Goal: Task Accomplishment & Management: Complete application form

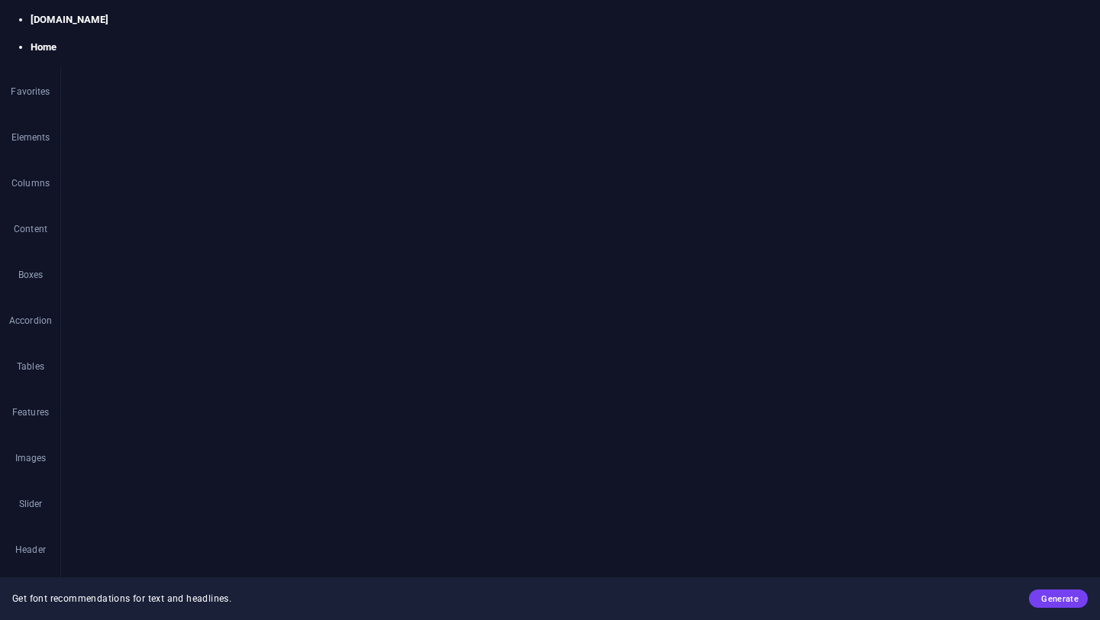
select select "px"
select select "500"
select select "px"
click at [305, 54] on h2 "Text" at bounding box center [207, 57] width 214 height 14
click at [310, 59] on icon at bounding box center [309, 64] width 9 height 12
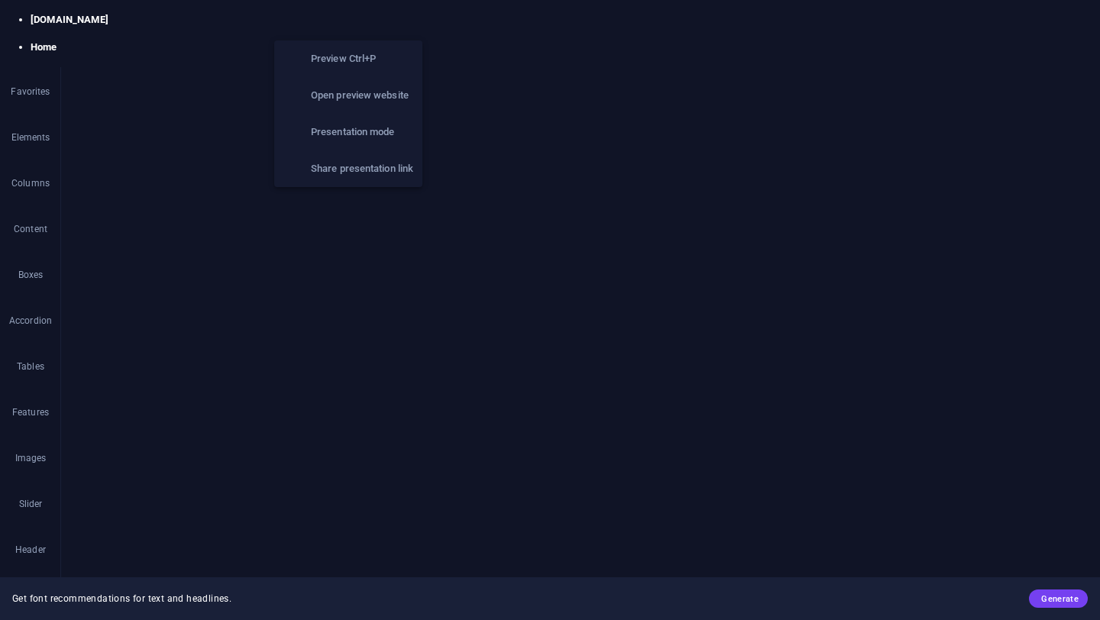
click at [355, 14] on icon "button" at bounding box center [350, 20] width 18 height 18
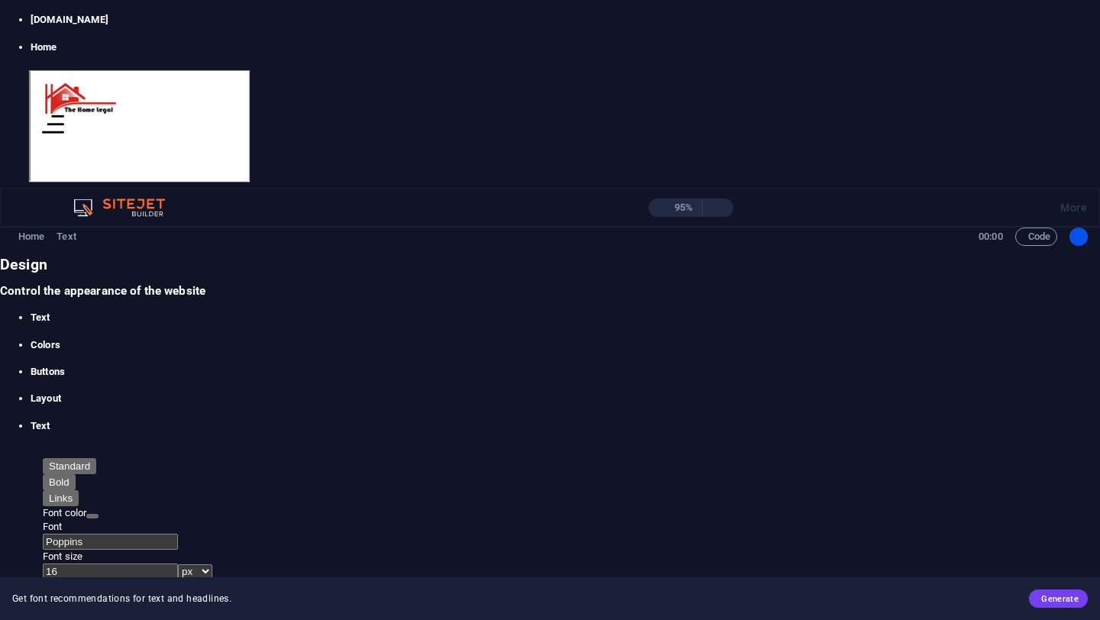
click at [1082, 60] on icon at bounding box center [1082, 64] width 9 height 12
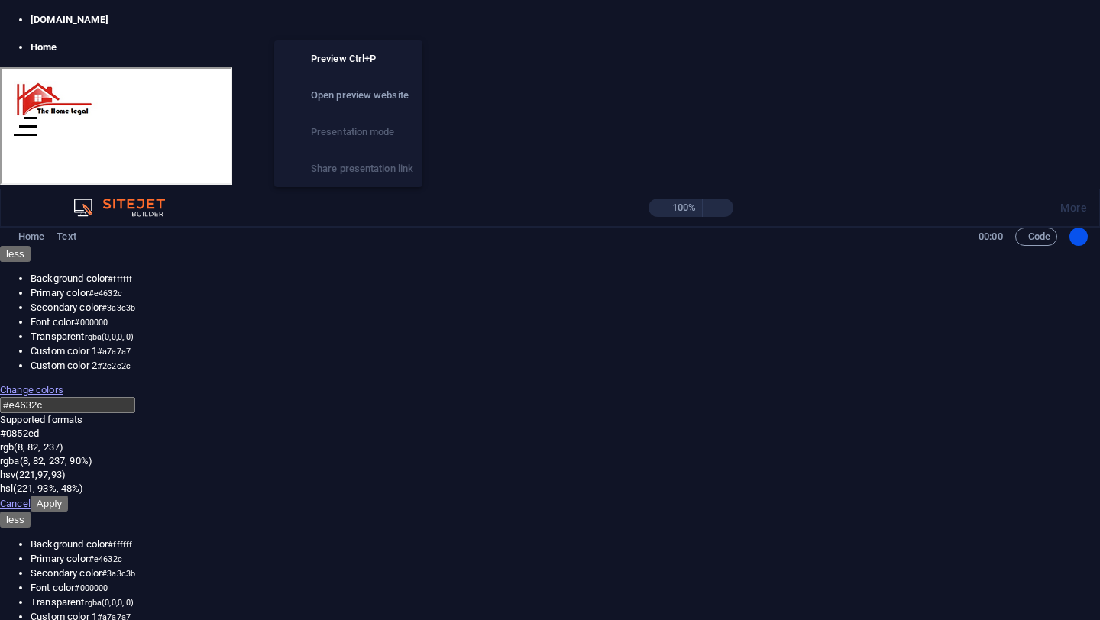
click at [344, 27] on icon "button" at bounding box center [350, 20] width 18 height 18
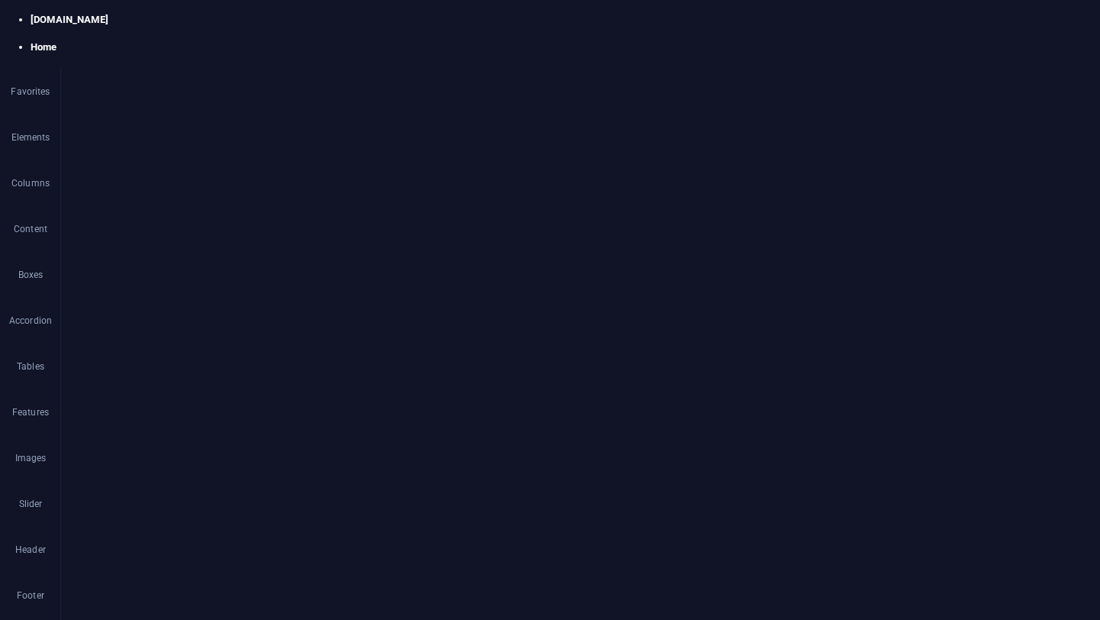
click at [160, 552] on div "Basic Information" at bounding box center [580, 570] width 1039 height 37
click at [160, 533] on div "Text Add, edit, and format text directly on the website. Default colors and fon…" at bounding box center [193, 358] width 241 height 449
click at [367, 515] on icon "button" at bounding box center [375, 511] width 18 height 18
click at [350, 504] on icon "button" at bounding box center [344, 511] width 18 height 18
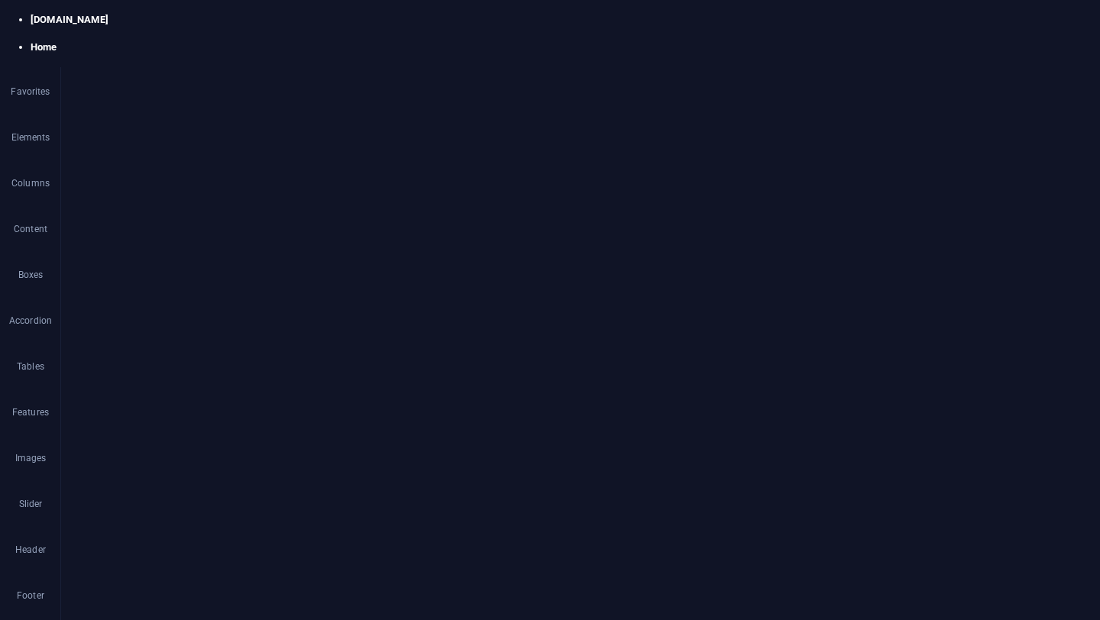
scroll to position [256, 0]
drag, startPoint x: 236, startPoint y: 295, endPoint x: 351, endPoint y: 366, distance: 135.4
drag, startPoint x: 247, startPoint y: 271, endPoint x: 264, endPoint y: 358, distance: 88.7
drag, startPoint x: 150, startPoint y: 300, endPoint x: 92, endPoint y: 338, distance: 69.1
drag, startPoint x: 89, startPoint y: 286, endPoint x: 89, endPoint y: 335, distance: 48.9
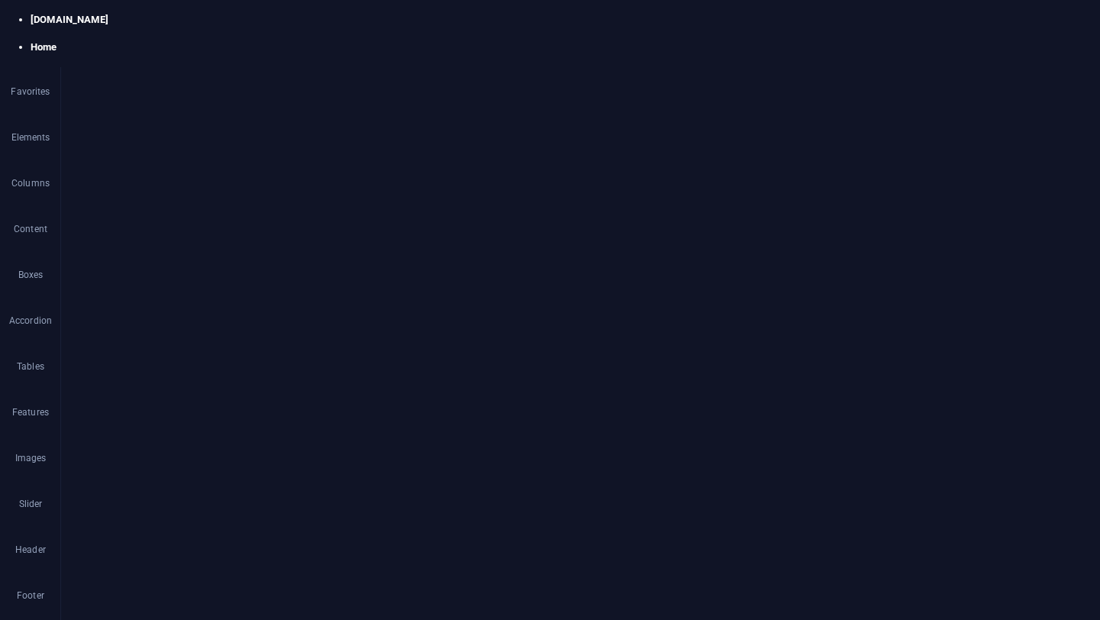
click at [90, 258] on span "Text" at bounding box center [92, 261] width 17 height 9
drag, startPoint x: 151, startPoint y: 296, endPoint x: 94, endPoint y: 325, distance: 64.2
drag, startPoint x: 137, startPoint y: 301, endPoint x: 99, endPoint y: 340, distance: 54.5
drag, startPoint x: 134, startPoint y: 301, endPoint x: 93, endPoint y: 325, distance: 47.9
drag, startPoint x: 132, startPoint y: 303, endPoint x: 190, endPoint y: 328, distance: 63.3
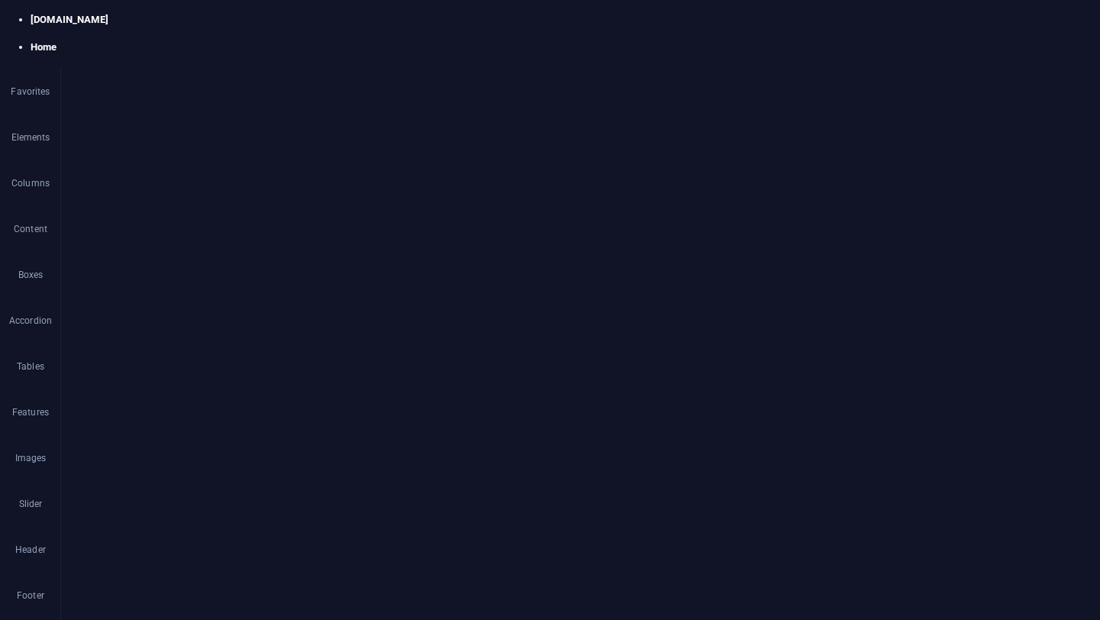
click at [154, 325] on div "First name Last name Above 18? Yes No Email Address Phone Your Address City Sta…" at bounding box center [580, 500] width 1039 height 386
drag, startPoint x: 98, startPoint y: 277, endPoint x: 99, endPoint y: 331, distance: 53.5
click at [247, 314] on div "First name Last name Above 18? Yes No Email Address Phone Your Address City Sta…" at bounding box center [580, 500] width 1039 height 386
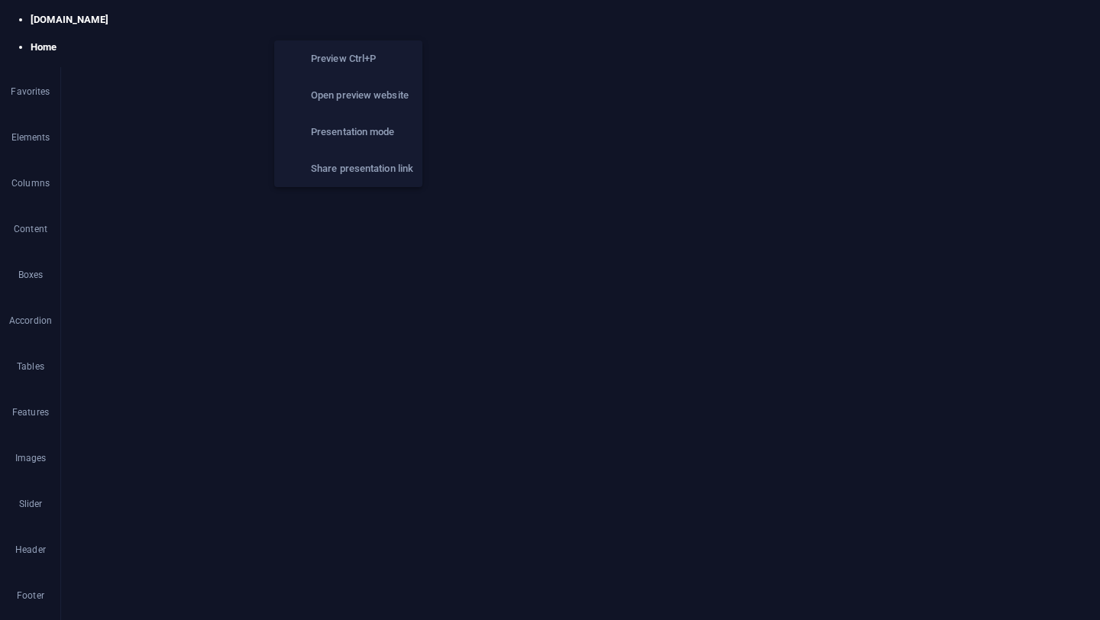
click at [346, 26] on icon "button" at bounding box center [350, 20] width 18 height 18
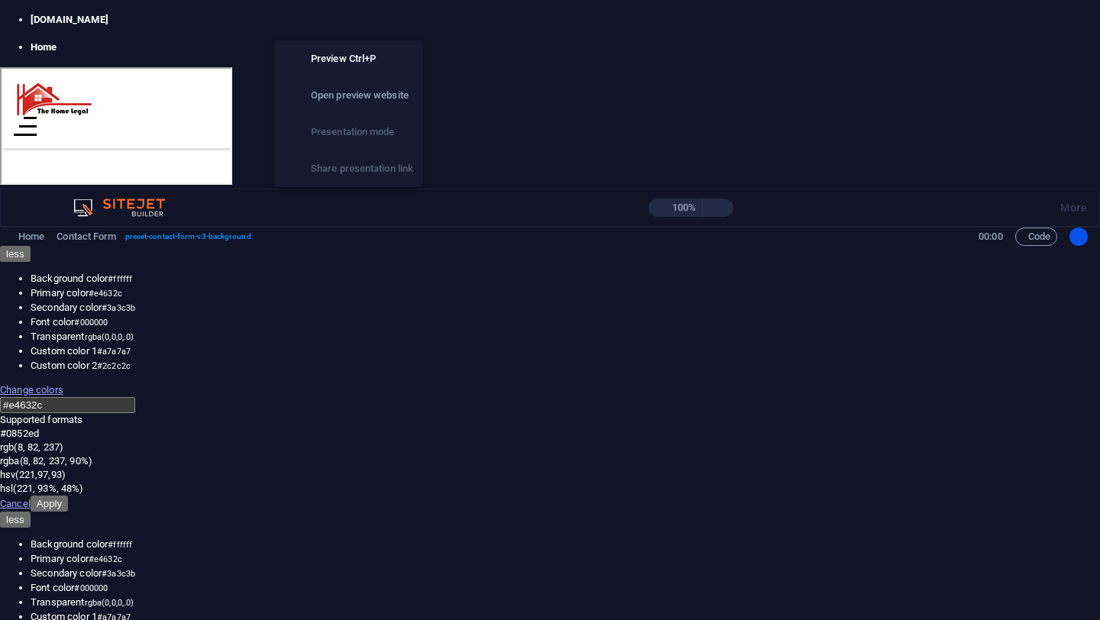
click at [346, 26] on icon "button" at bounding box center [350, 20] width 18 height 18
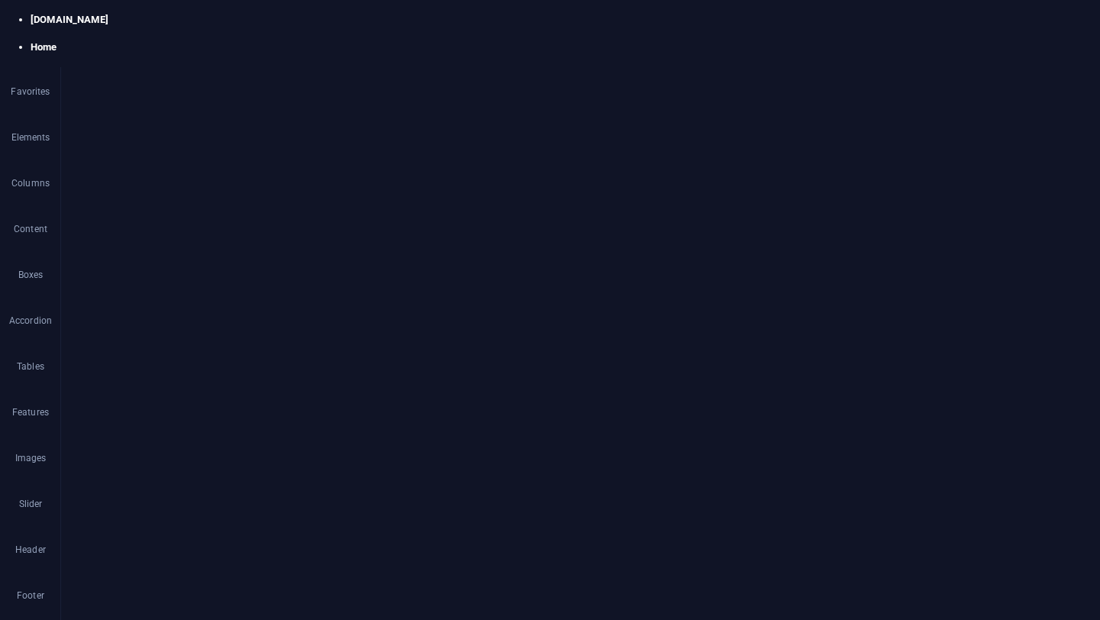
click at [140, 270] on div at bounding box center [580, 26] width 1039 height 488
click at [142, 279] on div "Basic Information" at bounding box center [580, 288] width 1039 height 37
click at [371, 284] on p "Basic Information" at bounding box center [715, 279] width 770 height 18
click at [377, 256] on icon "button" at bounding box center [375, 255] width 18 height 18
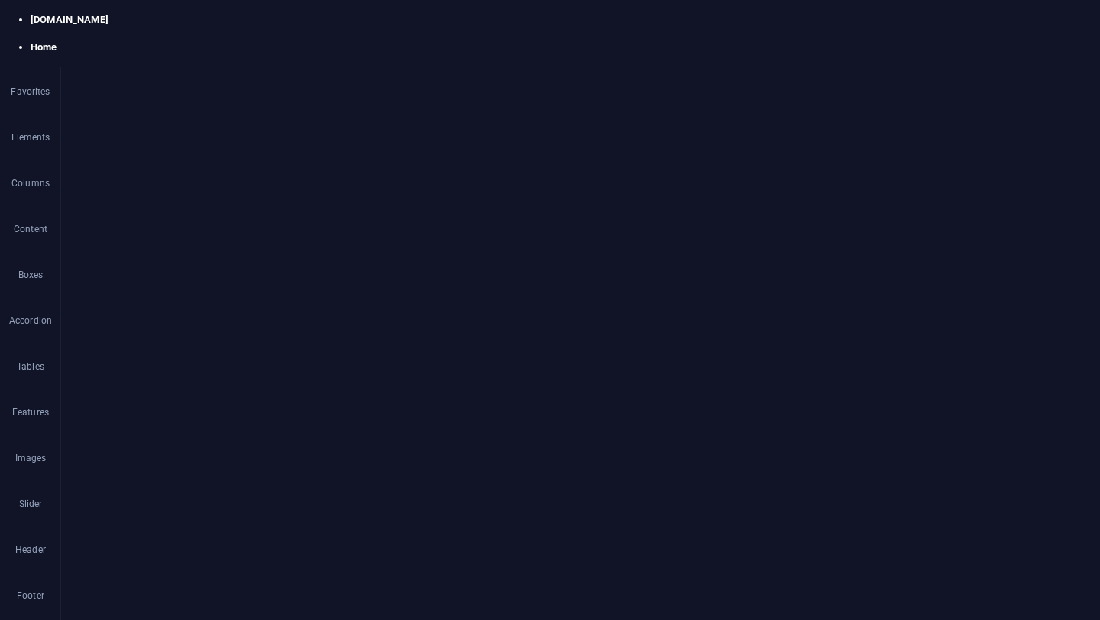
click at [440, 257] on icon "button" at bounding box center [436, 255] width 18 height 18
click at [357, 272] on p "Basic Information" at bounding box center [715, 279] width 770 height 18
click at [334, 283] on p "Basic Information" at bounding box center [715, 279] width 770 height 18
click at [363, 333] on div "First name Last name Above 18? Yes No Email Address Phone Your Address City Sta…" at bounding box center [715, 506] width 770 height 399
click at [145, 275] on div "Basic Information" at bounding box center [580, 288] width 1039 height 37
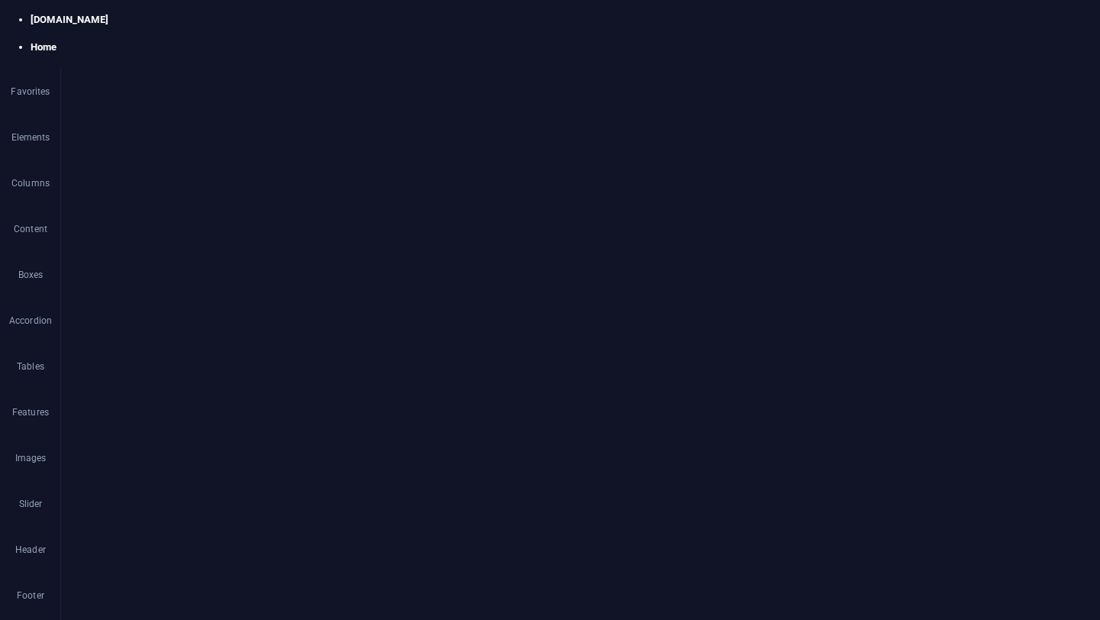
click at [145, 275] on div "Basic Information" at bounding box center [580, 288] width 1039 height 37
click at [370, 278] on p "Basic Information" at bounding box center [715, 279] width 770 height 18
click at [98, 283] on div "Basic Information" at bounding box center [580, 288] width 1039 height 37
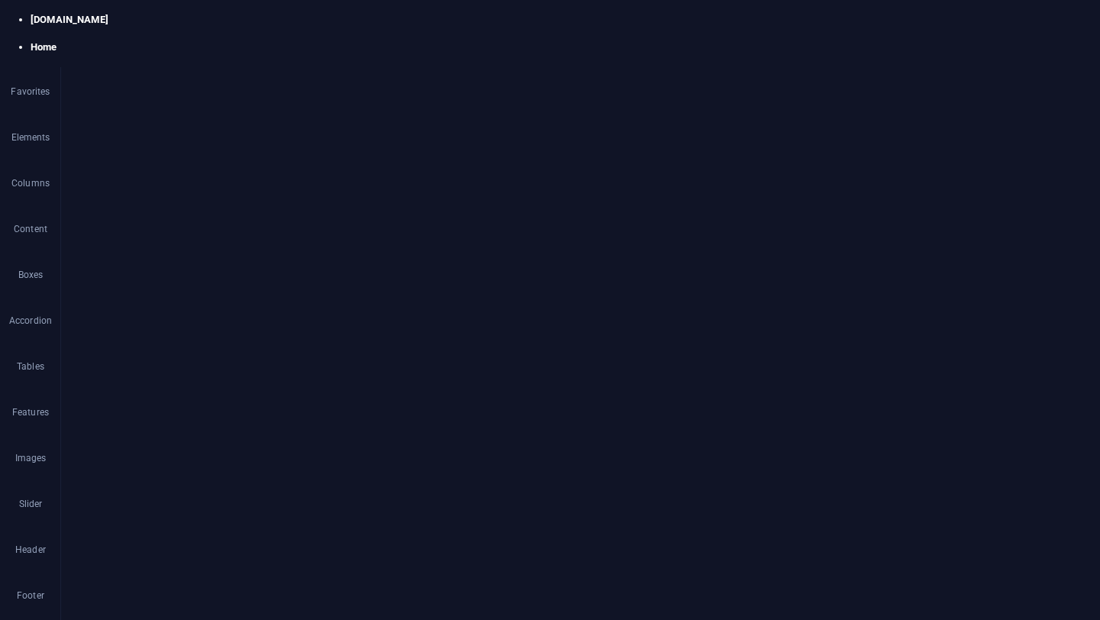
click at [364, 283] on p "Basic Information" at bounding box center [715, 279] width 770 height 18
click at [202, 286] on div "Basic Information" at bounding box center [580, 288] width 1039 height 37
click at [411, 225] on icon "button" at bounding box center [402, 224] width 18 height 18
click at [413, 366] on link "14" at bounding box center [418, 368] width 55 height 23
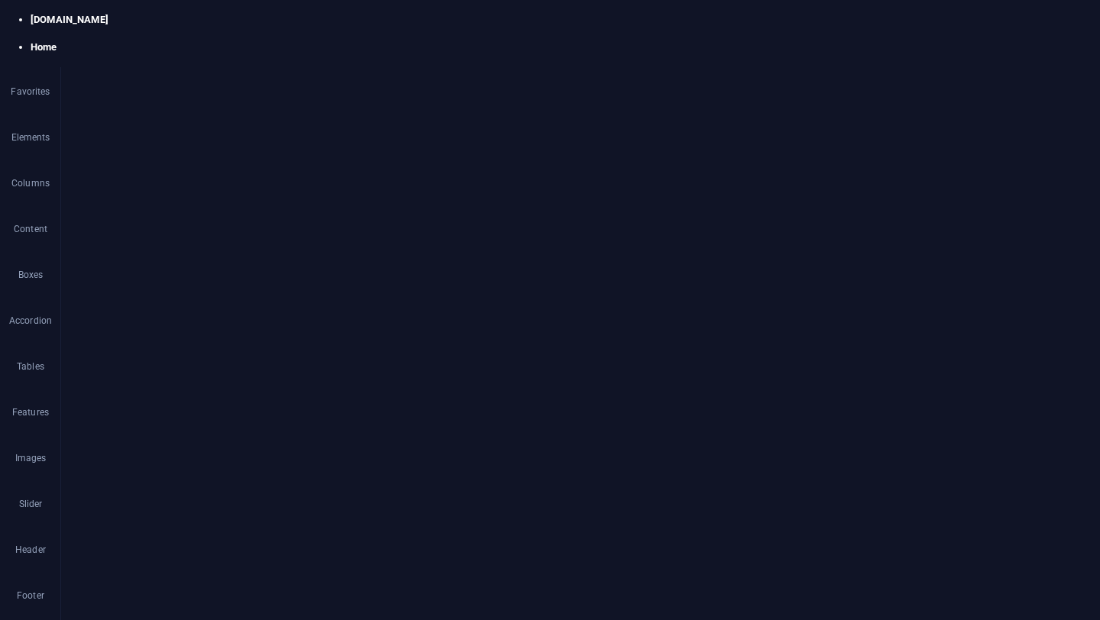
click at [416, 222] on button "Font Size" at bounding box center [405, 224] width 29 height 31
click at [419, 258] on link "18" at bounding box center [418, 268] width 55 height 23
click at [464, 307] on p at bounding box center [715, 300] width 770 height 18
click at [471, 334] on div "First name Last name Above 18? Yes No Email Address Phone Your Address City Sta…" at bounding box center [715, 508] width 770 height 399
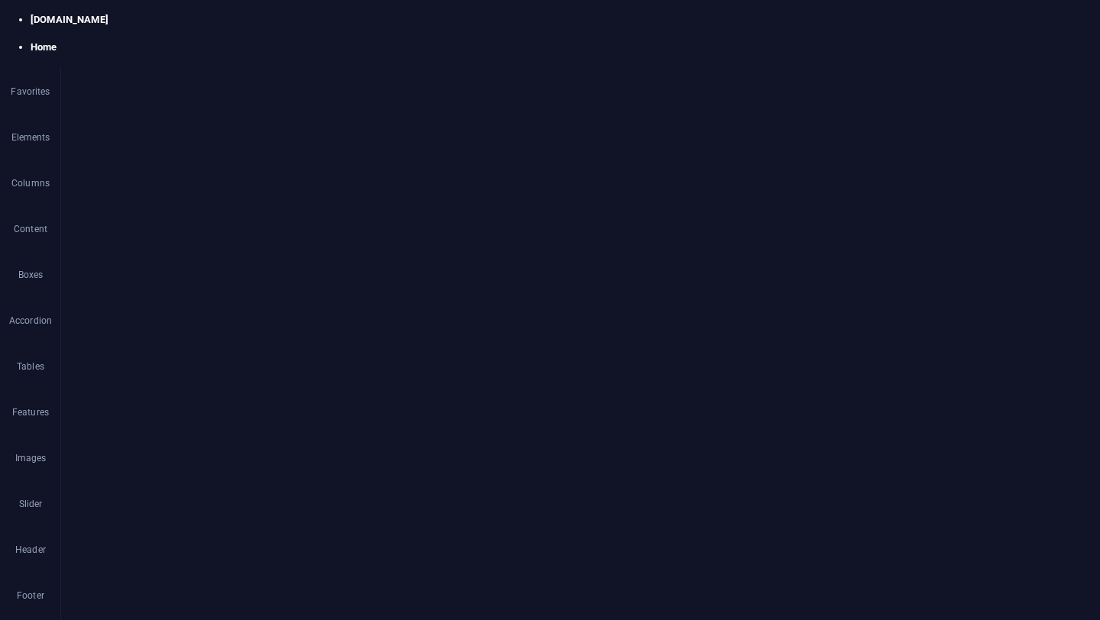
click at [347, 351] on div "First name Last name Above 18? Yes No Email Address Phone Your Address City Sta…" at bounding box center [580, 500] width 1039 height 386
click at [347, 346] on div "First name Last name Above 18? Yes No Email Address Phone Your Address City Sta…" at bounding box center [580, 500] width 1039 height 386
click at [186, 290] on div "Basic Information" at bounding box center [580, 288] width 1039 height 37
click at [416, 224] on button "Font Size" at bounding box center [405, 224] width 29 height 31
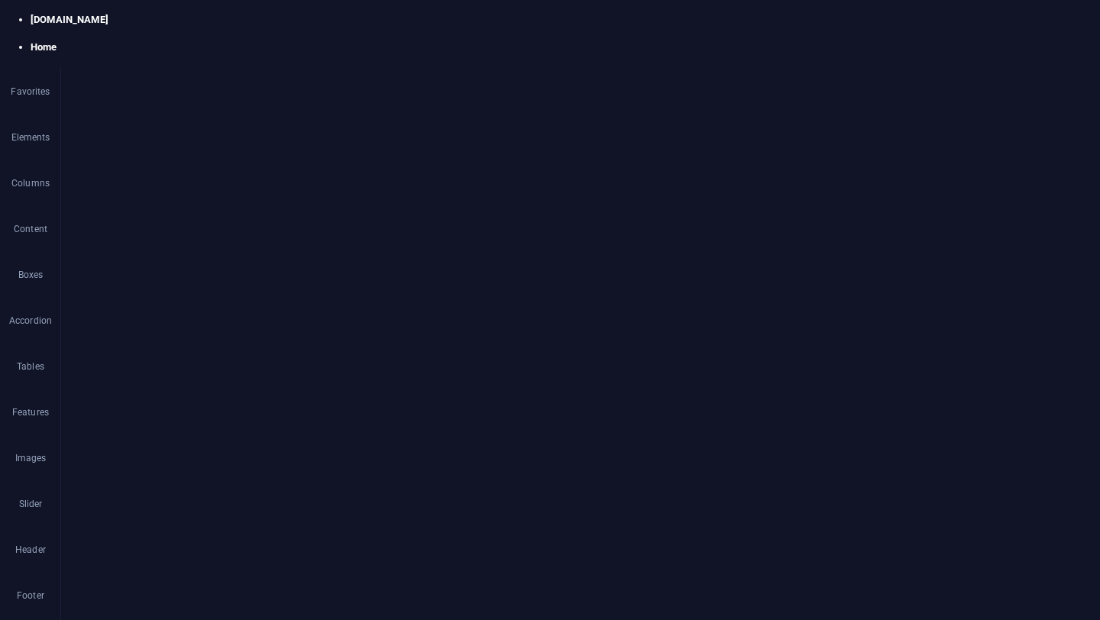
scroll to position [20, 0]
click at [423, 401] on link "24" at bounding box center [418, 394] width 55 height 23
click at [411, 226] on icon "button" at bounding box center [402, 224] width 18 height 18
click at [420, 332] on link "36" at bounding box center [418, 337] width 55 height 23
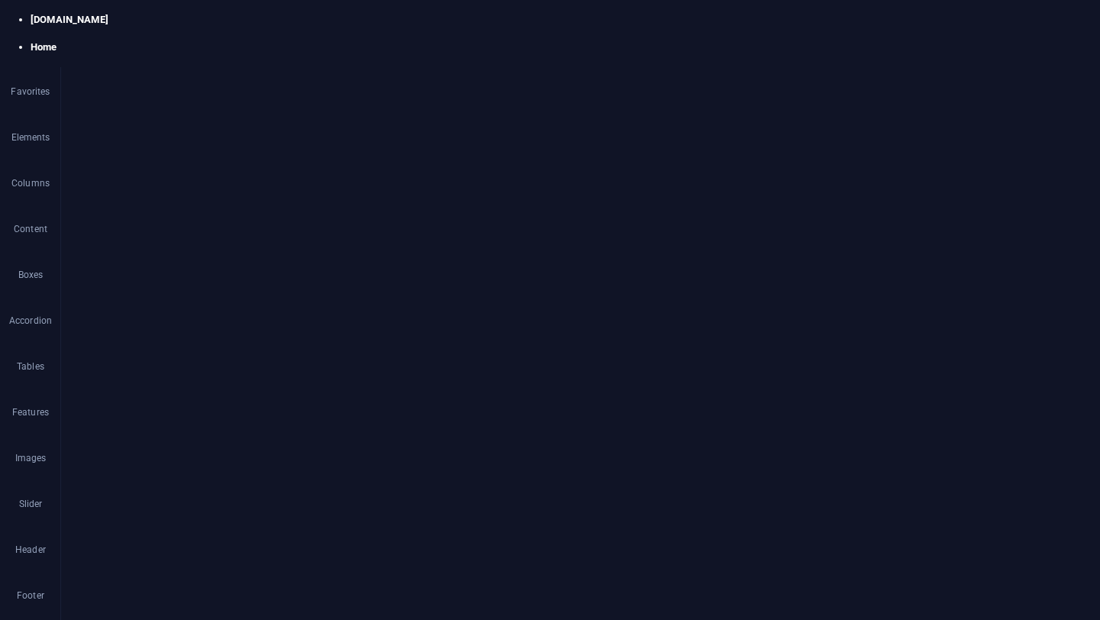
click at [415, 234] on button "Font Size" at bounding box center [405, 224] width 29 height 31
click at [422, 353] on link "48" at bounding box center [418, 360] width 55 height 23
click at [195, 275] on div "Basic Information" at bounding box center [580, 288] width 1039 height 37
click at [203, 285] on div "Basic Information" at bounding box center [580, 288] width 1039 height 37
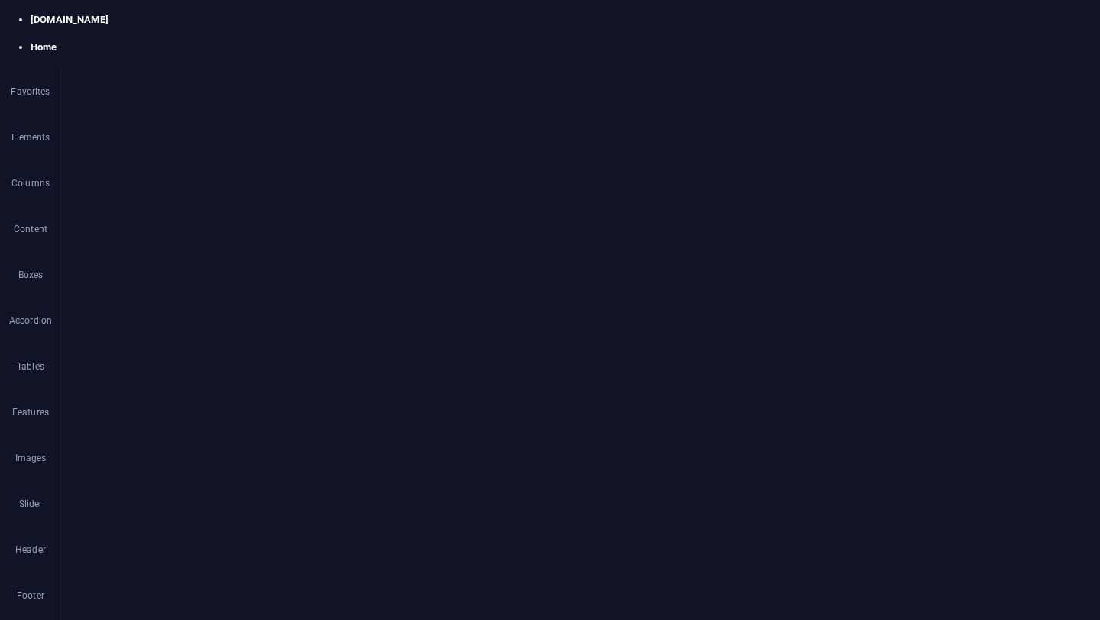
click at [215, 231] on span "Edit design" at bounding box center [202, 222] width 189 height 18
select select "px"
select select "500"
select select "px"
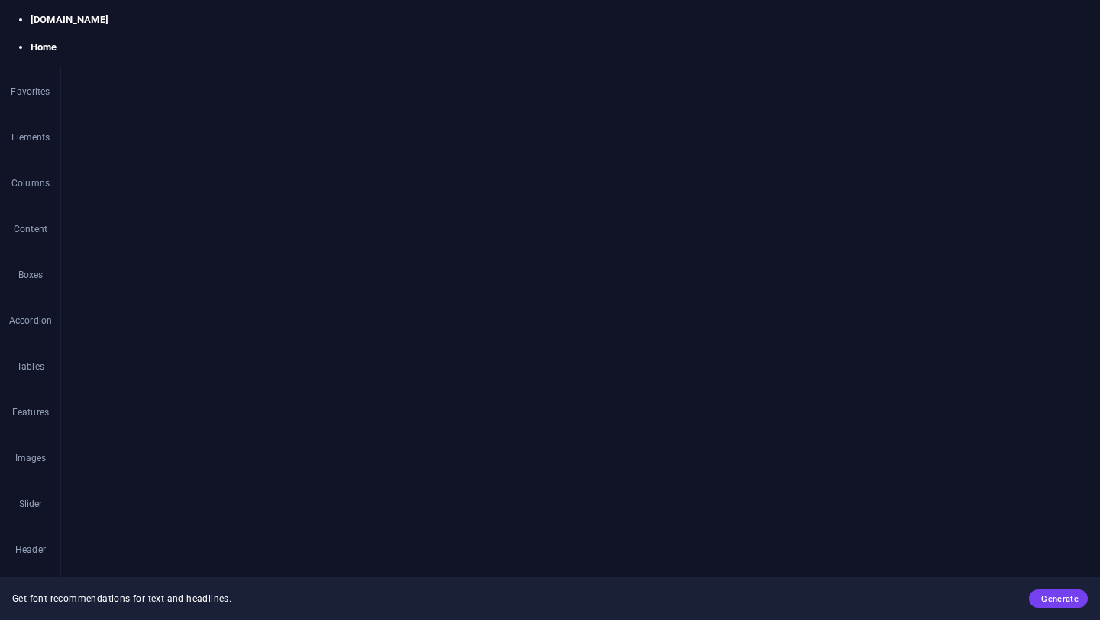
scroll to position [155, 0]
click at [379, 396] on p at bounding box center [725, 398] width 791 height 18
click at [257, 219] on span "Edit design" at bounding box center [202, 222] width 189 height 18
click at [854, 477] on div "First name Last name Above 18? Yes No Email Address Phone Your Address City Sta…" at bounding box center [725, 607] width 791 height 289
click at [237, 446] on div "First name Last name Above 18? Yes No Email Address Phone Your Address City Sta…" at bounding box center [452, 607] width 782 height 399
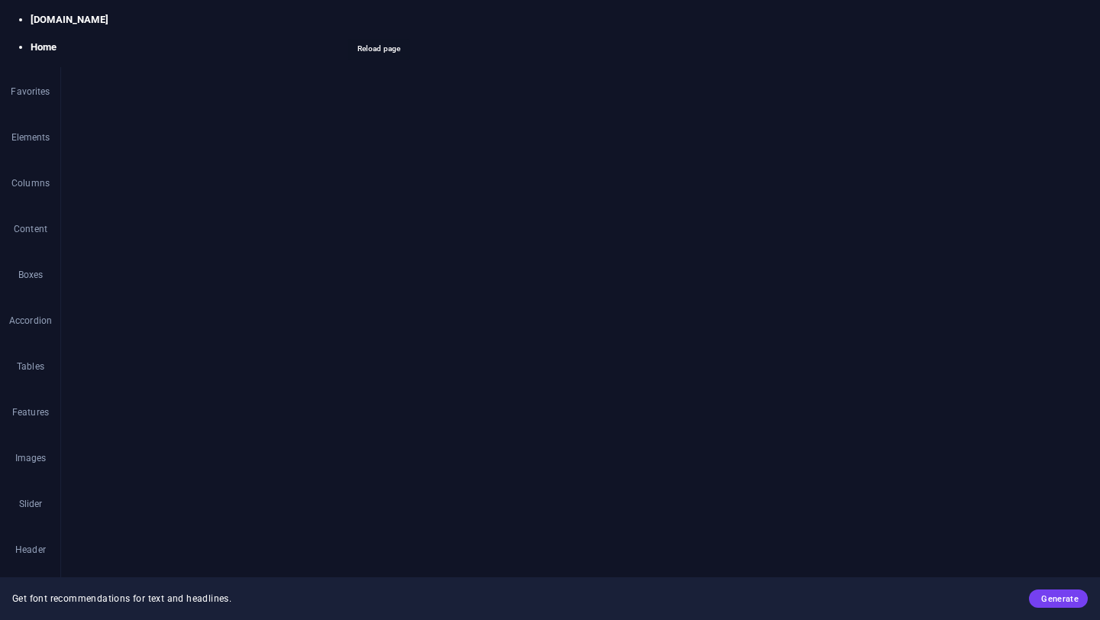
click at [373, 21] on icon "reload" at bounding box center [380, 20] width 18 height 18
click at [921, 303] on select "Thin, 100 Extra-light, 200 Light, 300 Regular, 400 Medium, 500 Semi-bold, 600 B…" at bounding box center [962, 312] width 225 height 18
select select "600"
click at [385, 18] on icon "reload" at bounding box center [380, 20] width 18 height 18
click at [924, 315] on select "Thin, 100 Extra-light, 200 Light, 300 Regular, 400 Medium, 500 Semi-bold, 600 B…" at bounding box center [962, 312] width 225 height 18
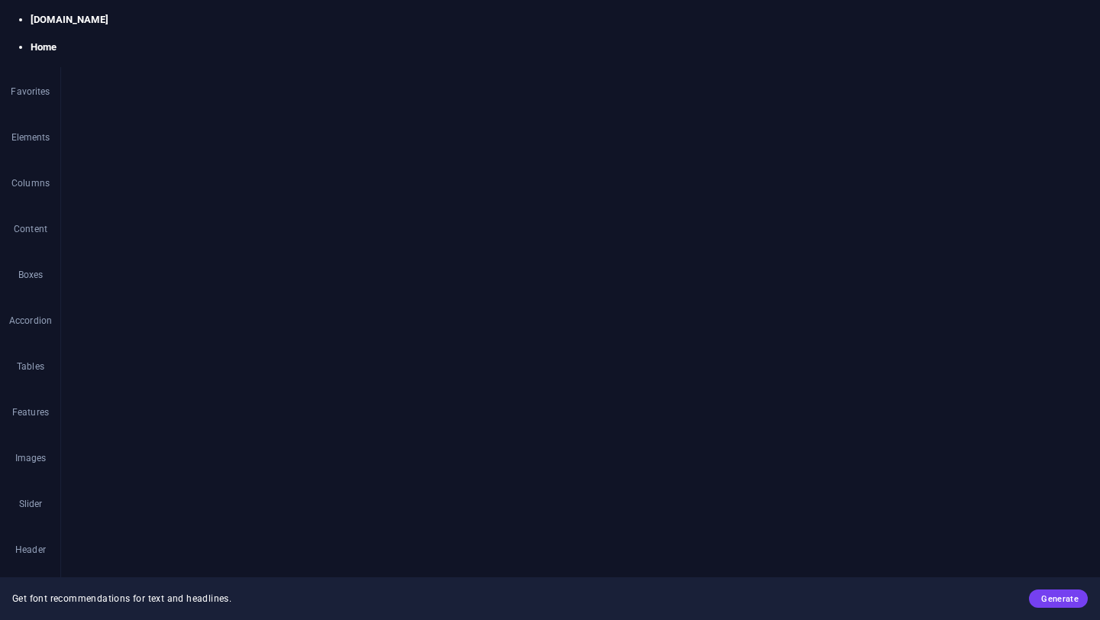
click at [314, 63] on aside "Contact Form Preset #ed-908235538 Container Style Background Link Size Height D…" at bounding box center [195, 316] width 269 height 557
click at [308, 65] on icon at bounding box center [309, 64] width 9 height 12
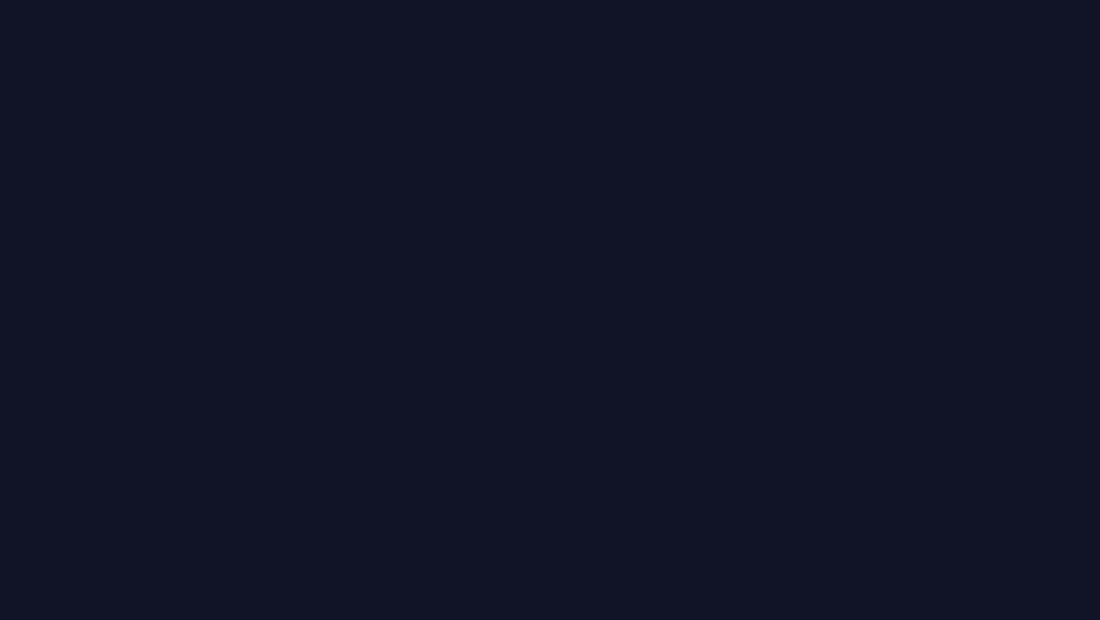
click at [372, 183] on button "Font Size" at bounding box center [367, 181] width 15 height 15
click at [360, 283] on link "30" at bounding box center [358, 288] width 27 height 11
click at [259, 223] on span "Edit design" at bounding box center [202, 222] width 189 height 18
click at [885, 263] on input "16" at bounding box center [963, 261] width 224 height 18
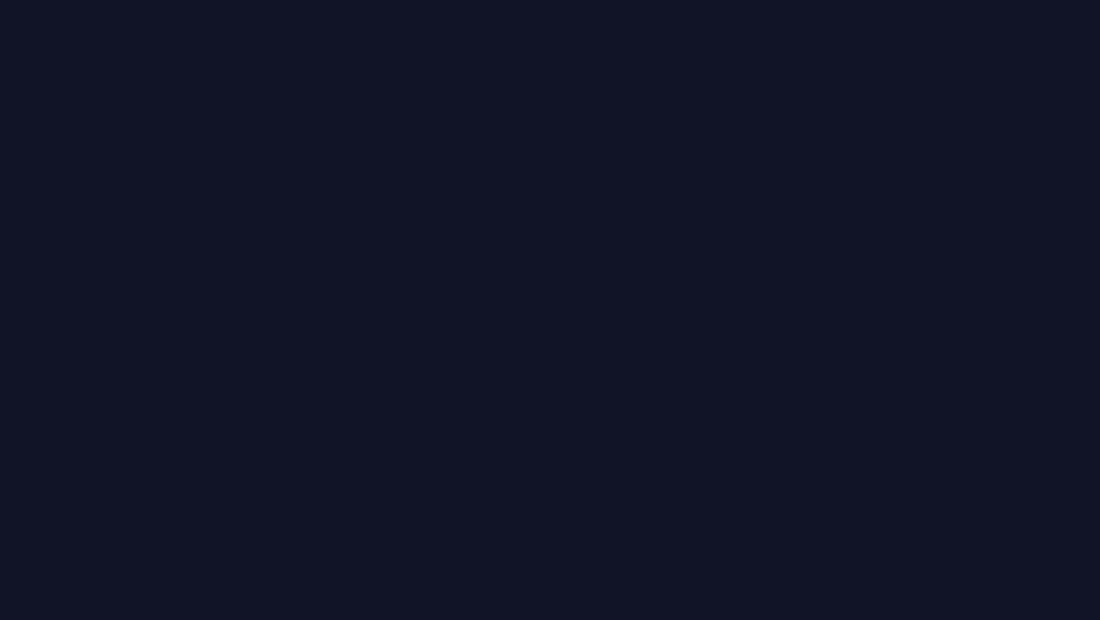
click at [871, 267] on input "18" at bounding box center [963, 261] width 224 height 18
type input "16"
click at [916, 314] on select "Thin, 100 Extra-light, 200 Light, 300 Regular, 400 Medium, 500 Semi-bold, 600 B…" at bounding box center [962, 312] width 225 height 18
select select "500"
click at [373, 178] on button "Font Size" at bounding box center [367, 181] width 15 height 15
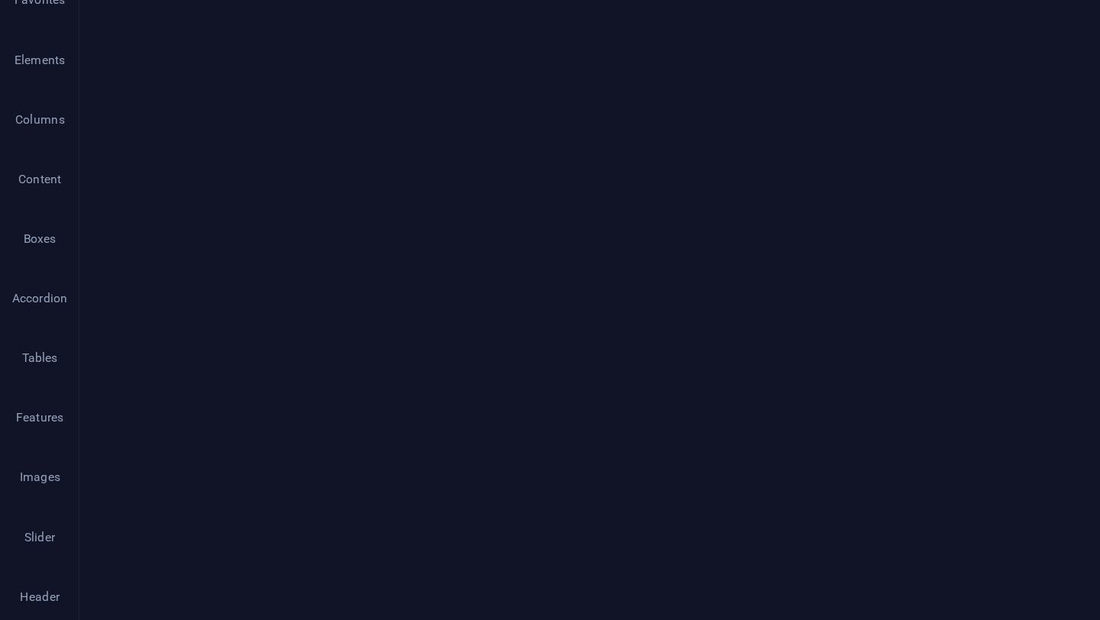
click at [355, 248] on link "14" at bounding box center [358, 253] width 27 height 11
click at [367, 185] on icon "button" at bounding box center [366, 181] width 9 height 9
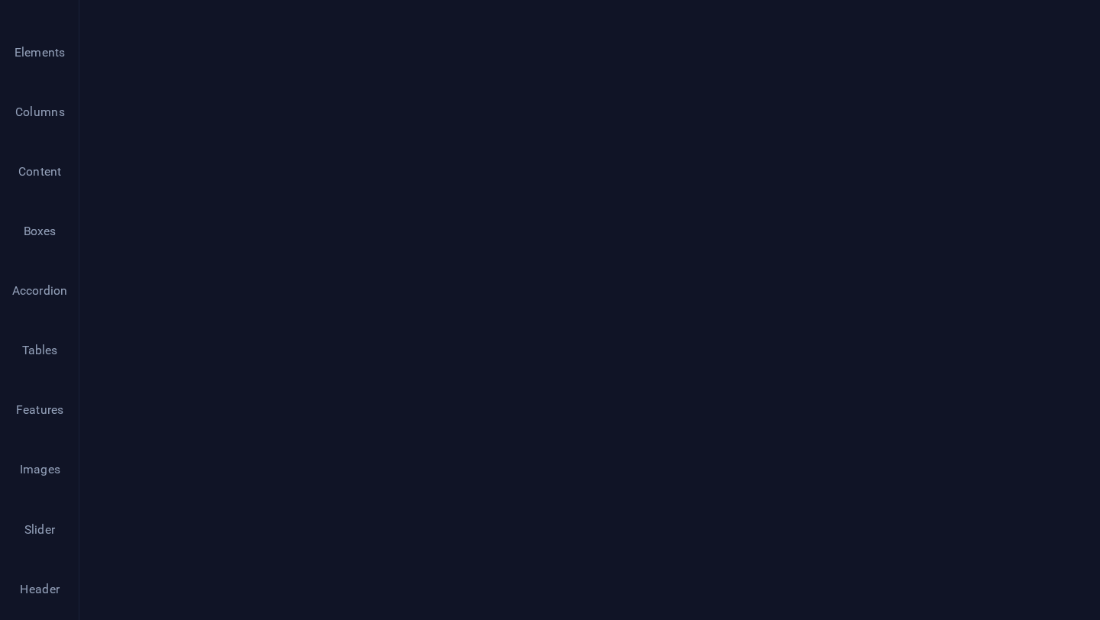
click at [369, 233] on link "36" at bounding box center [358, 238] width 27 height 11
click at [370, 184] on icon "button" at bounding box center [366, 181] width 9 height 9
click at [368, 242] on link "36" at bounding box center [358, 238] width 27 height 11
click at [367, 186] on button "Font Size" at bounding box center [367, 181] width 15 height 15
click at [360, 218] on link "24" at bounding box center [358, 215] width 27 height 11
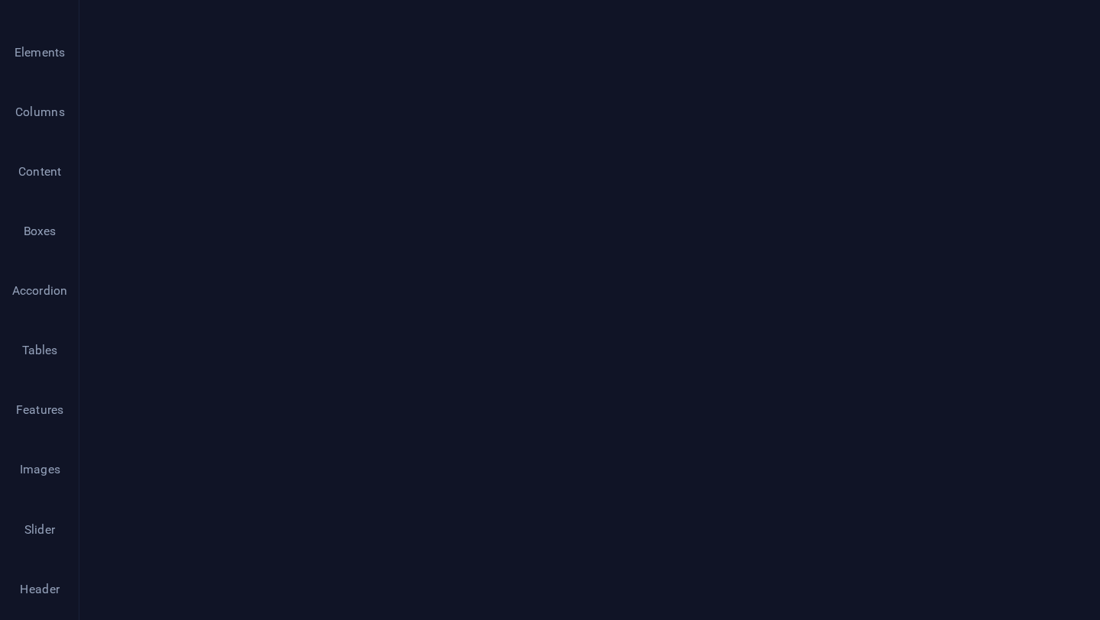
click at [371, 188] on button "Font Size" at bounding box center [367, 181] width 15 height 15
click at [369, 222] on link "30" at bounding box center [358, 226] width 27 height 11
click at [371, 182] on button "Font Size" at bounding box center [367, 181] width 15 height 15
click at [366, 212] on link "24" at bounding box center [358, 215] width 27 height 11
click at [469, 185] on icon "button" at bounding box center [465, 181] width 9 height 9
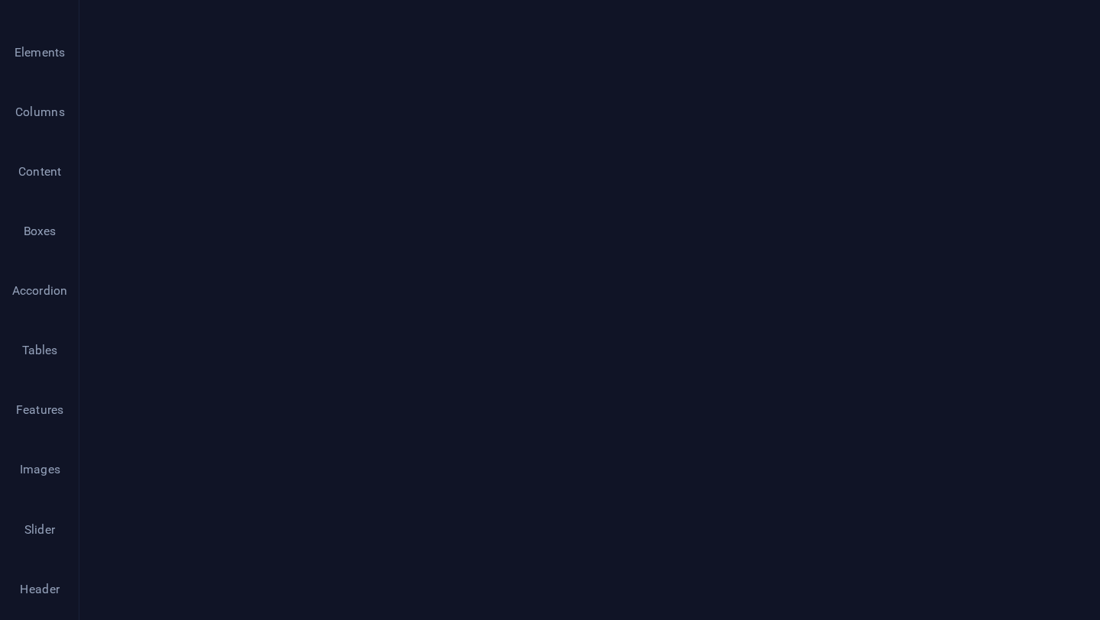
click at [179, 379] on div "Text Add, edit, and format text directly on the website. Default colors and fon…" at bounding box center [193, 358] width 241 height 449
click at [402, 331] on icon "button" at bounding box center [402, 325] width 18 height 18
click at [418, 382] on link "24" at bounding box center [418, 392] width 55 height 23
click at [414, 332] on button "Font Size" at bounding box center [405, 325] width 29 height 31
click at [415, 367] on link "18" at bounding box center [418, 369] width 55 height 23
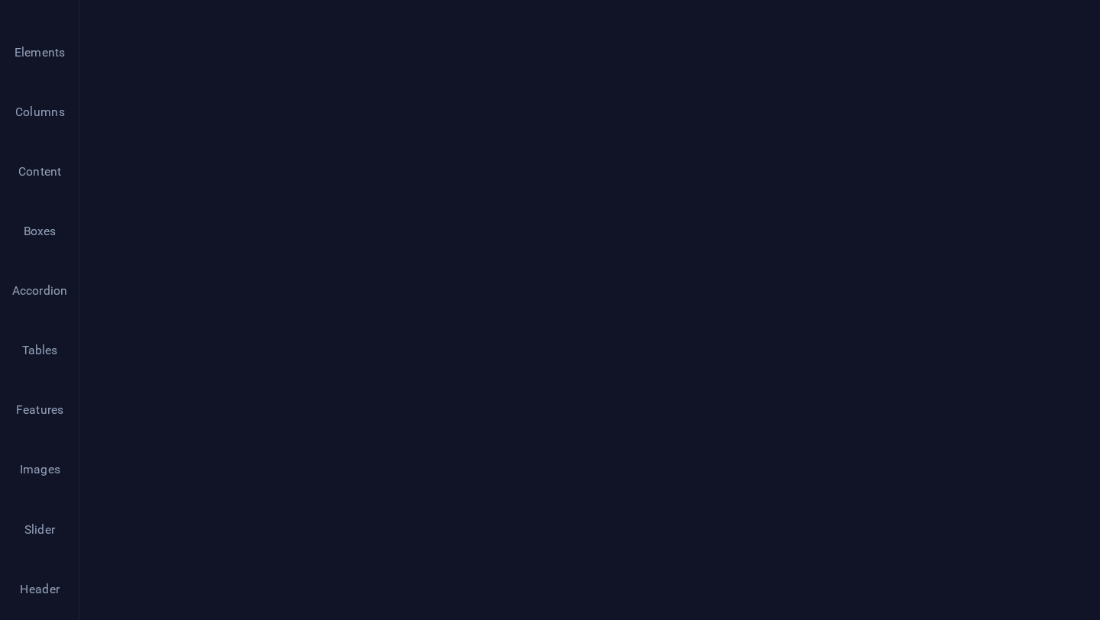
click at [415, 328] on button "Font Size" at bounding box center [405, 325] width 29 height 31
click at [419, 374] on link "18" at bounding box center [418, 369] width 55 height 23
click at [563, 410] on div "+ Add section" at bounding box center [580, 410] width 85 height 26
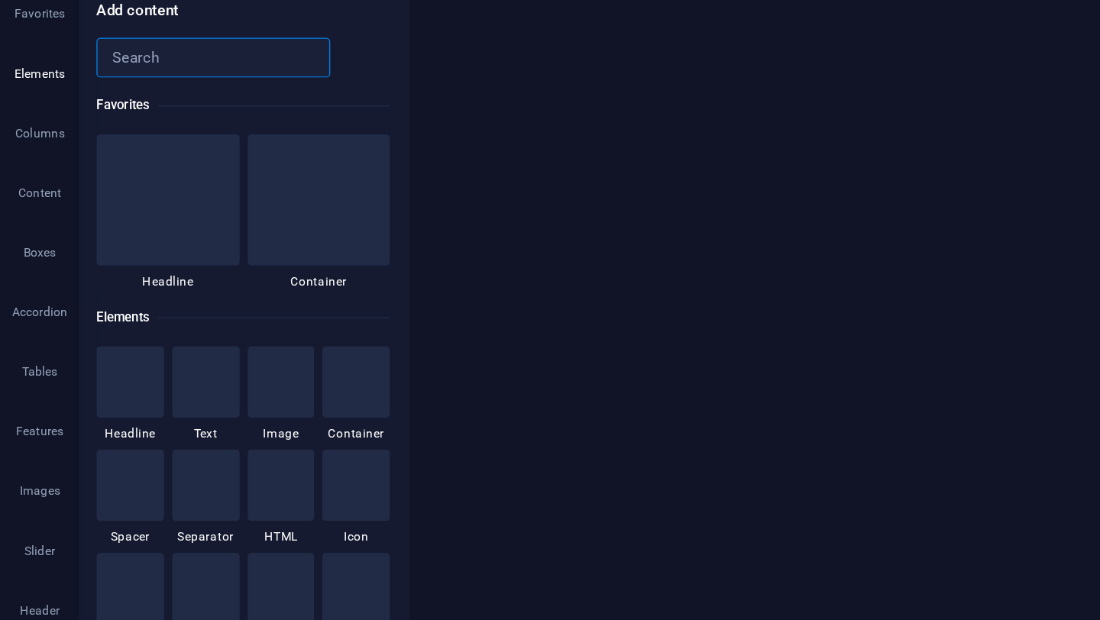
scroll to position [2672, 0]
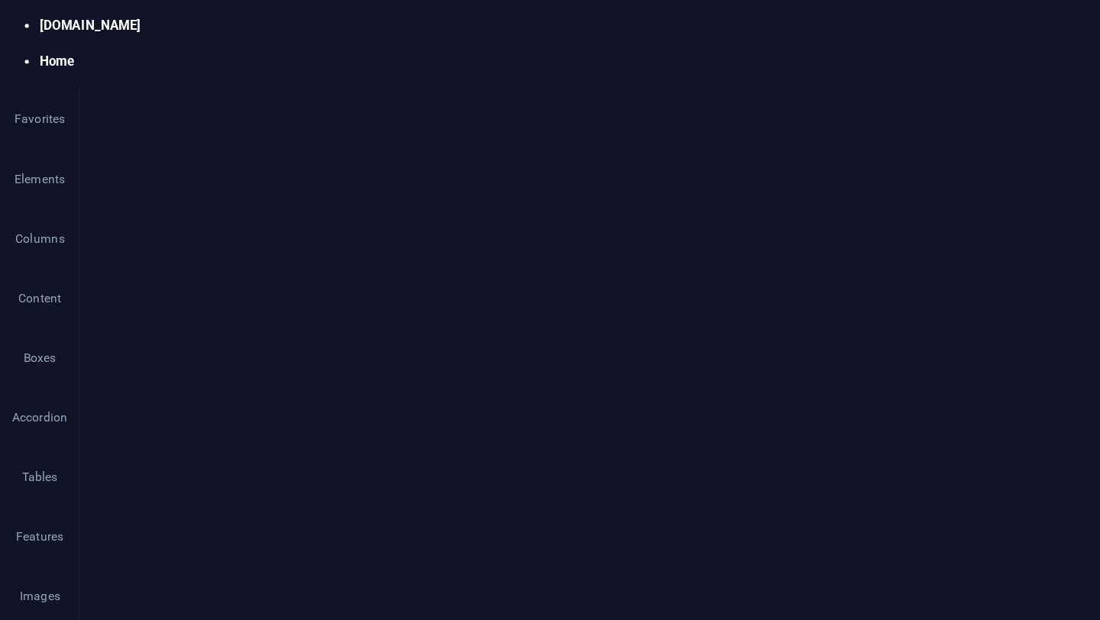
click at [302, 68] on header "Contact Form Preset #ed-908235538" at bounding box center [193, 58] width 241 height 40
click at [312, 60] on icon at bounding box center [309, 64] width 9 height 12
click at [118, 231] on icon at bounding box center [117, 230] width 8 height 16
click at [351, 315] on link "⌘ ⇧ ⬇ Move element down on the same level" at bounding box center [386, 313] width 215 height 23
click at [149, 330] on button at bounding box center [155, 327] width 18 height 18
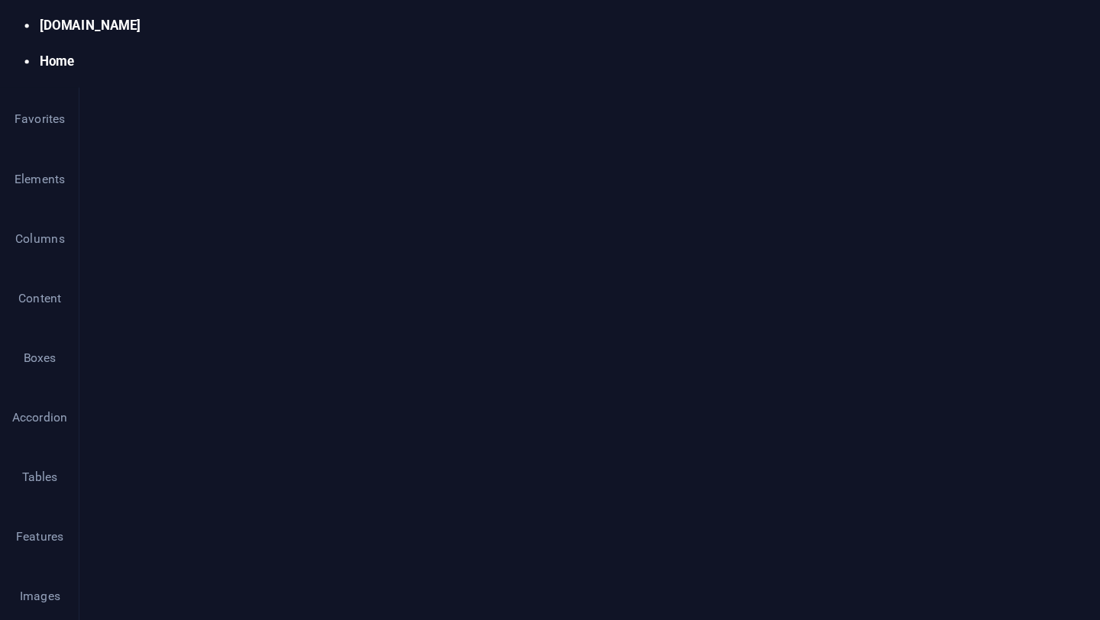
click at [335, 68] on link "⌘ 2 Text" at bounding box center [373, 63] width 126 height 23
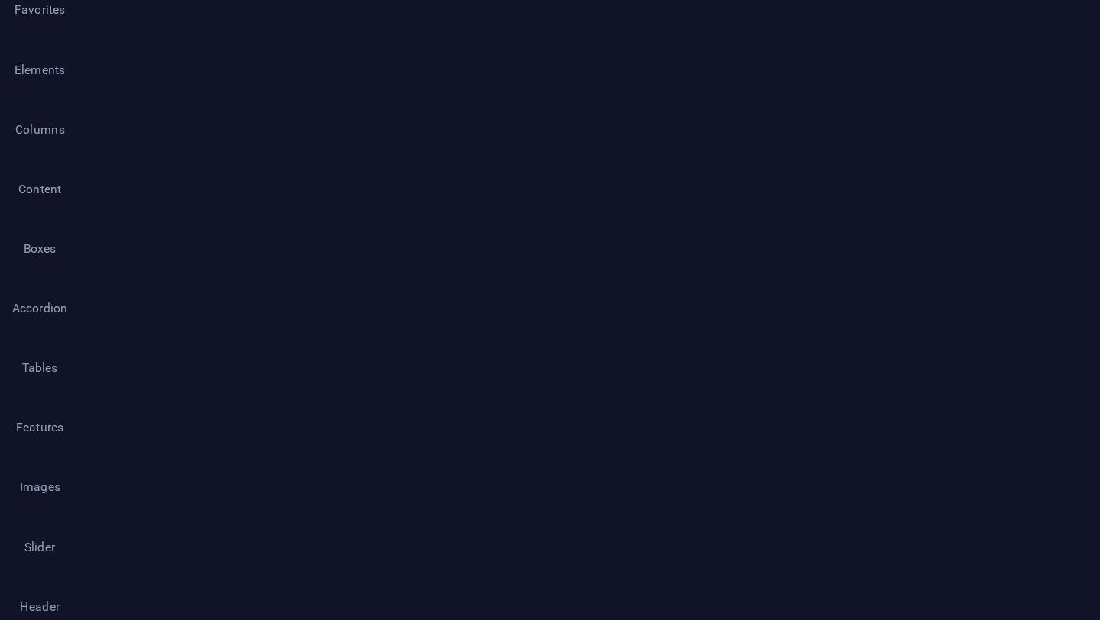
click at [505, 188] on icon at bounding box center [507, 193] width 8 height 16
click at [715, 334] on link "⌘ ⬇ Move the element down" at bounding box center [773, 339] width 215 height 23
click at [490, 191] on icon at bounding box center [487, 193] width 8 height 16
click at [689, 340] on link "⌘ ⬇ Move the element down" at bounding box center [758, 342] width 215 height 23
click at [506, 197] on icon at bounding box center [507, 193] width 8 height 16
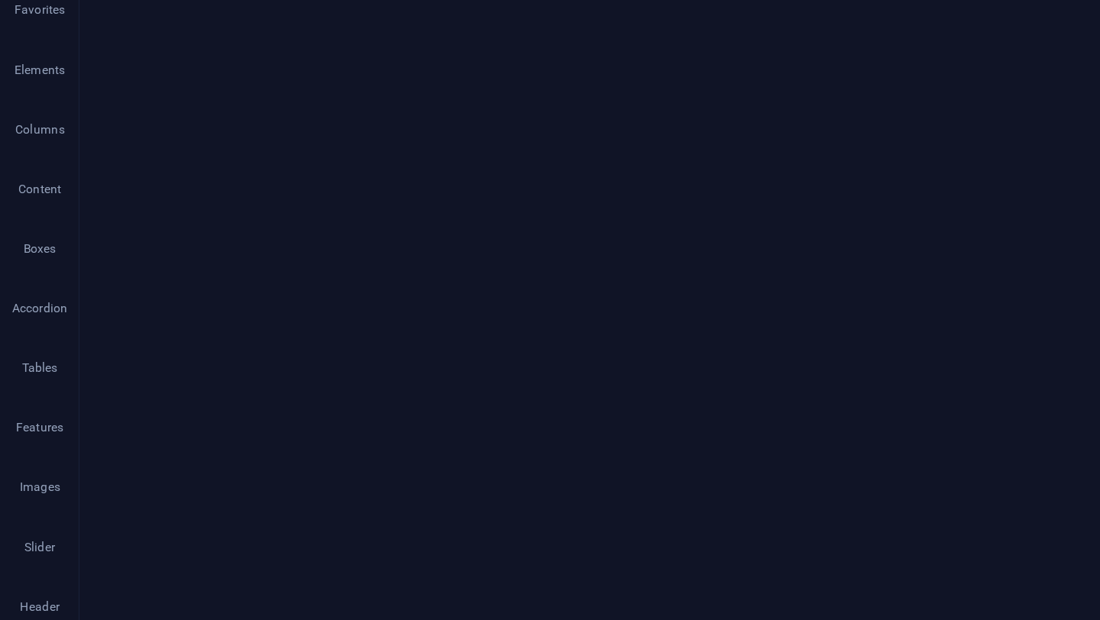
click at [709, 299] on link "⌘ ⇧ ⬇ Move element down on the same level" at bounding box center [774, 302] width 215 height 23
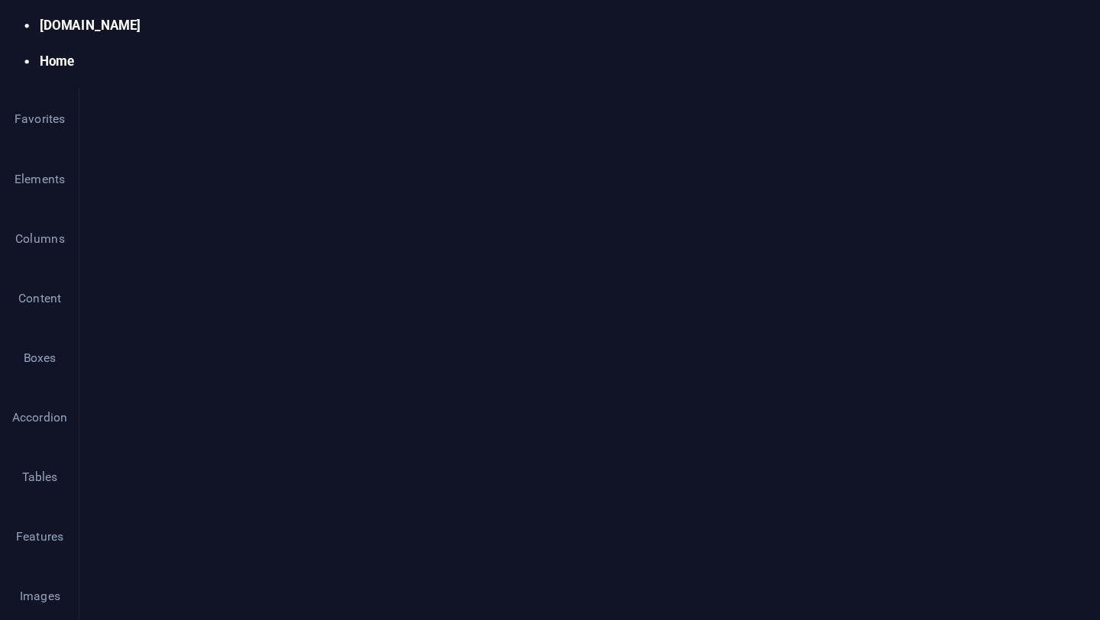
click at [308, 60] on icon at bounding box center [309, 64] width 9 height 12
click at [564, 212] on div "+ Add section" at bounding box center [580, 212] width 85 height 26
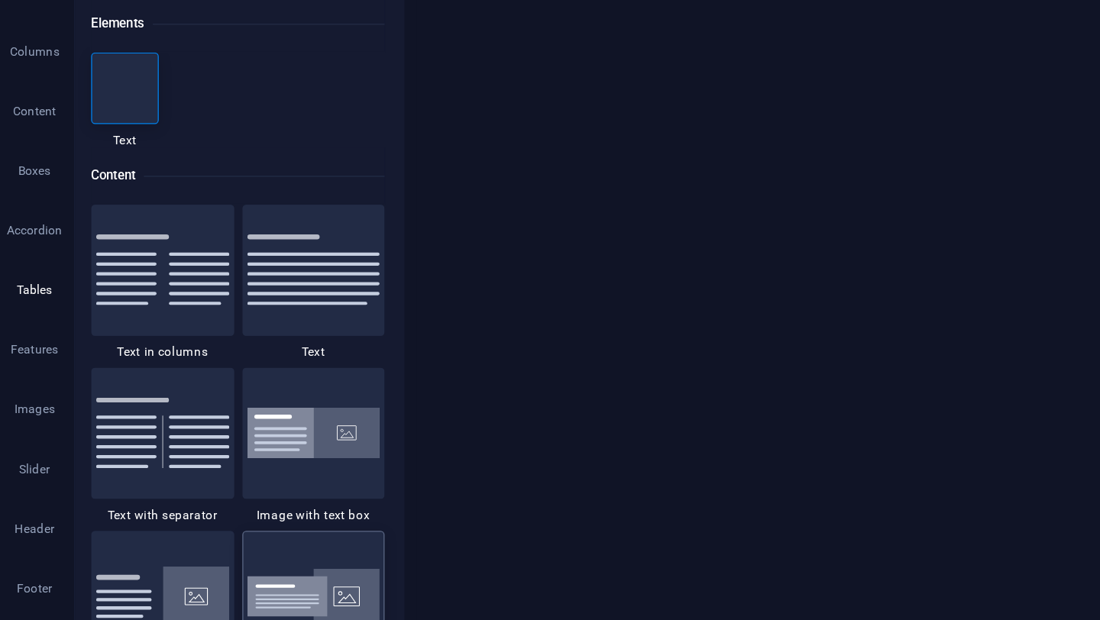
scroll to position [0, 0]
type input "TEXT"
click at [86, 187] on div at bounding box center [100, 182] width 53 height 55
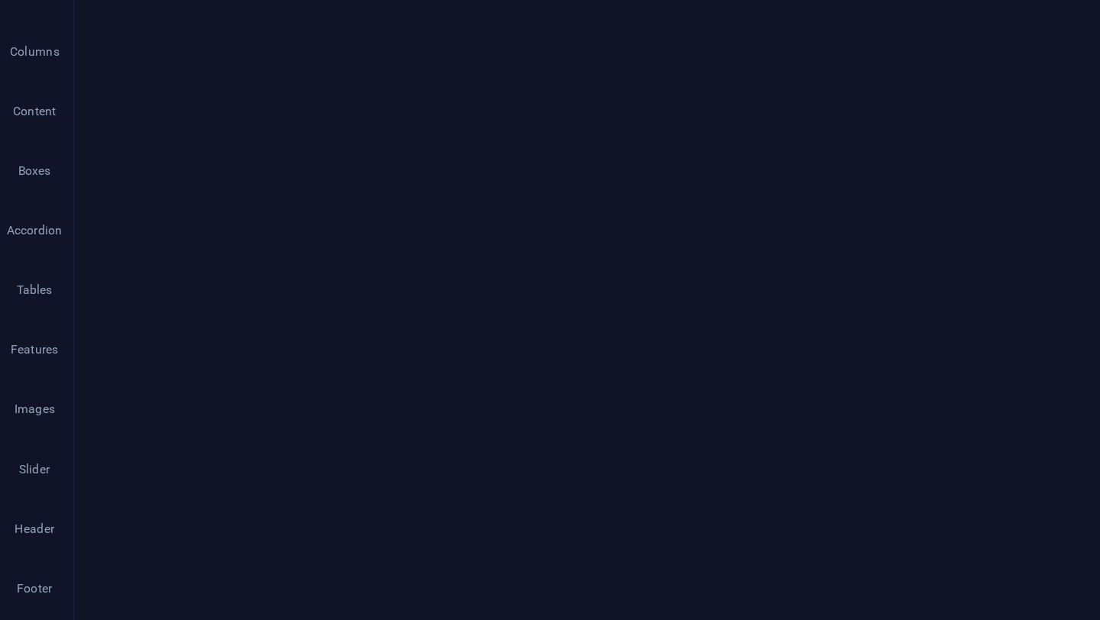
click at [131, 289] on div "Text Add, edit, and format text directly on the website. Default colors and fon…" at bounding box center [193, 358] width 241 height 449
click at [169, 331] on div "Text Add, edit, and format text directly on the website. Default colors and fon…" at bounding box center [193, 358] width 241 height 449
click at [674, 346] on button "Okay" at bounding box center [679, 345] width 38 height 23
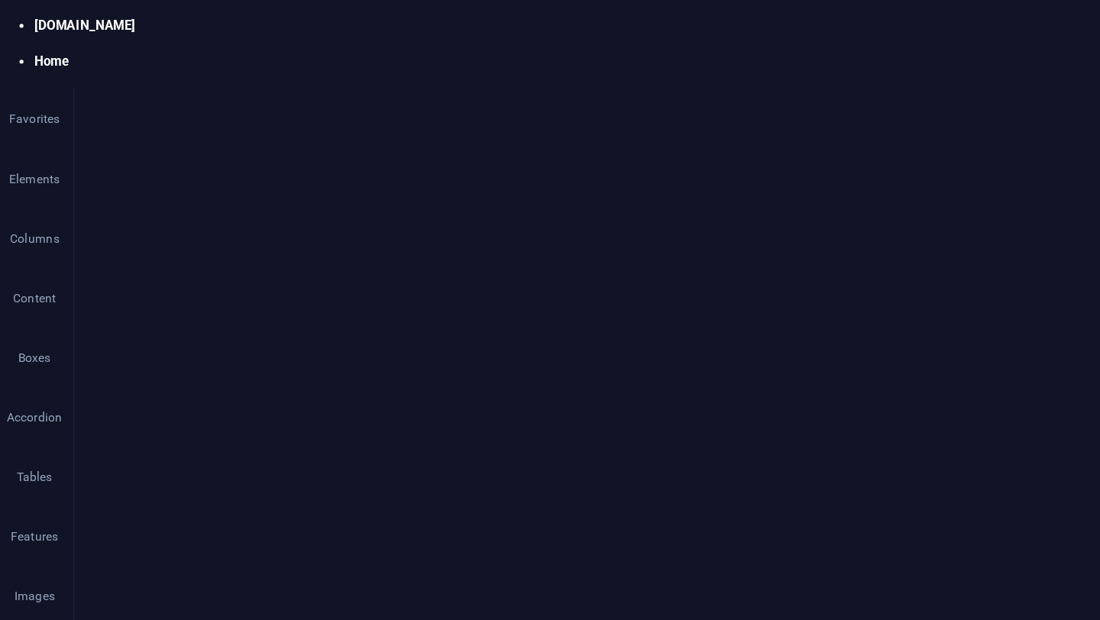
select select "px"
select select "ms"
select select "s"
select select "progressive"
click at [255, 98] on icon at bounding box center [263, 97] width 102 height 15
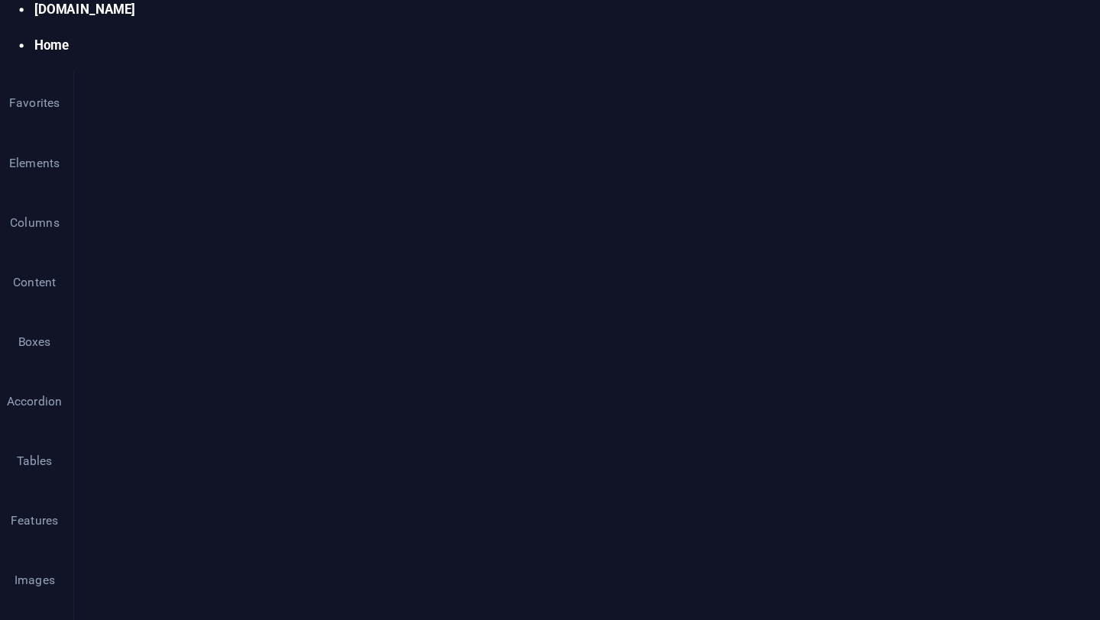
click at [143, 108] on h4 "Image slider" at bounding box center [142, 106] width 139 height 32
click at [188, 323] on input "400" at bounding box center [239, 320] width 123 height 18
type input "300"
click at [248, 343] on div "Adaptive height Automatically adjust the height for single slide horizontal sli…" at bounding box center [194, 345] width 216 height 18
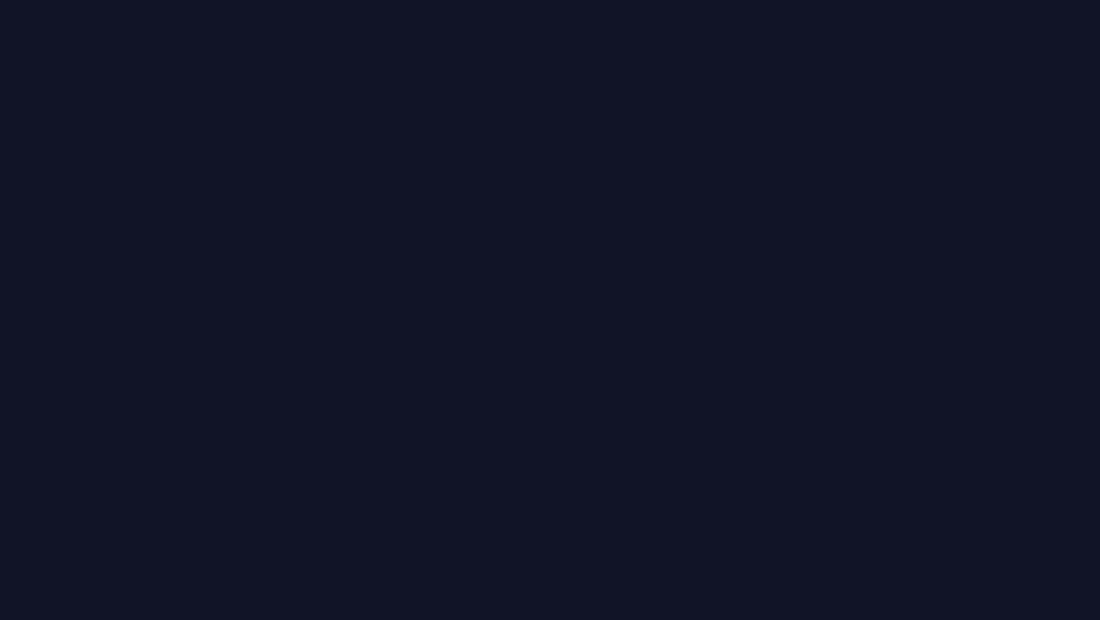
select select "px"
select select "ms"
select select "s"
select select "progressive"
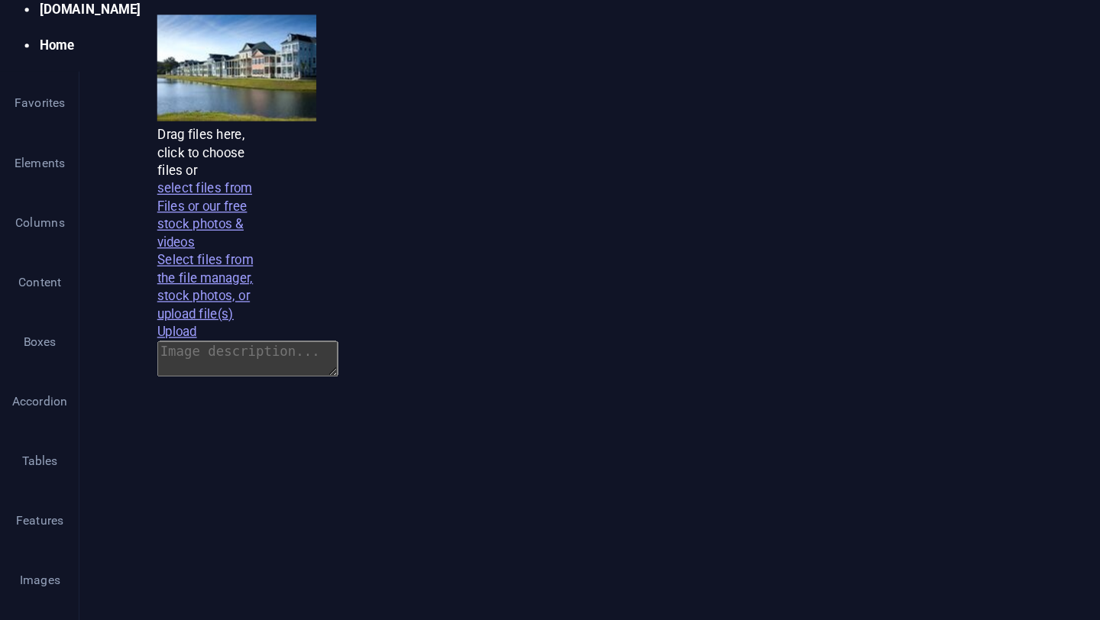
drag, startPoint x: 133, startPoint y: 376, endPoint x: 241, endPoint y: 273, distance: 149.6
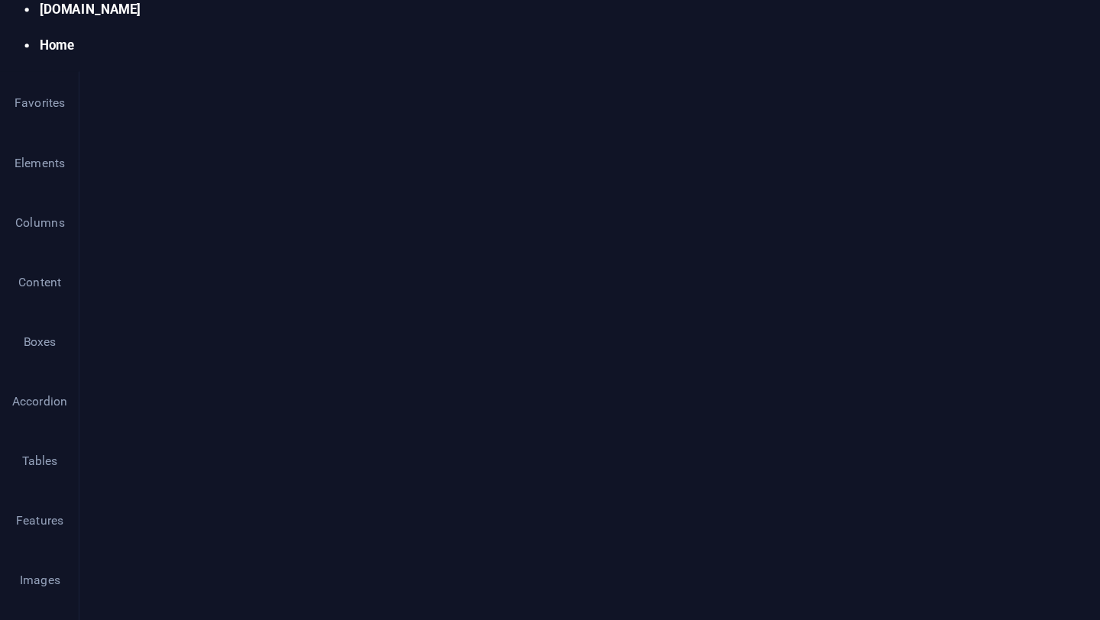
select select "header"
click at [382, 128] on button "Font Family" at bounding box center [374, 134] width 29 height 31
click at [241, 188] on input "First name" at bounding box center [232, 183] width 140 height 18
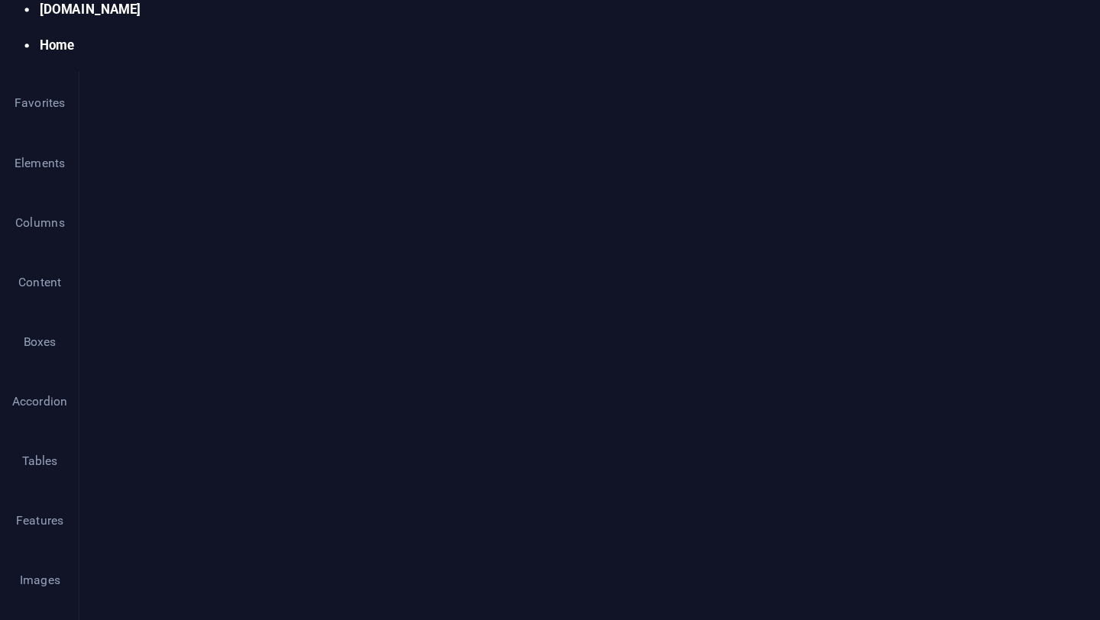
click at [241, 188] on input "First name" at bounding box center [232, 183] width 140 height 18
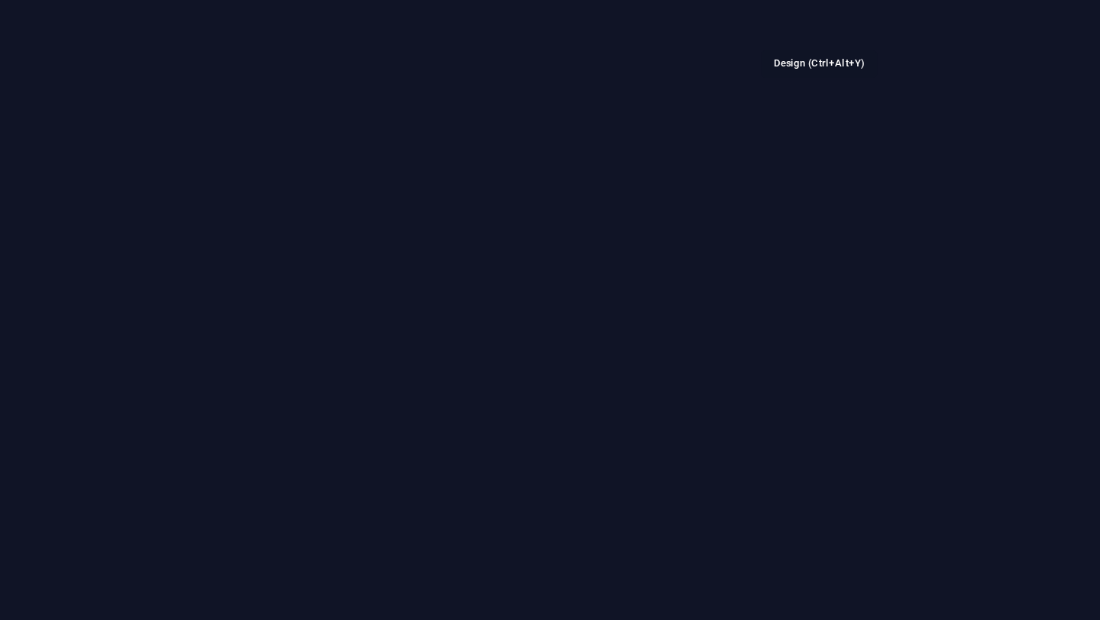
click at [878, 21] on icon "design" at bounding box center [883, 20] width 18 height 18
select select "px"
select select "500"
select select "px"
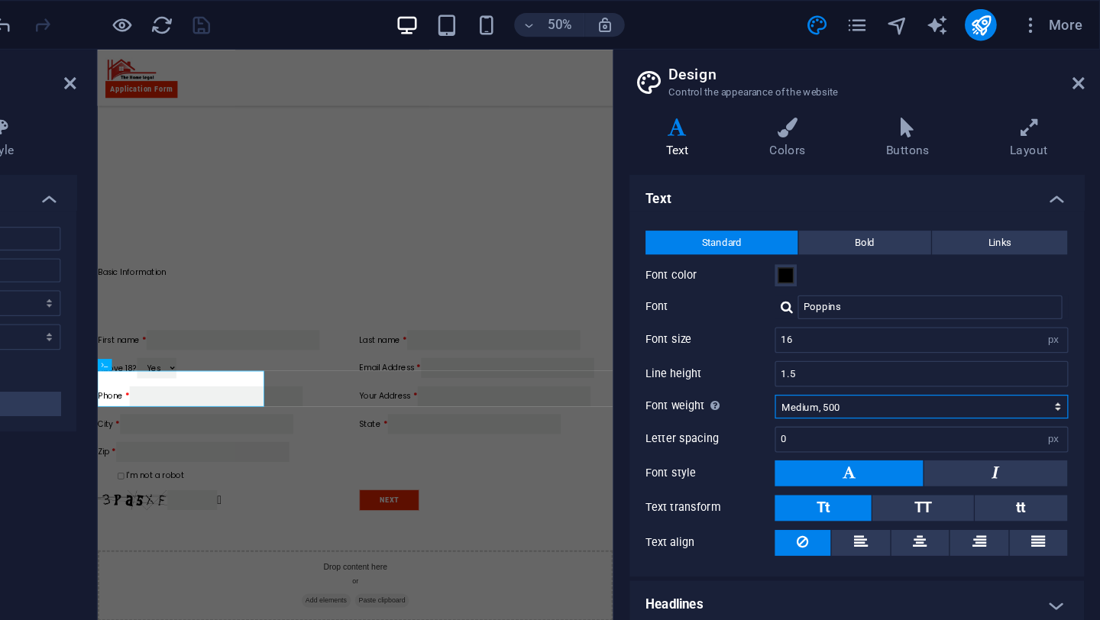
click at [899, 319] on select "Thin, 100 Extra-light, 200 Light, 300 Regular, 400 Medium, 500 Semi-bold, 600 B…" at bounding box center [962, 312] width 225 height 18
select select "400"
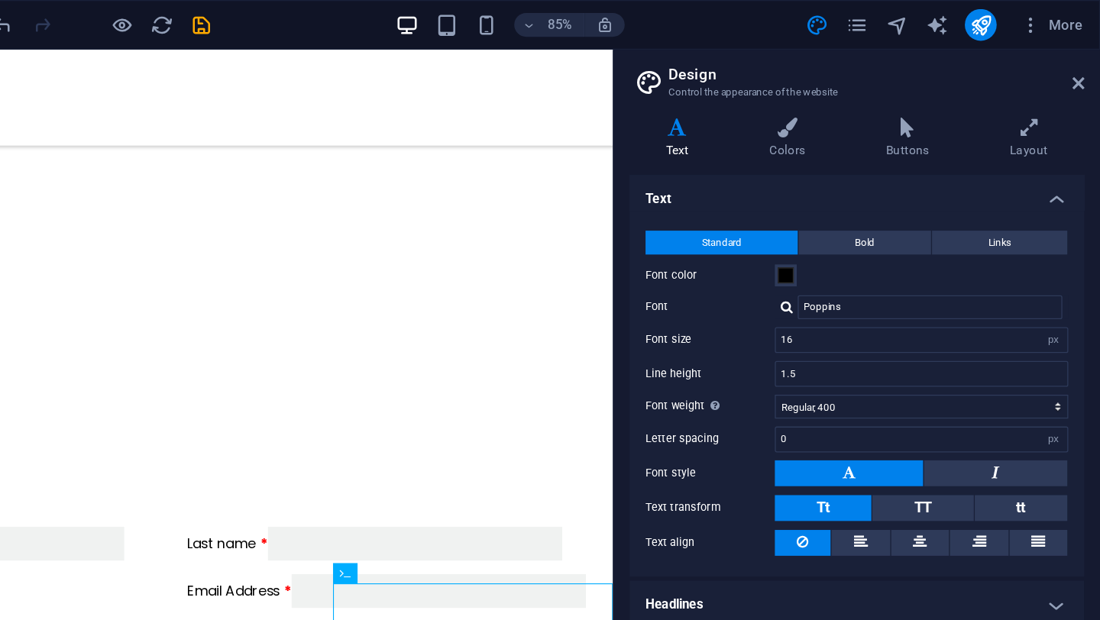
click at [1089, 63] on aside "Design Control the appearance of the website Variants Text Colors Buttons Layou…" at bounding box center [912, 316] width 374 height 557
click at [1084, 64] on icon at bounding box center [1082, 64] width 9 height 12
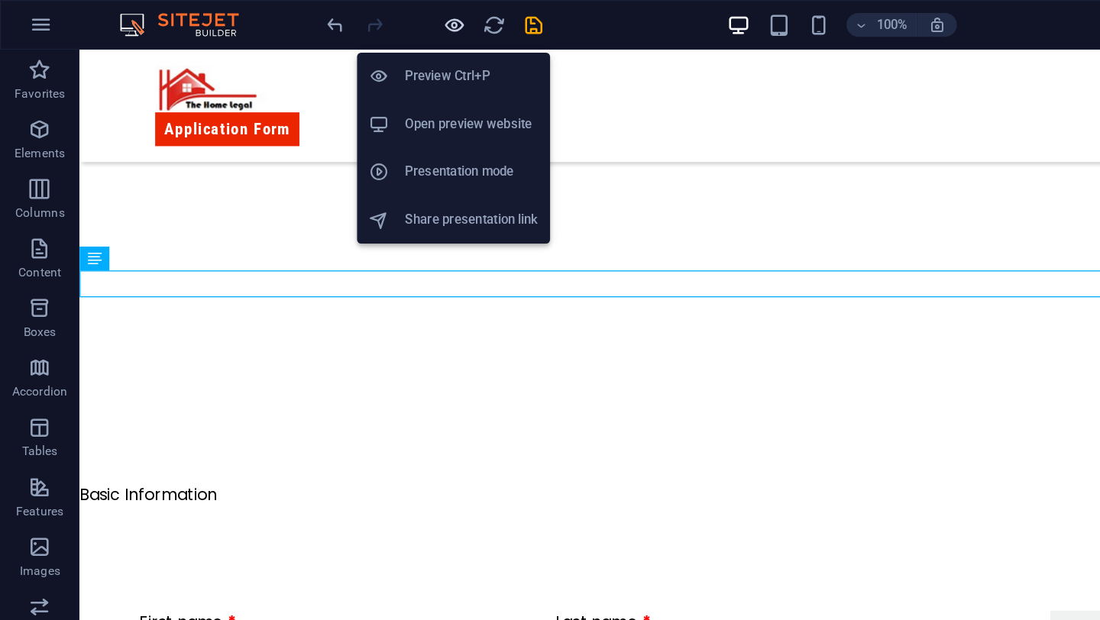
click at [345, 20] on icon "button" at bounding box center [350, 20] width 18 height 18
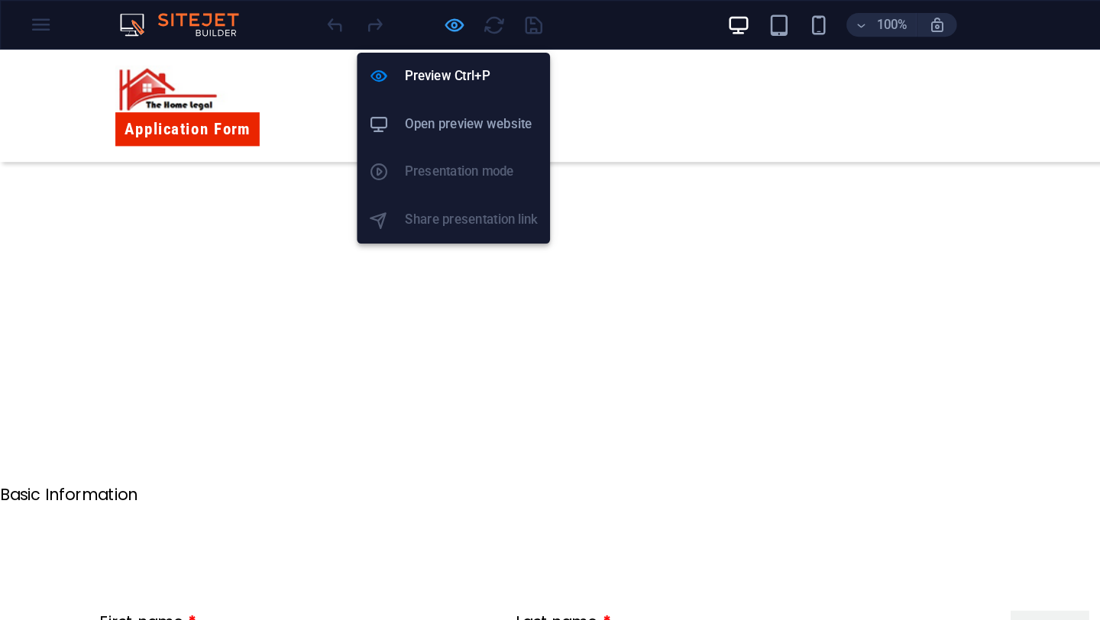
click at [349, 18] on icon "button" at bounding box center [350, 20] width 18 height 18
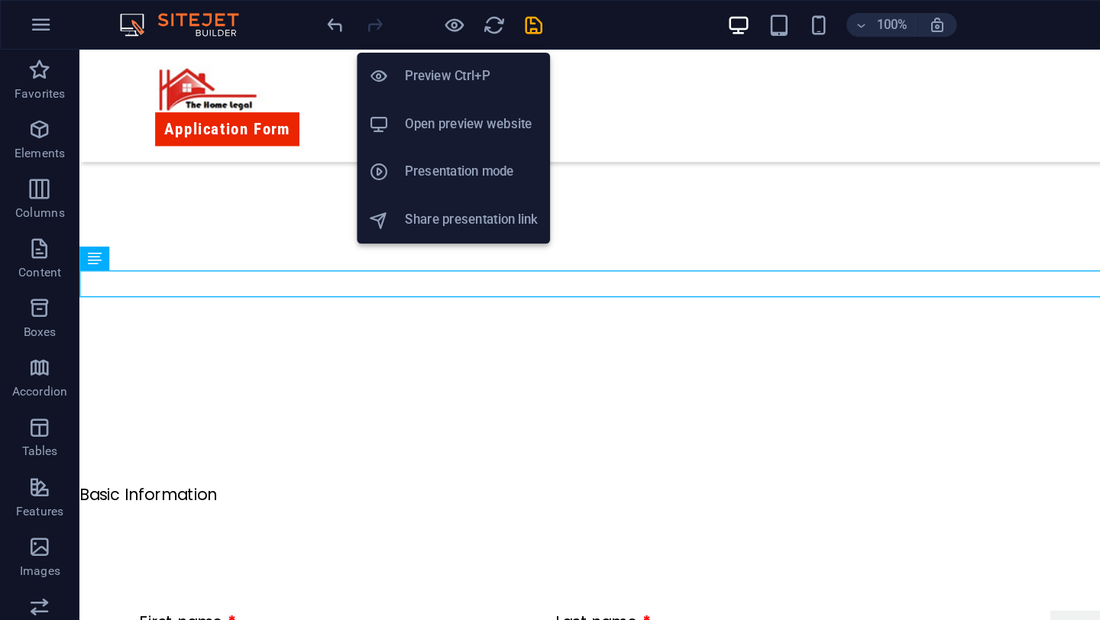
click at [353, 10] on span at bounding box center [349, 19] width 18 height 18
click at [353, 24] on icon "button" at bounding box center [350, 20] width 18 height 18
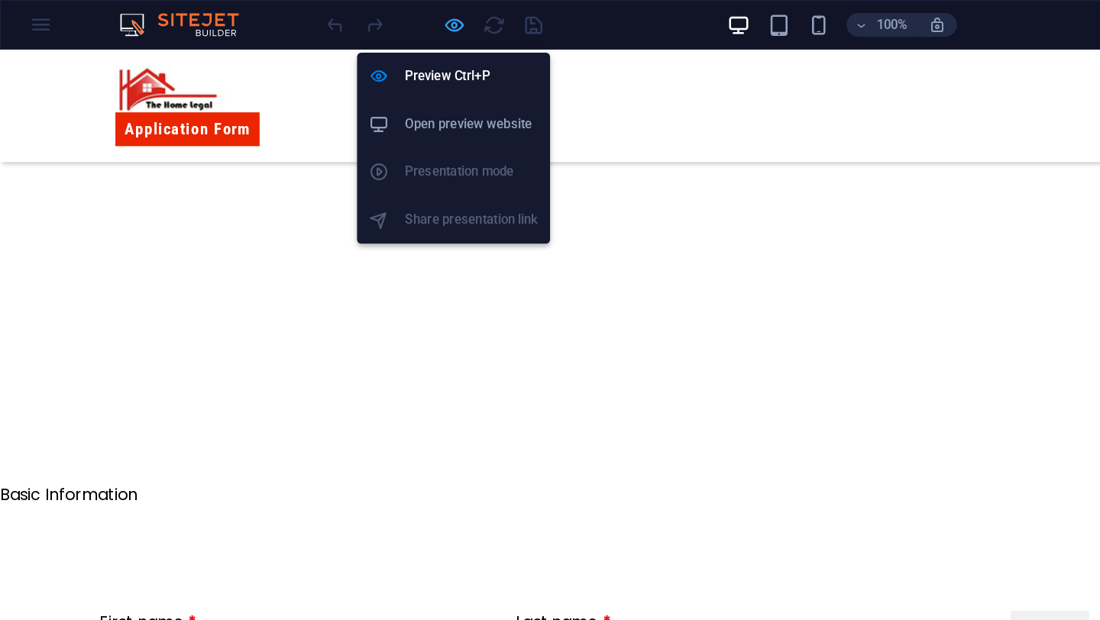
click at [347, 21] on icon "button" at bounding box center [350, 20] width 18 height 18
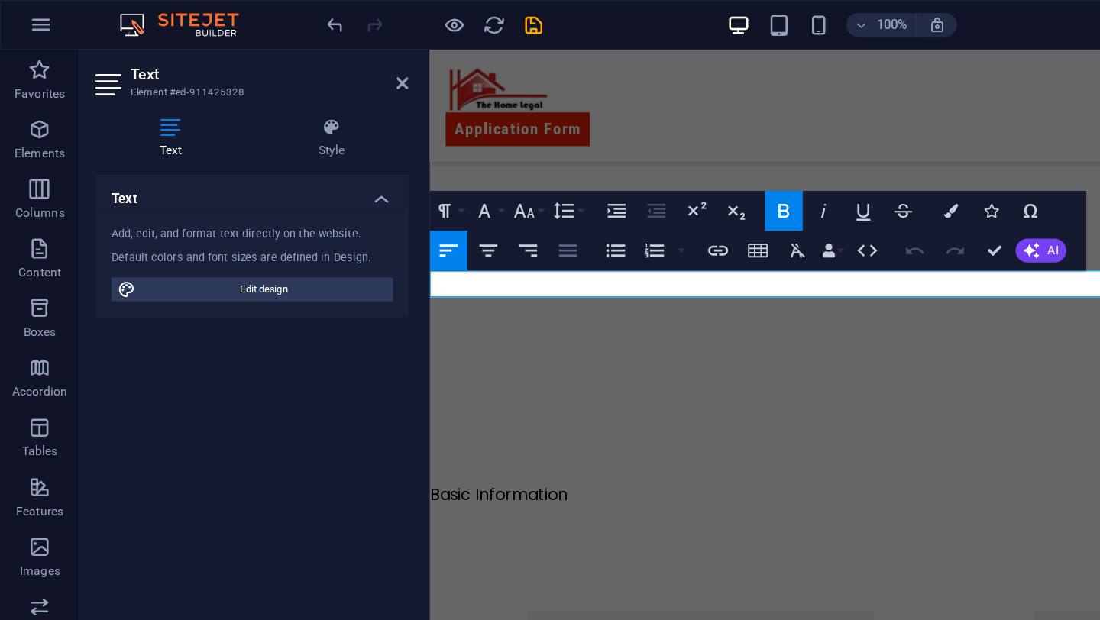
click at [442, 196] on icon "button" at bounding box center [436, 192] width 14 height 9
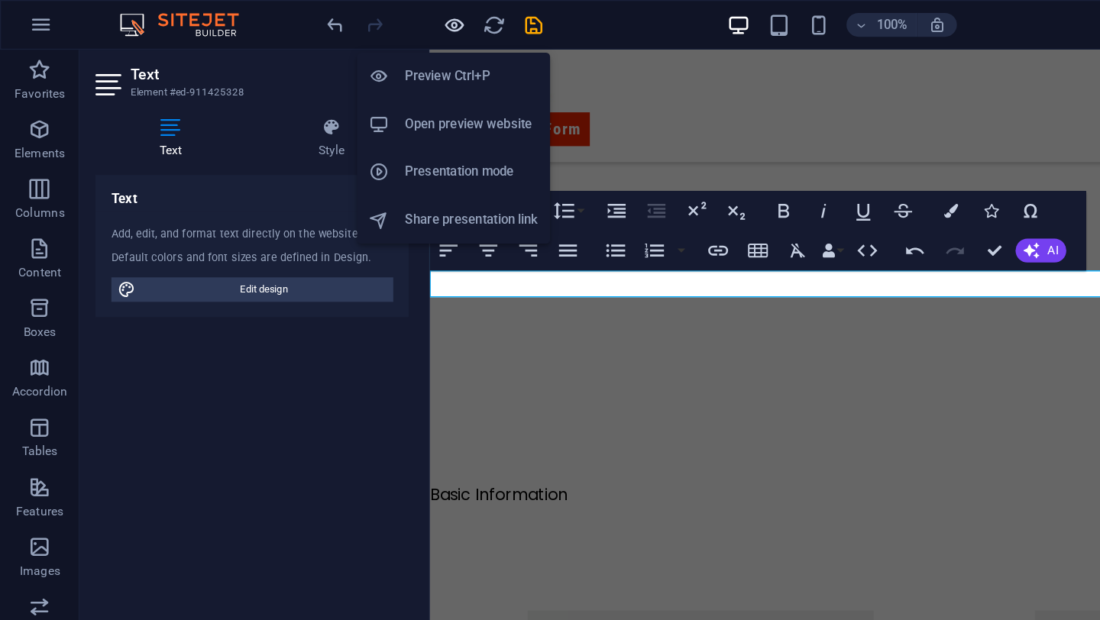
click at [350, 21] on icon "button" at bounding box center [350, 20] width 18 height 18
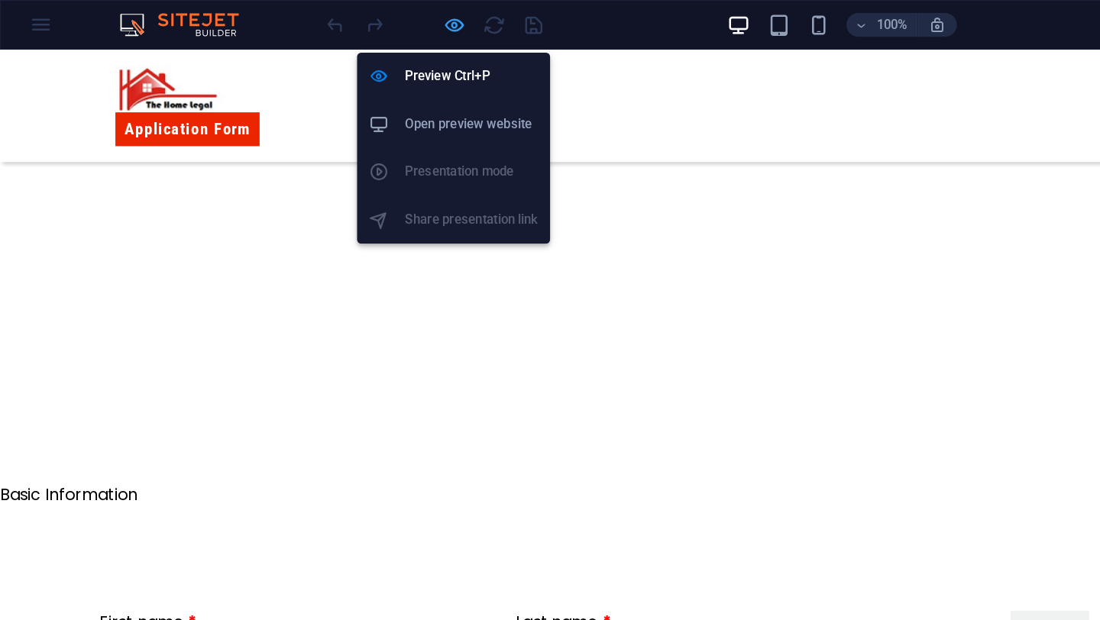
click at [350, 20] on icon "button" at bounding box center [350, 20] width 18 height 18
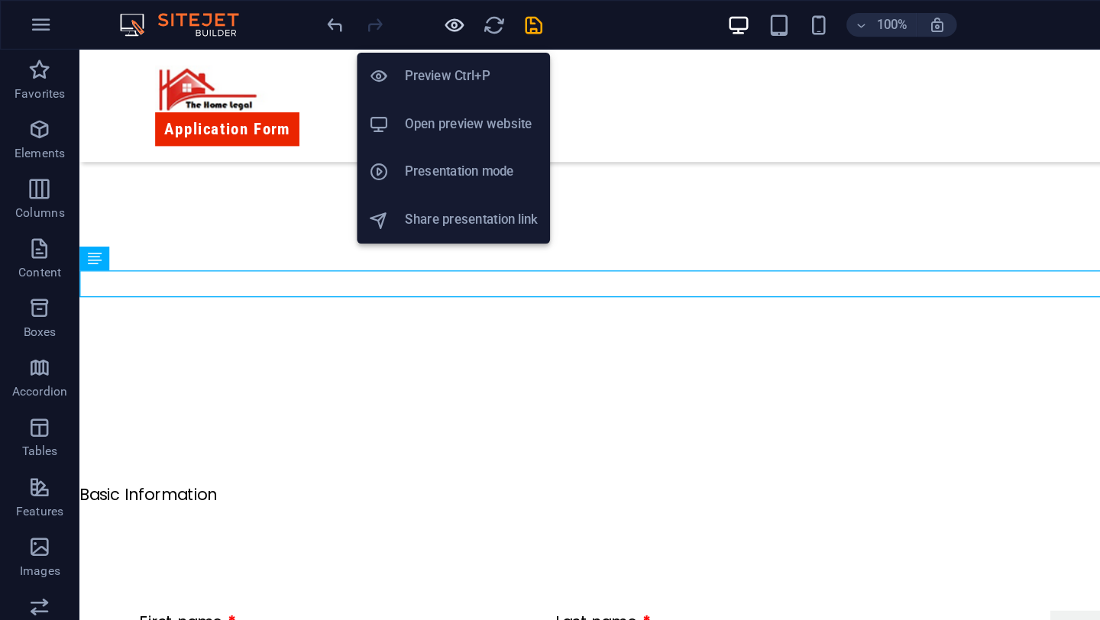
click at [354, 20] on icon "button" at bounding box center [350, 20] width 18 height 18
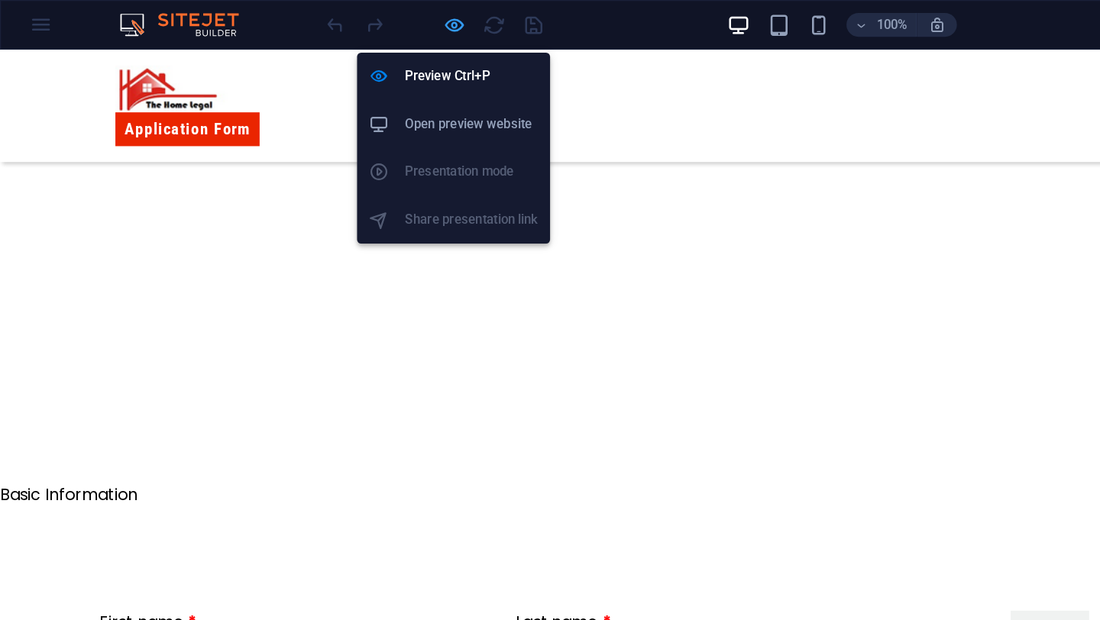
click at [351, 24] on icon "button" at bounding box center [350, 20] width 18 height 18
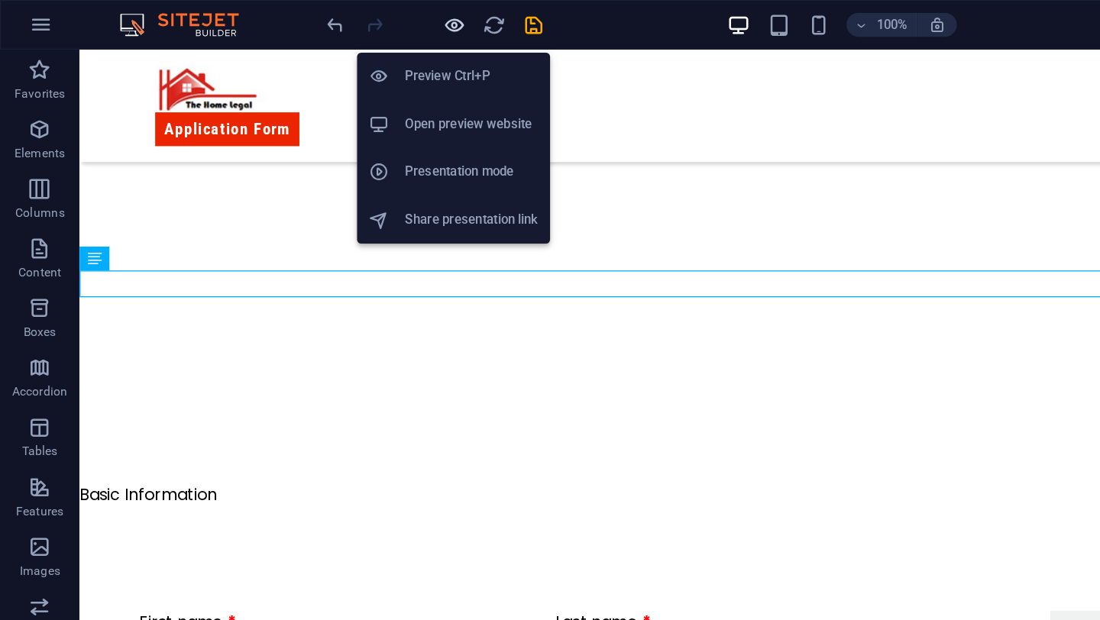
click at [356, 18] on icon "button" at bounding box center [350, 20] width 18 height 18
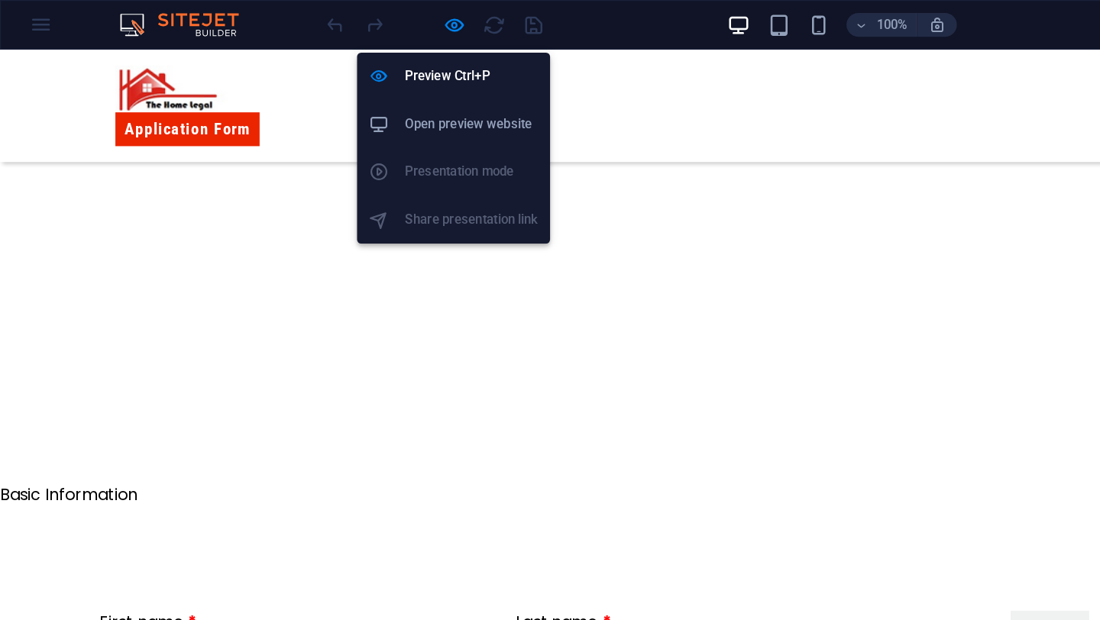
click at [349, 34] on div "Preview Ctrl+P Open preview website Presentation mode Share presentation link" at bounding box center [348, 107] width 148 height 159
click at [349, 28] on div "Preview Ctrl+P Open preview website Presentation mode Share presentation link" at bounding box center [348, 107] width 148 height 159
click at [349, 22] on icon "button" at bounding box center [350, 20] width 18 height 18
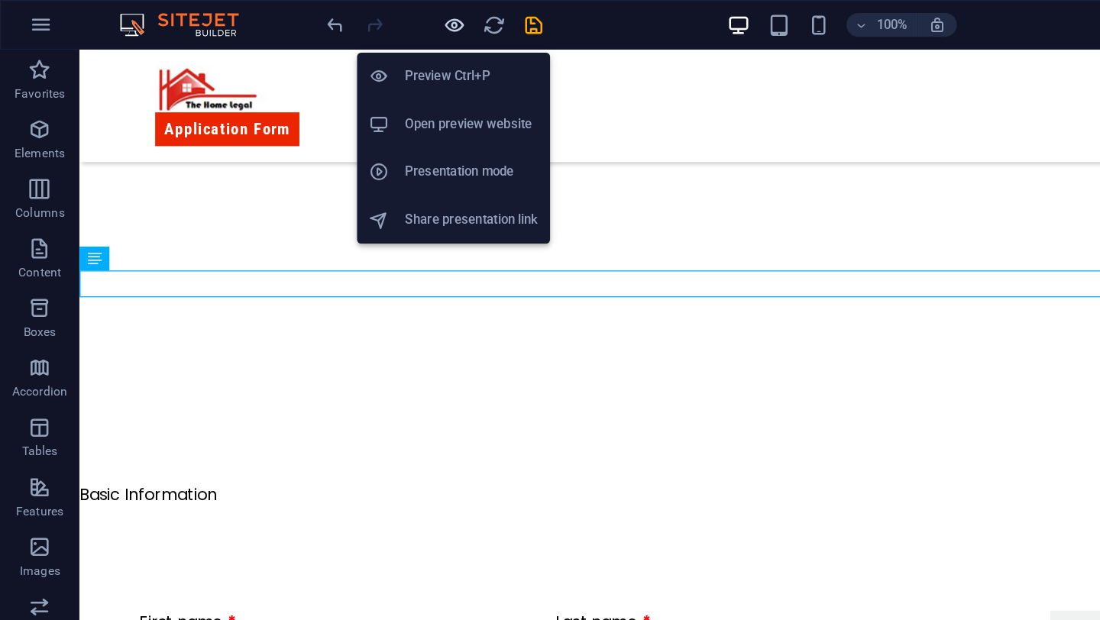
click at [350, 21] on icon "button" at bounding box center [350, 20] width 18 height 18
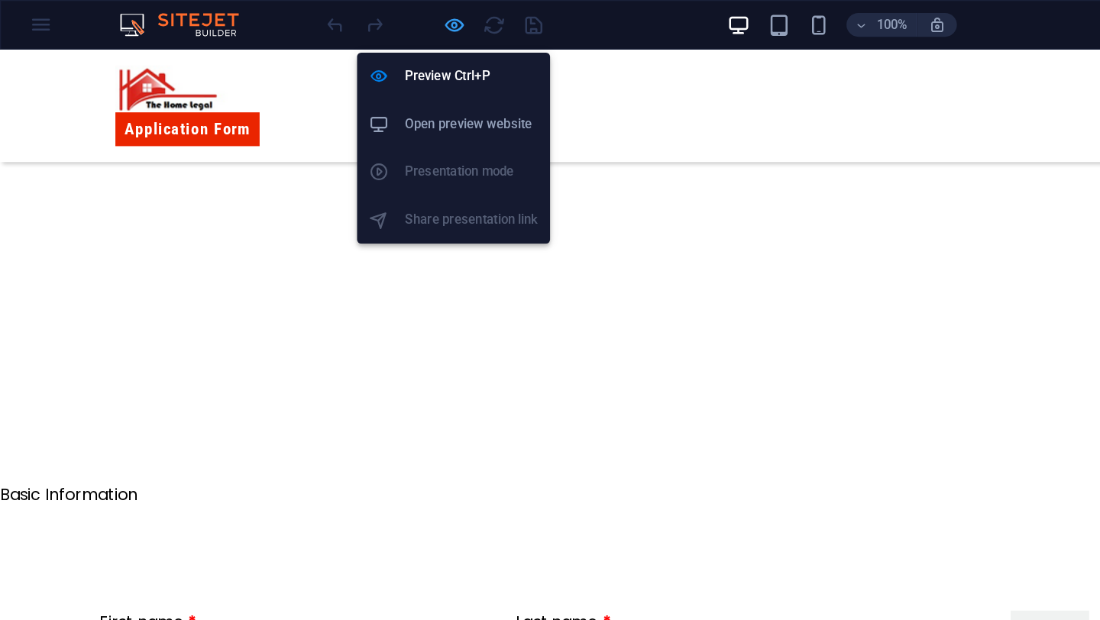
click at [350, 16] on icon "button" at bounding box center [350, 20] width 18 height 18
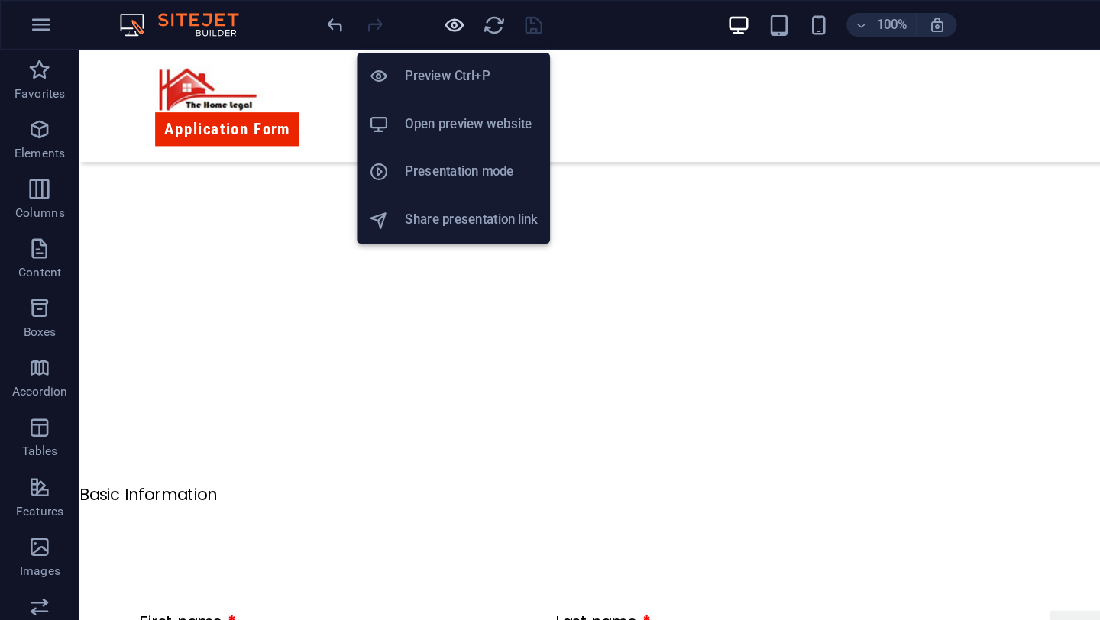
click at [353, 18] on icon "button" at bounding box center [350, 20] width 18 height 18
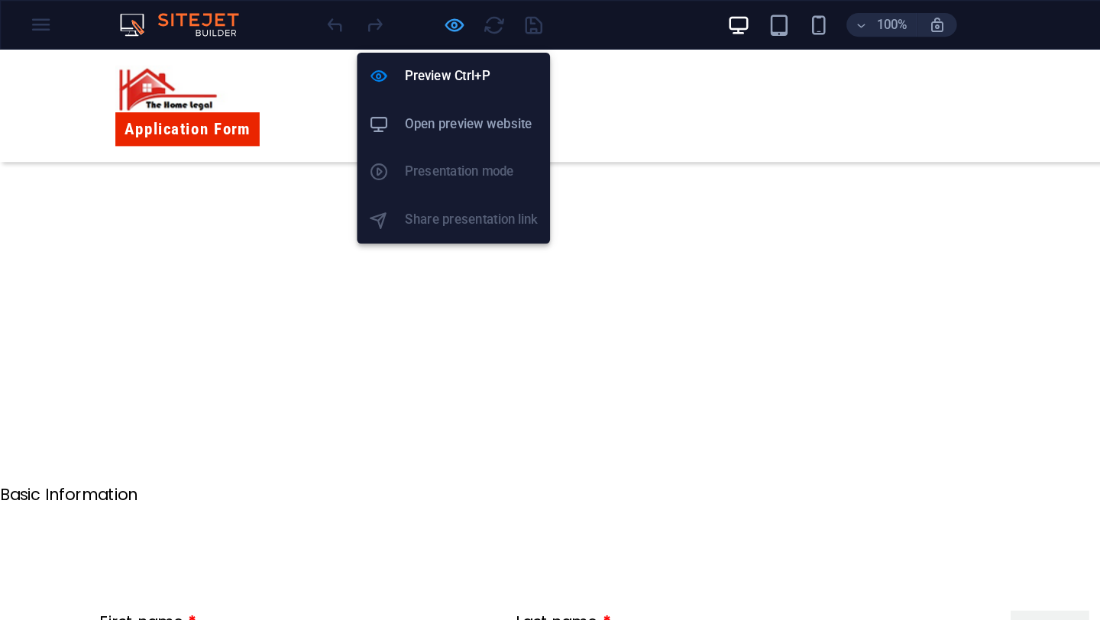
click at [344, 14] on icon "button" at bounding box center [350, 20] width 18 height 18
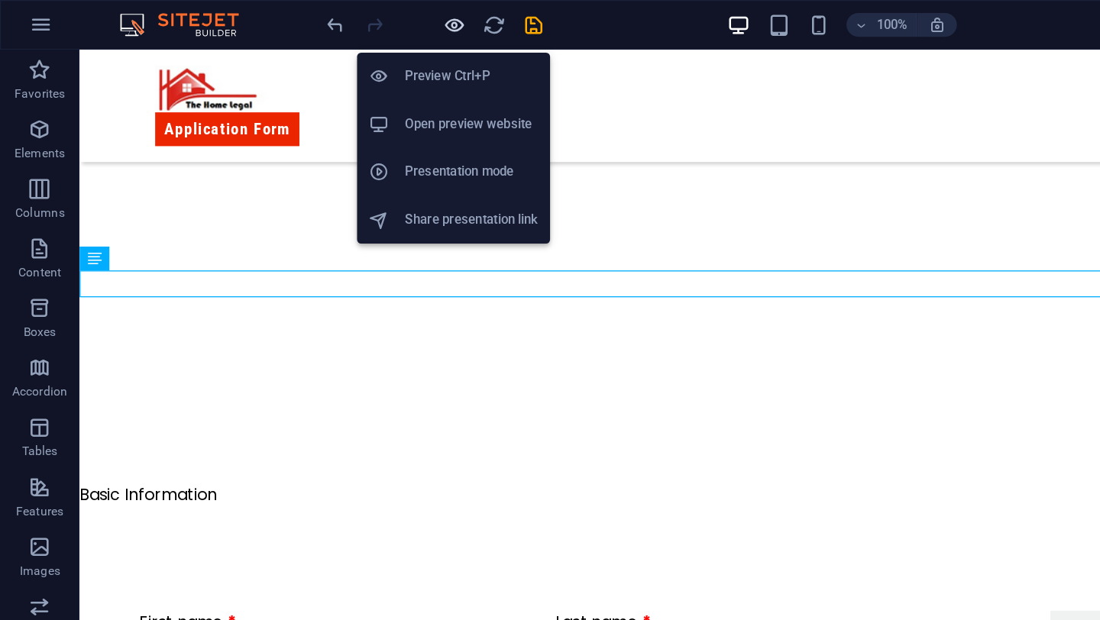
click at [353, 20] on icon "button" at bounding box center [350, 20] width 18 height 18
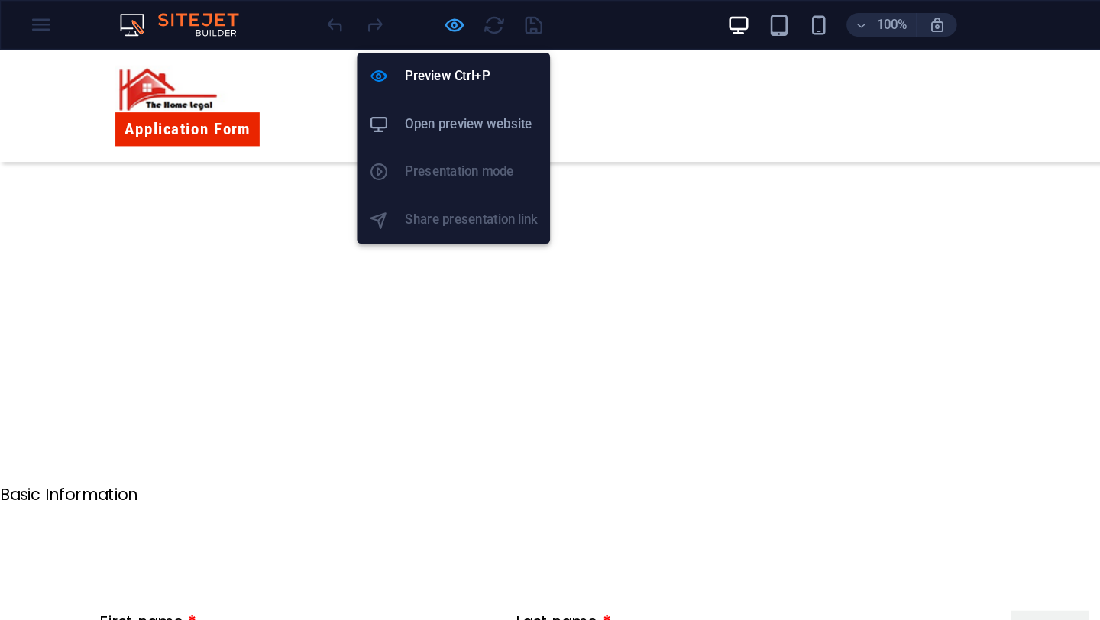
click at [353, 20] on icon "button" at bounding box center [350, 20] width 18 height 18
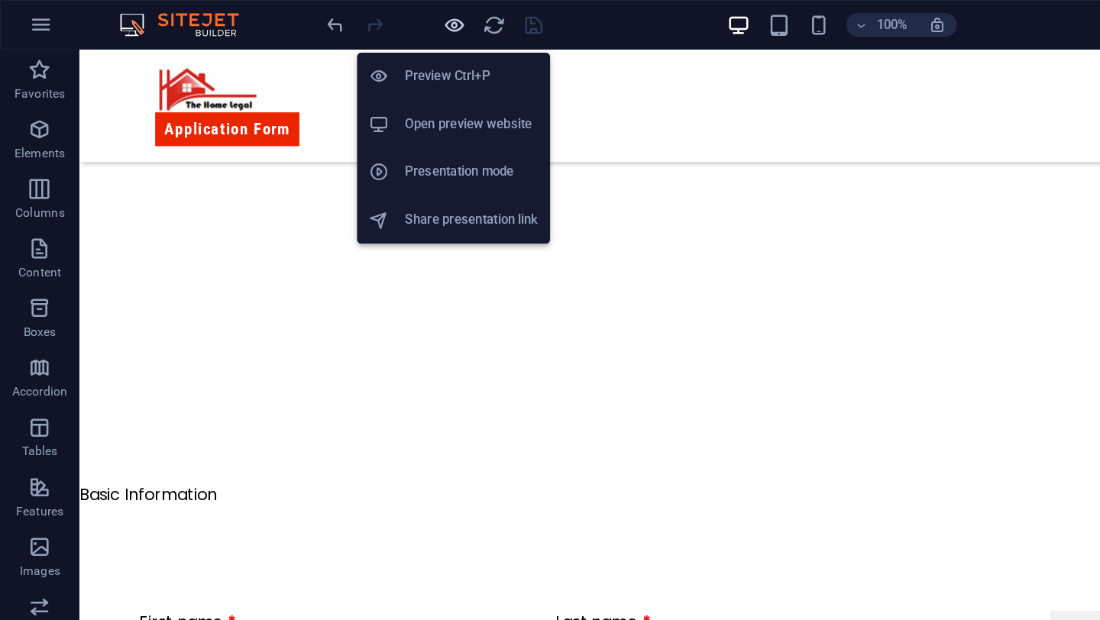
click at [350, 15] on icon "button" at bounding box center [350, 20] width 18 height 18
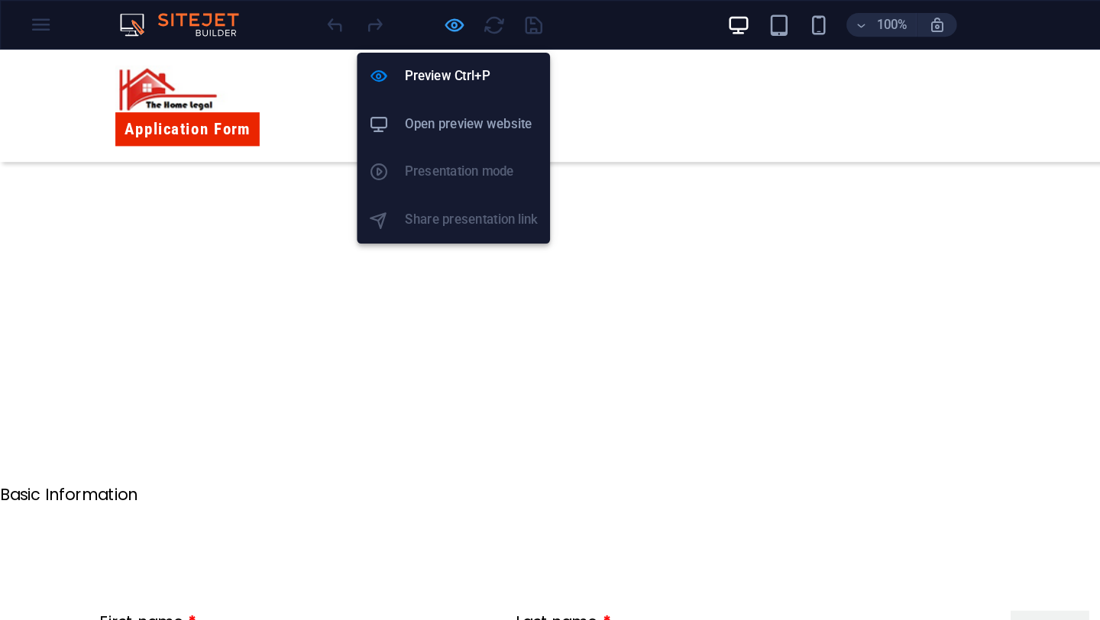
click at [351, 18] on icon "button" at bounding box center [350, 20] width 18 height 18
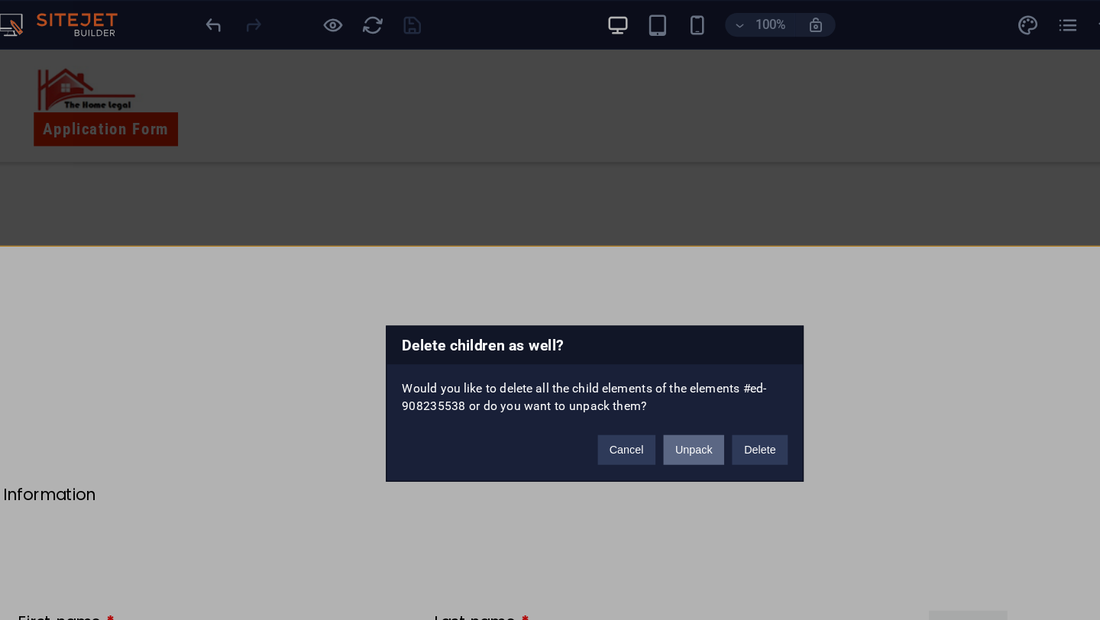
click at [632, 344] on button "Unpack" at bounding box center [626, 345] width 47 height 23
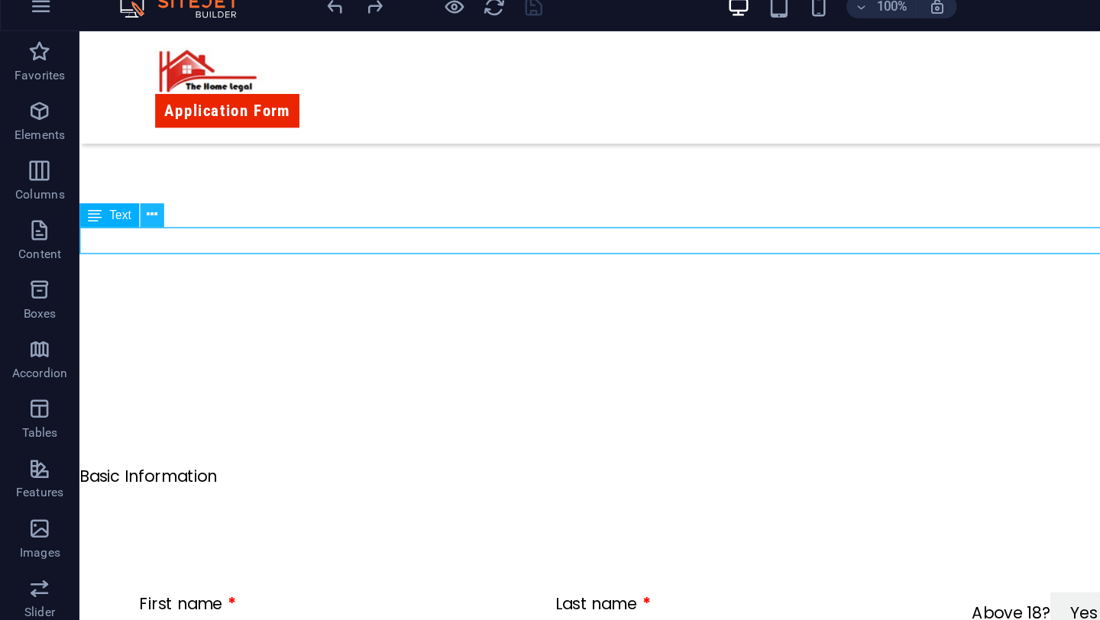
click at [117, 182] on icon at bounding box center [117, 179] width 8 height 16
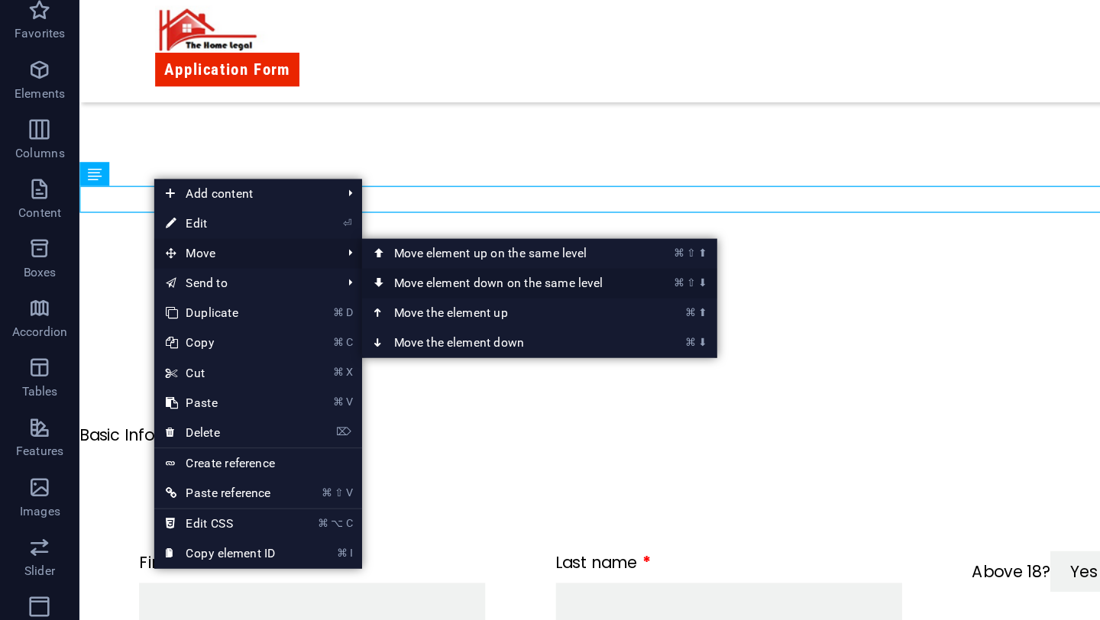
click at [336, 265] on link "⌘ ⇧ ⬇ Move element down on the same level" at bounding box center [385, 263] width 215 height 23
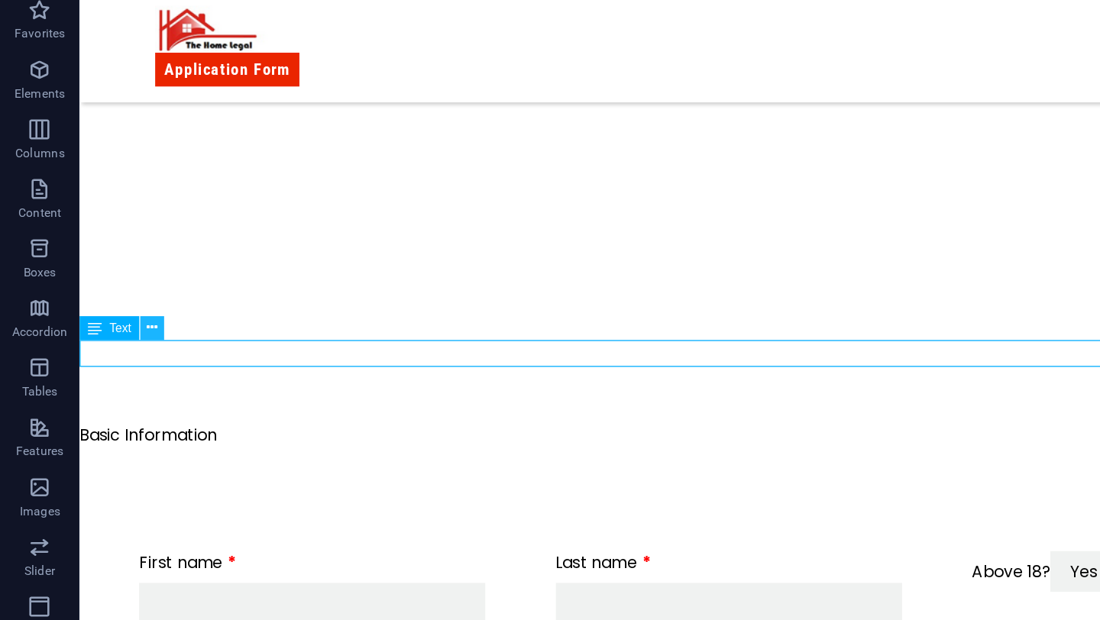
click at [115, 298] on icon at bounding box center [117, 297] width 8 height 16
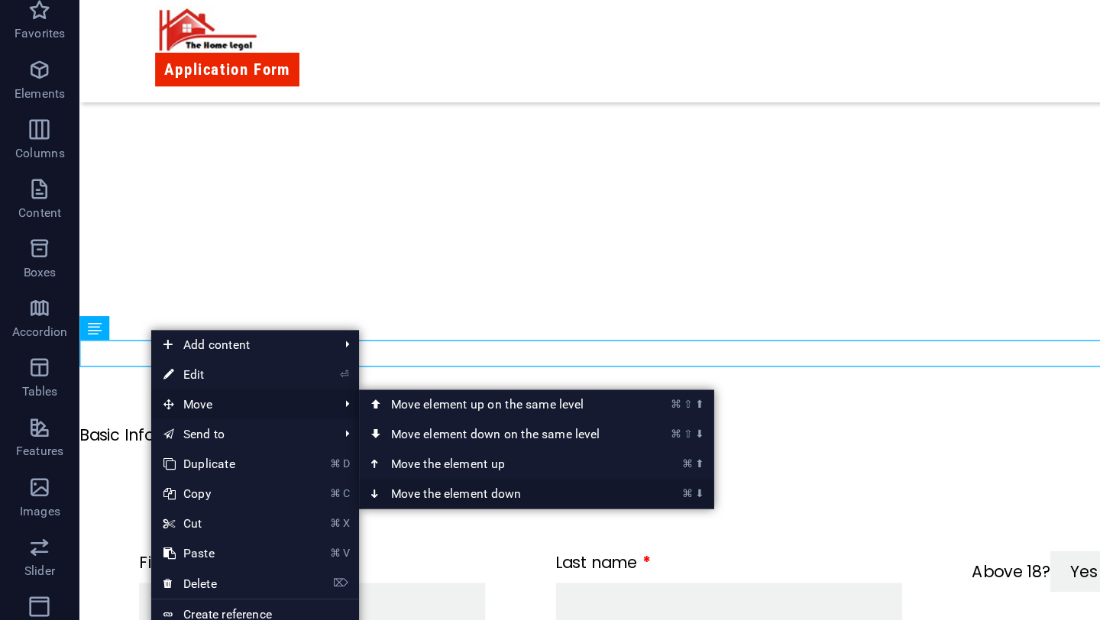
click at [312, 426] on link "⌘ ⬇ Move the element down" at bounding box center [383, 425] width 215 height 23
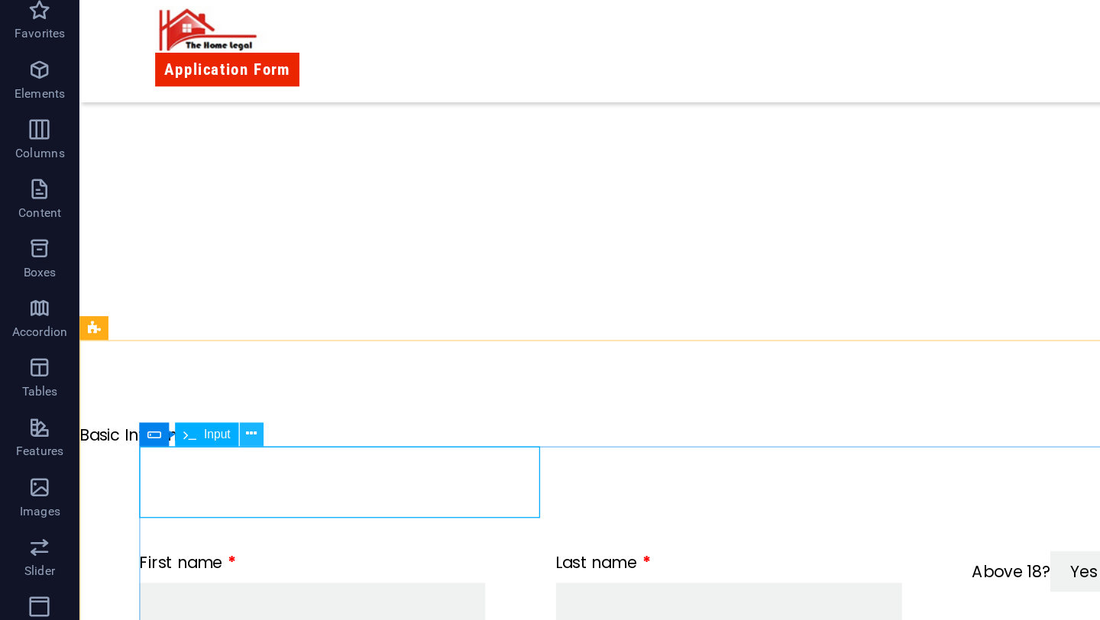
click at [193, 380] on icon at bounding box center [193, 379] width 8 height 16
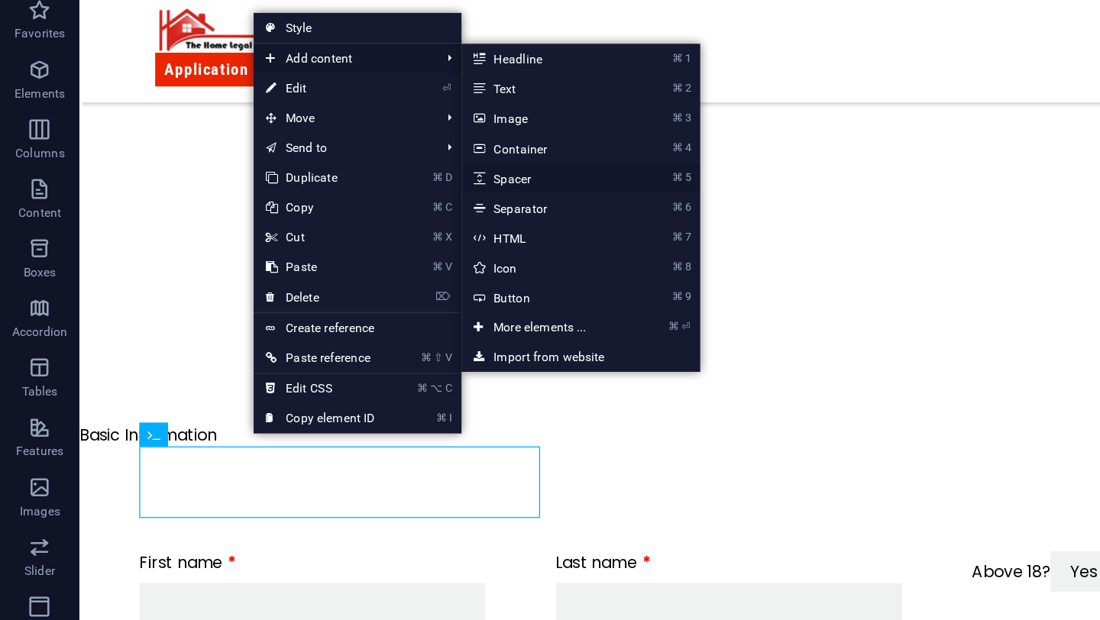
click at [403, 188] on link "⌘ 5 Spacer" at bounding box center [417, 182] width 126 height 23
select select "px"
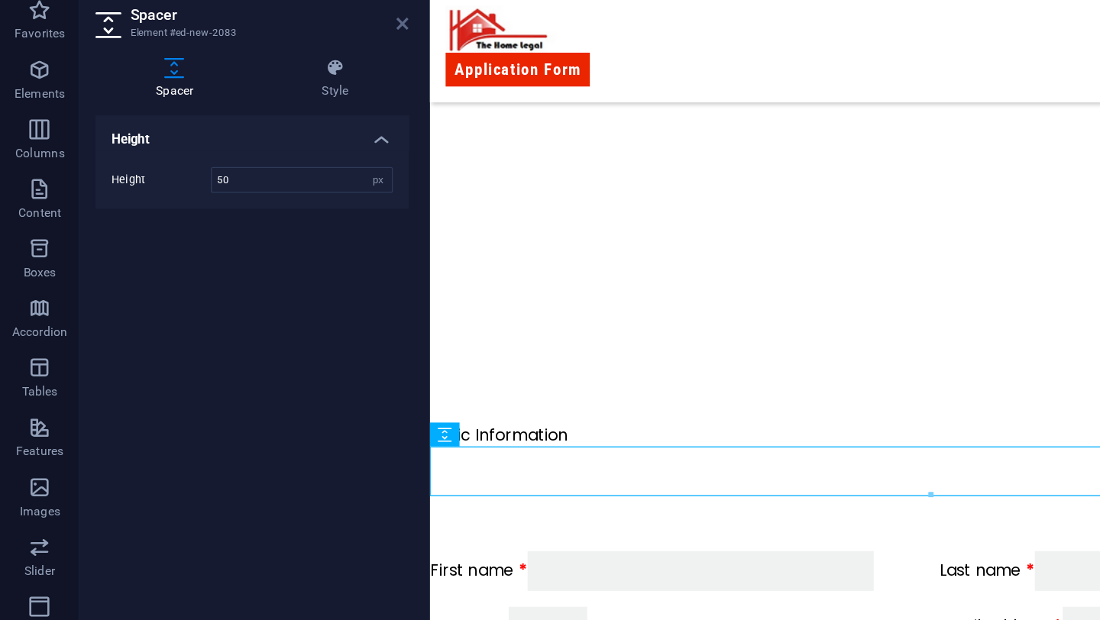
click at [308, 61] on icon at bounding box center [309, 64] width 9 height 12
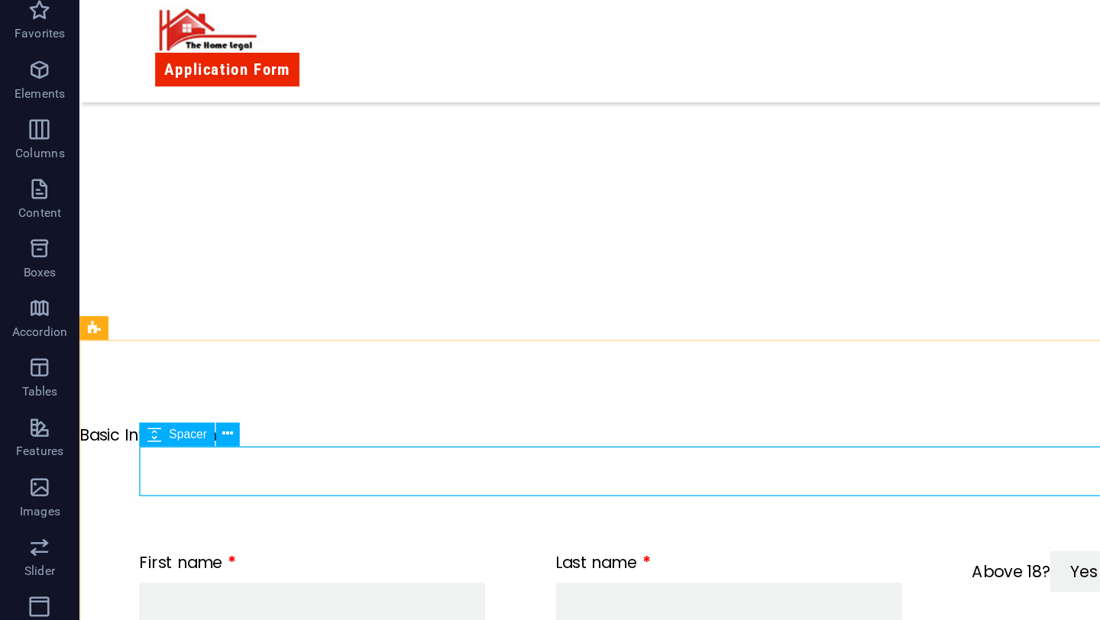
click at [129, 382] on div "Spacer" at bounding box center [136, 379] width 58 height 18
select select "px"
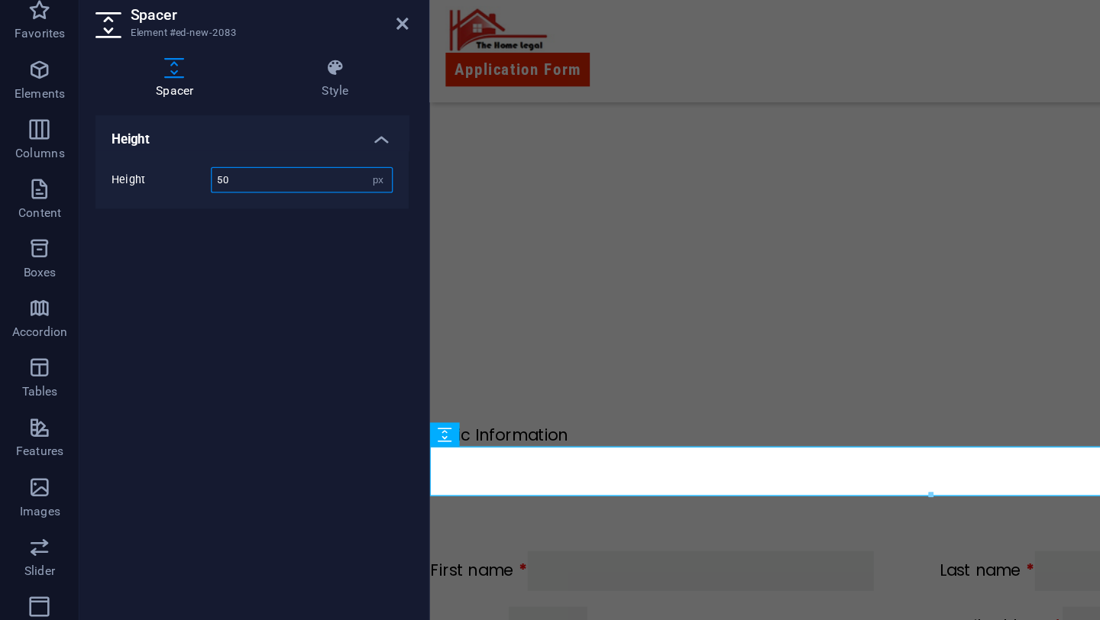
click at [229, 188] on input "50" at bounding box center [232, 184] width 138 height 18
type input "5"
type input "30"
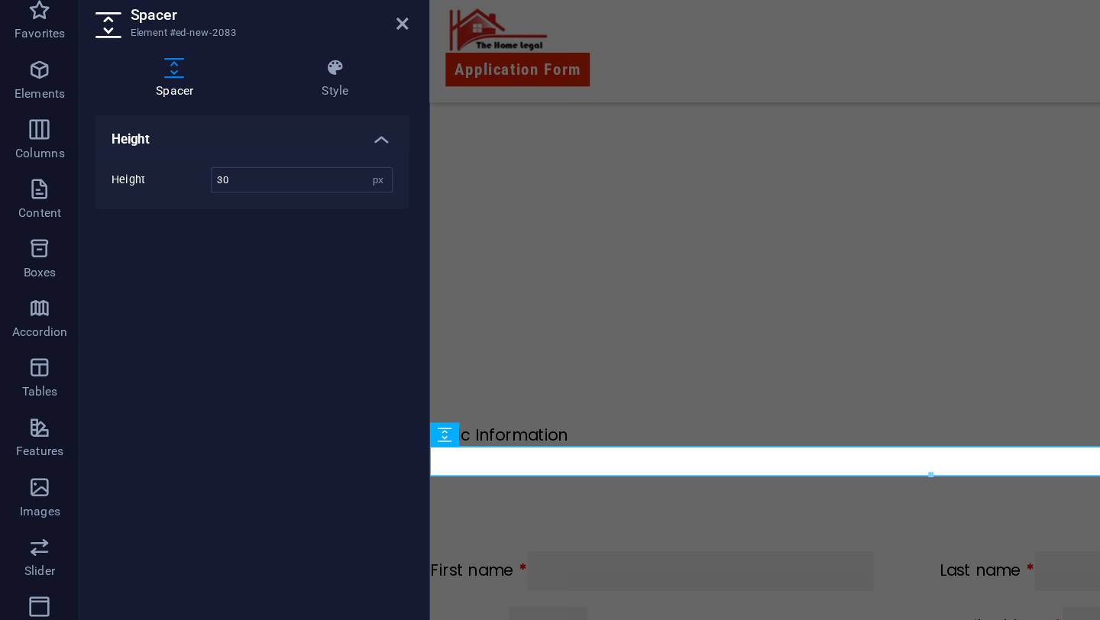
click at [313, 73] on header "Spacer Element #ed-new-2083" at bounding box center [193, 58] width 241 height 40
click at [313, 69] on icon at bounding box center [309, 64] width 9 height 12
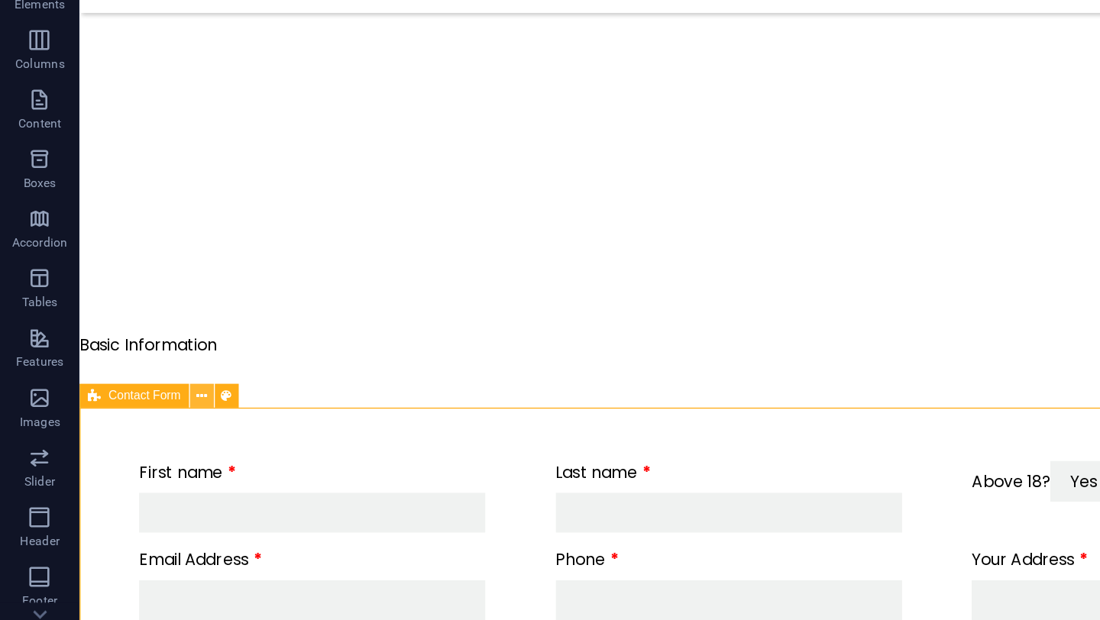
click at [155, 414] on icon at bounding box center [154, 419] width 8 height 16
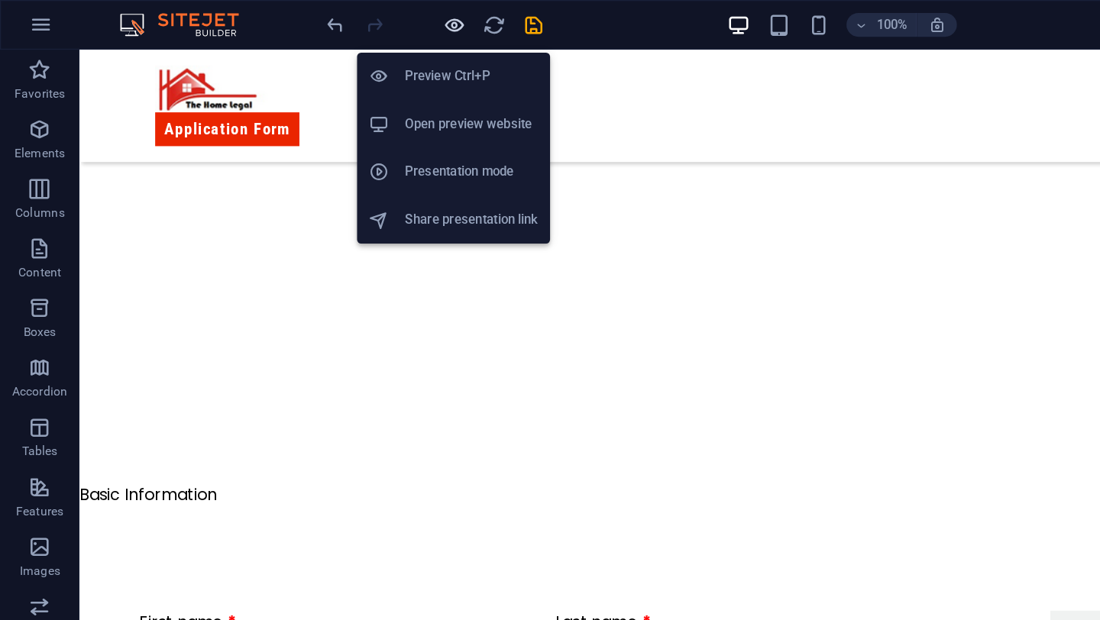
click at [350, 18] on icon "button" at bounding box center [350, 20] width 18 height 18
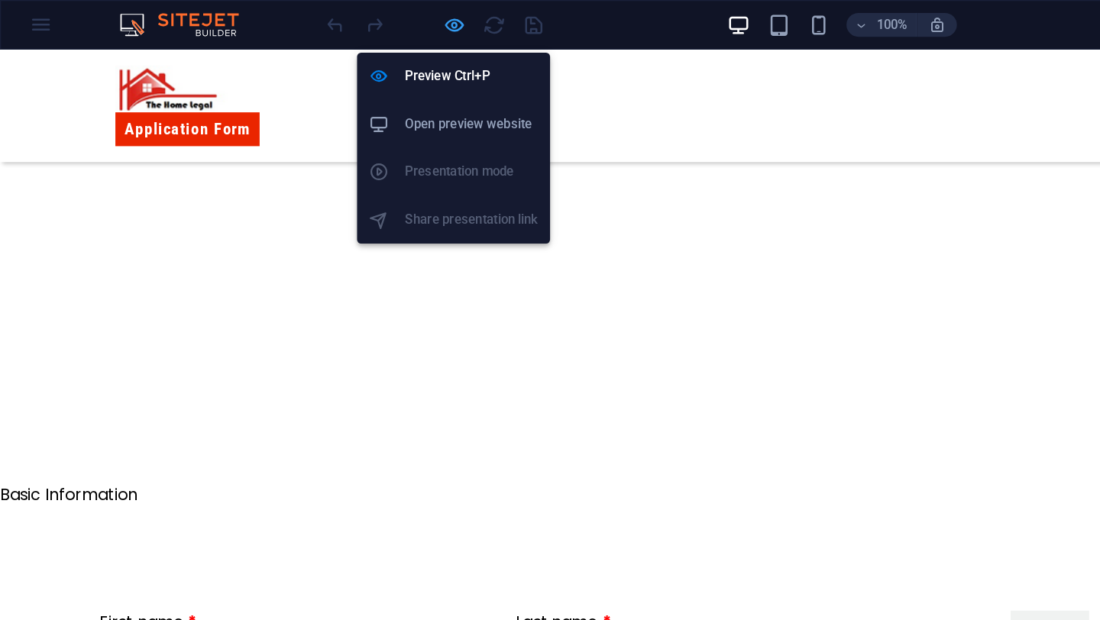
click at [350, 17] on icon "button" at bounding box center [350, 20] width 18 height 18
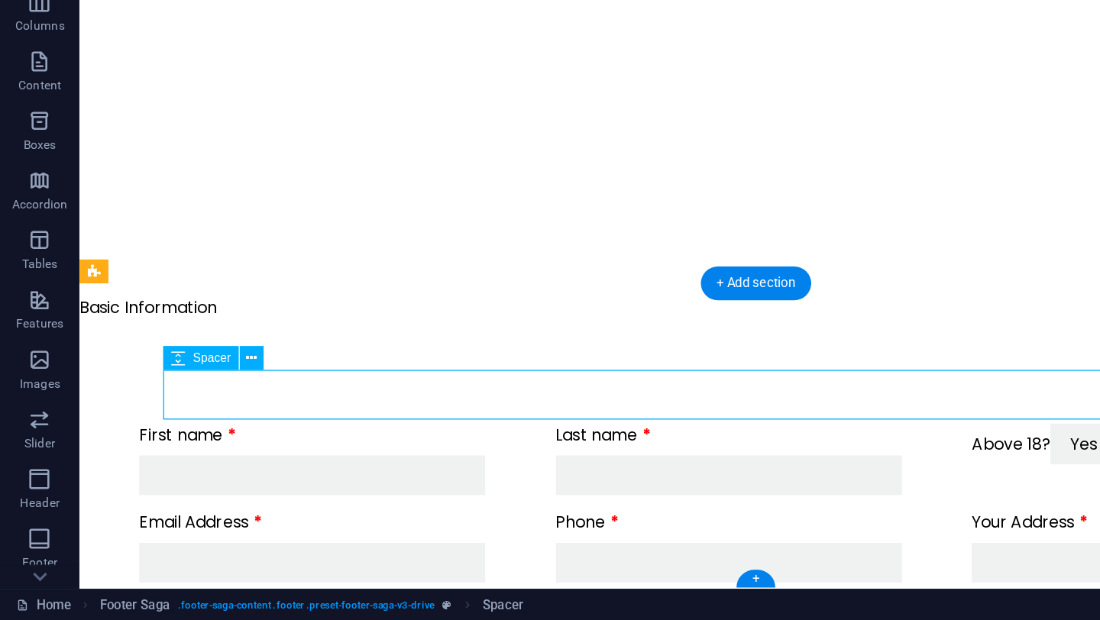
select select "px"
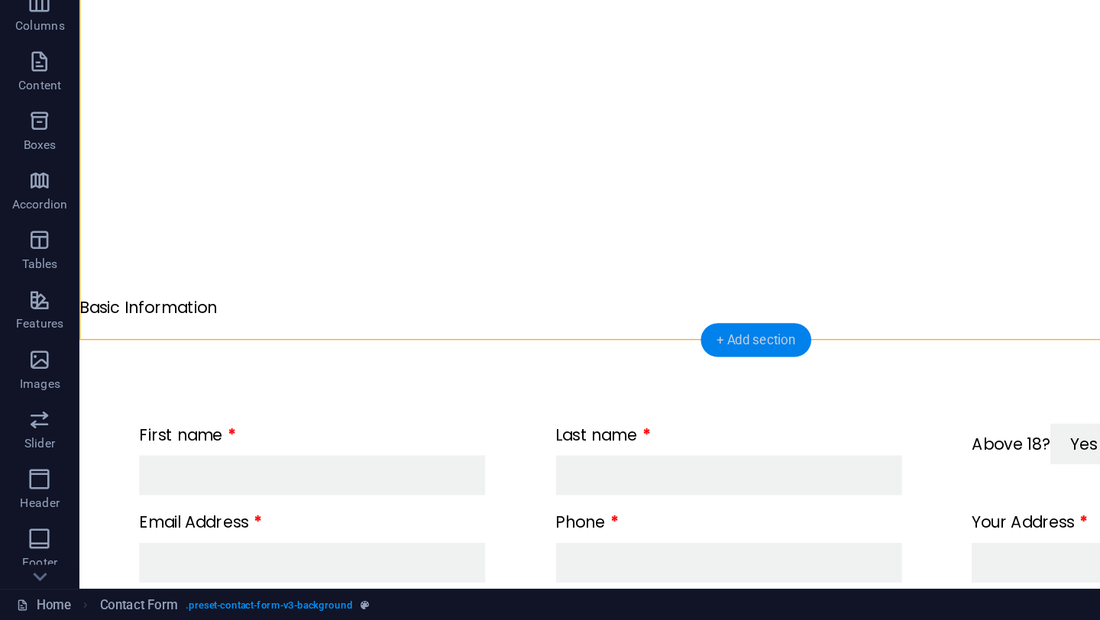
click at [571, 402] on div "+ Add section" at bounding box center [580, 405] width 85 height 26
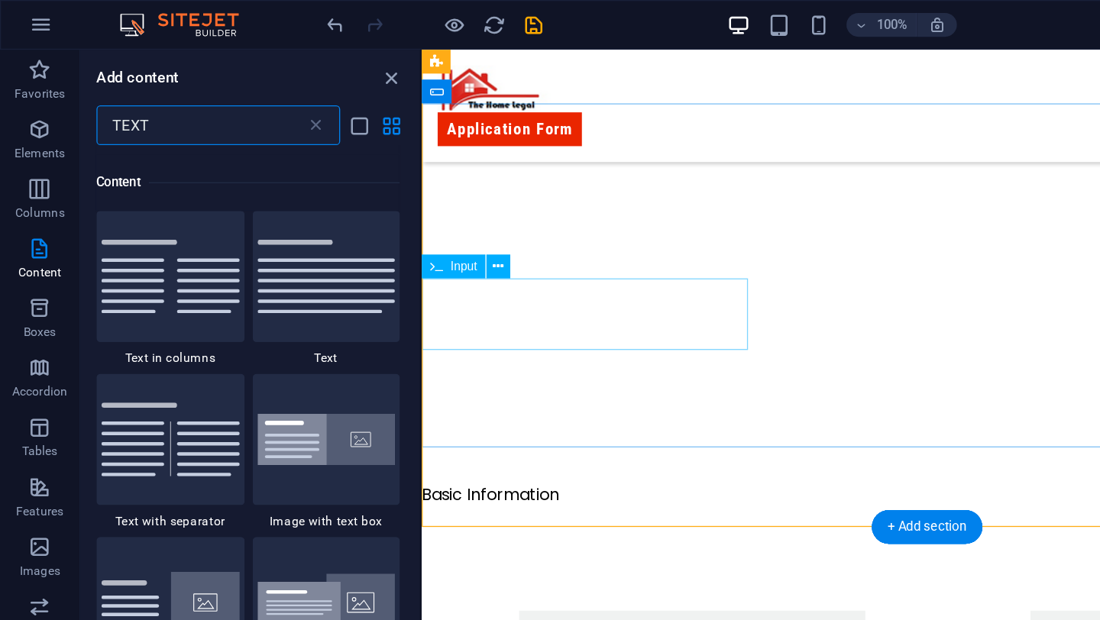
scroll to position [117, 0]
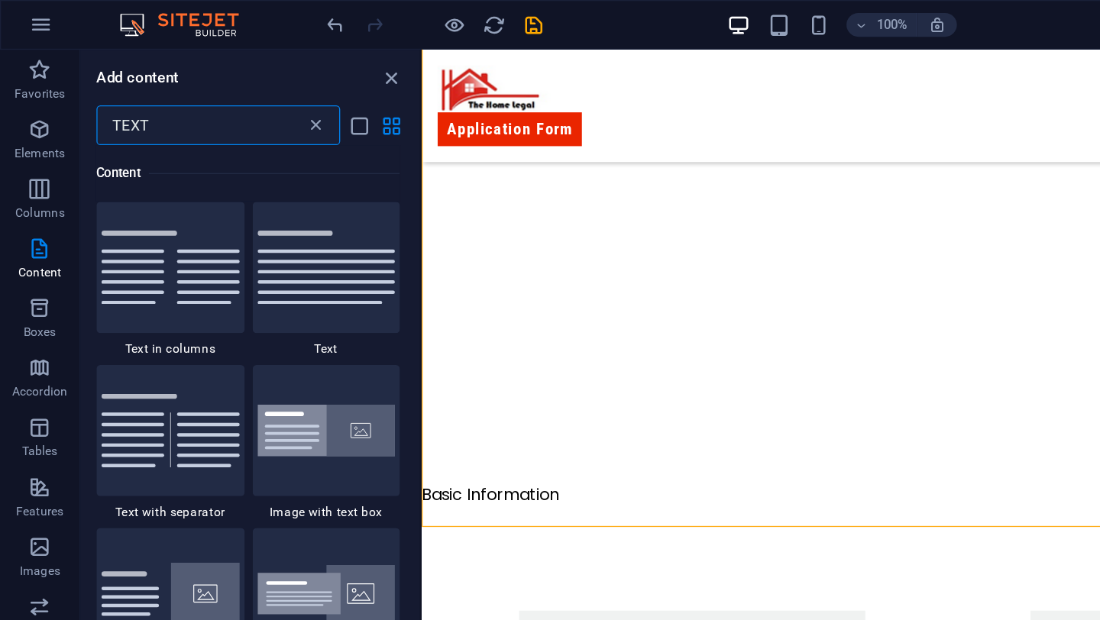
click at [244, 97] on icon at bounding box center [242, 96] width 15 height 15
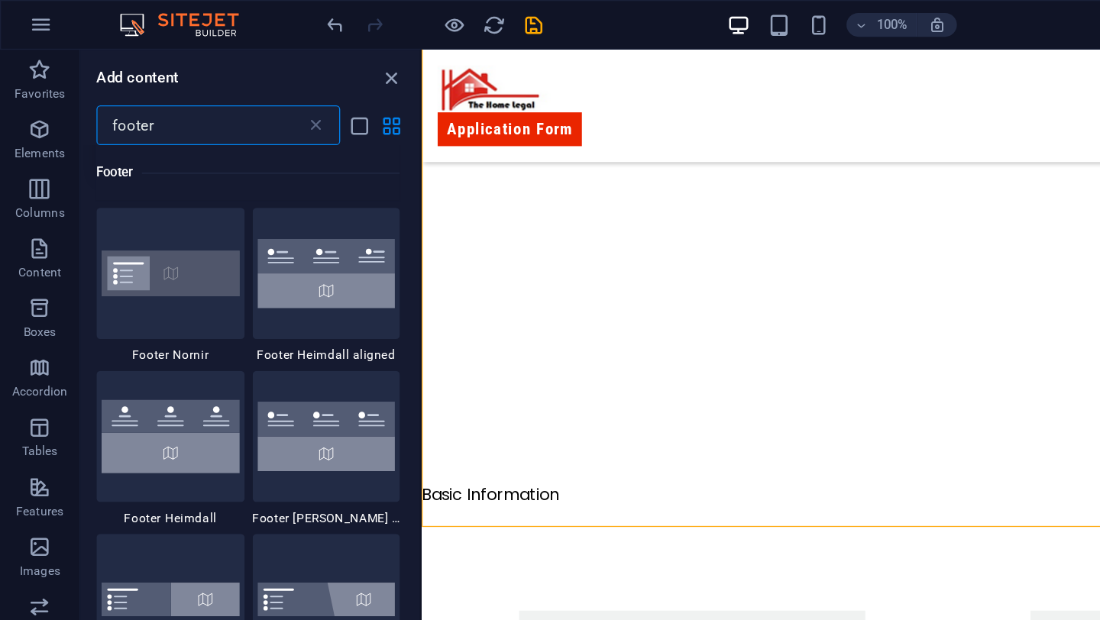
scroll to position [122, 0]
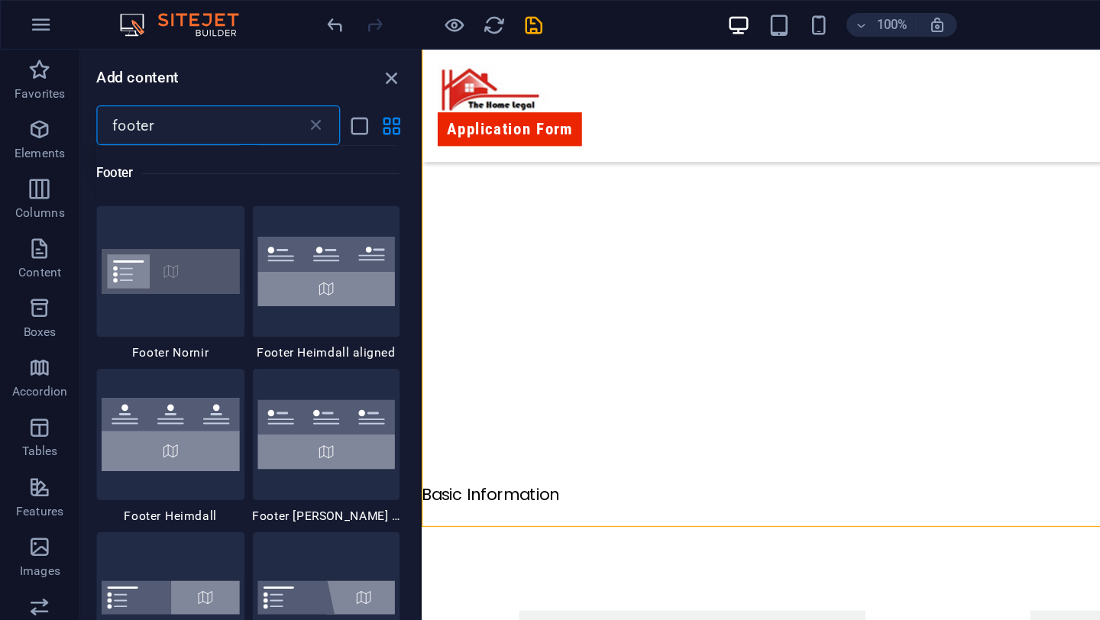
type input "footer"
click at [244, 224] on img at bounding box center [251, 208] width 106 height 53
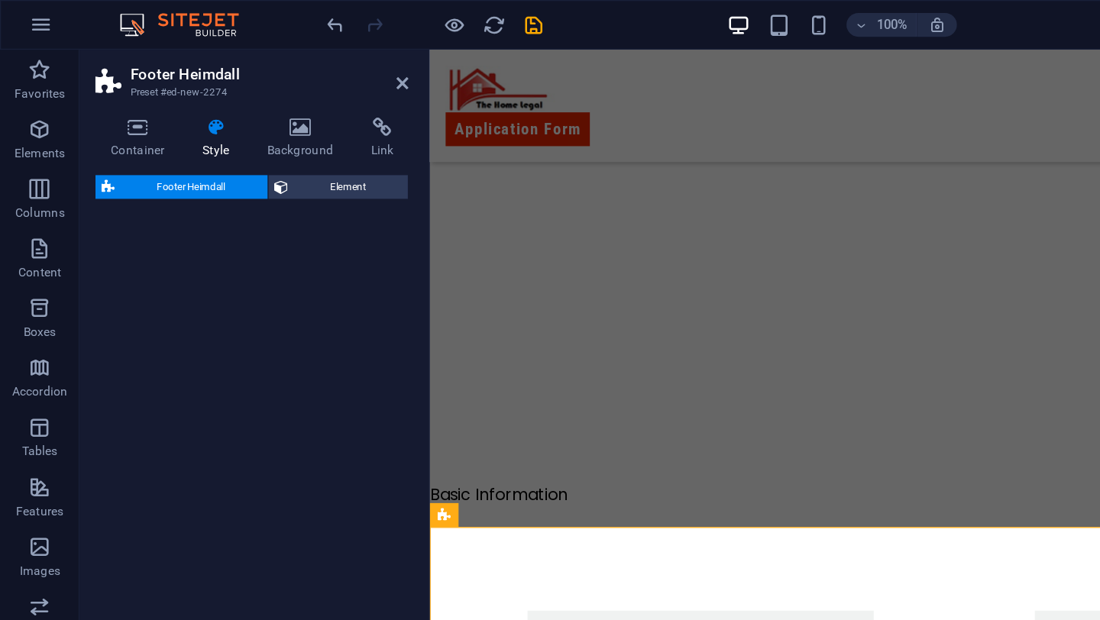
select select "rem"
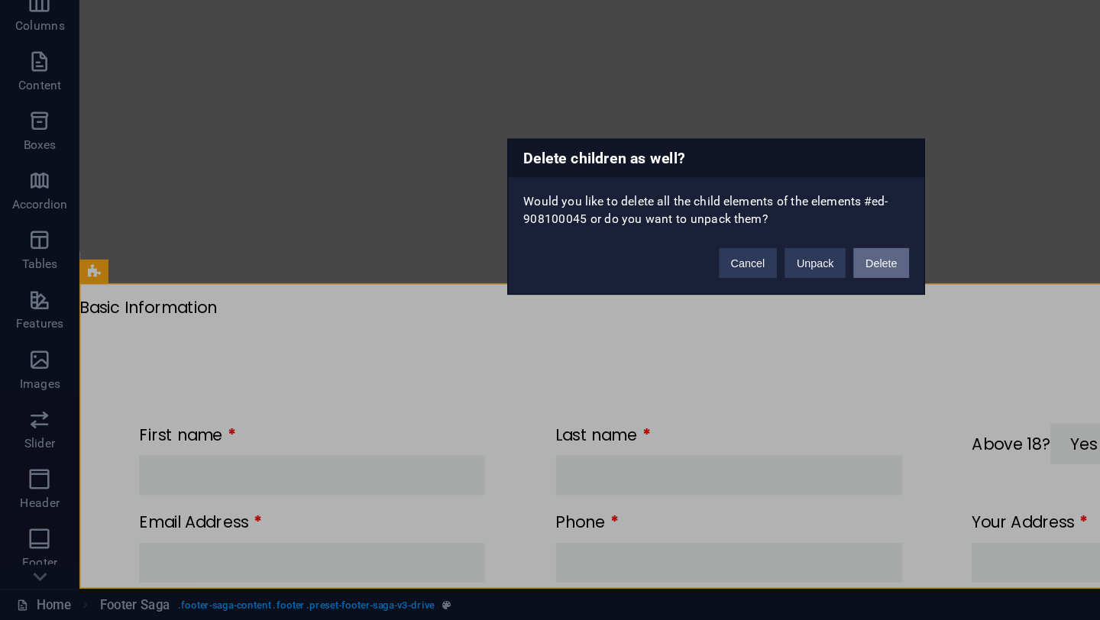
click at [675, 344] on button "Delete" at bounding box center [676, 345] width 43 height 23
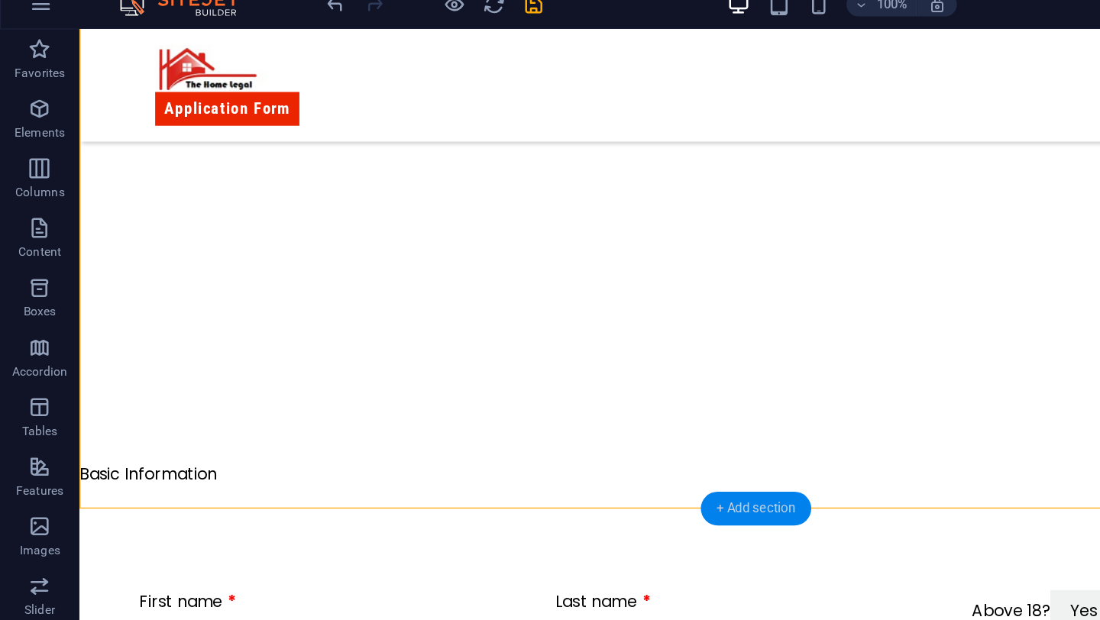
click at [561, 403] on div "+ Add section" at bounding box center [580, 406] width 85 height 26
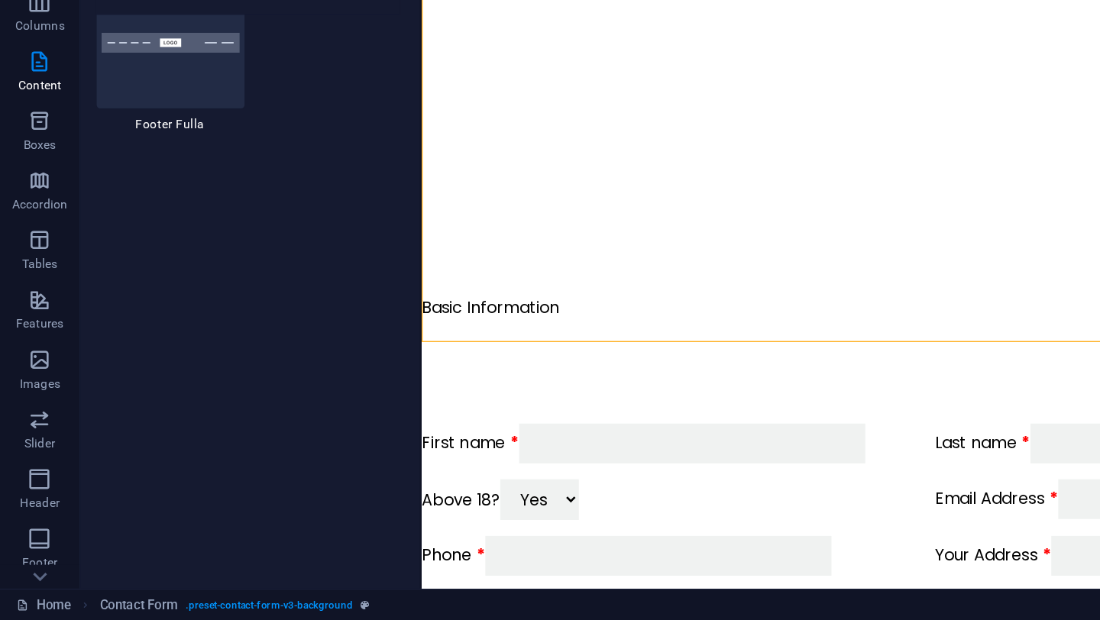
scroll to position [871, 0]
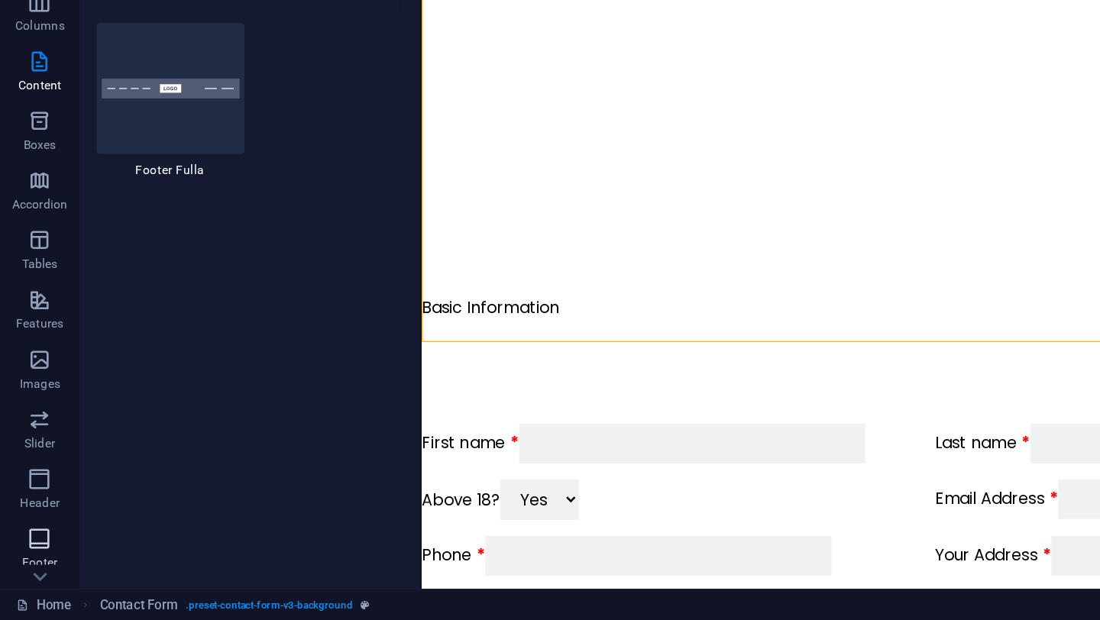
click at [13, 552] on span "Footer" at bounding box center [30, 566] width 61 height 37
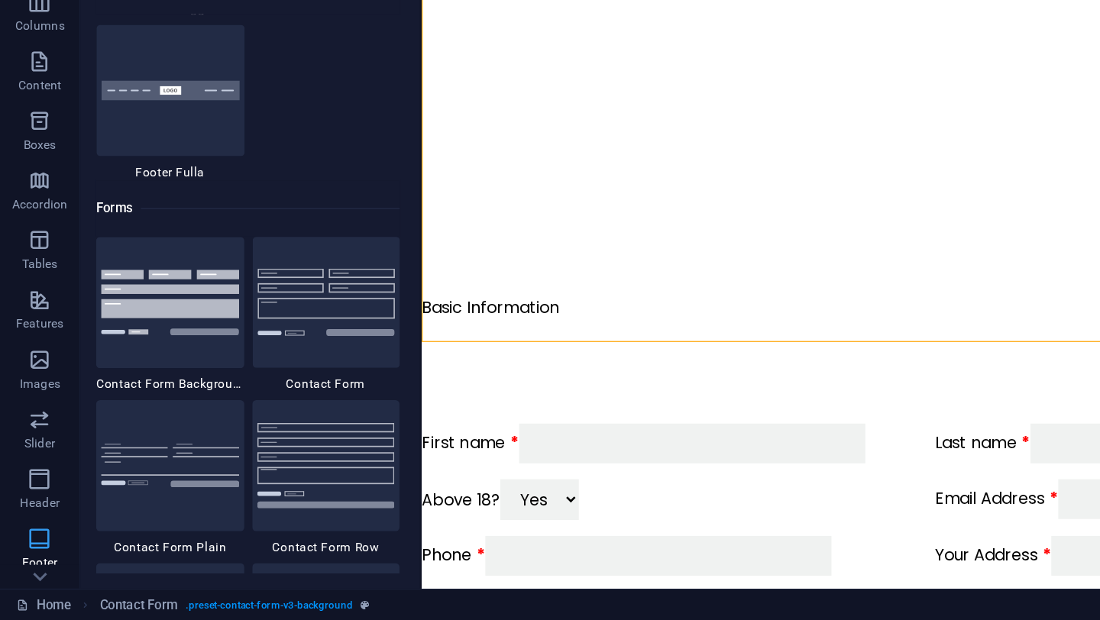
scroll to position [10895, 0]
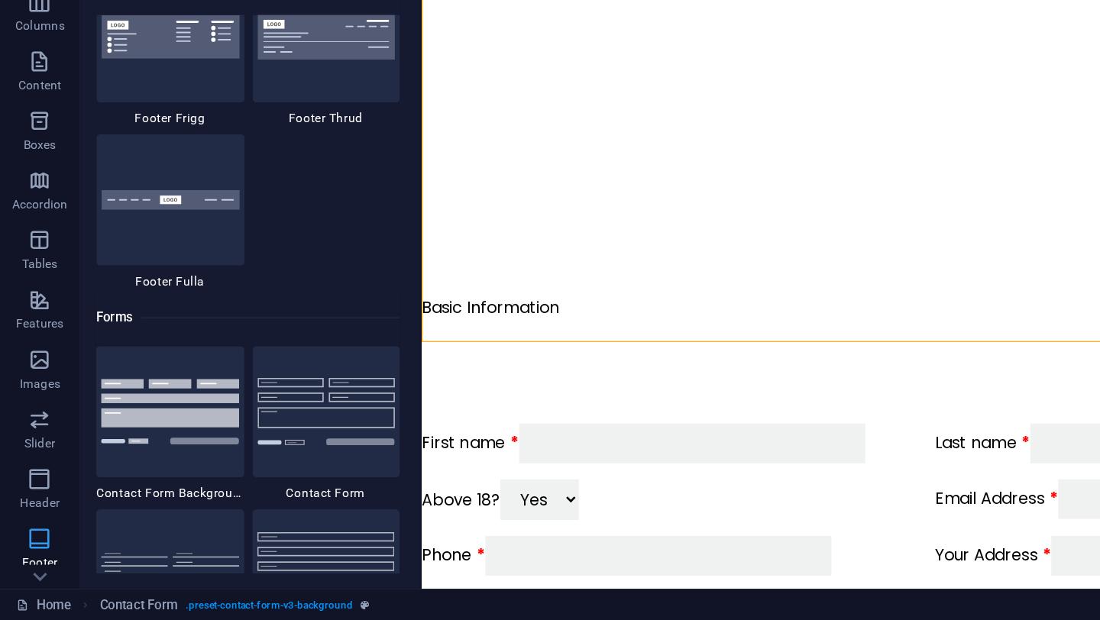
click at [27, 552] on icon "button" at bounding box center [30, 557] width 18 height 18
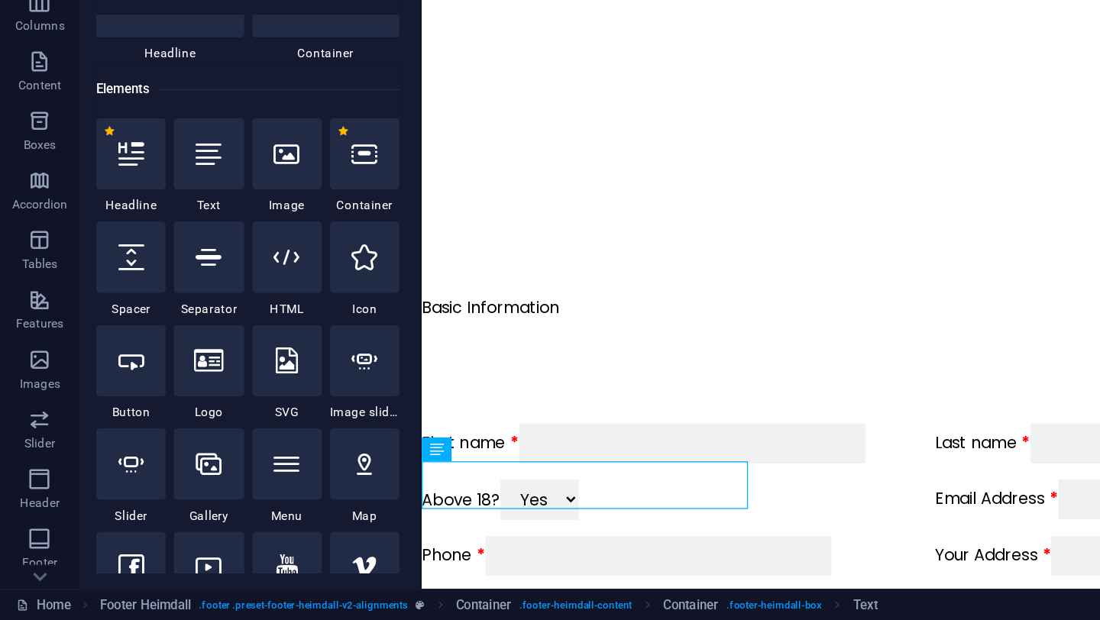
scroll to position [0, 0]
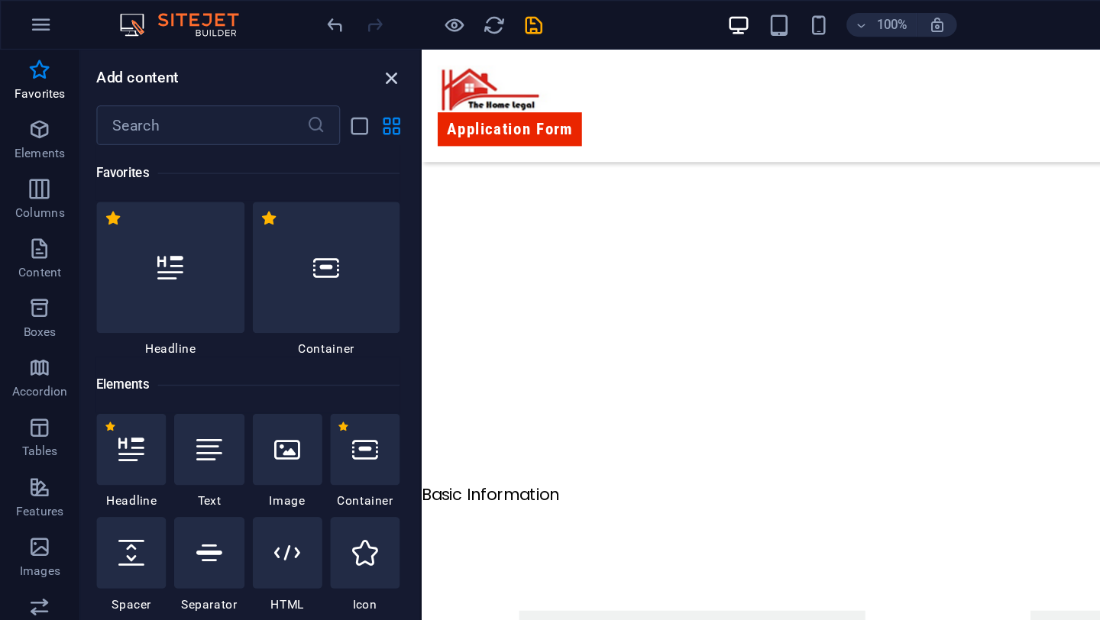
click at [303, 51] on icon "close panel" at bounding box center [301, 60] width 18 height 18
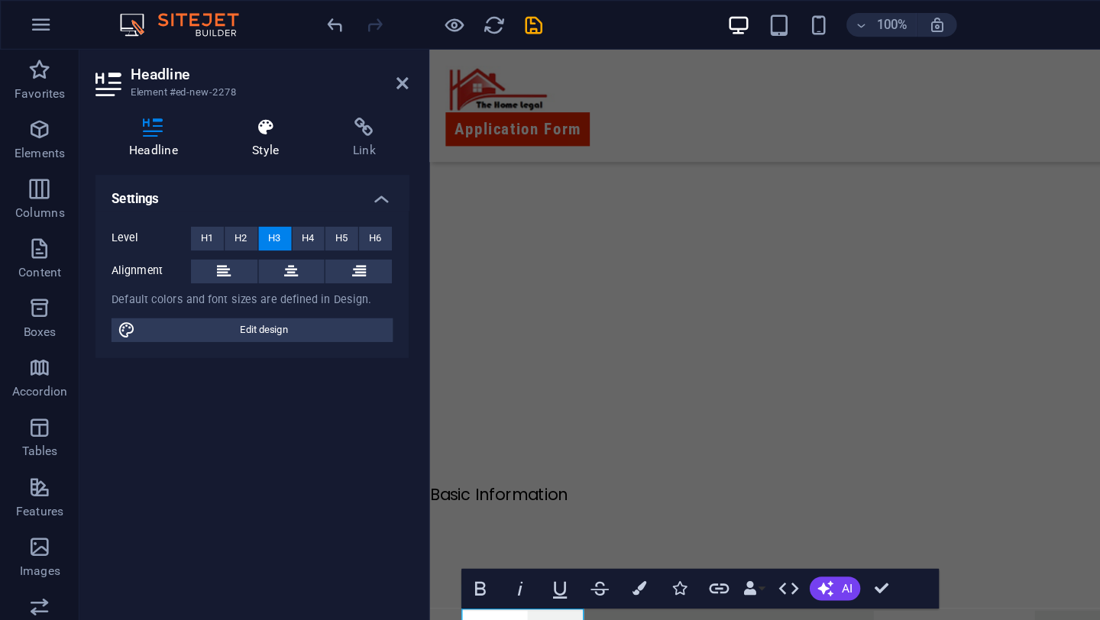
click at [215, 104] on icon at bounding box center [204, 97] width 72 height 15
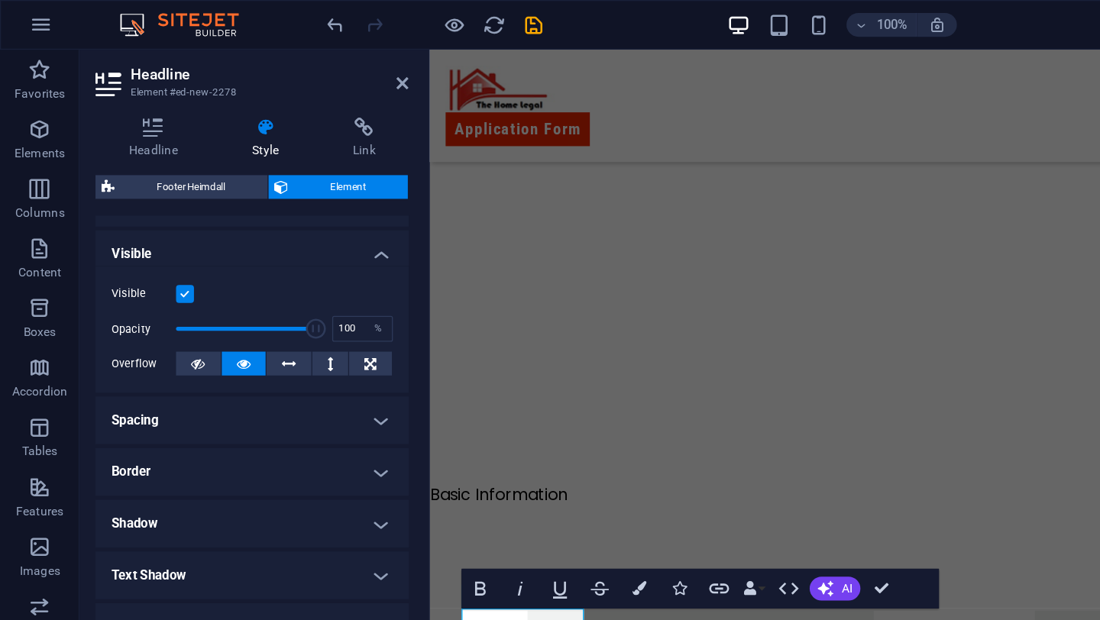
scroll to position [228, 0]
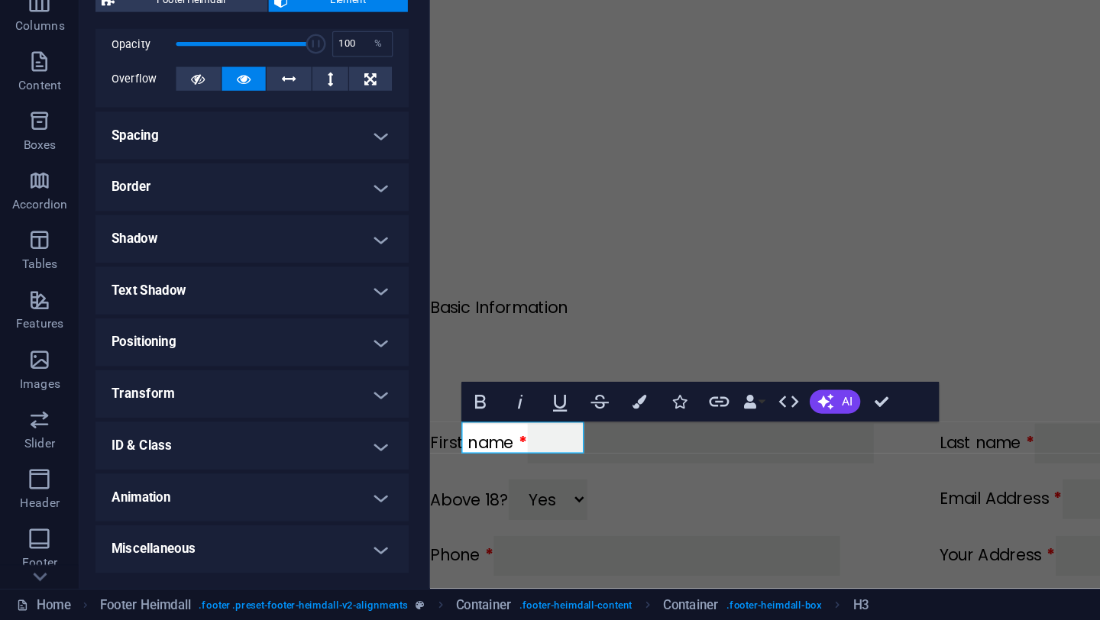
click at [223, 441] on h4 "Transform" at bounding box center [193, 446] width 241 height 37
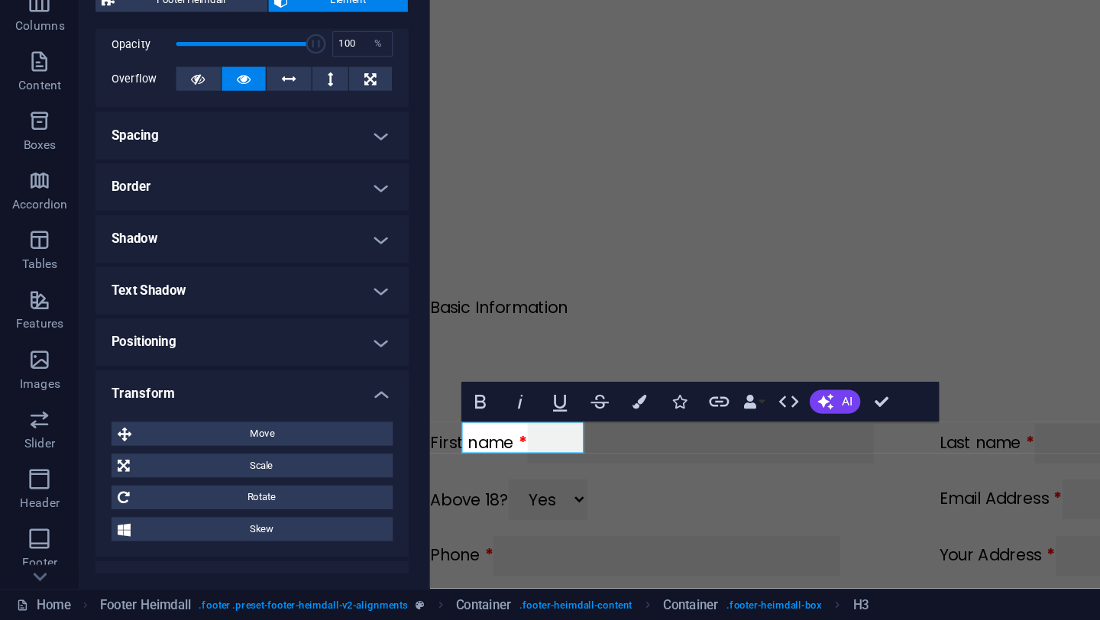
click at [219, 441] on h4 "Transform" at bounding box center [193, 441] width 241 height 27
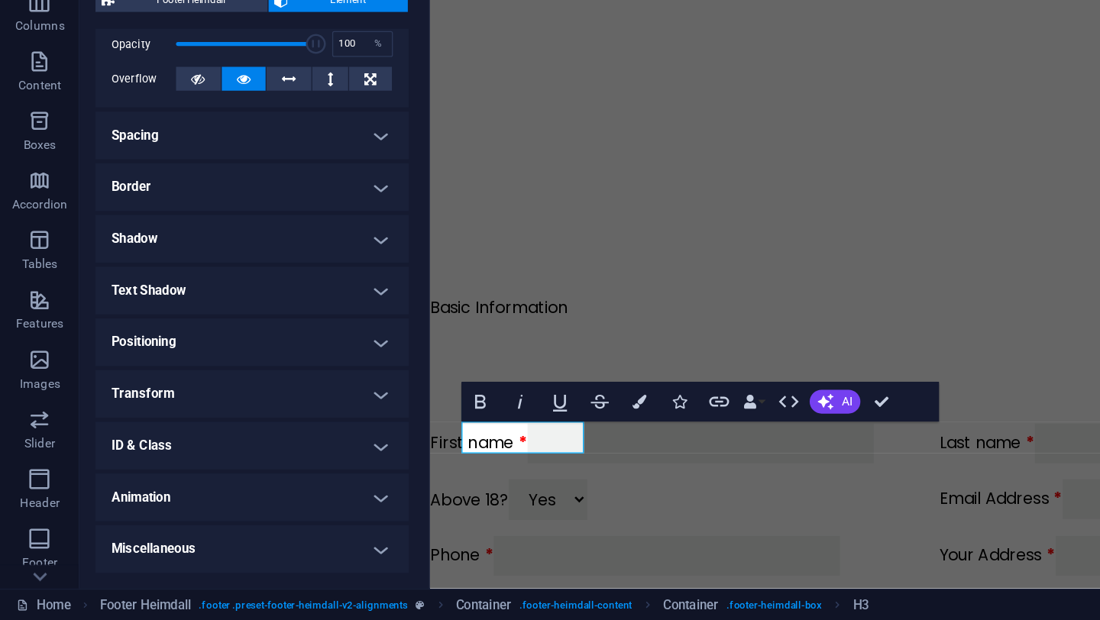
click at [206, 528] on h4 "Animation" at bounding box center [193, 525] width 241 height 37
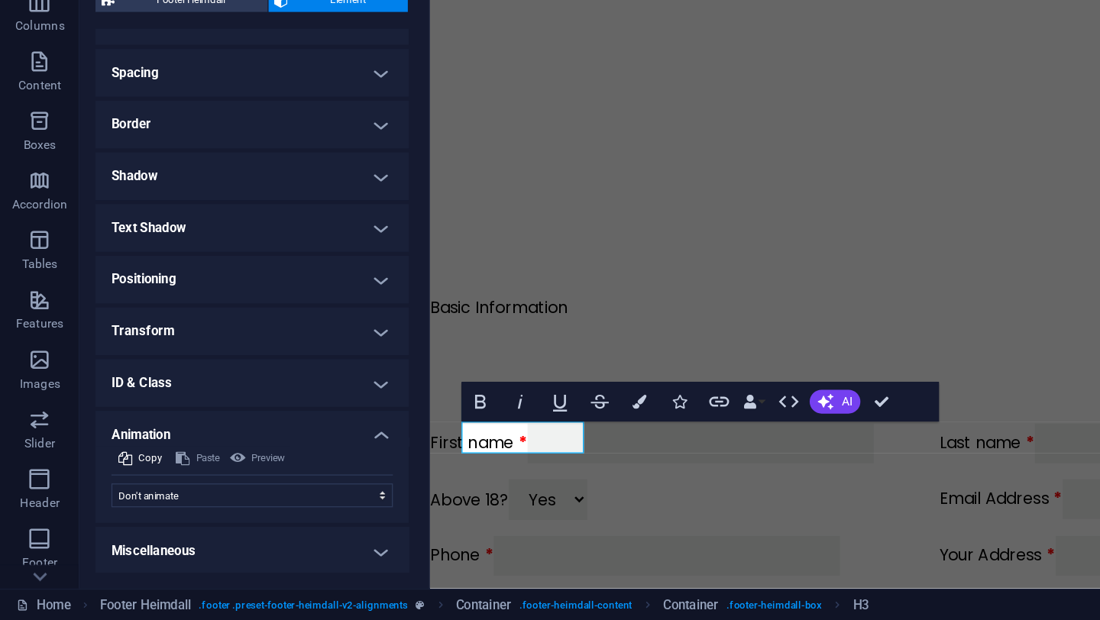
scroll to position [277, 0]
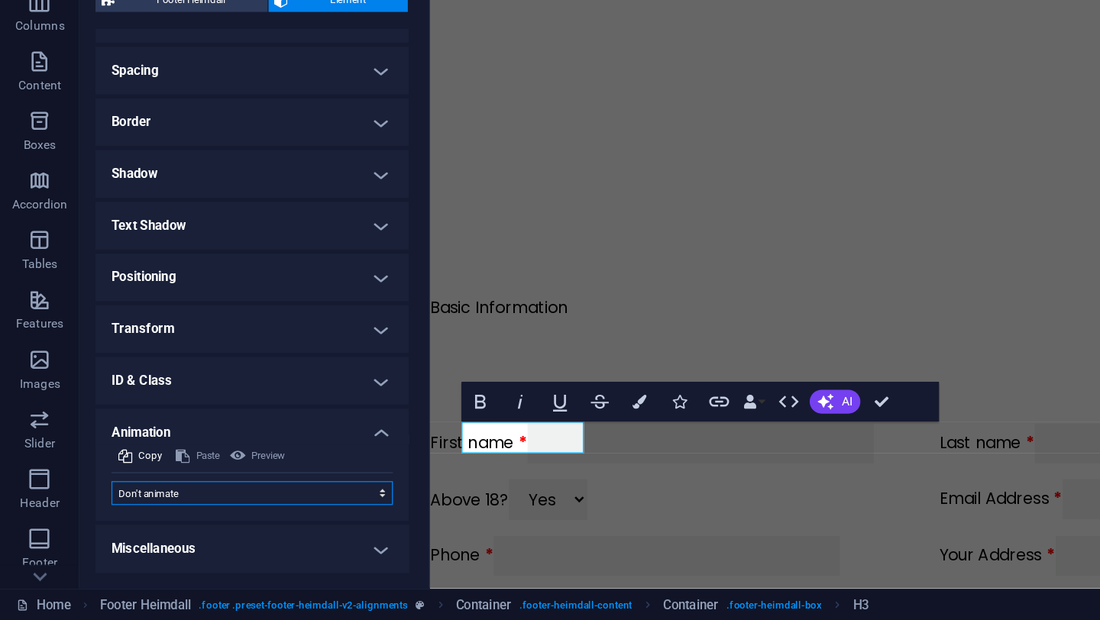
click at [208, 520] on select "Don't animate Show / Hide Slide up/down Zoom in/out Slide left to right Slide r…" at bounding box center [194, 522] width 216 height 18
select select "move-left-to-right"
select select "scroll"
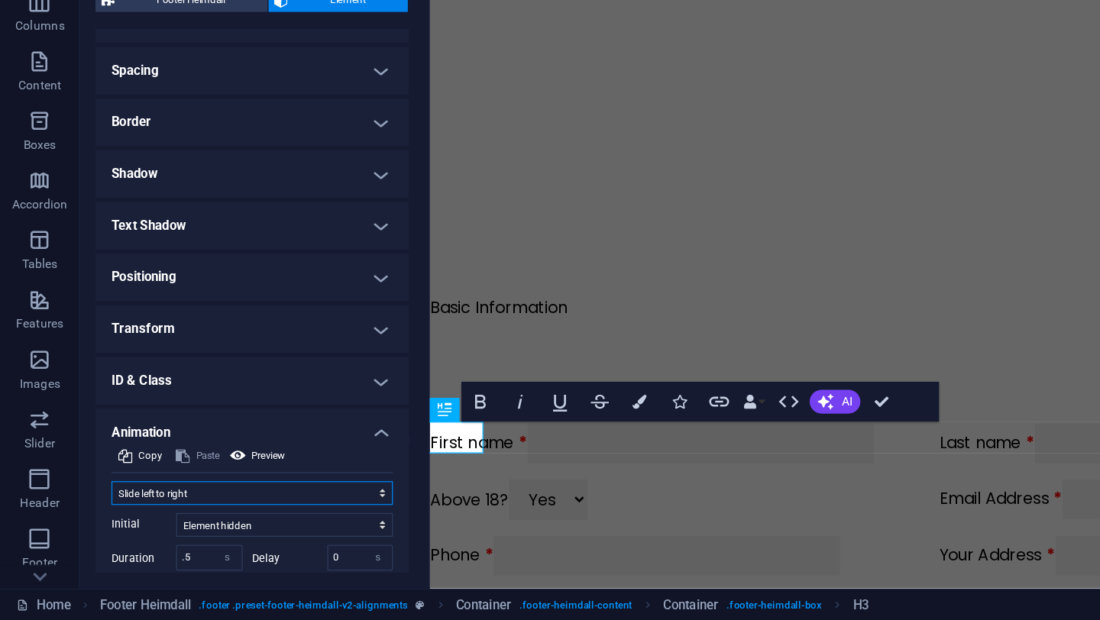
click at [263, 521] on select "Don't animate Show / Hide Slide up/down Zoom in/out Slide left to right Slide r…" at bounding box center [194, 522] width 216 height 18
click at [149, 570] on input ".5" at bounding box center [161, 572] width 50 height 18
type input ".10"
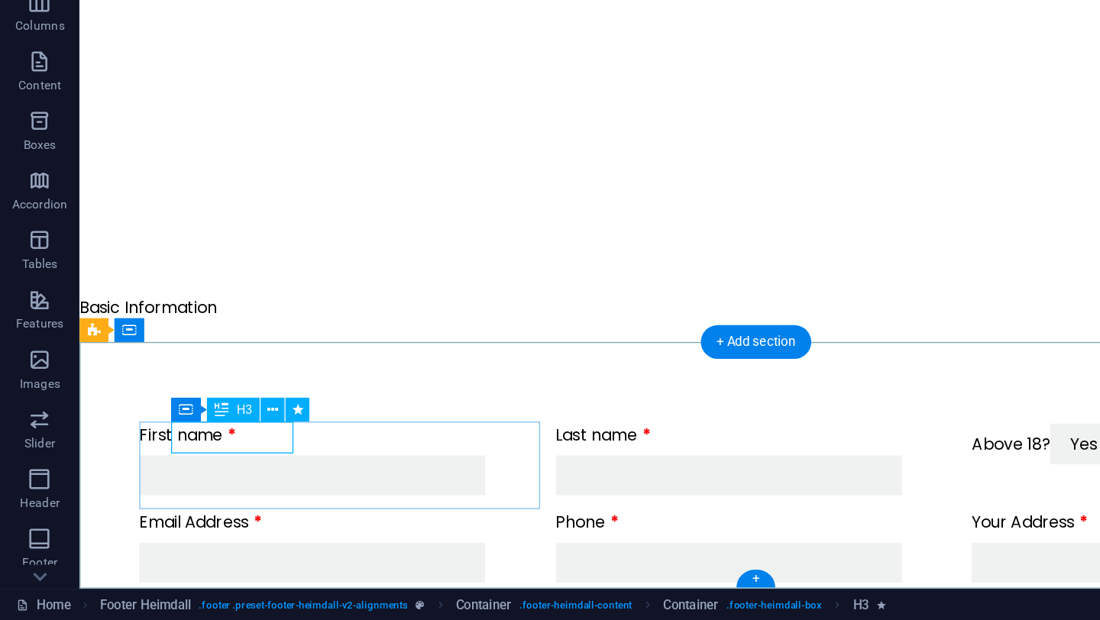
select select "move-left-to-right"
select select "s"
select select "scroll"
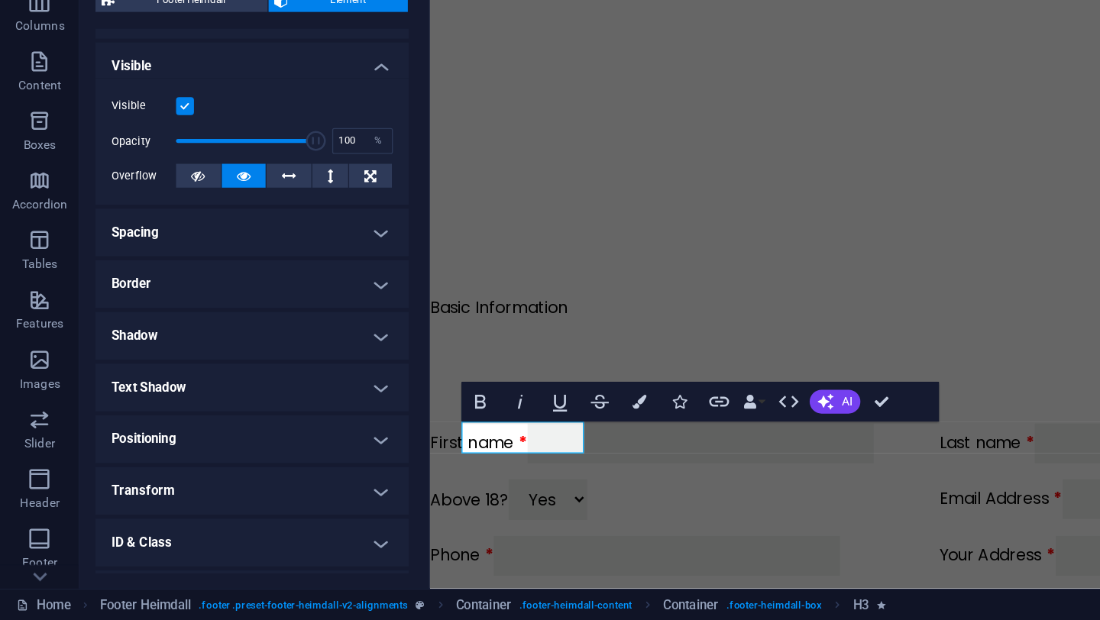
scroll to position [185, 0]
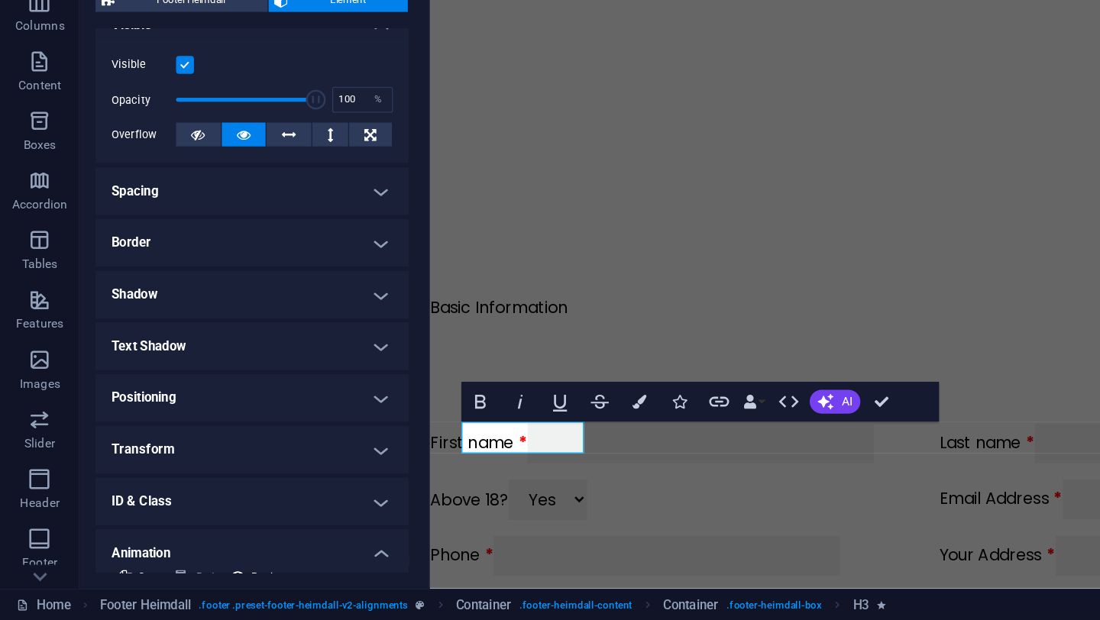
click at [215, 489] on h4 "Transform" at bounding box center [193, 488] width 241 height 37
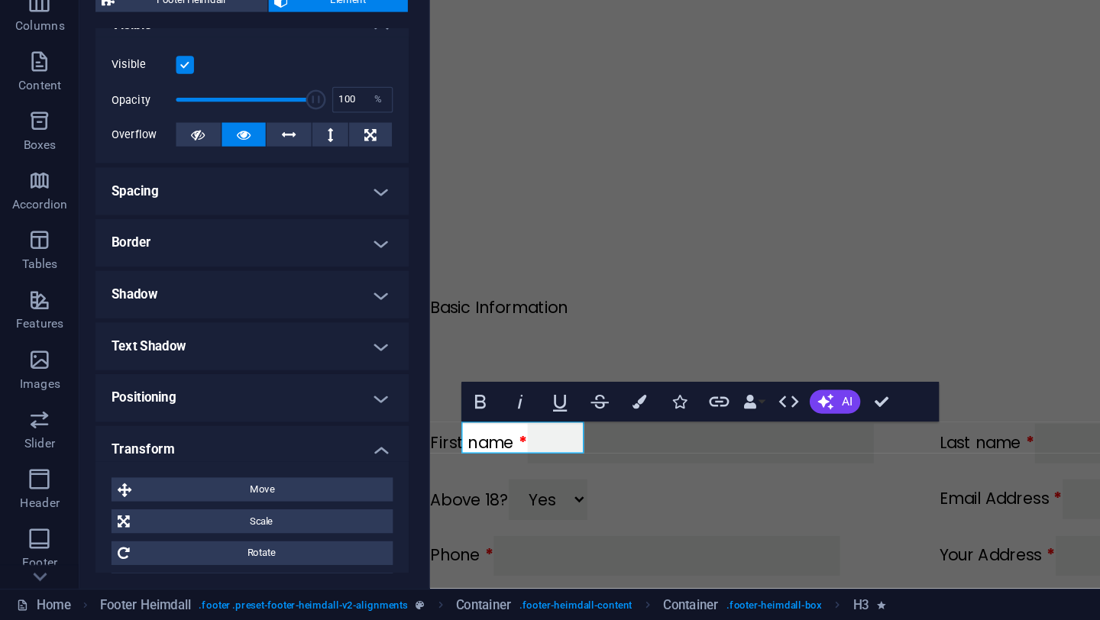
click at [241, 480] on h4 "Transform" at bounding box center [193, 483] width 241 height 27
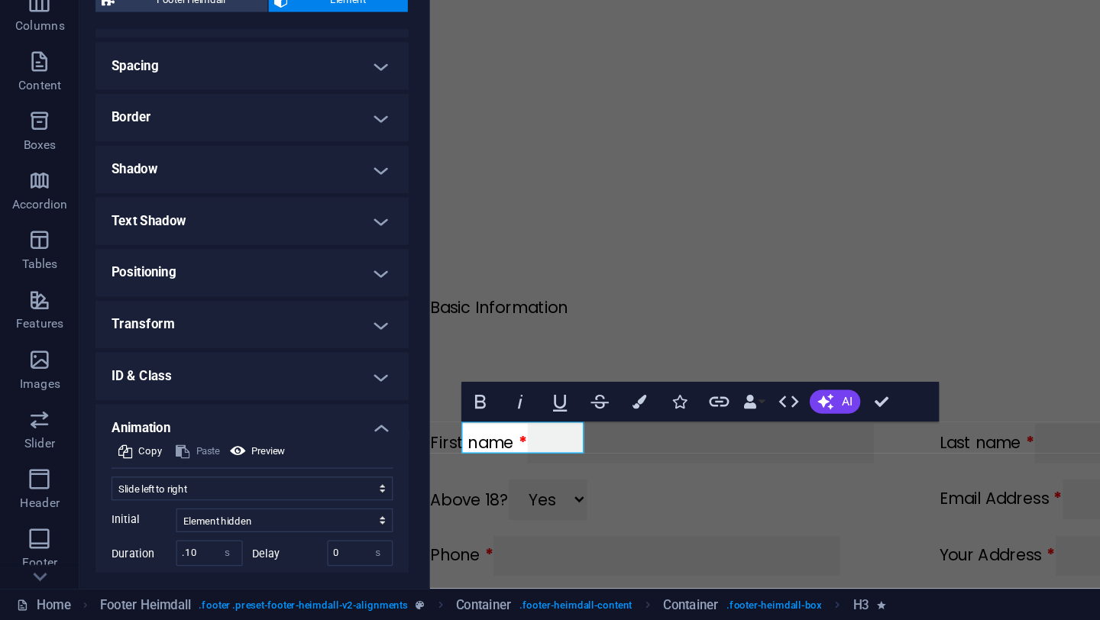
scroll to position [312, 0]
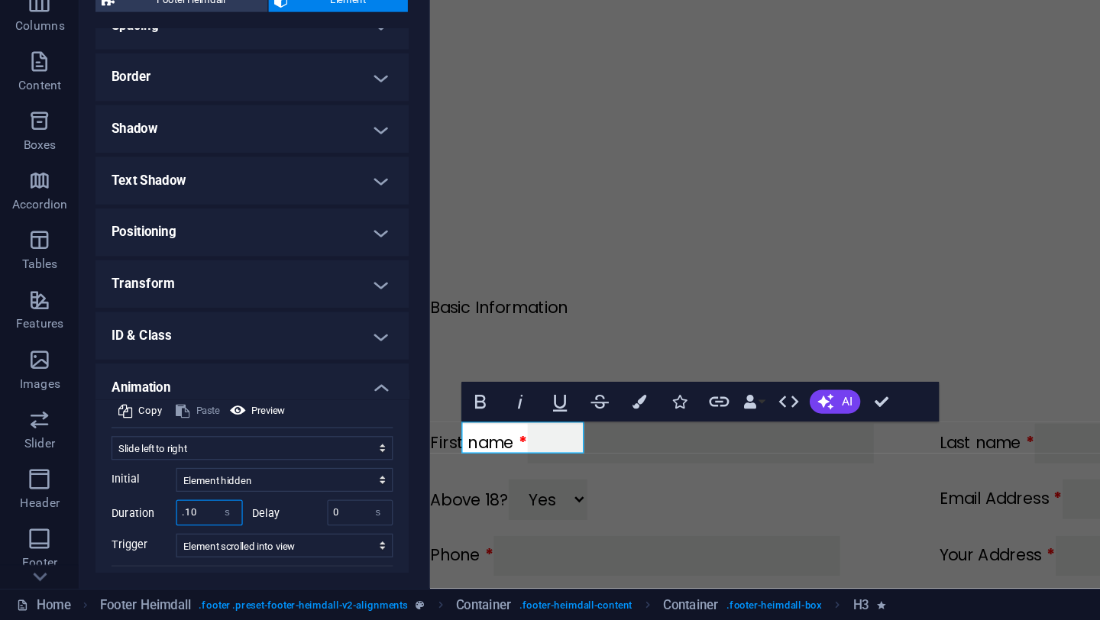
click at [153, 534] on input ".10" at bounding box center [161, 537] width 50 height 18
type input ".11"
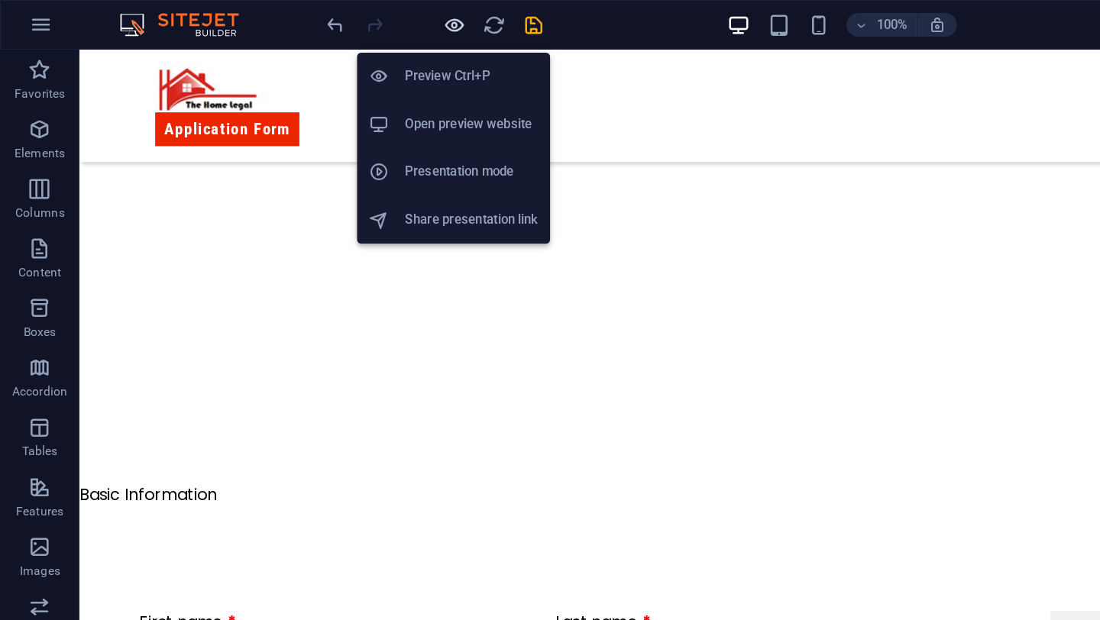
click at [348, 17] on icon "button" at bounding box center [350, 20] width 18 height 18
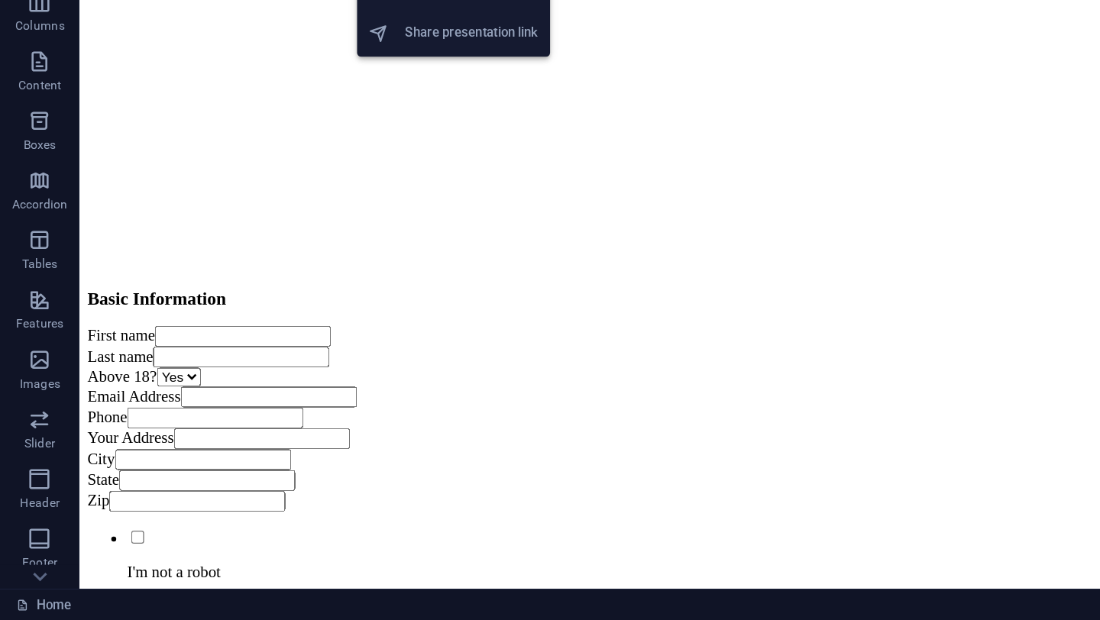
click at [350, 160] on h6 "Share presentation link" at bounding box center [362, 169] width 102 height 18
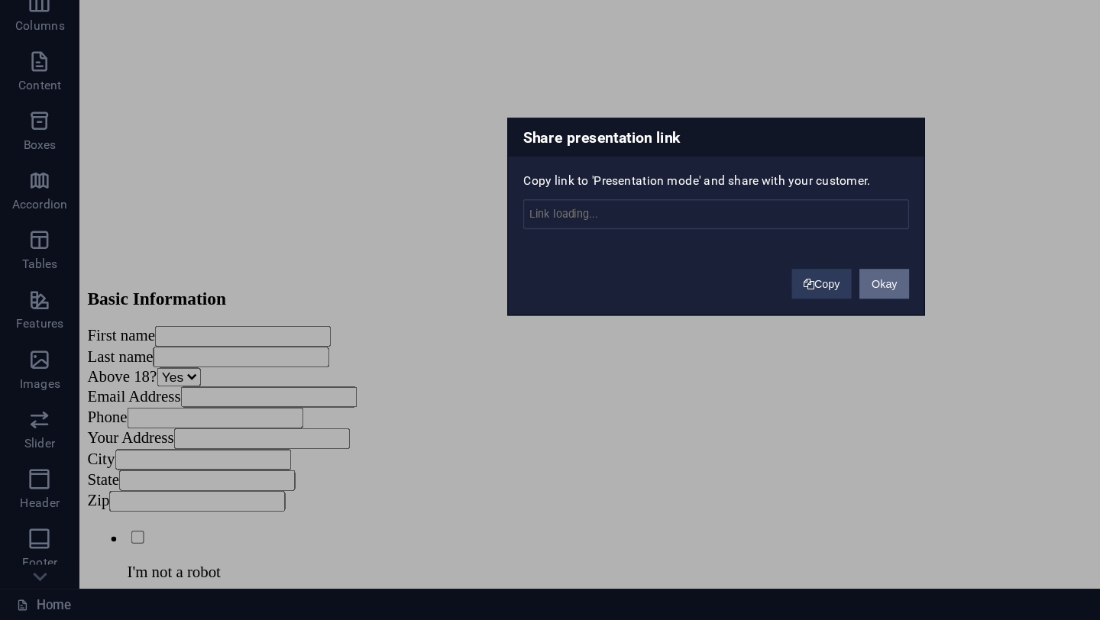
type input "https://cms.sitehub.io/presentation/2167245/c607299da700a86495200d15772f988107f…"
click at [670, 360] on button "Okay" at bounding box center [679, 362] width 38 height 23
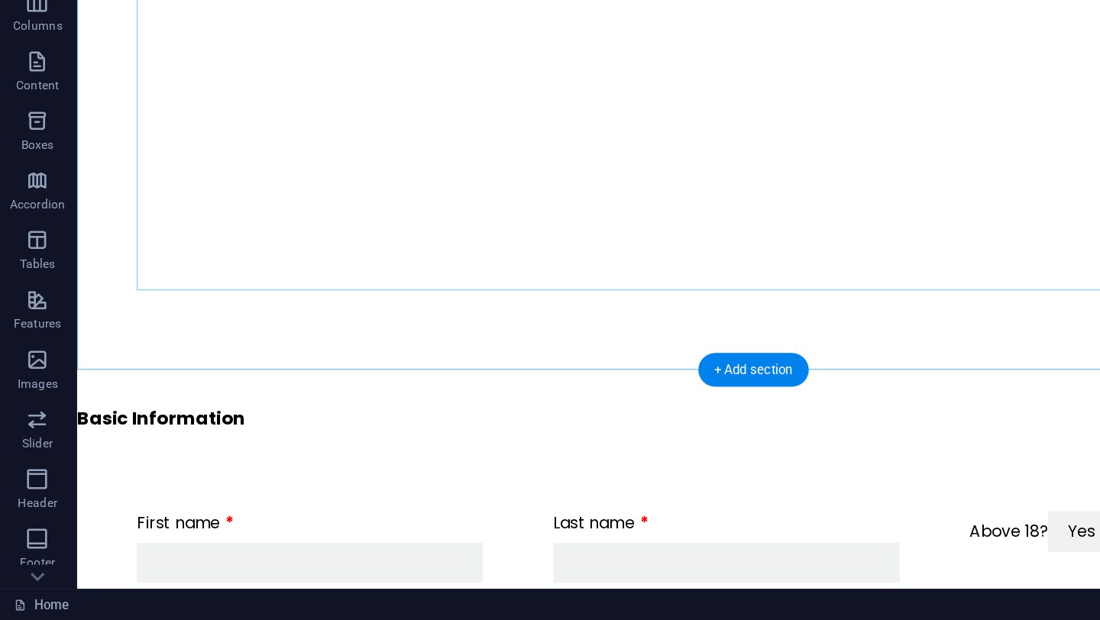
scroll to position [23, 0]
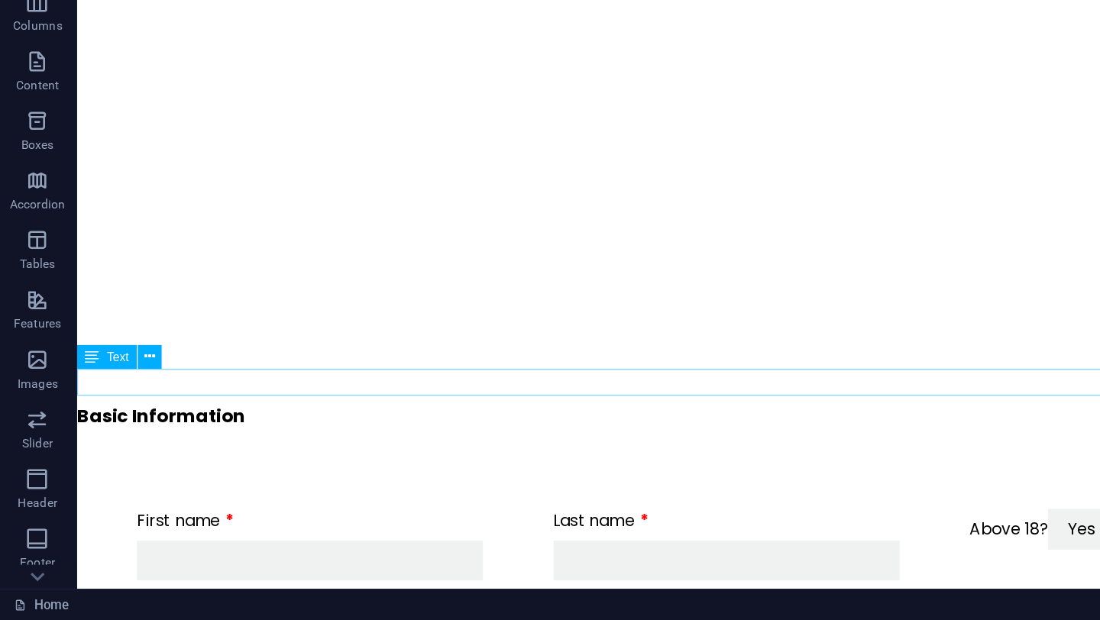
click at [227, 278] on div "Basic Information" at bounding box center [595, 288] width 1039 height 21
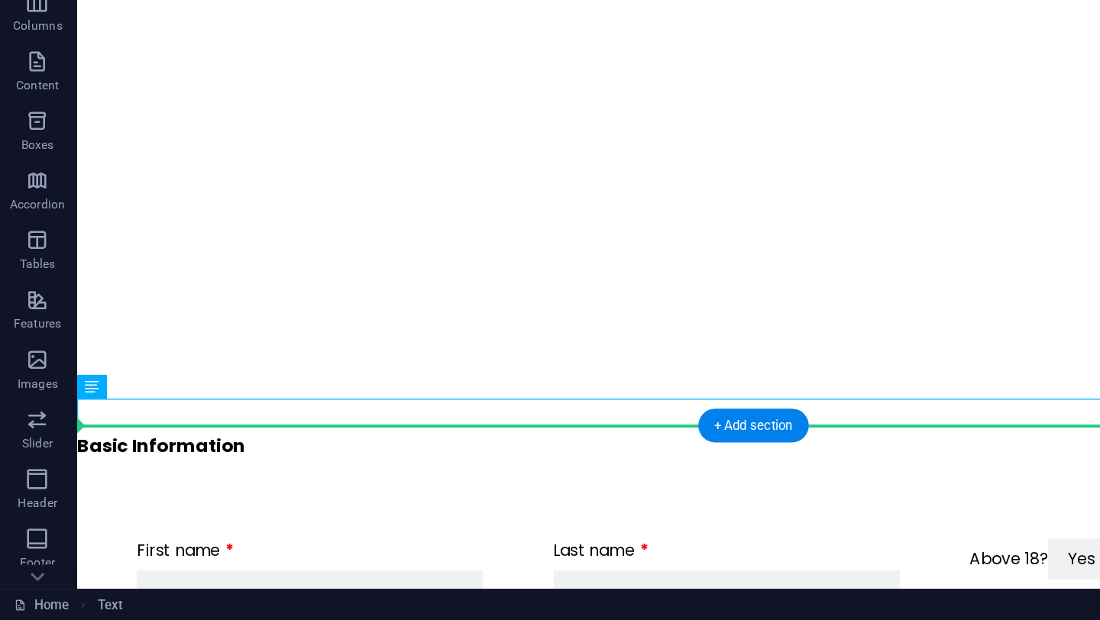
drag, startPoint x: 218, startPoint y: 284, endPoint x: 218, endPoint y: 315, distance: 30.5
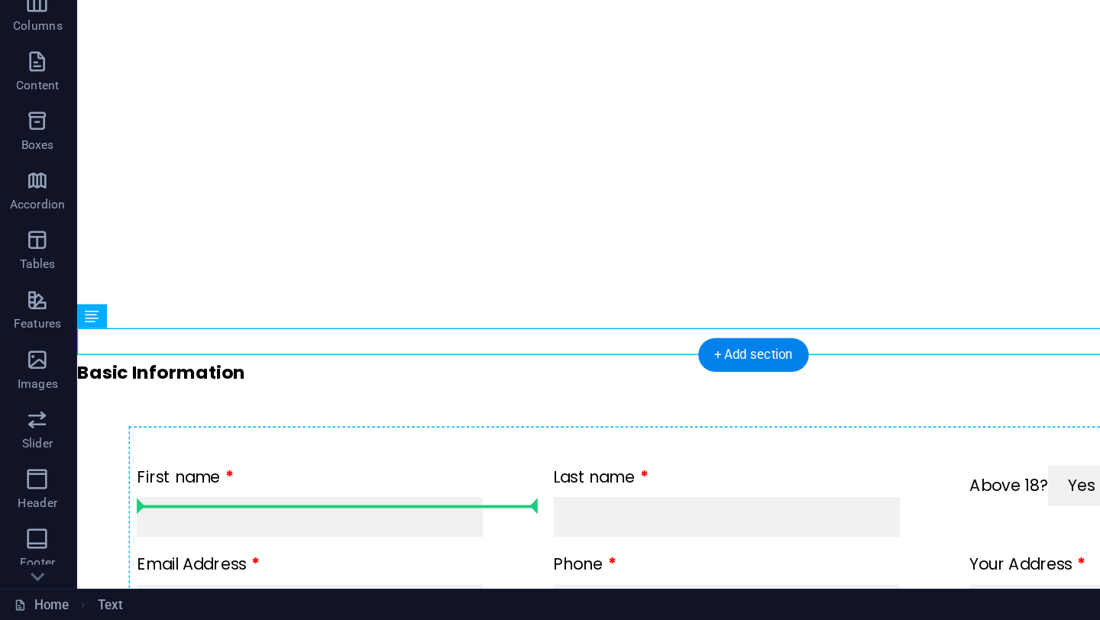
scroll to position [57, 0]
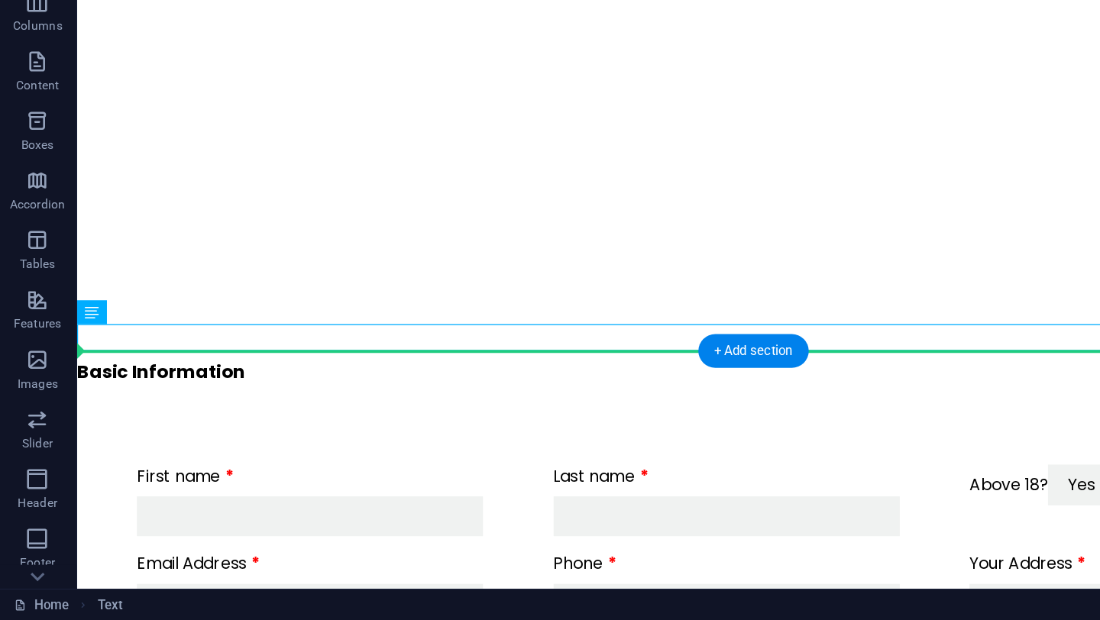
drag, startPoint x: 162, startPoint y: 283, endPoint x: 164, endPoint y: 261, distance: 21.5
drag, startPoint x: 153, startPoint y: 246, endPoint x: 97, endPoint y: 267, distance: 60.4
drag, startPoint x: 147, startPoint y: 249, endPoint x: 90, endPoint y: 271, distance: 60.7
drag, startPoint x: 147, startPoint y: 238, endPoint x: 153, endPoint y: 267, distance: 28.9
drag, startPoint x: 161, startPoint y: 244, endPoint x: 105, endPoint y: 290, distance: 72.2
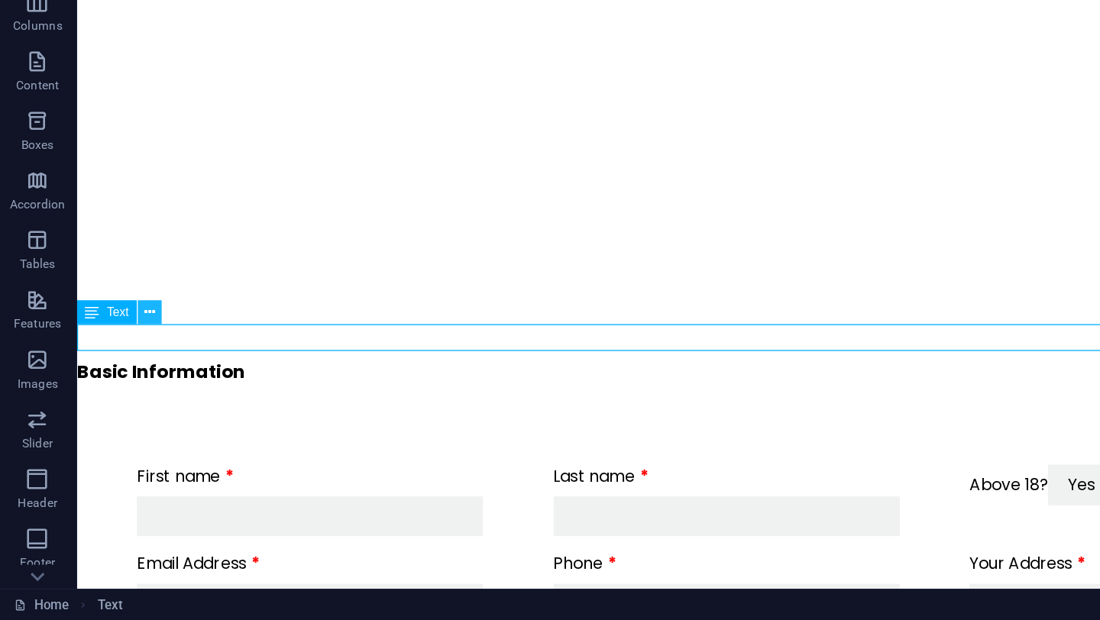
click at [113, 380] on icon at bounding box center [117, 384] width 8 height 16
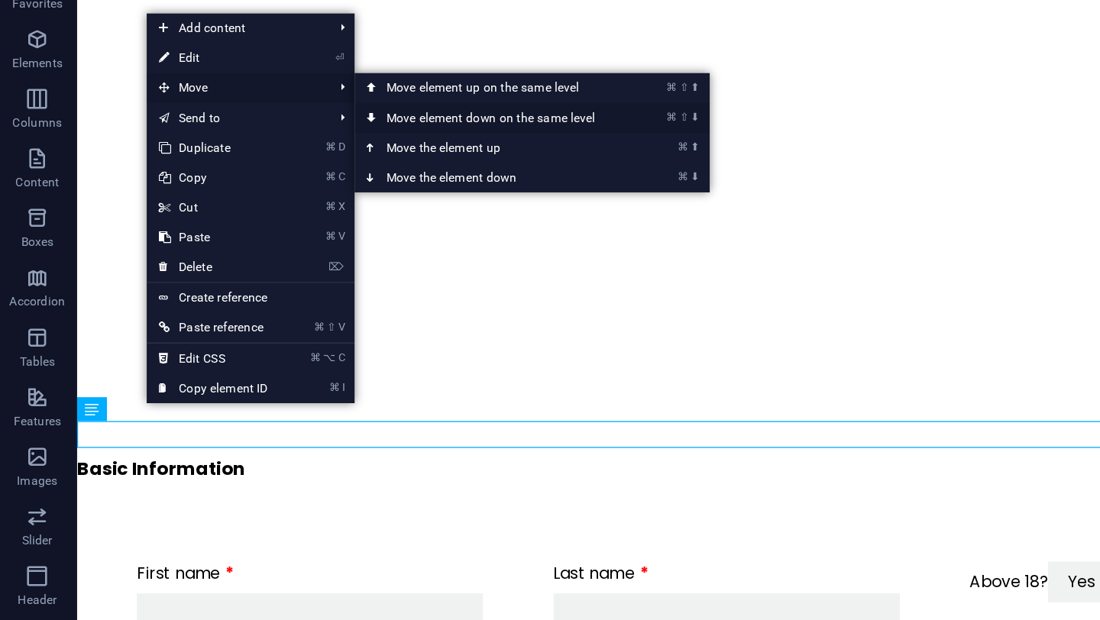
click at [351, 161] on link "⌘ ⇧ ⬇ Move element down on the same level" at bounding box center [381, 159] width 215 height 23
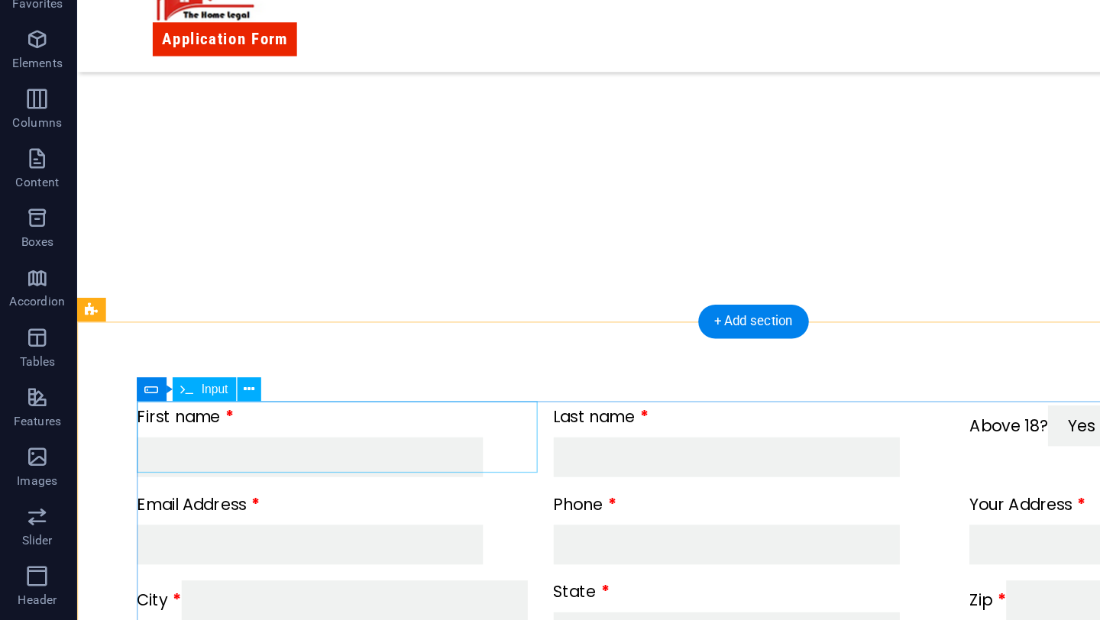
scroll to position [129, 0]
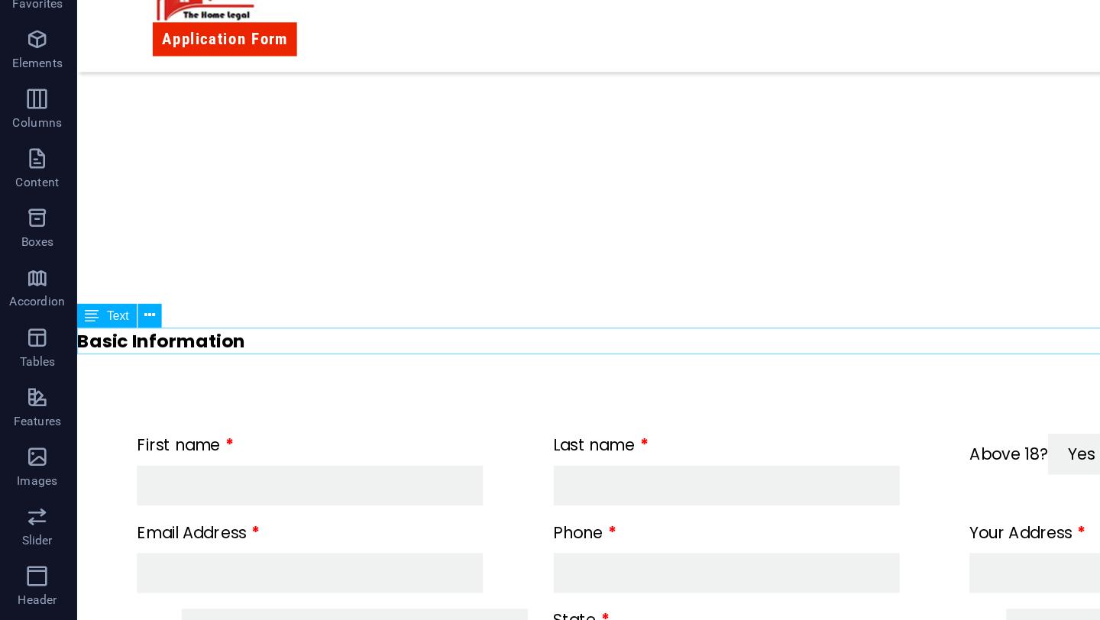
click at [284, 254] on div "Basic Information" at bounding box center [595, 253] width 1039 height 21
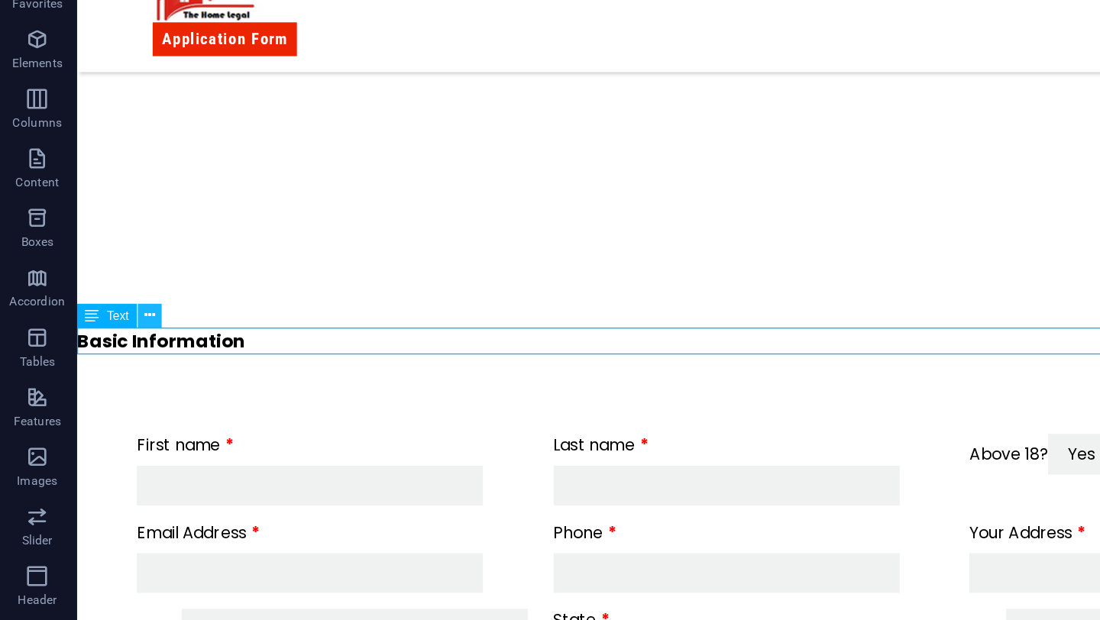
click at [117, 316] on icon at bounding box center [117, 311] width 8 height 16
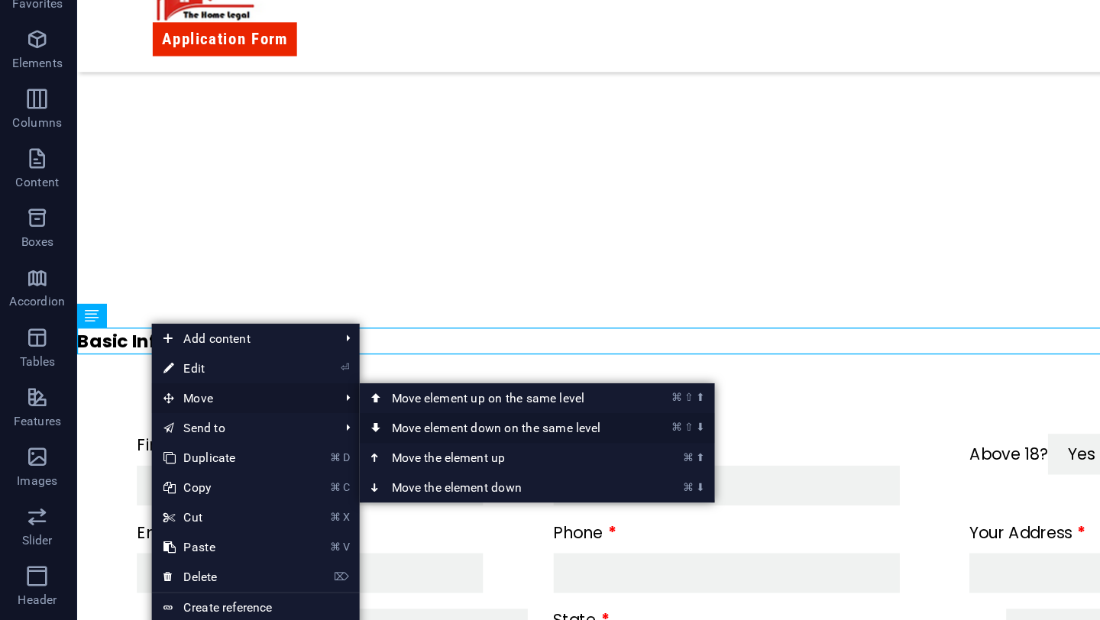
click at [338, 396] on link "⌘ ⇧ ⬇ Move element down on the same level" at bounding box center [385, 397] width 215 height 23
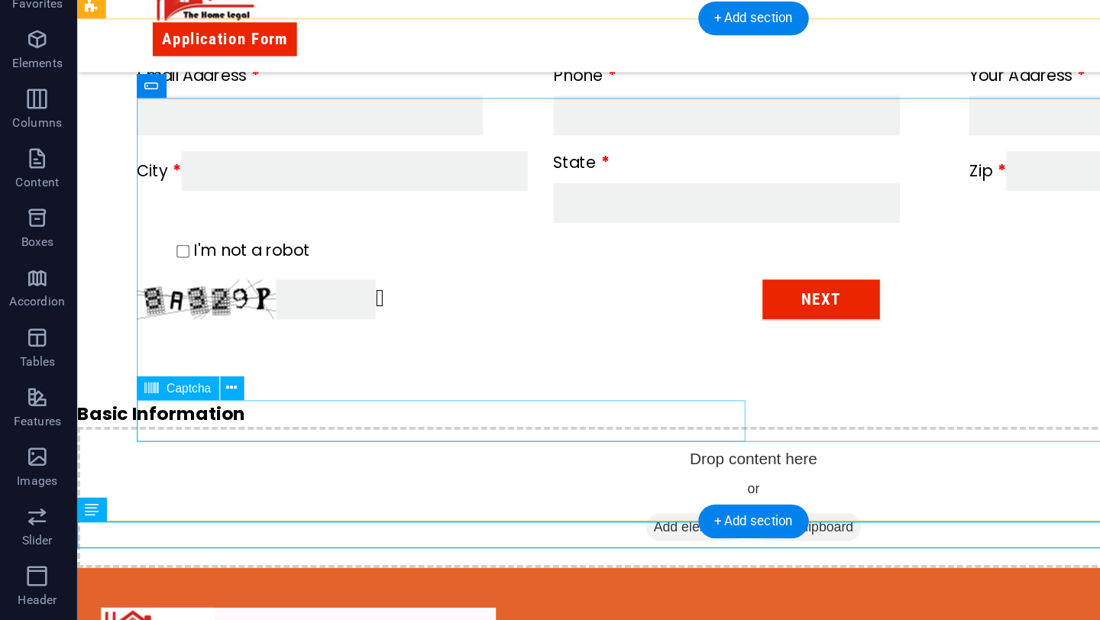
scroll to position [529, 0]
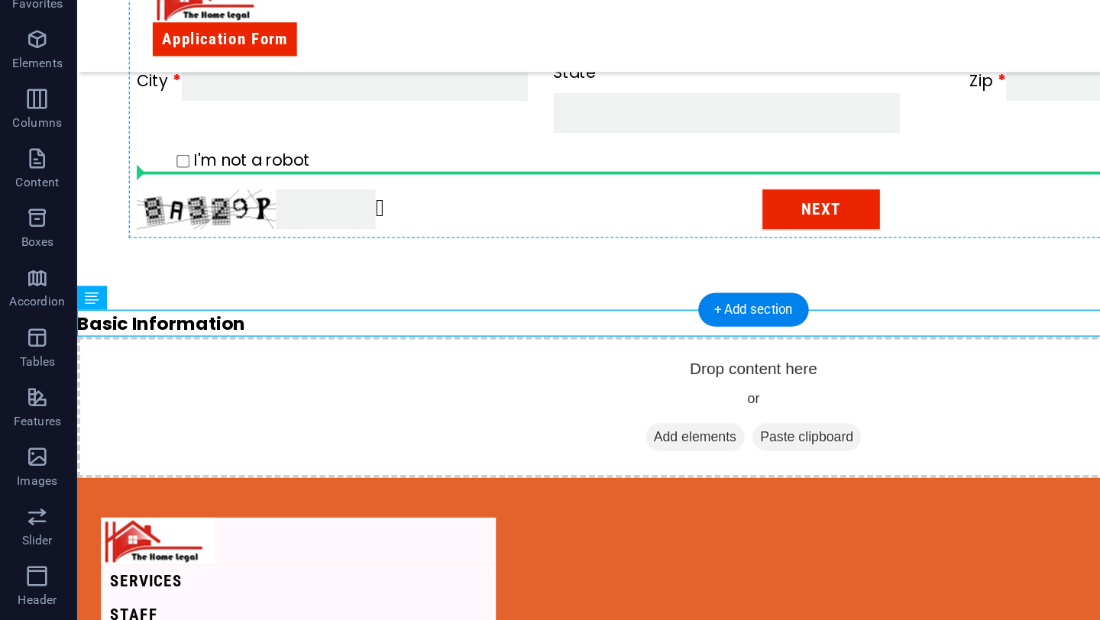
drag, startPoint x: 305, startPoint y: 235, endPoint x: 287, endPoint y: 118, distance: 118.2
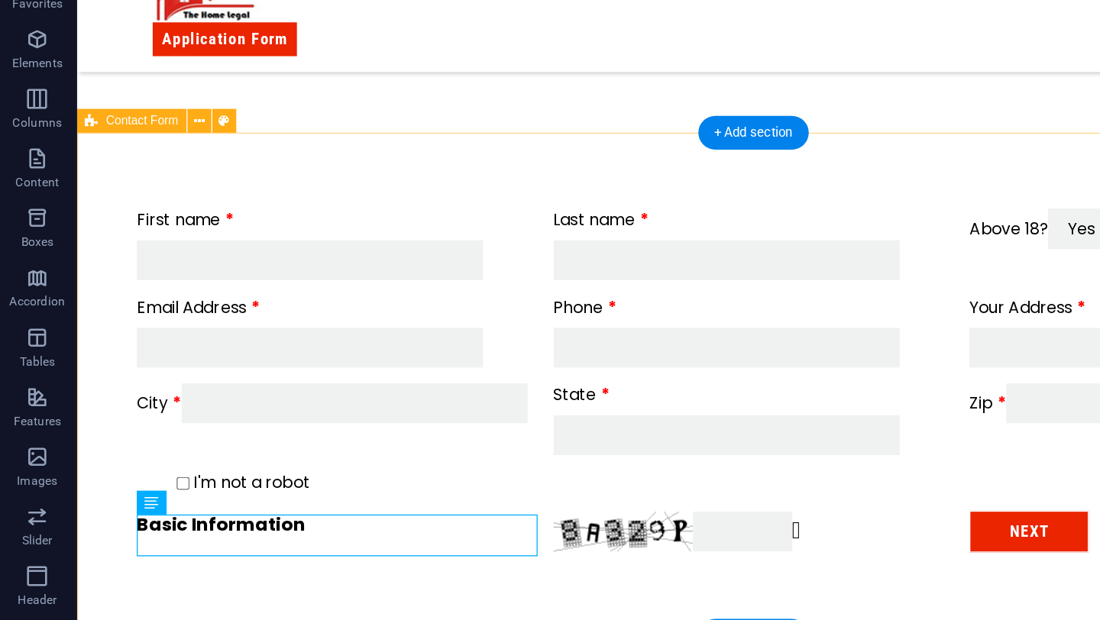
scroll to position [279, 0]
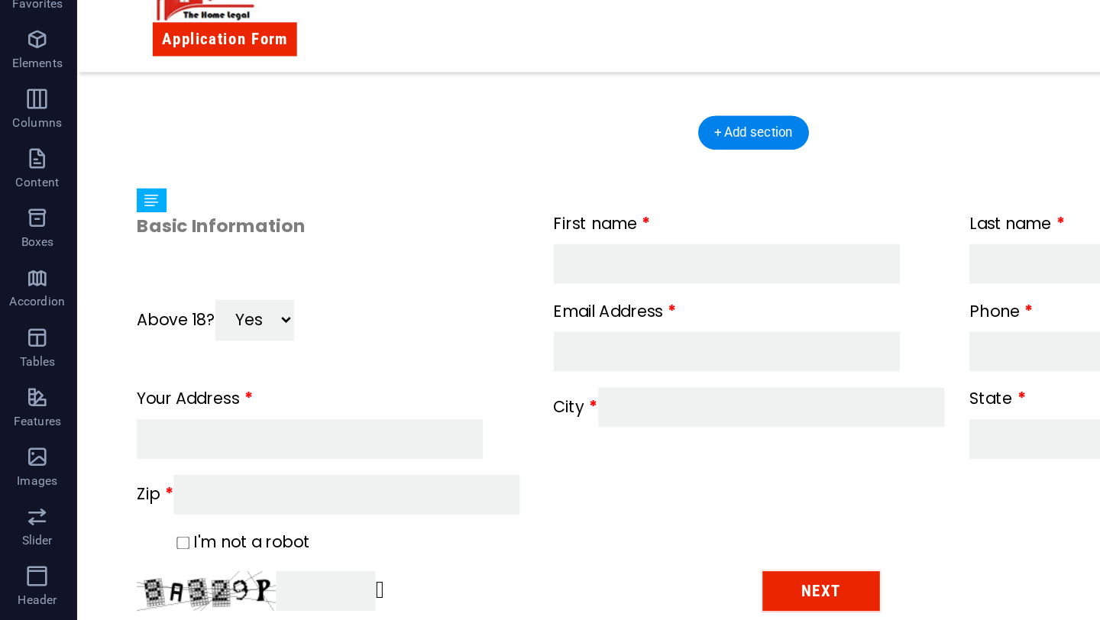
drag, startPoint x: 380, startPoint y: 405, endPoint x: 238, endPoint y: 181, distance: 265.0
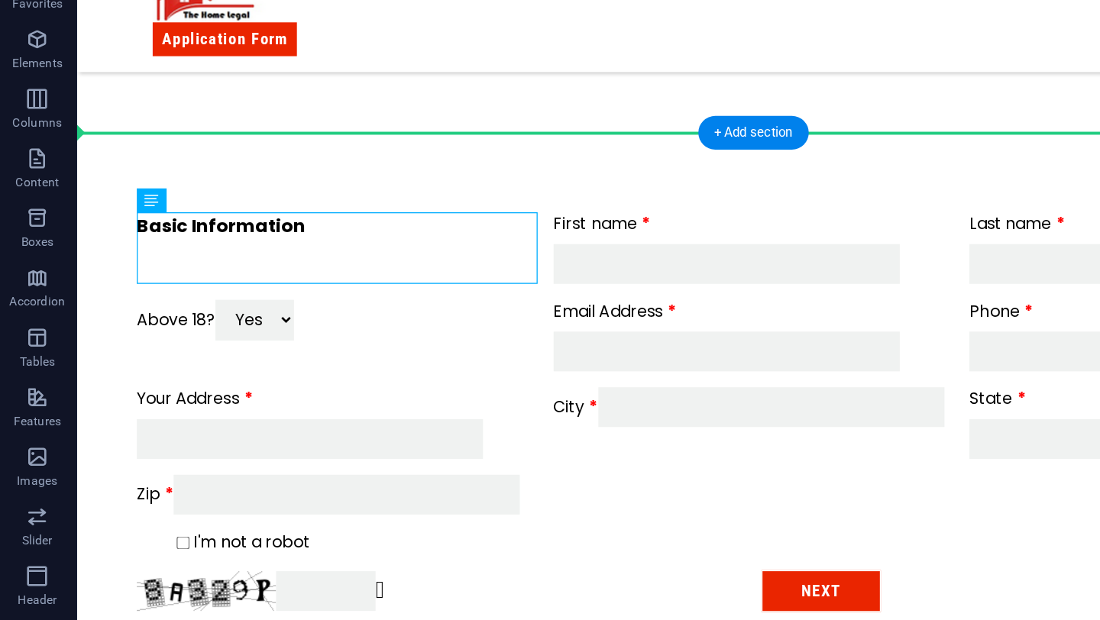
drag, startPoint x: 253, startPoint y: 186, endPoint x: 220, endPoint y: 138, distance: 57.6
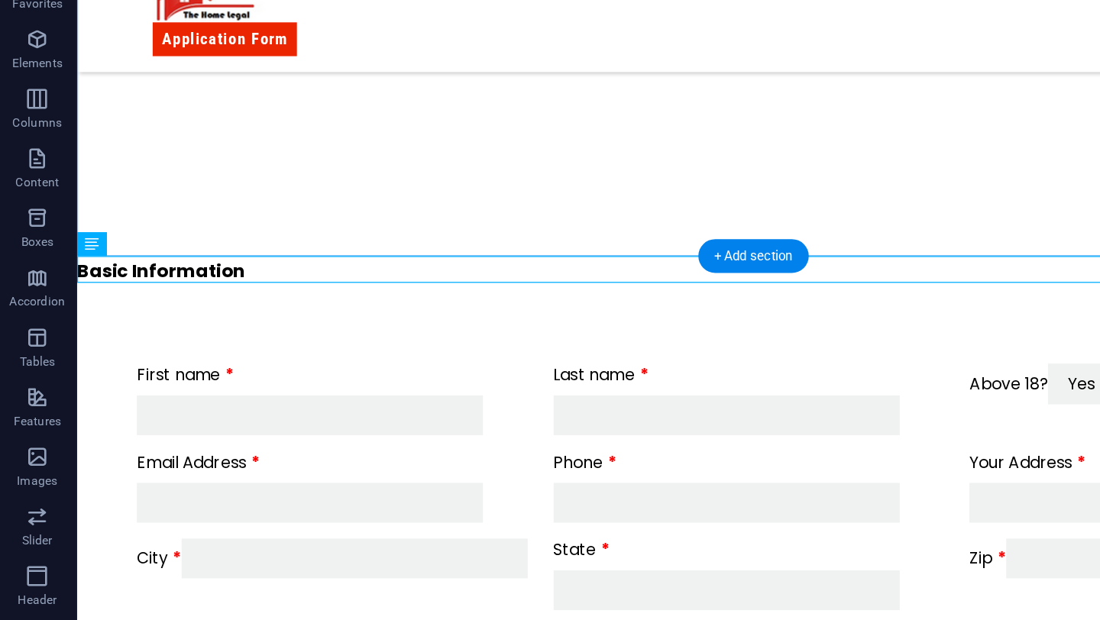
scroll to position [183, 0]
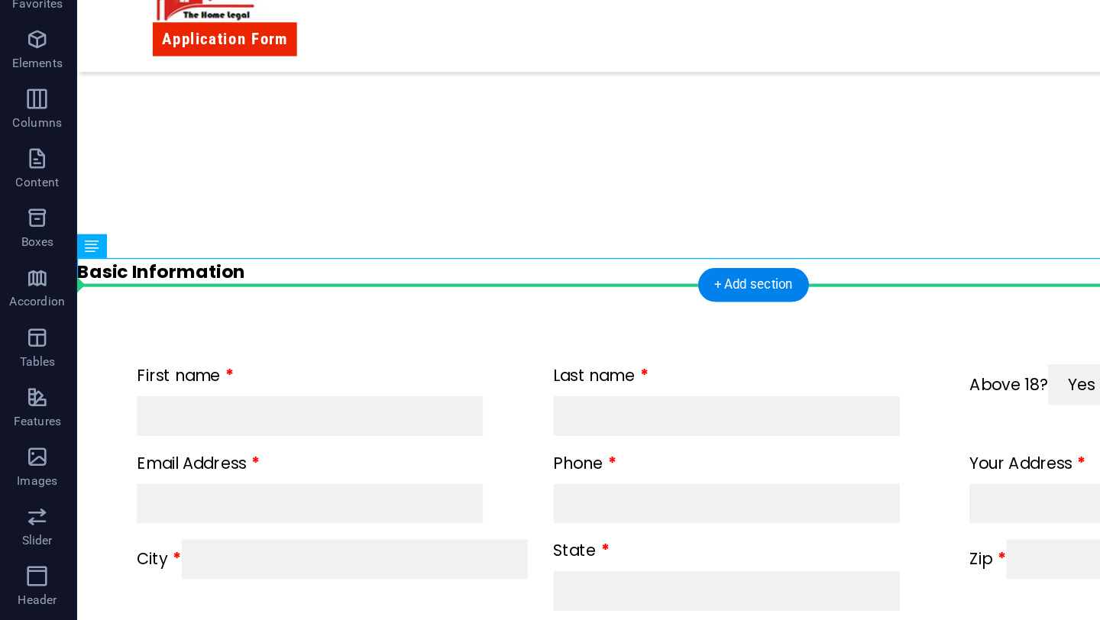
drag, startPoint x: 234, startPoint y: 196, endPoint x: 221, endPoint y: 237, distance: 42.3
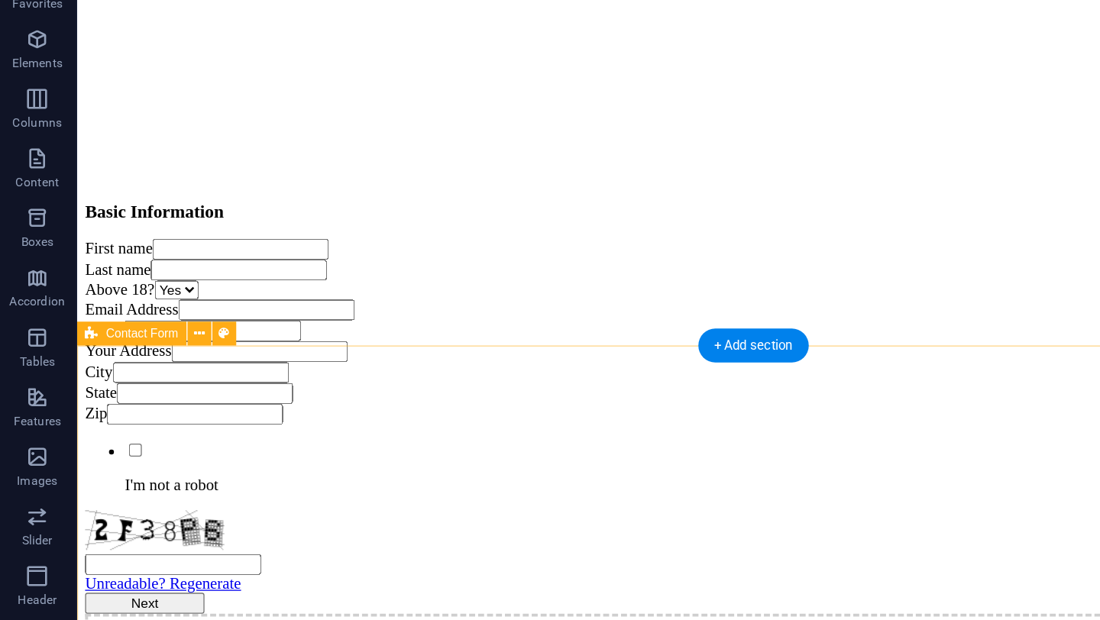
scroll to position [143, 0]
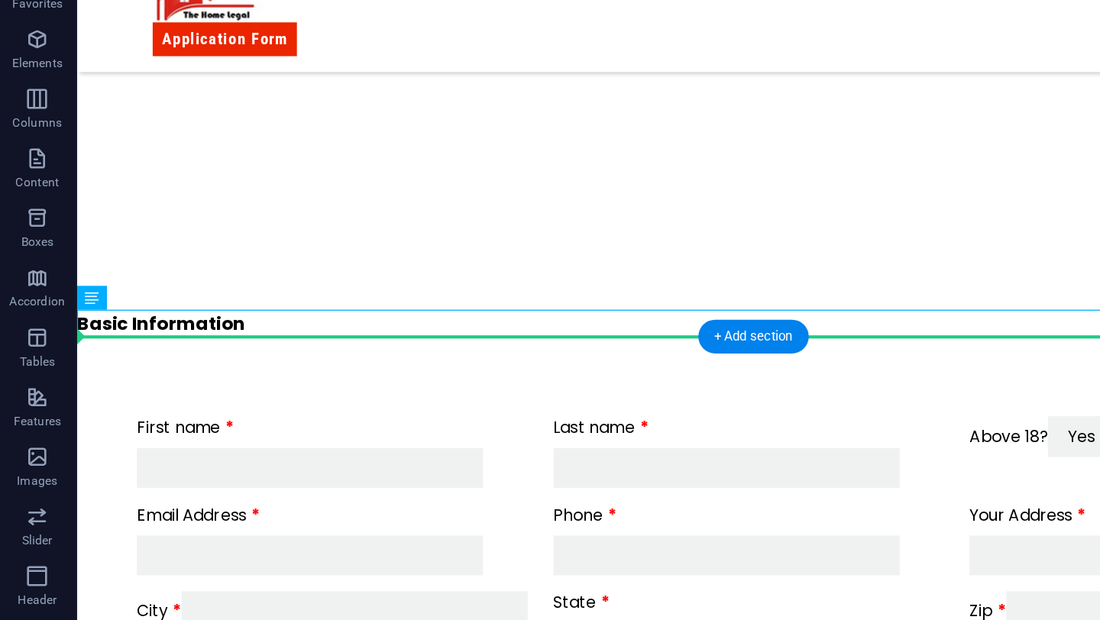
drag, startPoint x: 188, startPoint y: 236, endPoint x: 183, endPoint y: 264, distance: 28.6
drag, startPoint x: 153, startPoint y: 255, endPoint x: 92, endPoint y: 276, distance: 64.0
drag, startPoint x: 147, startPoint y: 260, endPoint x: 84, endPoint y: 276, distance: 64.6
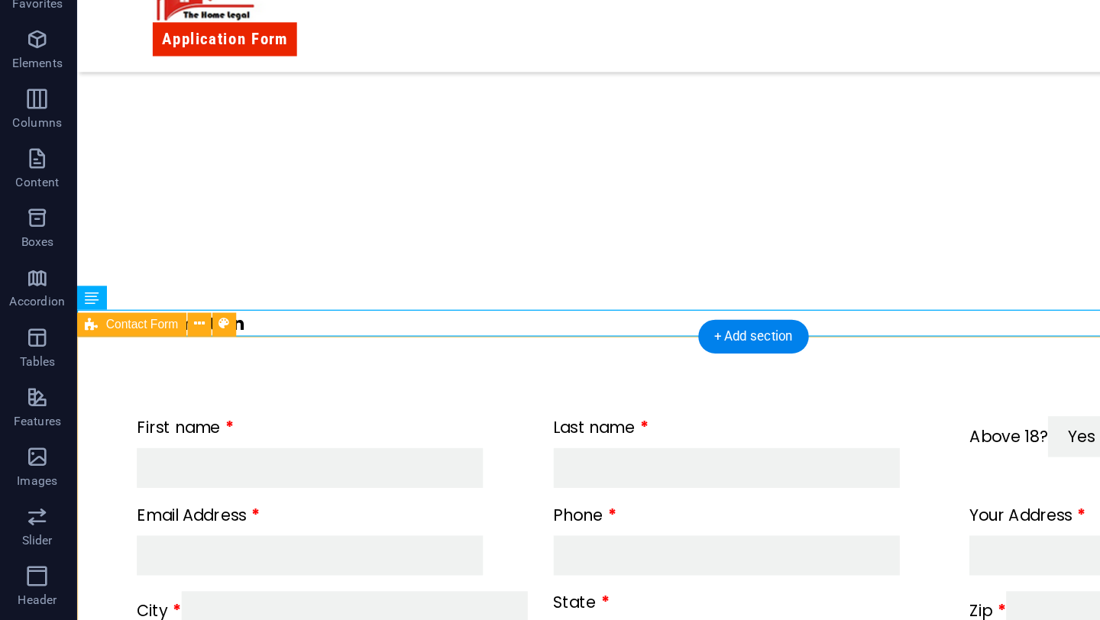
click at [146, 261] on div "First name Last name Above 18? Yes No Email Address Phone Your Address City Sta…" at bounding box center [595, 443] width 1039 height 386
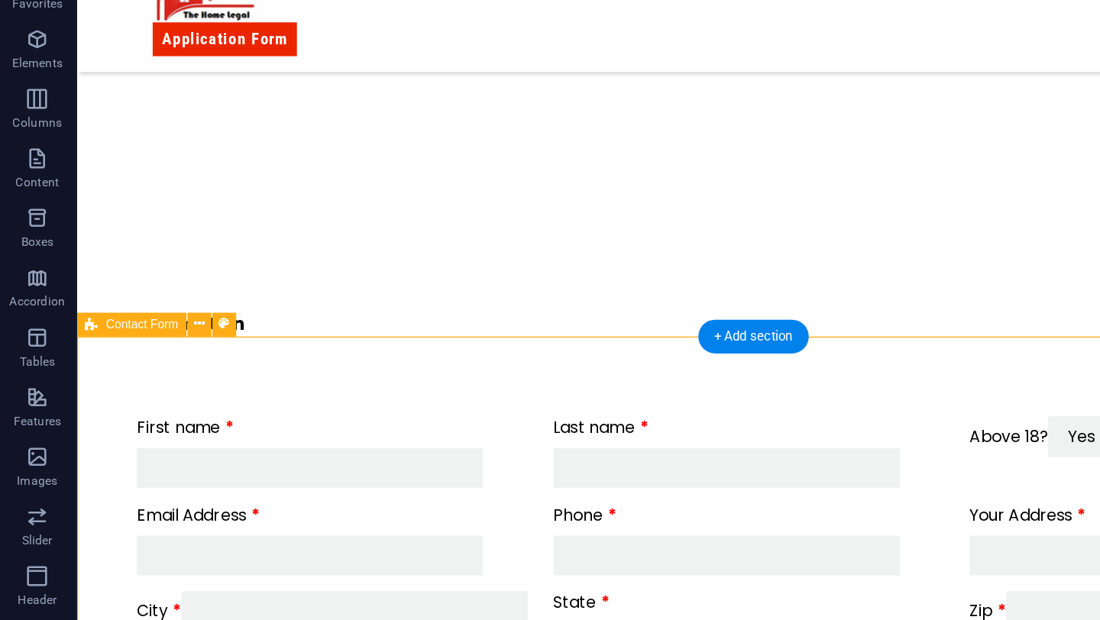
click at [201, 266] on div "First name Last name Above 18? Yes No Email Address Phone Your Address City Sta…" at bounding box center [595, 443] width 1039 height 386
click at [561, 327] on div "+ Add section" at bounding box center [580, 328] width 85 height 26
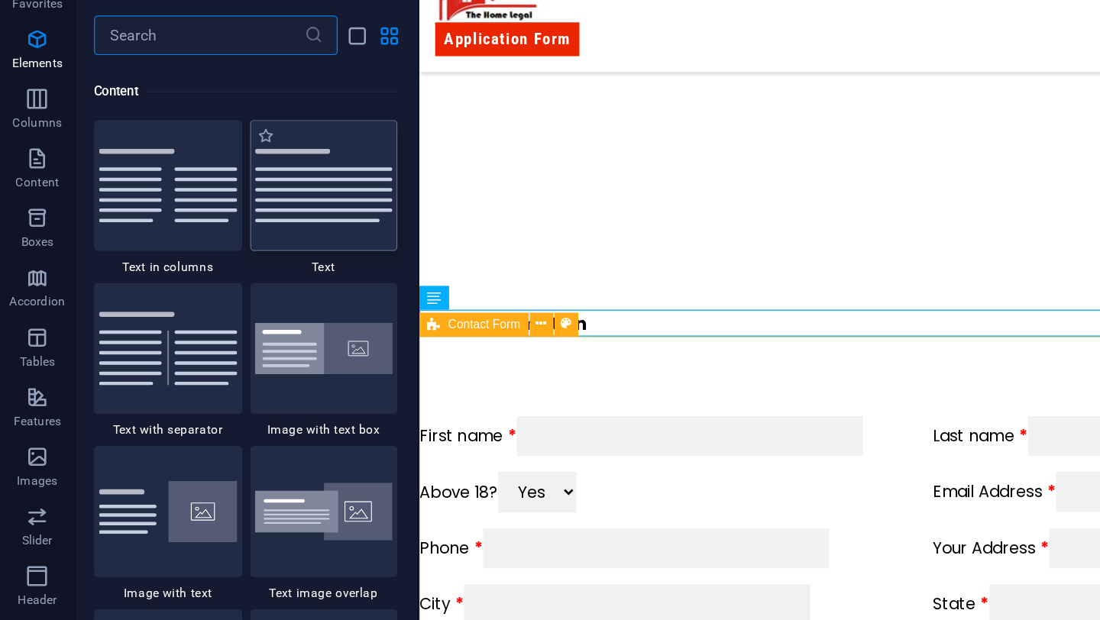
scroll to position [2672, 0]
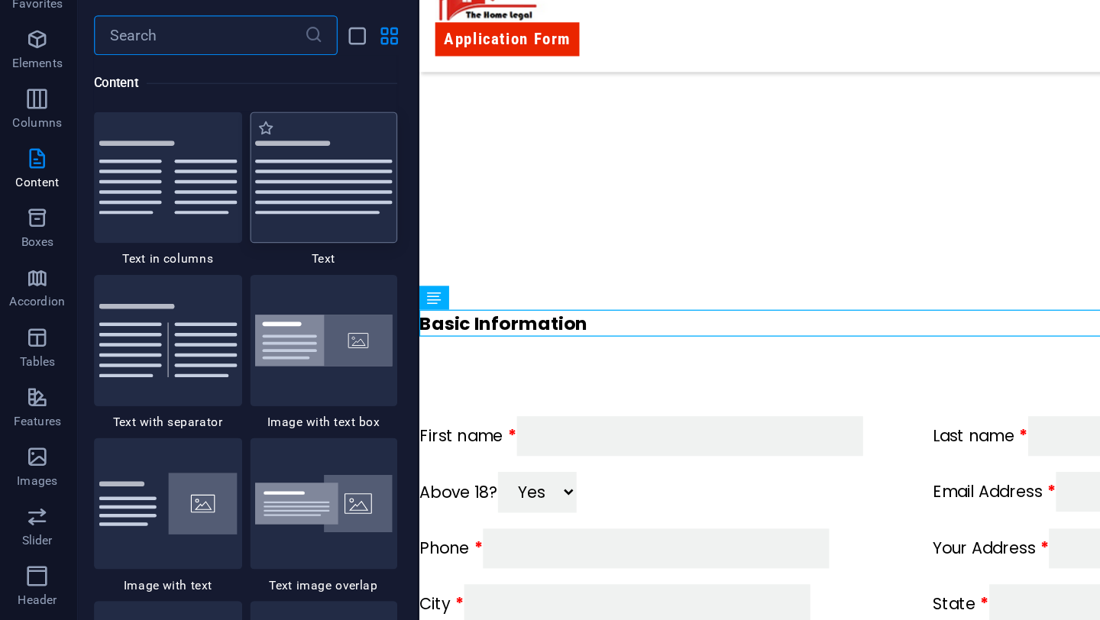
type input "e"
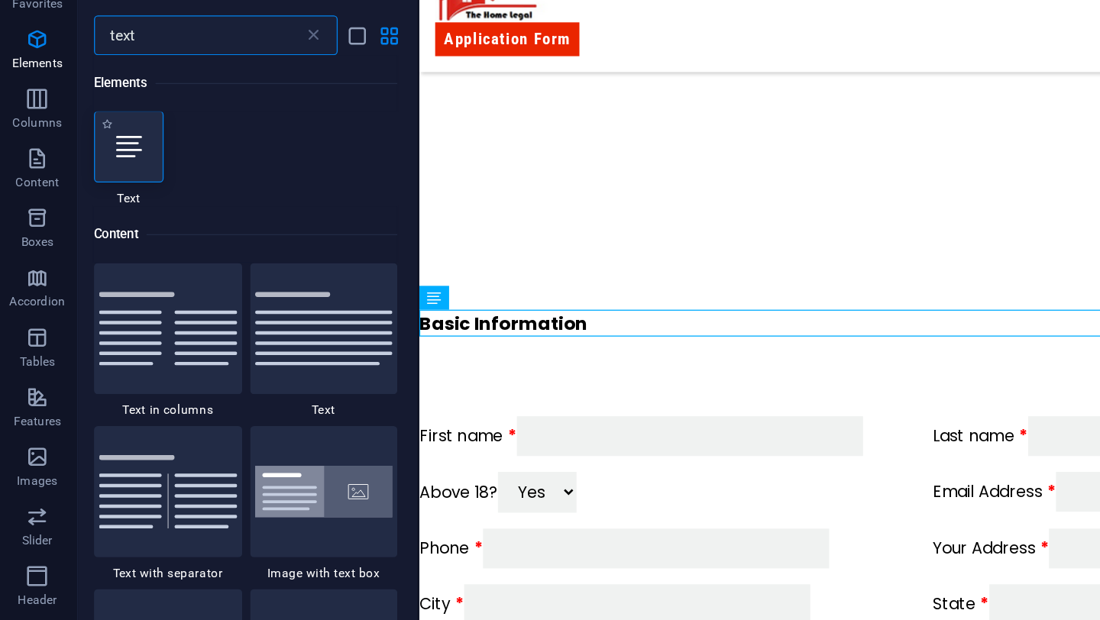
scroll to position [0, 0]
type input "text"
click at [119, 176] on div at bounding box center [100, 182] width 53 height 55
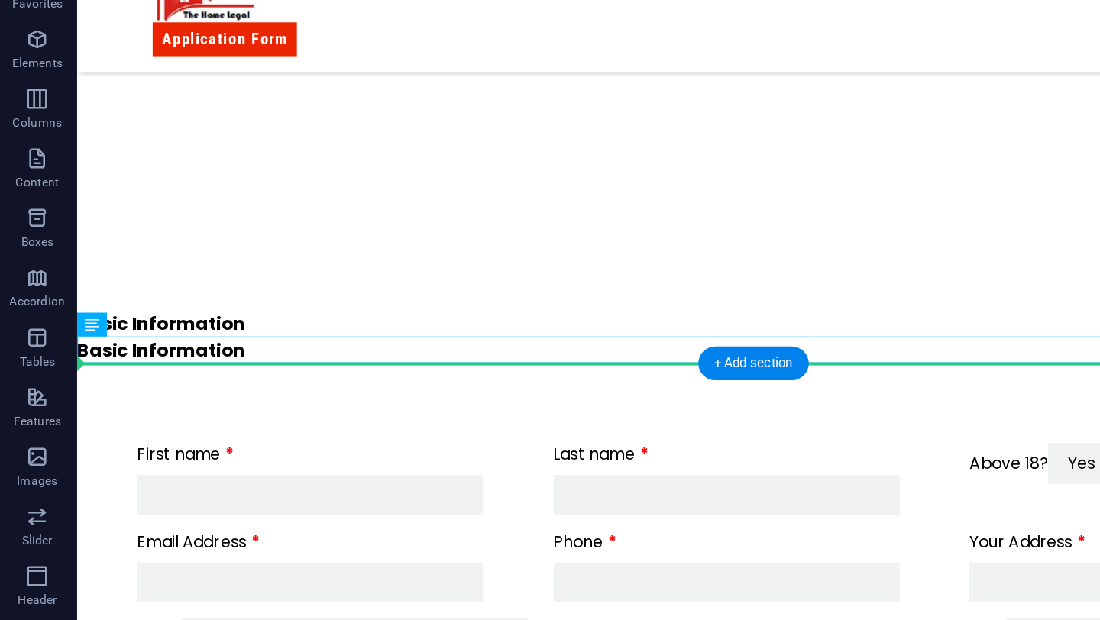
drag, startPoint x: 233, startPoint y: 258, endPoint x: 226, endPoint y: 287, distance: 29.8
drag, startPoint x: 144, startPoint y: 260, endPoint x: 144, endPoint y: 306, distance: 45.8
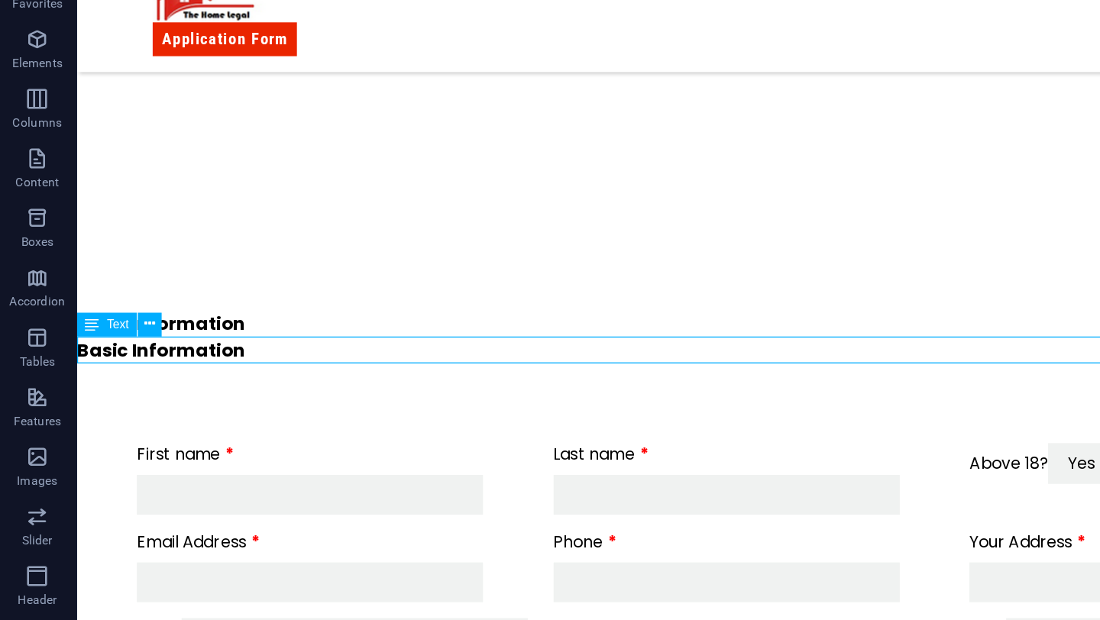
click at [106, 260] on div "Basic Information" at bounding box center [595, 260] width 1039 height 21
click at [163, 232] on div "Basic Information" at bounding box center [595, 239] width 1039 height 21
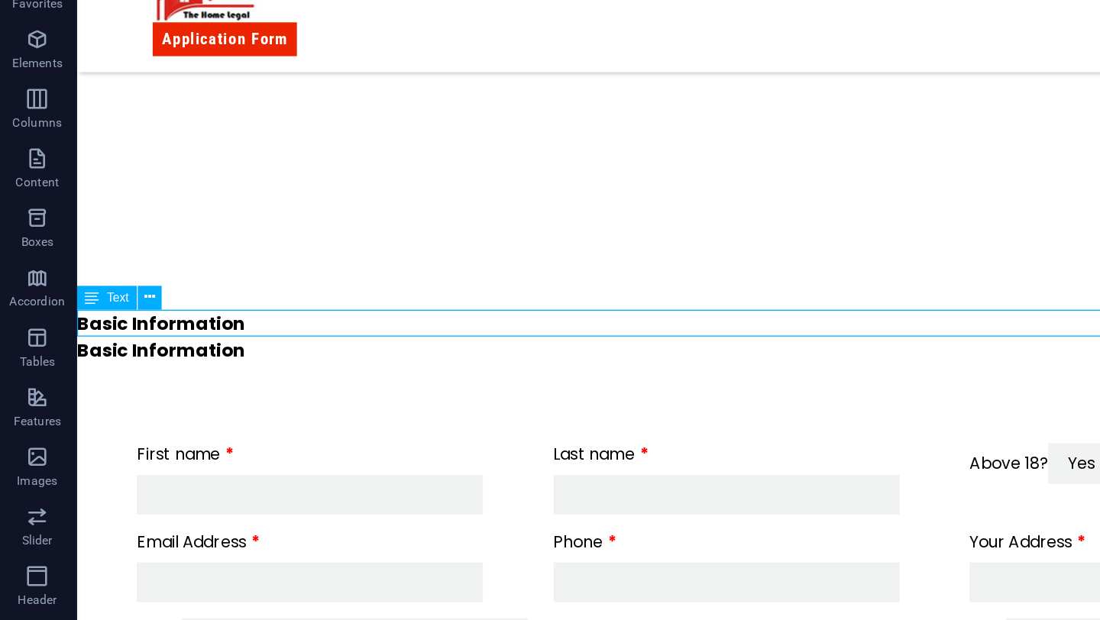
click at [124, 236] on div "Basic Information" at bounding box center [595, 239] width 1039 height 21
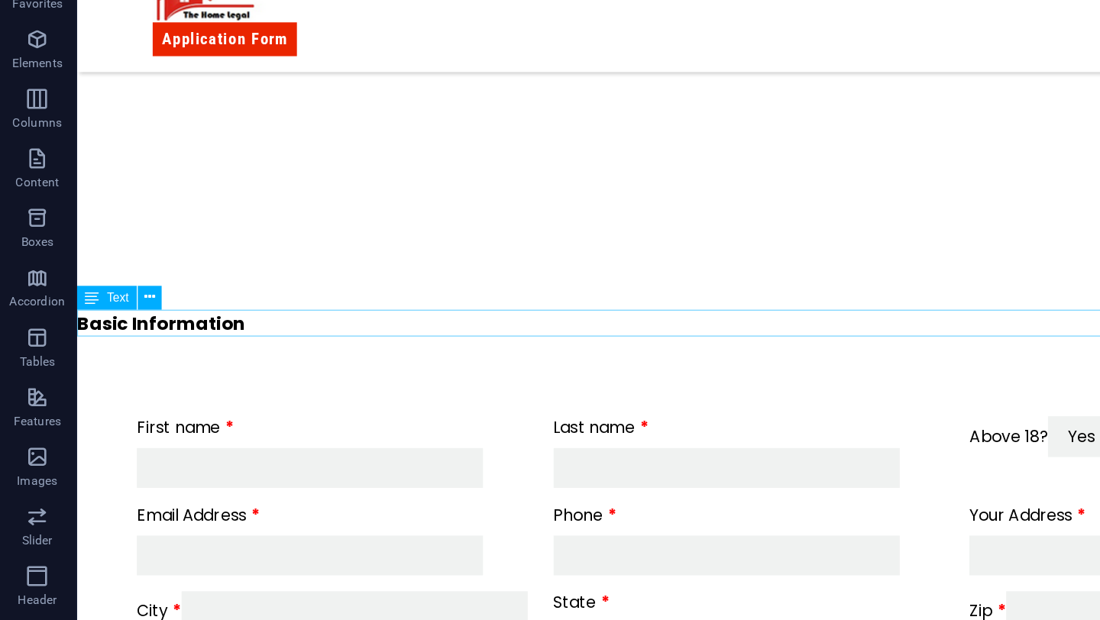
click at [128, 236] on div "Basic Information" at bounding box center [595, 239] width 1039 height 21
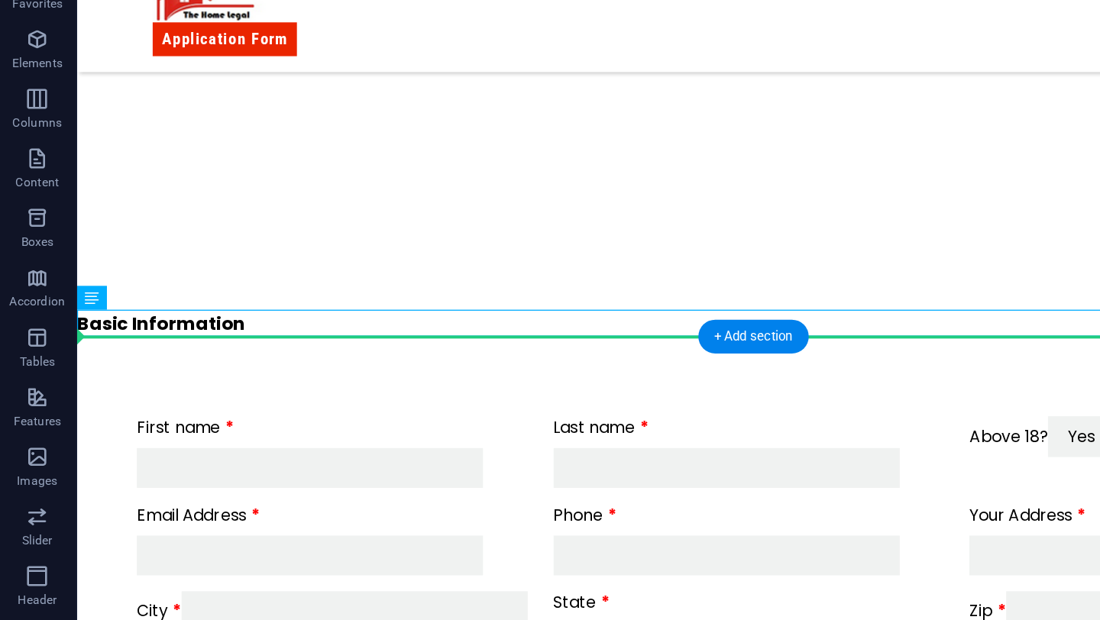
drag, startPoint x: 168, startPoint y: 257, endPoint x: 104, endPoint y: 278, distance: 67.6
drag, startPoint x: 146, startPoint y: 259, endPoint x: 90, endPoint y: 273, distance: 57.6
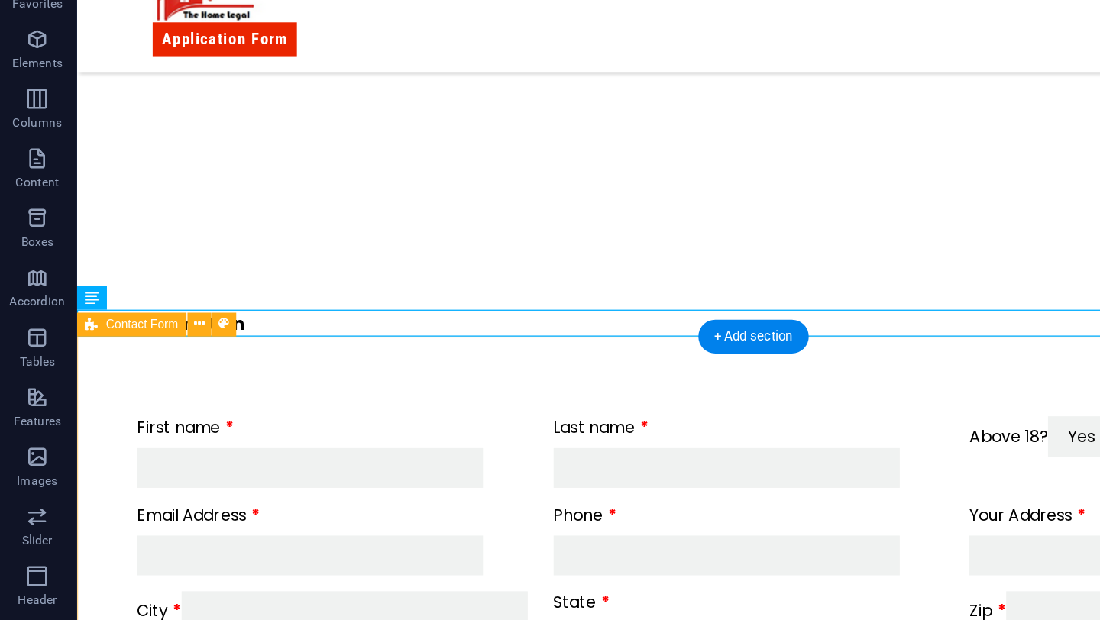
drag, startPoint x: 199, startPoint y: 254, endPoint x: 135, endPoint y: 274, distance: 66.4
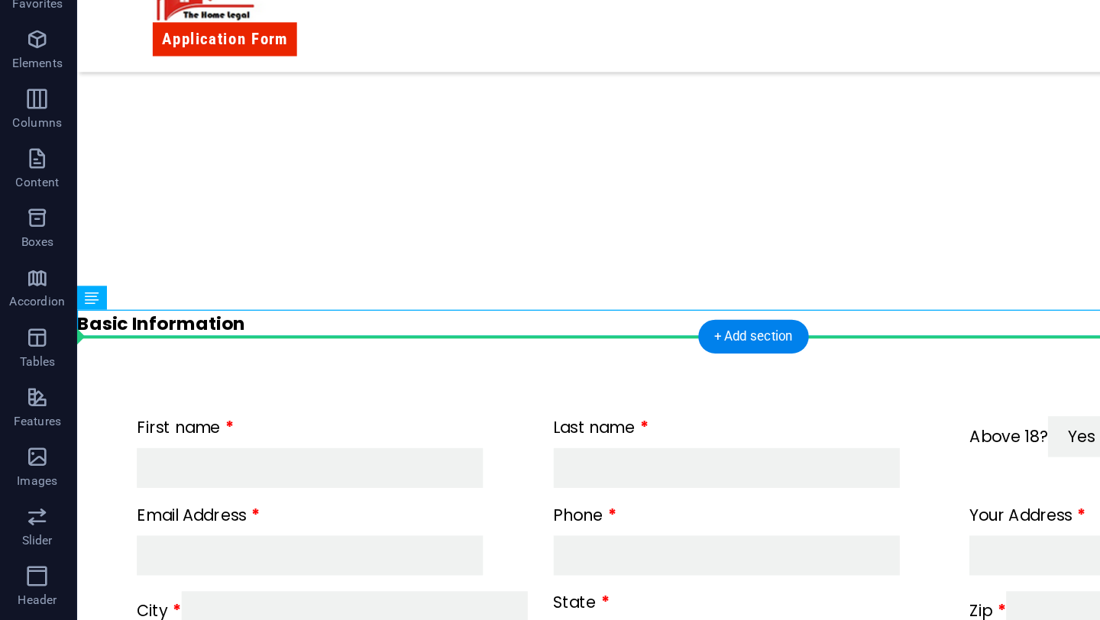
drag, startPoint x: 108, startPoint y: 239, endPoint x: 108, endPoint y: 276, distance: 36.7
drag, startPoint x: 199, startPoint y: 234, endPoint x: 195, endPoint y: 265, distance: 31.5
drag, startPoint x: 147, startPoint y: 259, endPoint x: 137, endPoint y: 298, distance: 40.0
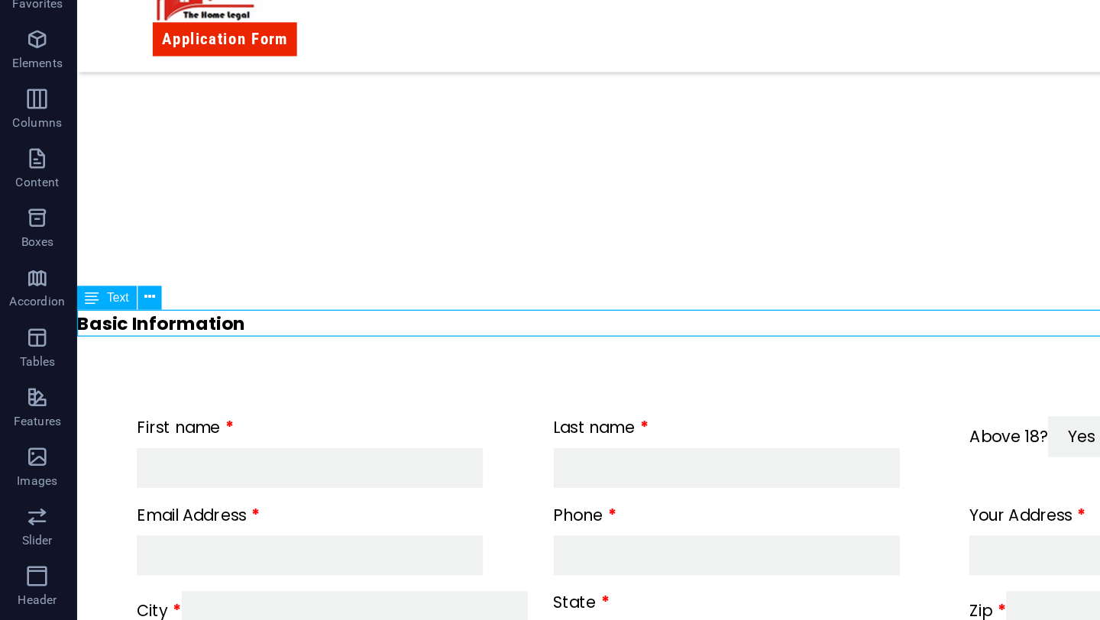
drag, startPoint x: 161, startPoint y: 261, endPoint x: 101, endPoint y: 256, distance: 60.6
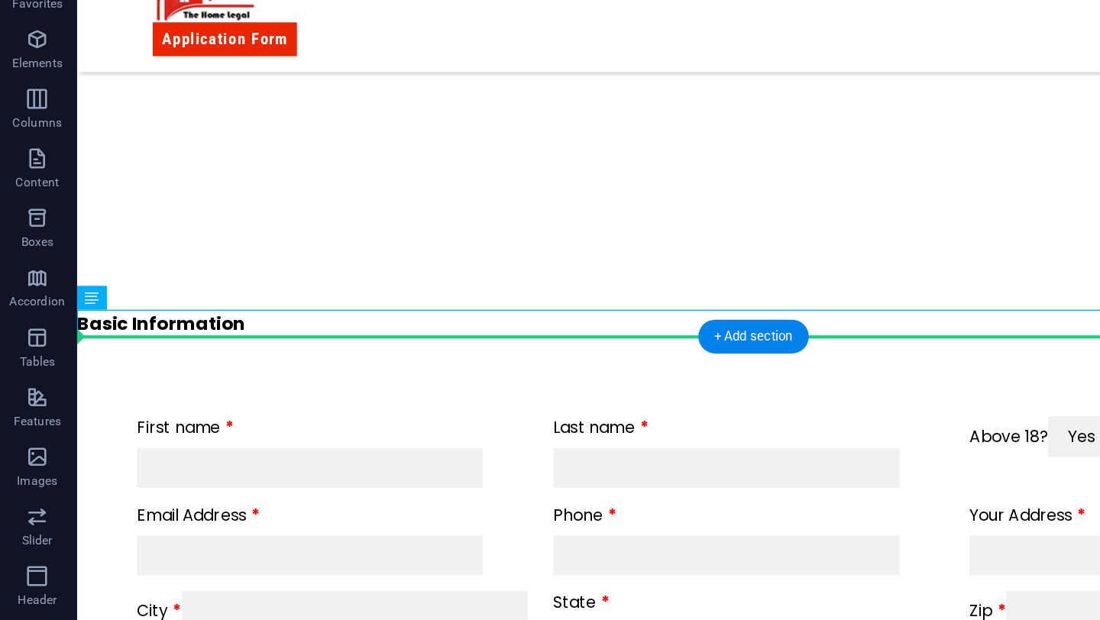
drag, startPoint x: 146, startPoint y: 254, endPoint x: 102, endPoint y: 282, distance: 52.5
drag, startPoint x: 240, startPoint y: 242, endPoint x: 229, endPoint y: 284, distance: 43.3
drag, startPoint x: 155, startPoint y: 261, endPoint x: 95, endPoint y: 285, distance: 64.1
drag, startPoint x: 148, startPoint y: 261, endPoint x: 89, endPoint y: 364, distance: 119.1
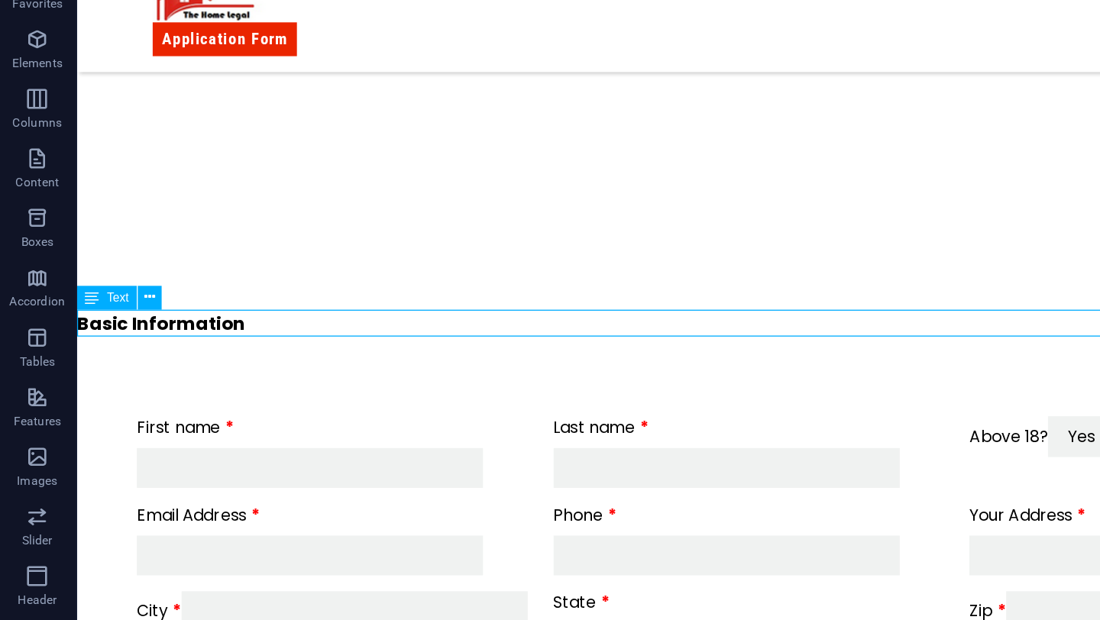
click at [222, 236] on div "Basic Information" at bounding box center [595, 239] width 1039 height 21
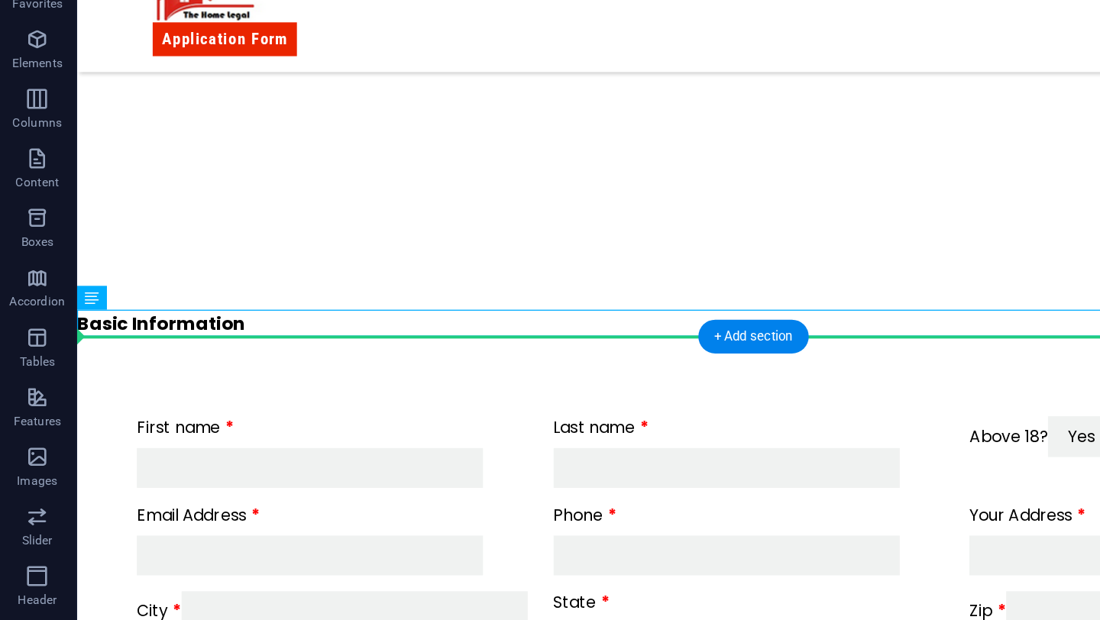
drag, startPoint x: 170, startPoint y: 256, endPoint x: 107, endPoint y: 284, distance: 68.7
drag, startPoint x: 240, startPoint y: 243, endPoint x: 228, endPoint y: 289, distance: 48.2
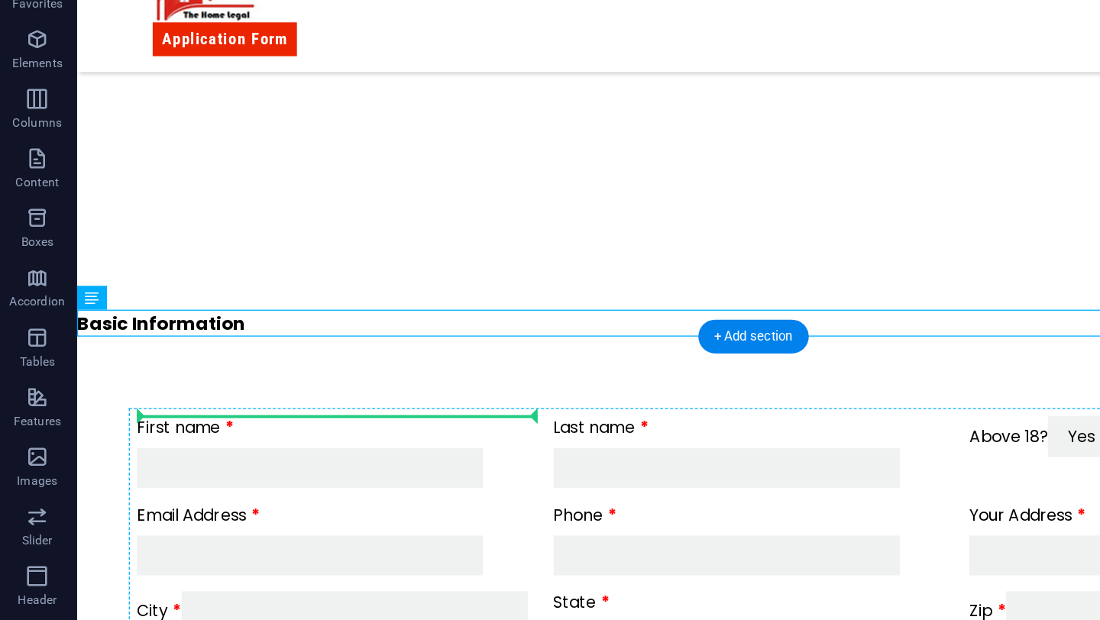
drag, startPoint x: 238, startPoint y: 238, endPoint x: 237, endPoint y: 323, distance: 84.8
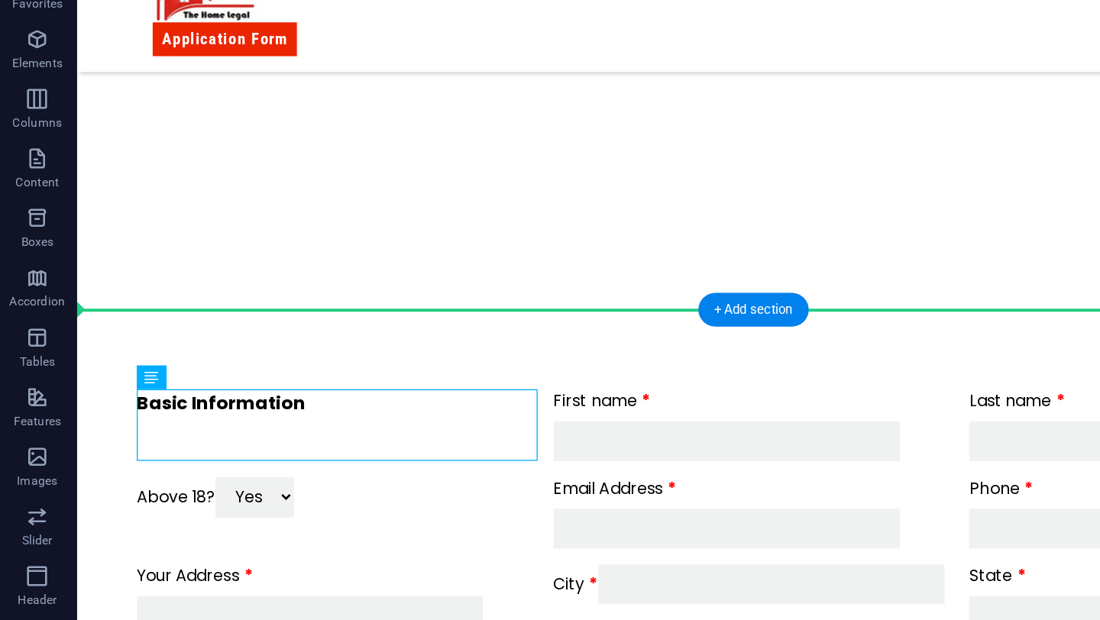
drag, startPoint x: 237, startPoint y: 323, endPoint x: 217, endPoint y: 270, distance: 57.3
drag, startPoint x: 215, startPoint y: 315, endPoint x: 208, endPoint y: 280, distance: 35.8
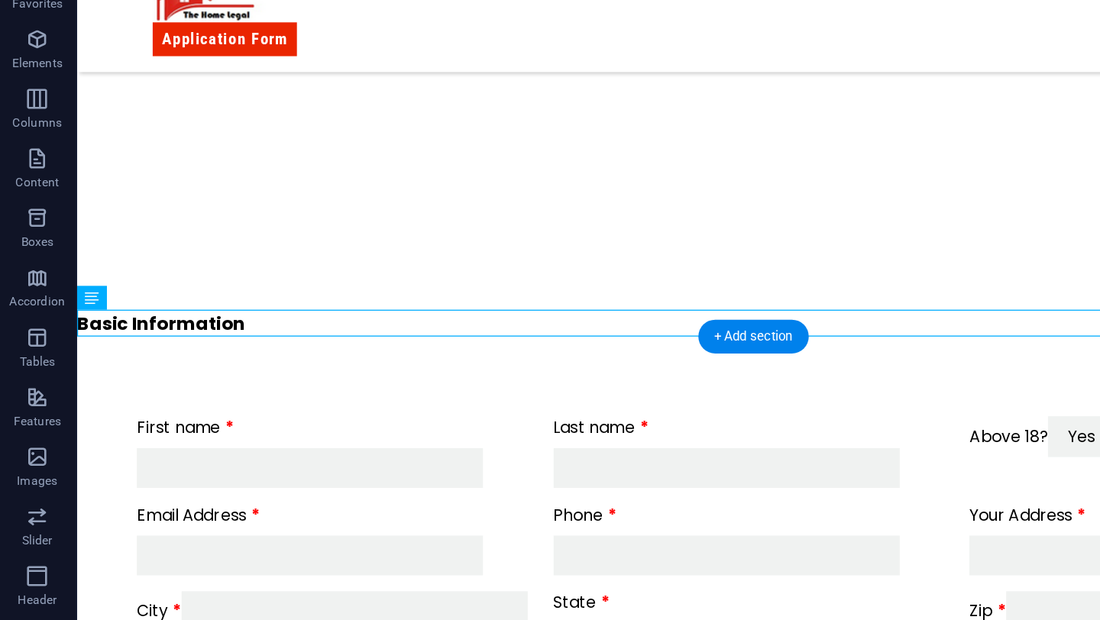
click at [268, 276] on div "First name Last name Above 18? Yes No Email Address Phone Your Address City Sta…" at bounding box center [595, 443] width 1039 height 386
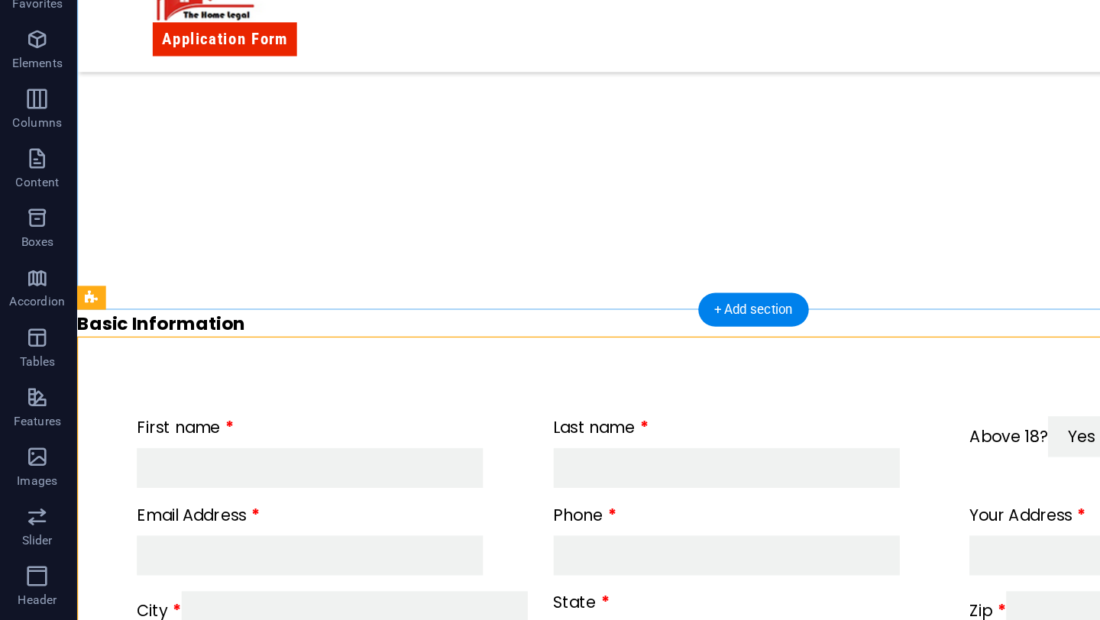
click at [254, 187] on div at bounding box center [595, 23] width 1039 height 412
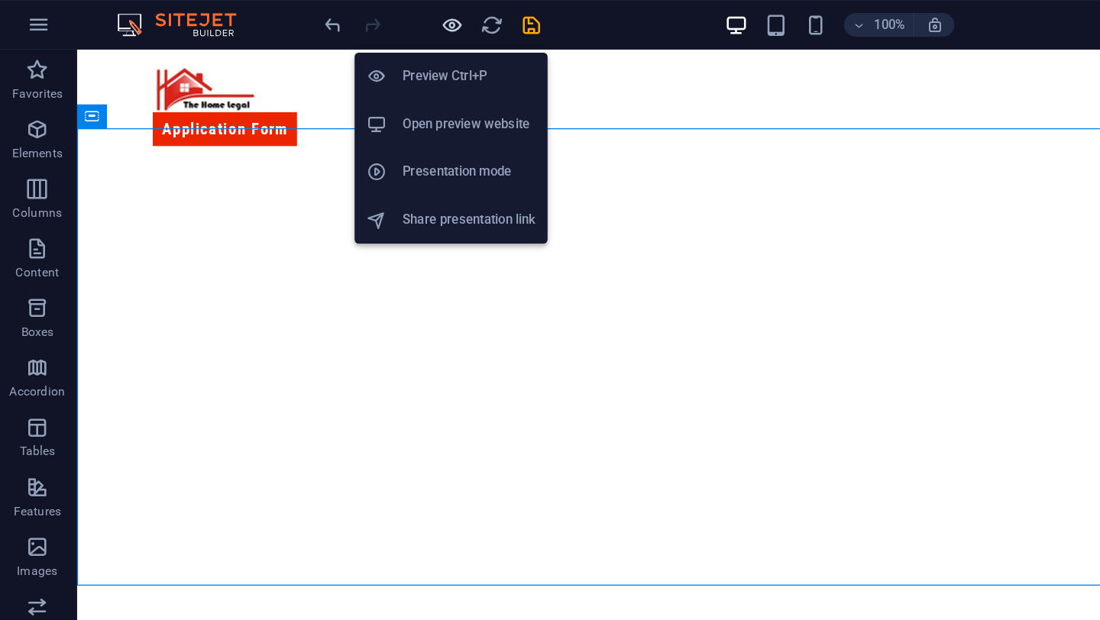
click at [347, 21] on icon "button" at bounding box center [350, 20] width 18 height 18
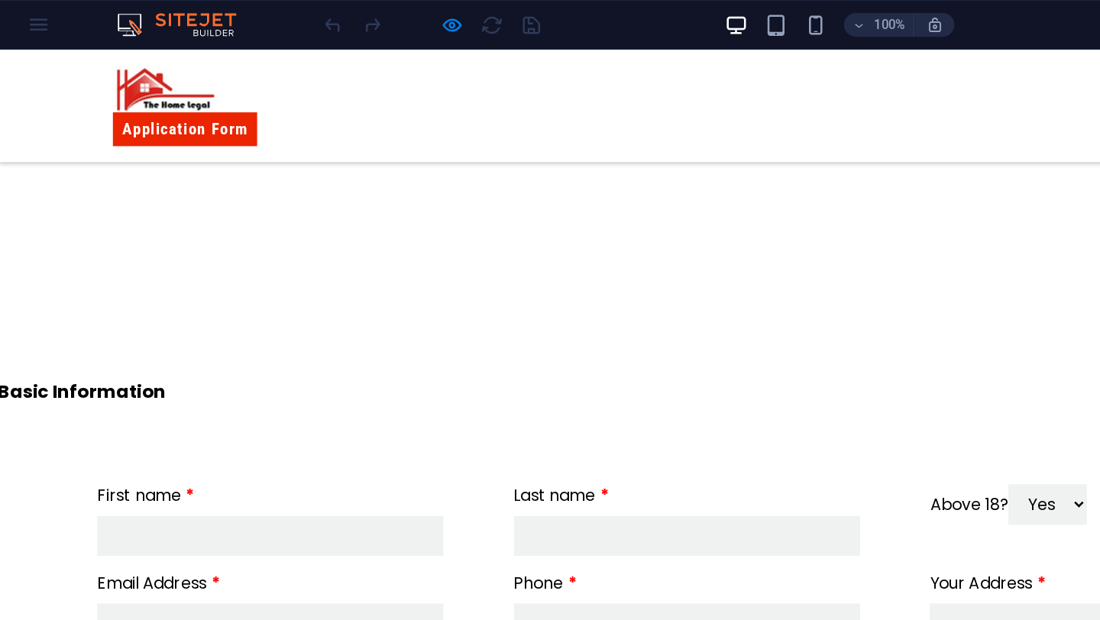
scroll to position [161, 0]
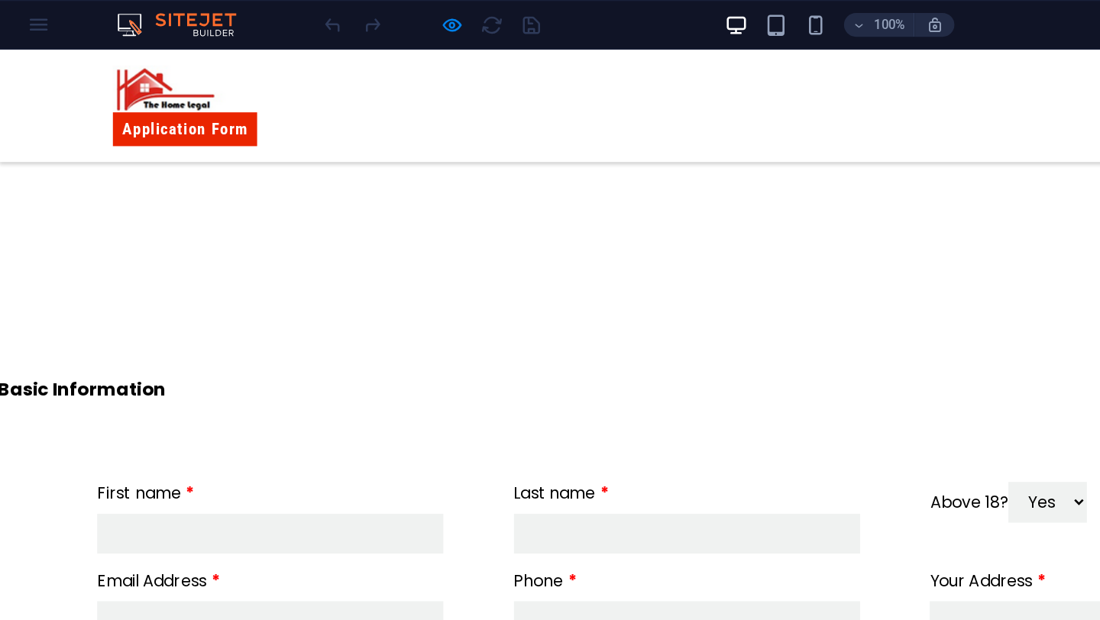
drag, startPoint x: 147, startPoint y: 318, endPoint x: 150, endPoint y: 365, distance: 46.7
click at [150, 365] on div "Application Form Basic Information First name Last name Above 18? Yes No Email …" at bounding box center [548, 554] width 1100 height 1330
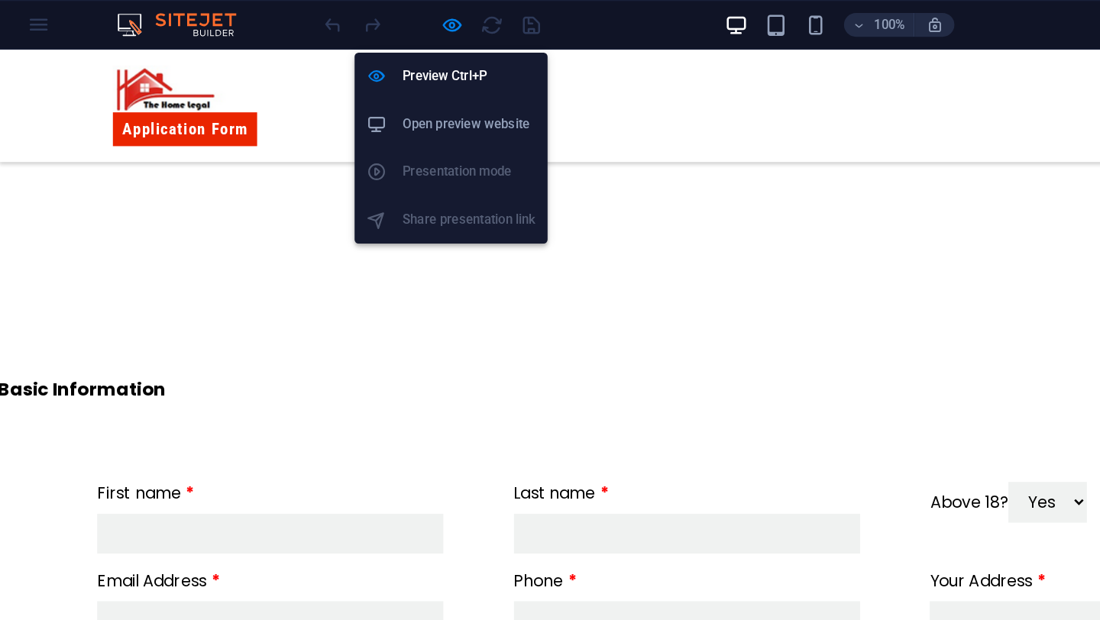
click at [332, 91] on h6 "Open preview website" at bounding box center [362, 95] width 102 height 18
click at [346, 24] on icon "button" at bounding box center [350, 20] width 18 height 18
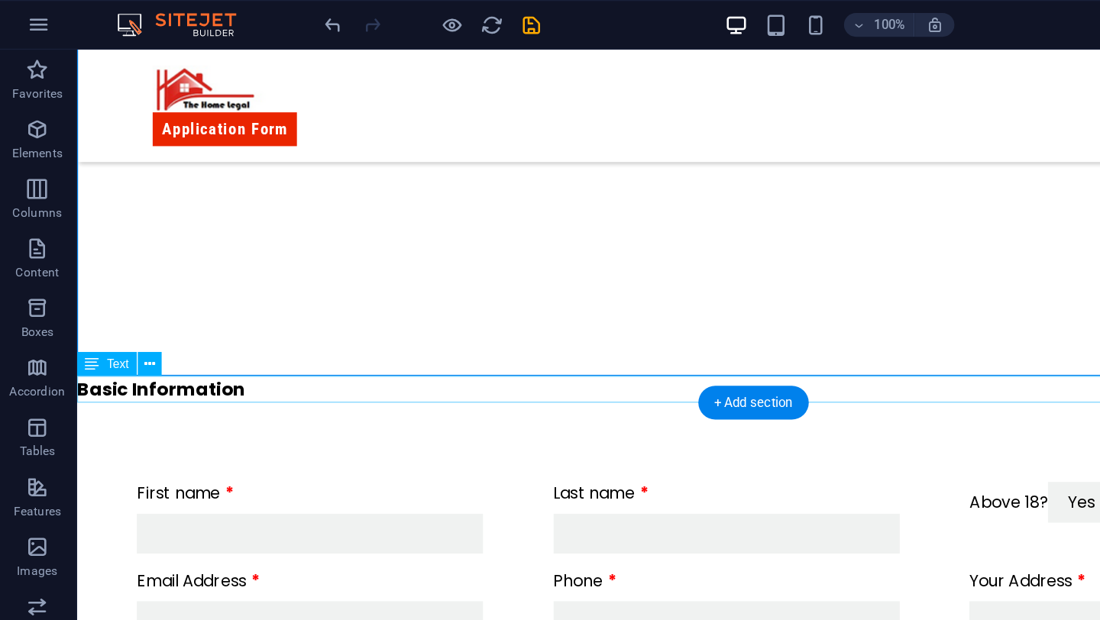
click at [218, 315] on div "Basic Information" at bounding box center [595, 310] width 1039 height 21
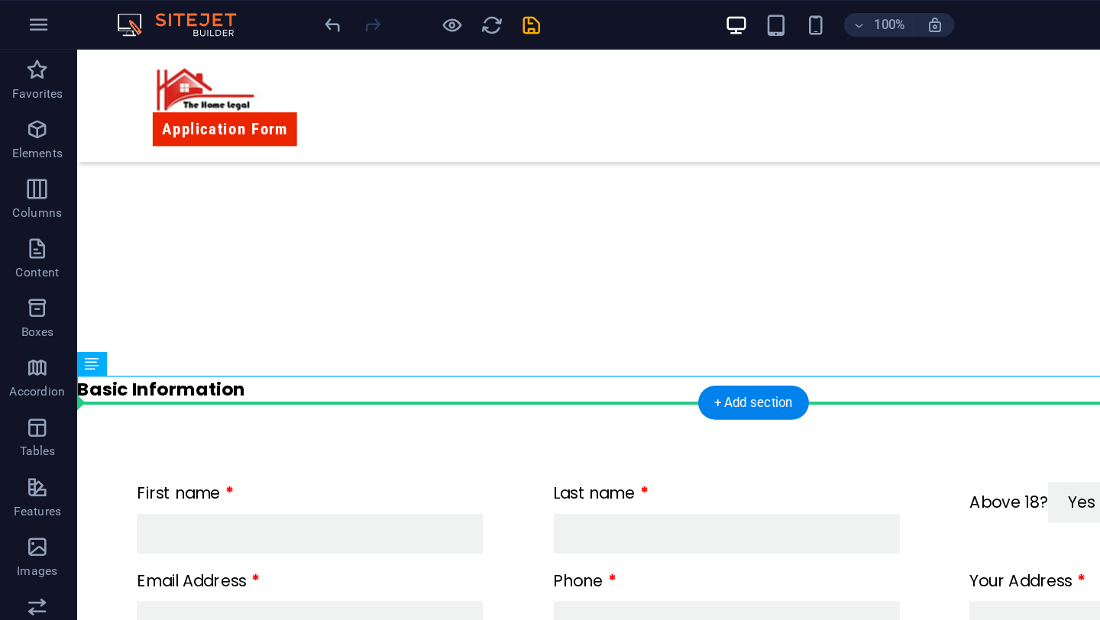
drag, startPoint x: 162, startPoint y: 312, endPoint x: 163, endPoint y: 363, distance: 50.4
drag, startPoint x: 153, startPoint y: 325, endPoint x: 102, endPoint y: 358, distance: 61.4
drag, startPoint x: 260, startPoint y: 309, endPoint x: 256, endPoint y: 345, distance: 36.1
drag, startPoint x: 264, startPoint y: 315, endPoint x: 136, endPoint y: 353, distance: 133.9
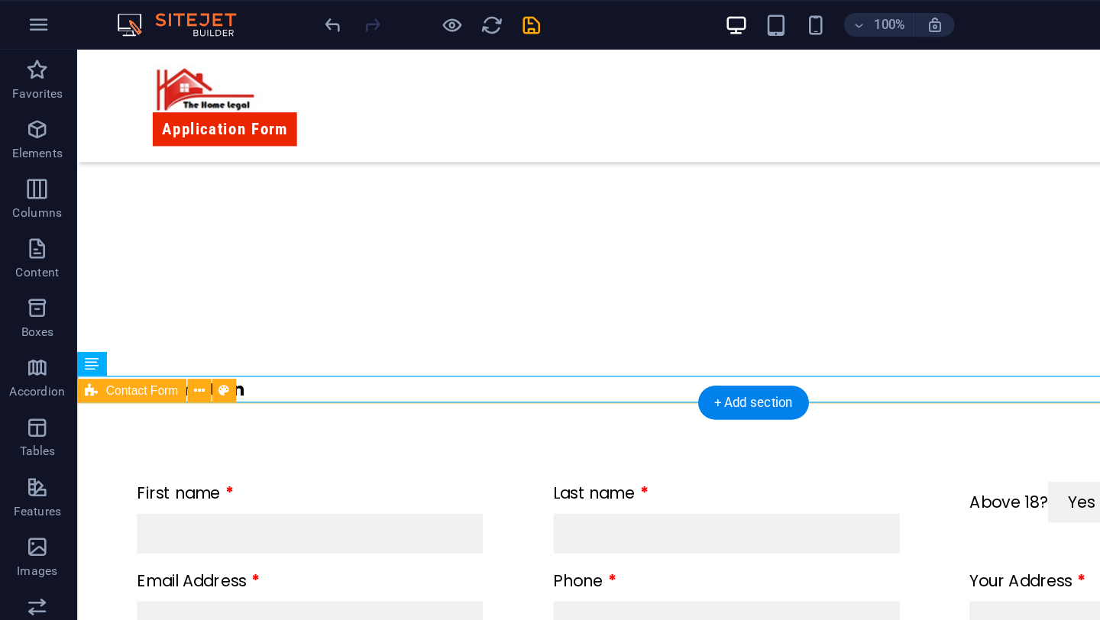
click at [522, 339] on div "First name Last name Above 18? Yes No Email Address Phone Your Address City Sta…" at bounding box center [595, 514] width 1039 height 386
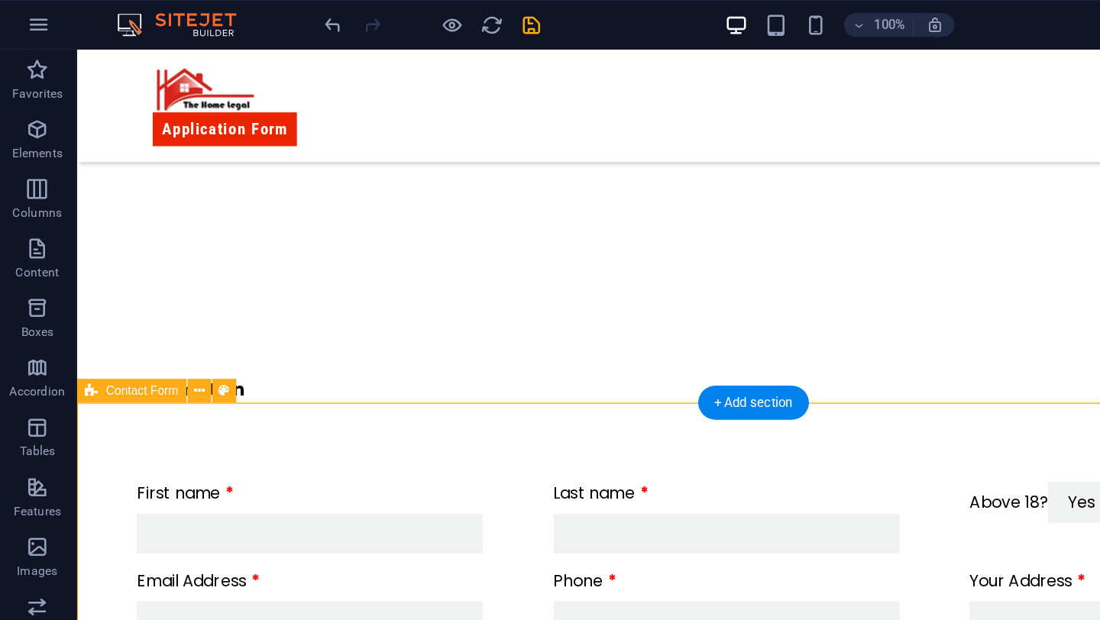
click at [522, 339] on div "First name Last name Above 18? Yes No Email Address Phone Your Address City Sta…" at bounding box center [595, 514] width 1039 height 386
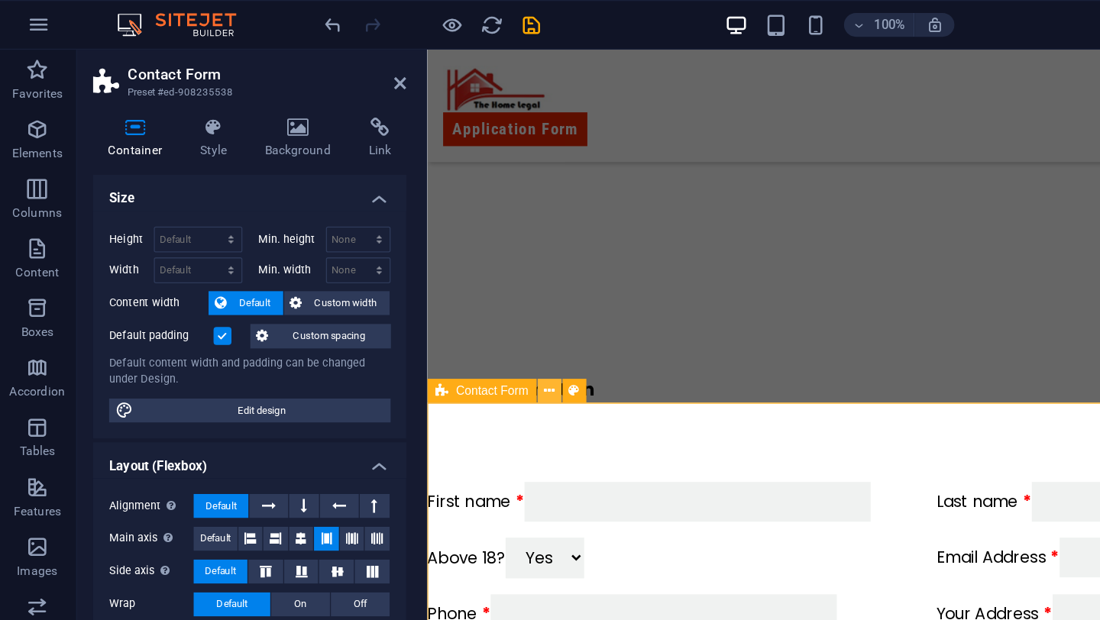
click at [423, 302] on icon at bounding box center [423, 300] width 8 height 16
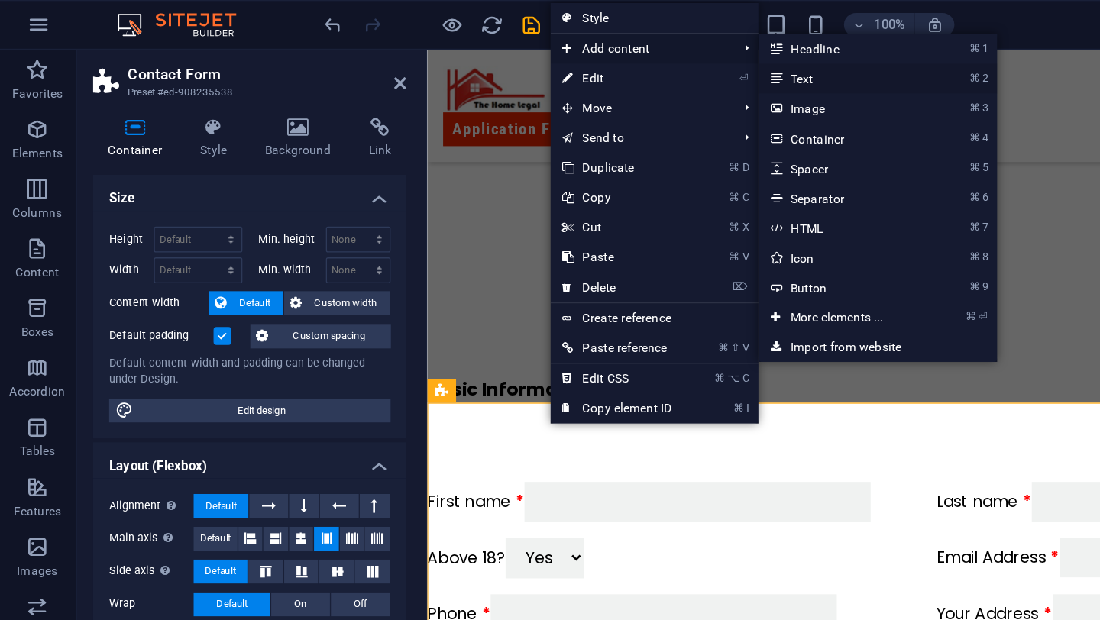
click at [614, 57] on link "⌘ 2 Text" at bounding box center [647, 60] width 126 height 23
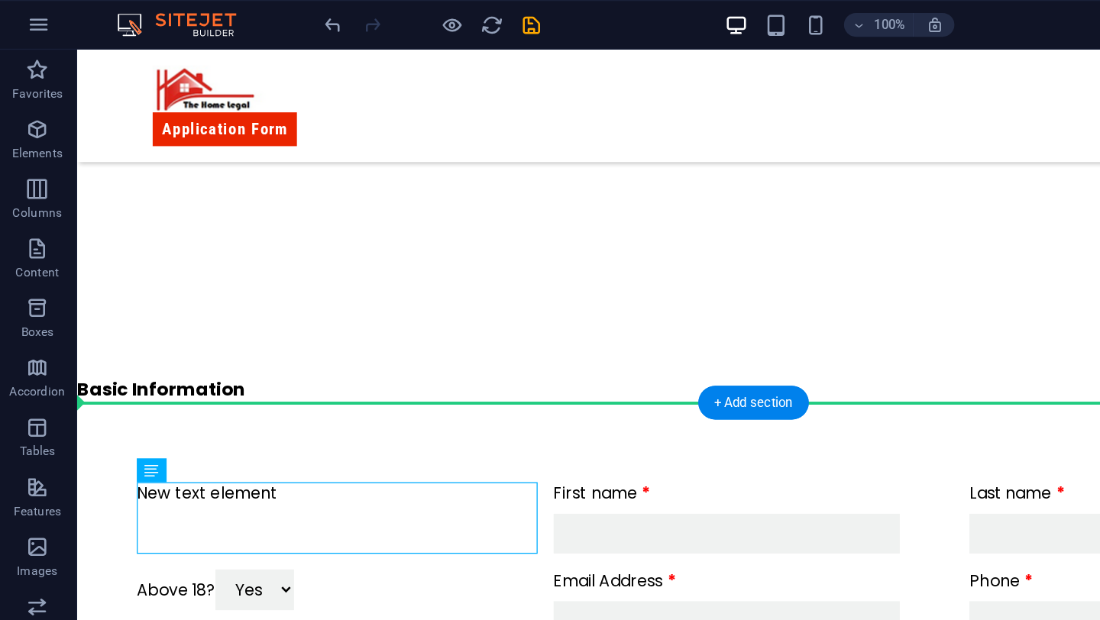
drag, startPoint x: 279, startPoint y: 416, endPoint x: 261, endPoint y: 354, distance: 64.5
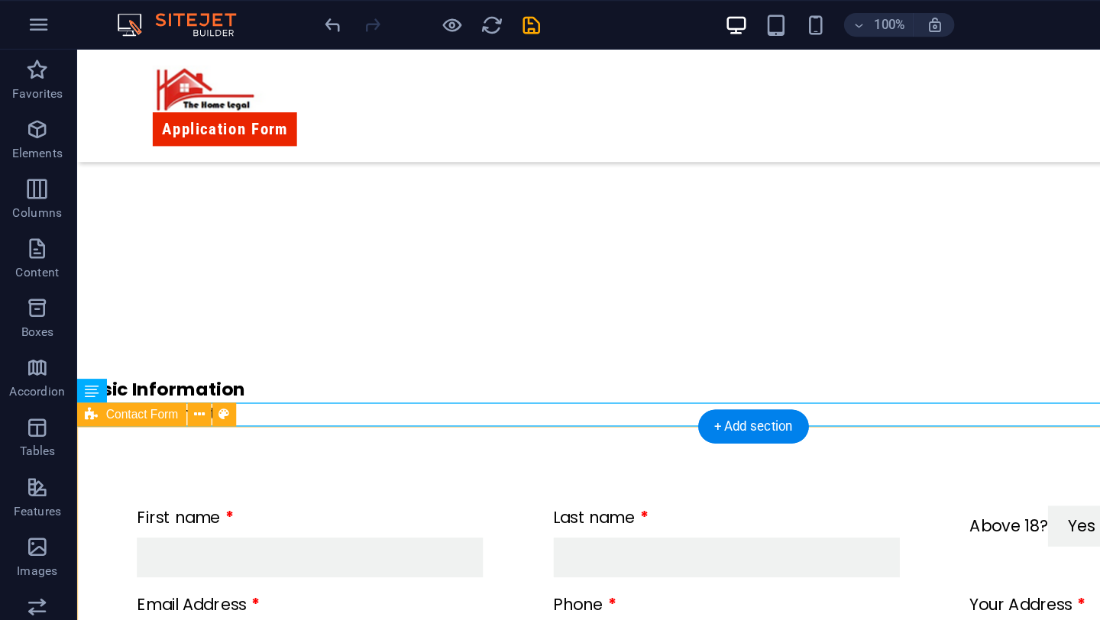
click at [186, 372] on div "First name Last name Above 18? Yes No Email Address Phone Your Address City Sta…" at bounding box center [595, 532] width 1039 height 386
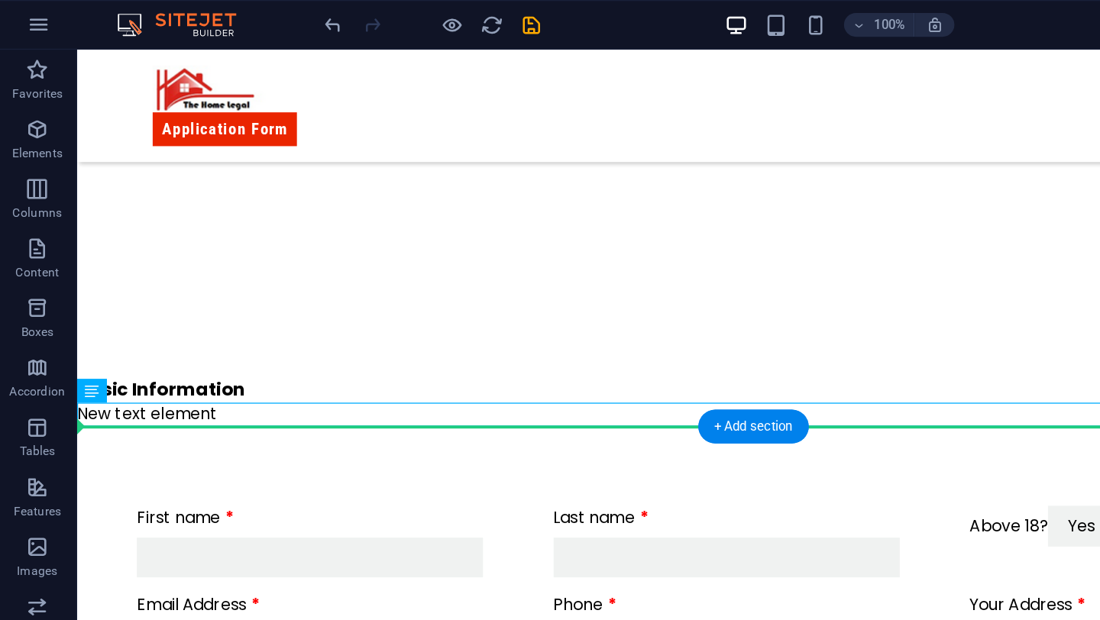
drag, startPoint x: 213, startPoint y: 322, endPoint x: 202, endPoint y: 356, distance: 35.3
drag, startPoint x: 189, startPoint y: 329, endPoint x: 187, endPoint y: 357, distance: 27.5
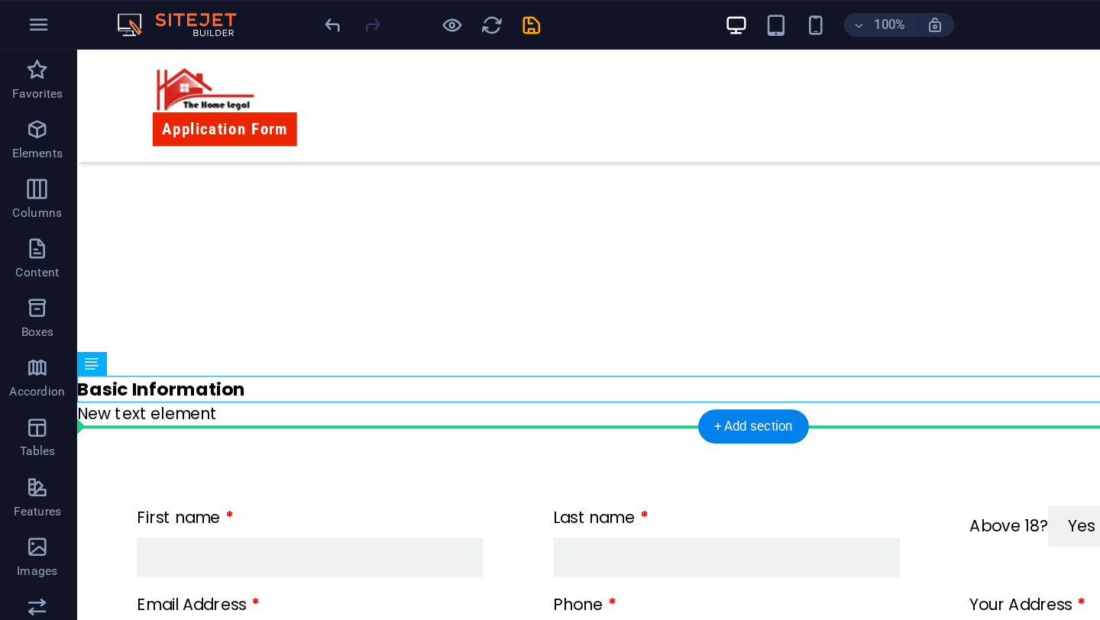
drag, startPoint x: 183, startPoint y: 309, endPoint x: 180, endPoint y: 360, distance: 51.3
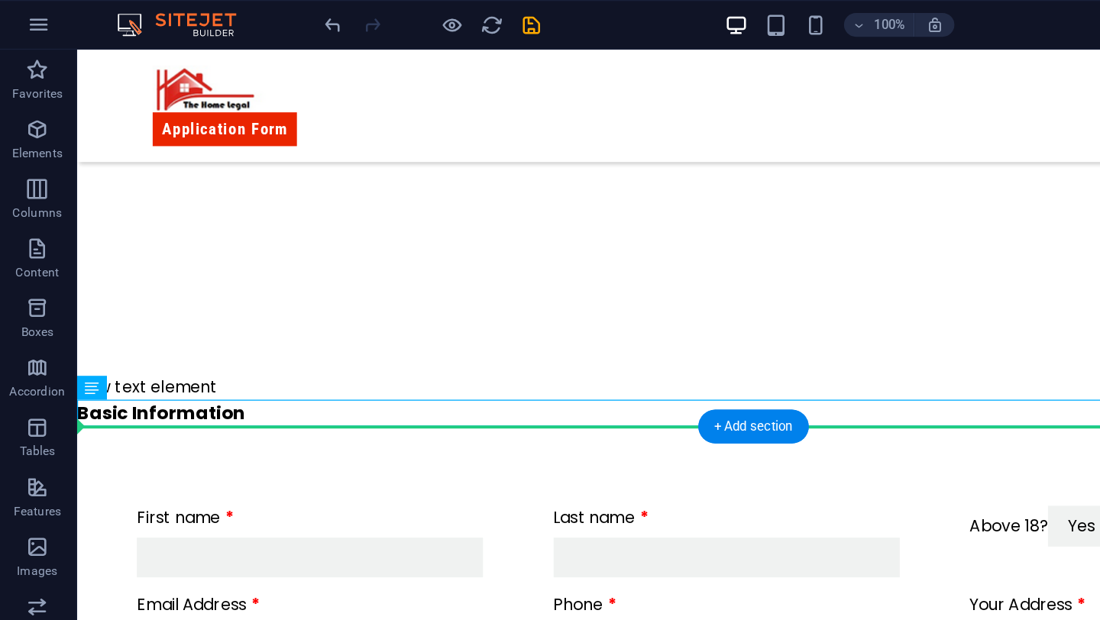
drag, startPoint x: 217, startPoint y: 322, endPoint x: 202, endPoint y: 356, distance: 36.6
drag, startPoint x: 273, startPoint y: 333, endPoint x: 273, endPoint y: 367, distance: 33.6
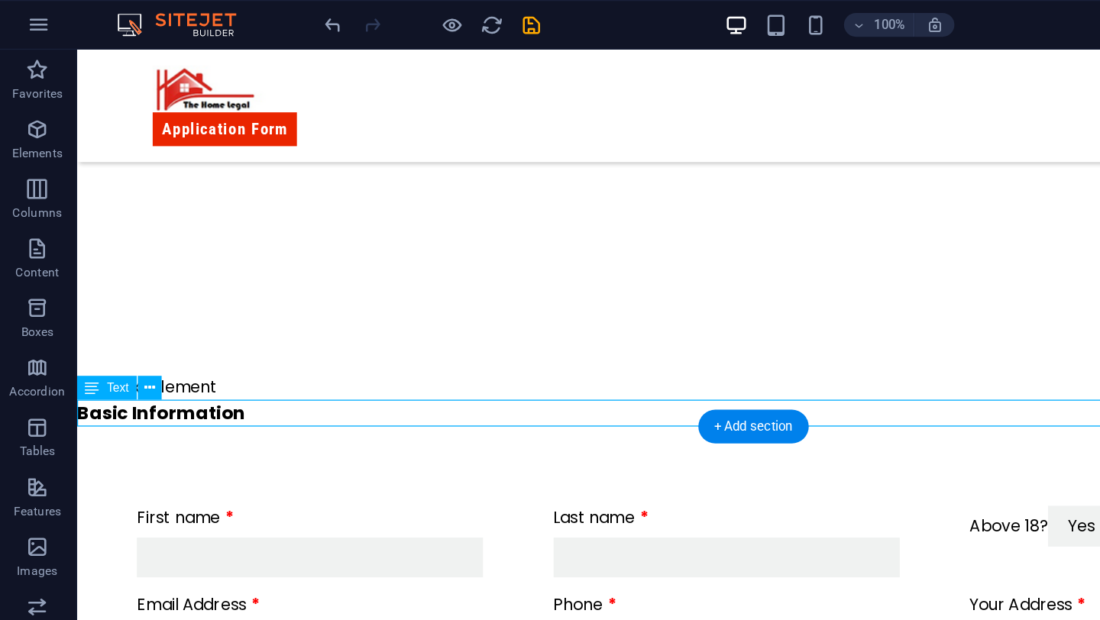
drag, startPoint x: 275, startPoint y: 325, endPoint x: 275, endPoint y: 343, distance: 17.6
click at [275, 329] on div "Basic Information" at bounding box center [595, 328] width 1039 height 21
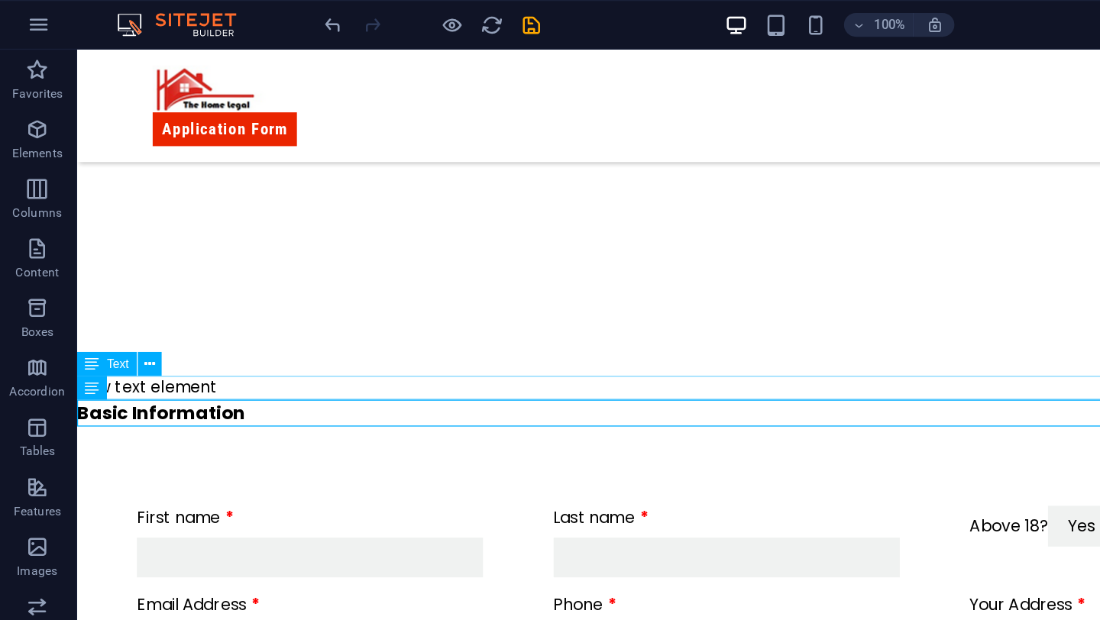
click at [259, 304] on div "New text element" at bounding box center [595, 309] width 1039 height 18
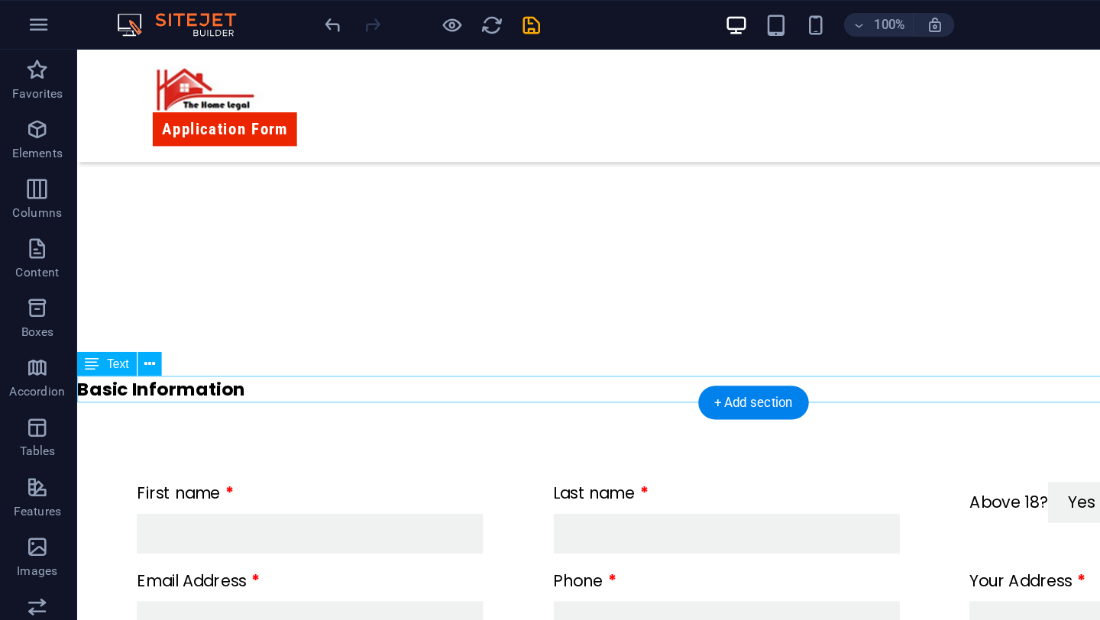
click at [208, 304] on div "Basic Information" at bounding box center [595, 310] width 1039 height 21
drag, startPoint x: 194, startPoint y: 307, endPoint x: 191, endPoint y: 316, distance: 9.7
click at [191, 316] on div "Basic Information" at bounding box center [595, 310] width 1039 height 21
drag, startPoint x: 223, startPoint y: 304, endPoint x: 221, endPoint y: 314, distance: 10.0
click at [222, 307] on div "Basic Information" at bounding box center [595, 310] width 1039 height 21
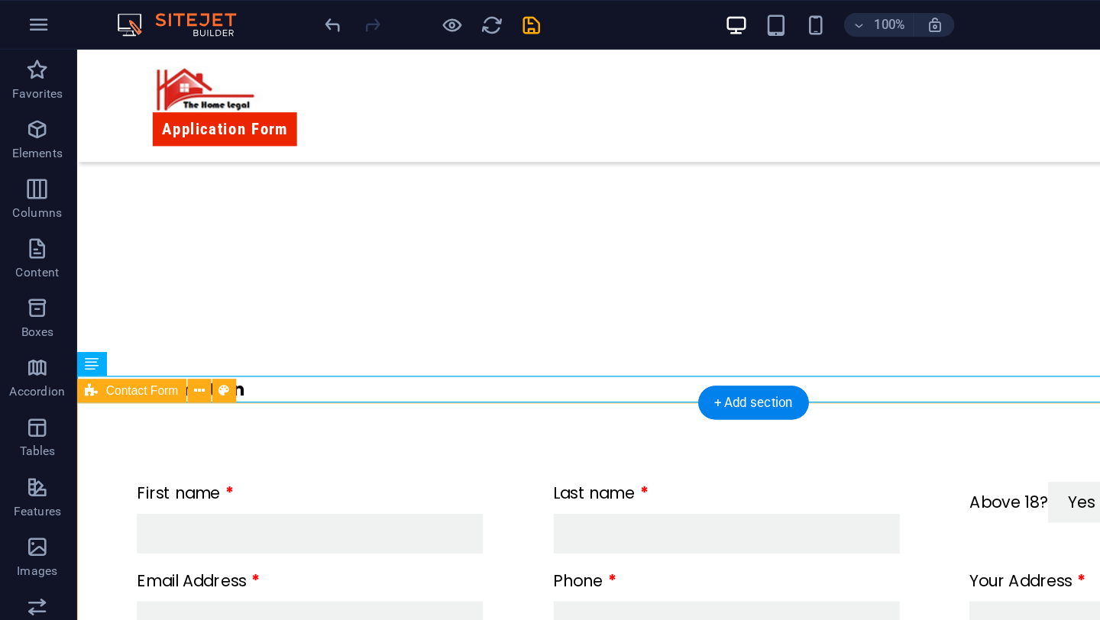
click at [209, 338] on div "First name Last name Above 18? Yes No Email Address Phone Your Address City Sta…" at bounding box center [595, 514] width 1039 height 386
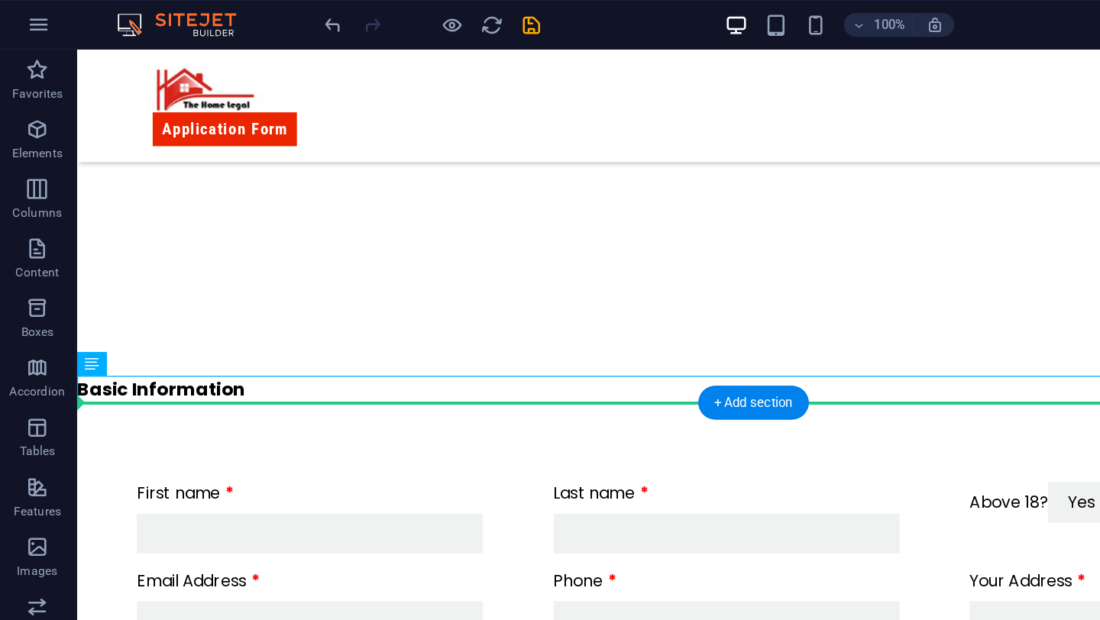
drag, startPoint x: 221, startPoint y: 302, endPoint x: 200, endPoint y: 352, distance: 53.7
drag, startPoint x: 205, startPoint y: 309, endPoint x: 190, endPoint y: 347, distance: 41.1
drag, startPoint x: 202, startPoint y: 309, endPoint x: 174, endPoint y: 376, distance: 72.6
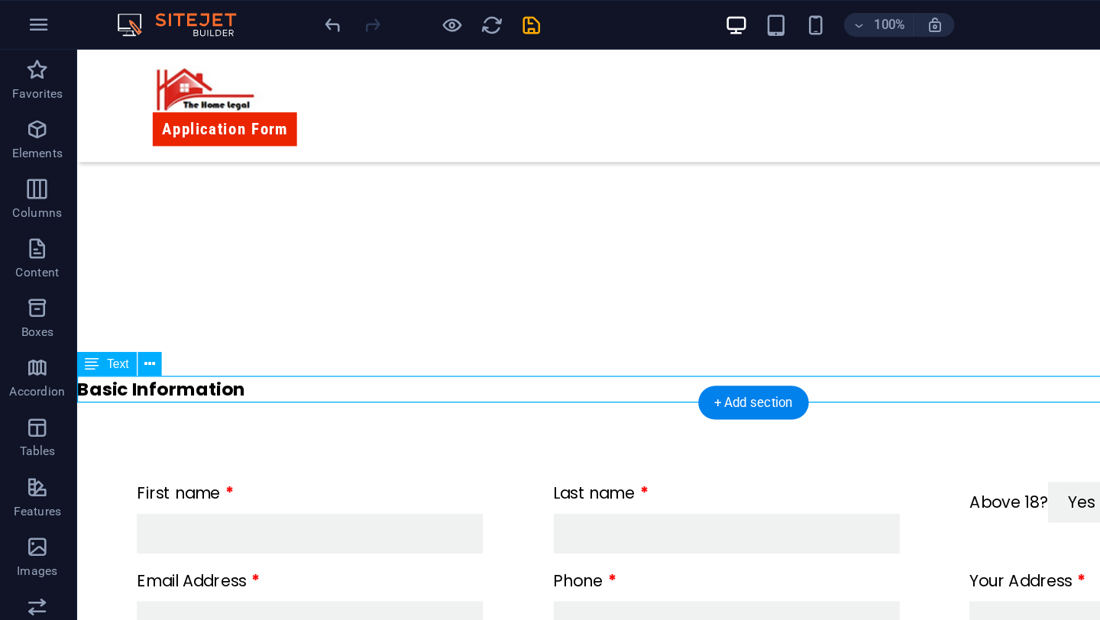
click at [153, 315] on div "Basic Information" at bounding box center [595, 310] width 1039 height 21
click at [260, 18] on icon "undo" at bounding box center [258, 20] width 18 height 18
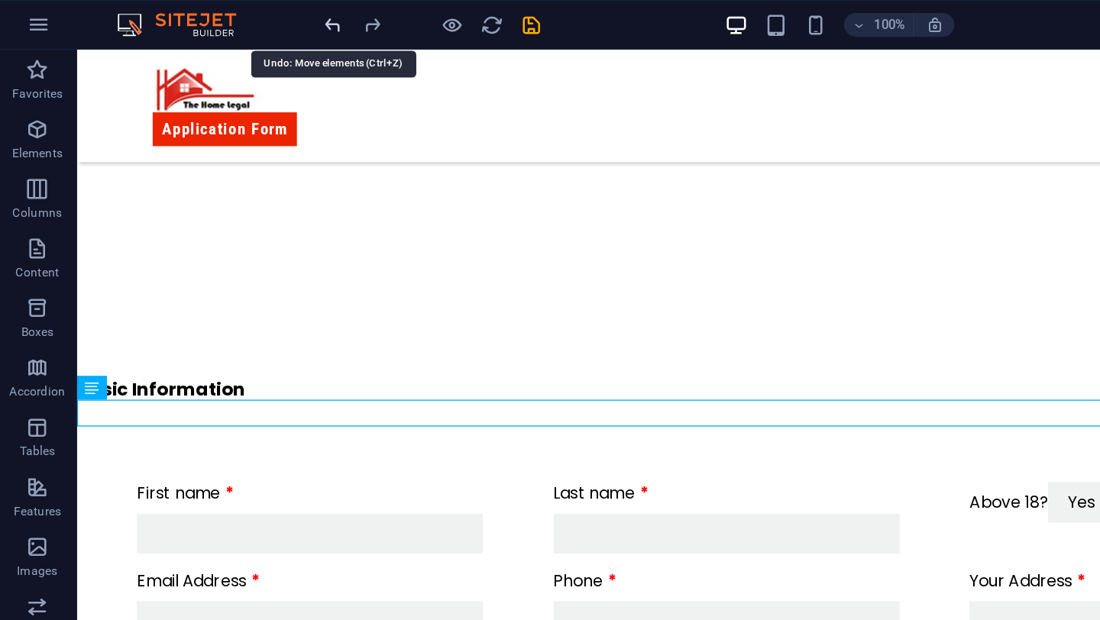
click at [260, 18] on icon "undo" at bounding box center [258, 20] width 18 height 18
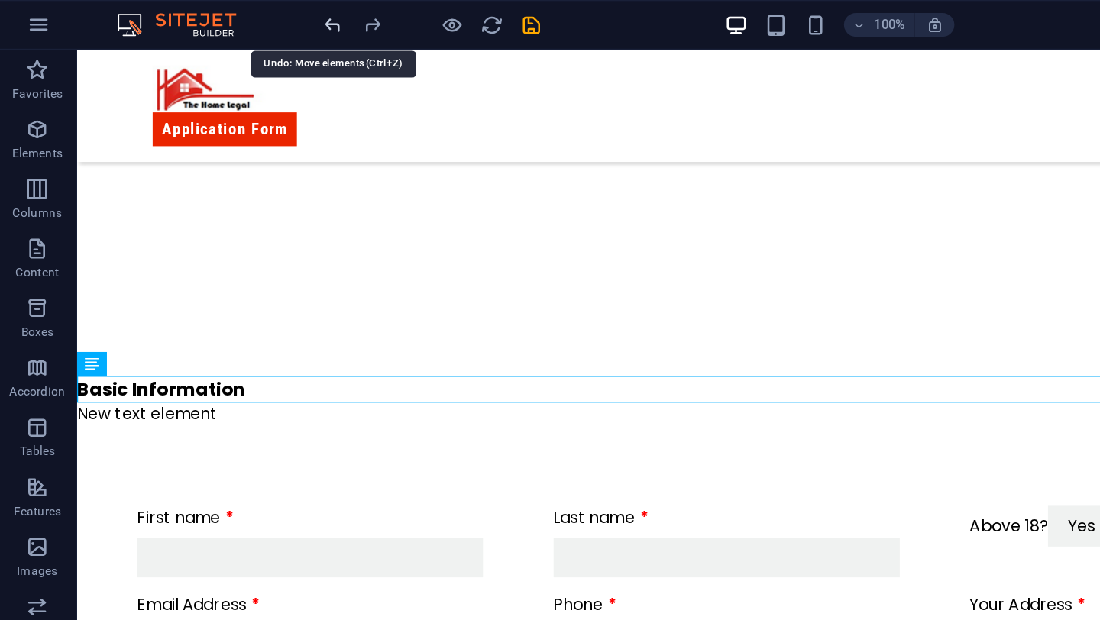
click at [260, 18] on icon "undo" at bounding box center [258, 20] width 18 height 18
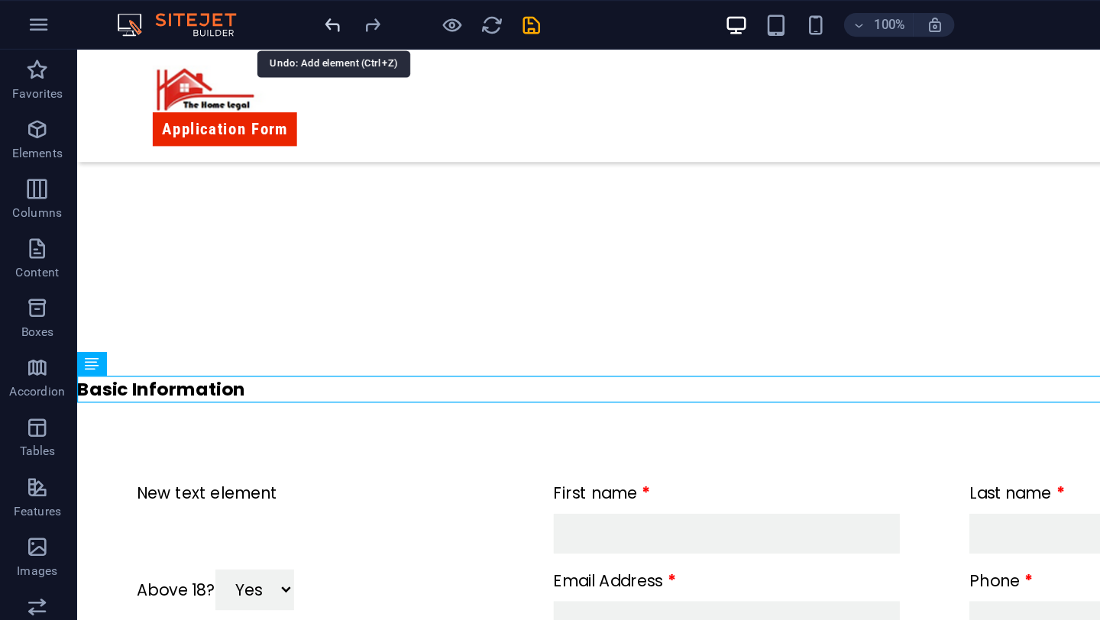
click at [260, 18] on icon "undo" at bounding box center [258, 20] width 18 height 18
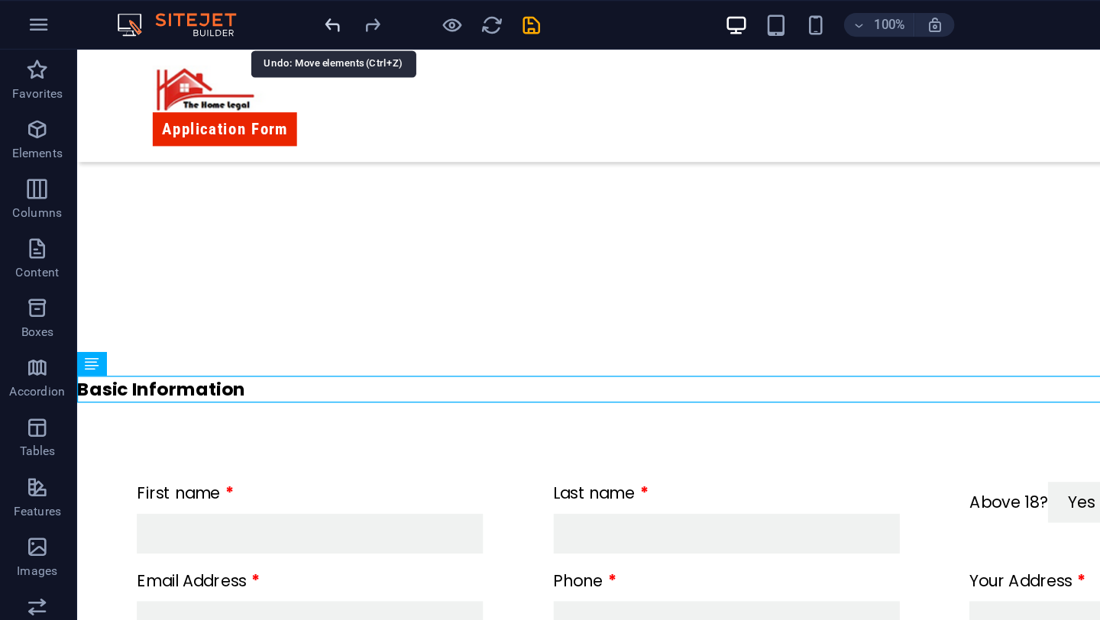
click at [260, 18] on icon "undo" at bounding box center [258, 20] width 18 height 18
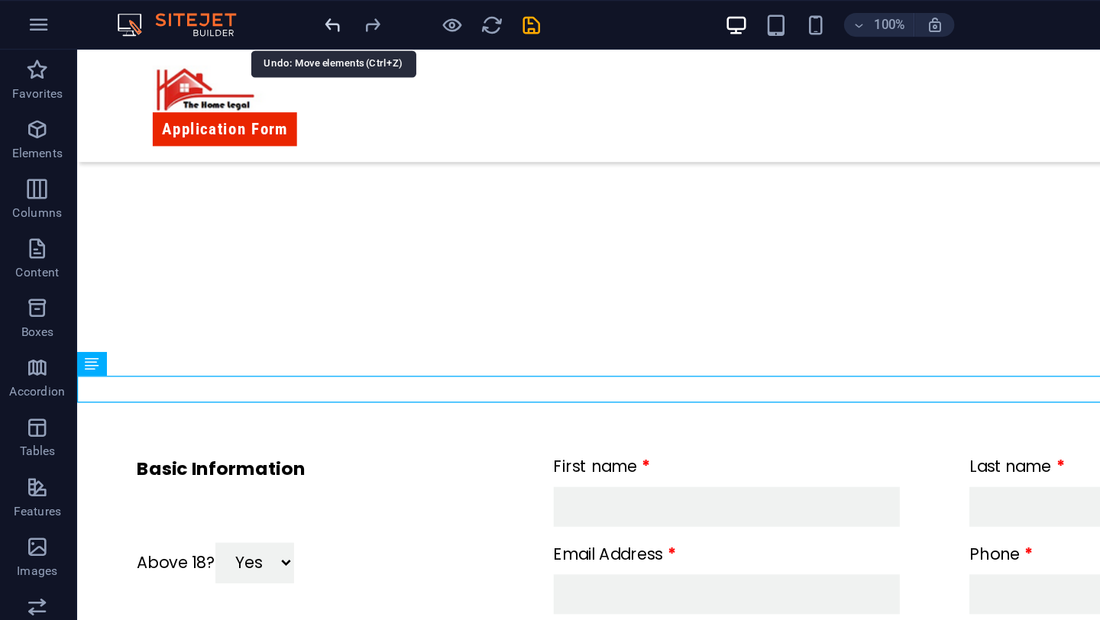
click at [260, 18] on icon "undo" at bounding box center [258, 20] width 18 height 18
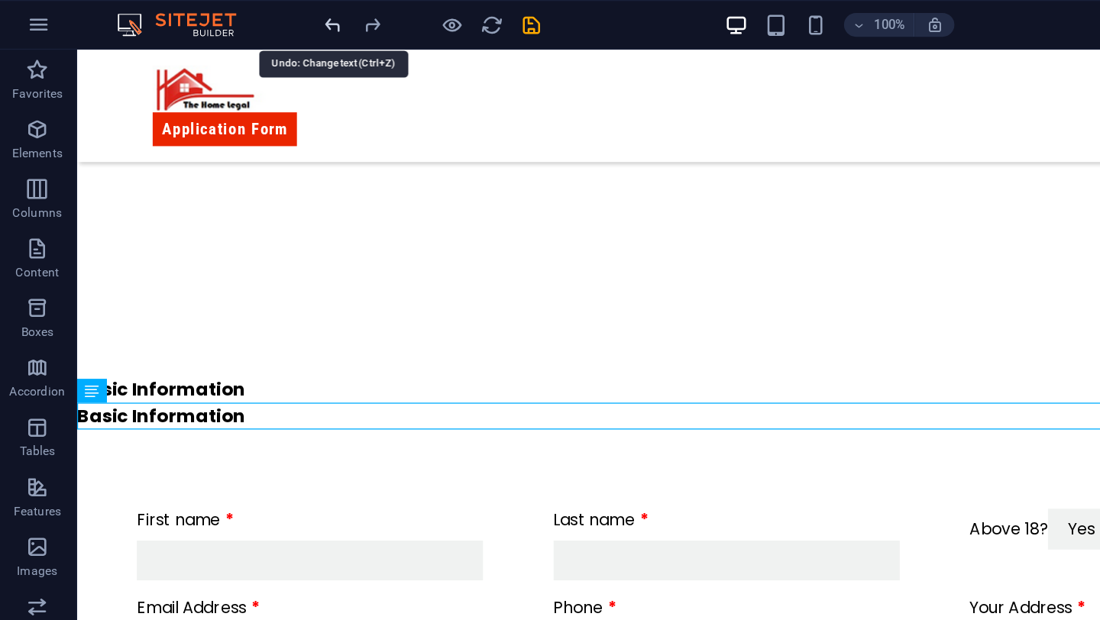
click at [260, 18] on icon "undo" at bounding box center [258, 20] width 18 height 18
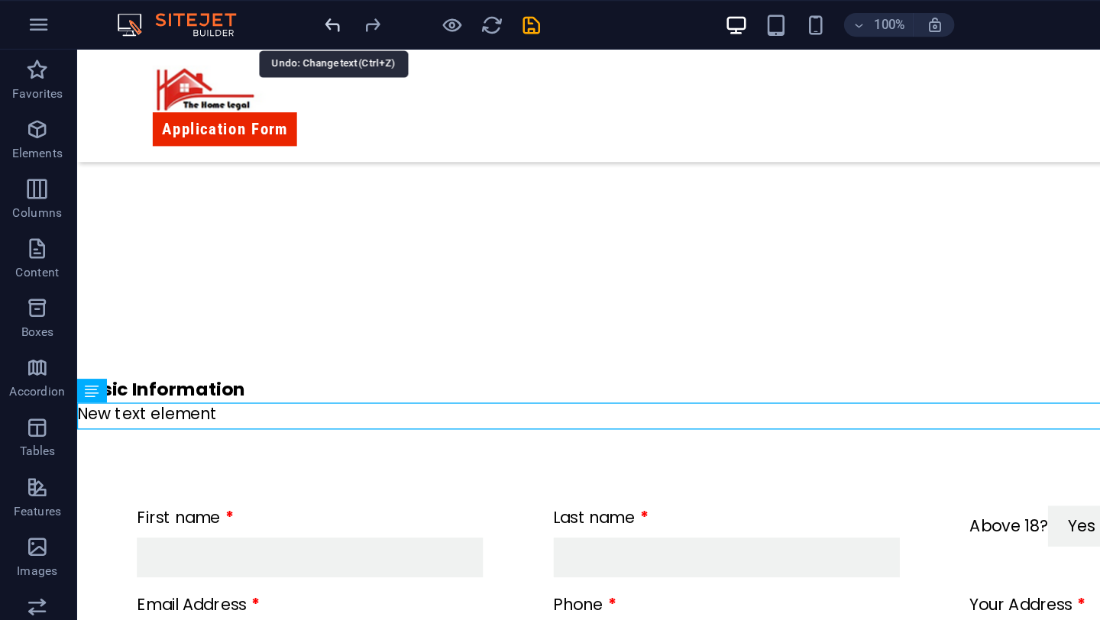
click at [260, 18] on icon "undo" at bounding box center [258, 20] width 18 height 18
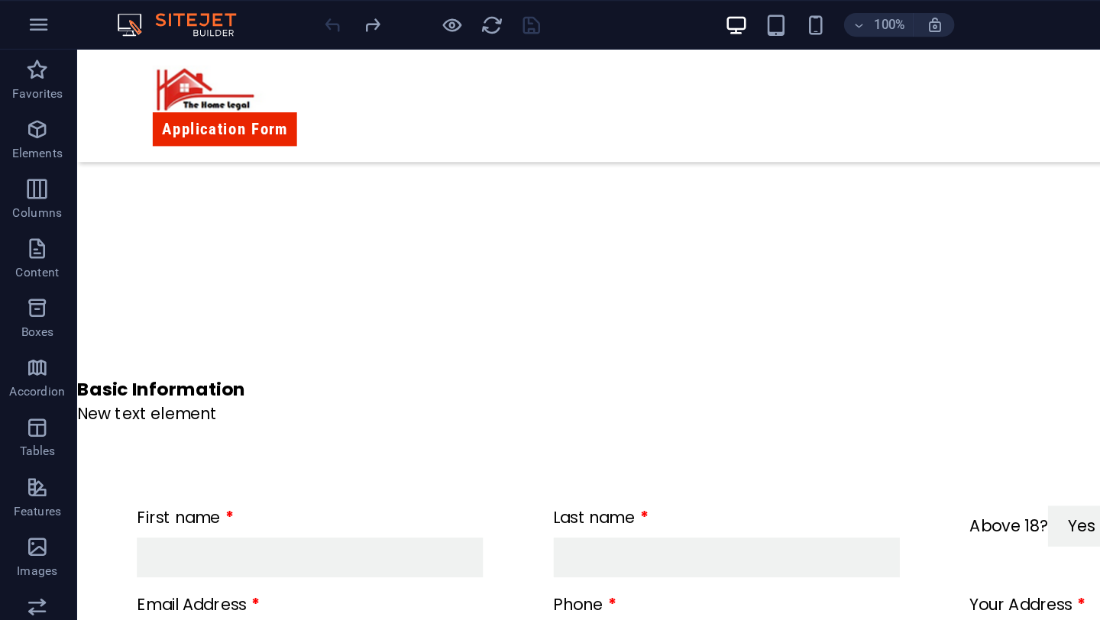
click at [260, 18] on div at bounding box center [333, 19] width 171 height 24
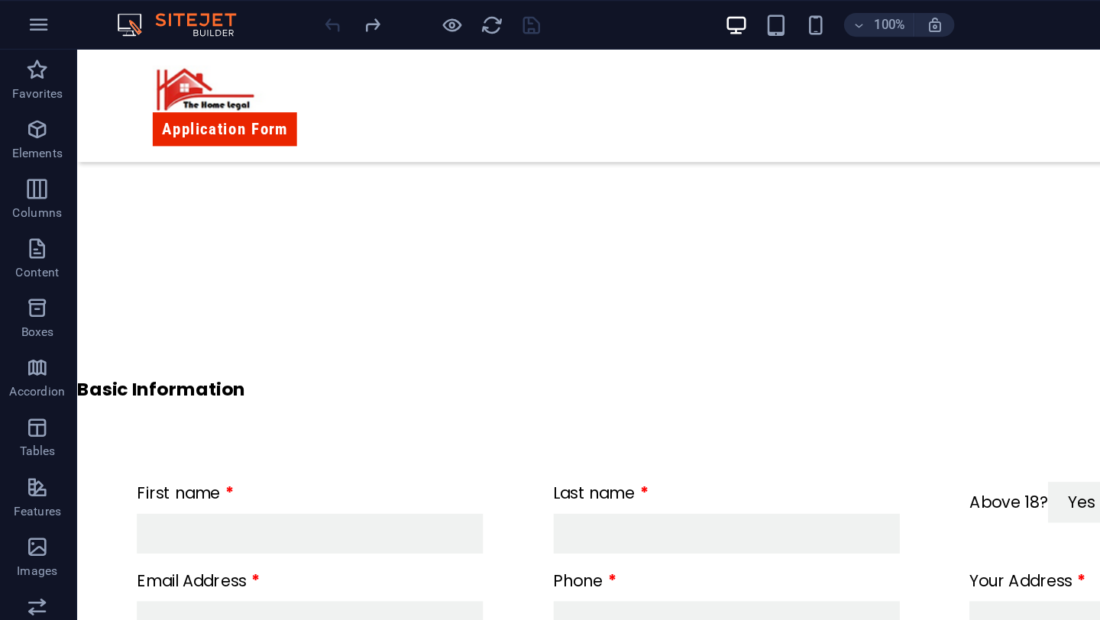
click at [260, 18] on div at bounding box center [333, 19] width 171 height 24
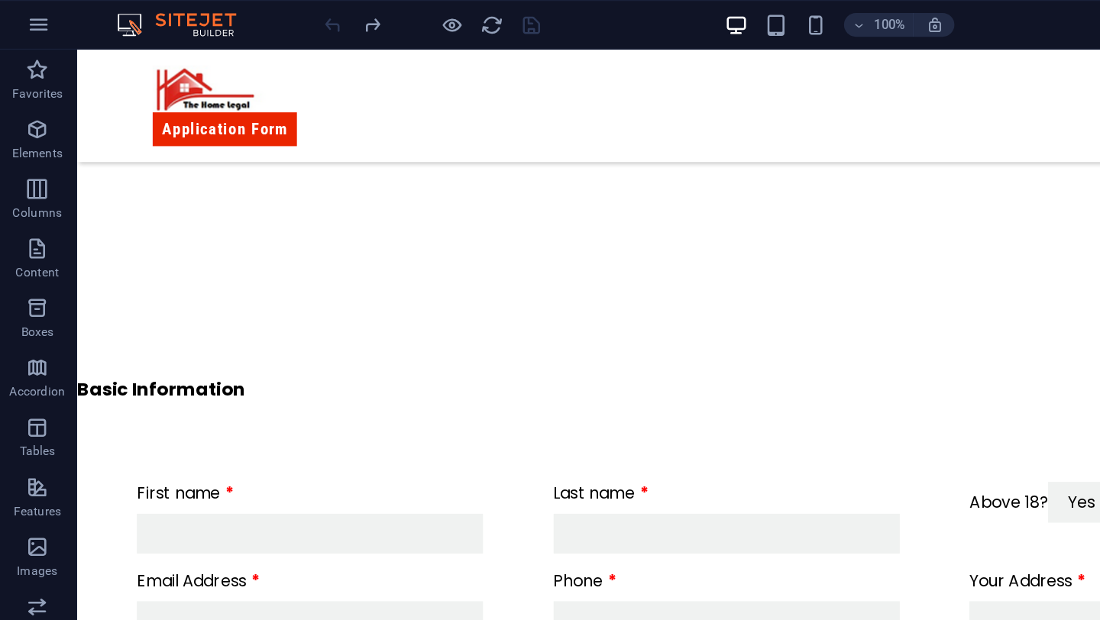
click at [260, 18] on div at bounding box center [333, 19] width 171 height 24
click at [260, 23] on div at bounding box center [333, 19] width 171 height 24
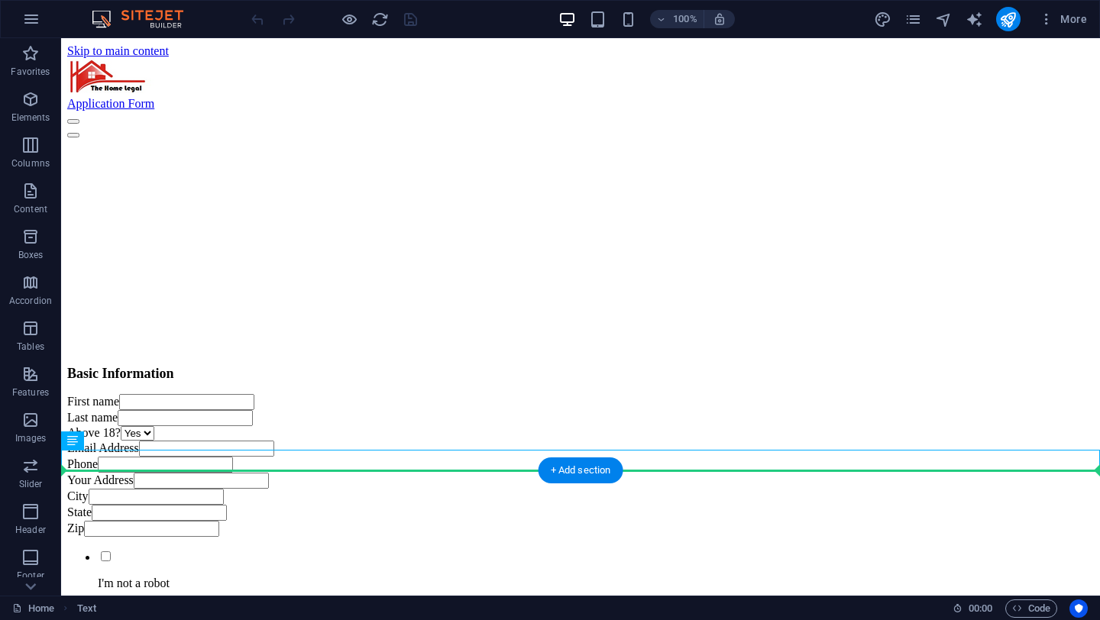
drag, startPoint x: 195, startPoint y: 460, endPoint x: 183, endPoint y: 480, distance: 23.3
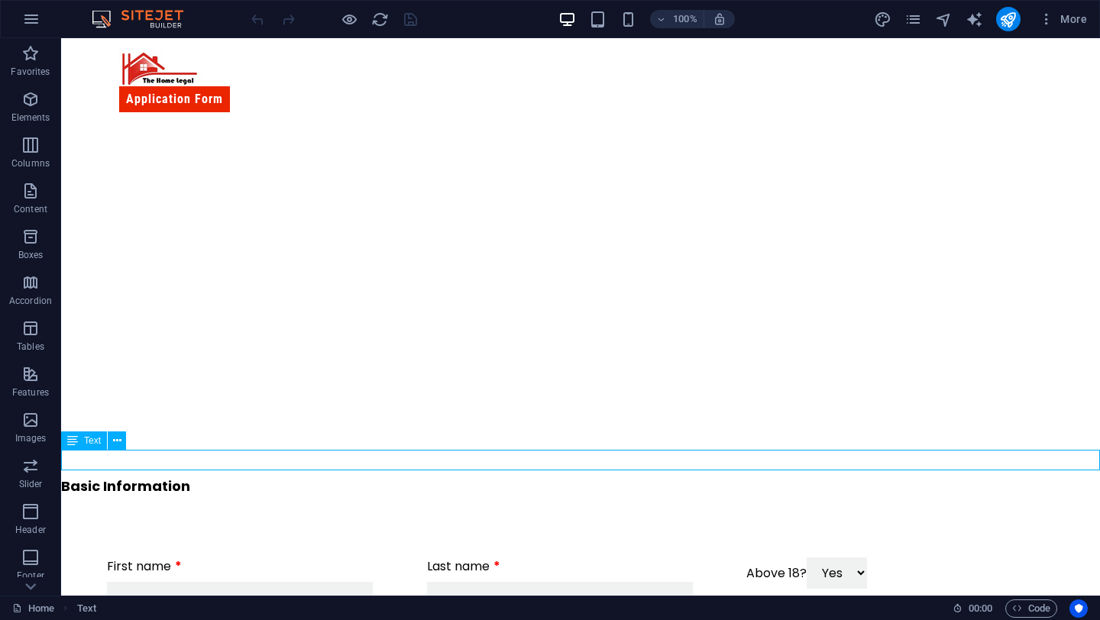
click at [183, 476] on div "Basic Information" at bounding box center [580, 486] width 1039 height 21
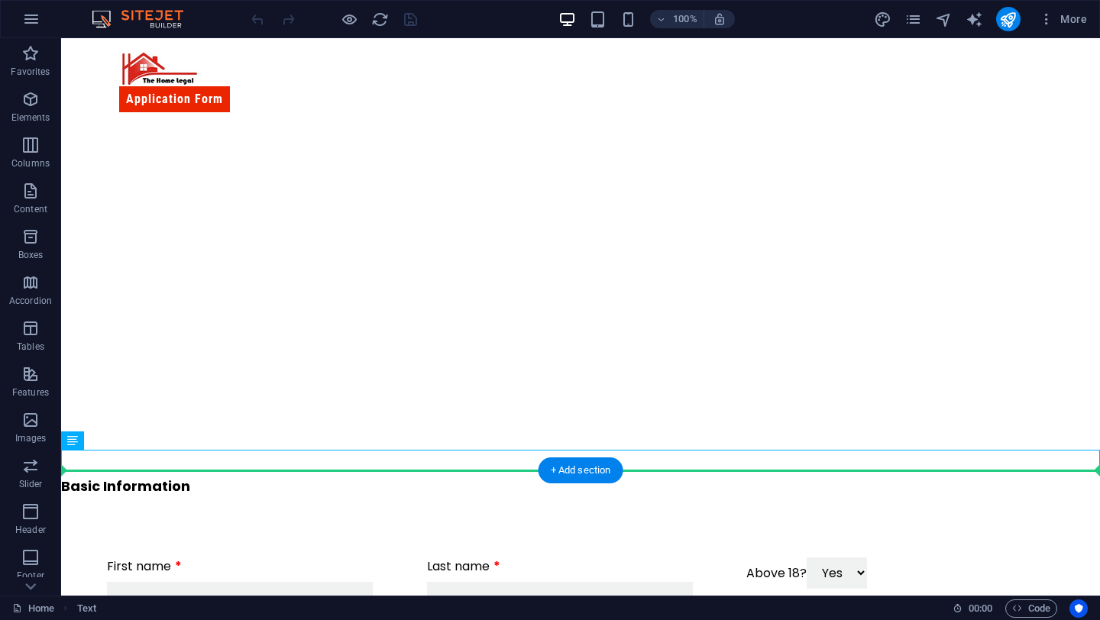
drag, startPoint x: 183, startPoint y: 457, endPoint x: 156, endPoint y: 509, distance: 58.8
drag, startPoint x: 144, startPoint y: 481, endPoint x: 79, endPoint y: 491, distance: 65.7
drag, startPoint x: 155, startPoint y: 473, endPoint x: 92, endPoint y: 501, distance: 69.4
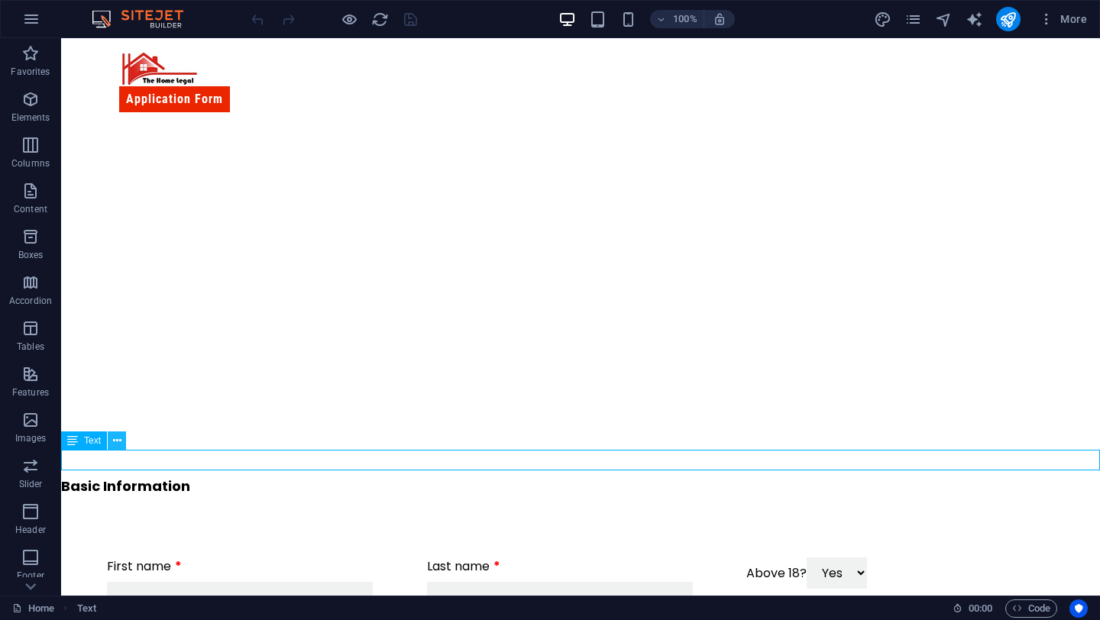
click at [113, 436] on icon at bounding box center [117, 441] width 8 height 16
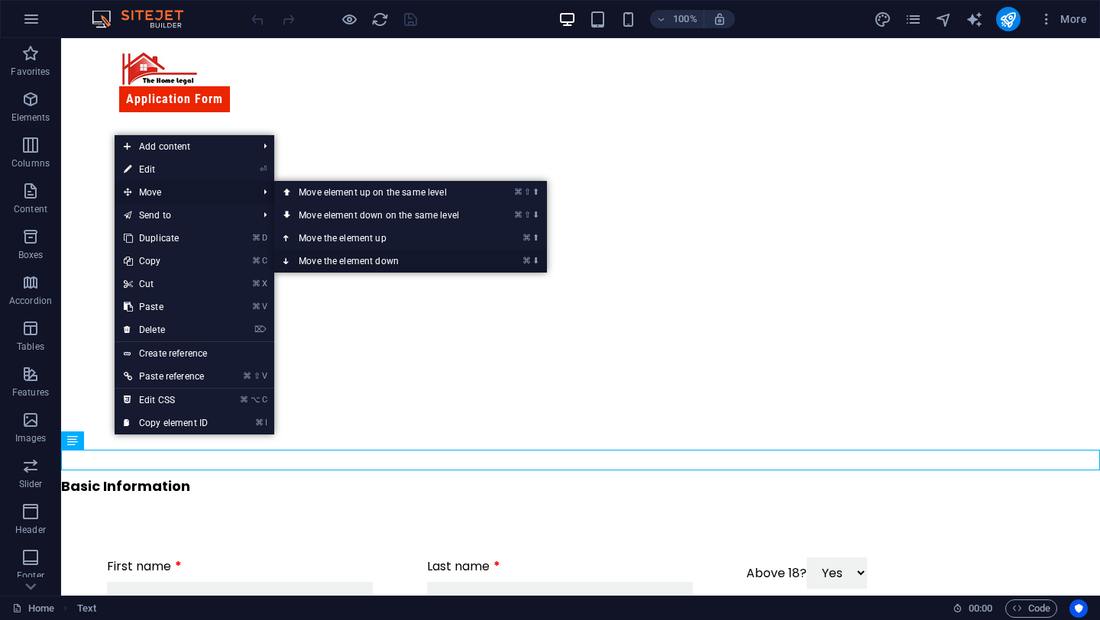
click at [322, 260] on link "⌘ ⬇ Move the element down" at bounding box center [381, 261] width 215 height 23
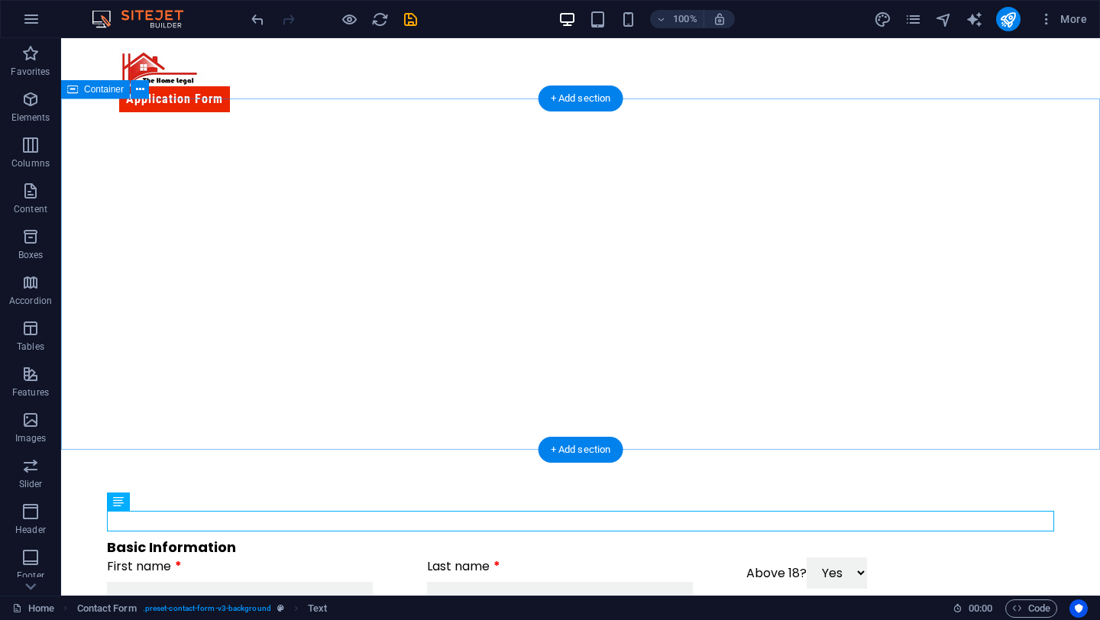
click at [339, 437] on div at bounding box center [580, 299] width 1039 height 351
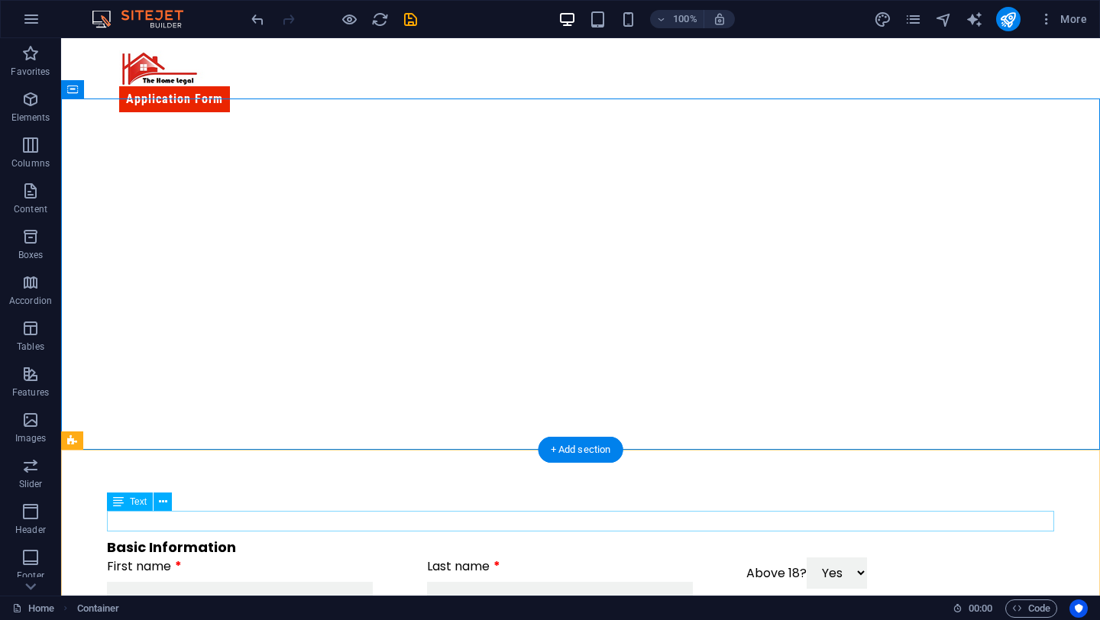
click at [267, 537] on div "Basic Information" at bounding box center [580, 547] width 947 height 21
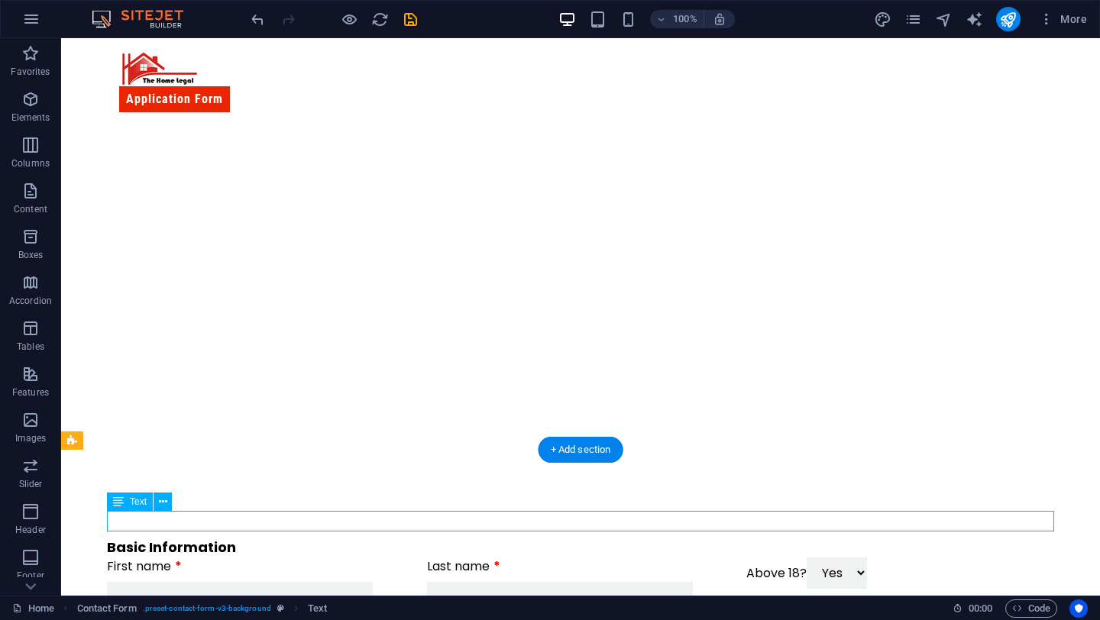
click at [267, 537] on div "Basic Information" at bounding box center [580, 547] width 947 height 21
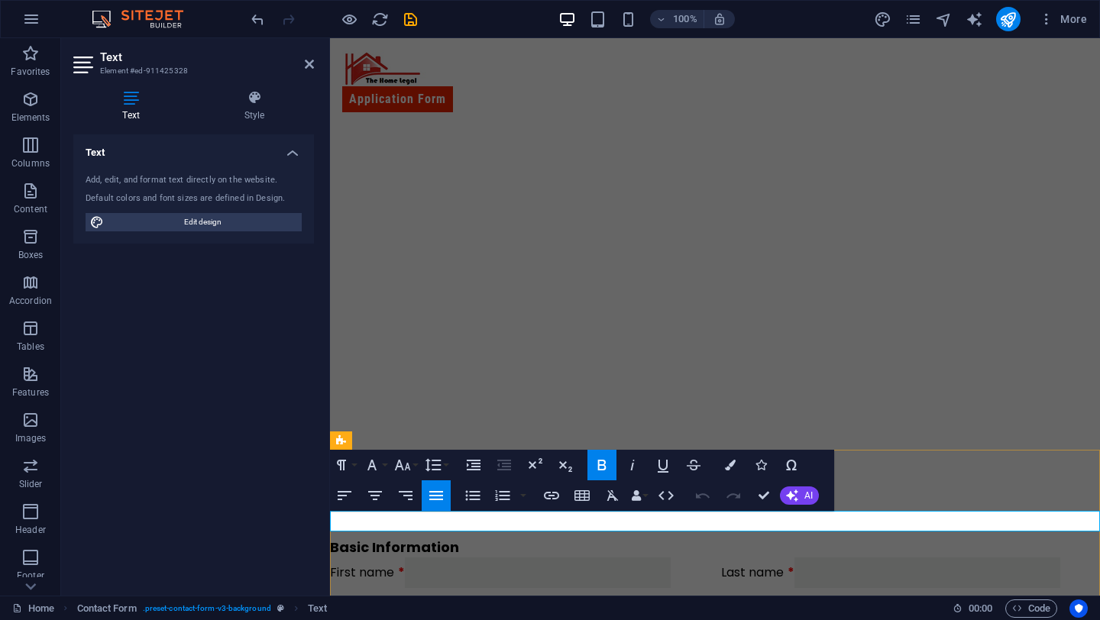
click at [406, 538] on strong "Basic Information" at bounding box center [394, 547] width 129 height 19
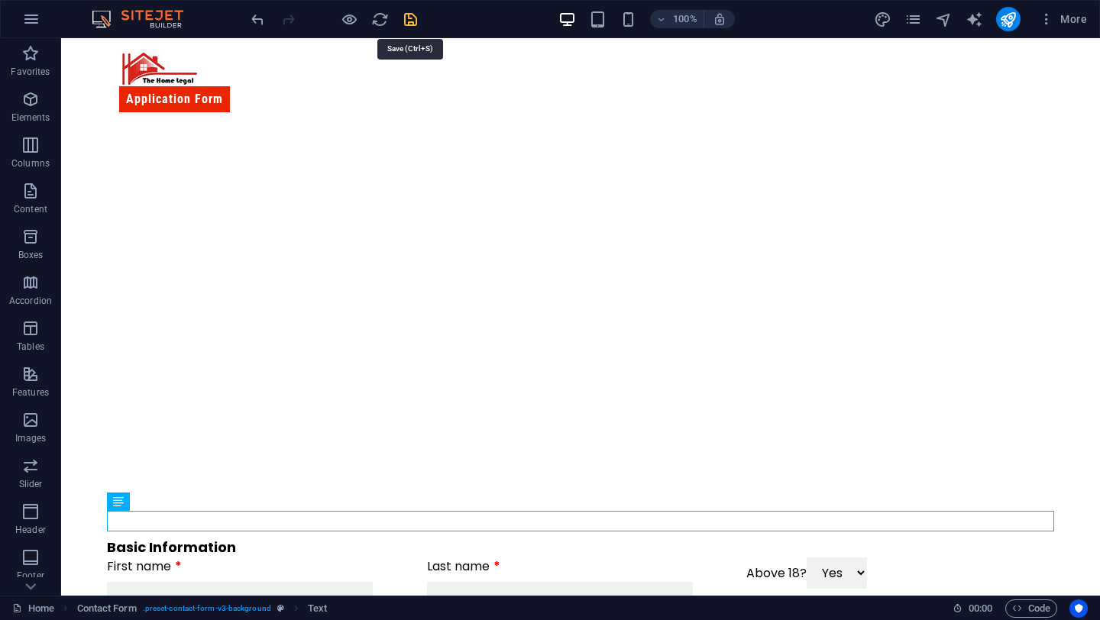
click at [410, 25] on icon "save" at bounding box center [411, 20] width 18 height 18
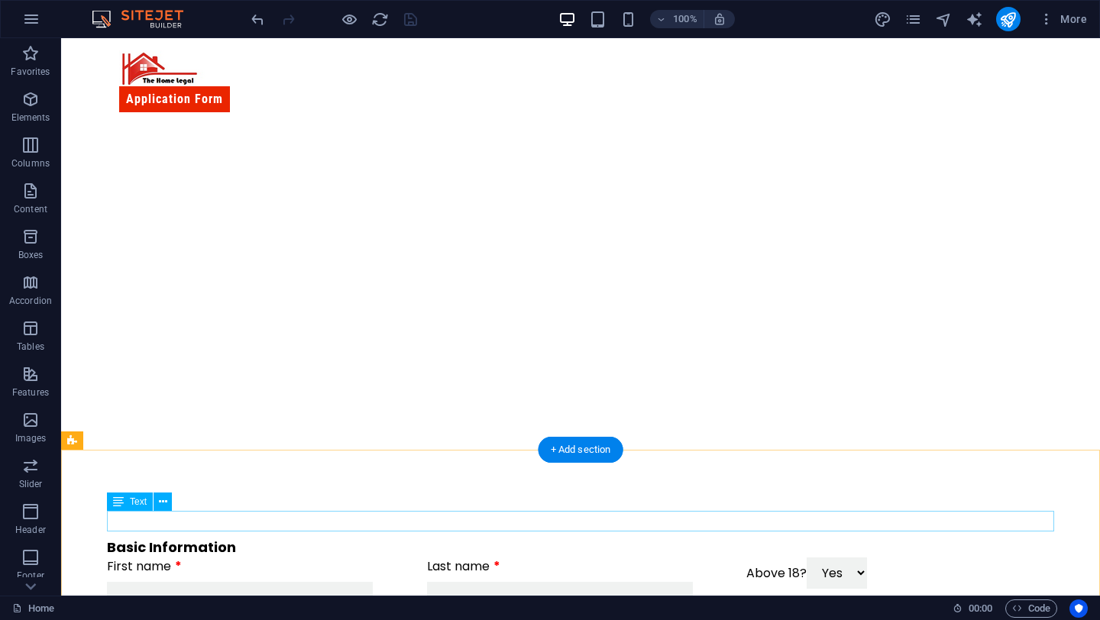
click at [263, 537] on div "Basic Information" at bounding box center [580, 547] width 947 height 21
click at [167, 500] on button at bounding box center [162, 502] width 18 height 18
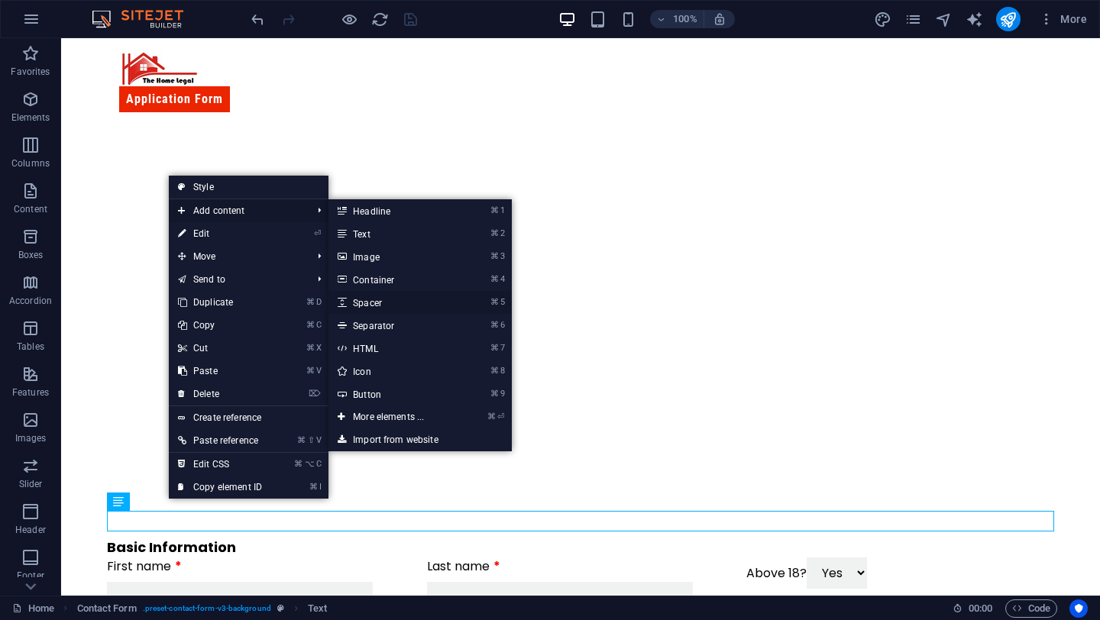
click at [376, 299] on link "⌘ 5 Spacer" at bounding box center [391, 302] width 126 height 23
select select "px"
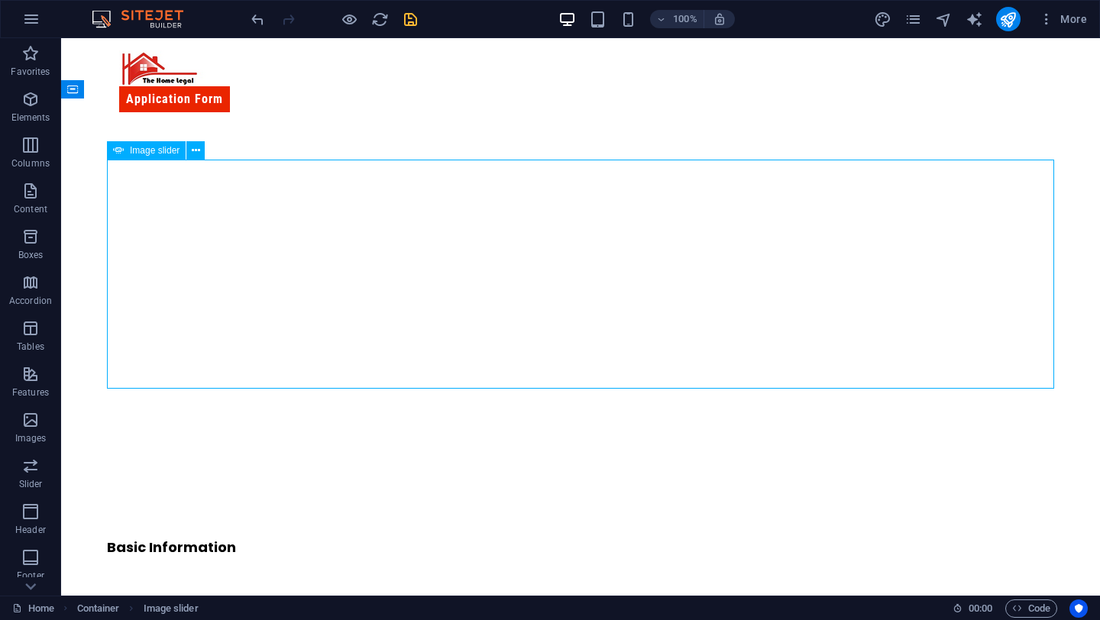
select select "px"
select select "ms"
select select "s"
select select "progressive"
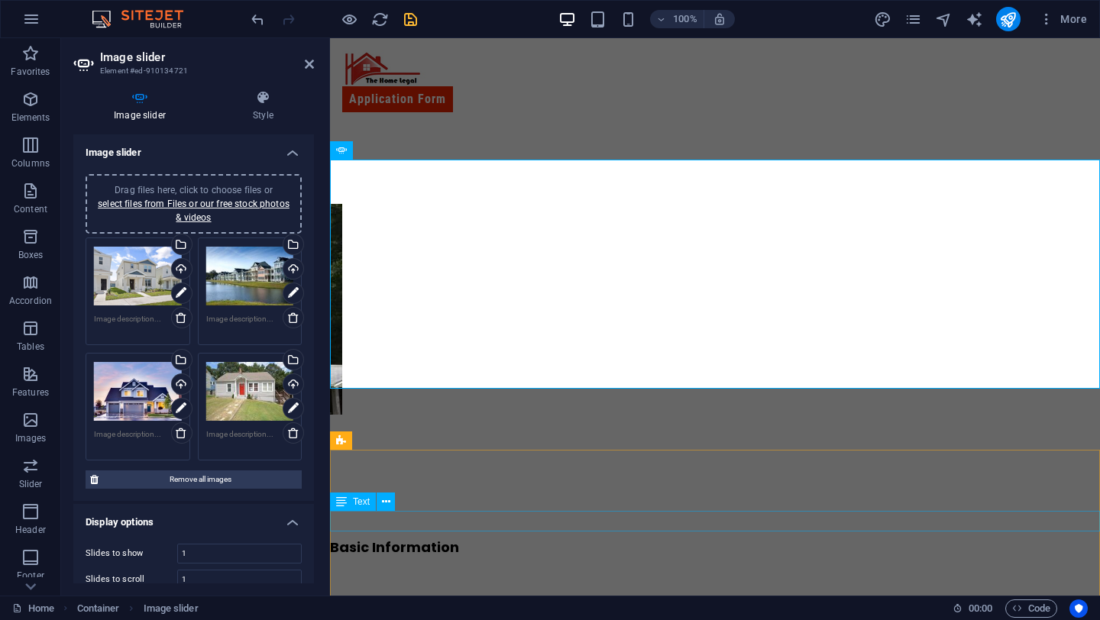
click at [469, 537] on div "Basic Information" at bounding box center [715, 547] width 770 height 21
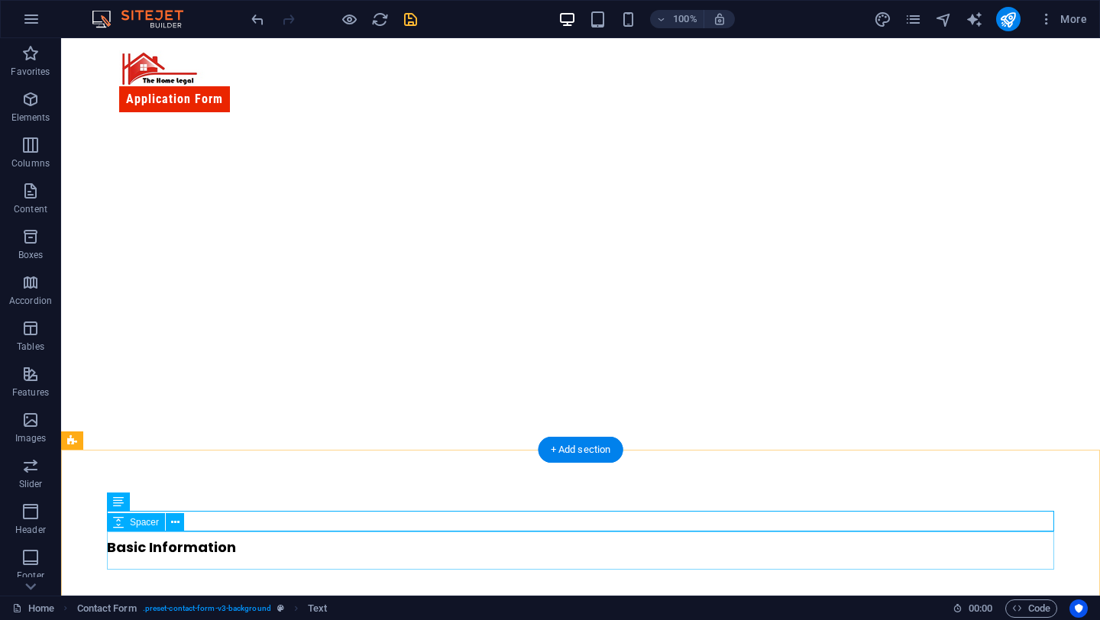
click at [239, 559] on div at bounding box center [580, 576] width 947 height 38
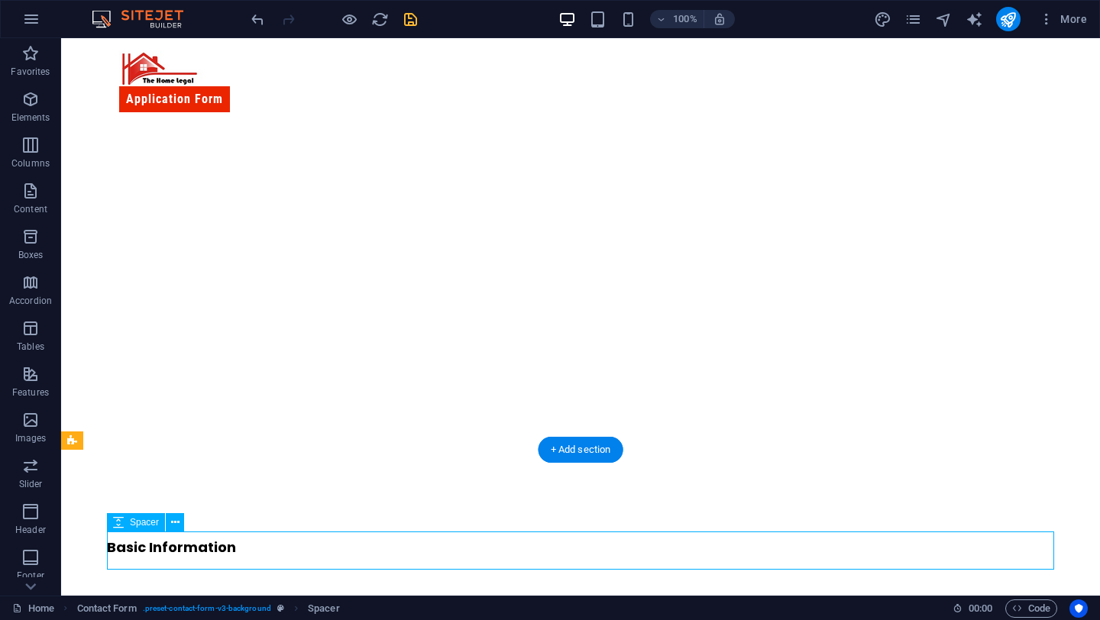
click at [239, 559] on div at bounding box center [580, 576] width 947 height 38
select select "px"
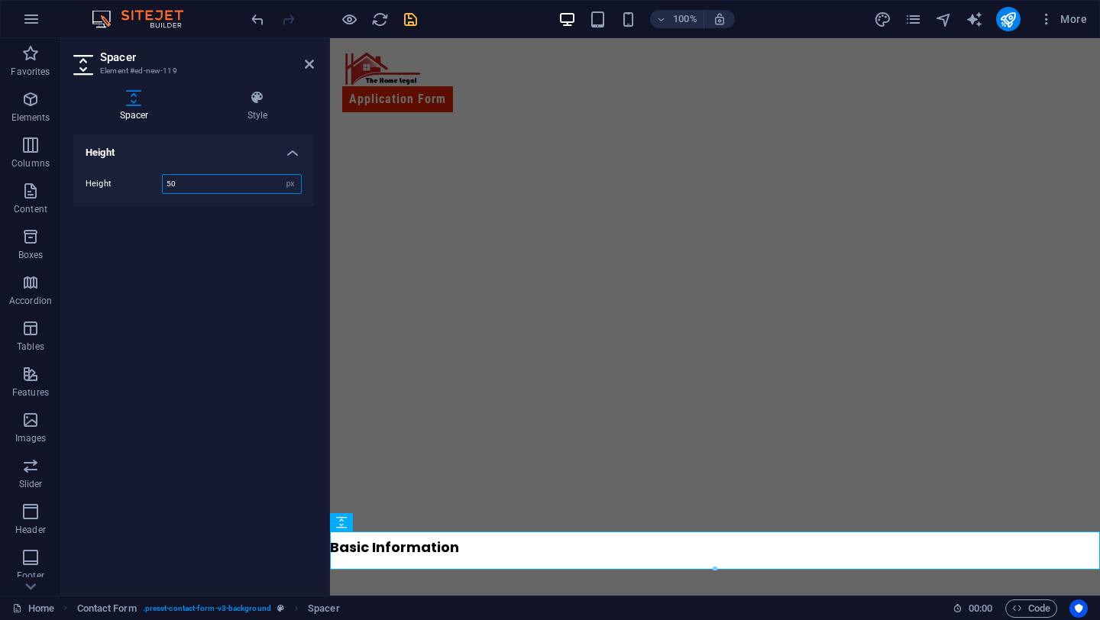
click at [197, 186] on input "50" at bounding box center [232, 184] width 138 height 18
type input "20"
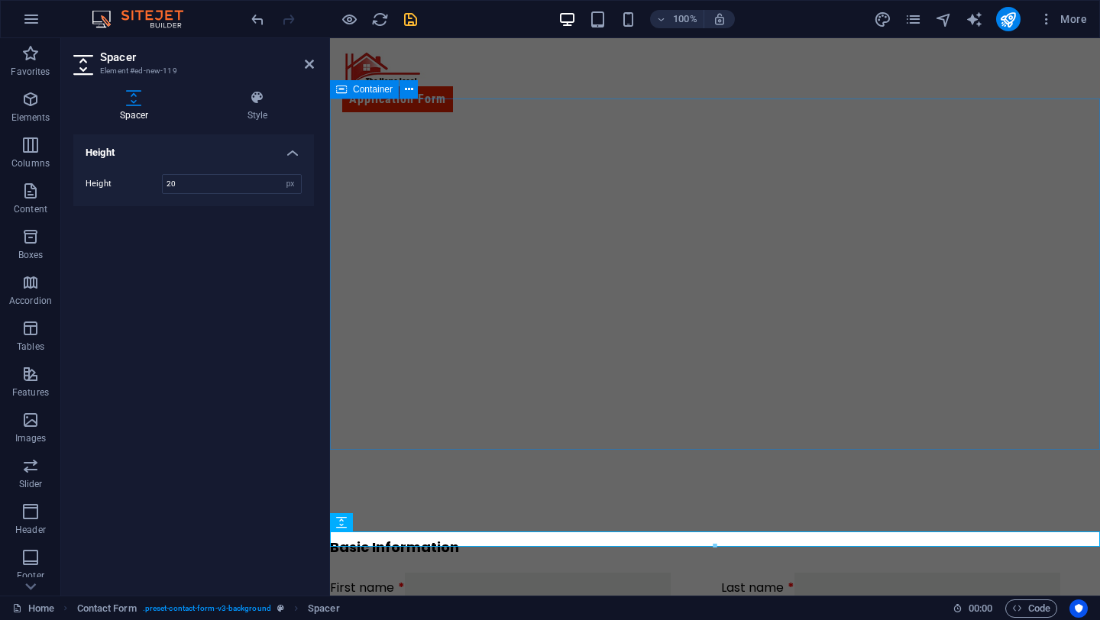
click at [528, 407] on div at bounding box center [715, 299] width 770 height 351
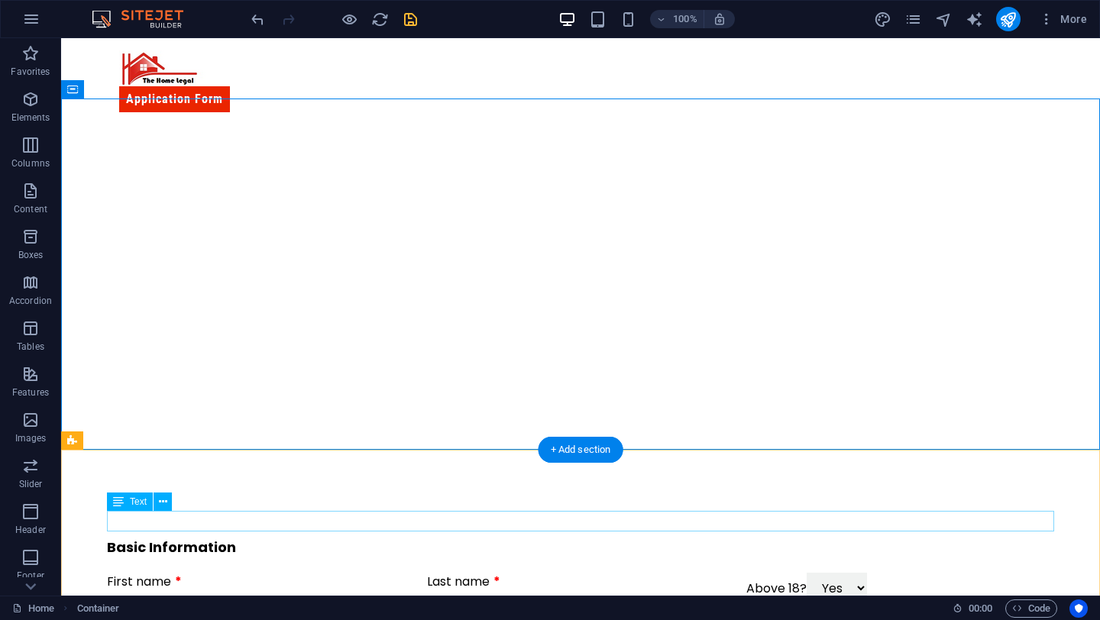
click at [186, 537] on div "Basic Information" at bounding box center [580, 547] width 947 height 21
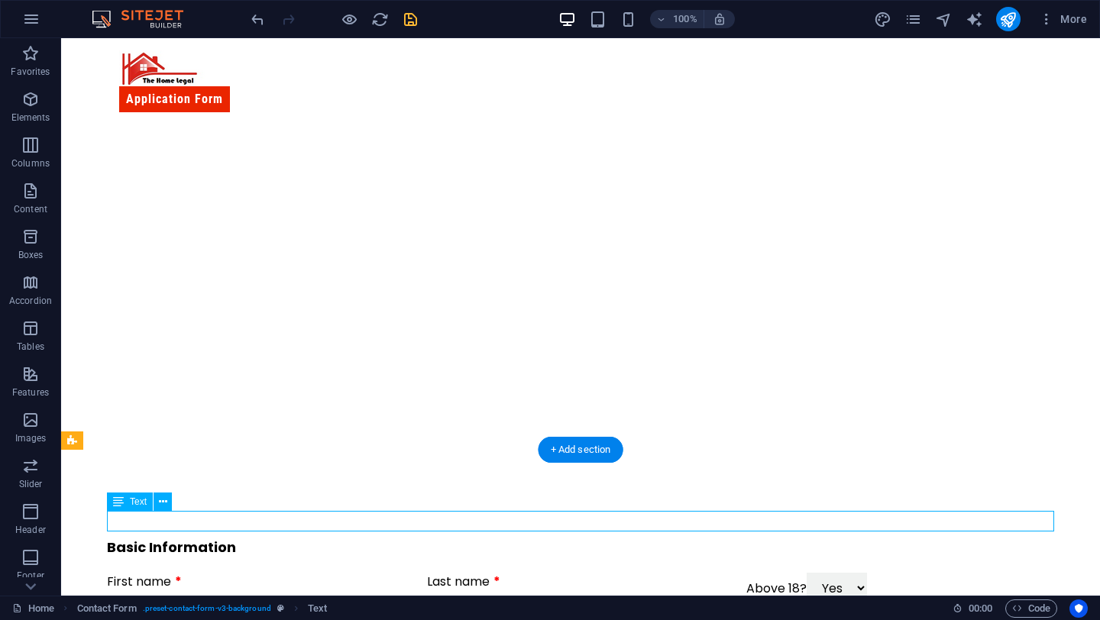
click at [186, 537] on div "Basic Information" at bounding box center [580, 547] width 947 height 21
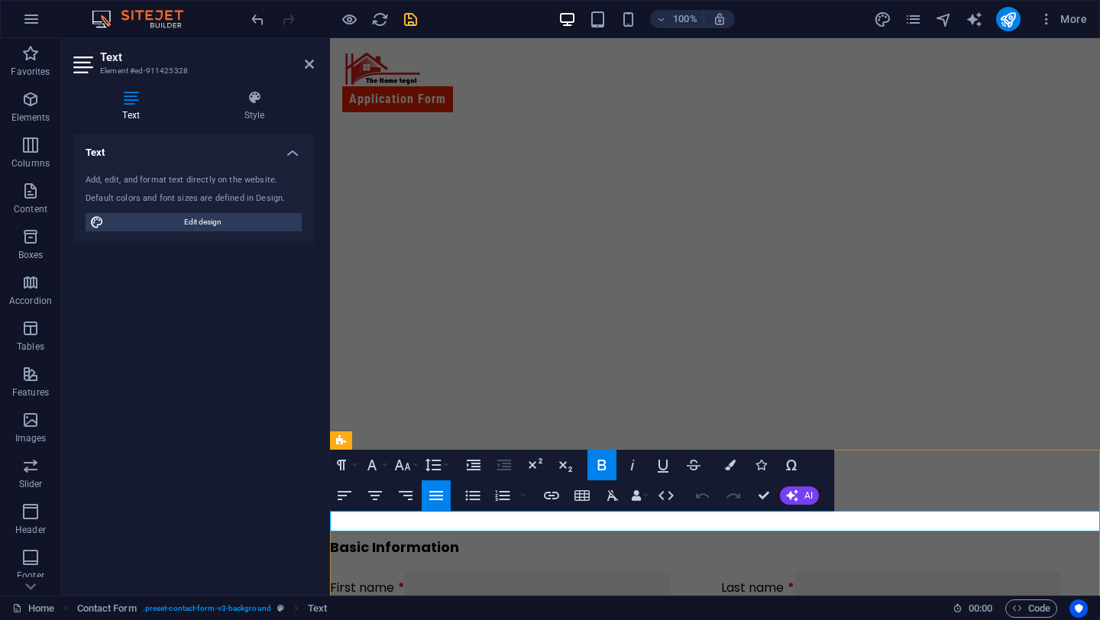
click at [431, 538] on strong "Basic Information" at bounding box center [394, 547] width 129 height 19
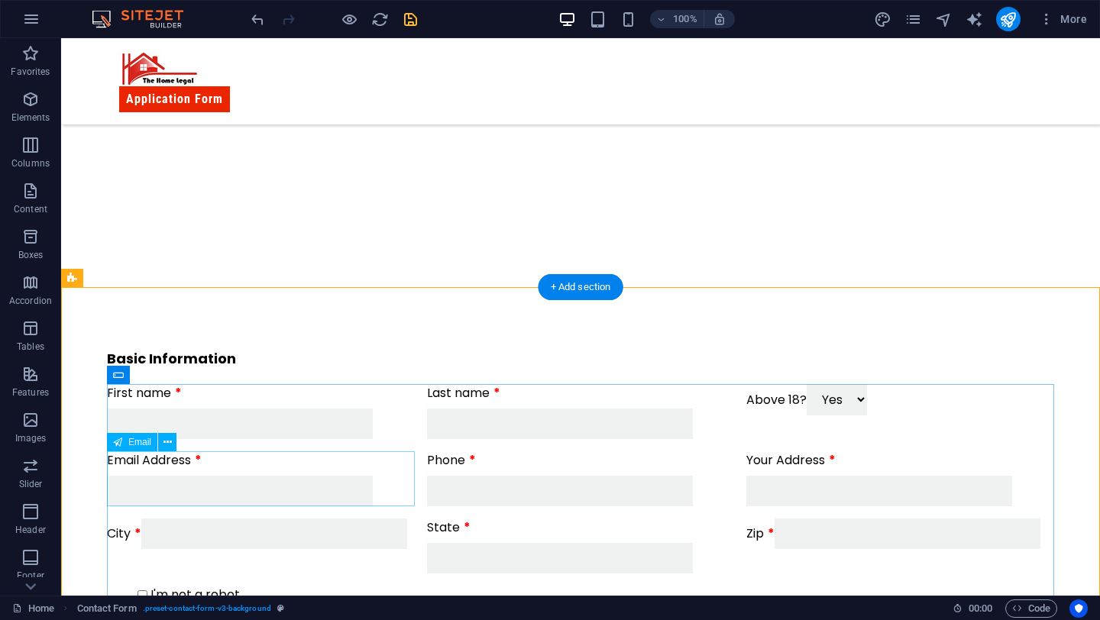
scroll to position [194, 0]
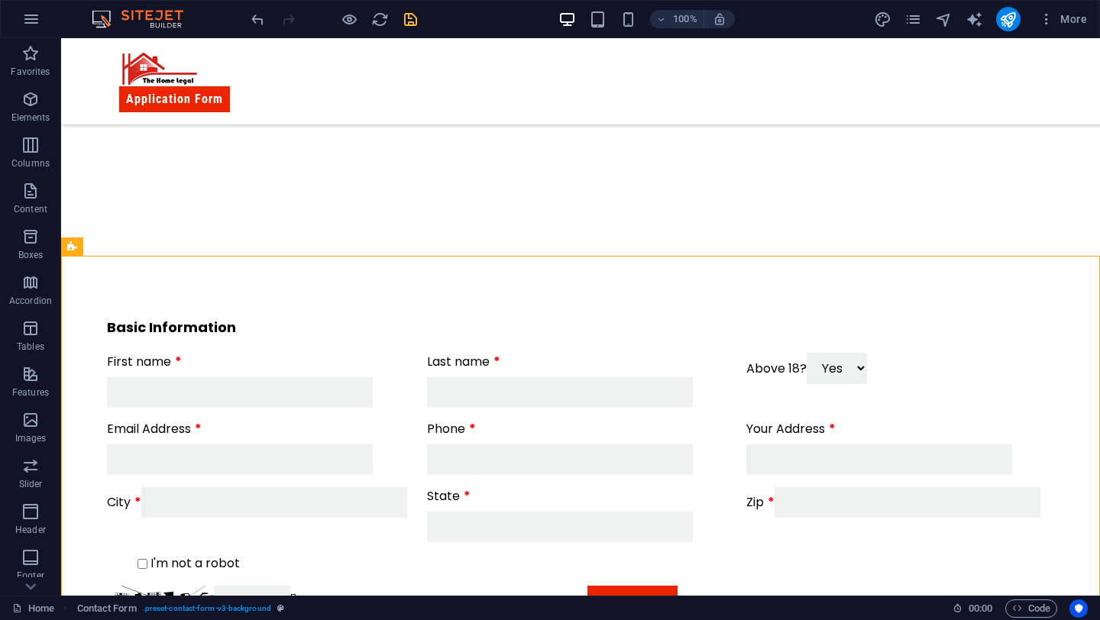
click at [411, 28] on div at bounding box center [333, 19] width 171 height 24
click at [411, 14] on icon "save" at bounding box center [411, 20] width 18 height 18
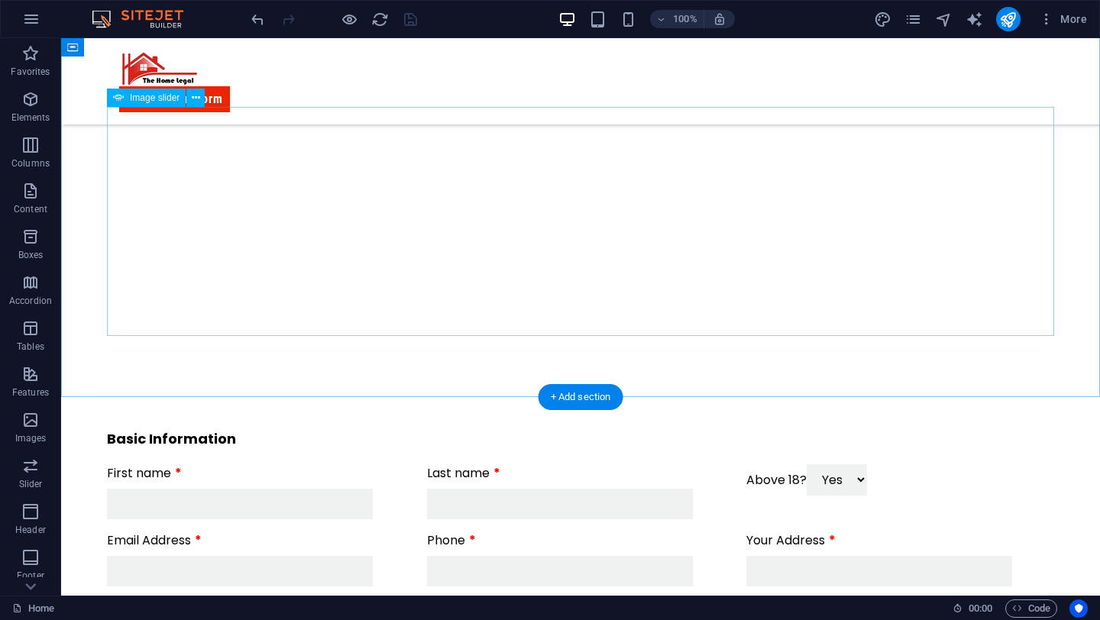
scroll to position [0, 0]
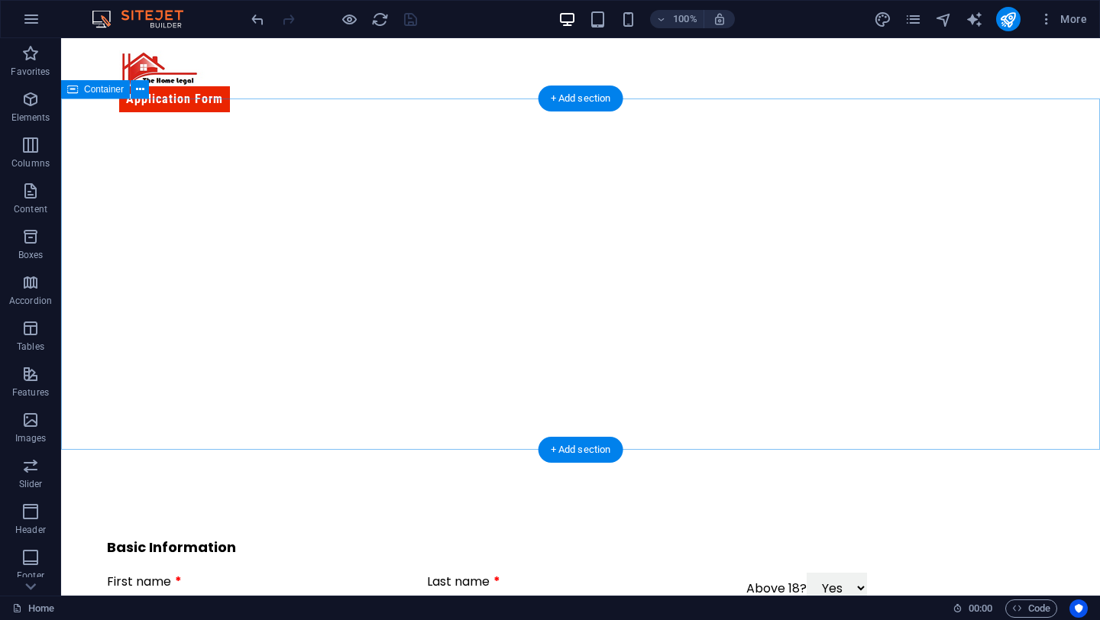
click at [422, 137] on div at bounding box center [580, 299] width 1039 height 351
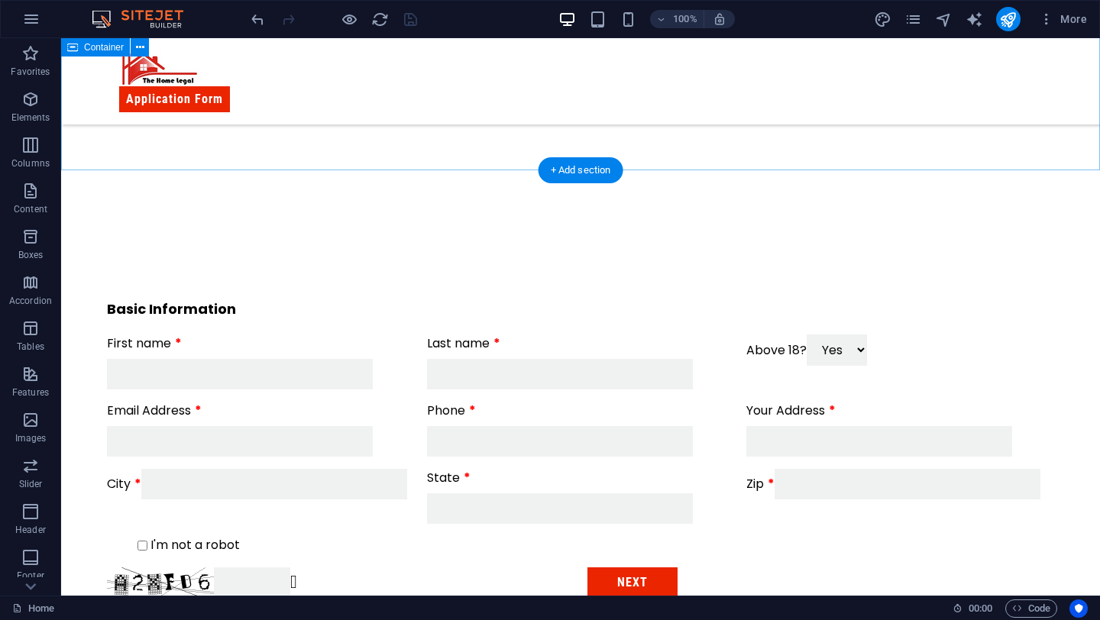
scroll to position [15, 0]
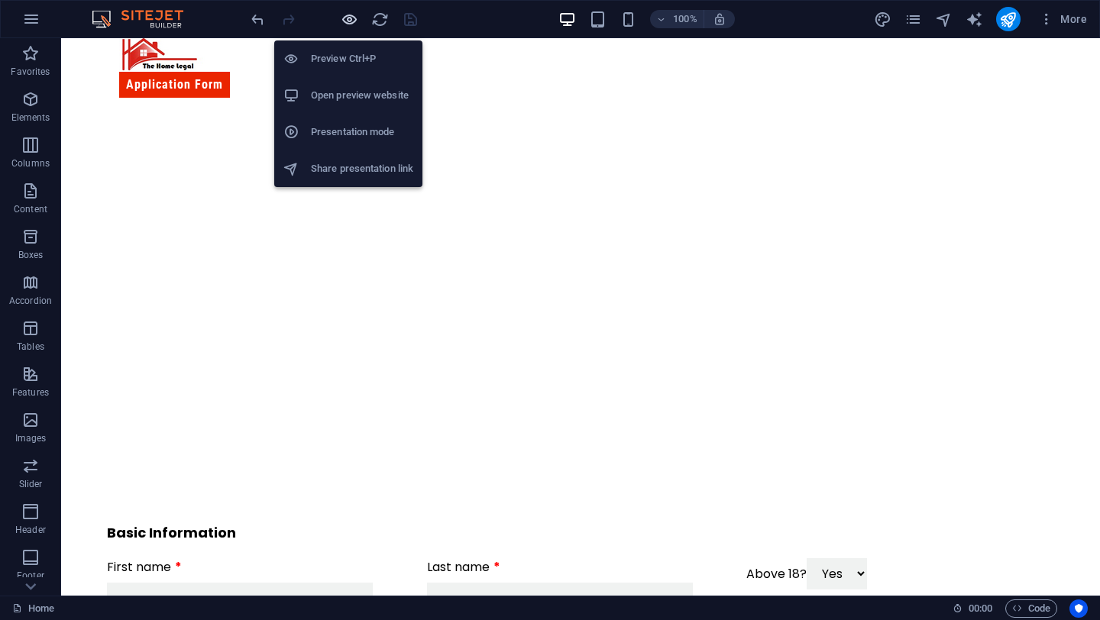
click at [351, 21] on icon "button" at bounding box center [350, 20] width 18 height 18
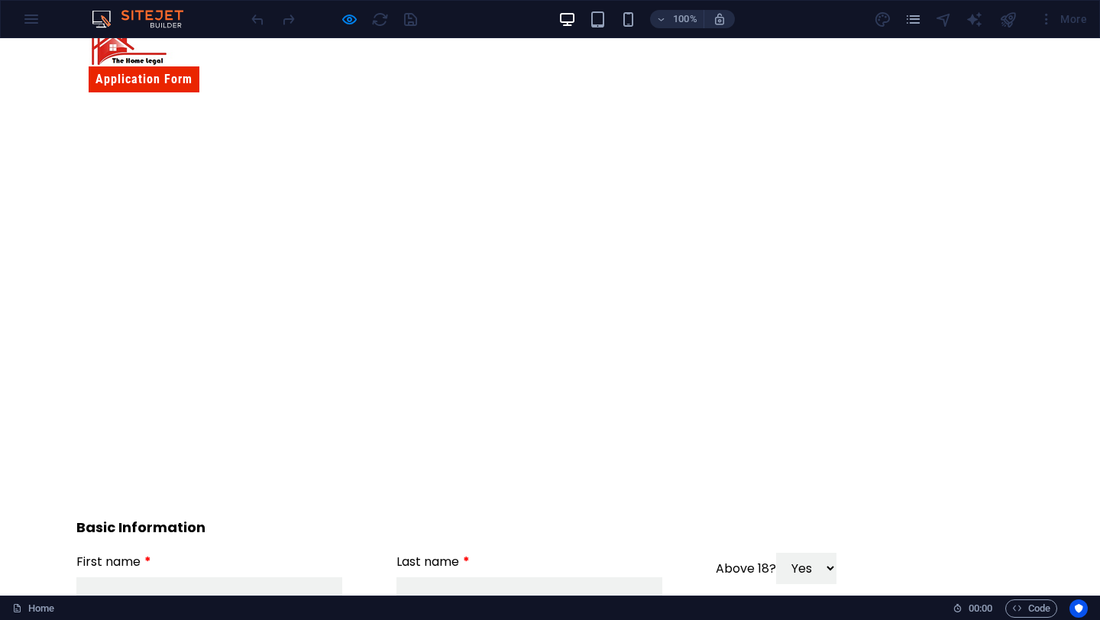
scroll to position [18, 0]
click at [76, 181] on button "button" at bounding box center [76, 181] width 0 height 0
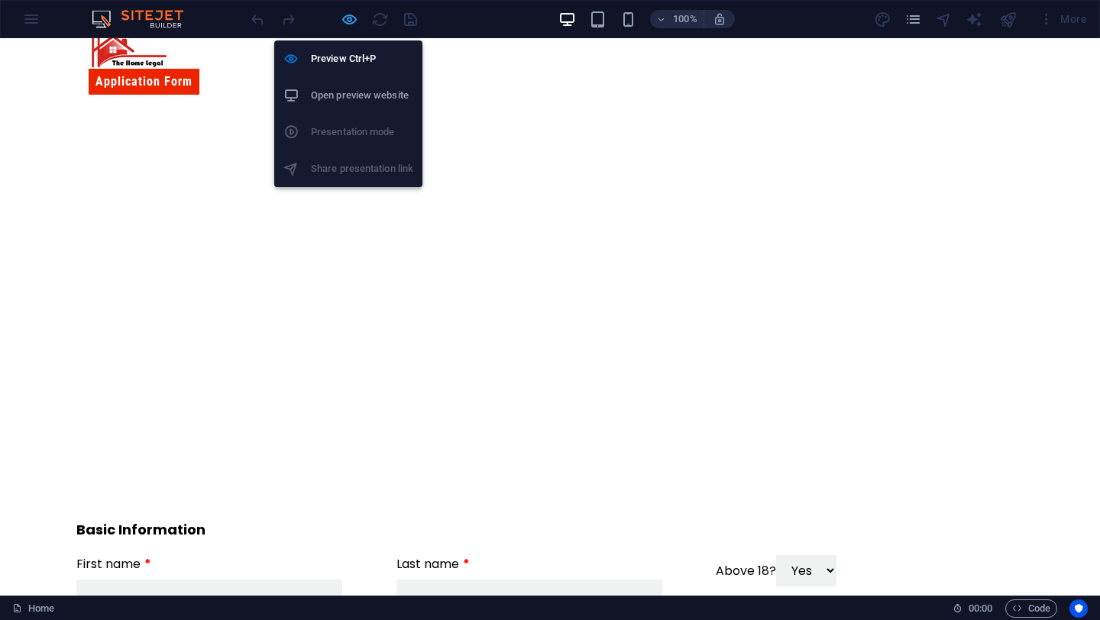
click at [352, 15] on icon "button" at bounding box center [350, 20] width 18 height 18
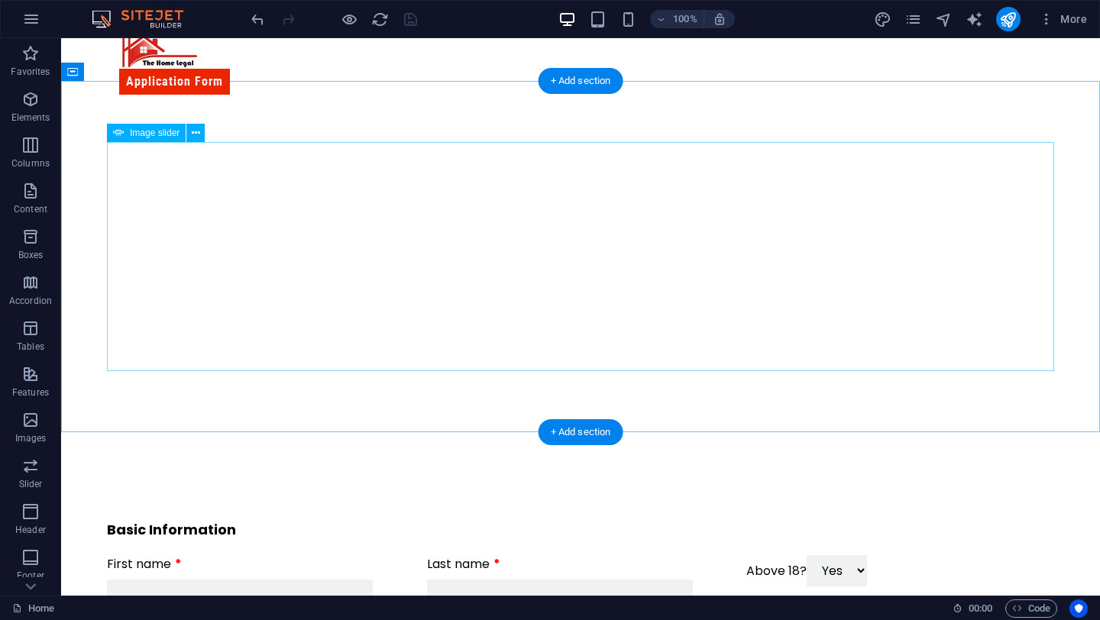
select select "px"
select select "ms"
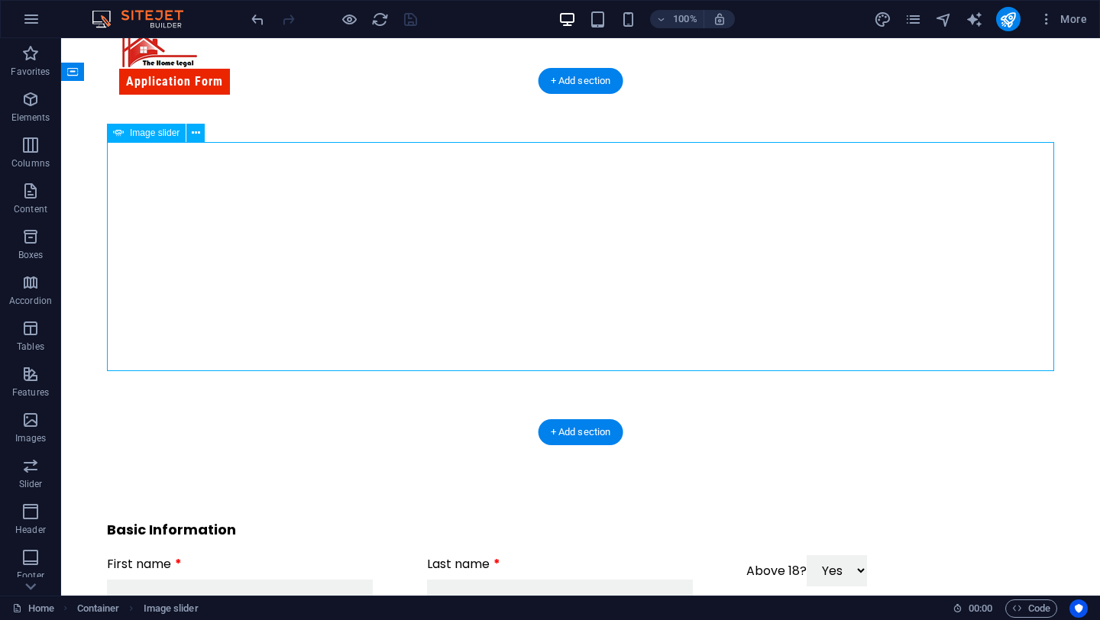
select select "s"
select select "progressive"
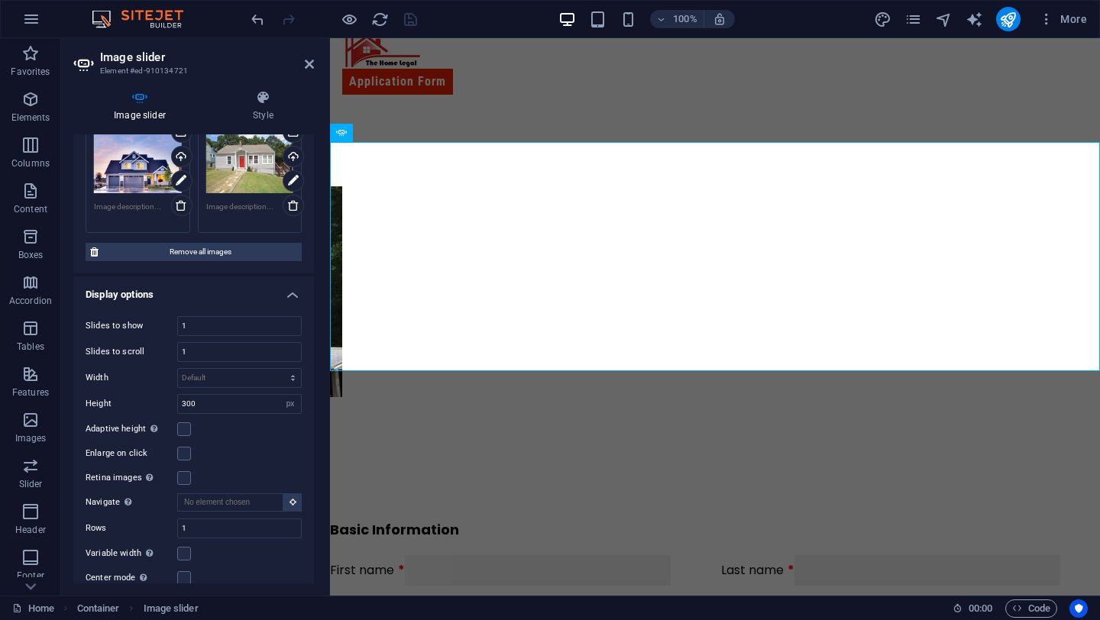
scroll to position [225, 0]
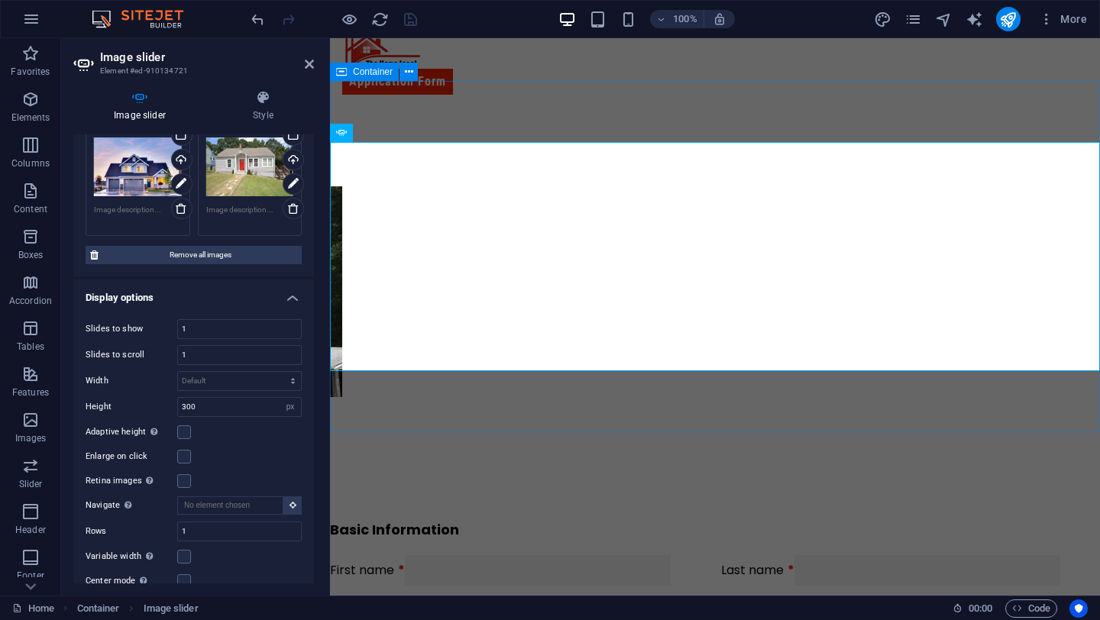
click at [512, 378] on div at bounding box center [715, 282] width 770 height 351
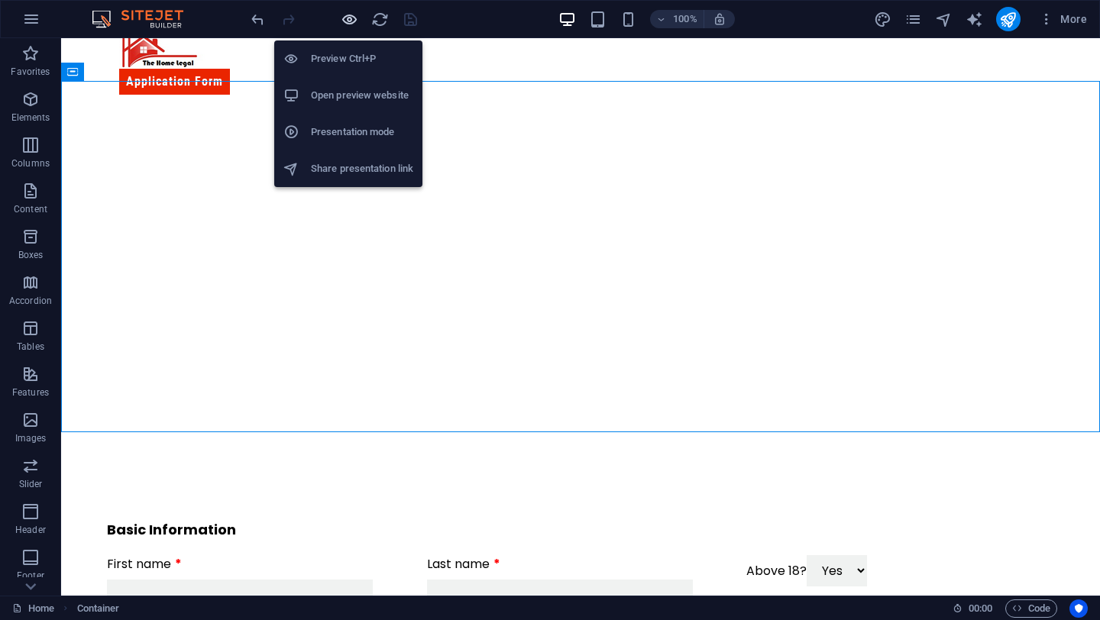
click at [347, 19] on icon "button" at bounding box center [350, 20] width 18 height 18
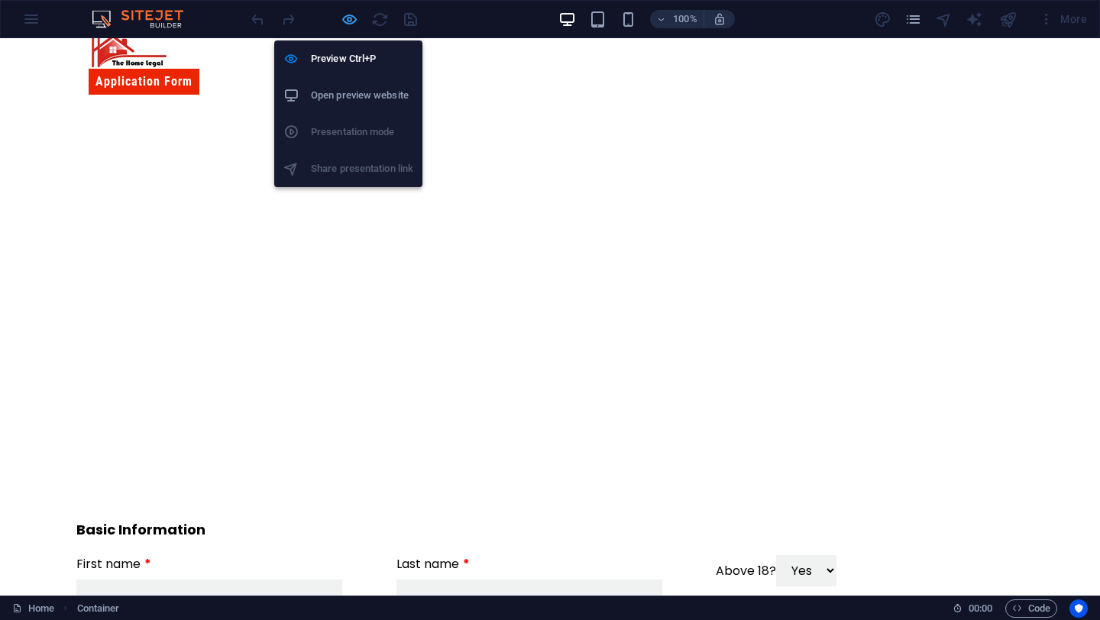
click at [348, 22] on icon "button" at bounding box center [350, 20] width 18 height 18
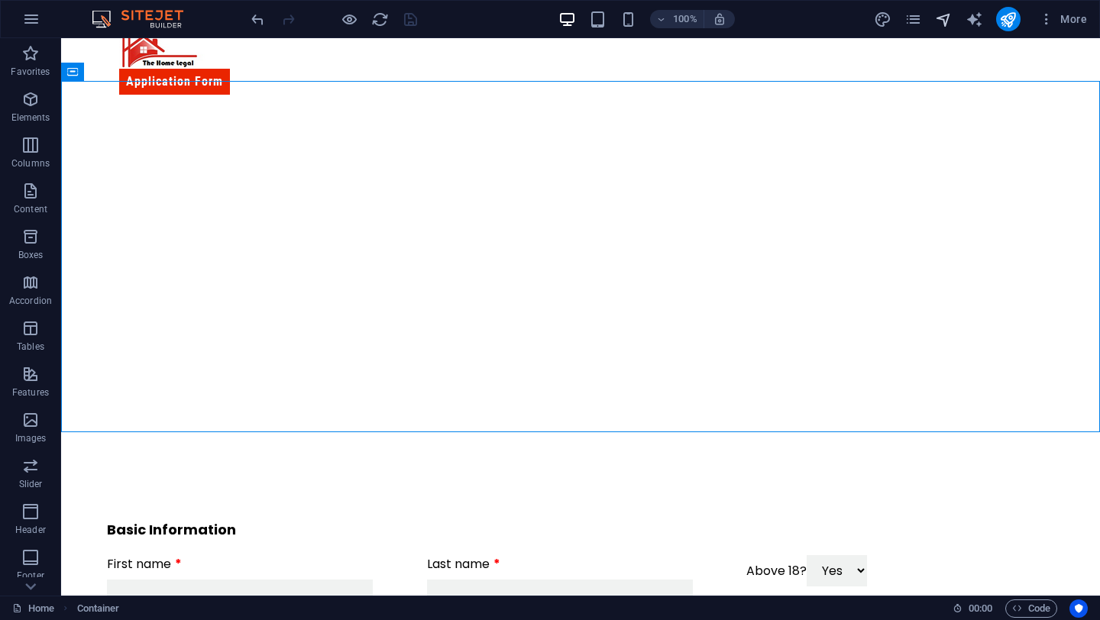
click at [945, 14] on icon "navigator" at bounding box center [944, 20] width 18 height 18
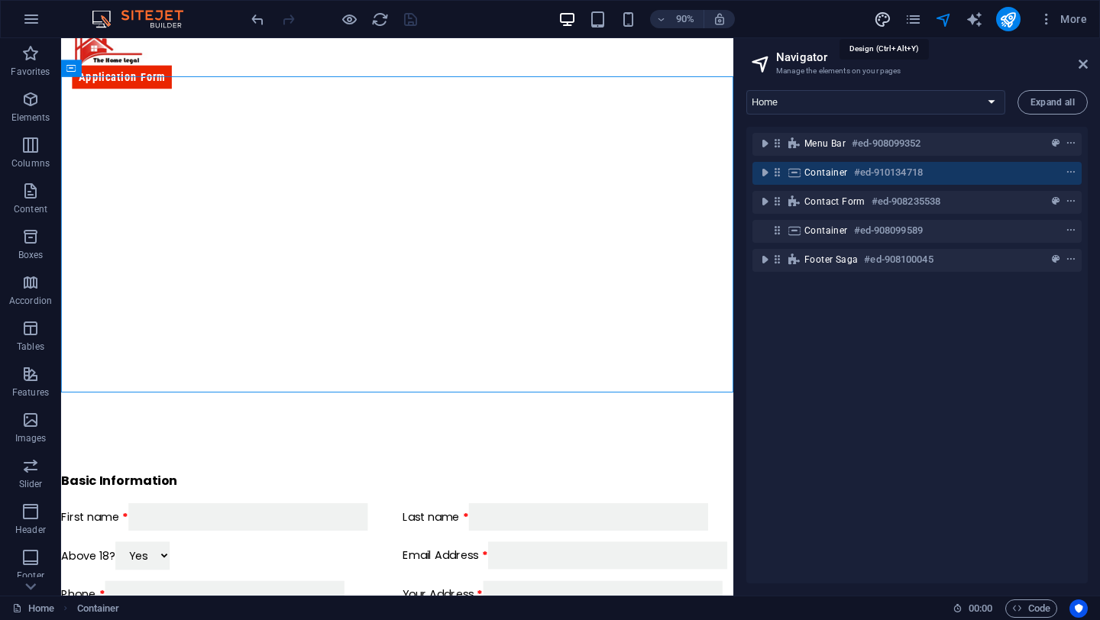
click at [888, 20] on icon "design" at bounding box center [883, 20] width 18 height 18
select select "px"
select select "400"
select select "px"
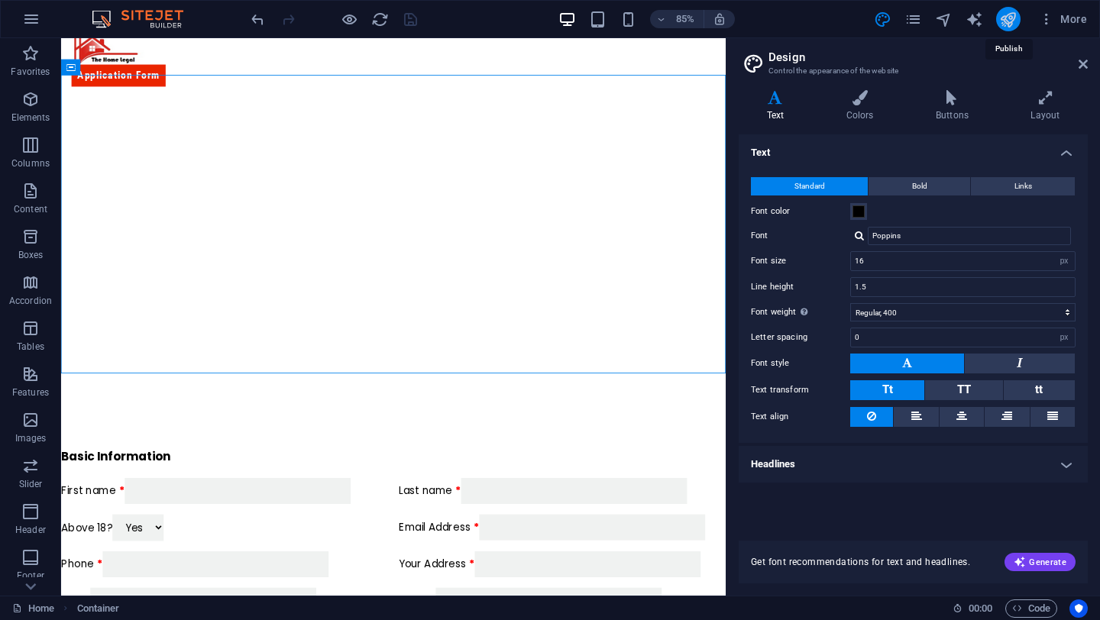
click at [1006, 15] on icon "publish" at bounding box center [1008, 20] width 18 height 18
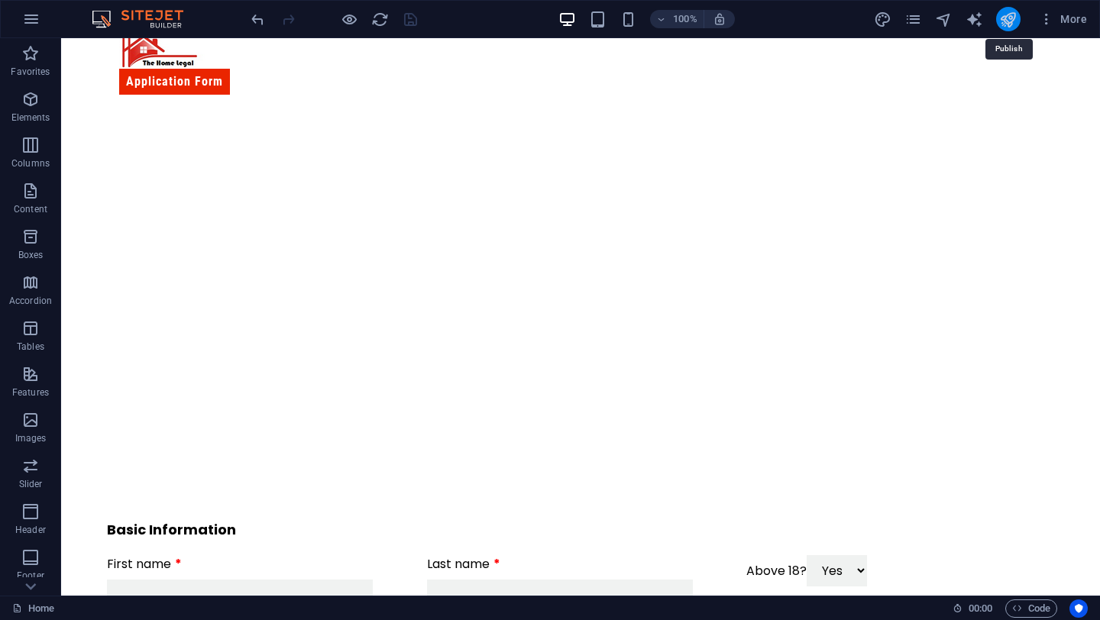
click at [1006, 15] on icon "publish" at bounding box center [1008, 20] width 18 height 18
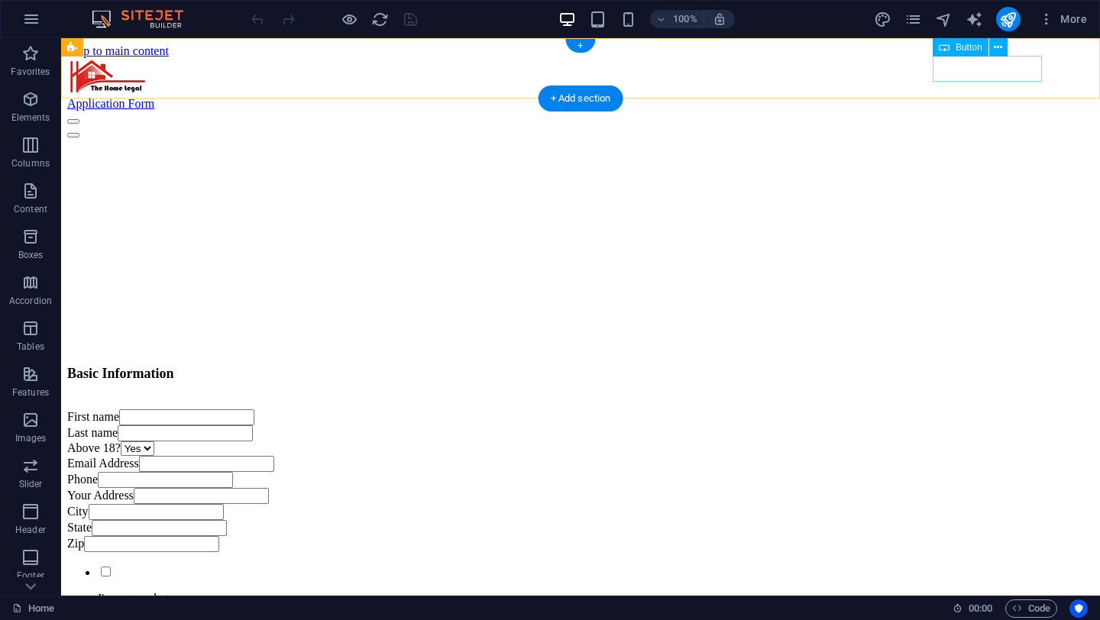
click at [992, 97] on div "Application Form" at bounding box center [580, 104] width 1026 height 14
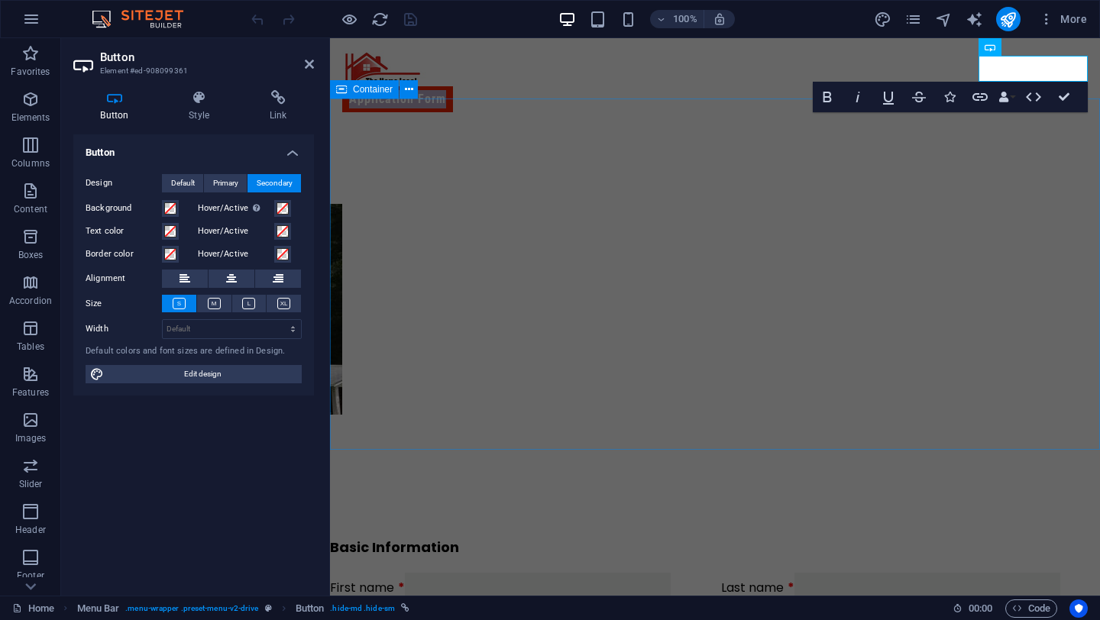
click at [439, 421] on div at bounding box center [715, 299] width 770 height 351
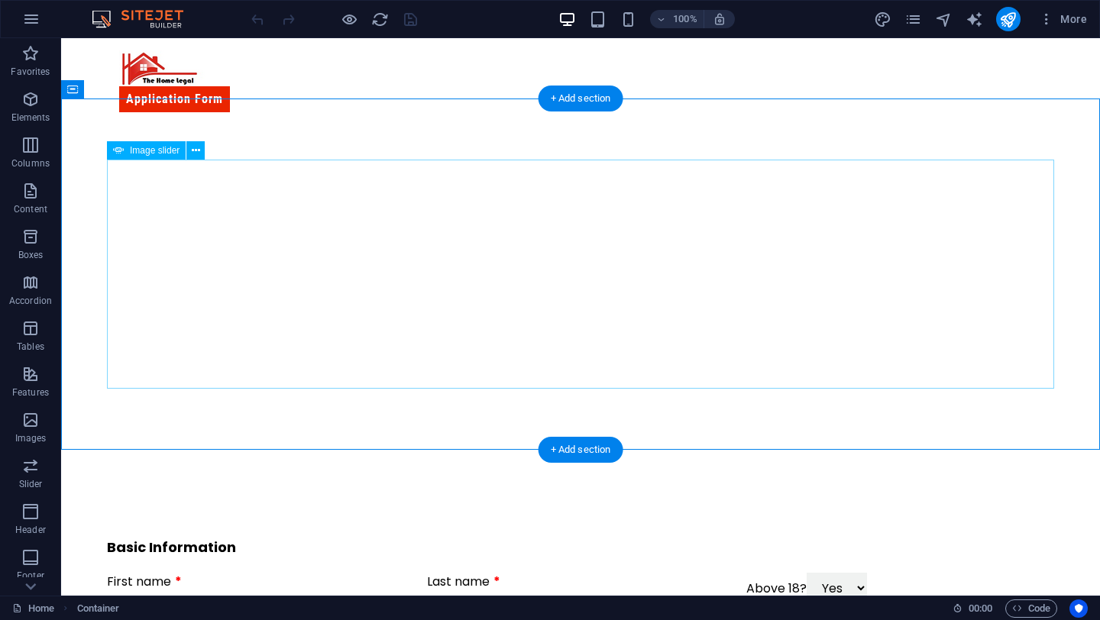
click at [107, 199] on button "button" at bounding box center [107, 199] width 0 height 0
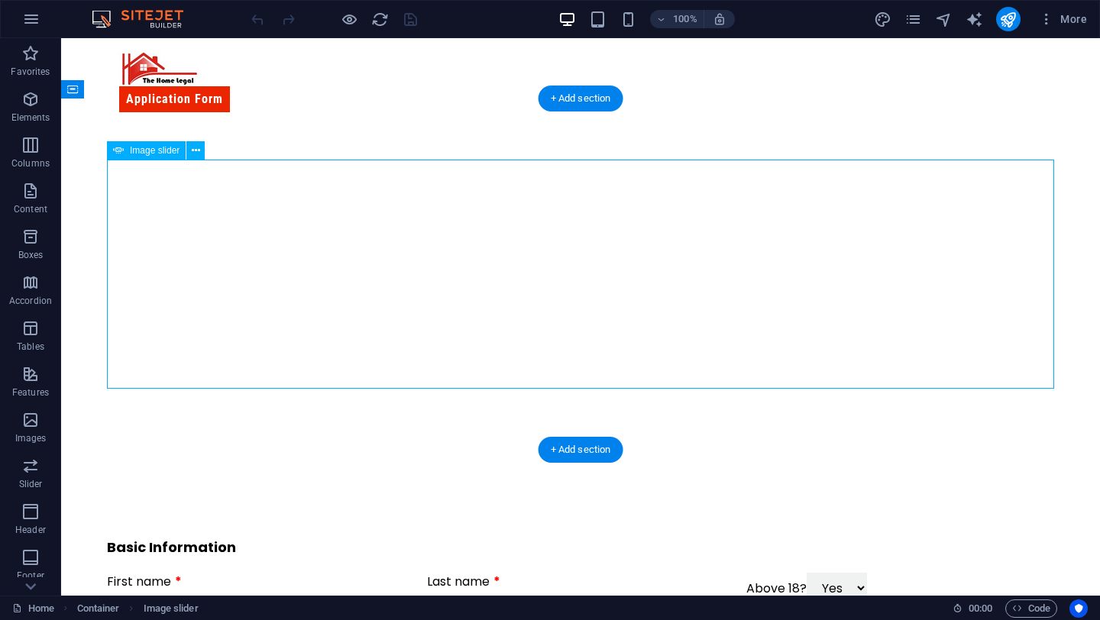
click at [107, 199] on button "button" at bounding box center [107, 199] width 0 height 0
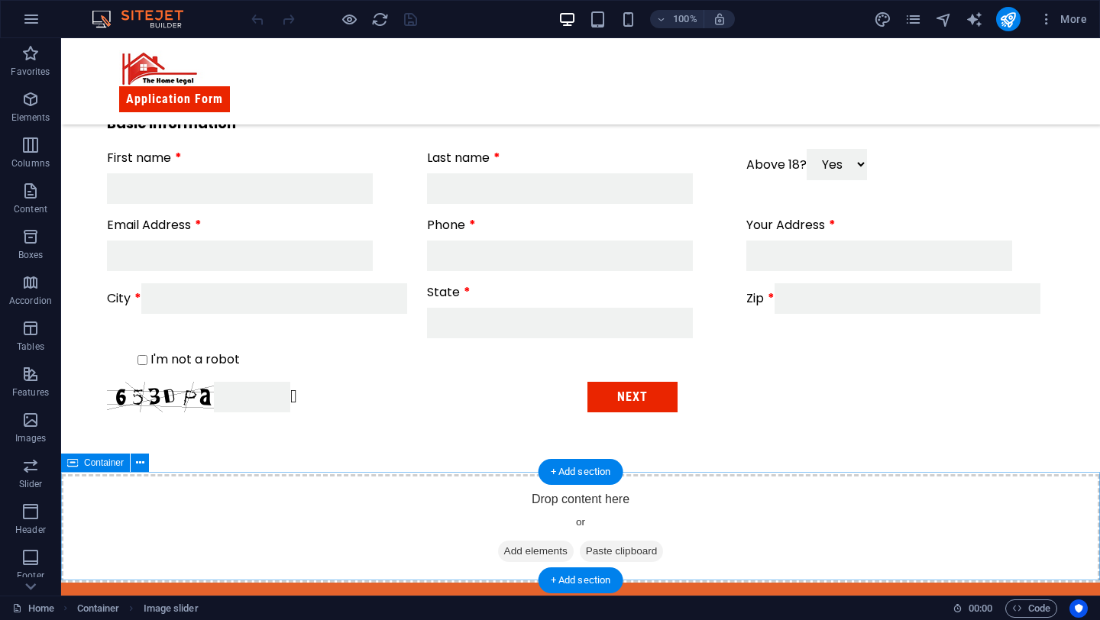
scroll to position [400, 0]
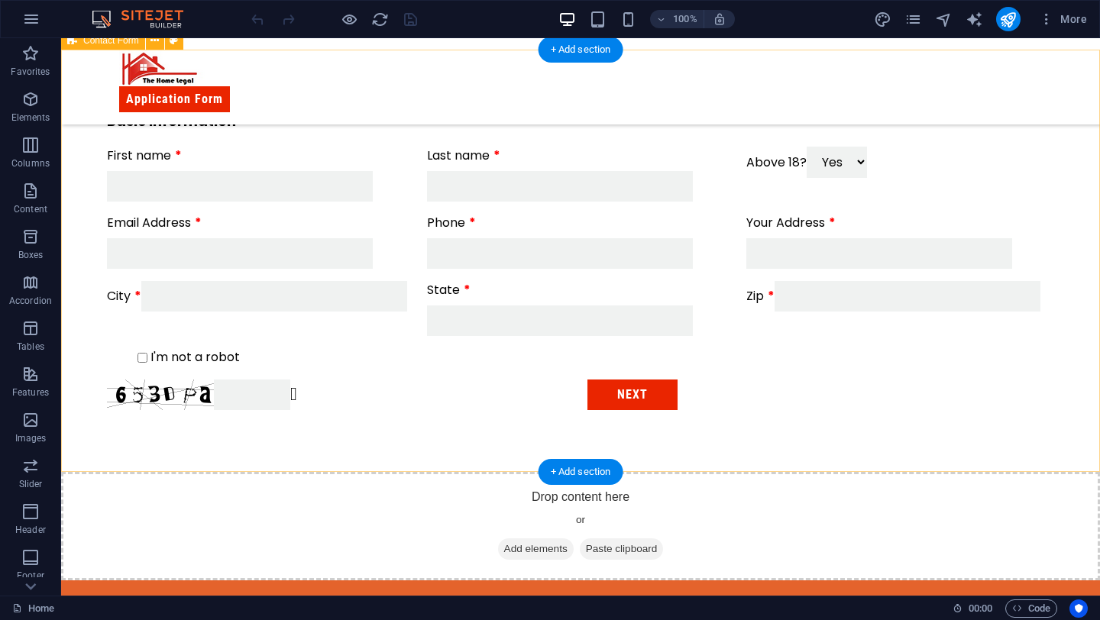
click at [441, 415] on div "Basic Information First name Last name Above 18? Yes No Email Address Phone You…" at bounding box center [580, 261] width 1039 height 422
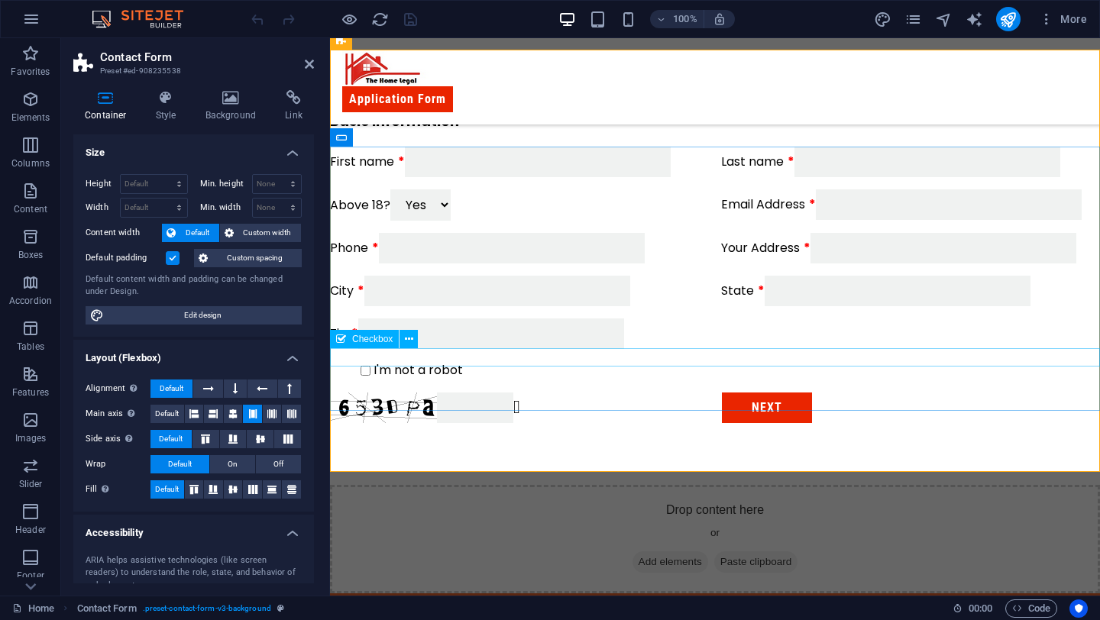
click at [360, 366] on input "I'm not a robot" at bounding box center [365, 371] width 10 height 10
checkbox input "true"
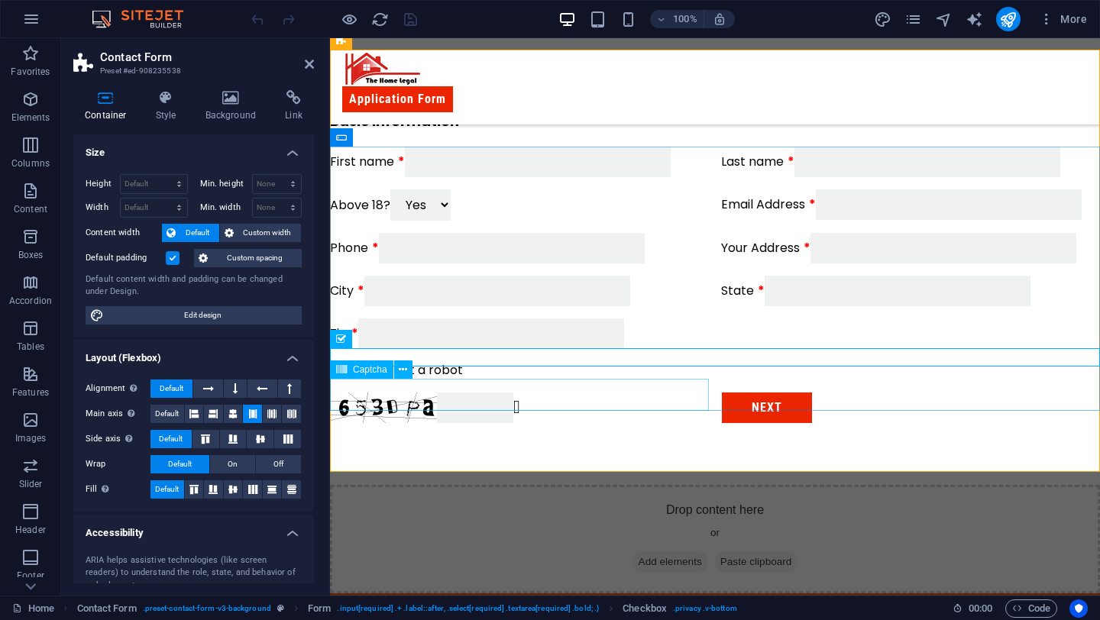
click at [389, 396] on div "Unreadable? Regenerate" at bounding box center [519, 408] width 379 height 32
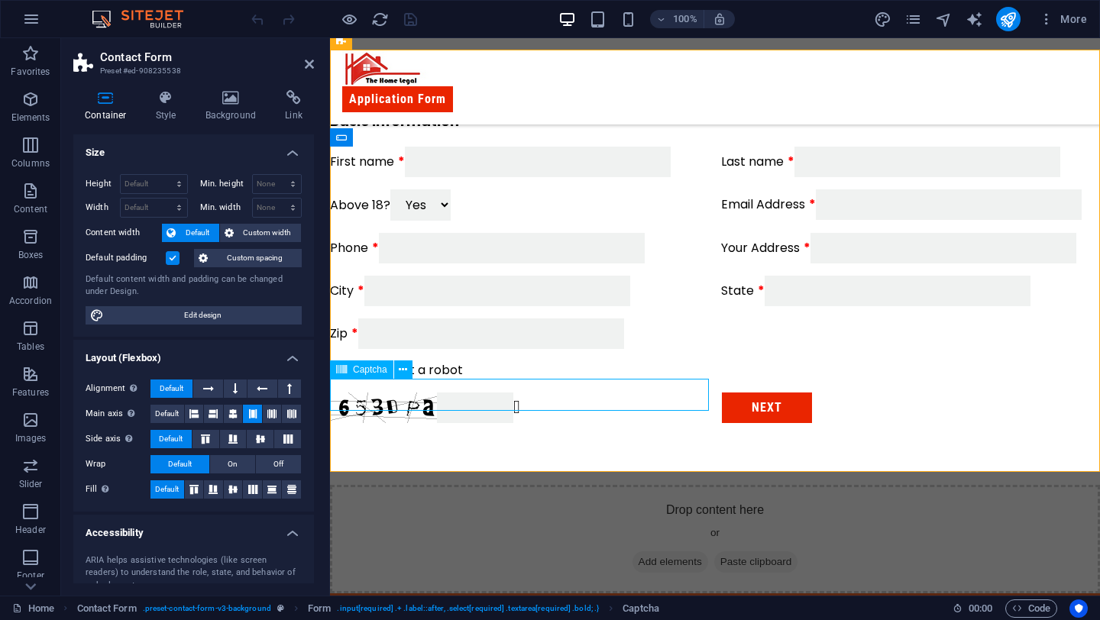
click at [533, 400] on div "Unreadable? Regenerate" at bounding box center [519, 408] width 379 height 32
click at [534, 393] on div "Unreadable? Regenerate" at bounding box center [519, 408] width 379 height 32
click at [488, 467] on div "Basic Information First name Last name Above 18? Yes No Email Address Phone You…" at bounding box center [715, 267] width 770 height 435
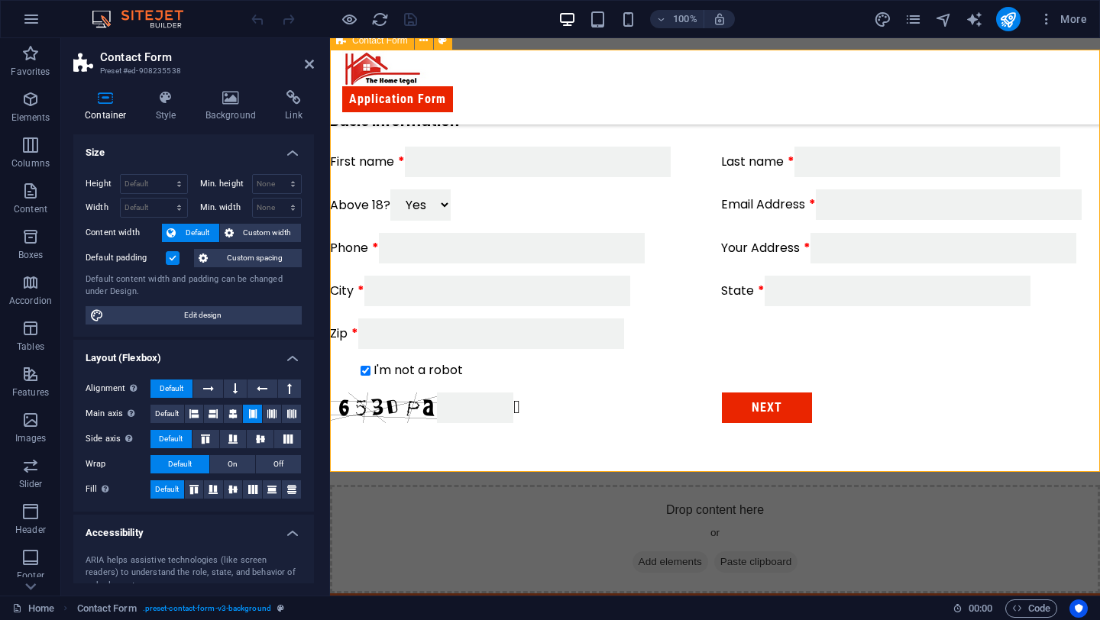
click at [490, 448] on div "Basic Information First name Last name Above 18? Yes No Email Address Phone You…" at bounding box center [715, 267] width 770 height 435
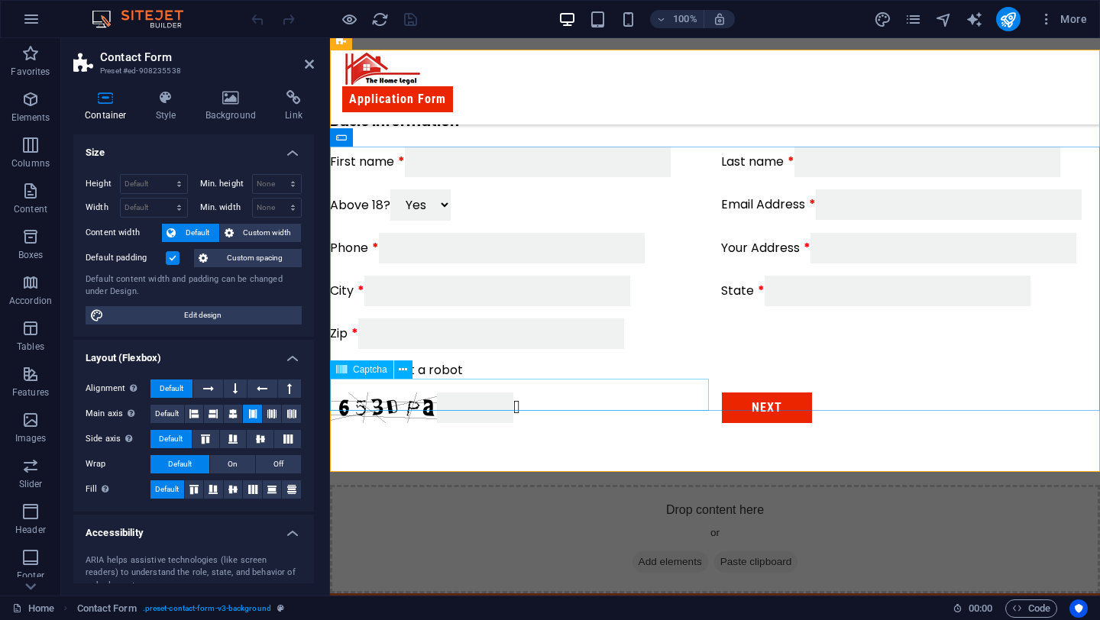
click at [423, 397] on div "Unreadable? Regenerate" at bounding box center [519, 408] width 379 height 32
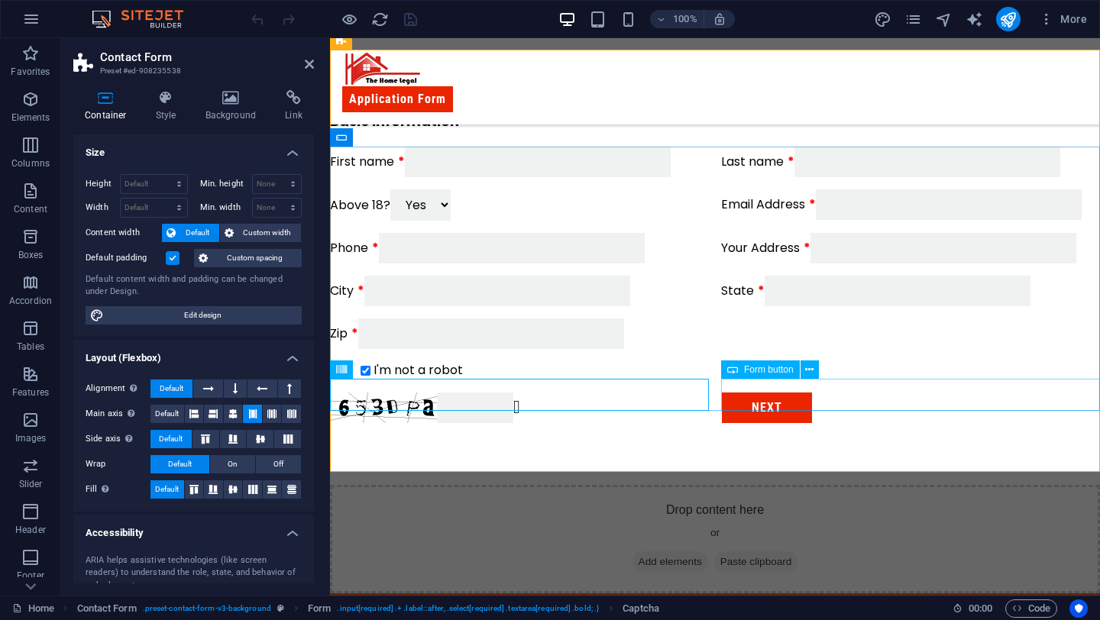
click at [755, 402] on div "Next" at bounding box center [910, 408] width 379 height 32
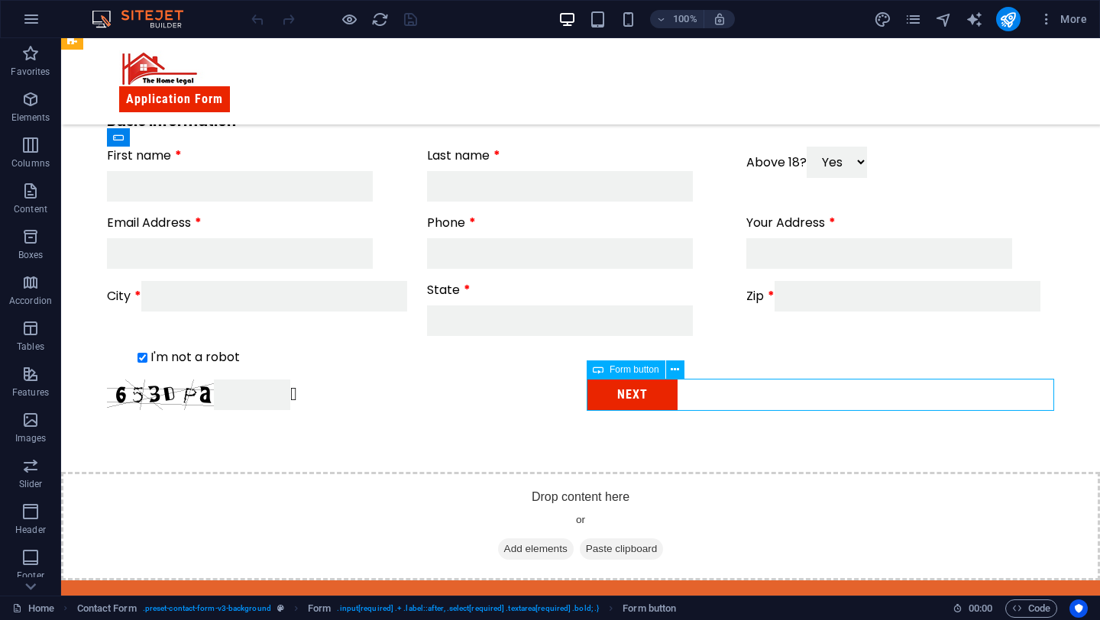
drag, startPoint x: 486, startPoint y: 402, endPoint x: 680, endPoint y: 403, distance: 194.0
click at [680, 403] on div "Next" at bounding box center [819, 395] width 467 height 32
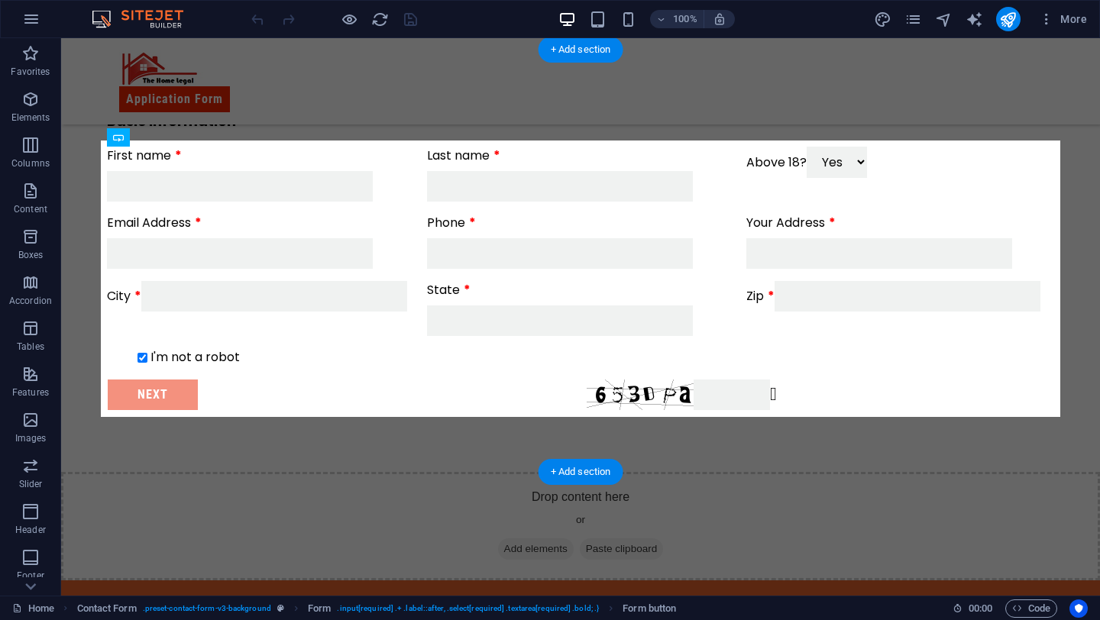
drag, startPoint x: 609, startPoint y: 396, endPoint x: 574, endPoint y: 399, distance: 36.0
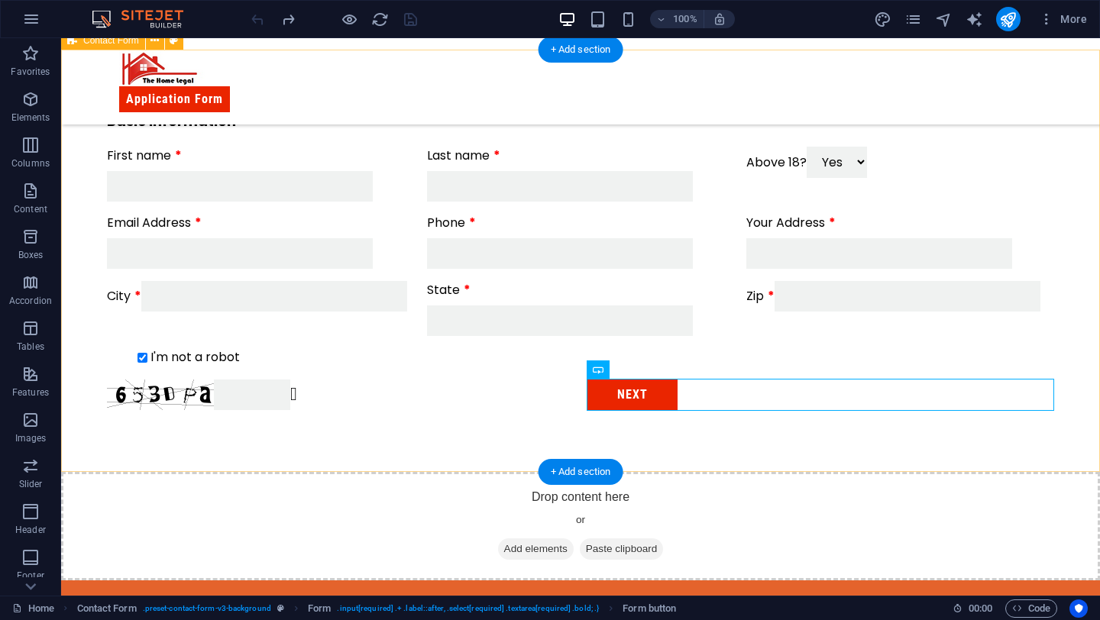
click at [516, 444] on div "Basic Information First name Last name Above 18? Yes No Email Address Phone You…" at bounding box center [580, 261] width 1039 height 422
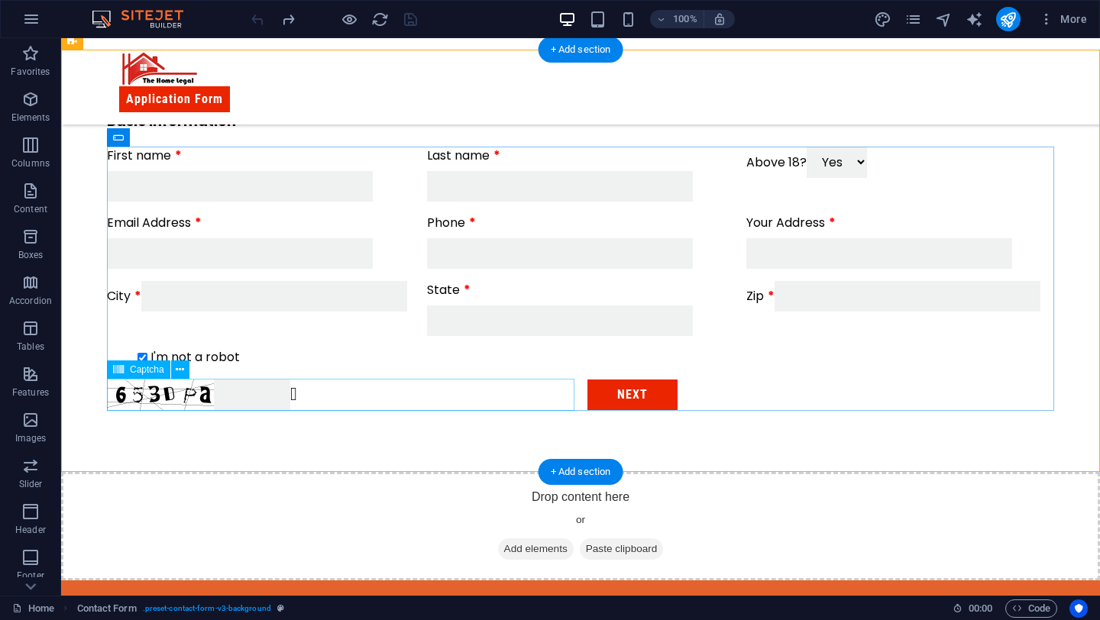
click at [340, 403] on div "Unreadable? Regenerate" at bounding box center [340, 395] width 467 height 32
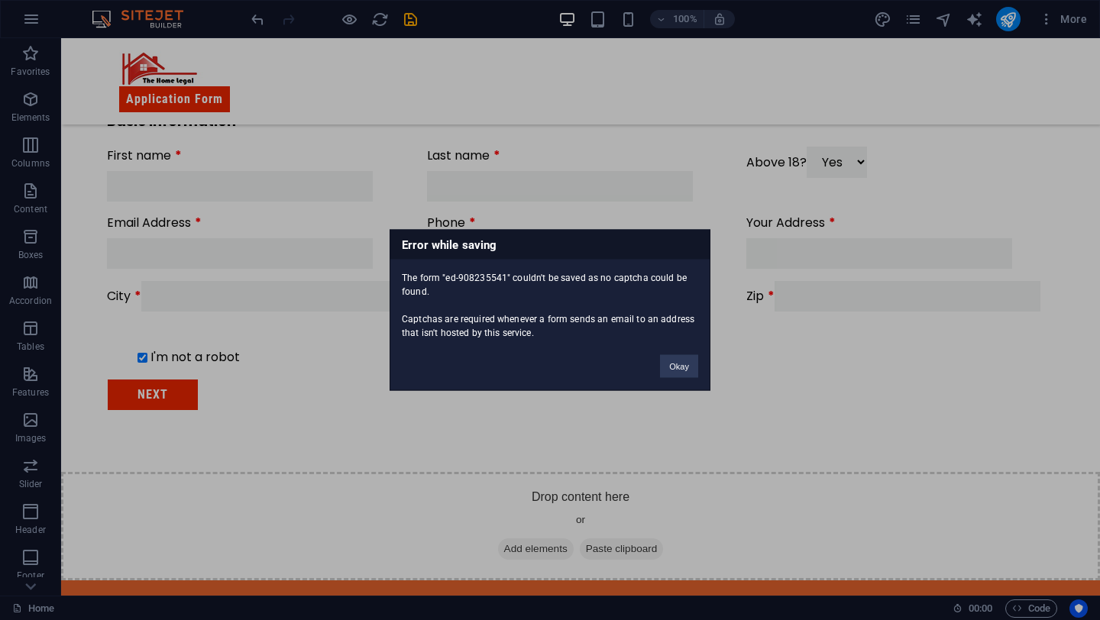
scroll to position [502, 0]
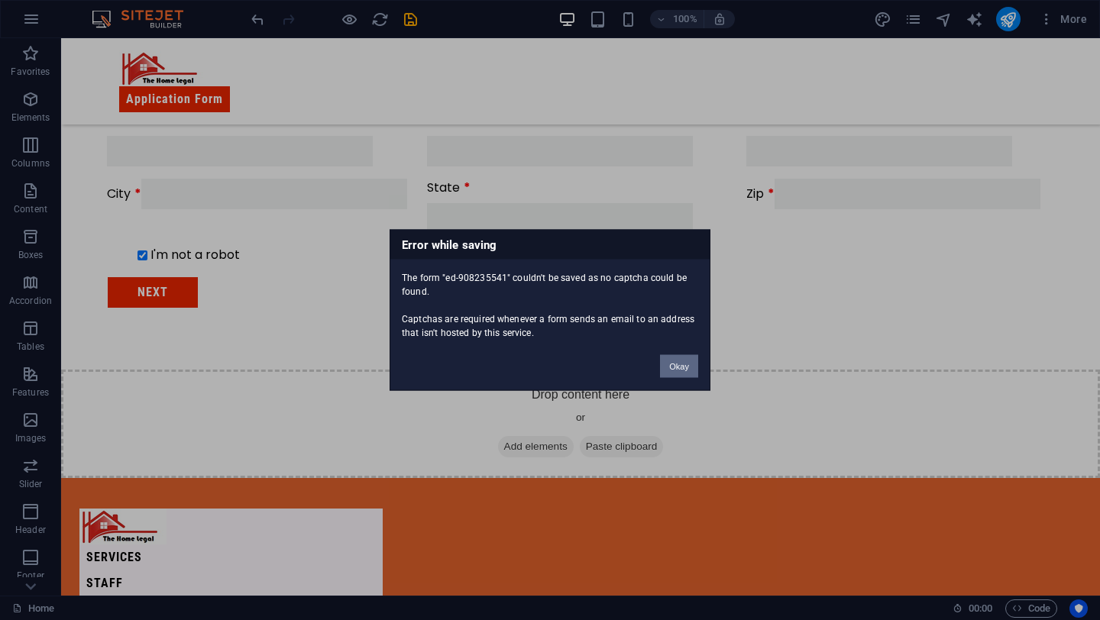
click at [689, 367] on button "Okay" at bounding box center [679, 366] width 38 height 23
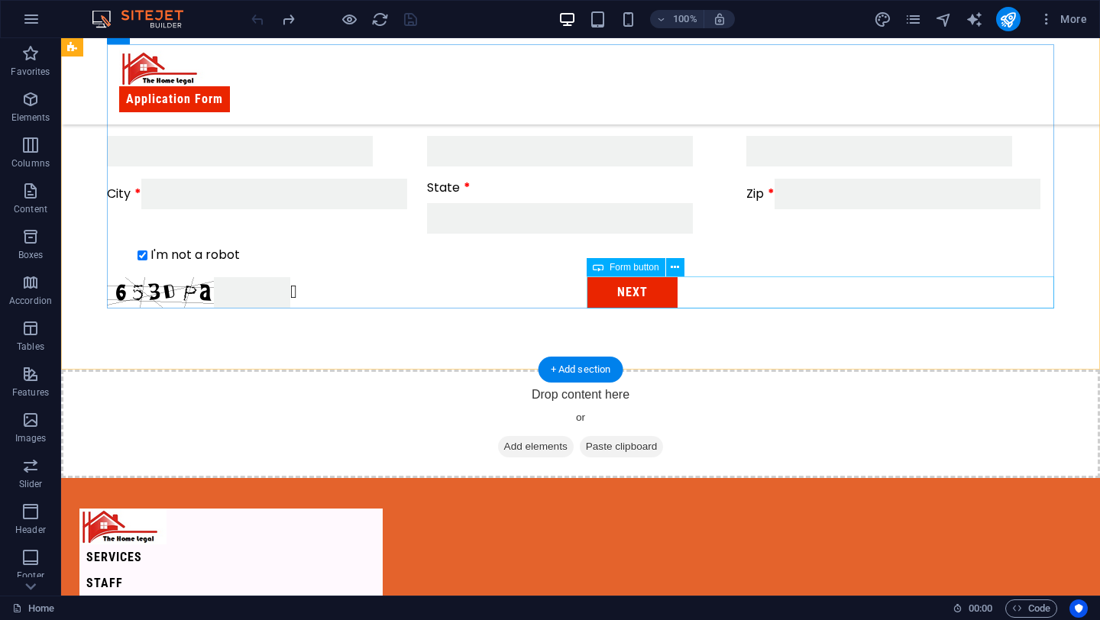
click at [634, 292] on div "Next" at bounding box center [819, 292] width 467 height 32
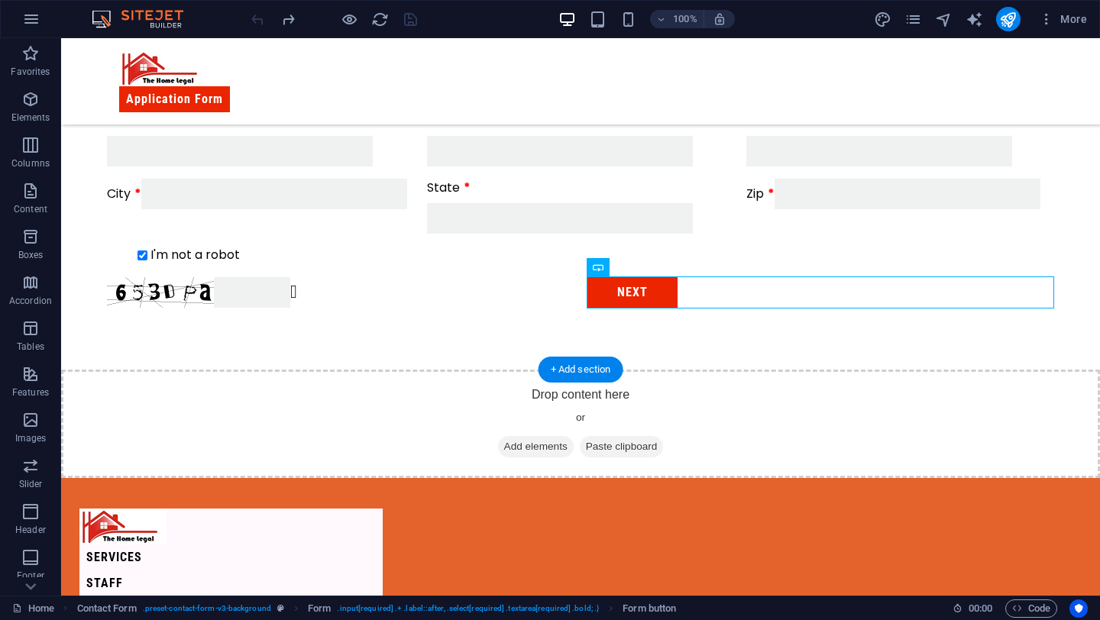
drag, startPoint x: 632, startPoint y: 295, endPoint x: 348, endPoint y: 343, distance: 288.1
click at [348, 343] on div "Basic Information First name Last name Above 18? Yes No Email Address Phone You…" at bounding box center [580, 158] width 1039 height 422
click at [680, 265] on button at bounding box center [675, 267] width 18 height 18
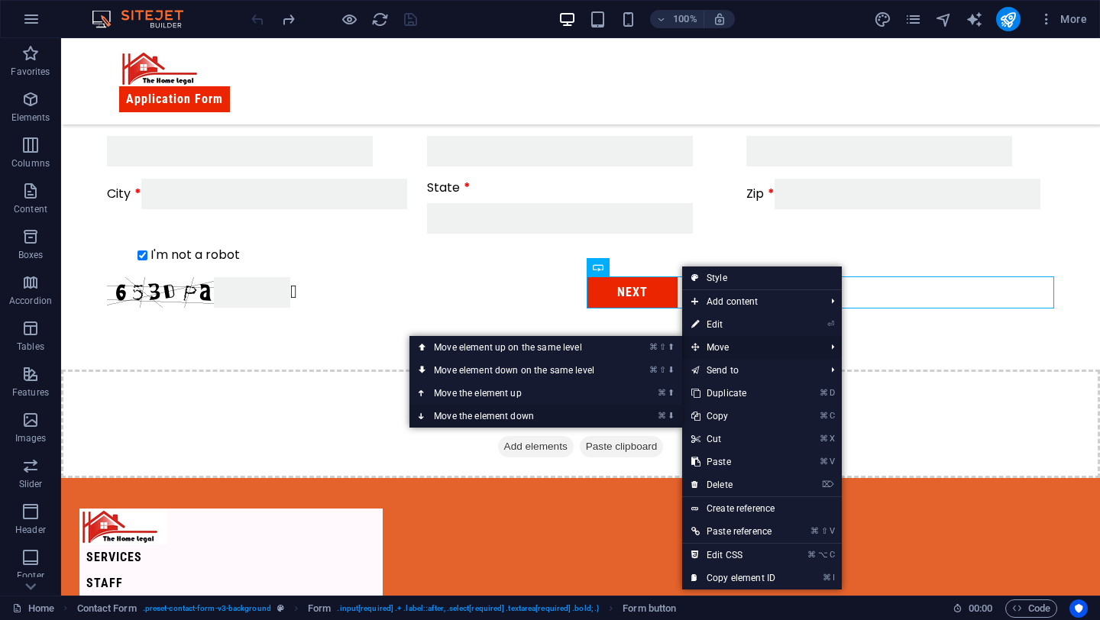
click at [595, 410] on link "⌘ ⬇ Move the element down" at bounding box center [516, 416] width 215 height 23
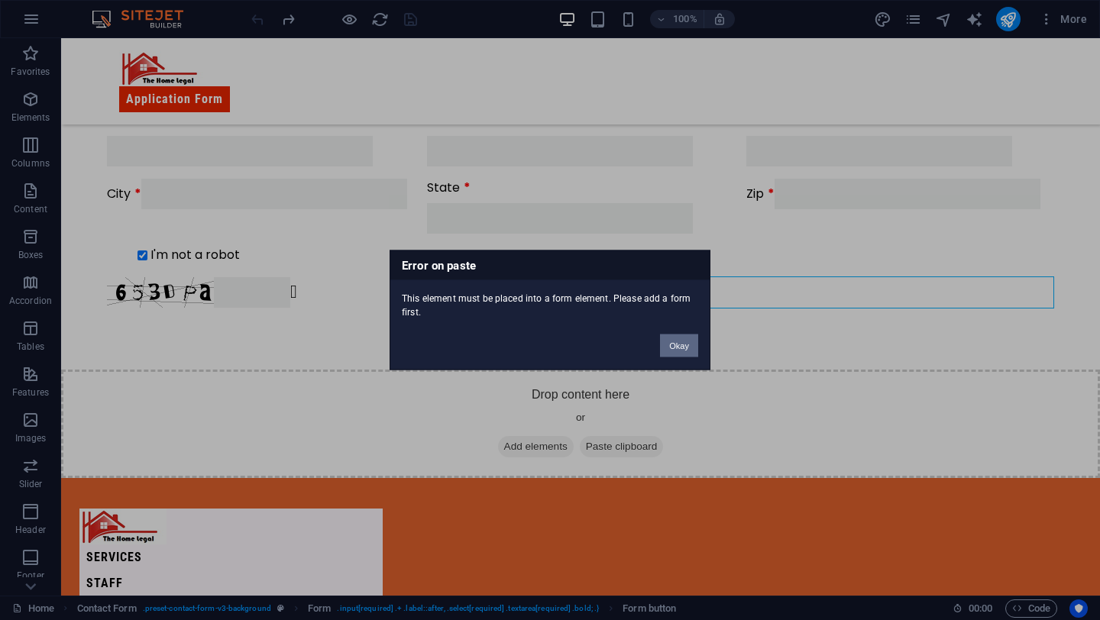
click at [687, 335] on button "Okay" at bounding box center [679, 345] width 38 height 23
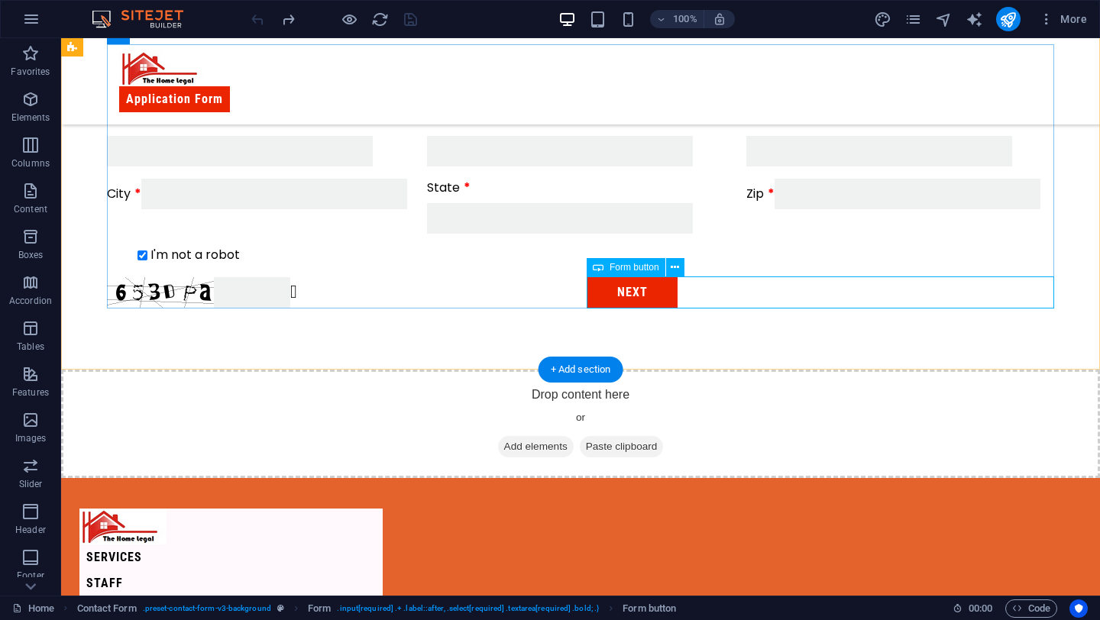
click at [646, 289] on div "Next" at bounding box center [819, 292] width 467 height 32
click at [678, 269] on icon at bounding box center [674, 268] width 8 height 16
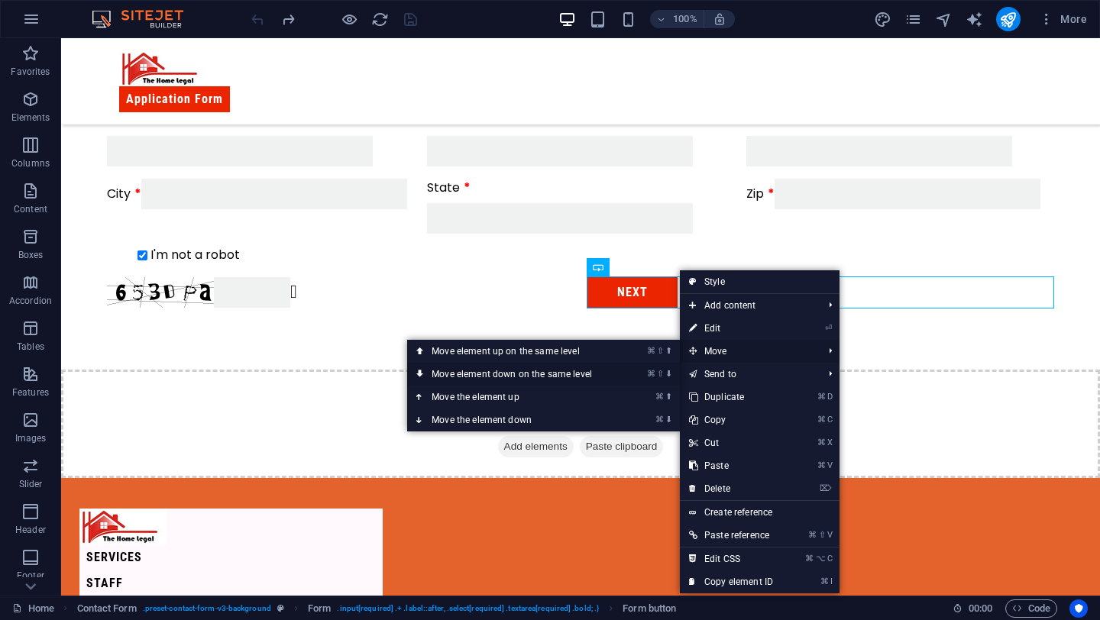
click at [567, 373] on link "⌘ ⇧ ⬇ Move element down on the same level" at bounding box center [514, 374] width 215 height 23
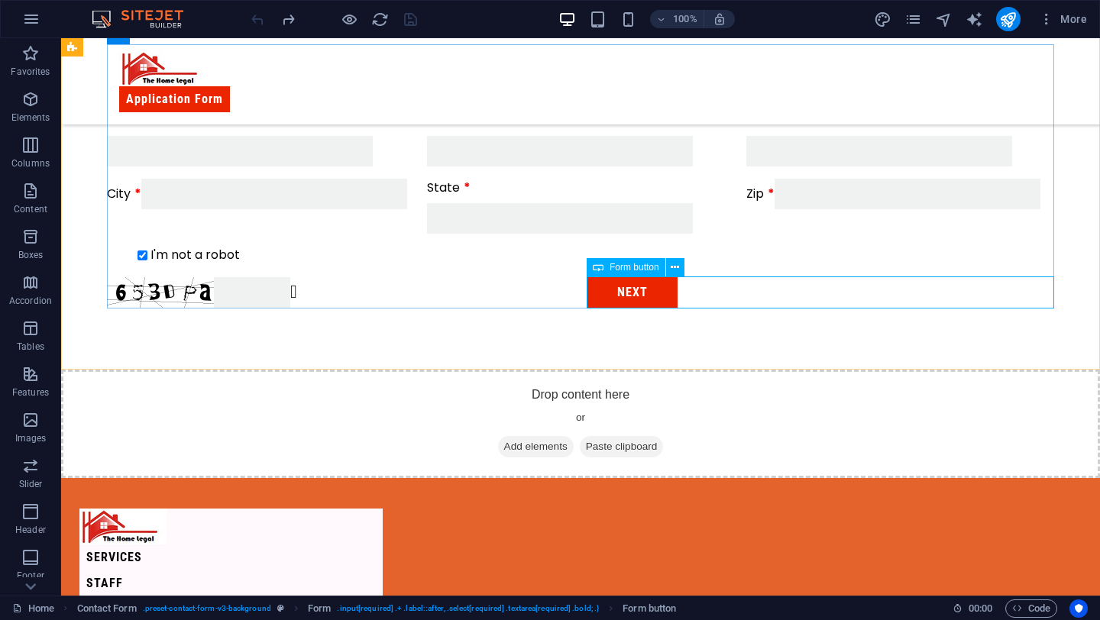
click at [615, 267] on span "Form button" at bounding box center [634, 267] width 50 height 9
click at [594, 267] on icon at bounding box center [598, 267] width 11 height 18
click at [672, 267] on icon at bounding box center [674, 268] width 8 height 16
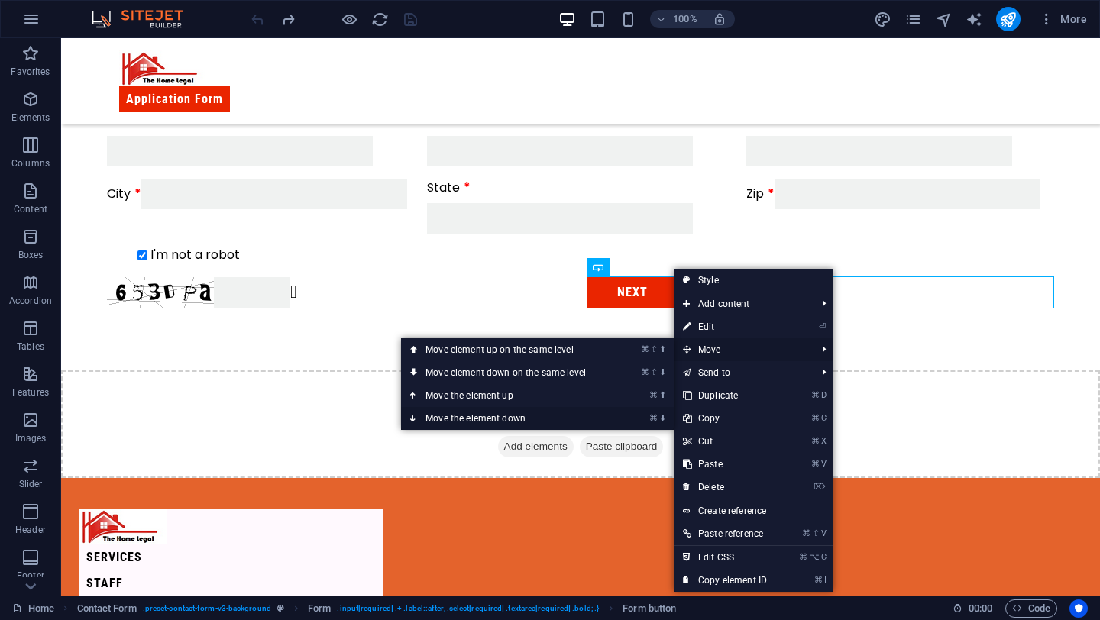
click at [473, 421] on link "⌘ ⬇ Move the element down" at bounding box center [508, 418] width 215 height 23
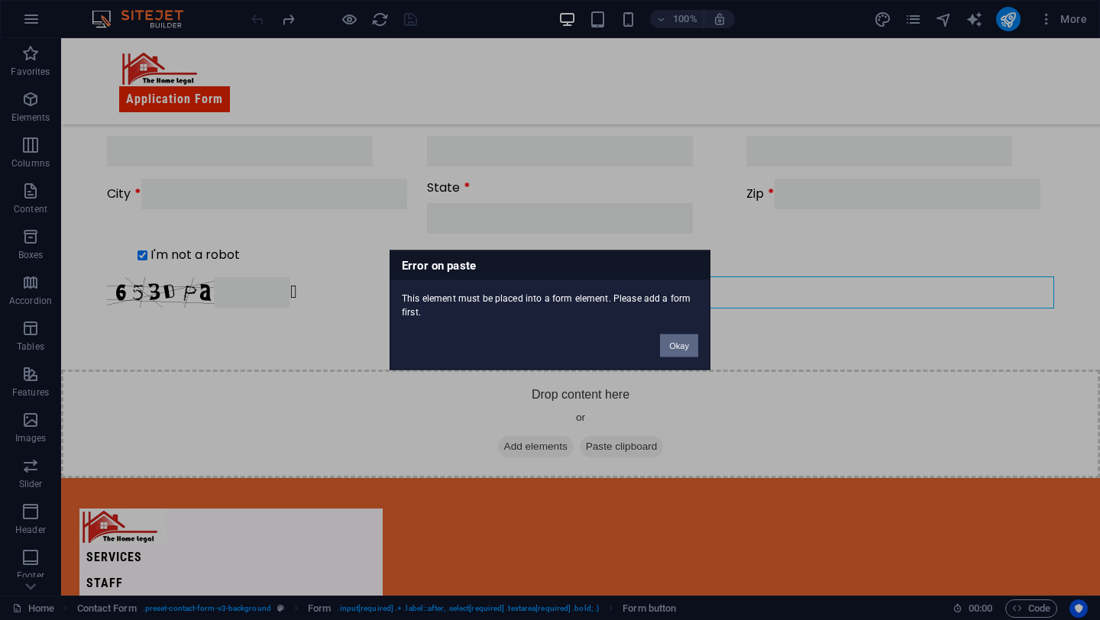
click at [674, 341] on button "Okay" at bounding box center [679, 345] width 38 height 23
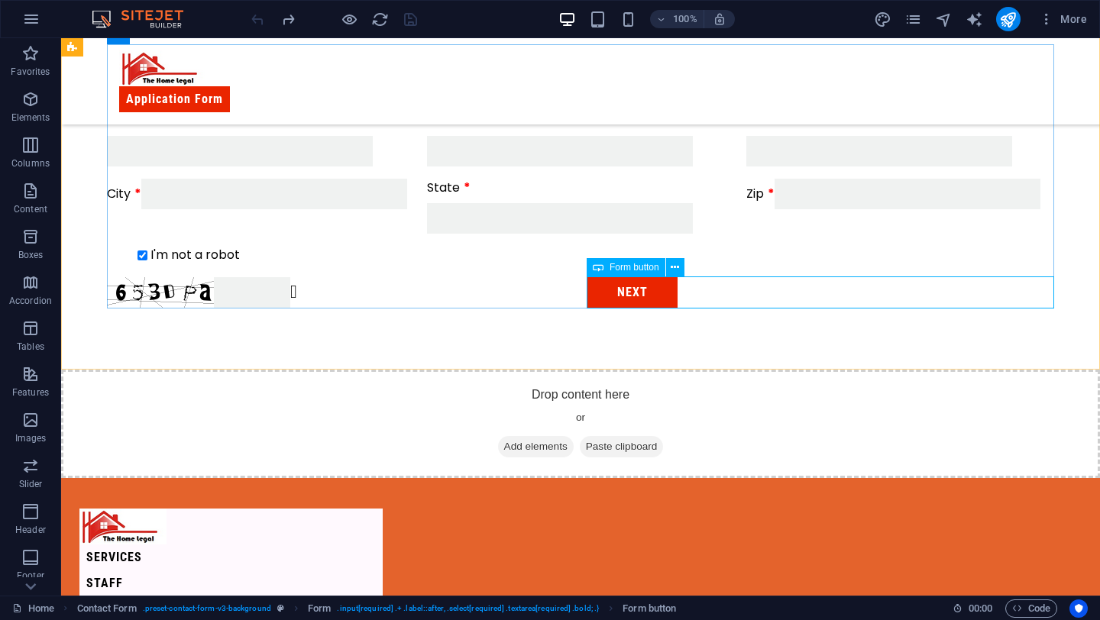
click at [596, 263] on icon at bounding box center [598, 267] width 11 height 18
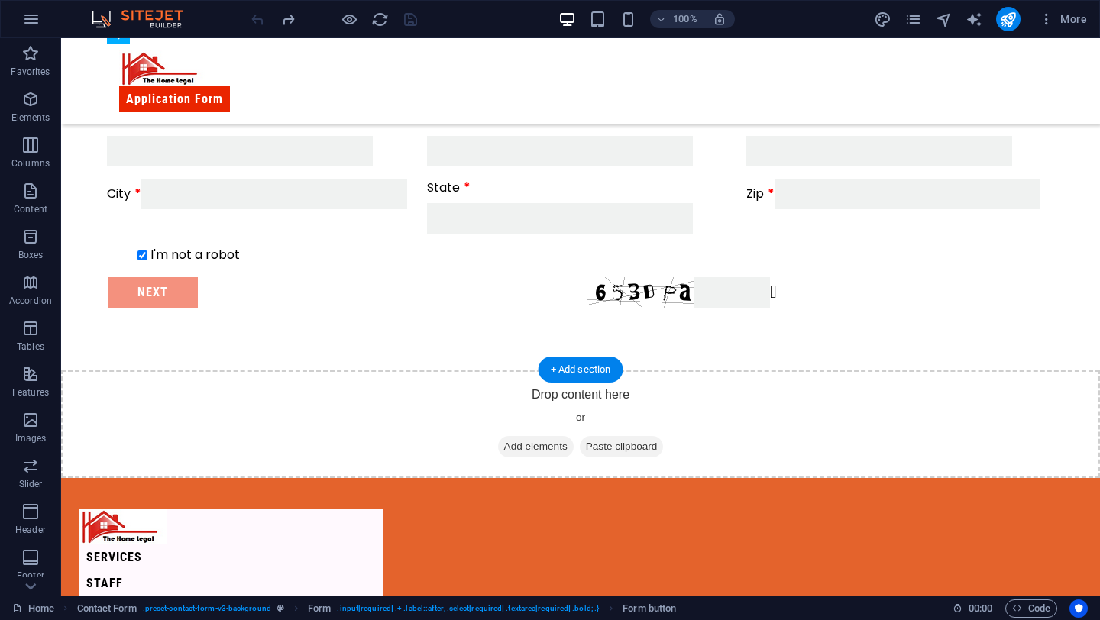
drag, startPoint x: 668, startPoint y: 304, endPoint x: 541, endPoint y: 327, distance: 128.8
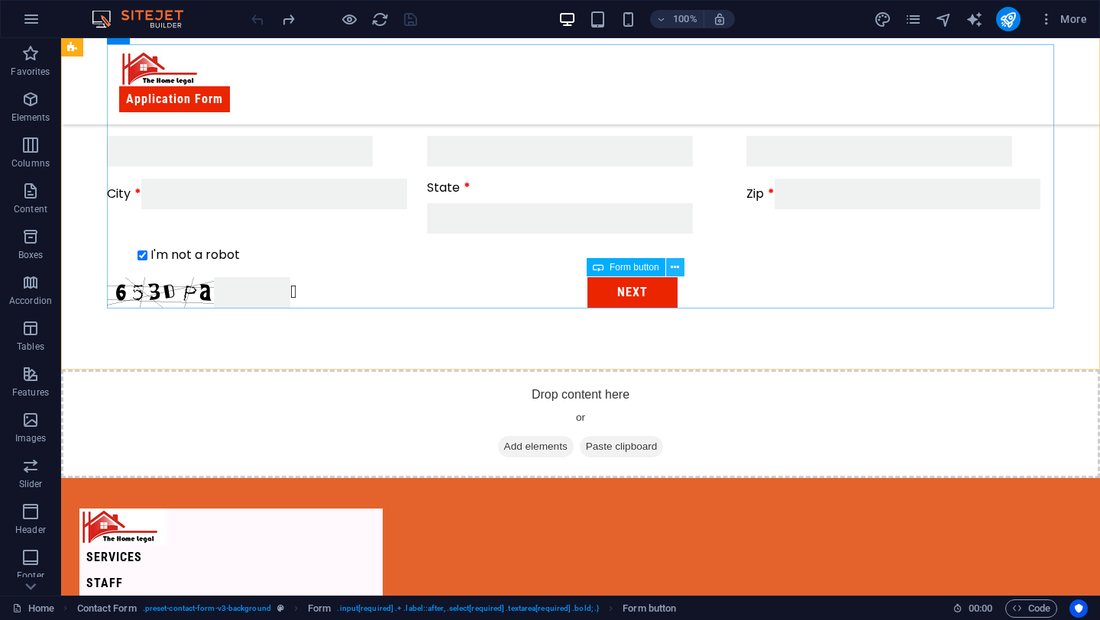
click at [671, 265] on icon at bounding box center [674, 268] width 8 height 16
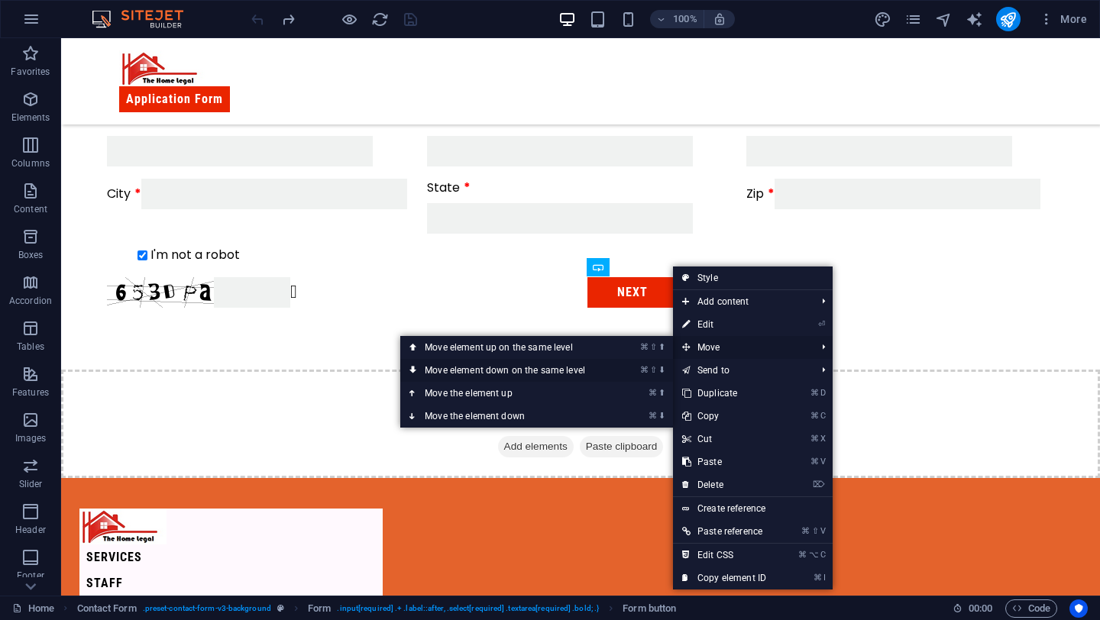
click at [607, 372] on link "⌘ ⇧ ⬇ Move element down on the same level" at bounding box center [507, 370] width 215 height 23
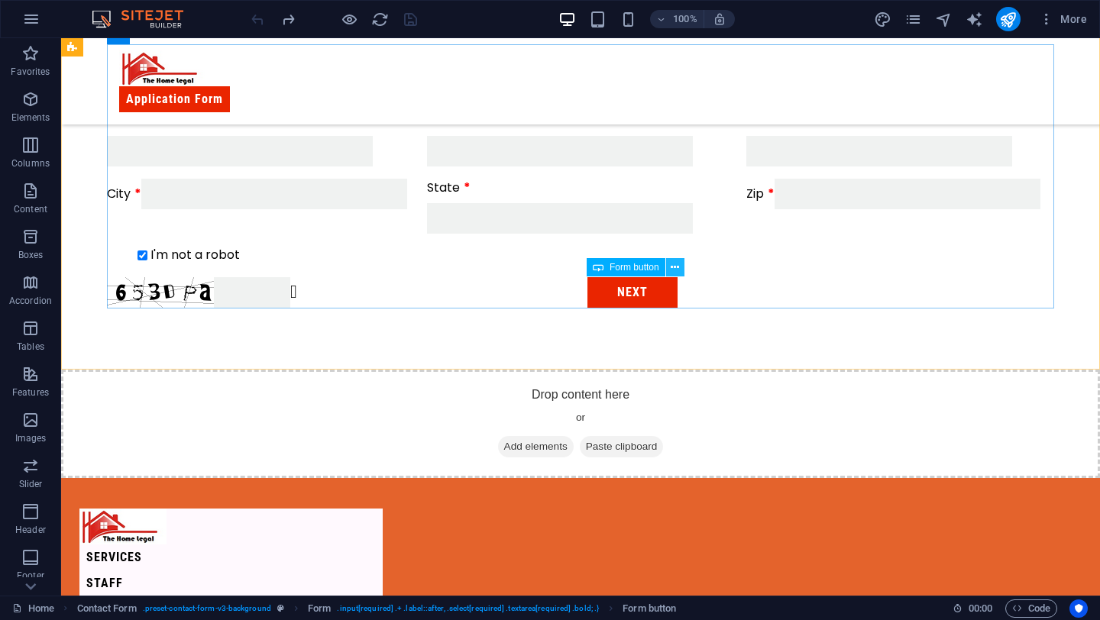
click at [677, 262] on icon at bounding box center [674, 268] width 8 height 16
click at [678, 265] on icon at bounding box center [674, 268] width 8 height 16
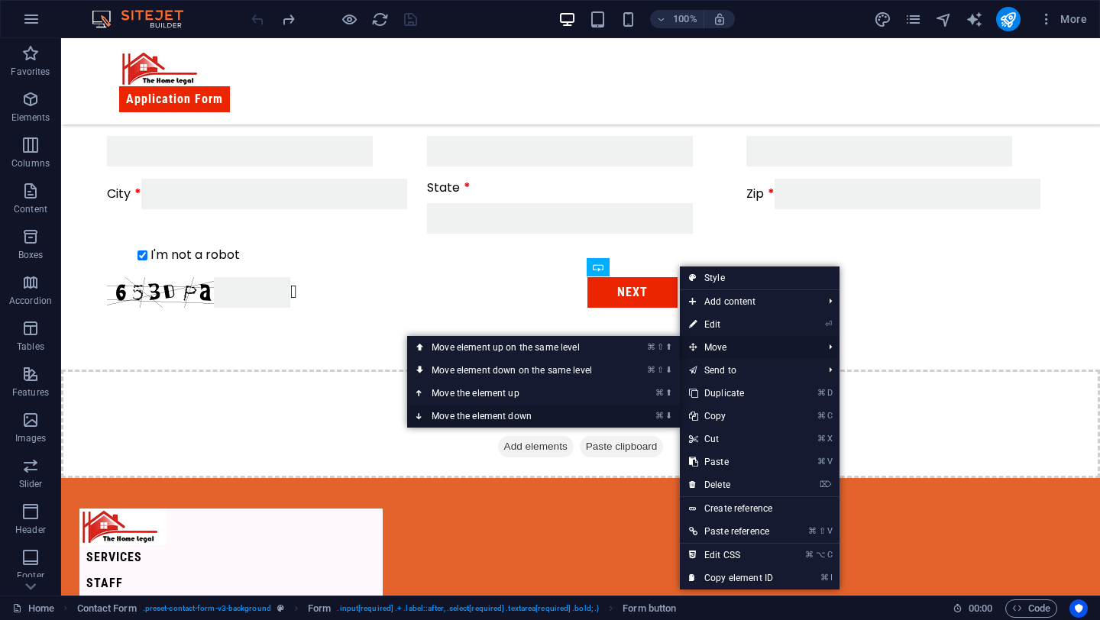
click at [612, 414] on link "⌘ ⬇ Move the element down" at bounding box center [514, 416] width 215 height 23
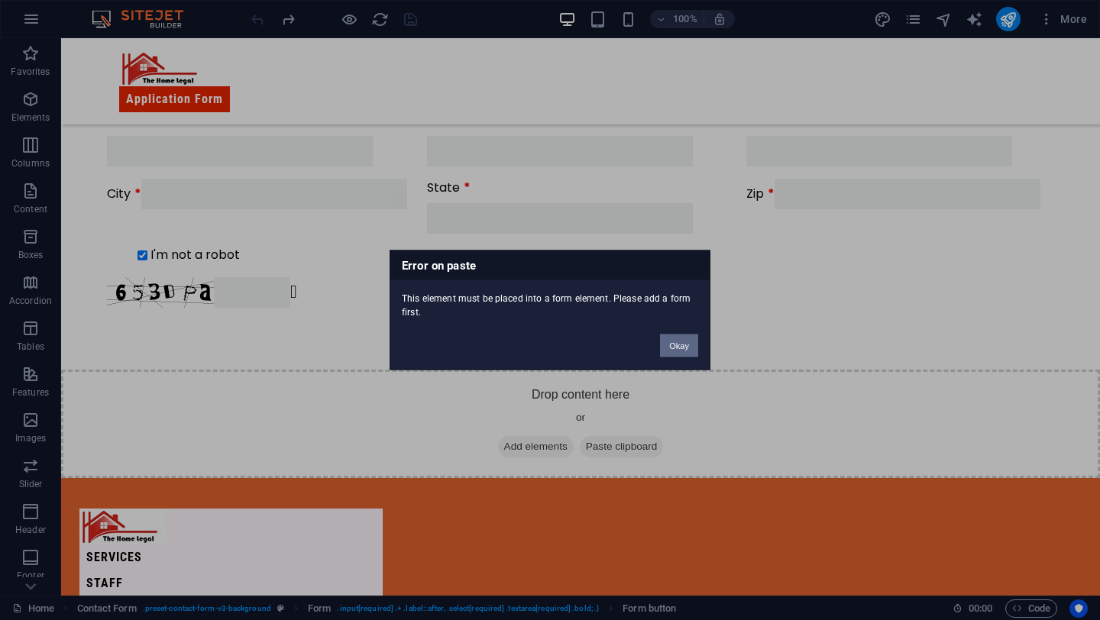
click at [675, 349] on button "Okay" at bounding box center [679, 345] width 38 height 23
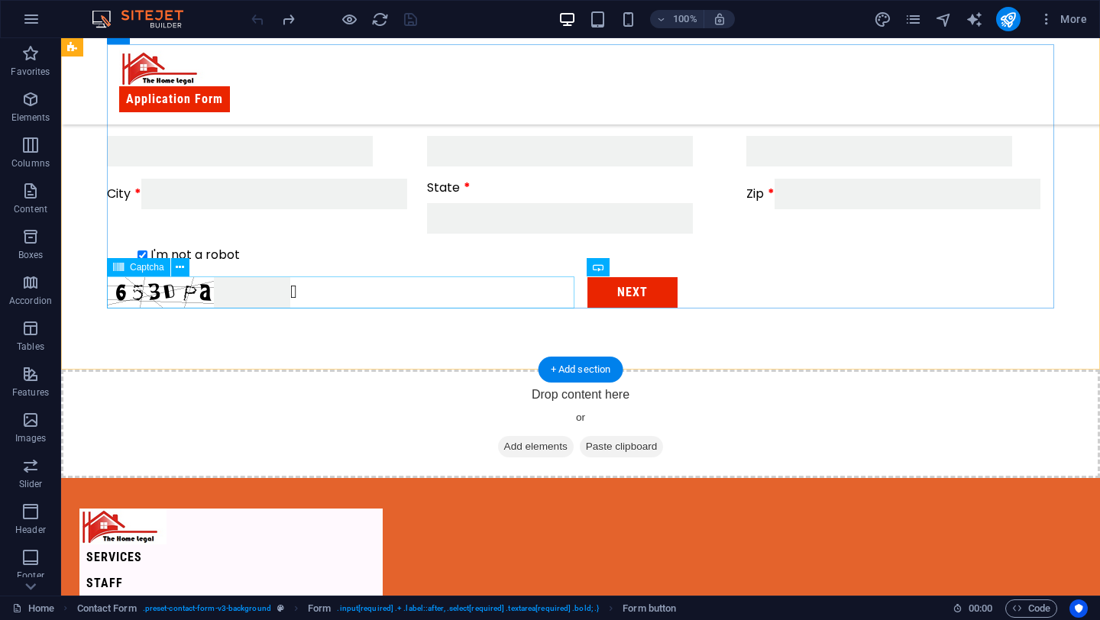
click at [480, 291] on div "Unreadable? Regenerate" at bounding box center [340, 292] width 467 height 32
click at [566, 265] on div "First name Last name Above 18? Yes No Email Address Phone Your Address City Sta…" at bounding box center [580, 176] width 947 height 276
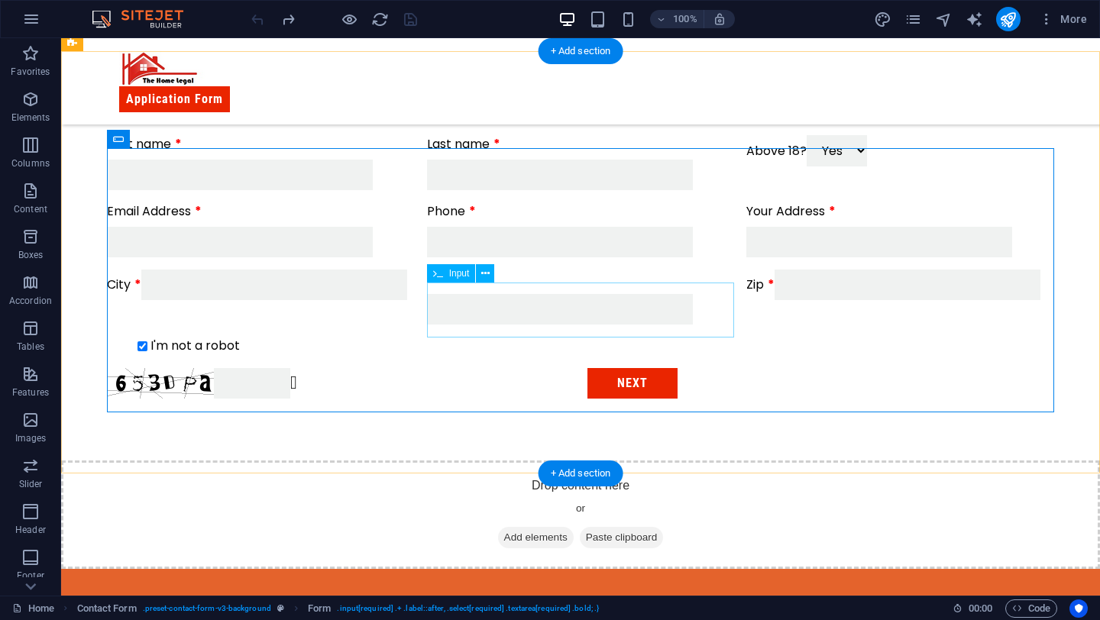
scroll to position [412, 0]
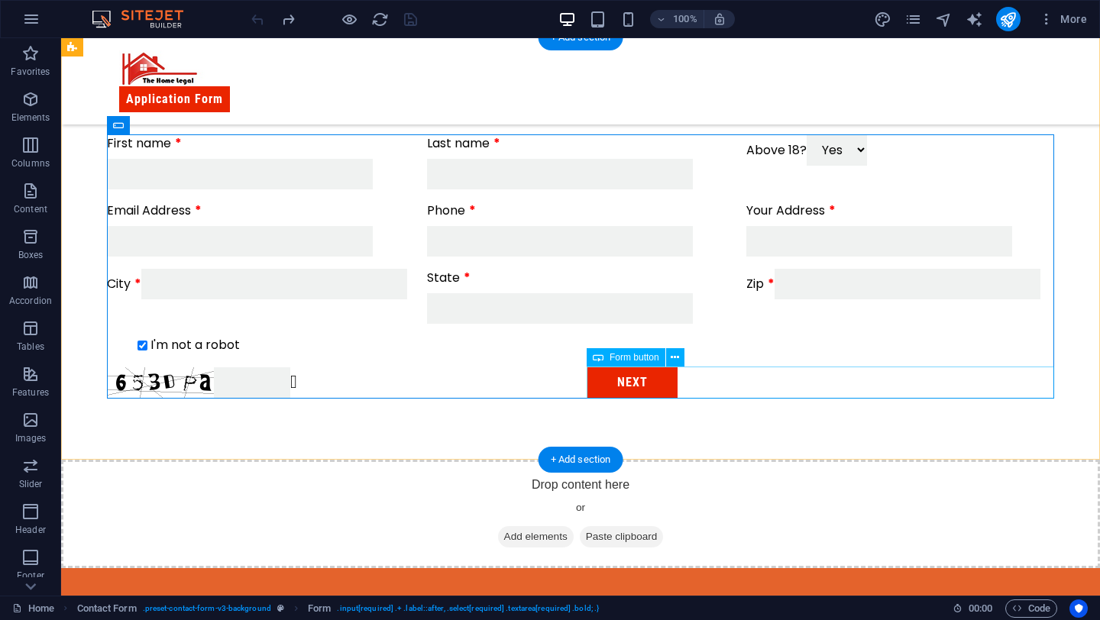
click at [1033, 370] on div "Next" at bounding box center [819, 383] width 467 height 32
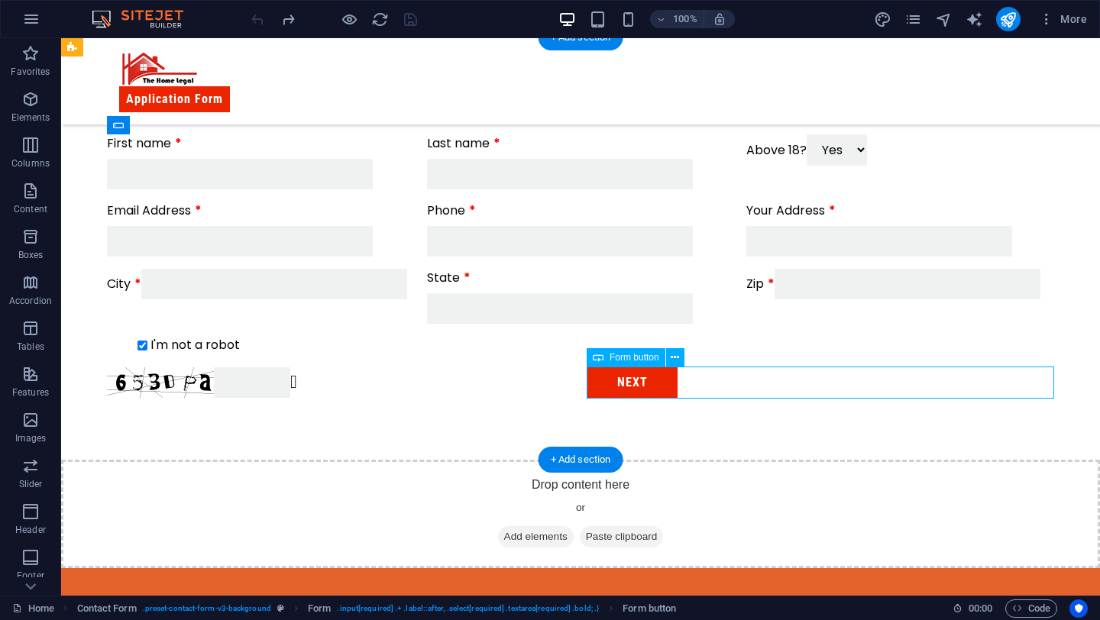
click at [1033, 370] on div "Next" at bounding box center [819, 383] width 467 height 32
select select "px"
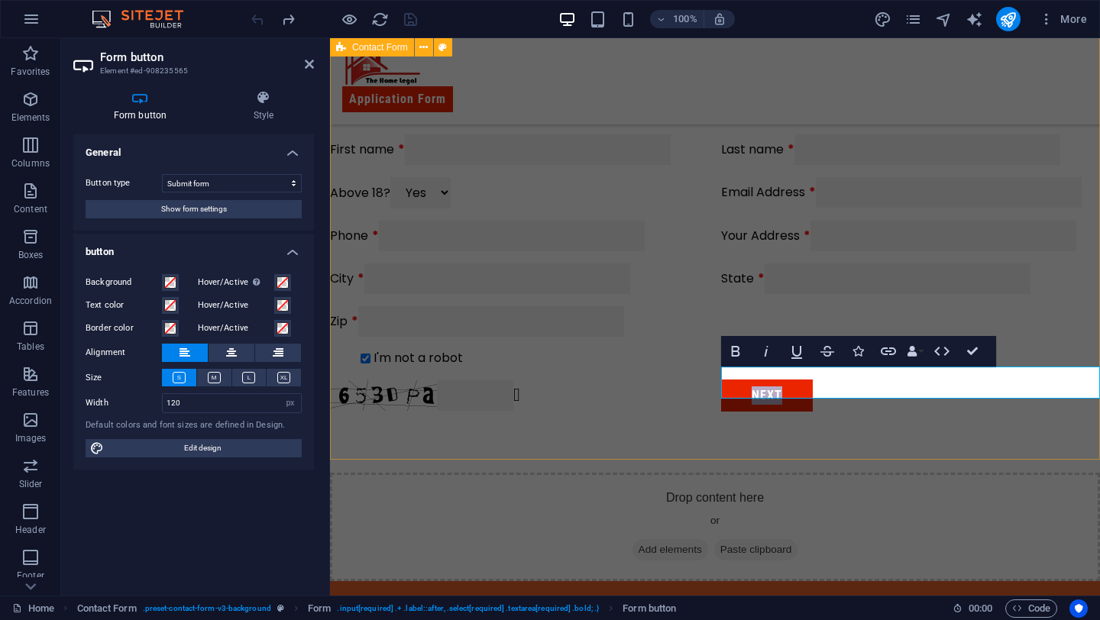
click at [972, 444] on div "Basic Information First name Last name Above 18? Yes No Email Address Phone You…" at bounding box center [715, 254] width 770 height 435
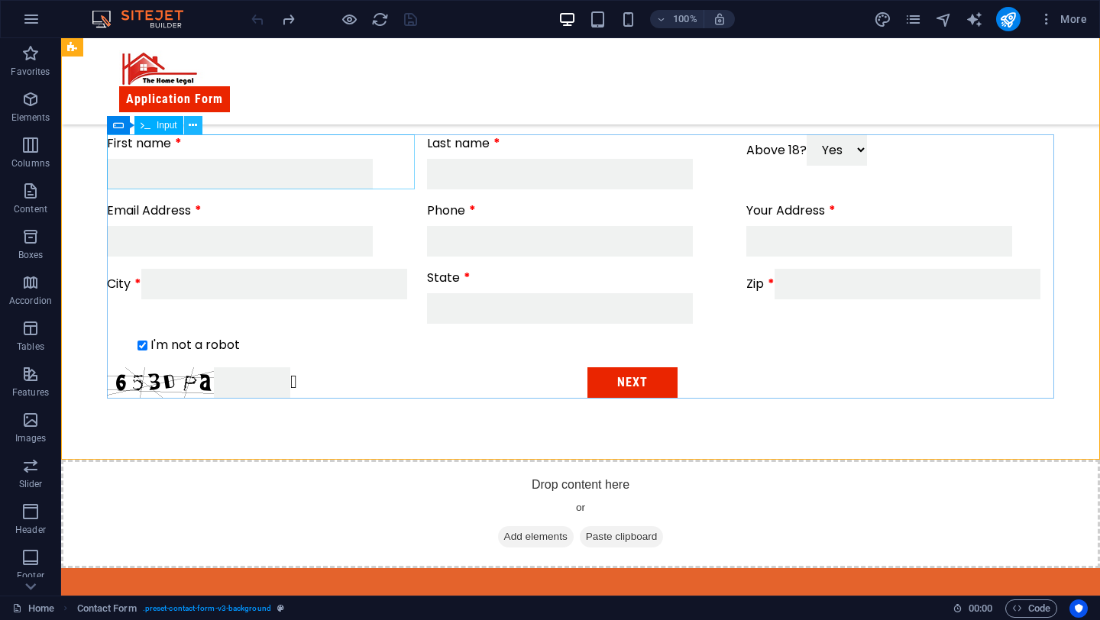
click at [185, 124] on button at bounding box center [193, 125] width 18 height 18
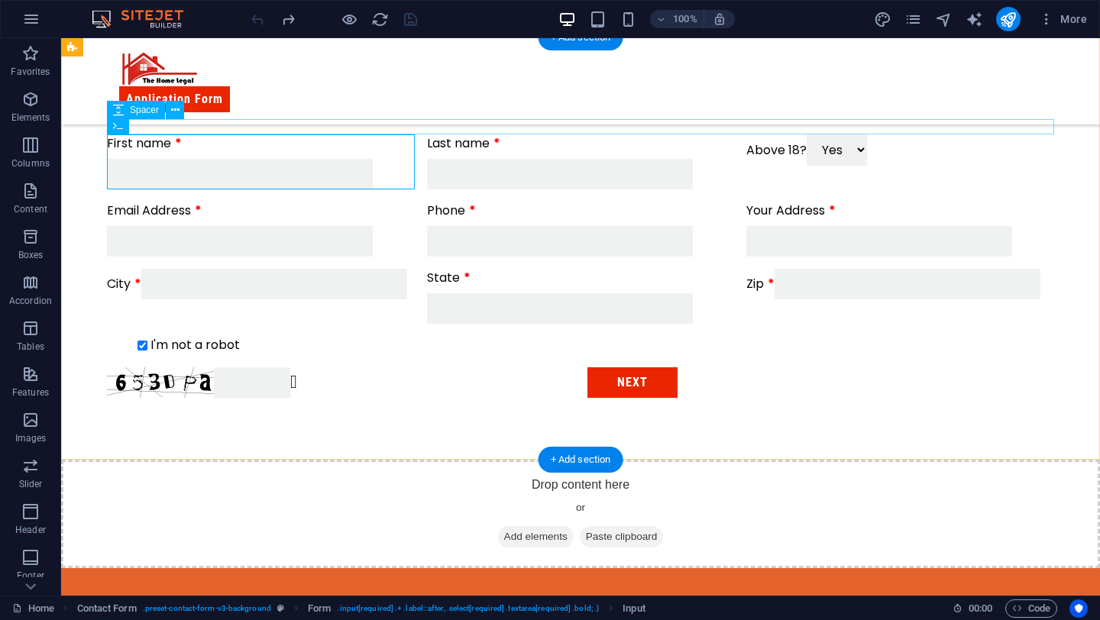
click at [141, 127] on div at bounding box center [580, 126] width 947 height 15
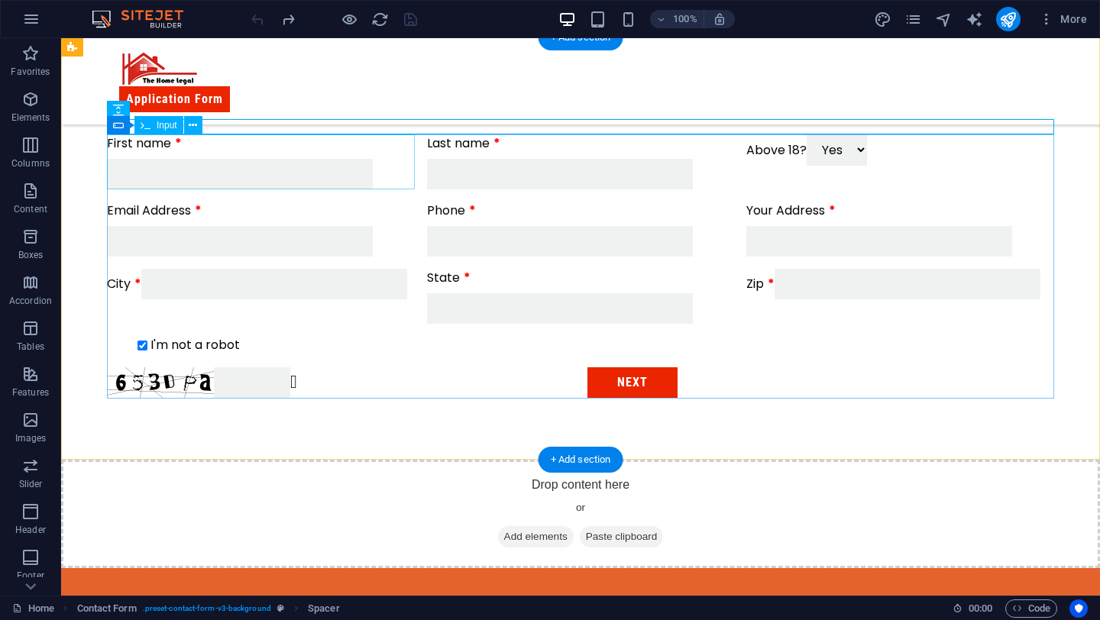
click at [161, 149] on div "First name" at bounding box center [261, 161] width 308 height 55
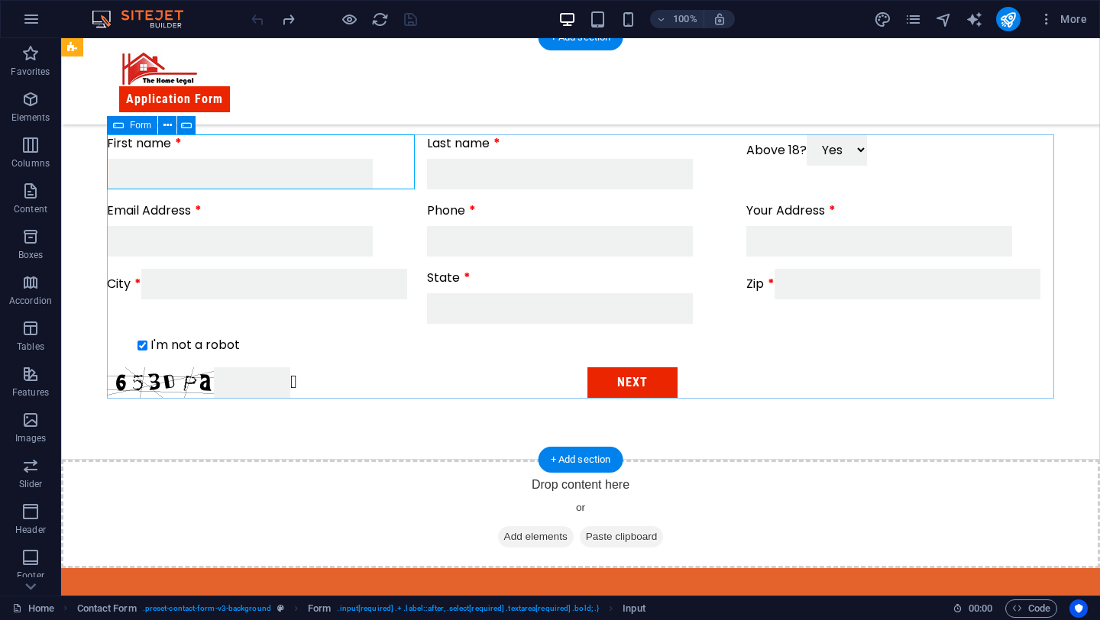
click at [428, 360] on div "First name Last name Above 18? Yes No Email Address Phone Your Address City Sta…" at bounding box center [580, 266] width 947 height 276
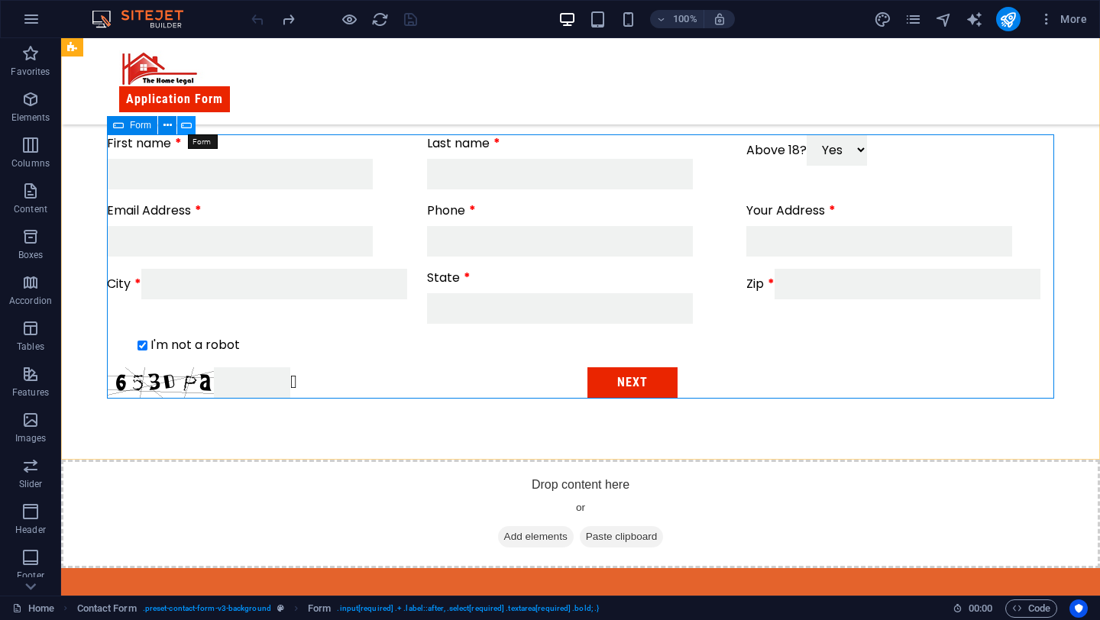
click at [188, 125] on icon at bounding box center [186, 126] width 11 height 16
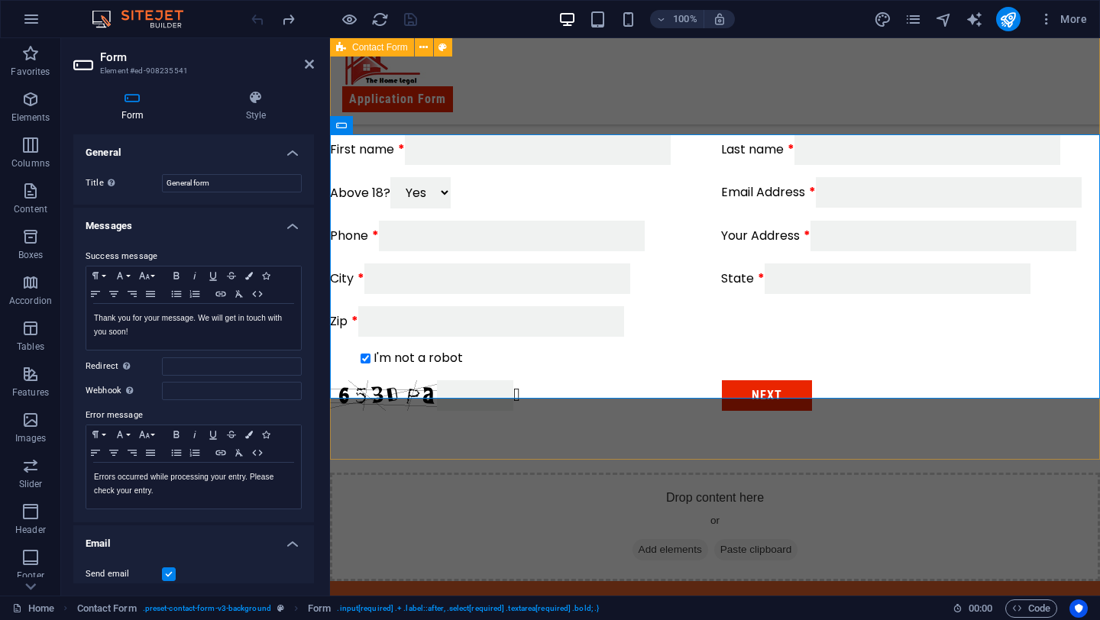
click at [460, 442] on div "Basic Information First name Last name Above 18? Yes No Email Address Phone You…" at bounding box center [715, 254] width 770 height 435
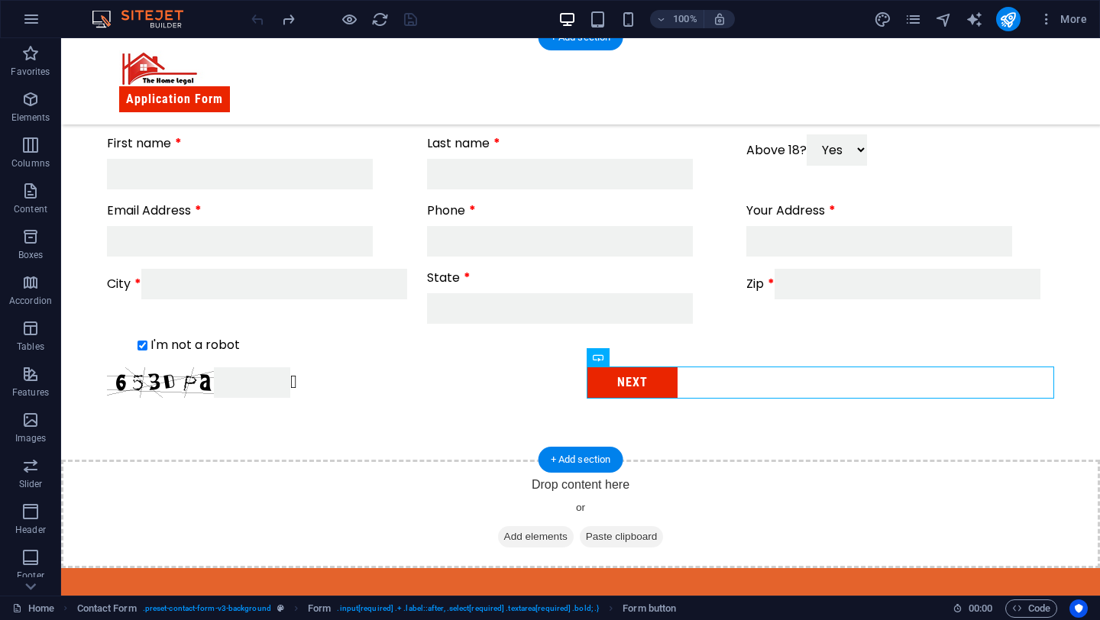
drag, startPoint x: 616, startPoint y: 380, endPoint x: 514, endPoint y: 441, distance: 118.5
click at [514, 441] on div "Basic Information First name Last name Above 18? Yes No Email Address Phone You…" at bounding box center [580, 248] width 1039 height 422
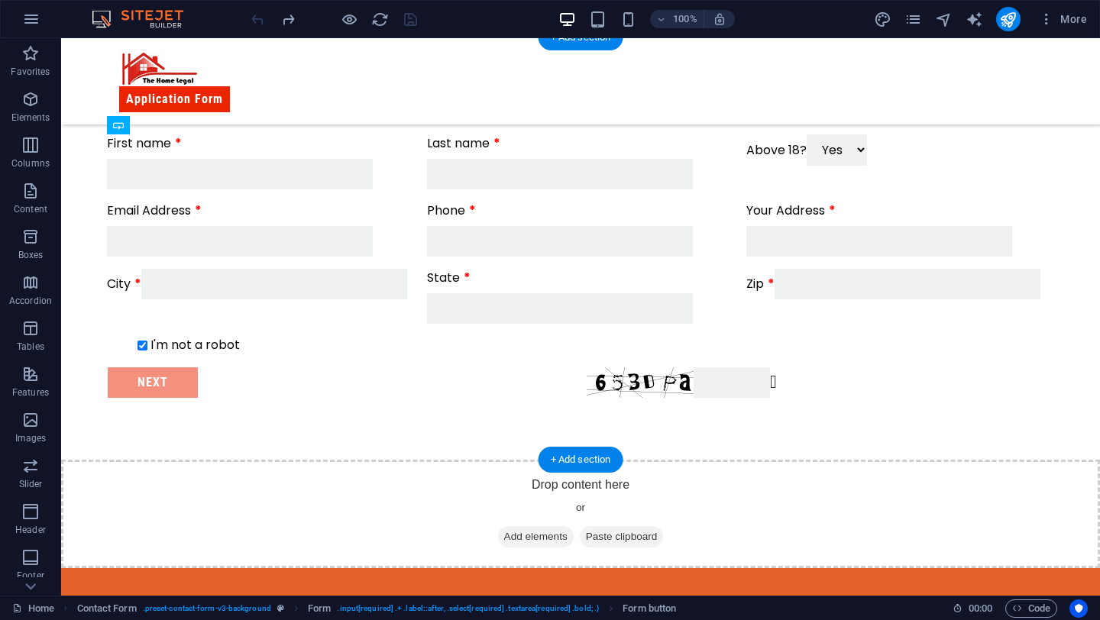
drag, startPoint x: 662, startPoint y: 395, endPoint x: 537, endPoint y: 425, distance: 128.7
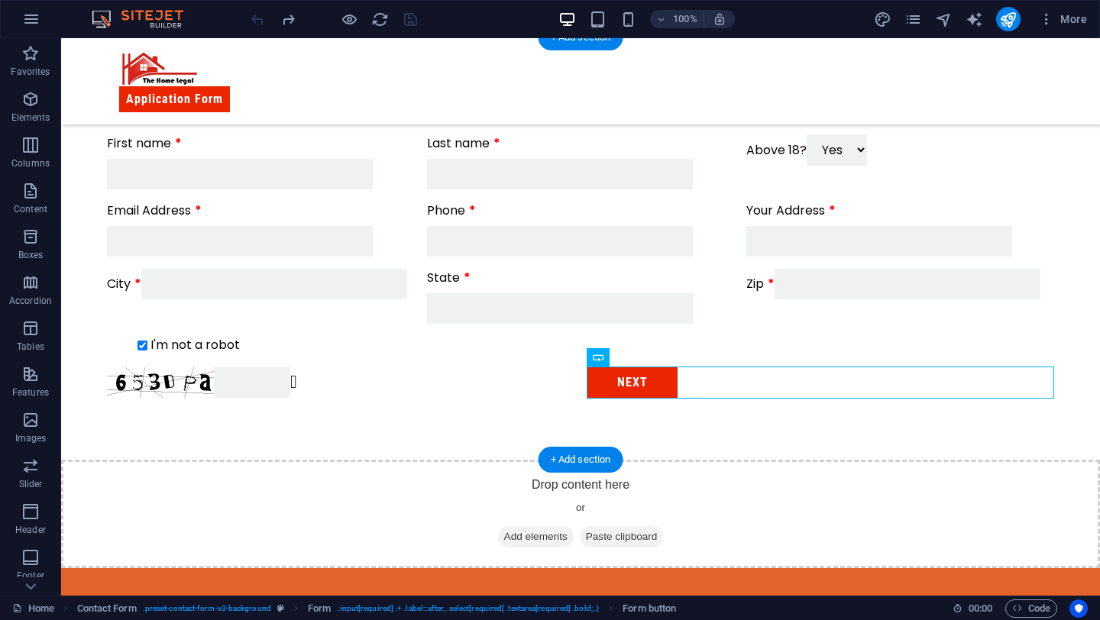
drag, startPoint x: 624, startPoint y: 368, endPoint x: 606, endPoint y: 405, distance: 41.0
click at [606, 405] on div "Basic Information First name Last name Above 18? Yes No Email Address Phone You…" at bounding box center [580, 248] width 1039 height 422
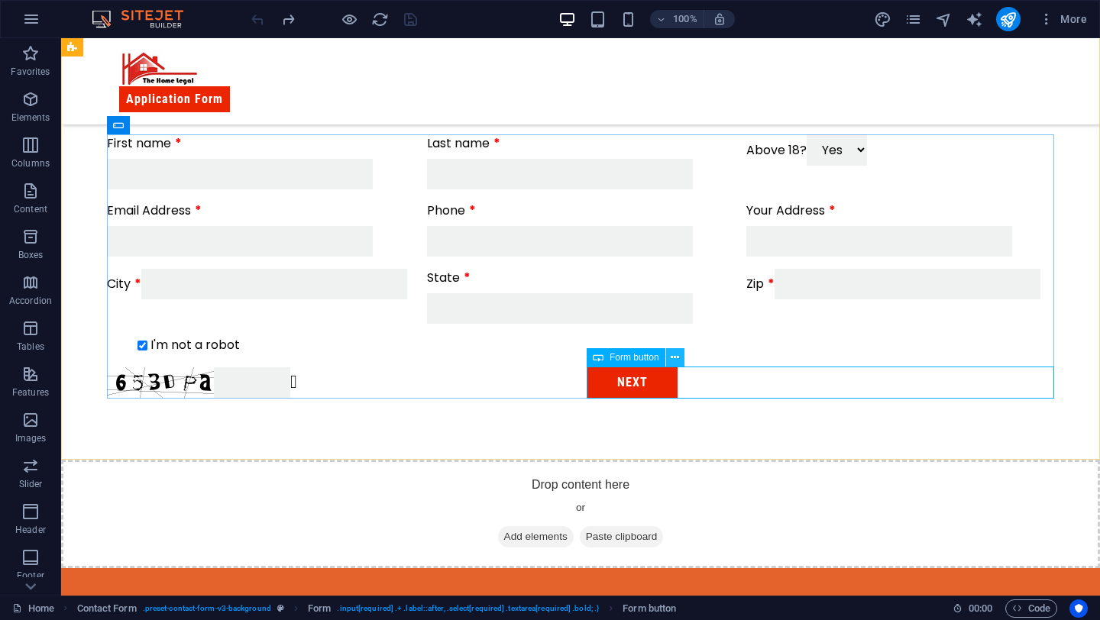
click at [679, 355] on button at bounding box center [675, 357] width 18 height 18
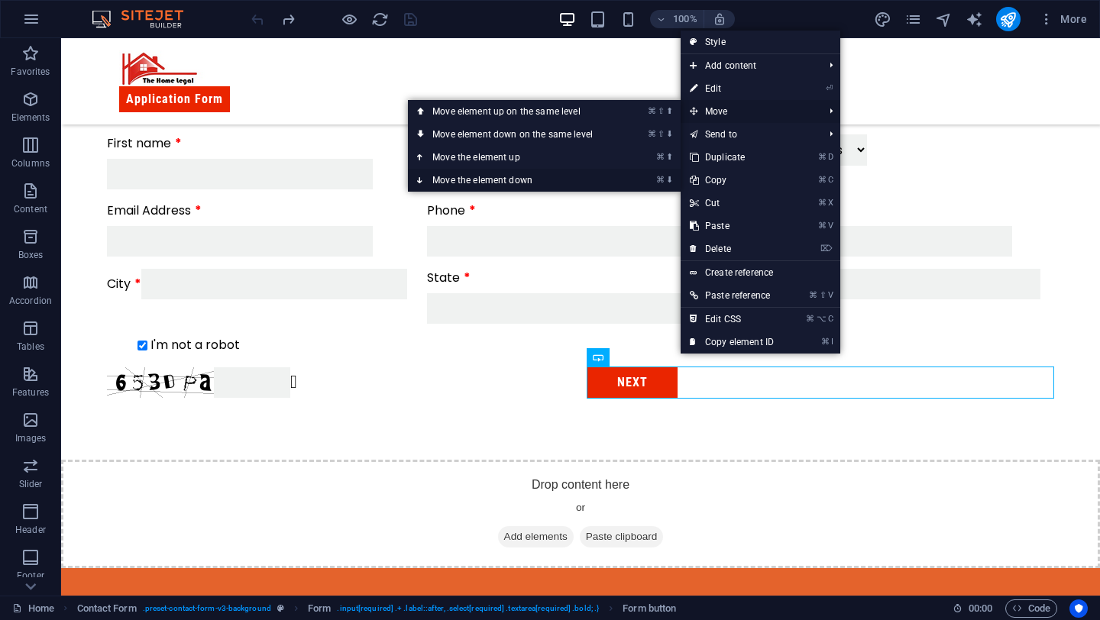
click at [585, 181] on link "⌘ ⬇ Move the element down" at bounding box center [515, 180] width 215 height 23
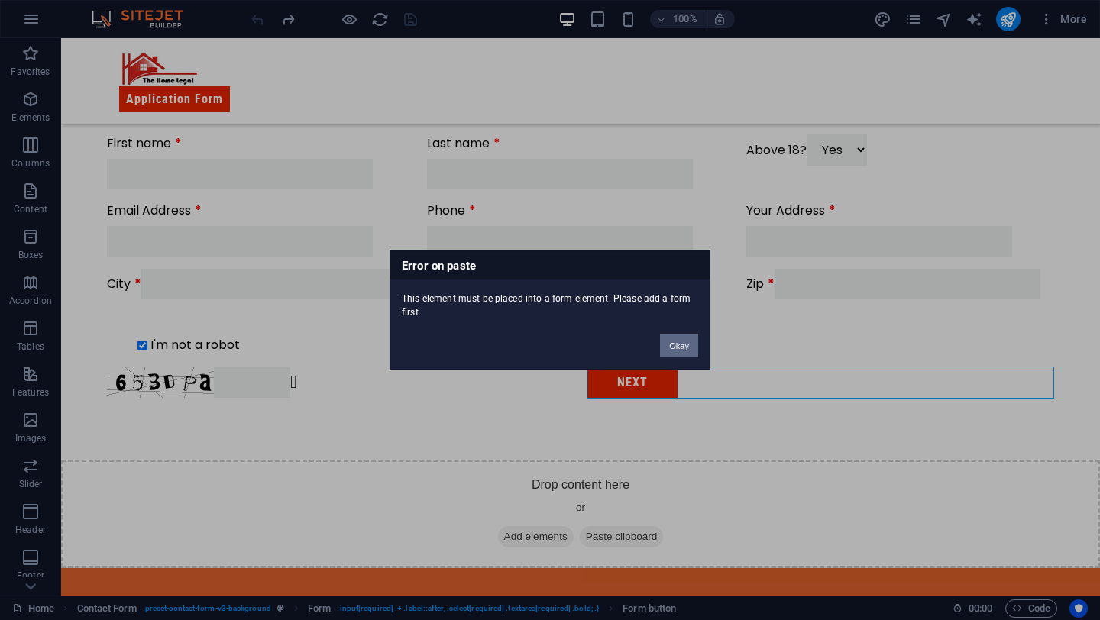
click at [690, 346] on button "Okay" at bounding box center [679, 345] width 38 height 23
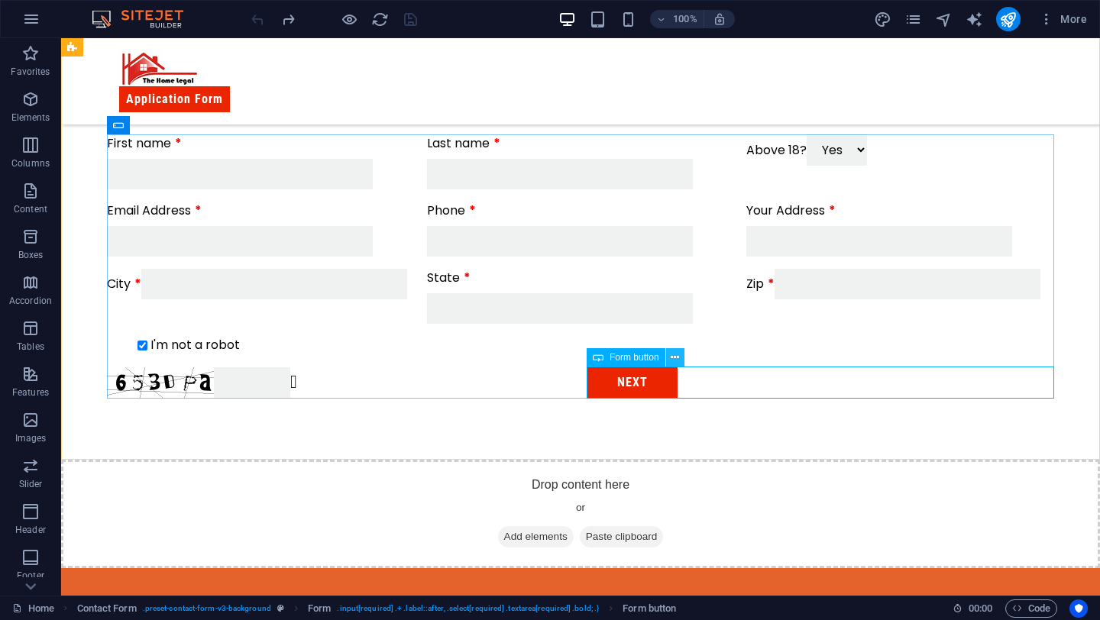
click at [674, 353] on icon at bounding box center [674, 358] width 8 height 16
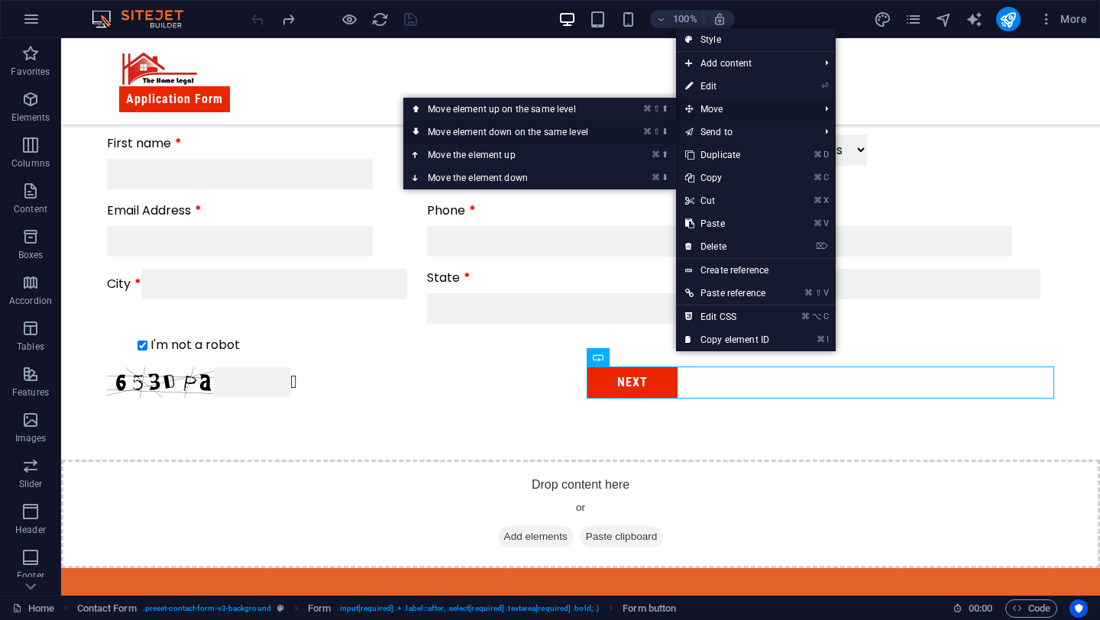
click at [594, 134] on link "⌘ ⇧ ⬇ Move element down on the same level" at bounding box center [510, 132] width 215 height 23
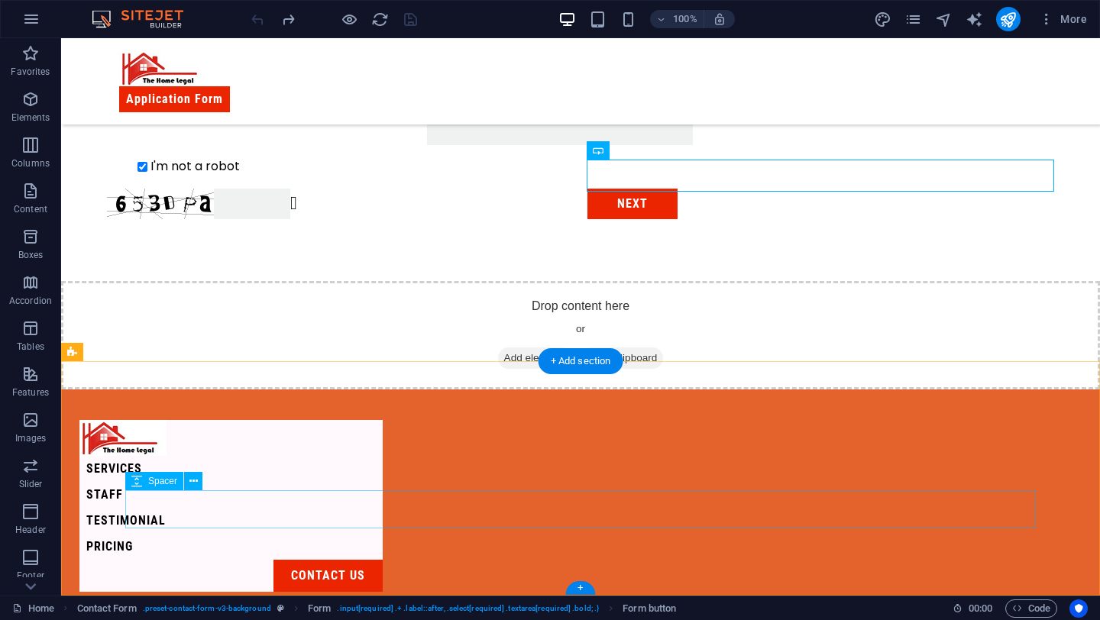
scroll to position [619, 0]
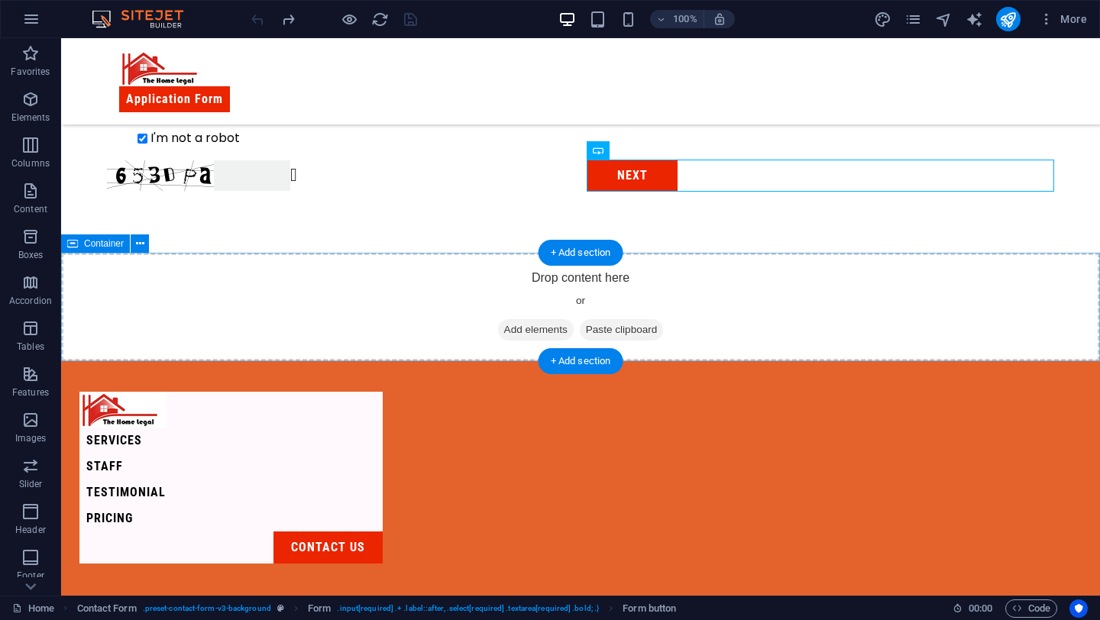
click at [537, 330] on span "Add elements" at bounding box center [536, 329] width 76 height 21
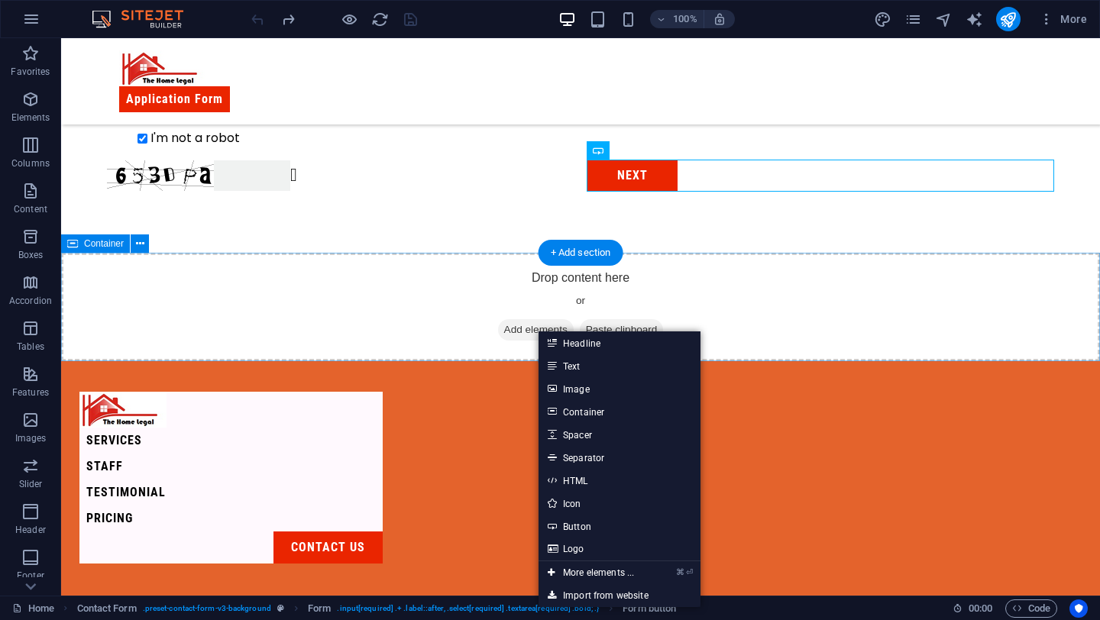
click at [391, 282] on div "Drop content here or Add elements Paste clipboard" at bounding box center [641, 354] width 1039 height 557
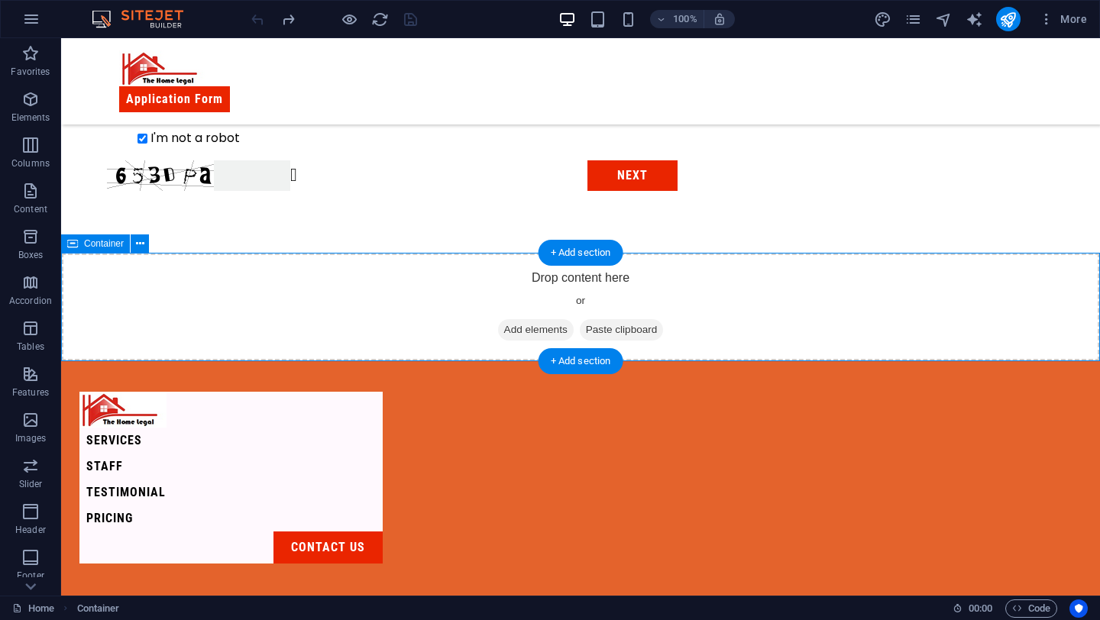
click at [391, 282] on div "Drop content here or Add elements Paste clipboard" at bounding box center [641, 354] width 1039 height 557
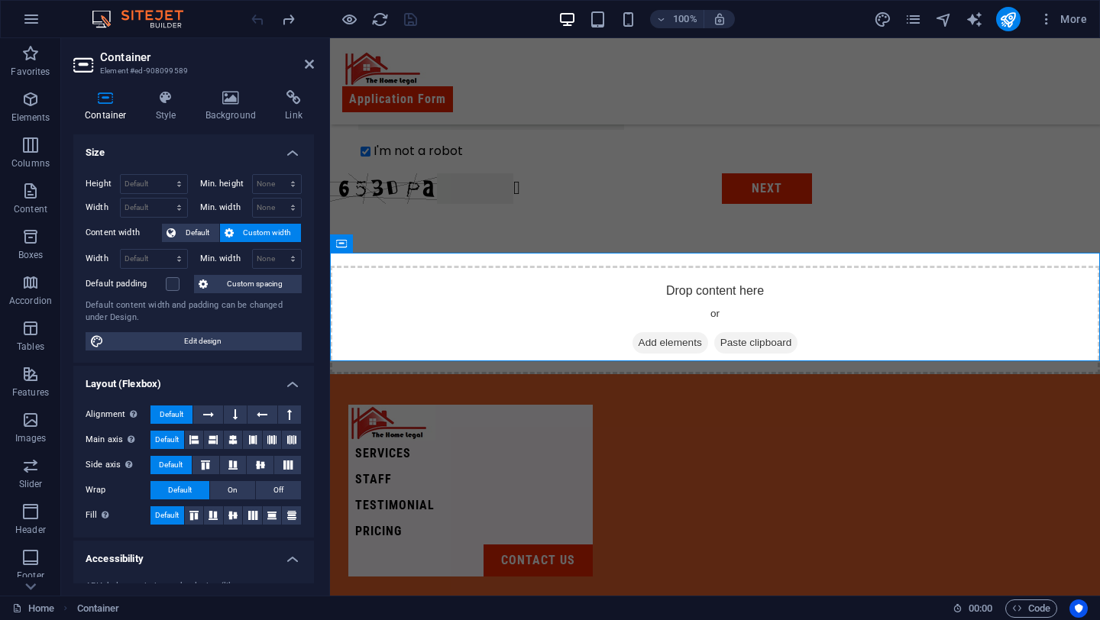
click at [314, 71] on aside "Container Element #ed-908099589 Container Style Background Link Size Height Def…" at bounding box center [195, 316] width 269 height 557
click at [312, 66] on icon at bounding box center [309, 64] width 9 height 12
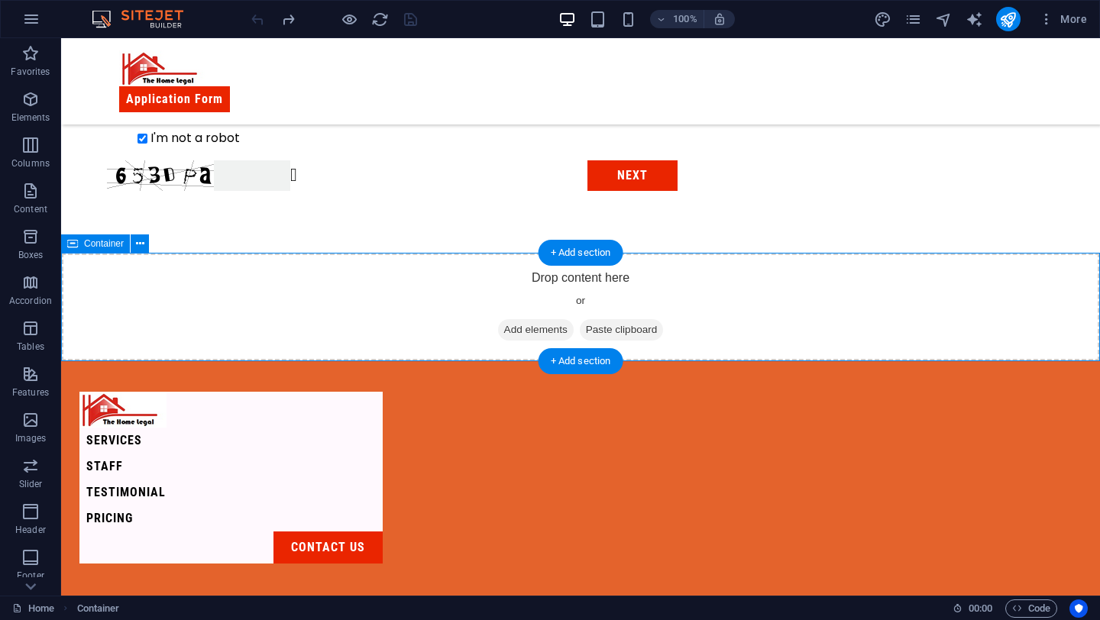
click at [525, 331] on span "Add elements" at bounding box center [536, 329] width 76 height 21
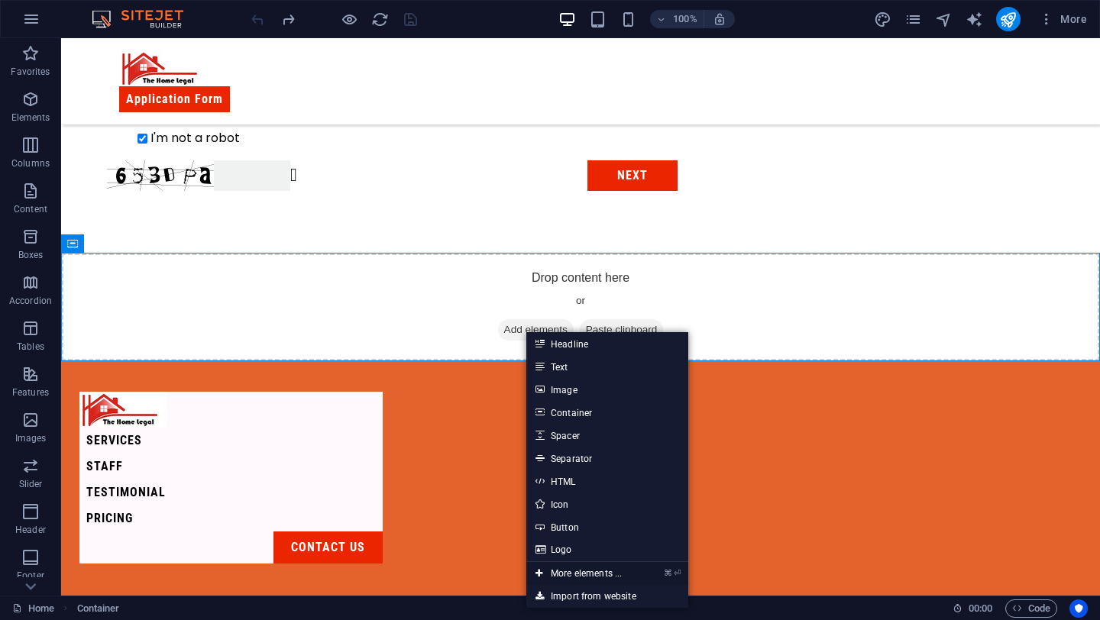
click at [580, 578] on link "⌘ ⏎ More elements ..." at bounding box center [578, 573] width 105 height 23
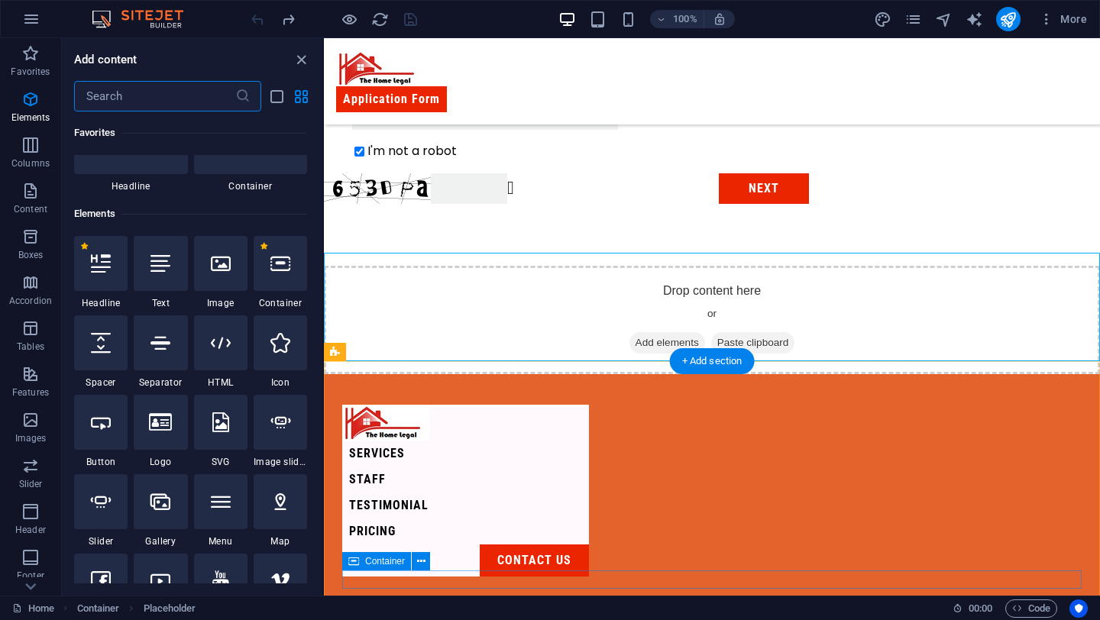
scroll to position [163, 0]
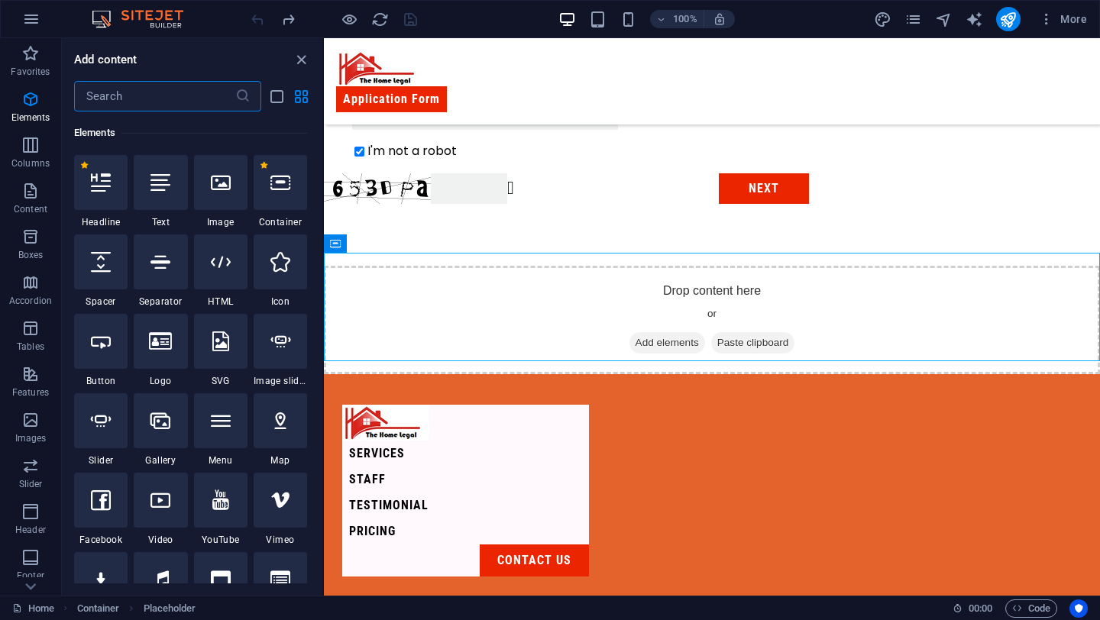
click at [180, 105] on input "text" at bounding box center [154, 96] width 161 height 31
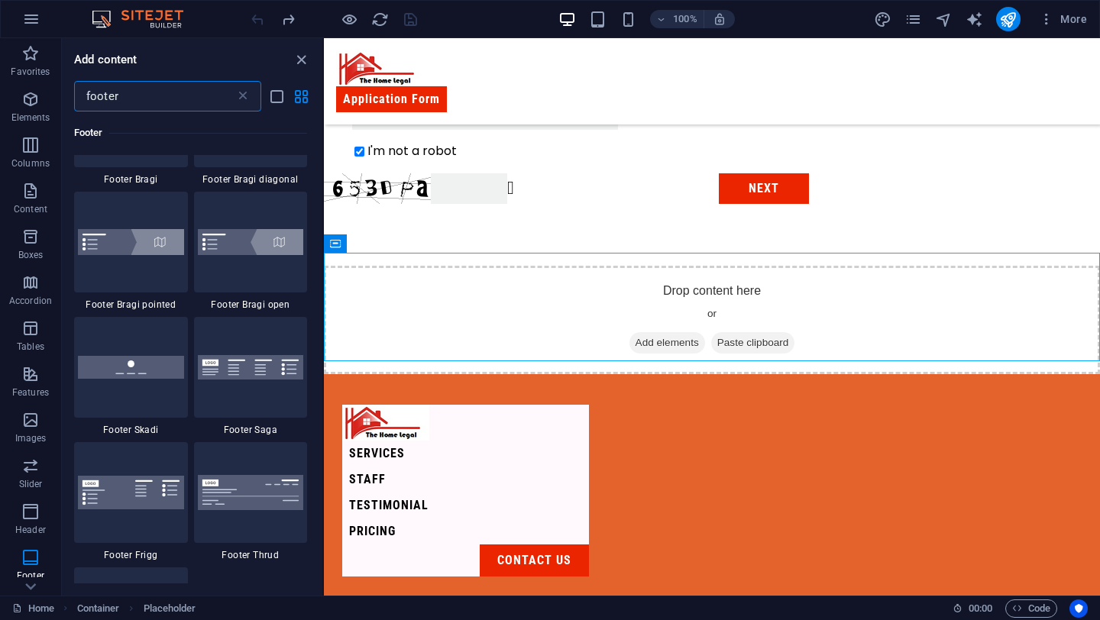
scroll to position [471, 0]
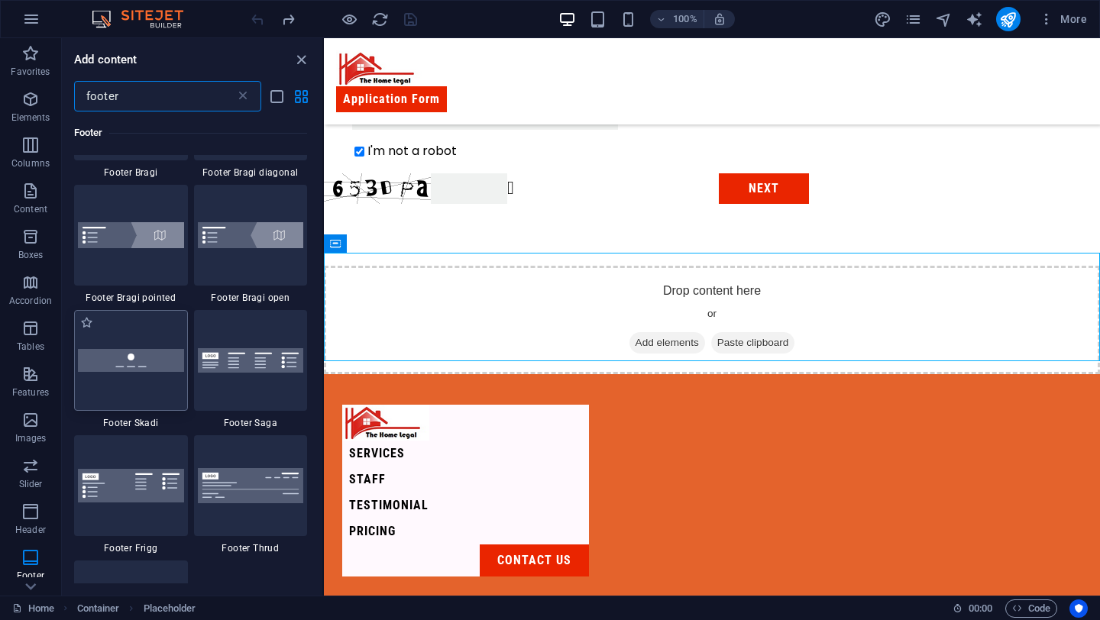
type input "footer"
click at [165, 360] on img at bounding box center [131, 360] width 106 height 22
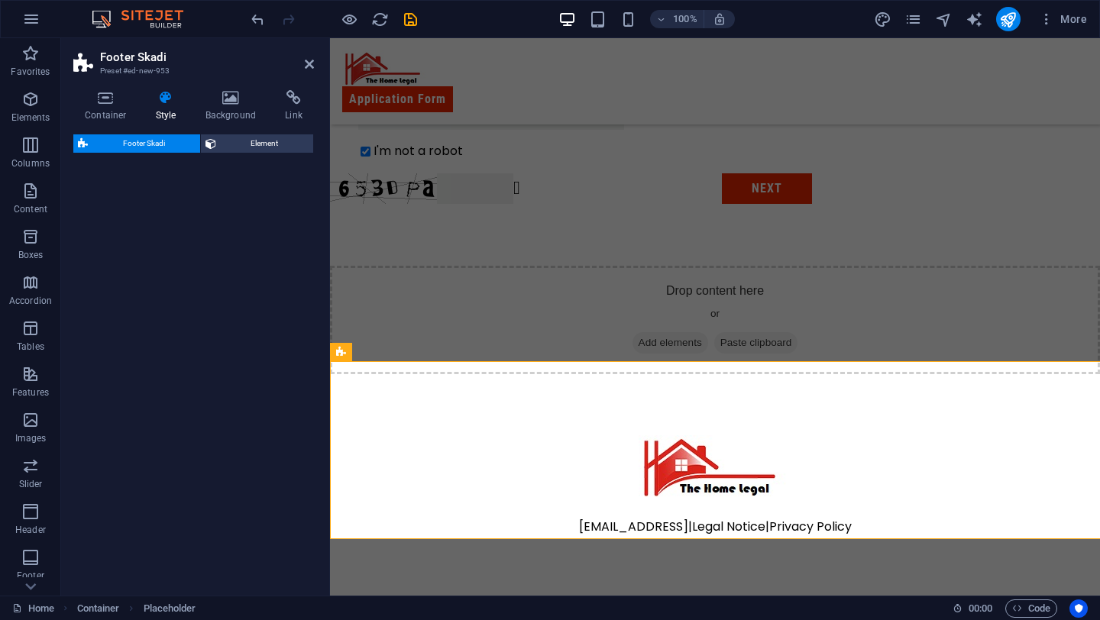
select select "rem"
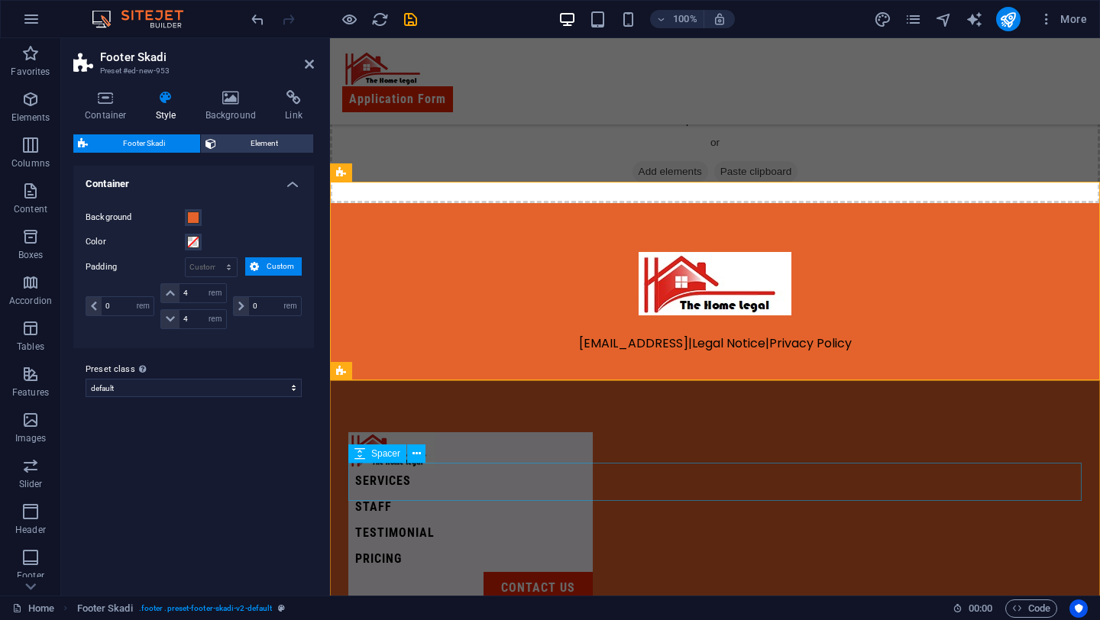
scroll to position [802, 0]
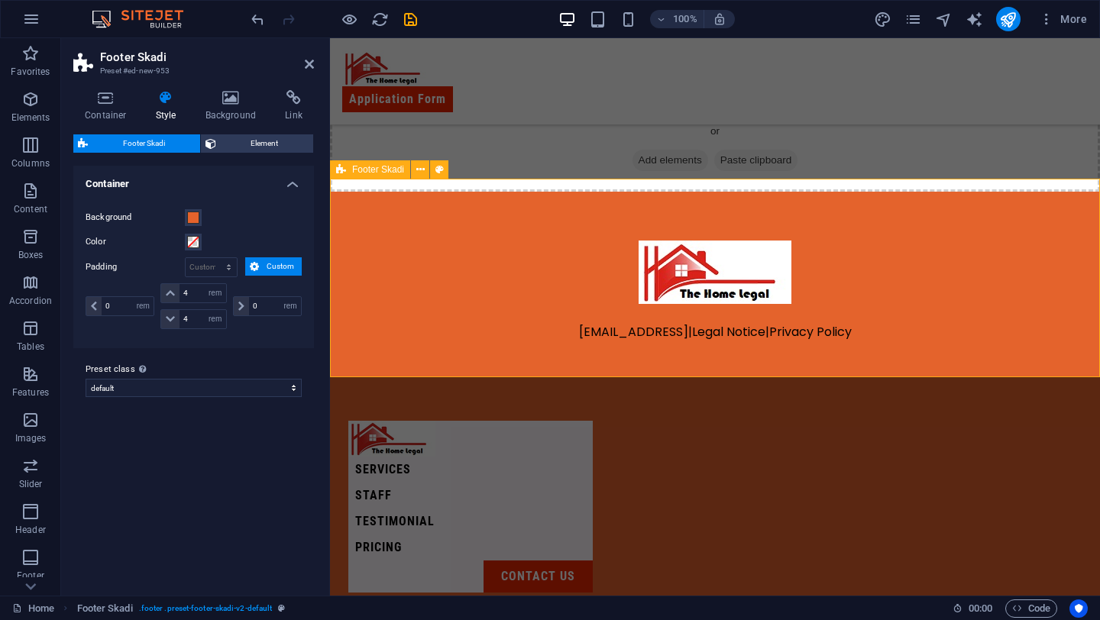
click at [490, 220] on div "[EMAIL_ADDRESS] | Legal Notice | Privacy Policy" at bounding box center [715, 291] width 770 height 199
click at [441, 174] on icon at bounding box center [439, 170] width 8 height 16
click at [199, 212] on button "Background" at bounding box center [193, 217] width 17 height 17
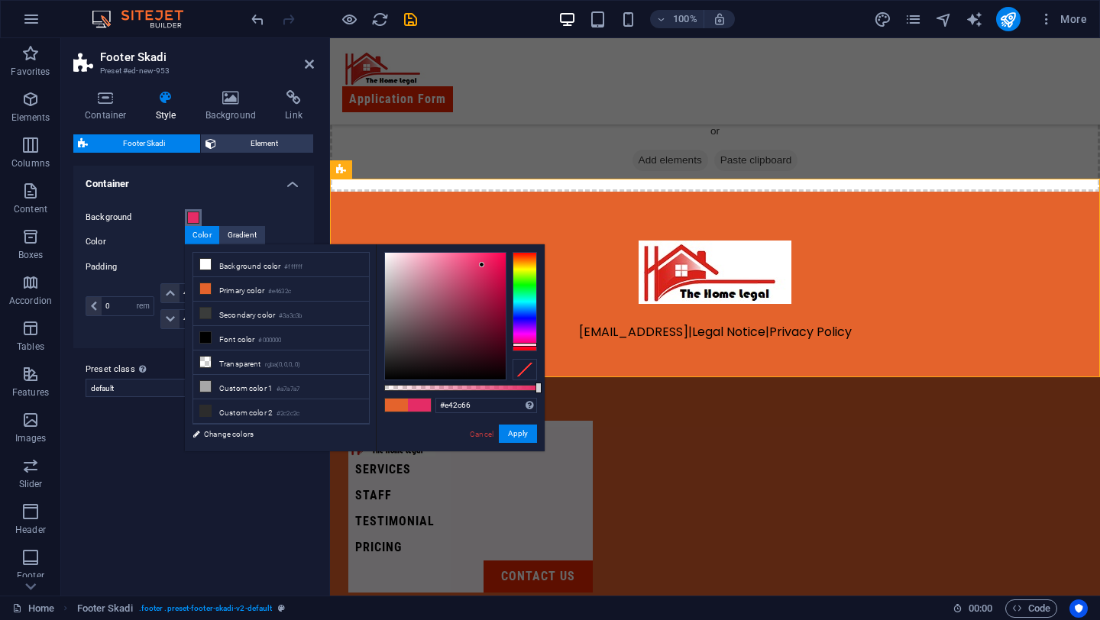
click at [532, 344] on div at bounding box center [524, 301] width 24 height 99
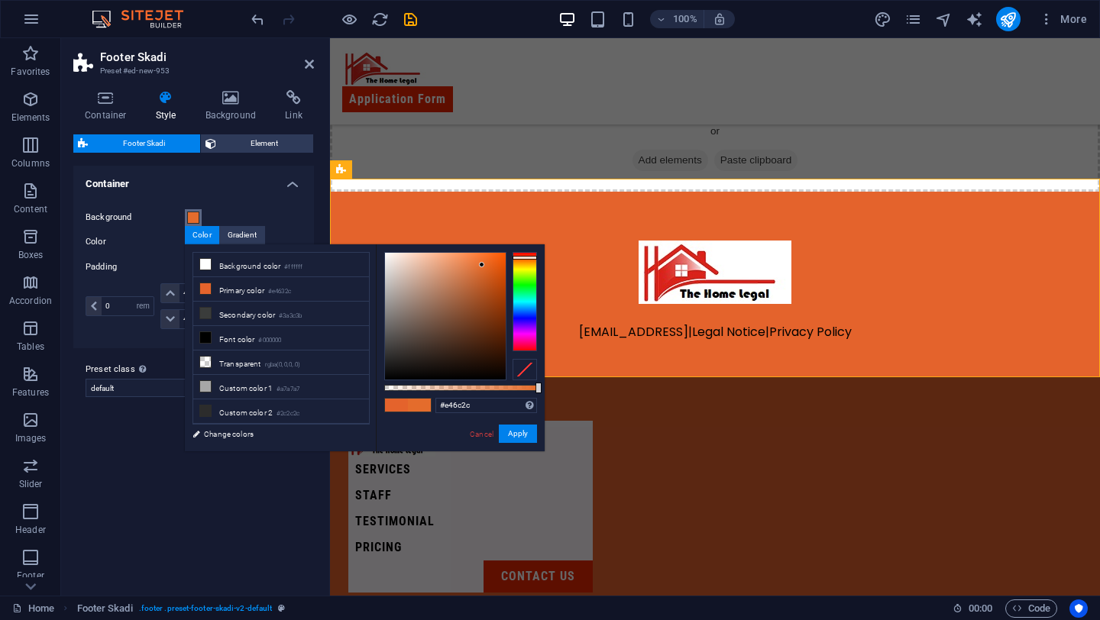
click at [528, 257] on div at bounding box center [524, 301] width 24 height 99
click at [529, 253] on div at bounding box center [524, 301] width 24 height 99
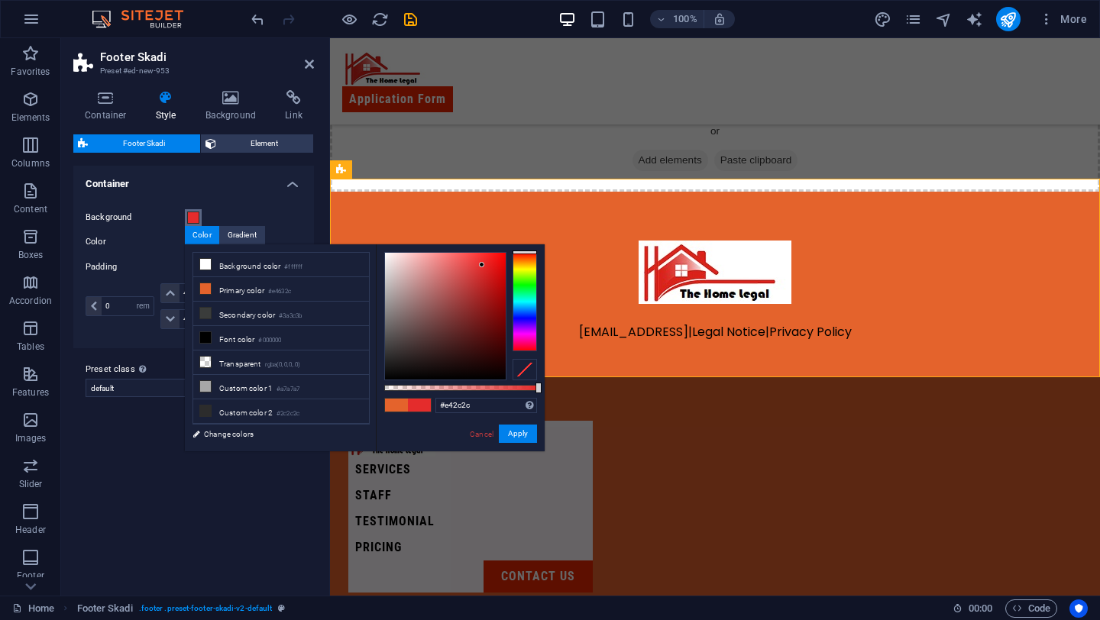
click at [528, 248] on div "#e42c2c Supported formats #0852ed rgb(8, 82, 237) rgba(8, 82, 237, 90%) hsv(221…" at bounding box center [460, 458] width 169 height 428
click at [525, 440] on button "Apply" at bounding box center [518, 434] width 38 height 18
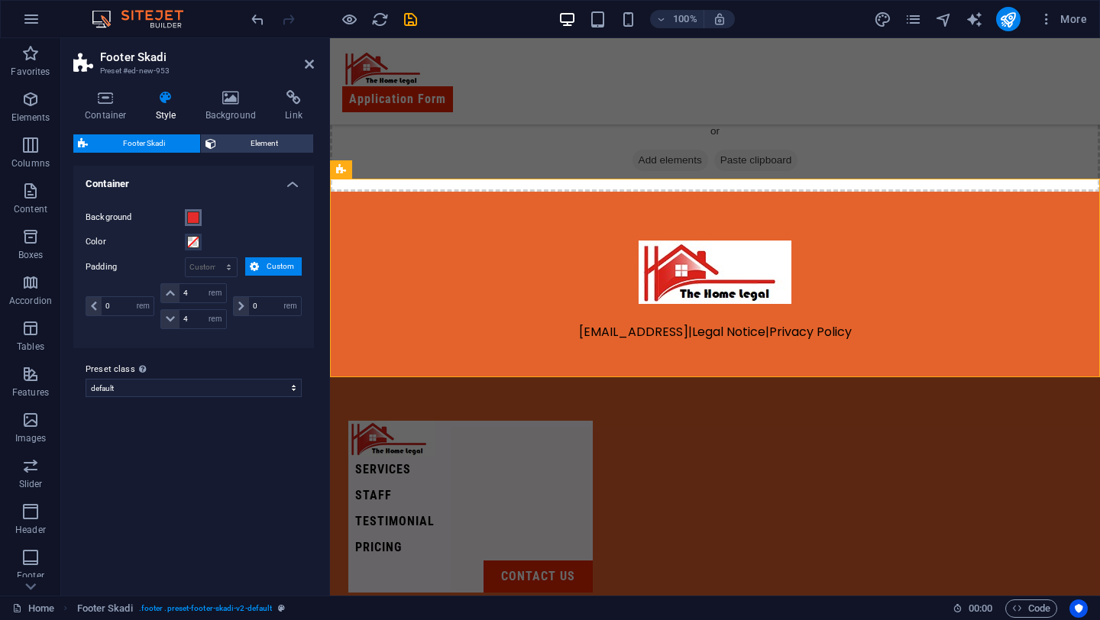
click at [193, 219] on span at bounding box center [193, 218] width 12 height 12
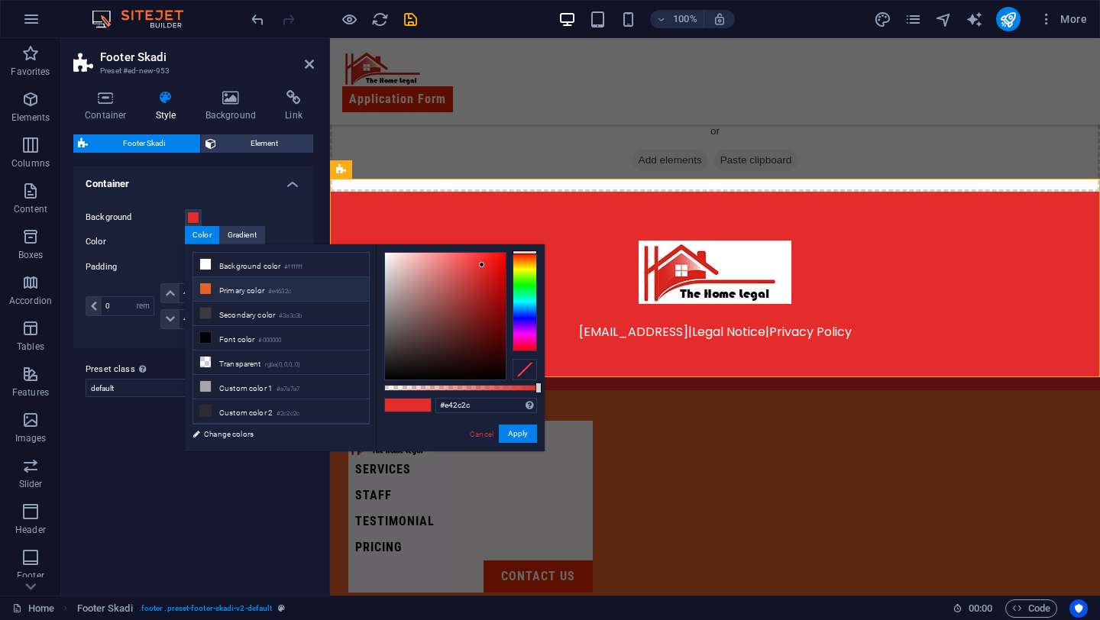
click at [237, 289] on li "Primary color #e4632c" at bounding box center [281, 289] width 176 height 24
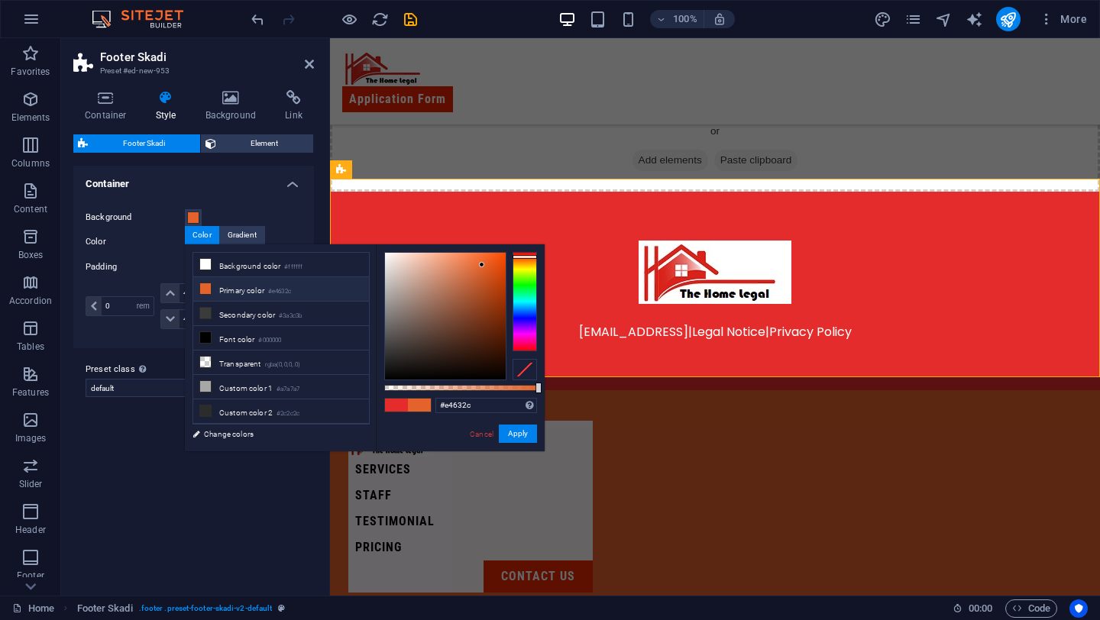
click at [397, 406] on span at bounding box center [396, 405] width 23 height 13
type input "#e42c2c"
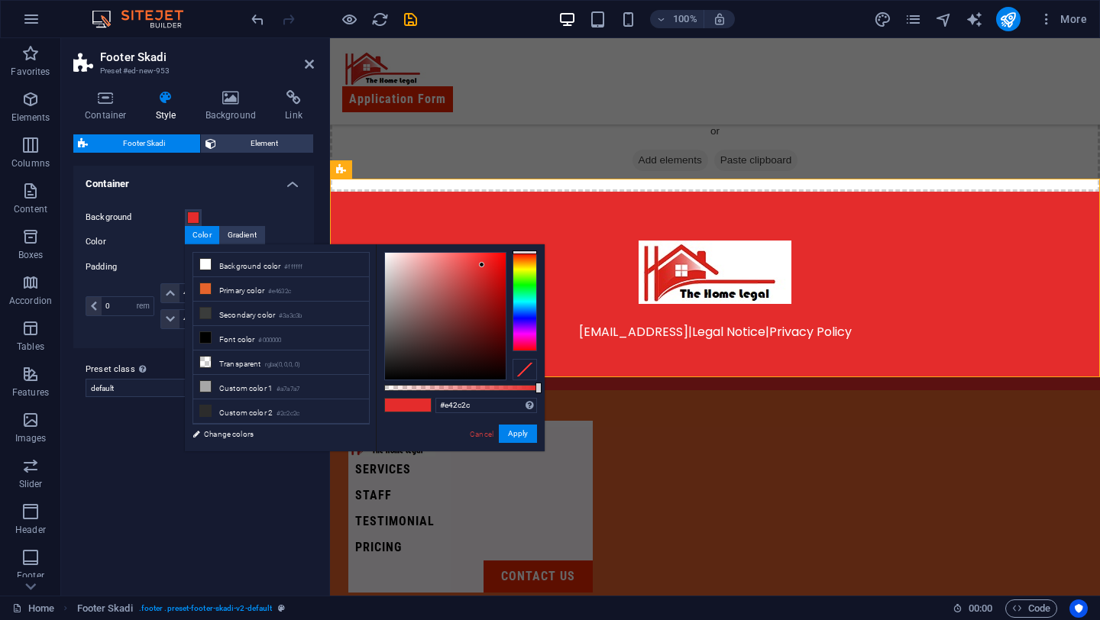
click at [418, 406] on span at bounding box center [419, 405] width 23 height 13
click at [522, 431] on button "Apply" at bounding box center [518, 434] width 38 height 18
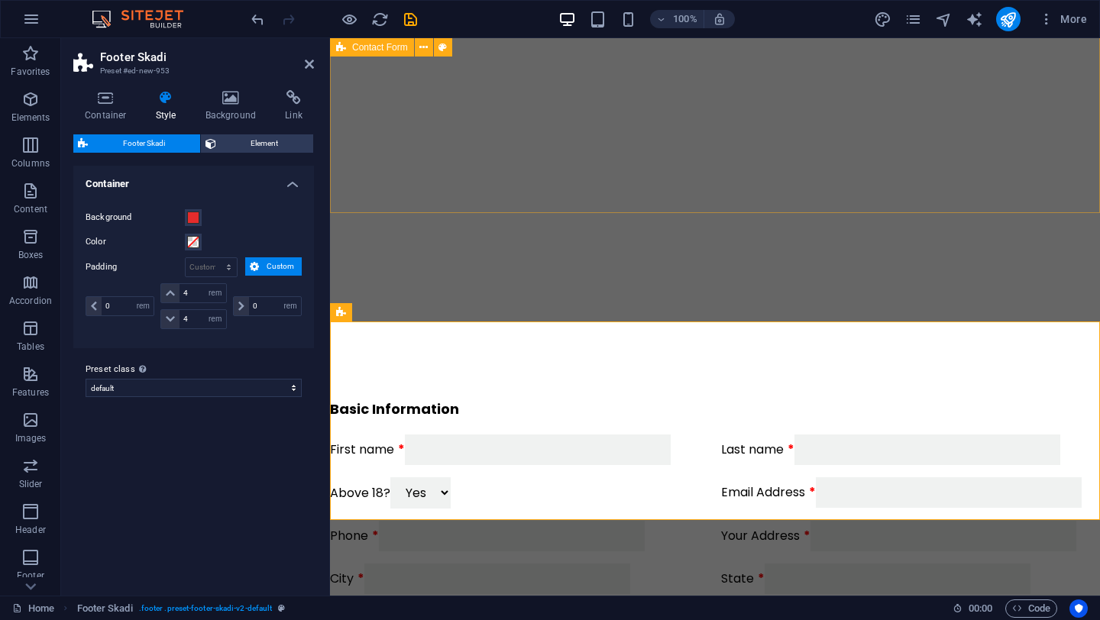
scroll to position [0, 0]
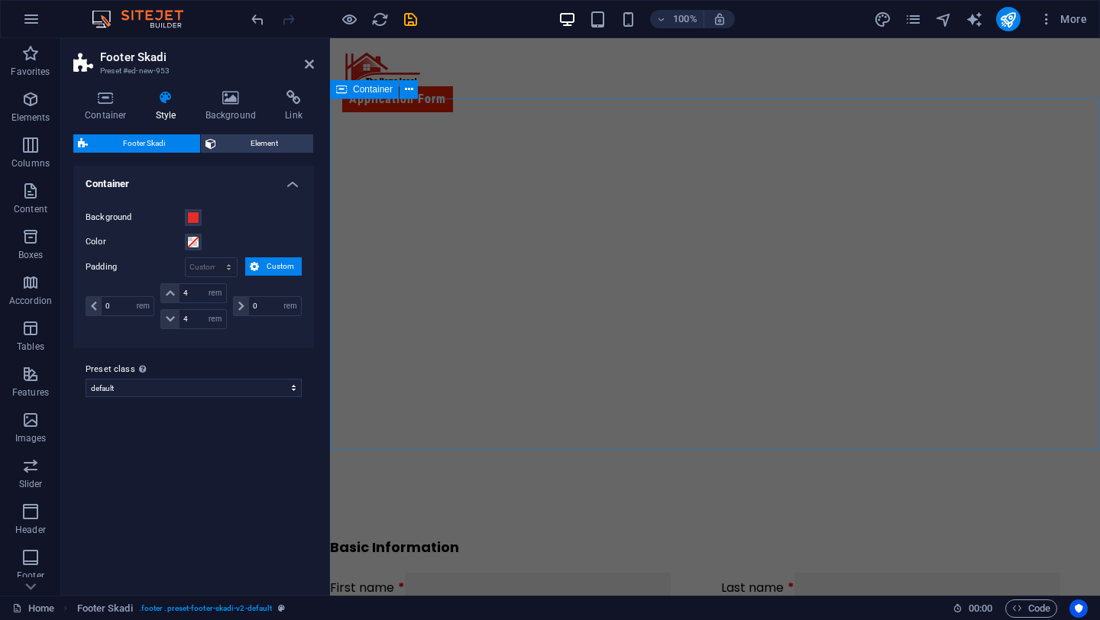
click at [427, 124] on div at bounding box center [715, 299] width 770 height 351
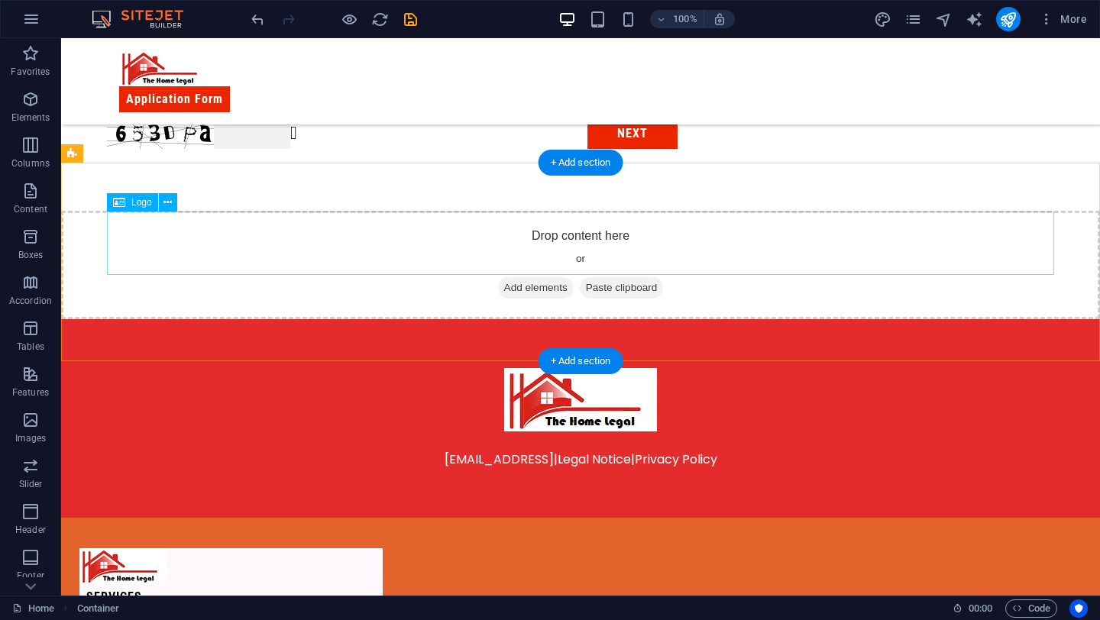
scroll to position [818, 0]
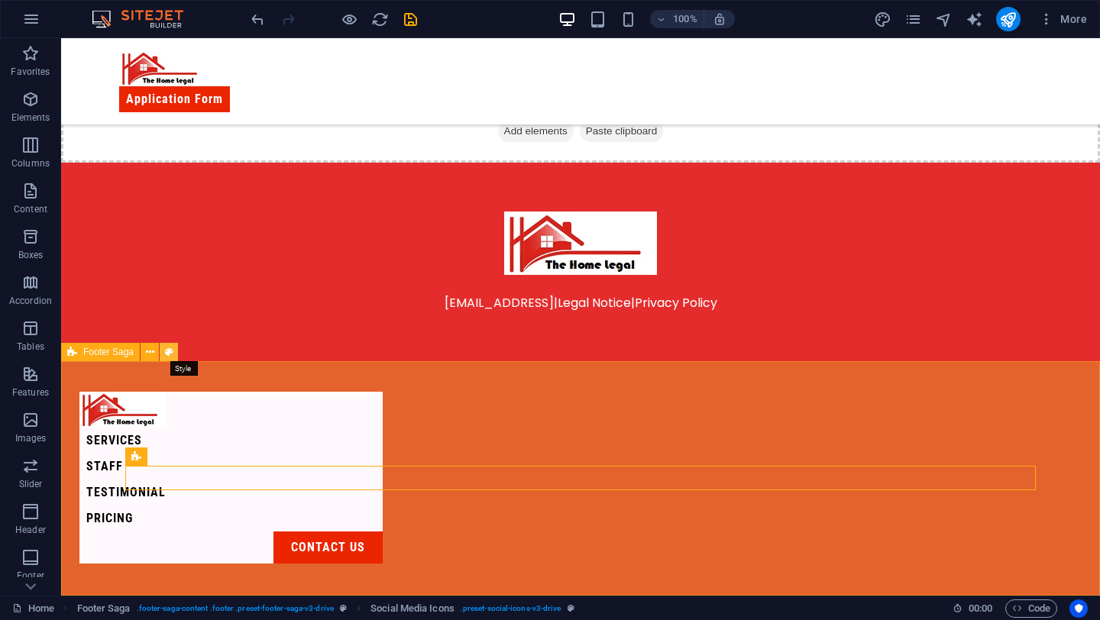
click at [170, 350] on icon at bounding box center [169, 352] width 8 height 16
select select "rem"
select select "preset-footer-saga-v3-drive"
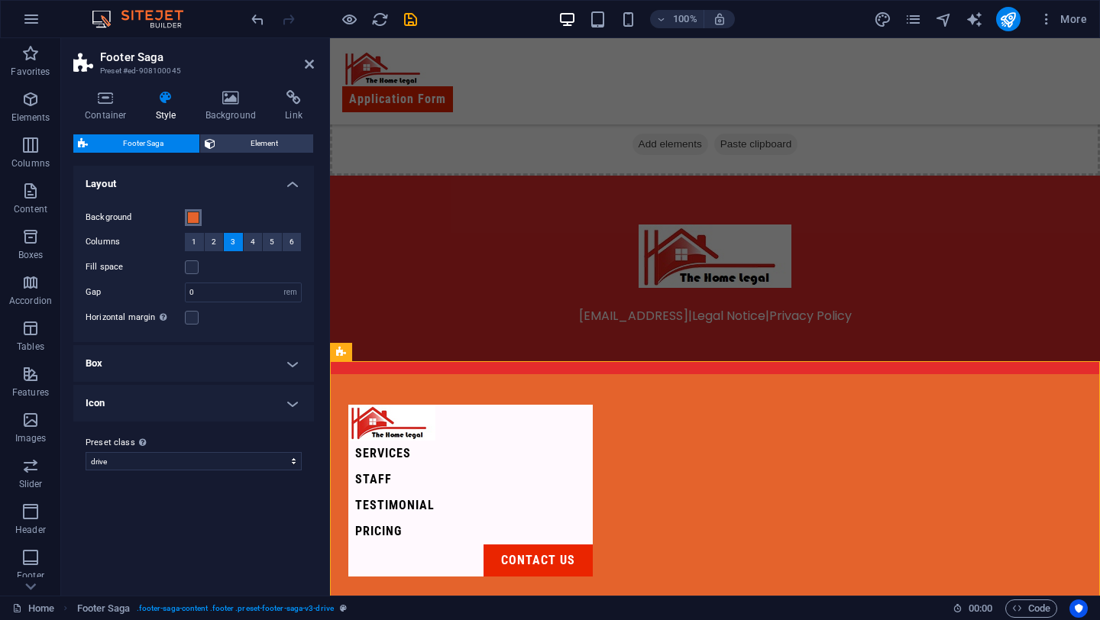
click at [192, 215] on span at bounding box center [193, 218] width 12 height 12
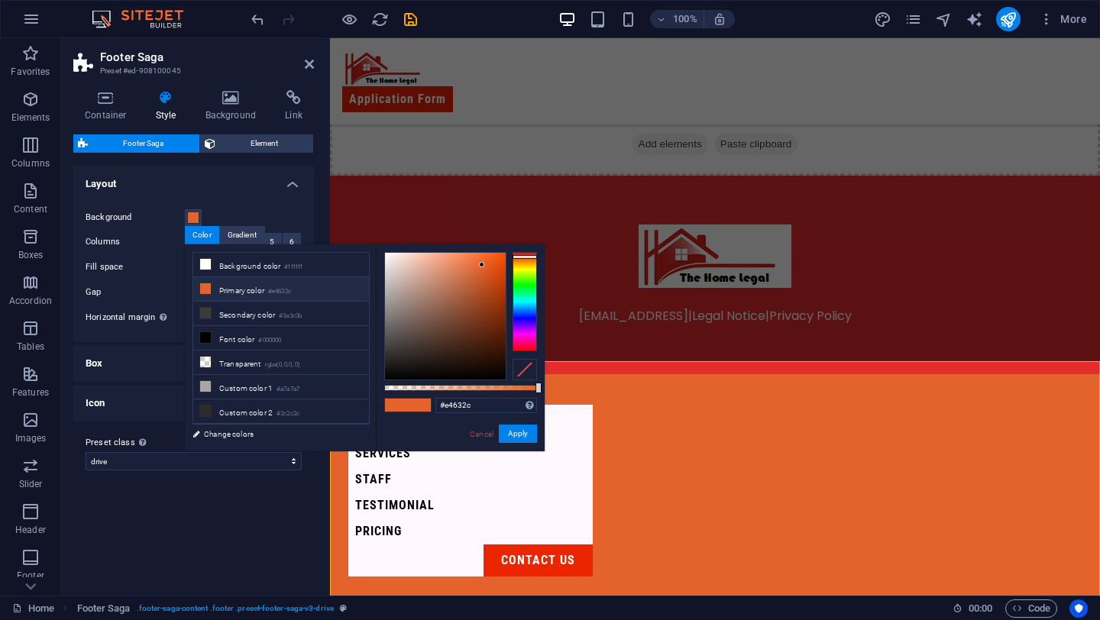
click at [204, 287] on icon at bounding box center [205, 288] width 11 height 11
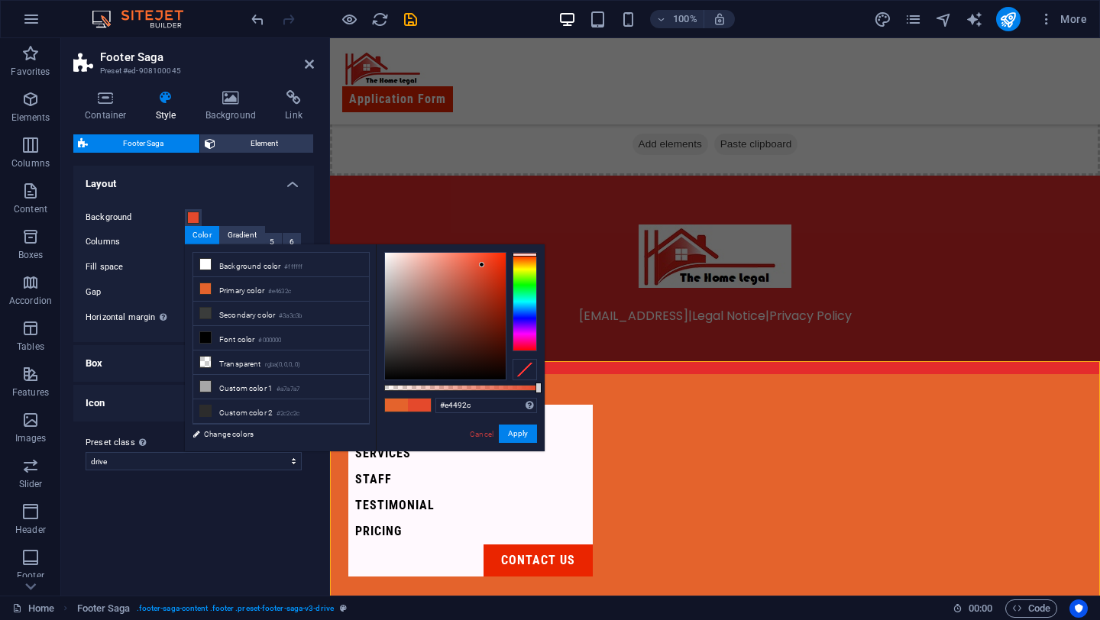
click at [532, 254] on div at bounding box center [524, 301] width 24 height 99
click at [504, 260] on div at bounding box center [445, 316] width 121 height 127
click at [390, 406] on span at bounding box center [396, 405] width 23 height 13
click at [502, 257] on div at bounding box center [445, 316] width 121 height 127
click at [522, 252] on div at bounding box center [524, 301] width 24 height 99
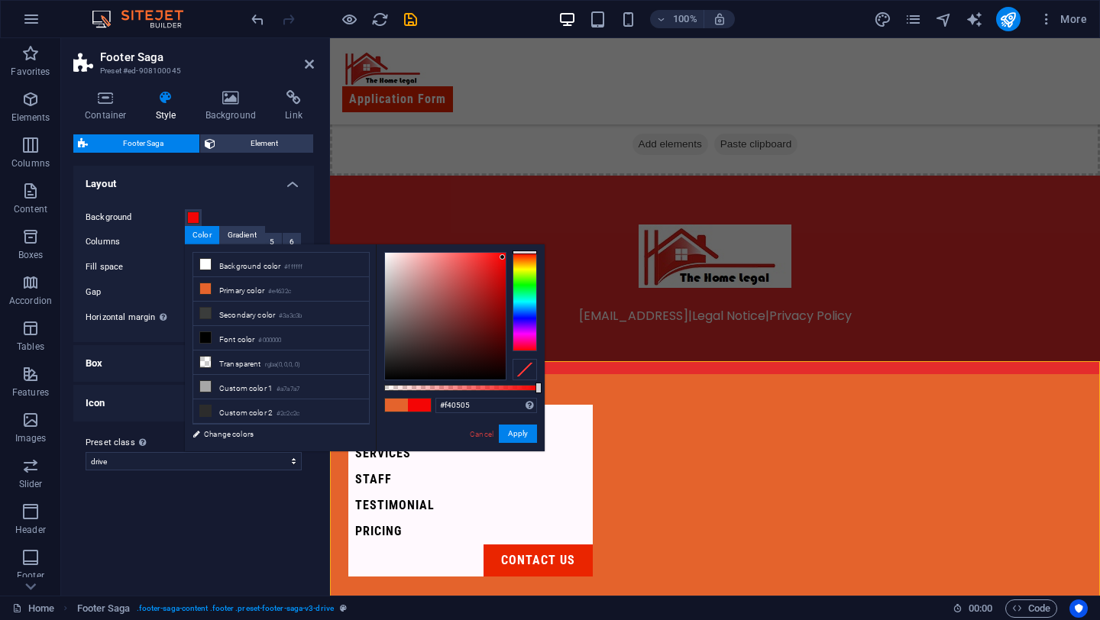
click at [402, 404] on span at bounding box center [396, 405] width 23 height 13
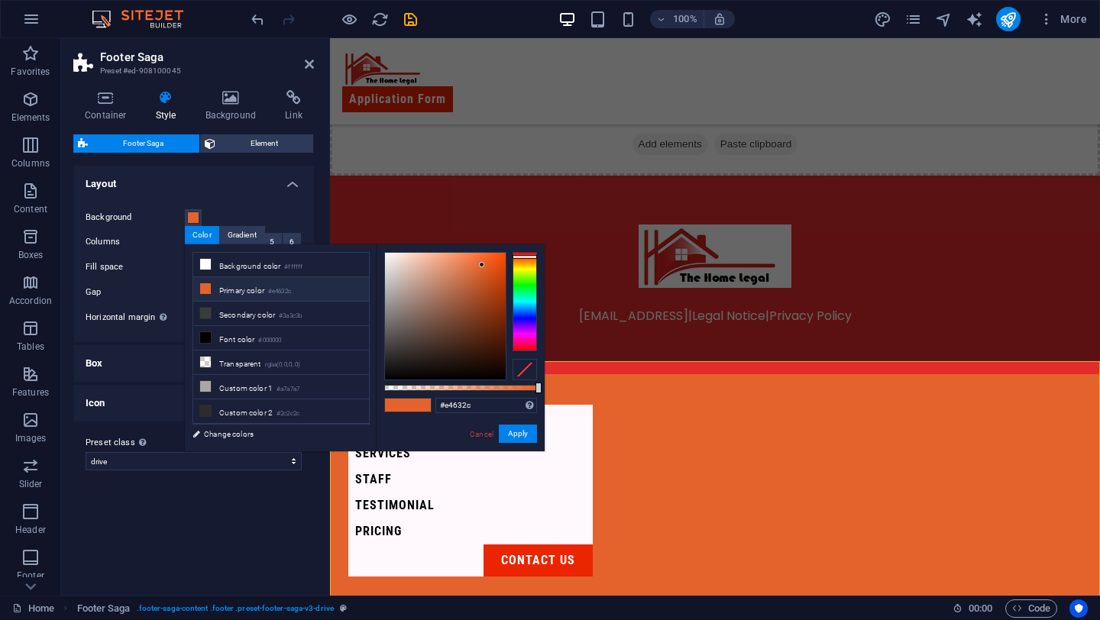
click at [402, 404] on span at bounding box center [396, 405] width 23 height 13
click at [418, 405] on span at bounding box center [419, 405] width 23 height 13
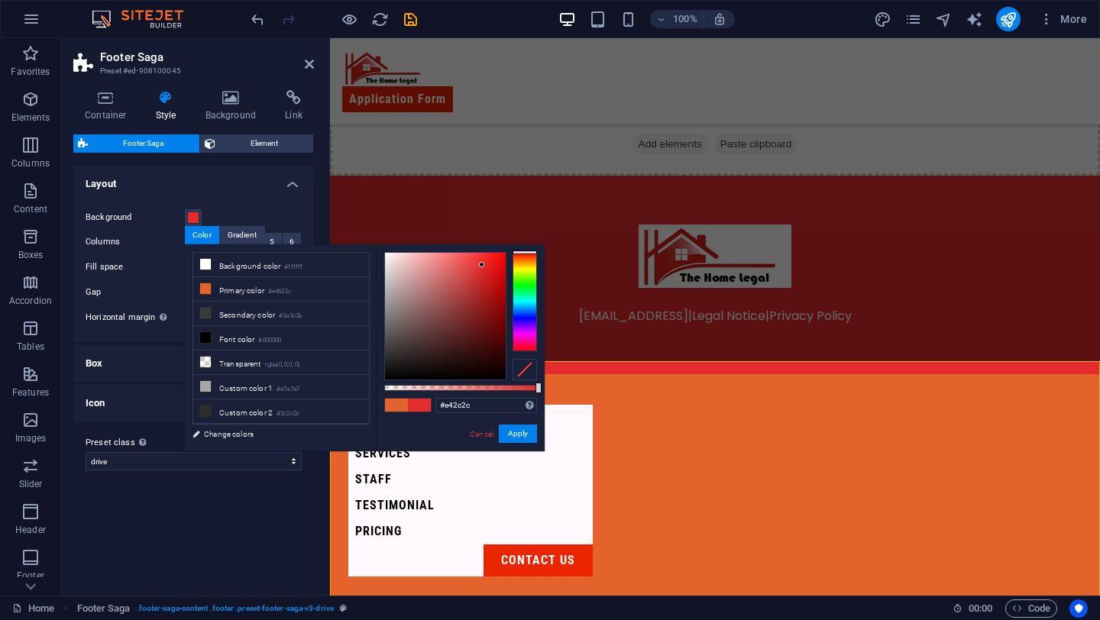
drag, startPoint x: 525, startPoint y: 254, endPoint x: 500, endPoint y: 210, distance: 51.0
click at [500, 210] on body "[DOMAIN_NAME] Home Favorites Elements Columns Content Boxes Accordion Tables Fe…" at bounding box center [550, 310] width 1100 height 620
click at [496, 261] on div at bounding box center [445, 316] width 121 height 127
click at [499, 257] on div at bounding box center [445, 316] width 121 height 127
click at [392, 407] on span at bounding box center [396, 405] width 23 height 13
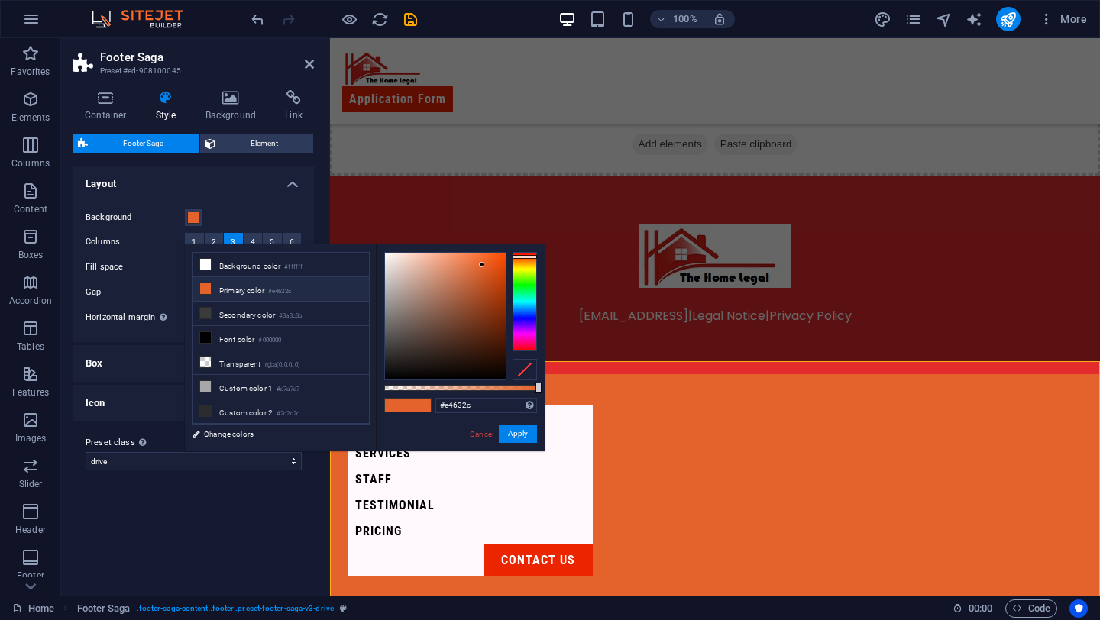
click at [393, 404] on span at bounding box center [396, 405] width 23 height 13
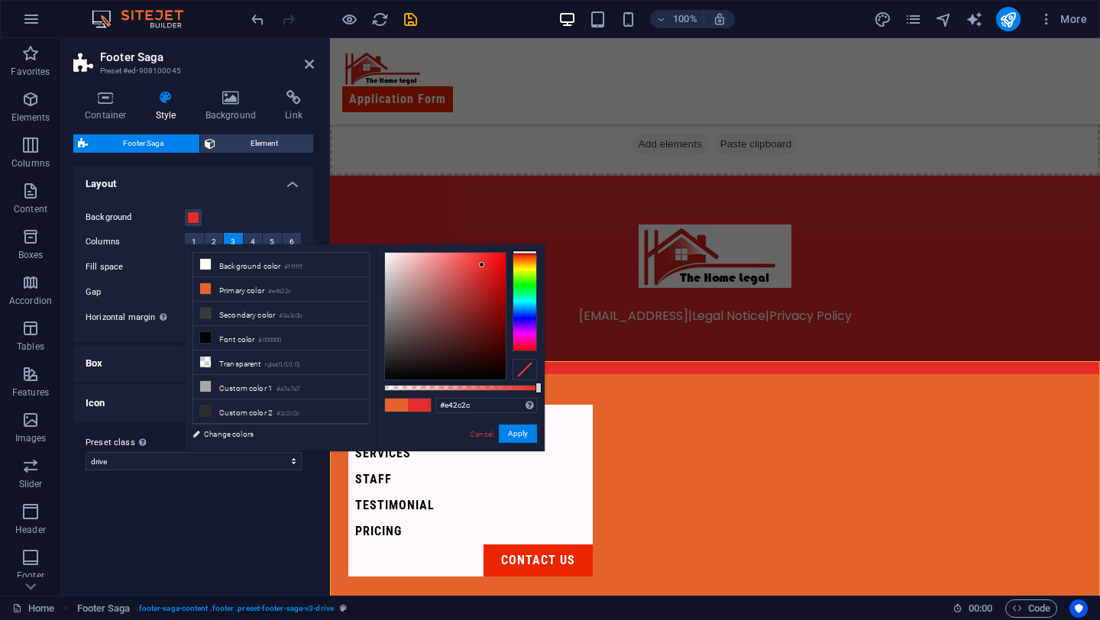
drag, startPoint x: 529, startPoint y: 258, endPoint x: 523, endPoint y: 222, distance: 36.4
click at [523, 222] on body "[DOMAIN_NAME] Home Favorites Elements Columns Content Boxes Accordion Tables Fe…" at bounding box center [550, 310] width 1100 height 620
click at [491, 305] on div at bounding box center [445, 316] width 121 height 127
click at [496, 315] on div at bounding box center [445, 316] width 121 height 127
click at [496, 334] on div at bounding box center [445, 316] width 121 height 127
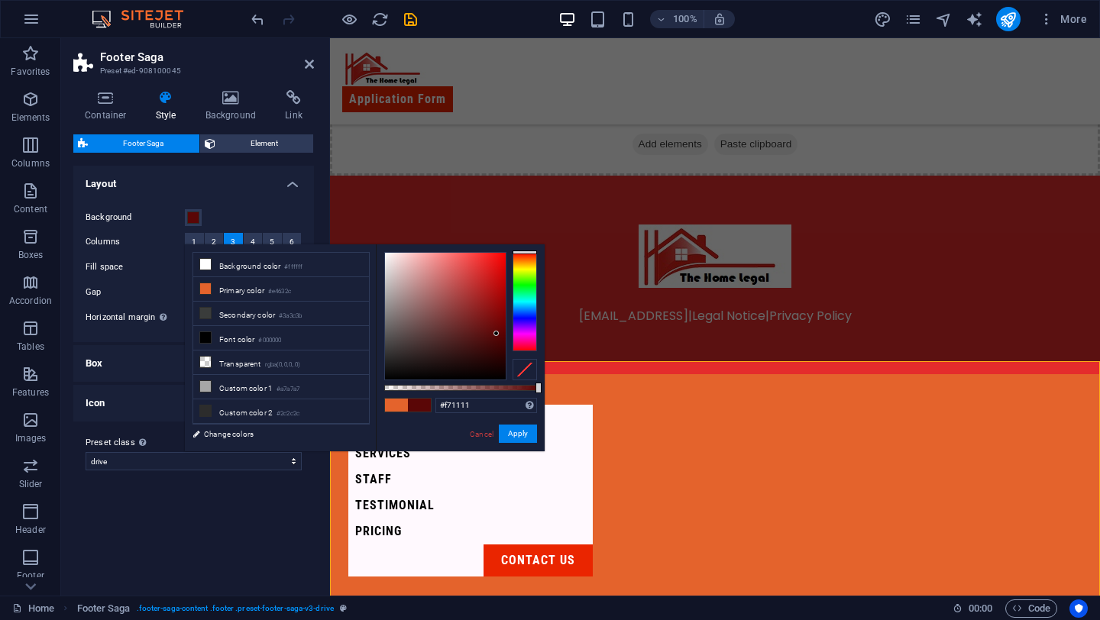
click at [496, 256] on div at bounding box center [445, 316] width 121 height 127
click at [507, 252] on div at bounding box center [460, 316] width 153 height 128
click at [513, 252] on div at bounding box center [524, 252] width 24 height 4
drag, startPoint x: 525, startPoint y: 258, endPoint x: 528, endPoint y: 216, distance: 42.2
click at [528, 216] on body "[DOMAIN_NAME] Home Favorites Elements Columns Content Boxes Accordion Tables Fe…" at bounding box center [550, 310] width 1100 height 620
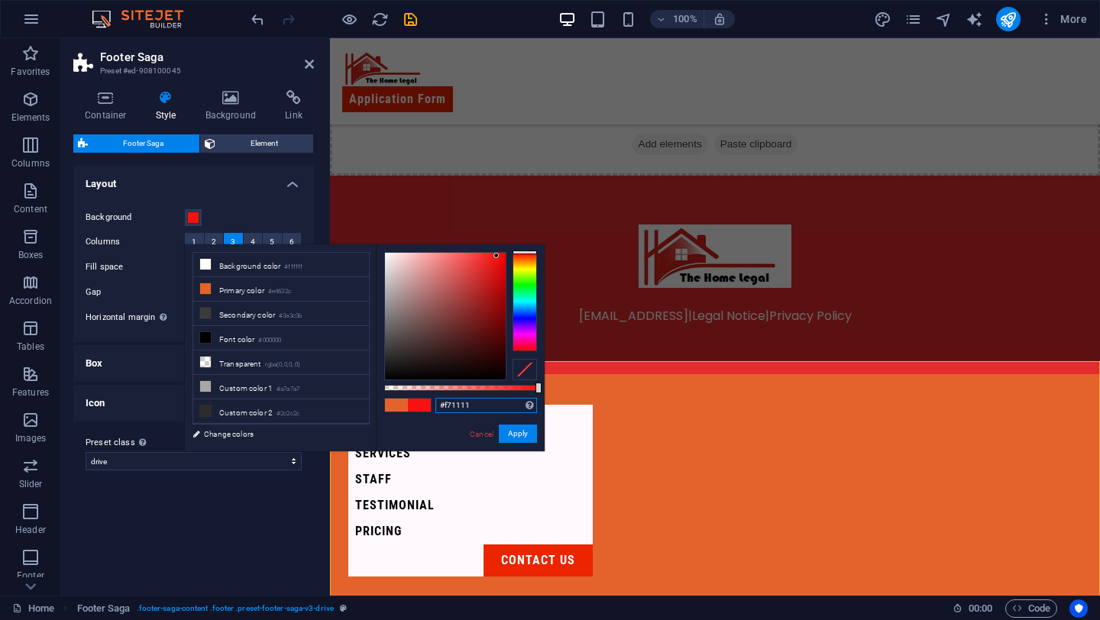
click at [456, 403] on input "#f71111" at bounding box center [486, 405] width 102 height 15
click at [209, 290] on icon at bounding box center [205, 288] width 11 height 11
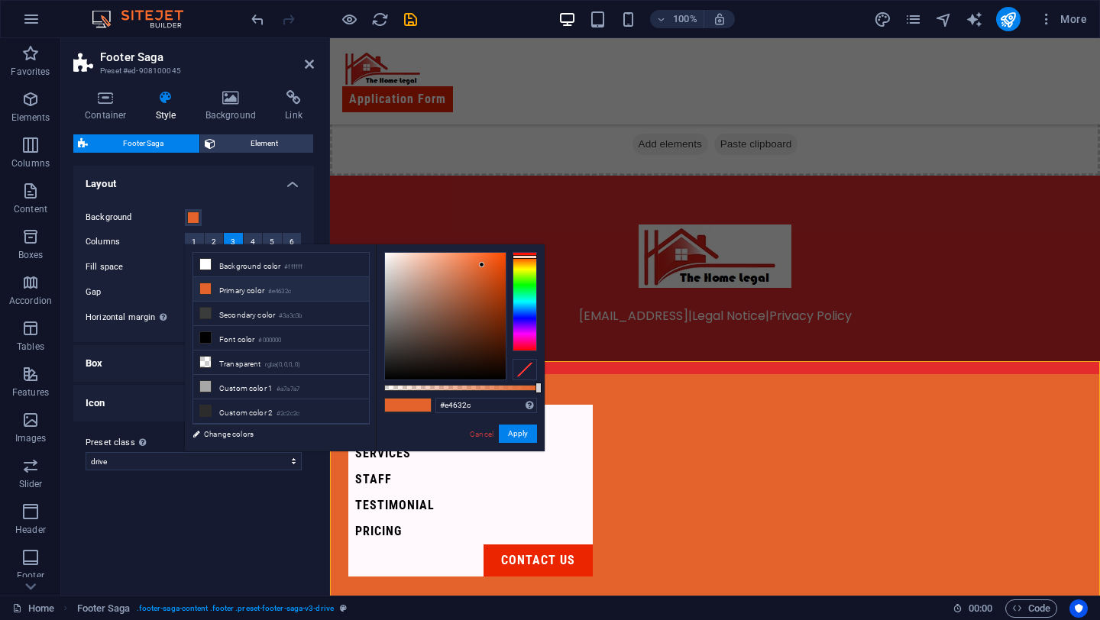
click at [209, 290] on icon at bounding box center [205, 288] width 11 height 11
click at [287, 290] on small "#e4632c" at bounding box center [279, 291] width 23 height 11
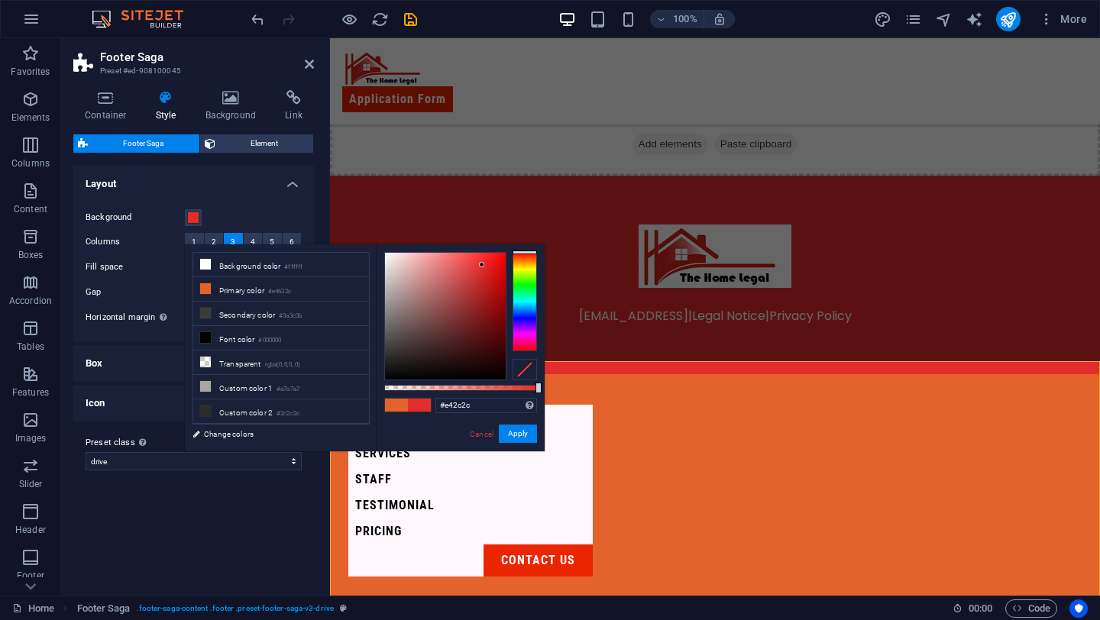
drag, startPoint x: 523, startPoint y: 256, endPoint x: 520, endPoint y: 234, distance: 22.4
click at [520, 234] on body "[DOMAIN_NAME] Home Favorites Elements Columns Content Boxes Accordion Tables Fe…" at bounding box center [550, 310] width 1100 height 620
click at [502, 256] on div at bounding box center [445, 316] width 121 height 127
click at [499, 264] on div at bounding box center [445, 316] width 121 height 127
drag, startPoint x: 838, startPoint y: 315, endPoint x: 501, endPoint y: 242, distance: 344.5
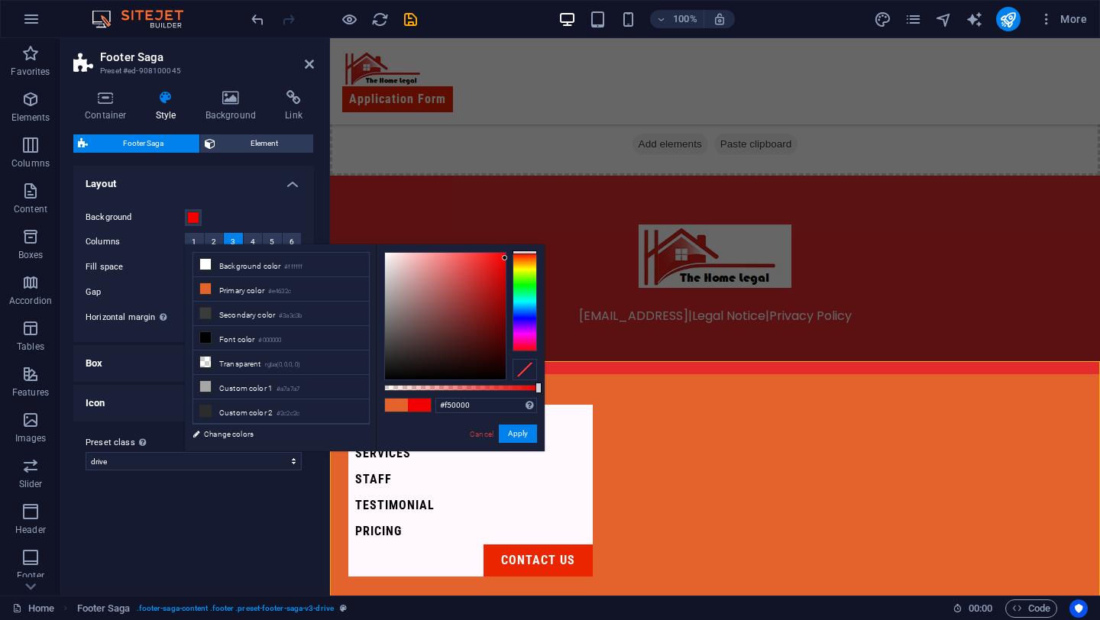
type input "#f70000"
drag, startPoint x: 499, startPoint y: 261, endPoint x: 511, endPoint y: 256, distance: 13.3
click at [511, 256] on div at bounding box center [460, 316] width 153 height 128
click at [506, 439] on button "Apply" at bounding box center [518, 434] width 38 height 18
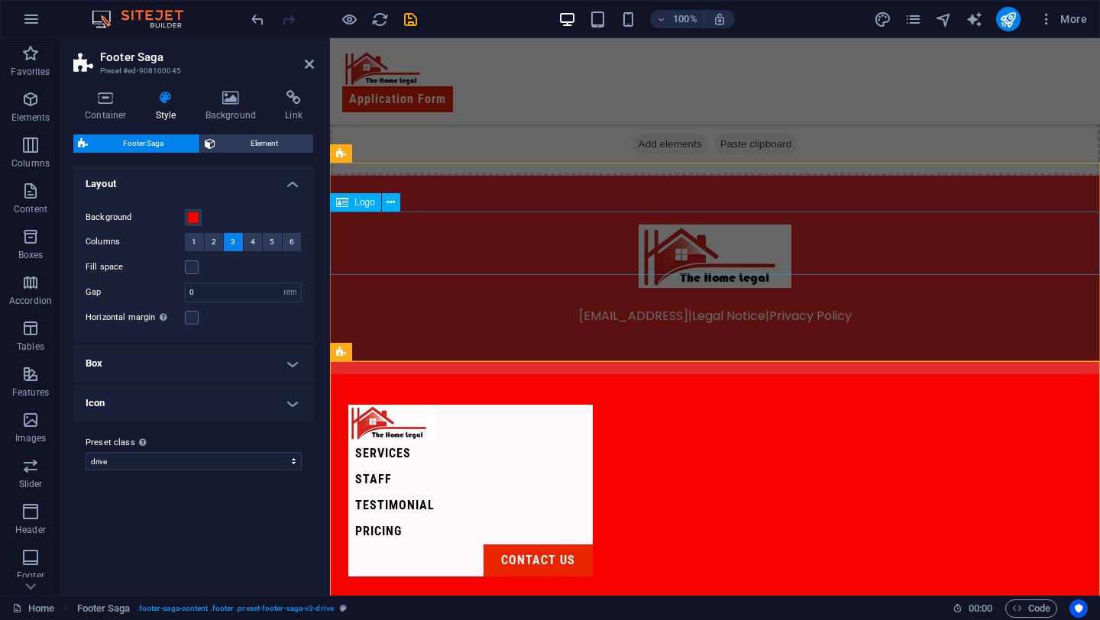
click at [438, 242] on div at bounding box center [715, 256] width 770 height 63
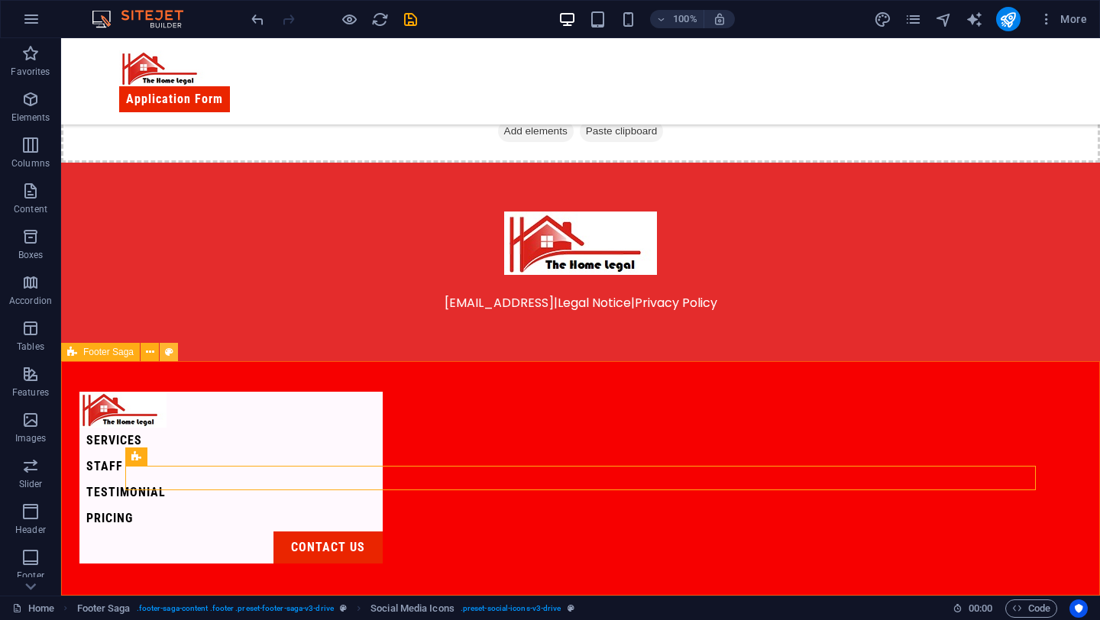
click at [168, 351] on icon at bounding box center [169, 352] width 8 height 16
select select "rem"
select select "preset-footer-saga-v3-drive"
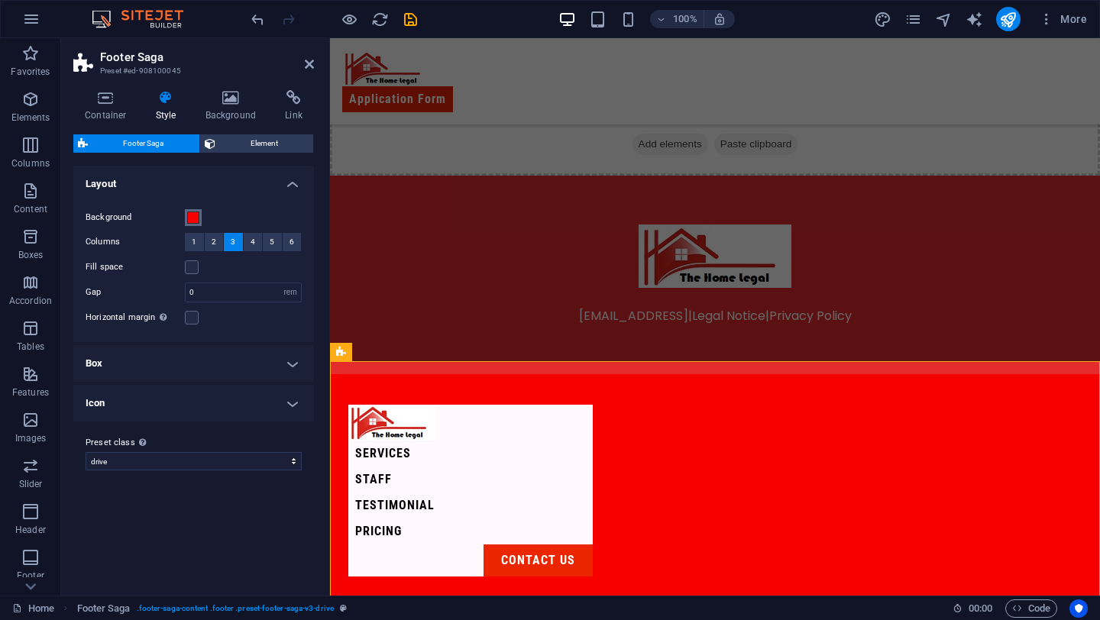
click at [194, 221] on span at bounding box center [193, 218] width 12 height 12
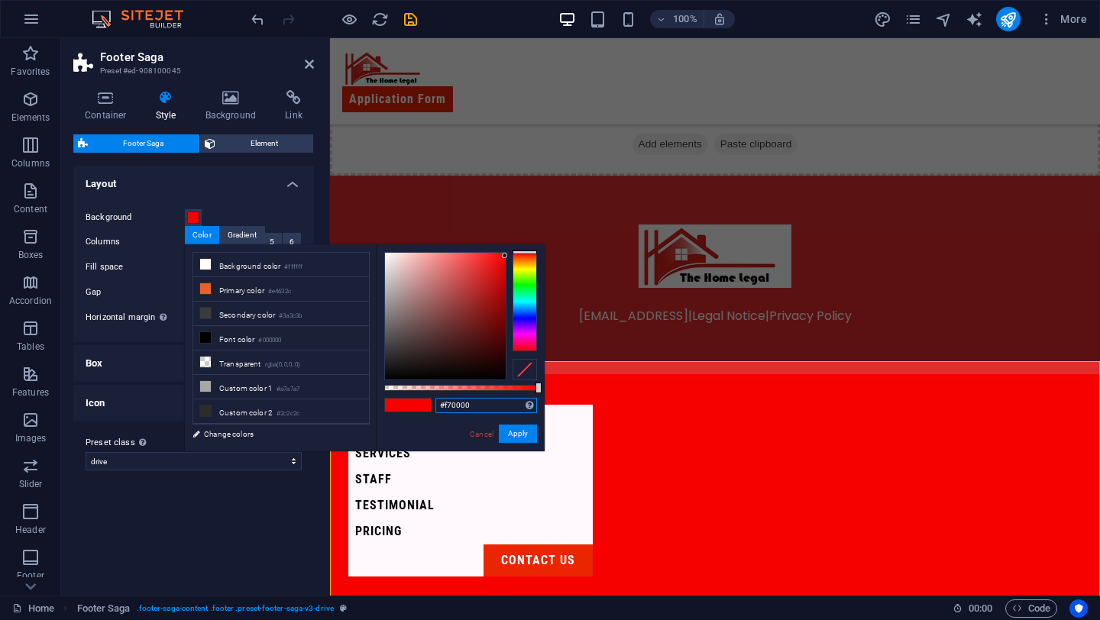
click at [482, 404] on input "#f70000" at bounding box center [486, 405] width 102 height 15
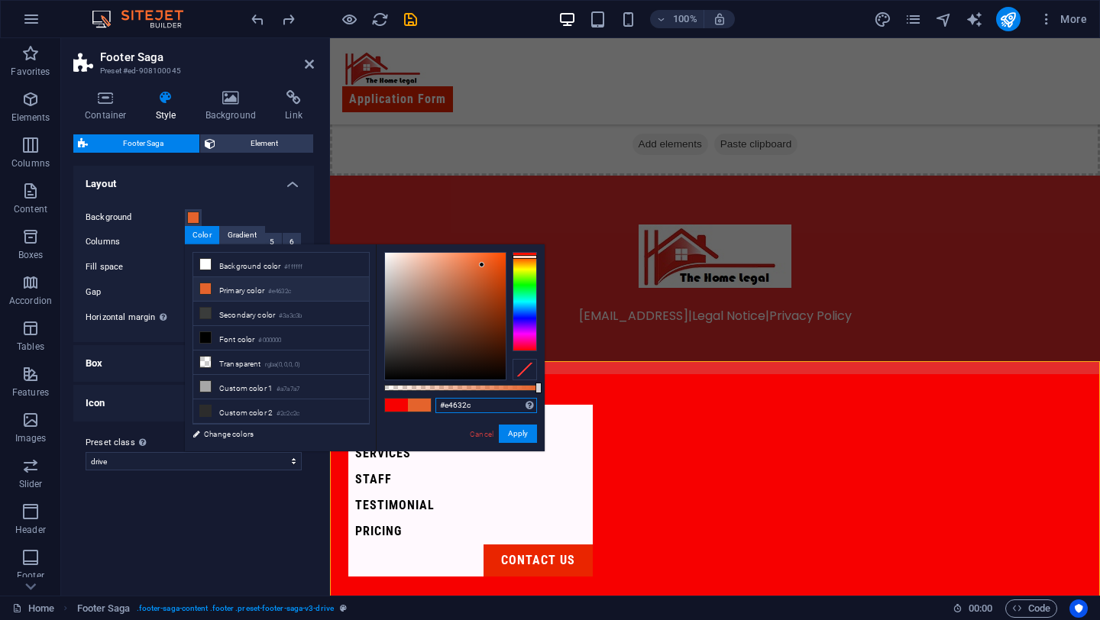
scroll to position [635, 0]
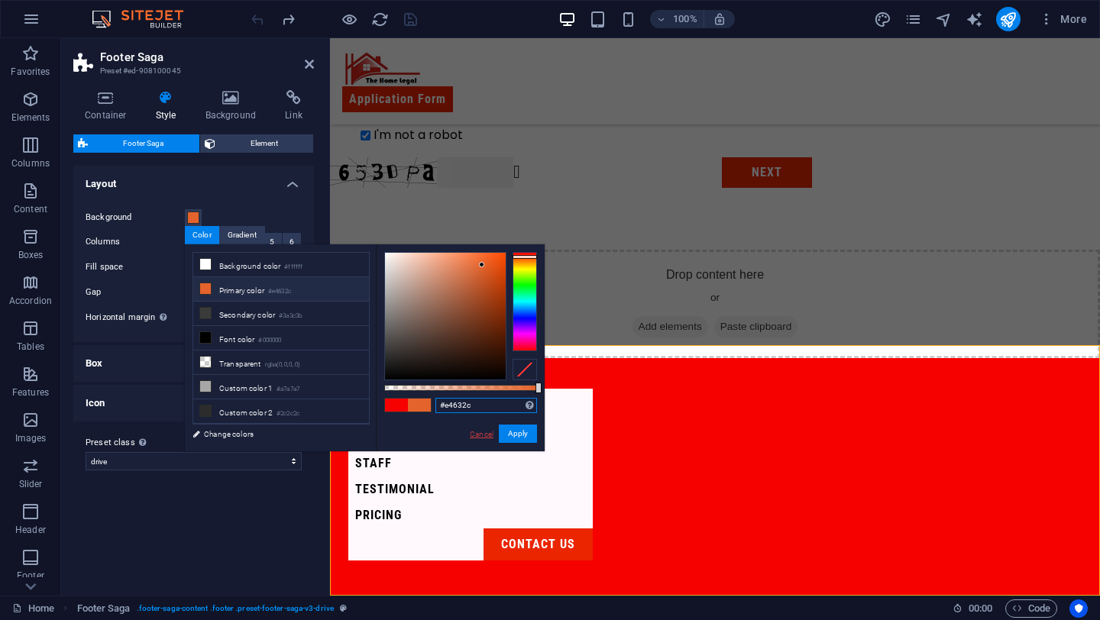
type input "#e4632c"
click at [477, 434] on link "Cancel" at bounding box center [481, 433] width 27 height 11
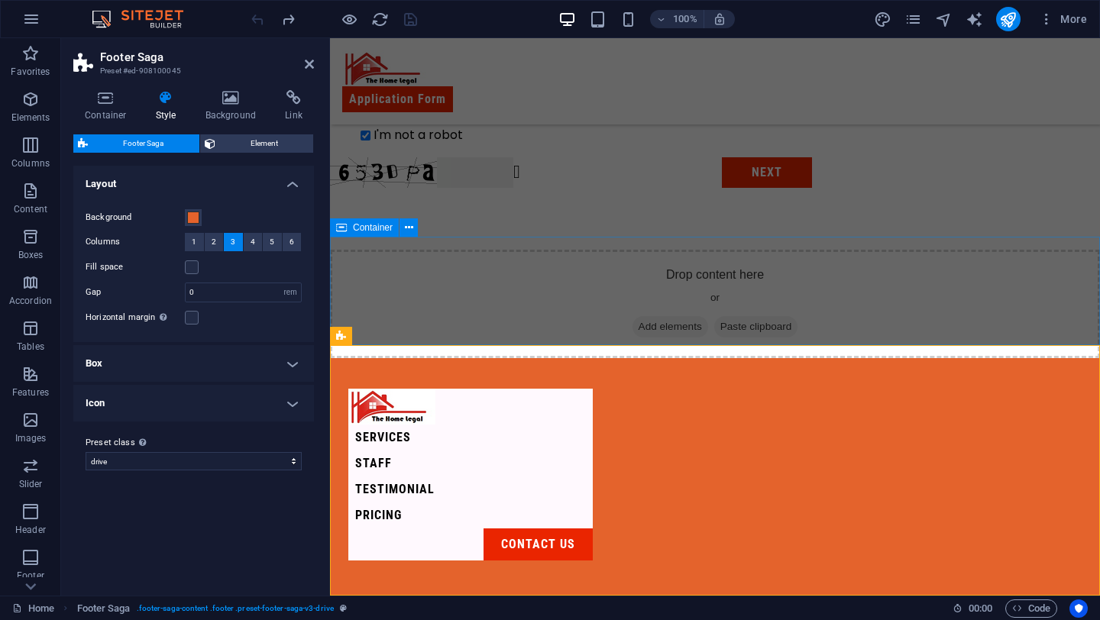
click at [660, 304] on div "Drop content here or Add elements Paste clipboard" at bounding box center [1045, 354] width 770 height 557
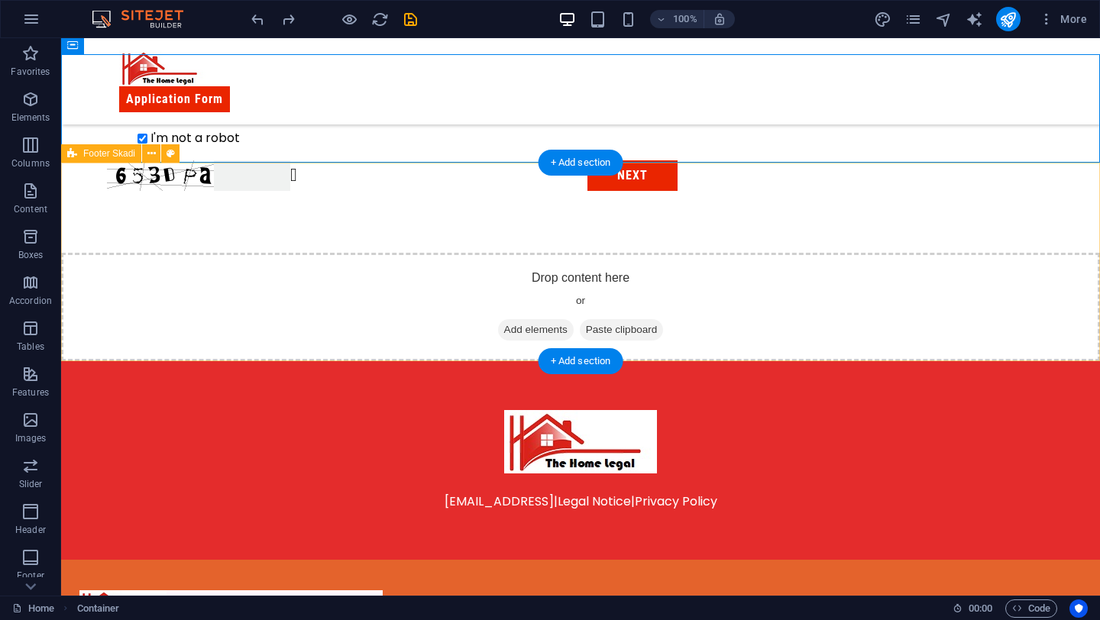
scroll to position [818, 0]
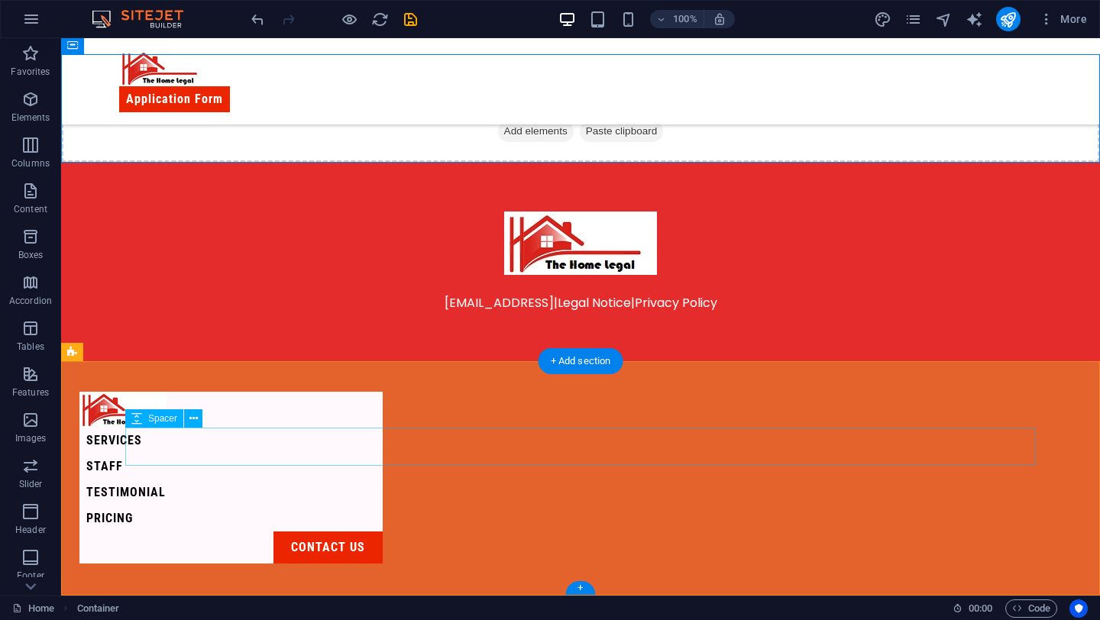
click at [409, 564] on div at bounding box center [534, 583] width 910 height 38
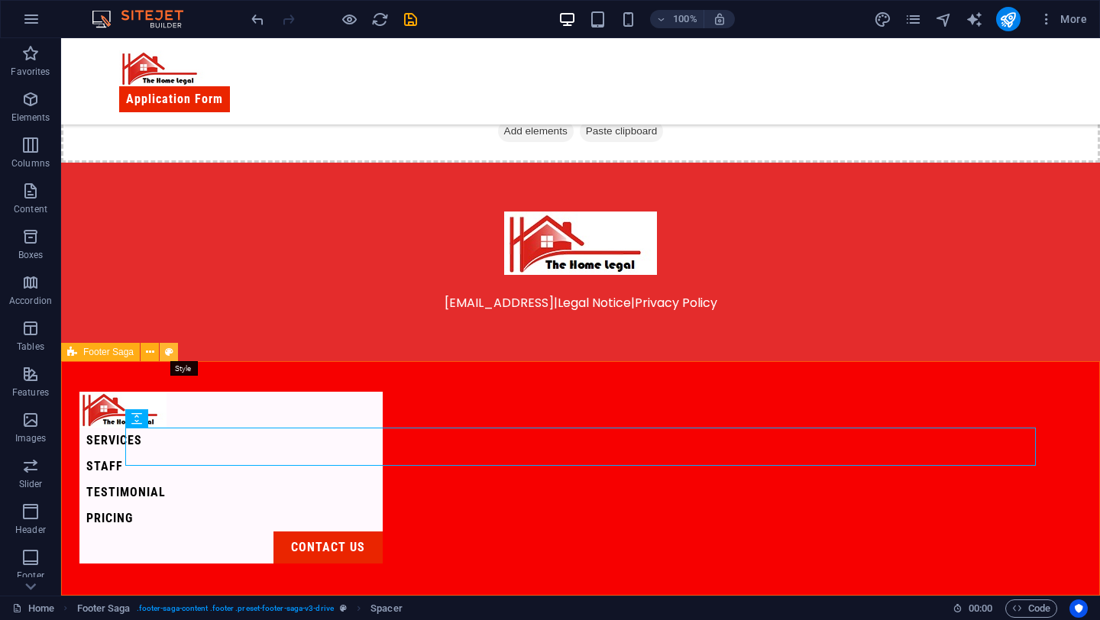
click at [166, 351] on icon at bounding box center [169, 352] width 8 height 16
select select "rem"
select select "preset-footer-saga-v3-drive"
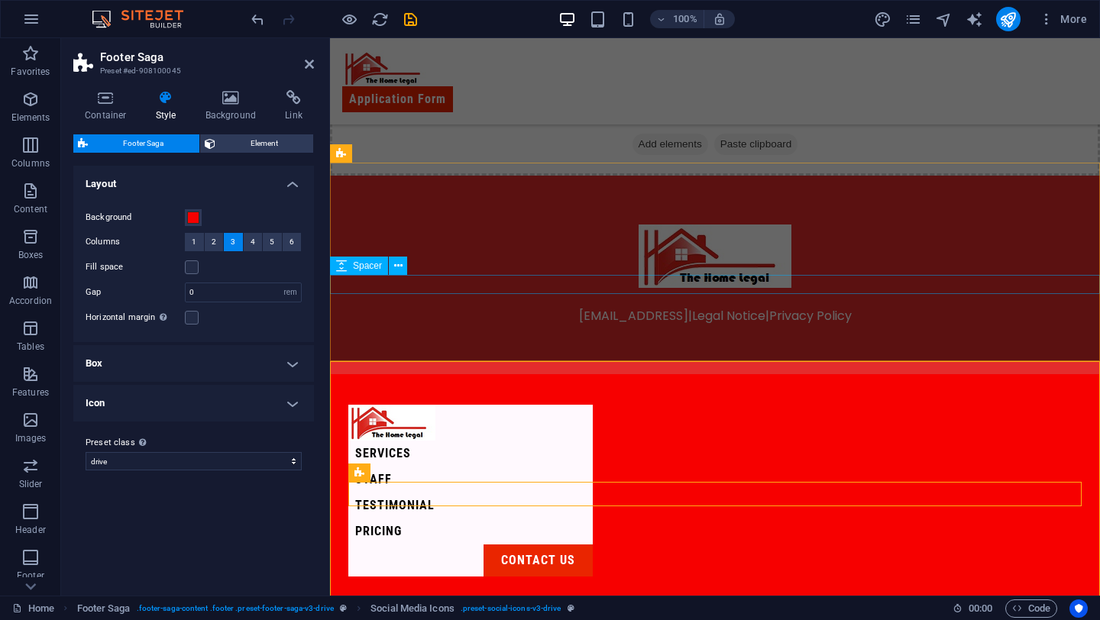
click at [441, 288] on div at bounding box center [715, 297] width 770 height 19
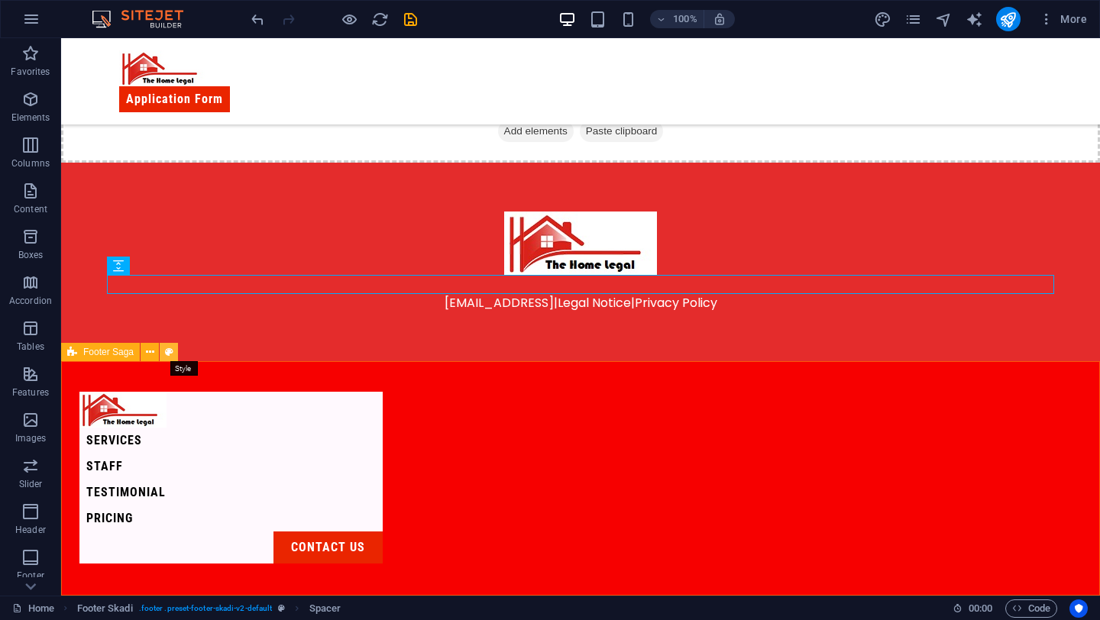
click at [176, 347] on button at bounding box center [169, 352] width 18 height 18
select select "rem"
select select "preset-footer-saga-v3-drive"
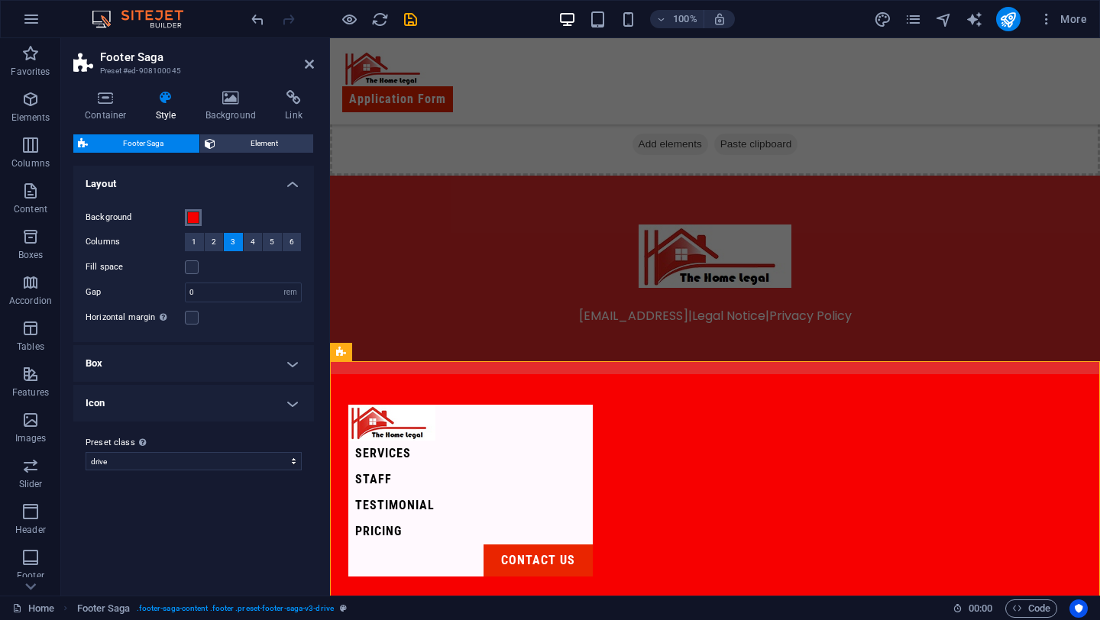
click at [191, 214] on span at bounding box center [193, 218] width 12 height 12
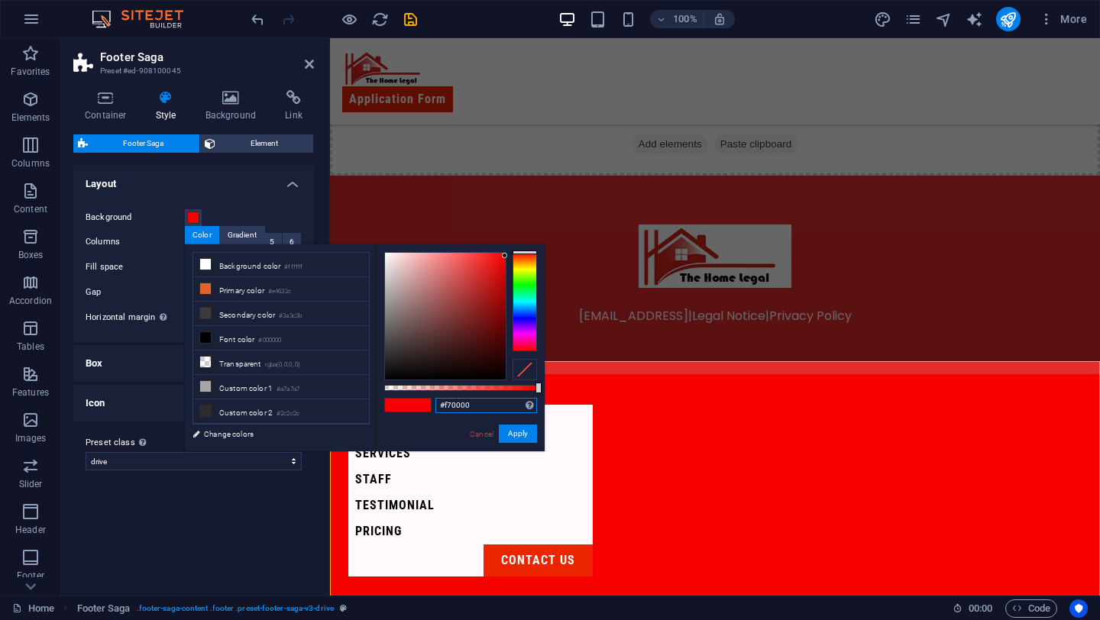
click at [497, 406] on input "#f70000" at bounding box center [486, 405] width 102 height 15
click at [509, 427] on button "Apply" at bounding box center [518, 434] width 38 height 18
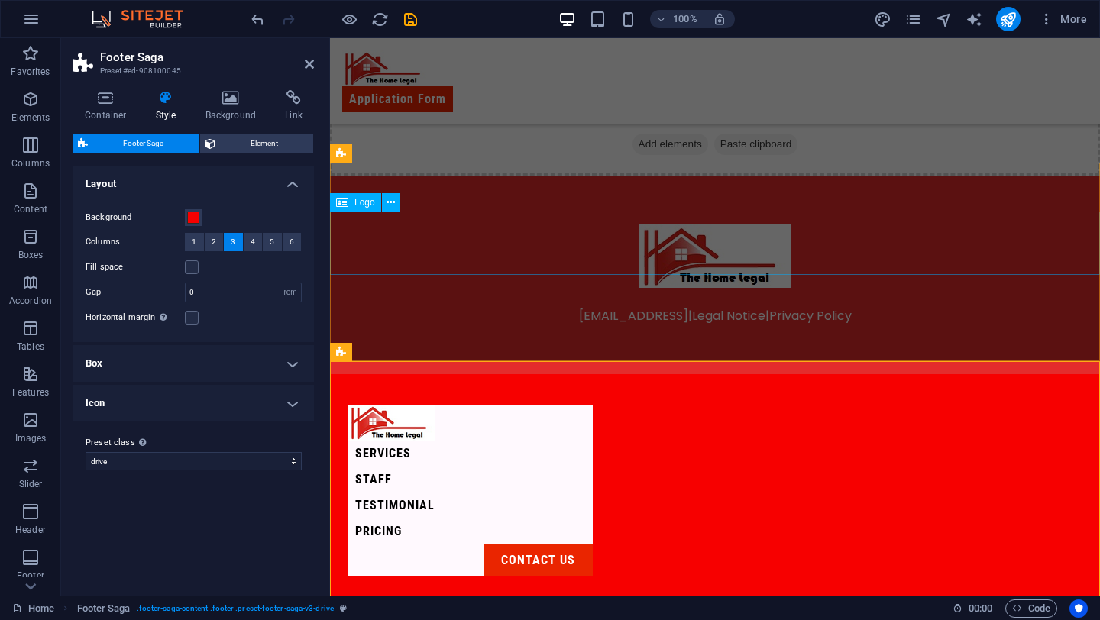
click at [497, 243] on div at bounding box center [715, 256] width 770 height 63
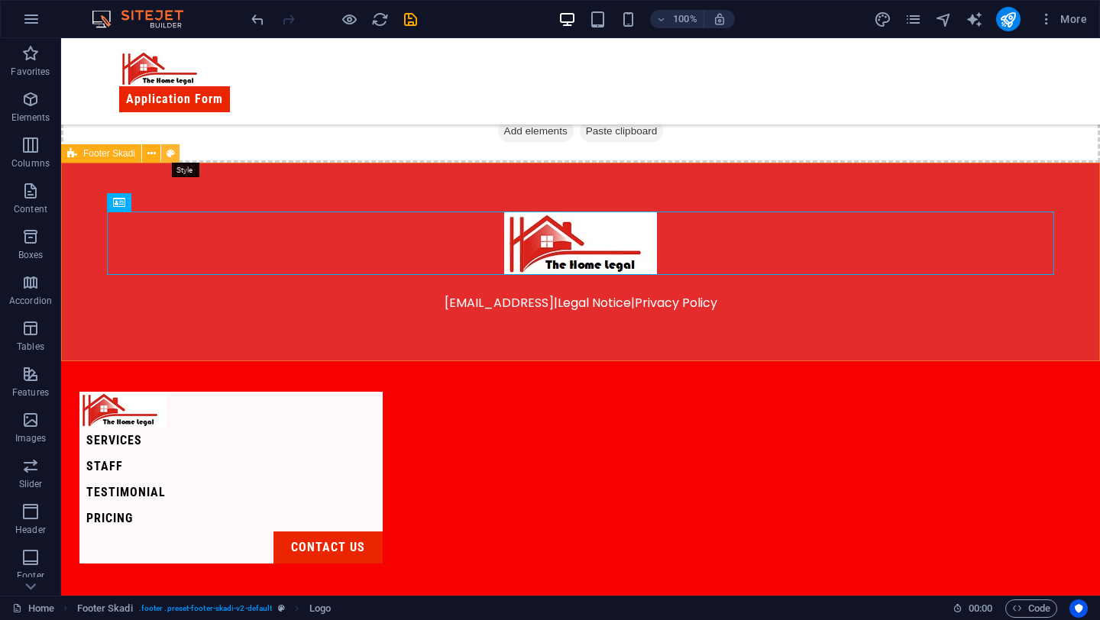
click at [176, 153] on button at bounding box center [170, 153] width 18 height 18
select select "rem"
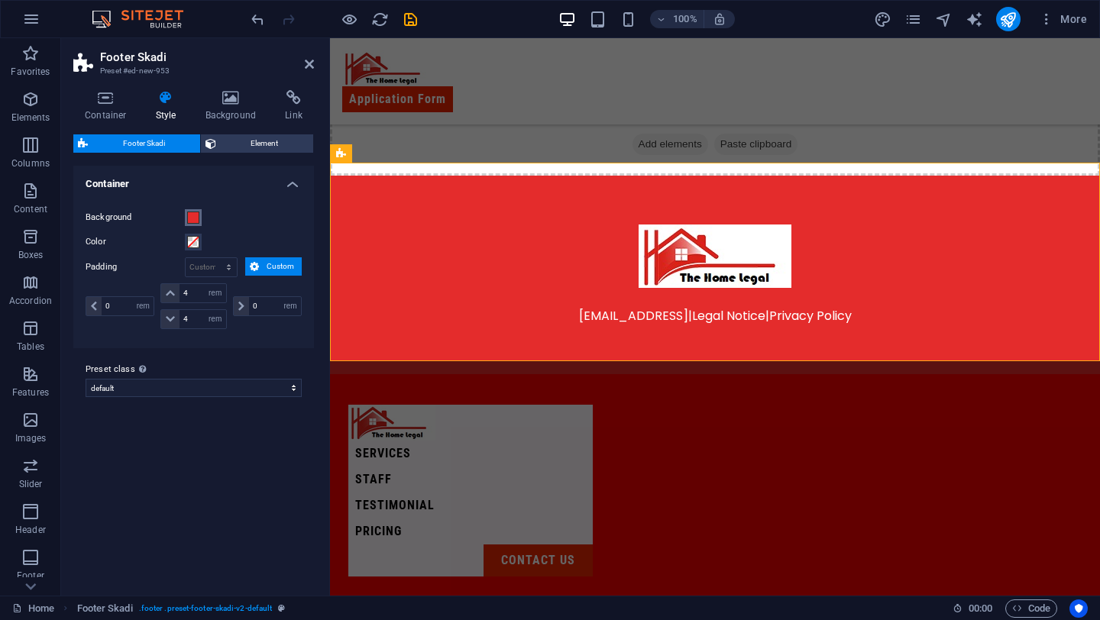
click at [189, 214] on span at bounding box center [193, 218] width 12 height 12
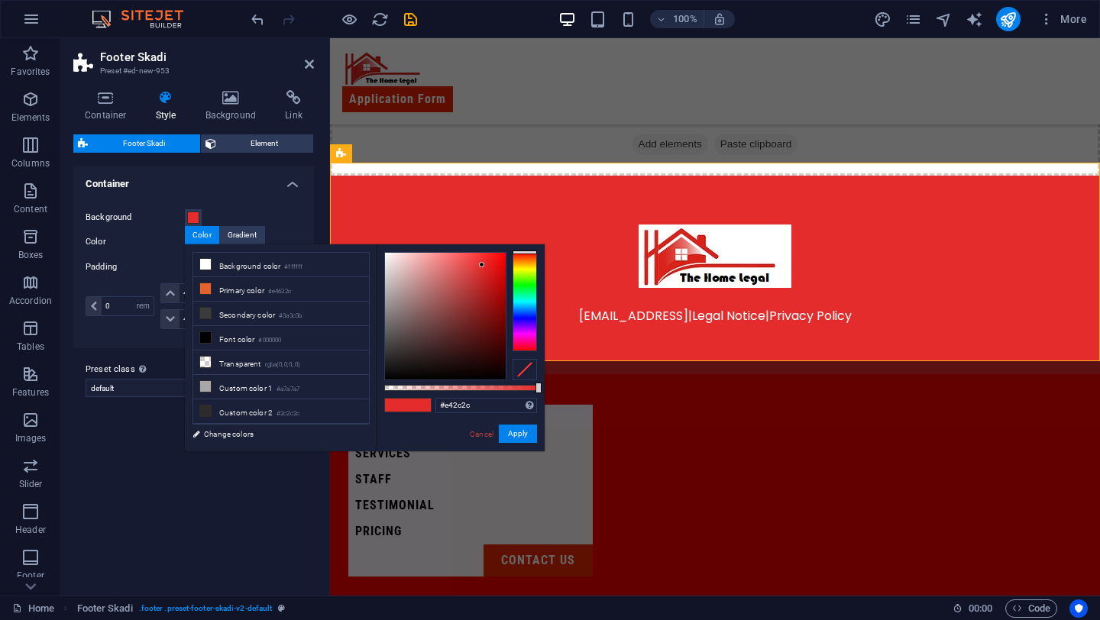
click at [461, 416] on div "#e42c2c Supported formats #0852ed rgb(8, 82, 237) rgba(8, 82, 237, 90%) hsv(221…" at bounding box center [460, 458] width 169 height 428
click at [464, 406] on input "#e42c2c" at bounding box center [486, 405] width 102 height 15
type input "#"
paste input "#f70000"
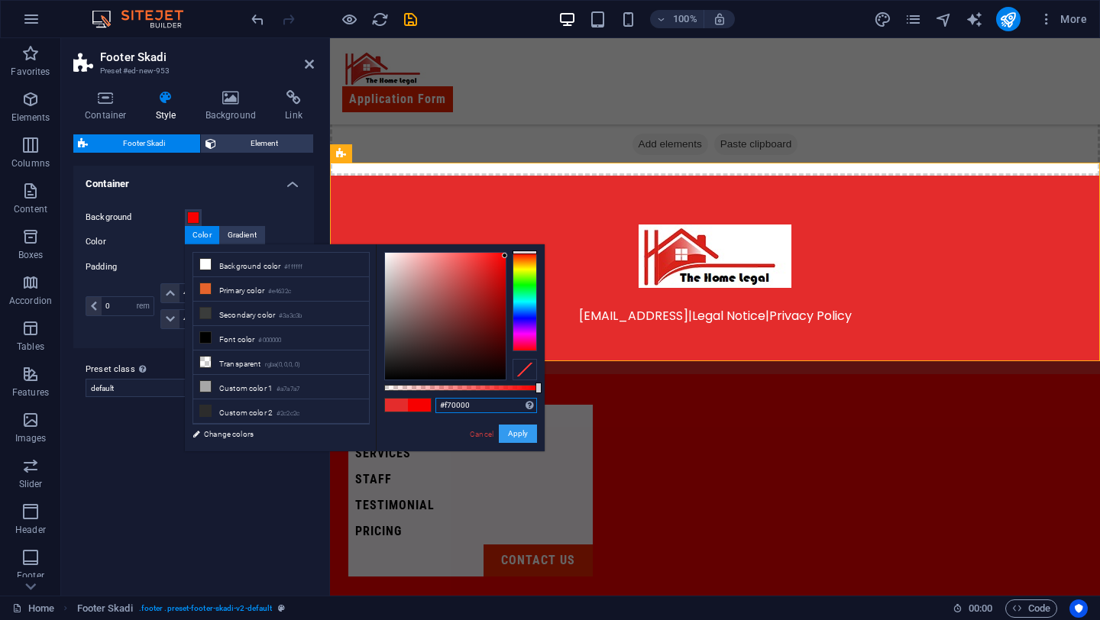
type input "#f70000"
click at [522, 429] on button "Apply" at bounding box center [518, 434] width 38 height 18
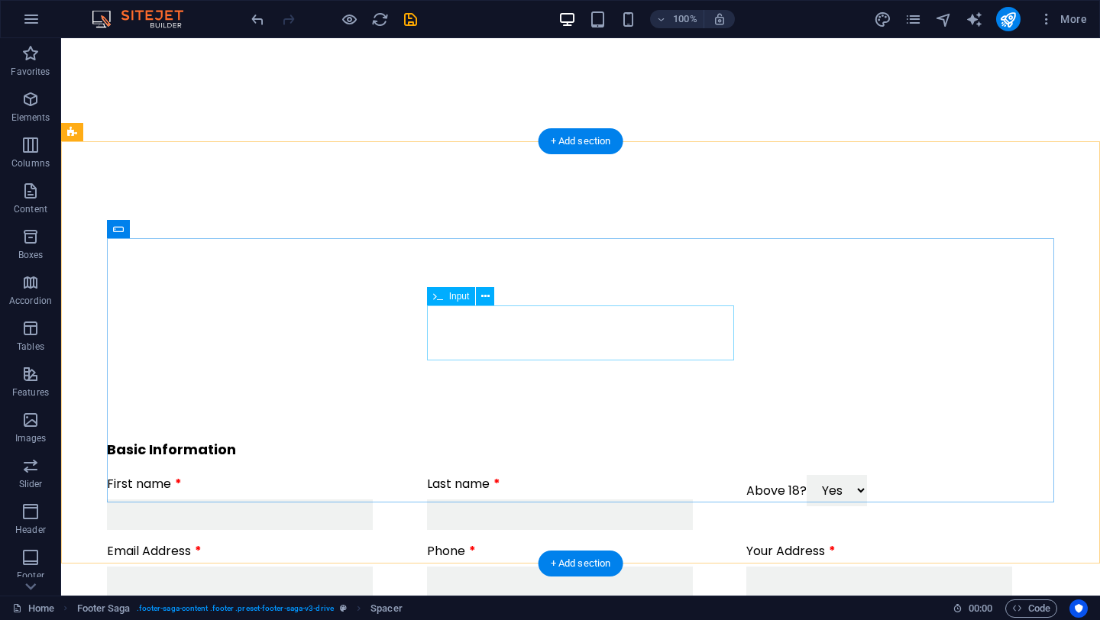
scroll to position [0, 0]
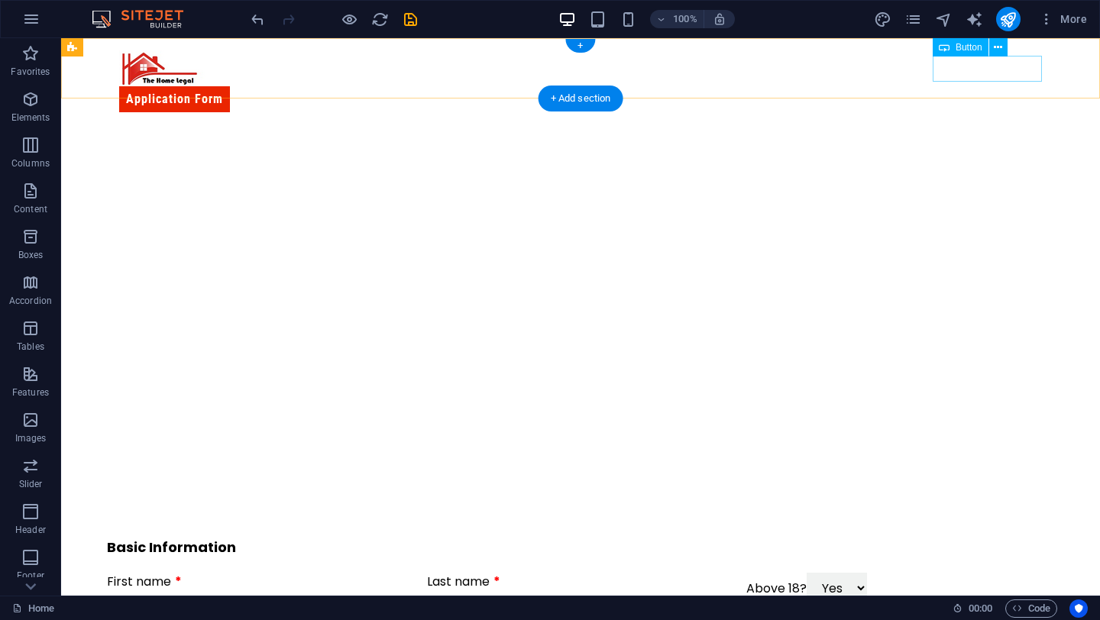
click at [1031, 86] on div "Application Form" at bounding box center [580, 99] width 922 height 26
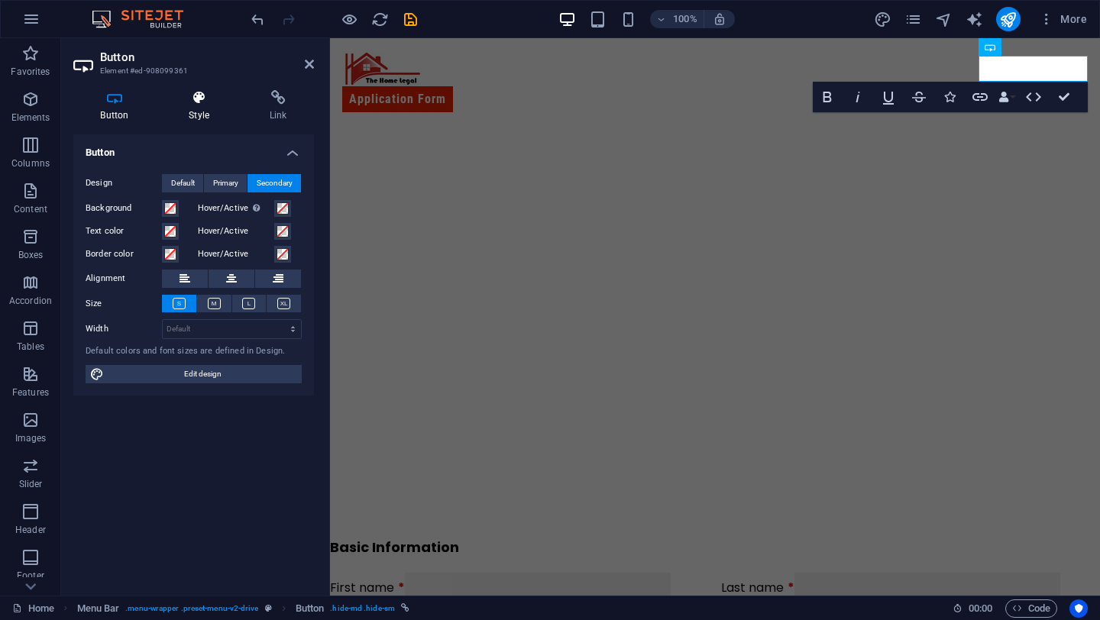
click at [202, 111] on h4 "Style" at bounding box center [202, 106] width 81 height 32
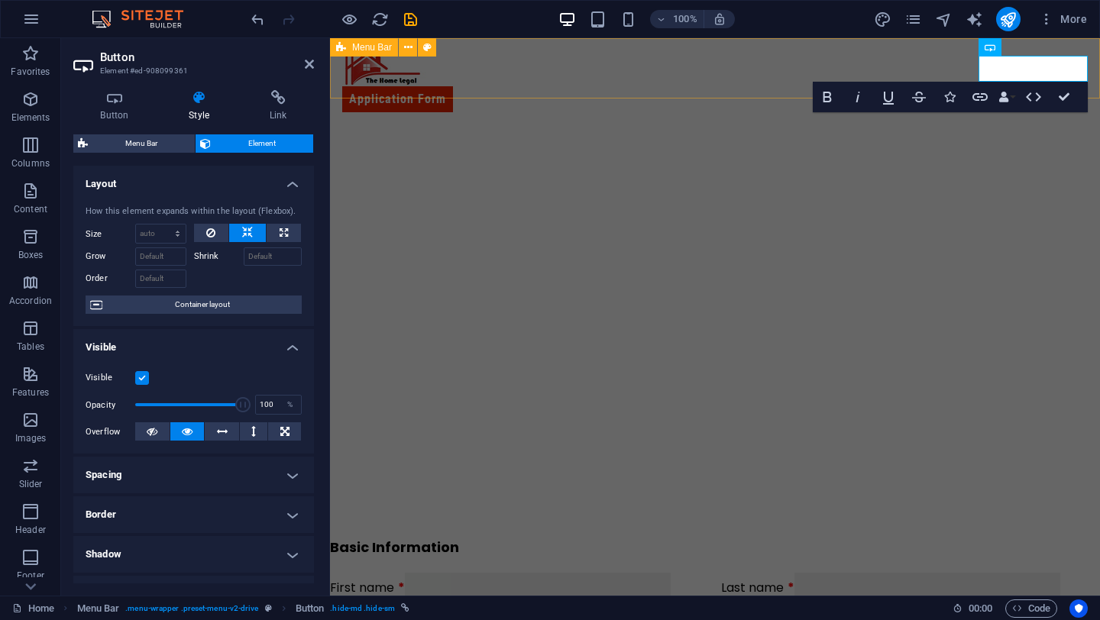
click at [952, 71] on div "Application Form" at bounding box center [715, 81] width 770 height 86
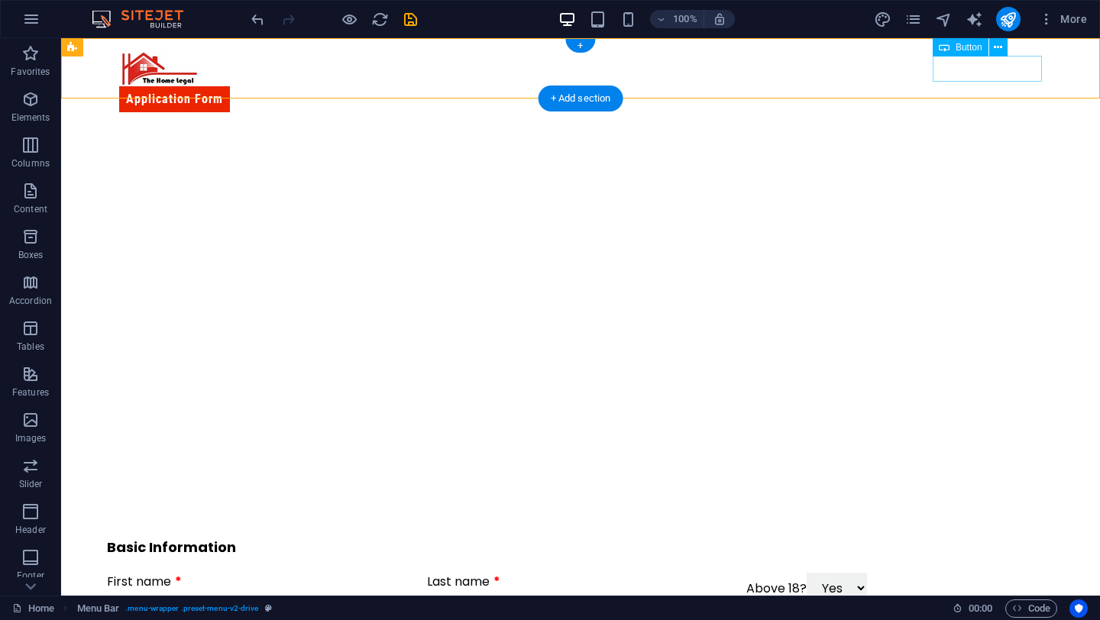
click at [1003, 86] on div "Application Form" at bounding box center [580, 99] width 922 height 26
click at [960, 47] on span "Button" at bounding box center [968, 47] width 27 height 9
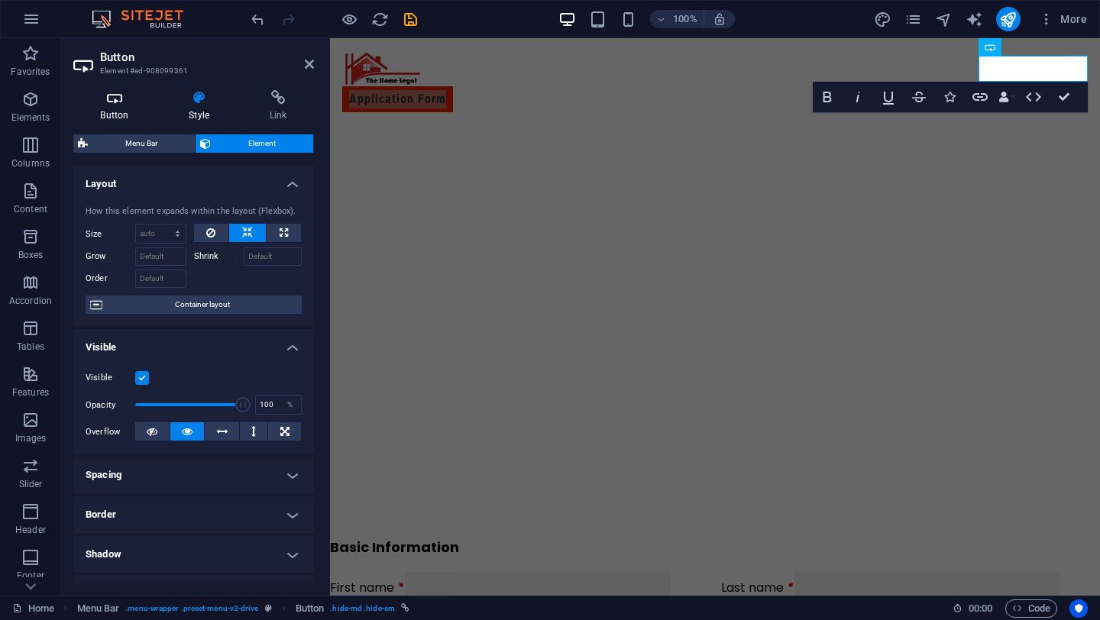
click at [124, 118] on h4 "Button" at bounding box center [117, 106] width 89 height 32
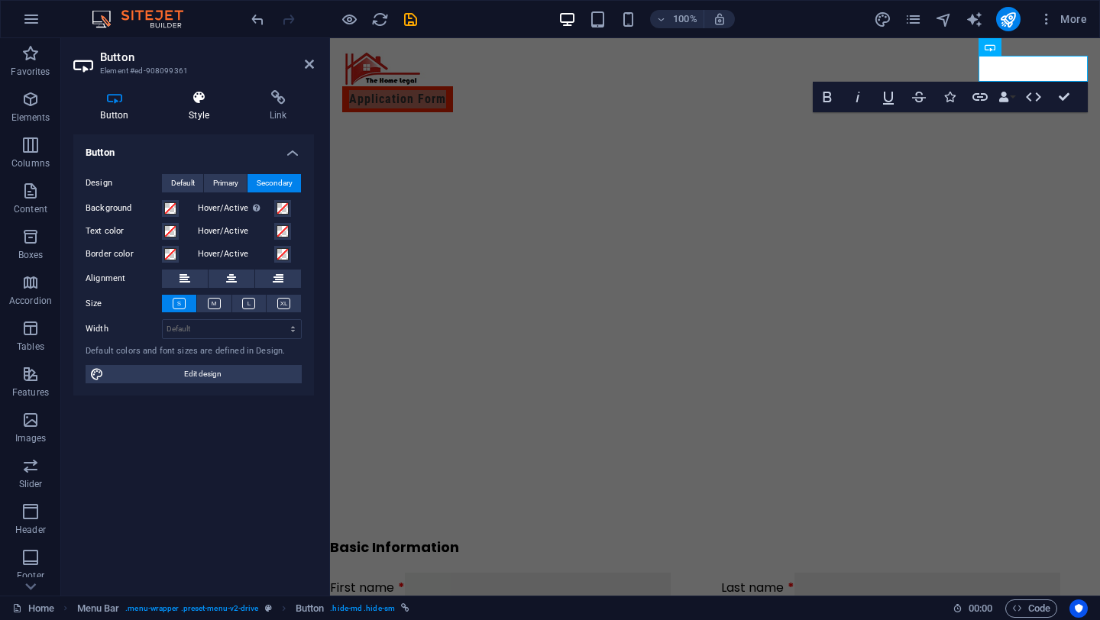
click at [186, 111] on h4 "Style" at bounding box center [202, 106] width 81 height 32
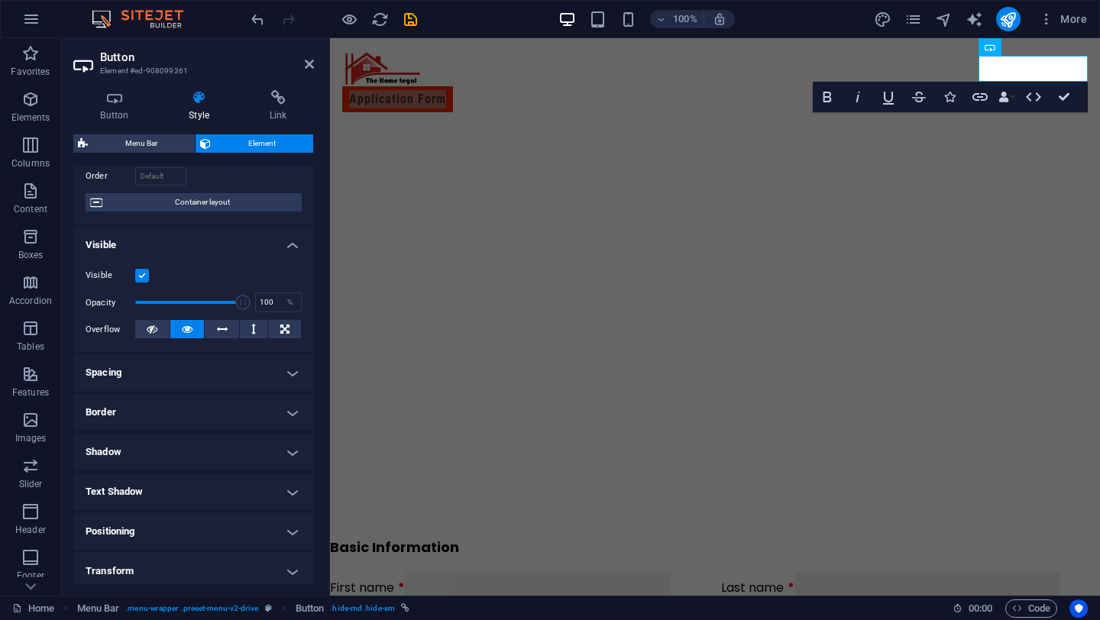
scroll to position [228, 0]
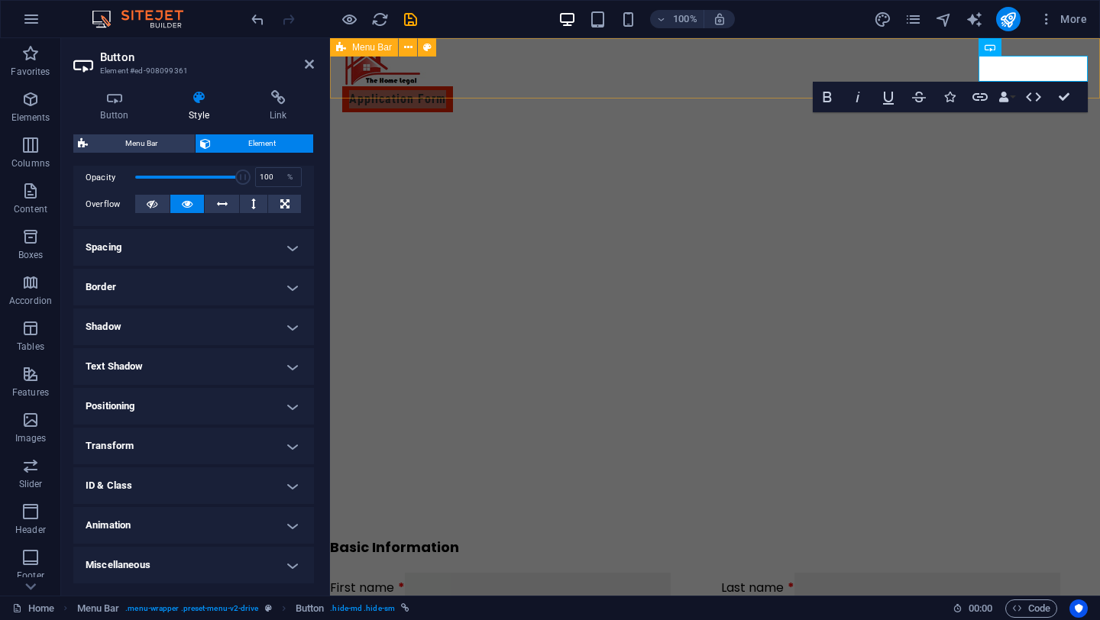
click at [877, 51] on div "Application Form" at bounding box center [715, 81] width 770 height 86
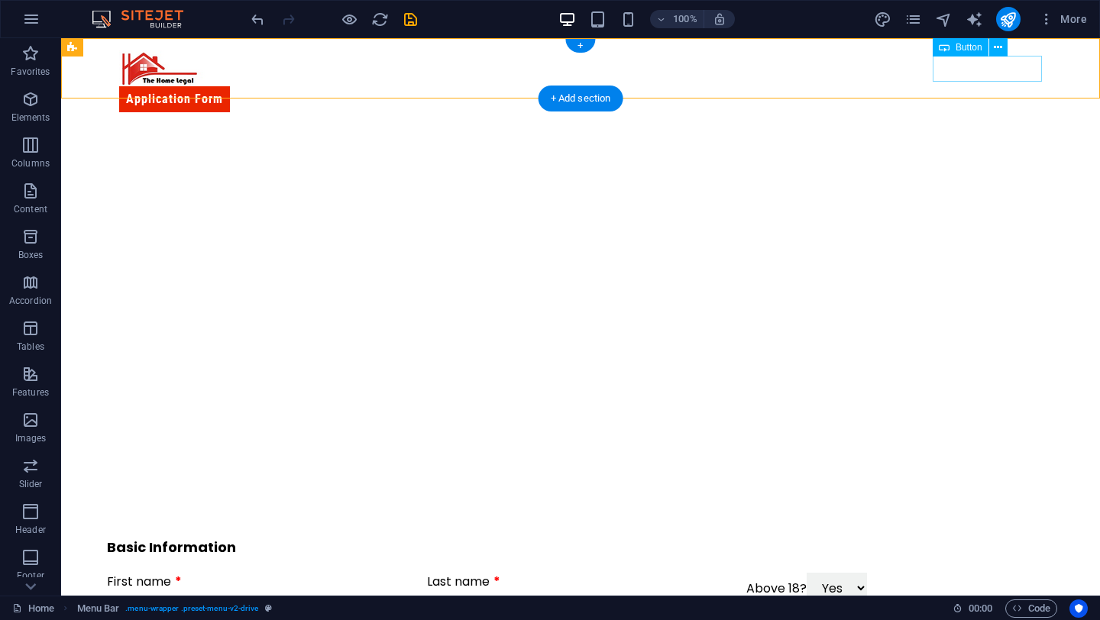
click at [1010, 86] on div "Application Form" at bounding box center [580, 99] width 922 height 26
click at [1033, 86] on div "Application Form" at bounding box center [580, 99] width 922 height 26
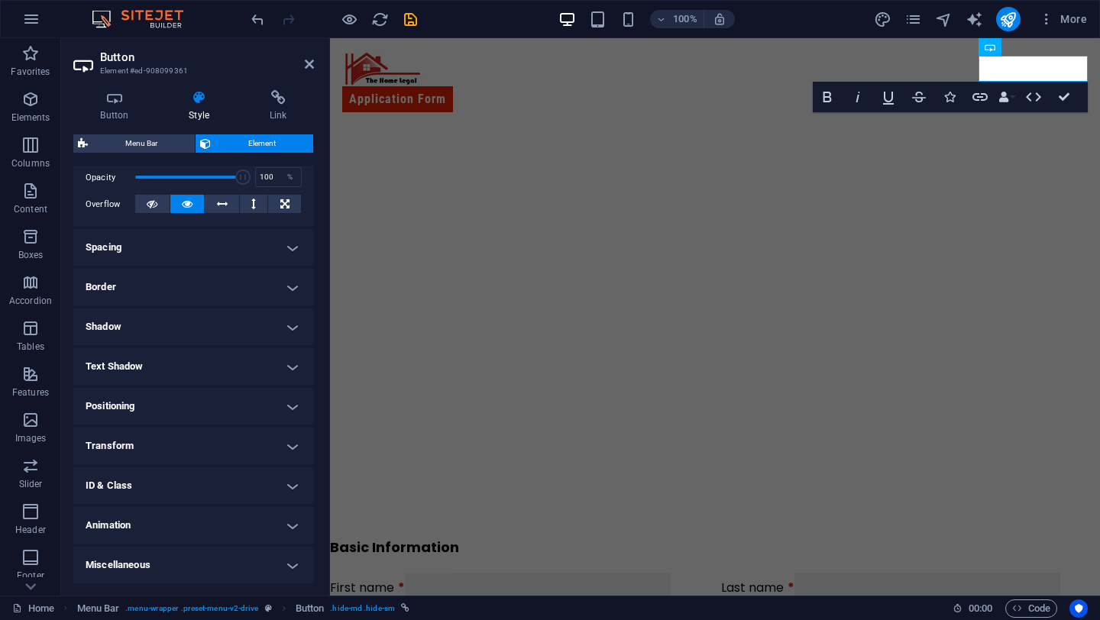
click at [196, 94] on icon at bounding box center [199, 97] width 75 height 15
click at [107, 117] on h4 "Button" at bounding box center [117, 106] width 89 height 32
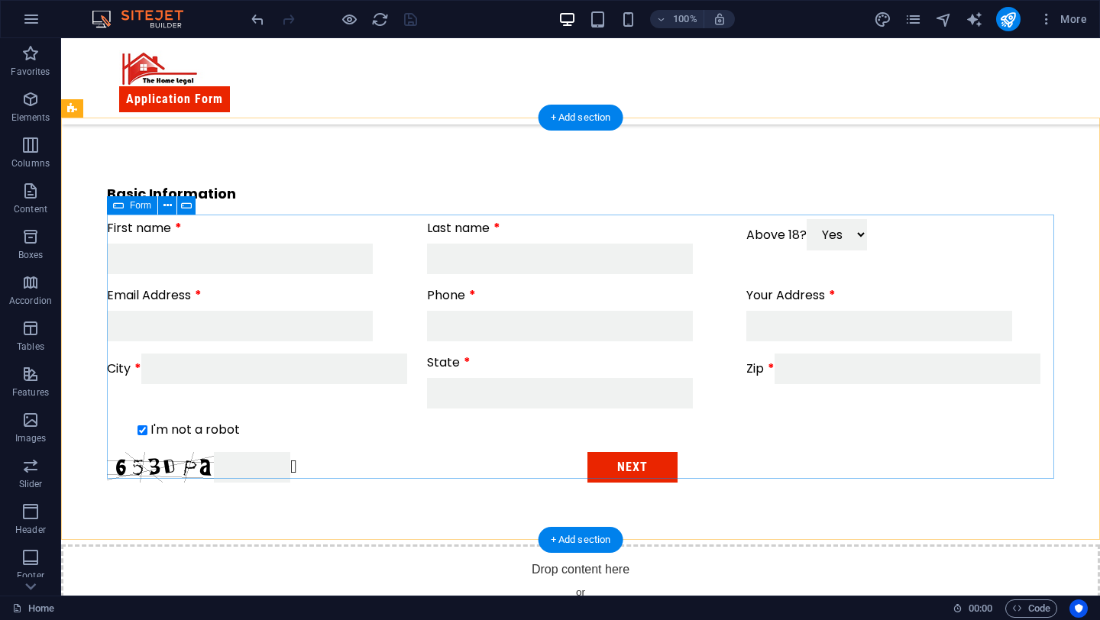
scroll to position [332, 0]
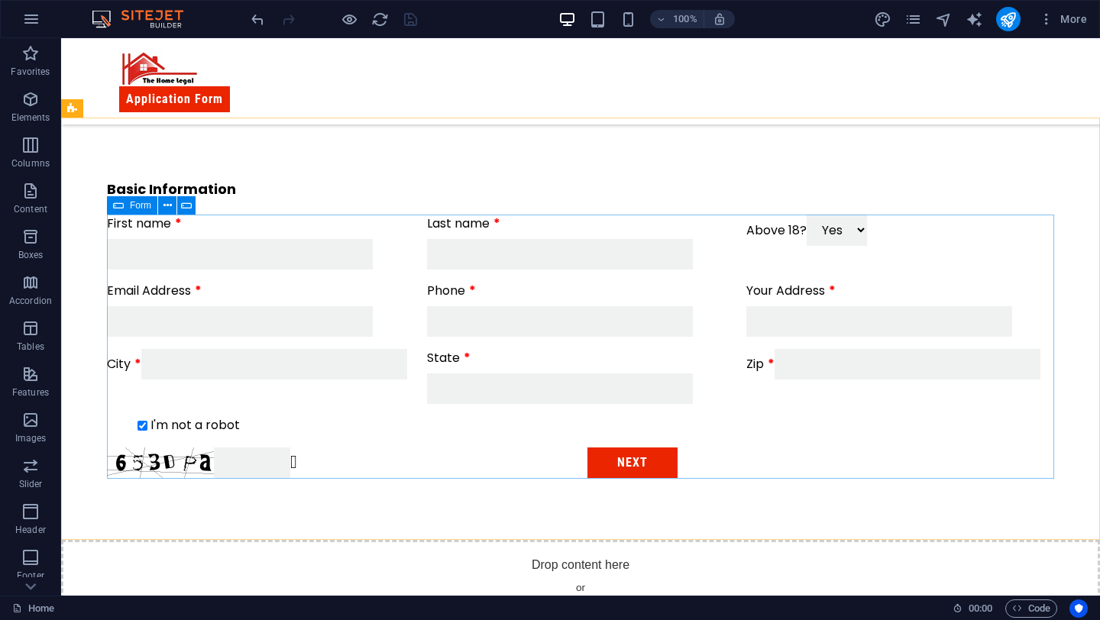
click at [121, 209] on icon at bounding box center [118, 205] width 11 height 18
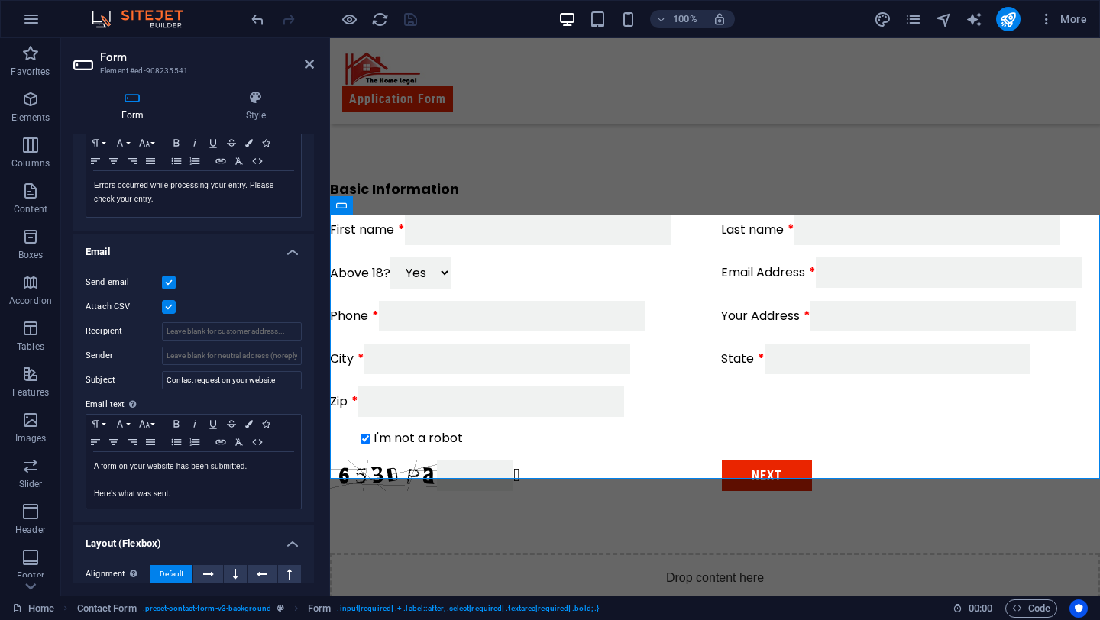
scroll to position [301, 0]
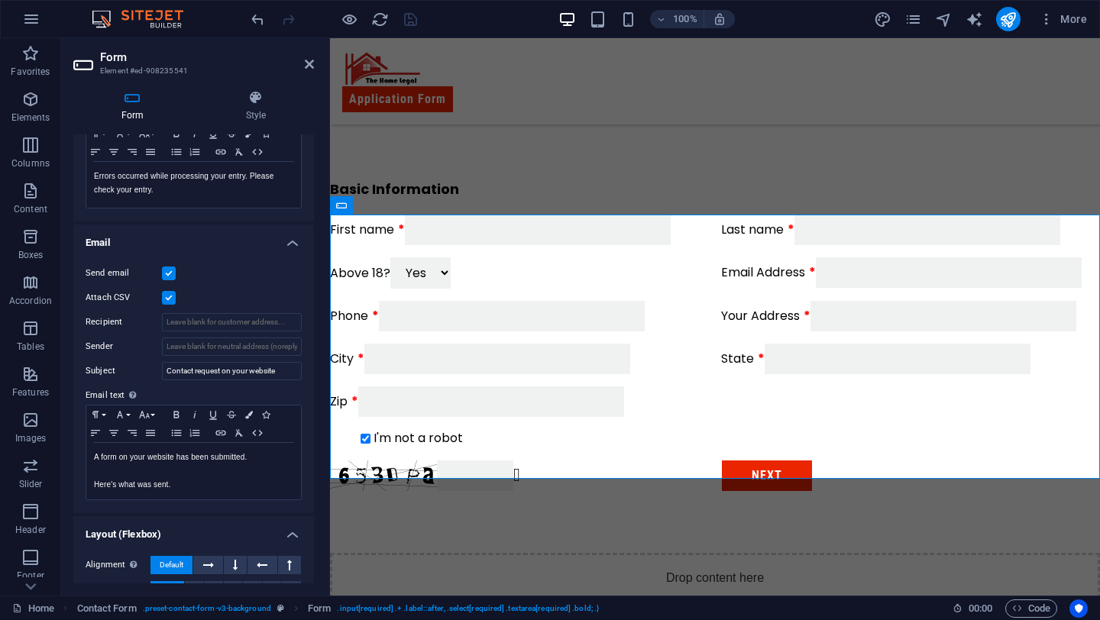
click at [168, 272] on label at bounding box center [169, 274] width 14 height 14
click at [0, 0] on input "Send email" at bounding box center [0, 0] width 0 height 0
click at [169, 296] on label at bounding box center [169, 298] width 14 height 14
click at [0, 0] on input "Attach CSV" at bounding box center [0, 0] width 0 height 0
click at [498, 510] on div "Basic Information First name Last name Above 18? Yes No Email Address Phone You…" at bounding box center [715, 335] width 770 height 435
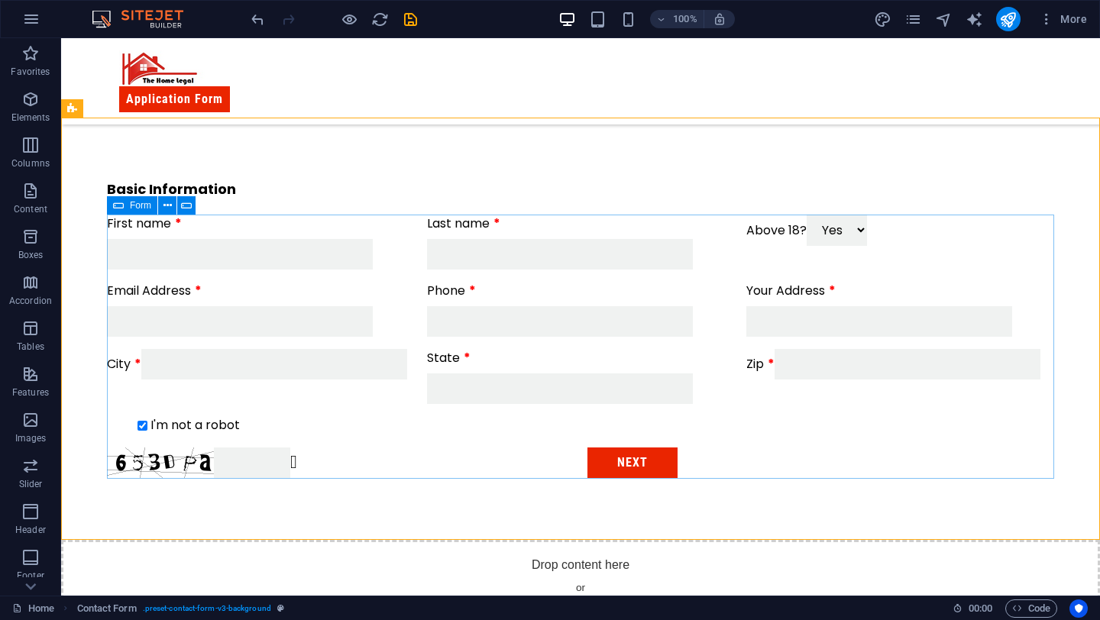
click at [115, 206] on icon at bounding box center [118, 205] width 11 height 18
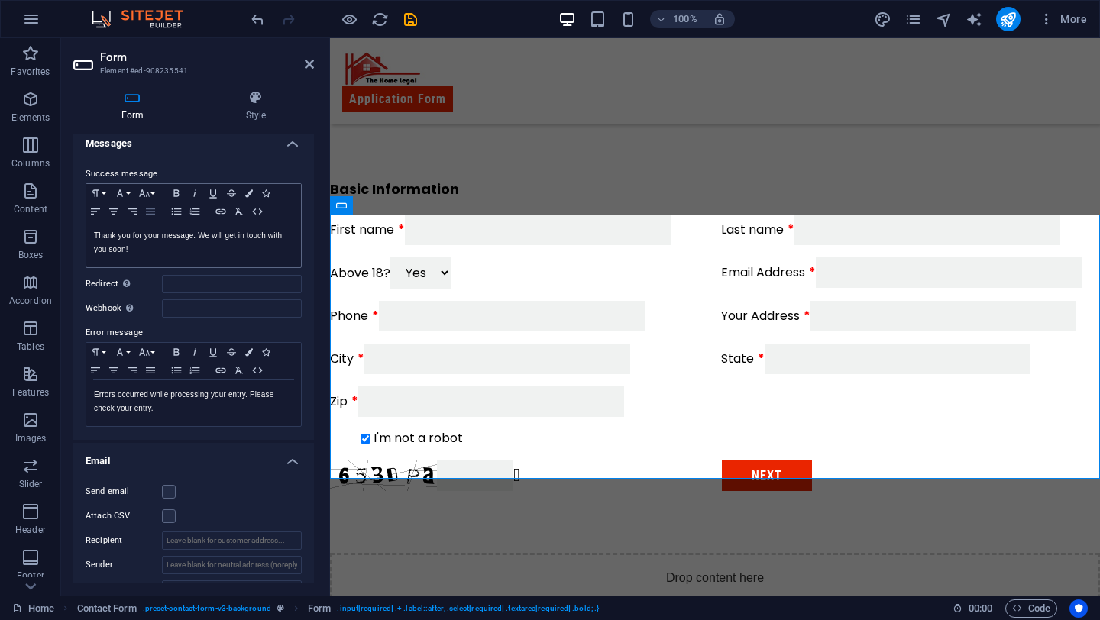
scroll to position [126, 0]
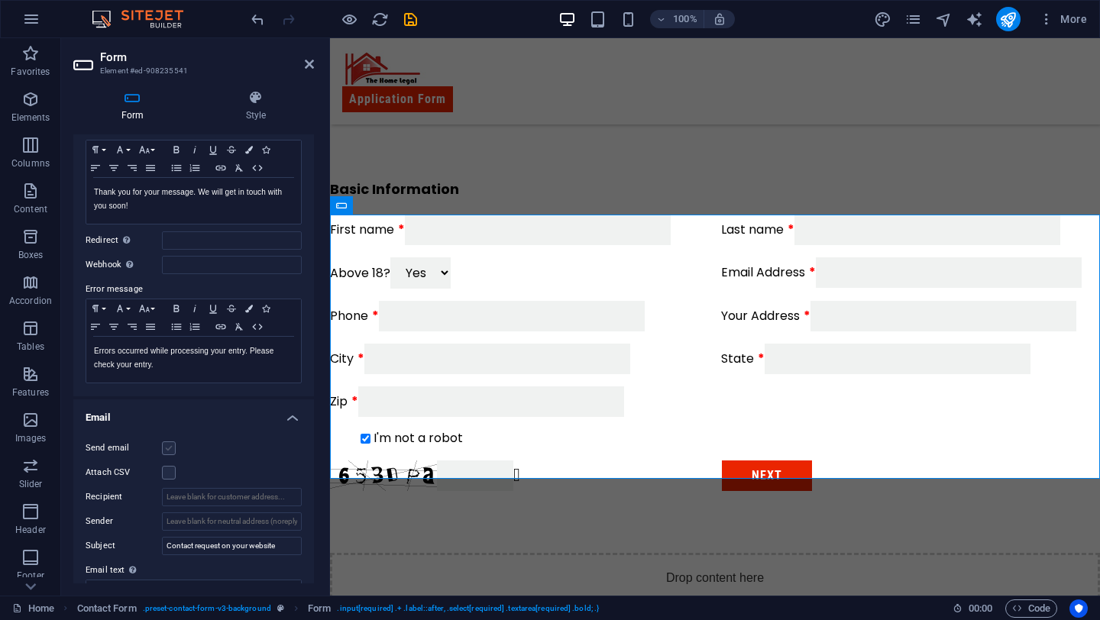
click at [175, 447] on label at bounding box center [169, 448] width 14 height 14
click at [0, 0] on input "Send email" at bounding box center [0, 0] width 0 height 0
click at [161, 467] on label "Attach CSV" at bounding box center [124, 473] width 76 height 18
click at [0, 0] on input "Attach CSV" at bounding box center [0, 0] width 0 height 0
click at [244, 500] on input "Recipient" at bounding box center [232, 497] width 140 height 18
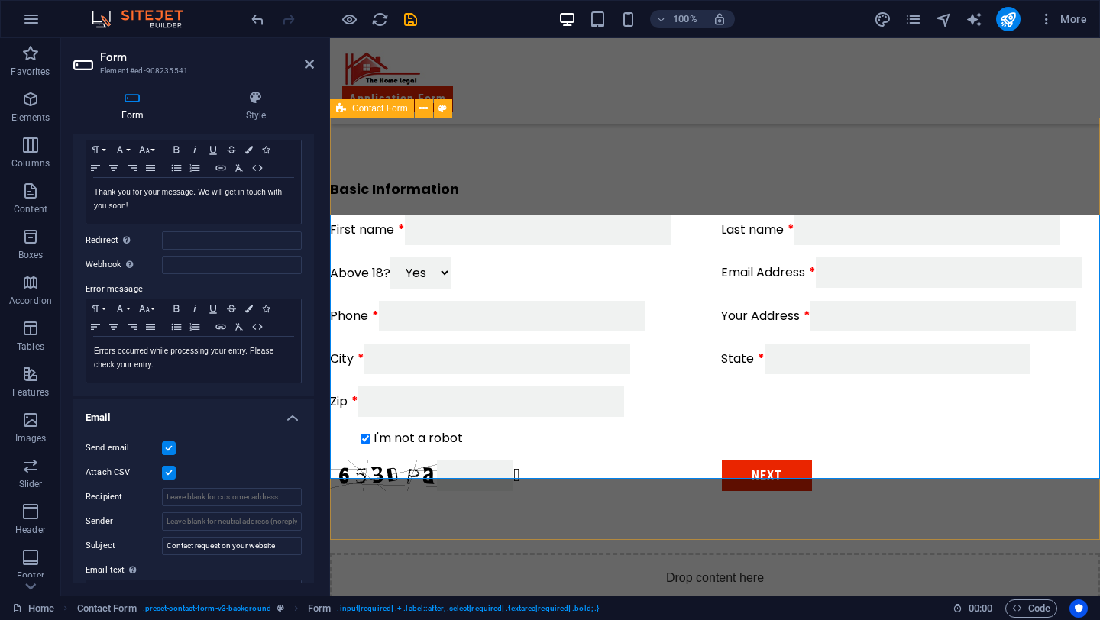
click at [666, 157] on div "Basic Information First name Last name Above 18? Yes No Email Address Phone You…" at bounding box center [715, 335] width 770 height 435
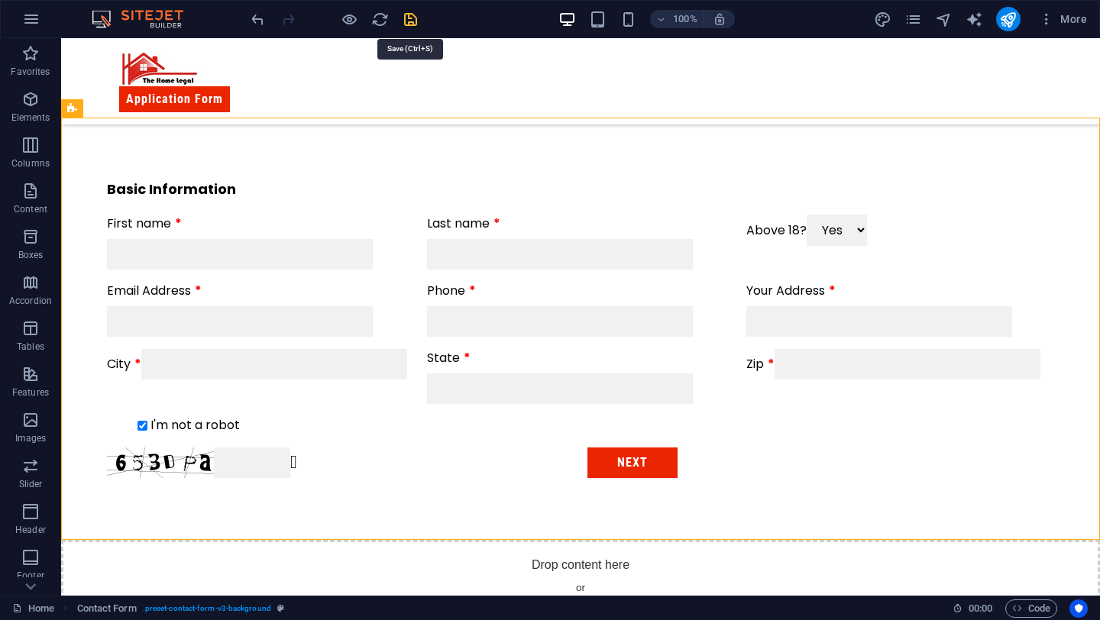
click at [409, 26] on icon "save" at bounding box center [411, 20] width 18 height 18
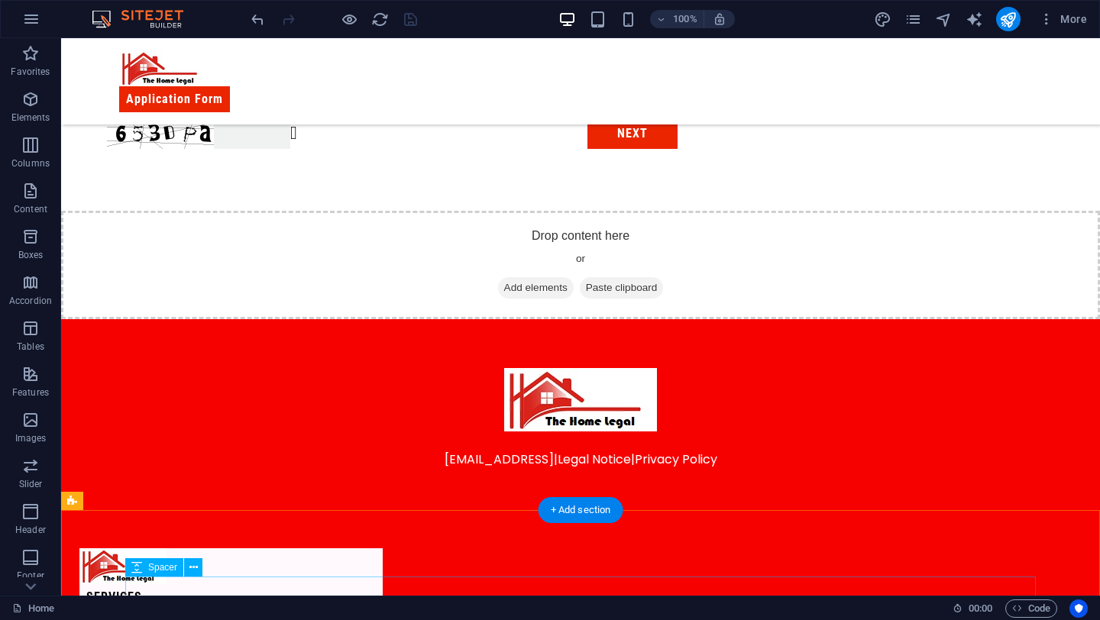
scroll to position [669, 0]
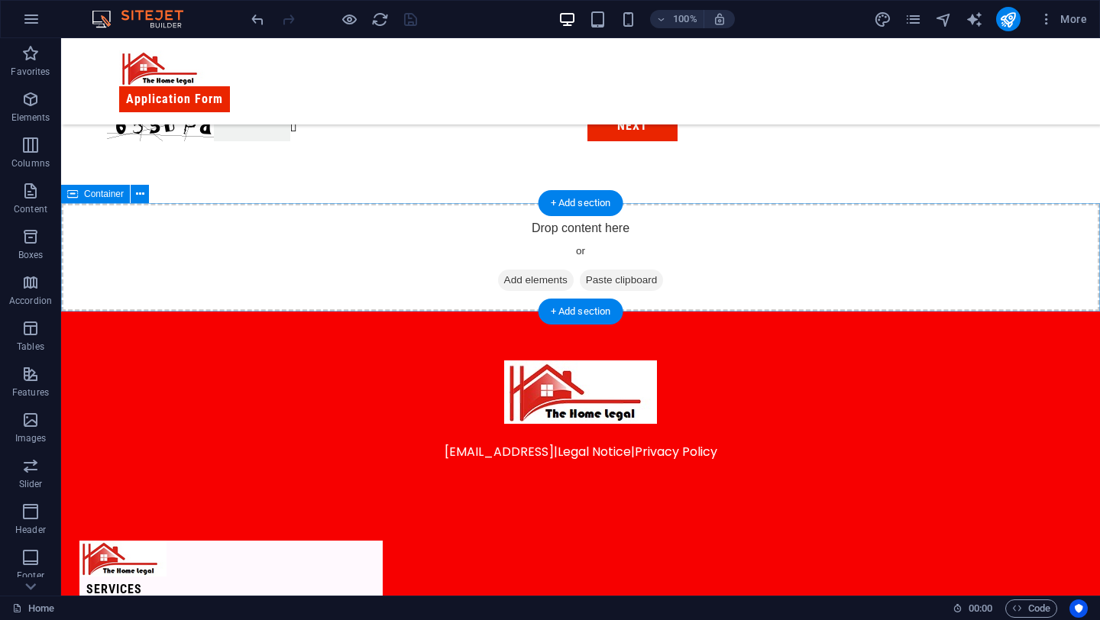
click at [680, 237] on div "Drop content here or Add elements Paste clipboard" at bounding box center [641, 354] width 1039 height 557
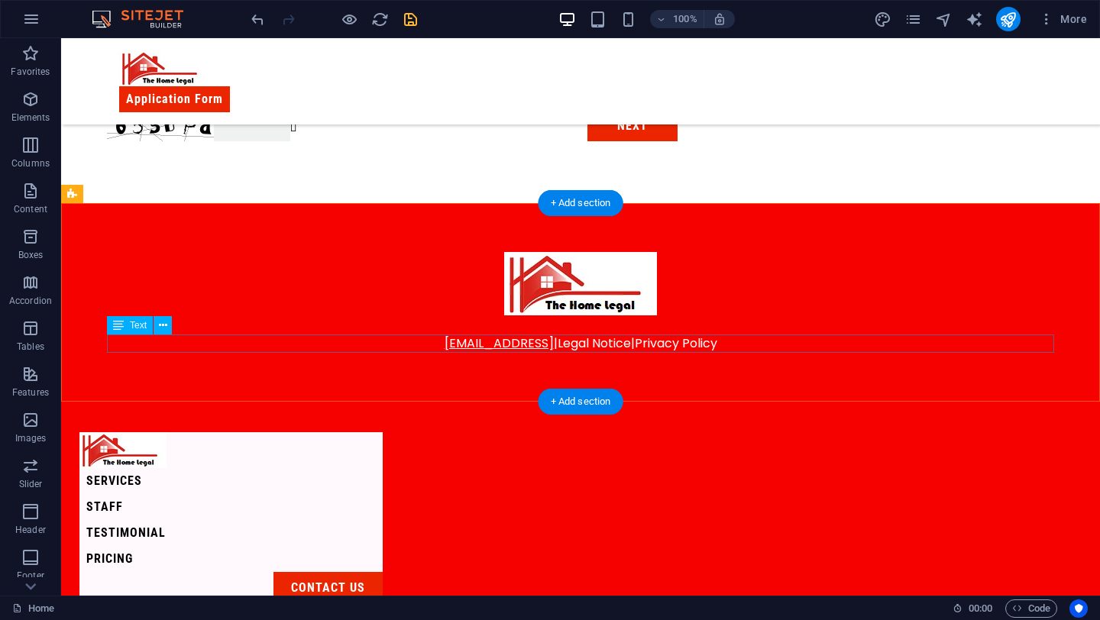
click at [554, 344] on link "[EMAIL_ADDRESS]" at bounding box center [498, 343] width 109 height 18
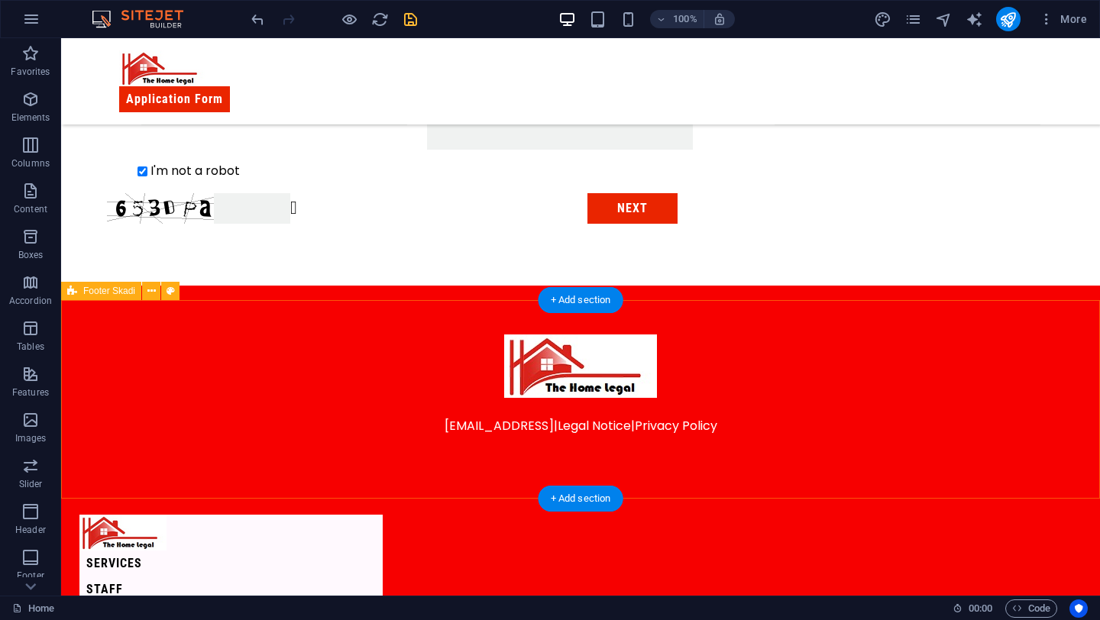
scroll to position [608, 0]
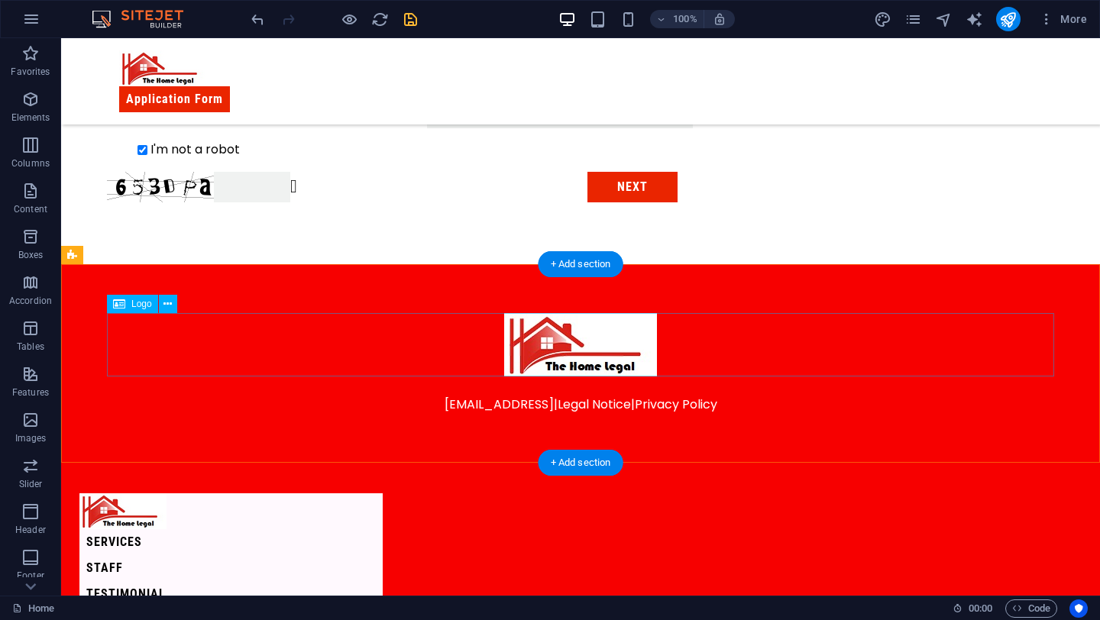
click at [539, 329] on div at bounding box center [580, 344] width 947 height 63
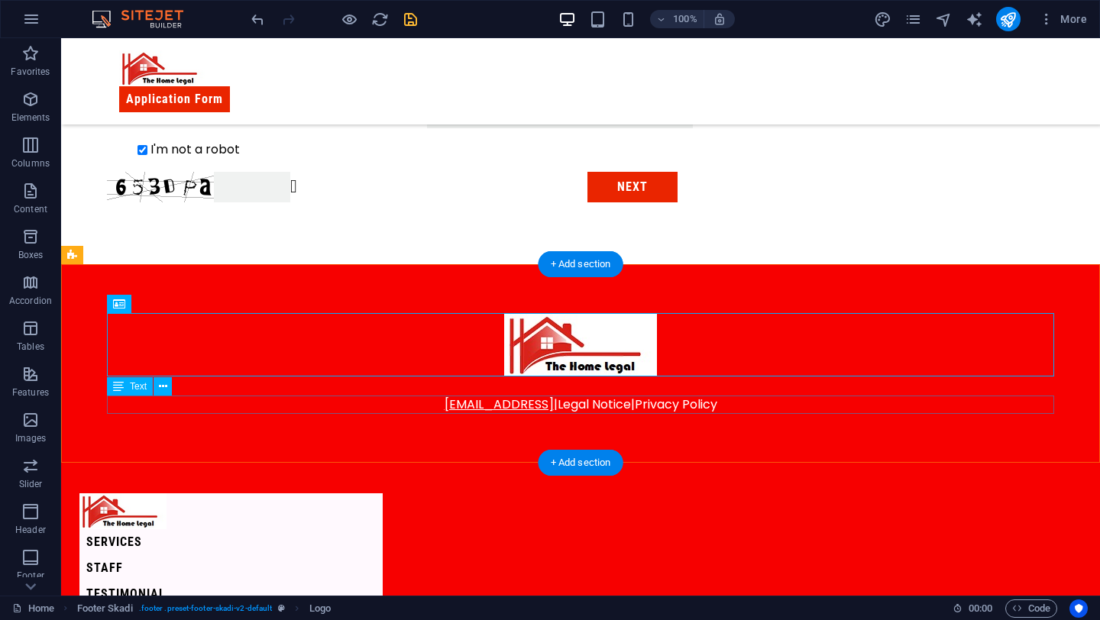
click at [515, 412] on link "[EMAIL_ADDRESS]" at bounding box center [498, 405] width 109 height 18
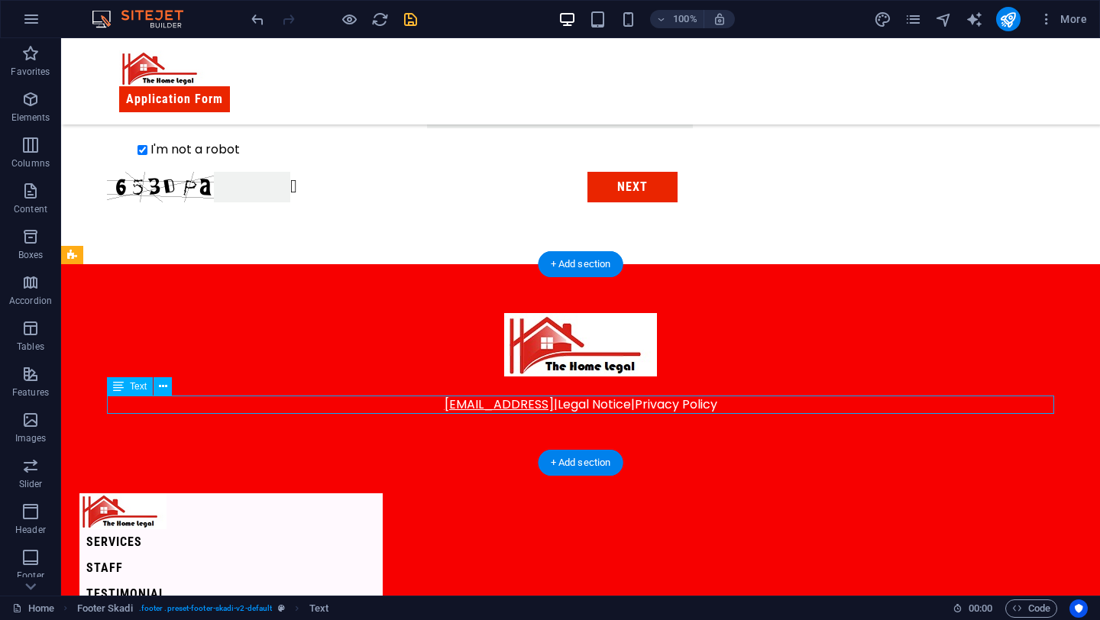
click at [515, 412] on link "[EMAIL_ADDRESS]" at bounding box center [498, 405] width 109 height 18
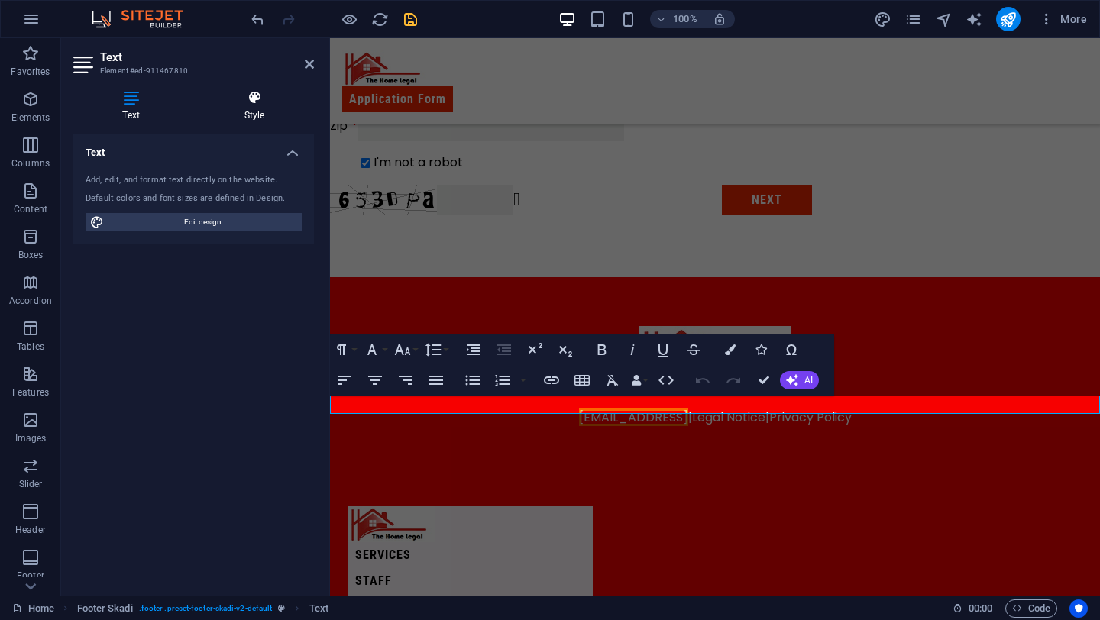
click at [248, 100] on icon at bounding box center [254, 97] width 119 height 15
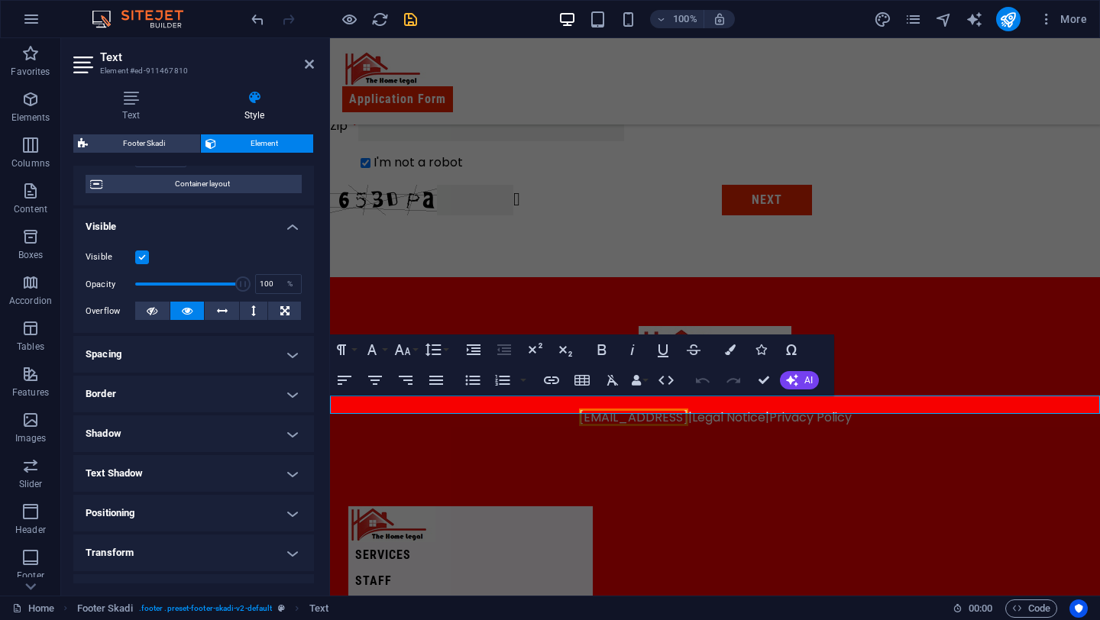
scroll to position [228, 0]
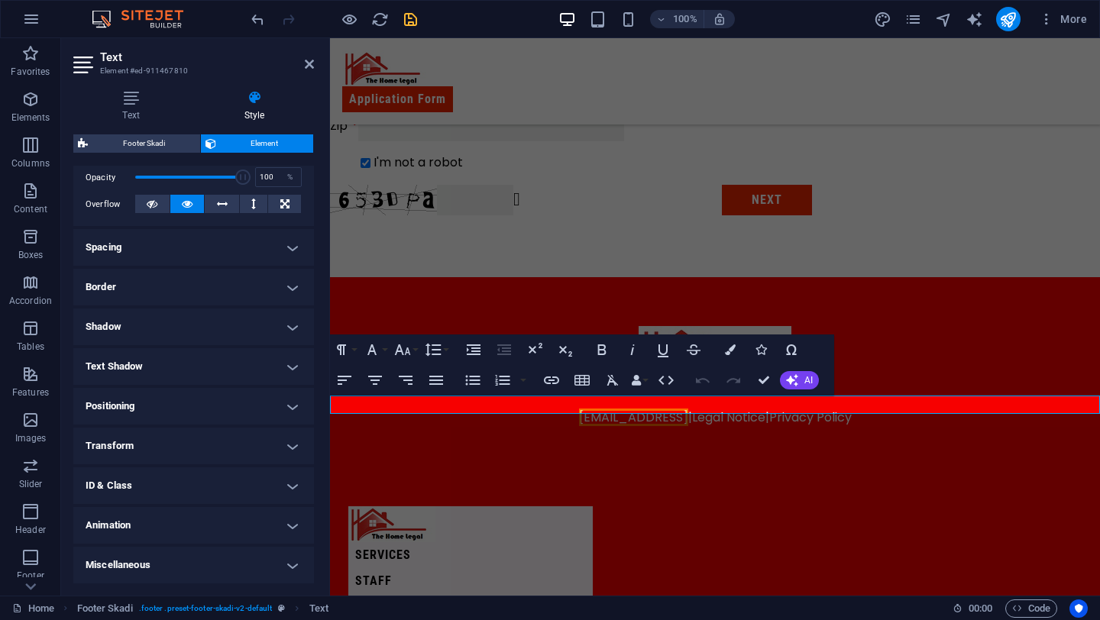
click at [254, 438] on h4 "Transform" at bounding box center [193, 446] width 241 height 37
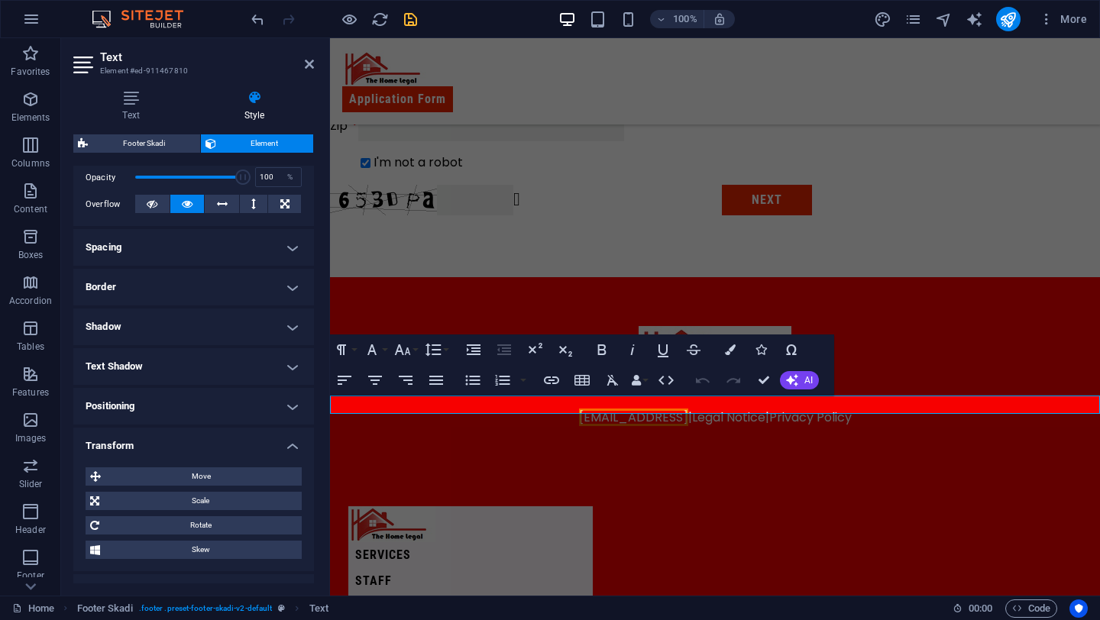
click at [254, 444] on h4 "Transform" at bounding box center [193, 441] width 241 height 27
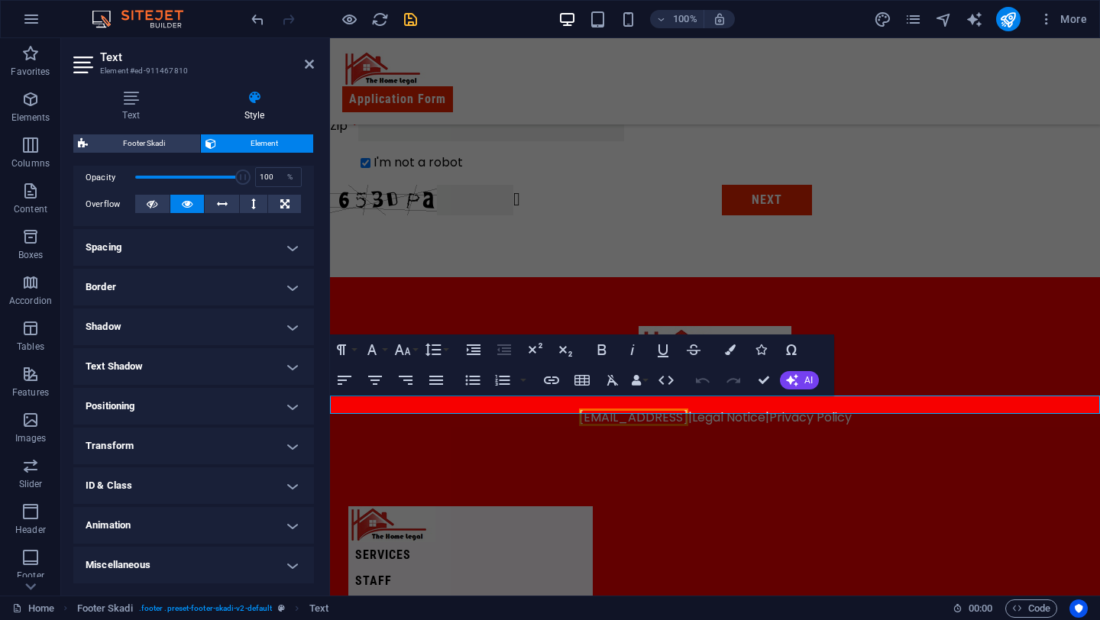
click at [230, 529] on h4 "Animation" at bounding box center [193, 525] width 241 height 37
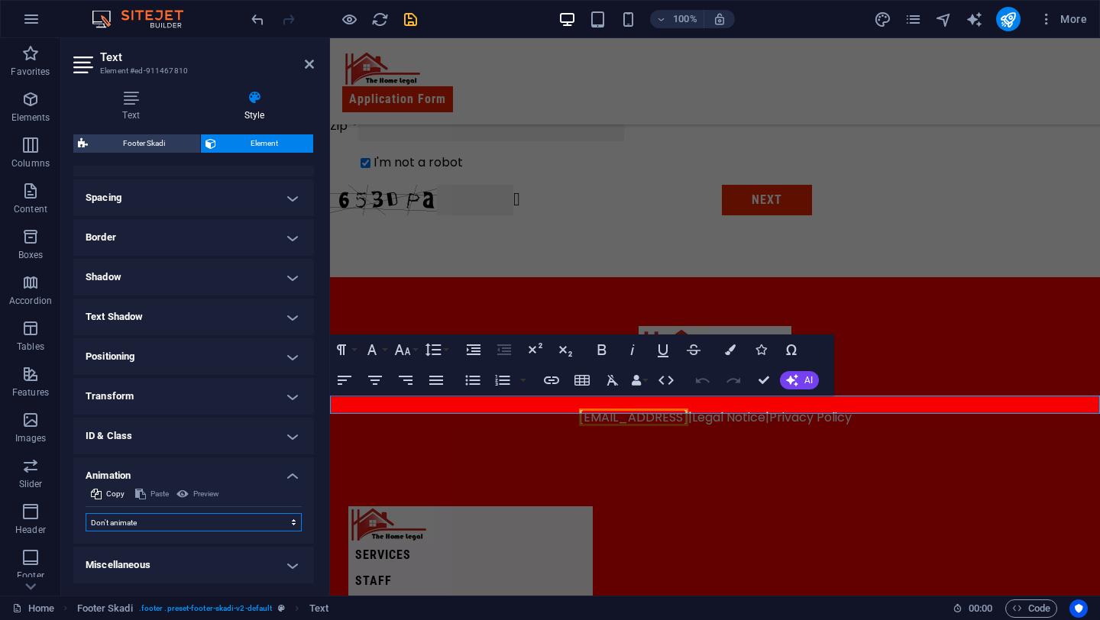
click at [229, 525] on select "Don't animate Show / Hide Slide up/down Zoom in/out Slide left to right Slide r…" at bounding box center [194, 522] width 216 height 18
select select "move-right-to-left"
select select "scroll"
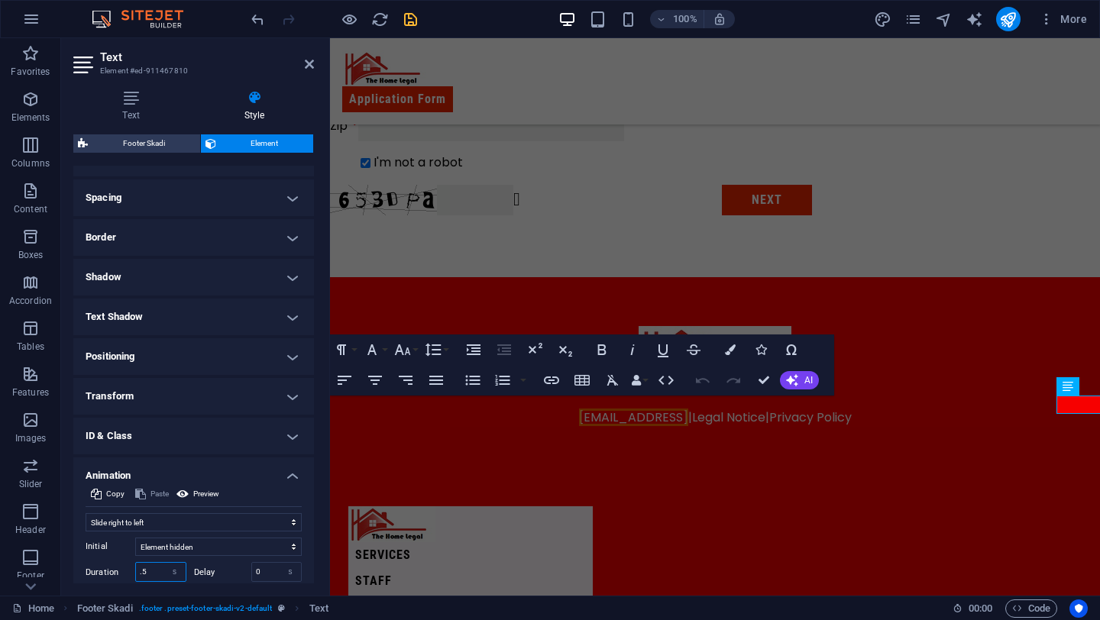
click at [150, 572] on input ".5" at bounding box center [161, 572] width 50 height 18
type input ".11"
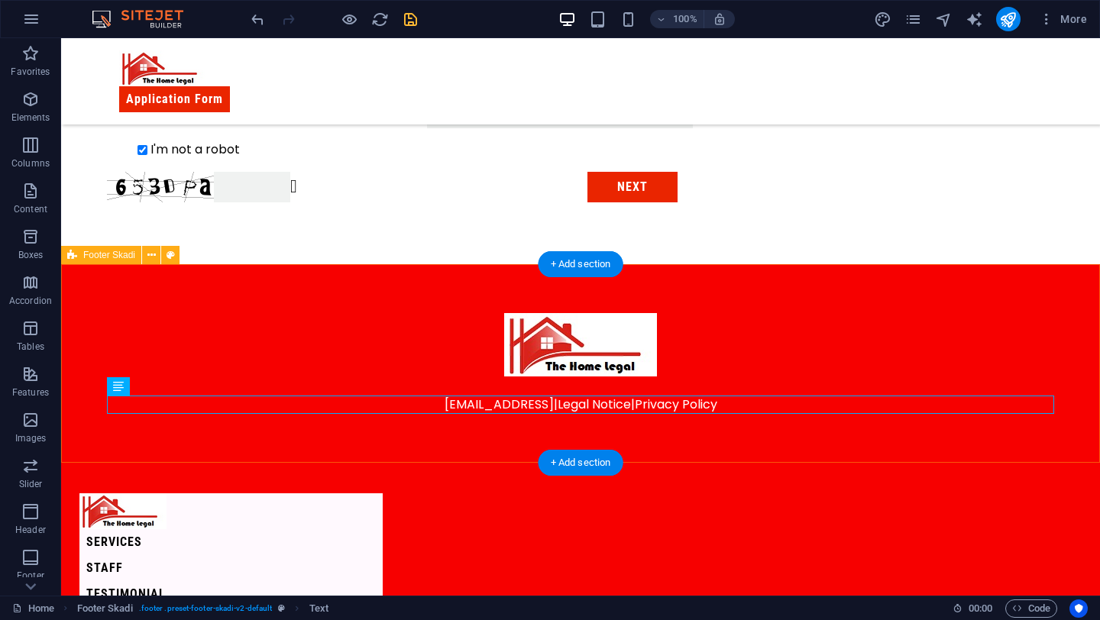
click at [624, 458] on div "[EMAIL_ADDRESS] | Legal Notice | Privacy Policy" at bounding box center [580, 363] width 1039 height 199
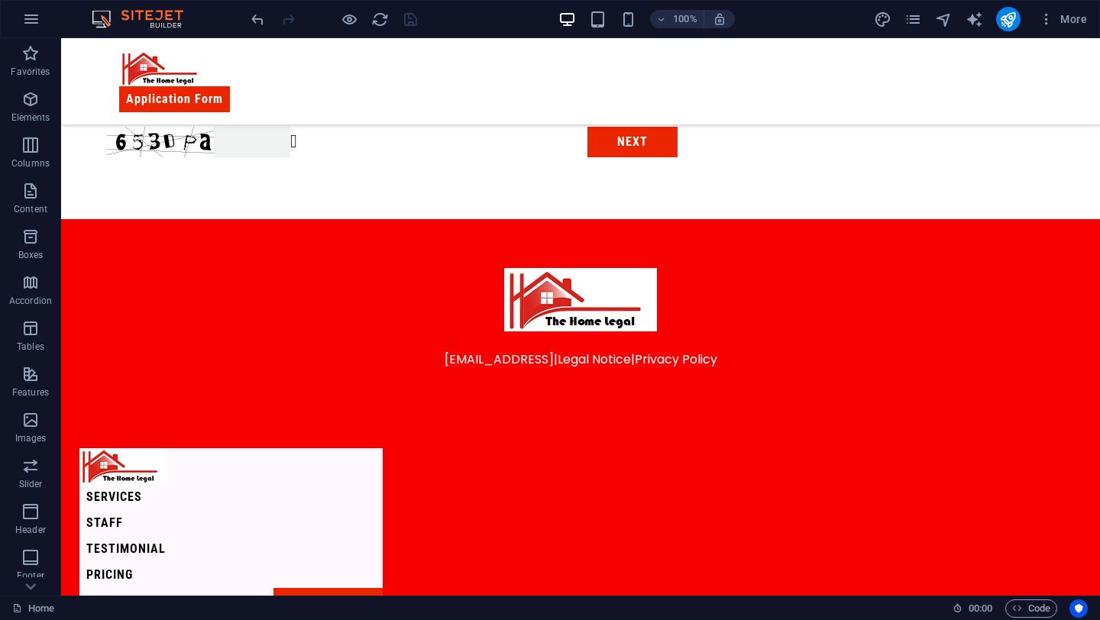
scroll to position [709, 0]
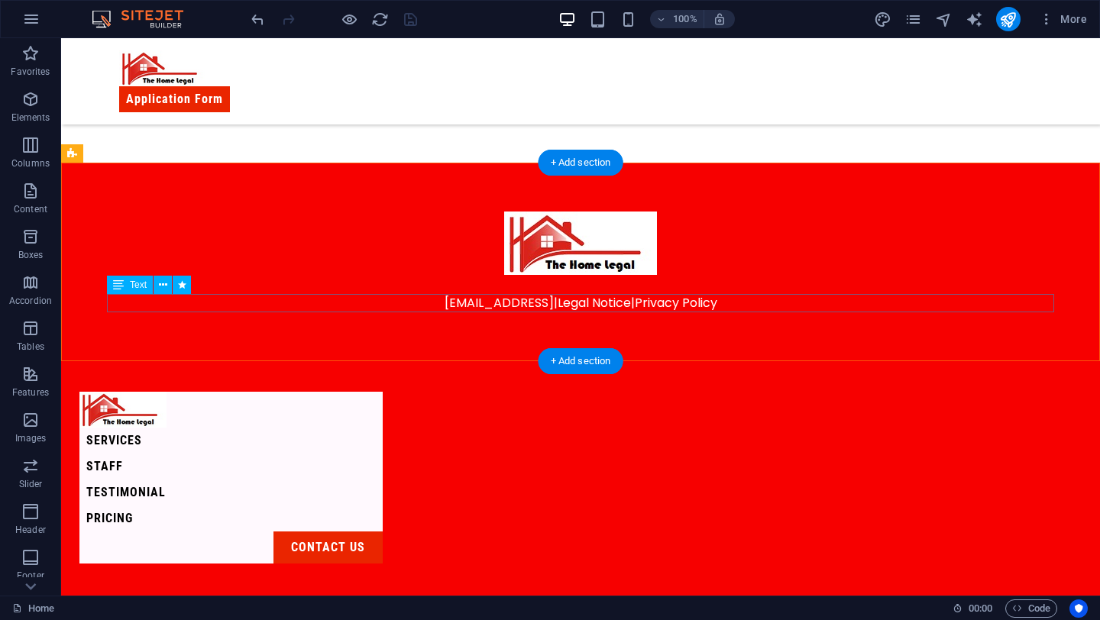
click at [654, 305] on div "[EMAIL_ADDRESS] | Legal Notice | Privacy Policy" at bounding box center [580, 303] width 947 height 18
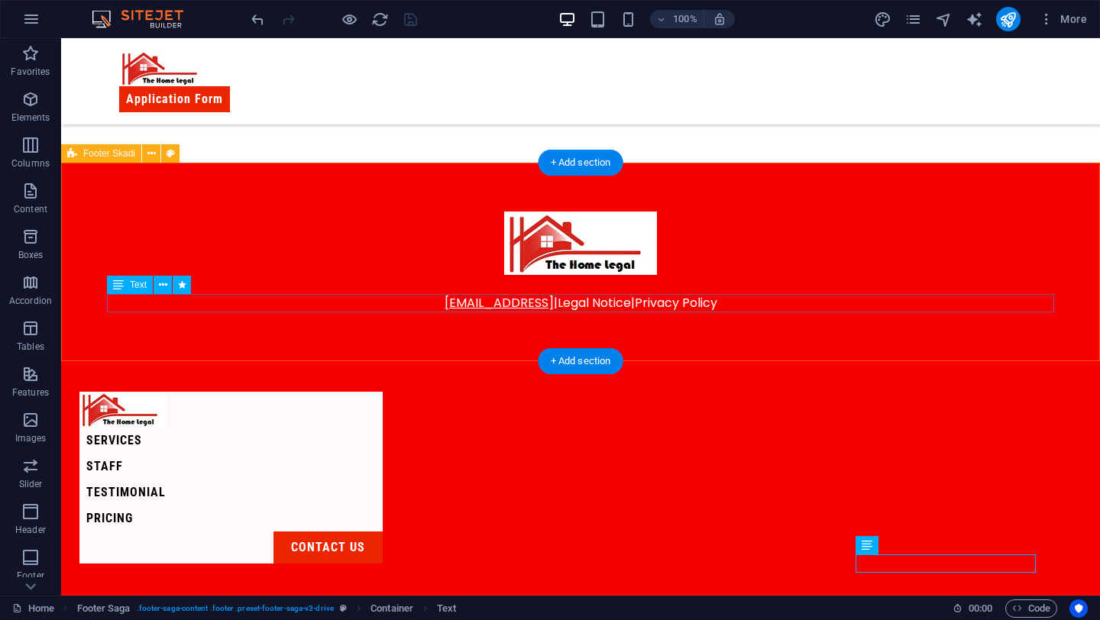
click at [554, 302] on link "[EMAIL_ADDRESS]" at bounding box center [498, 303] width 109 height 18
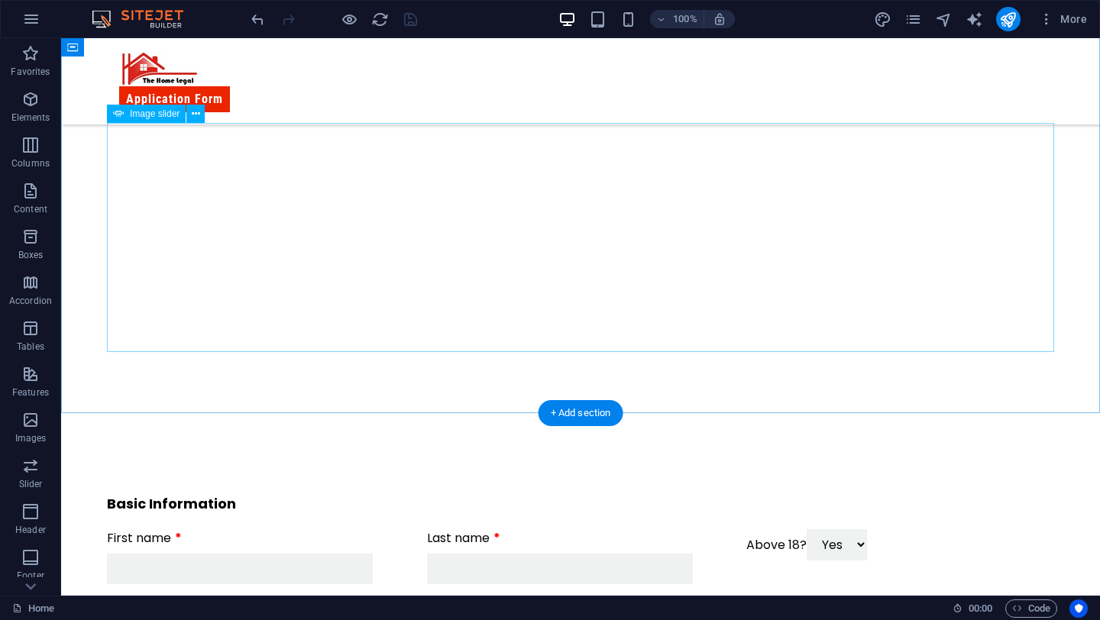
scroll to position [0, 0]
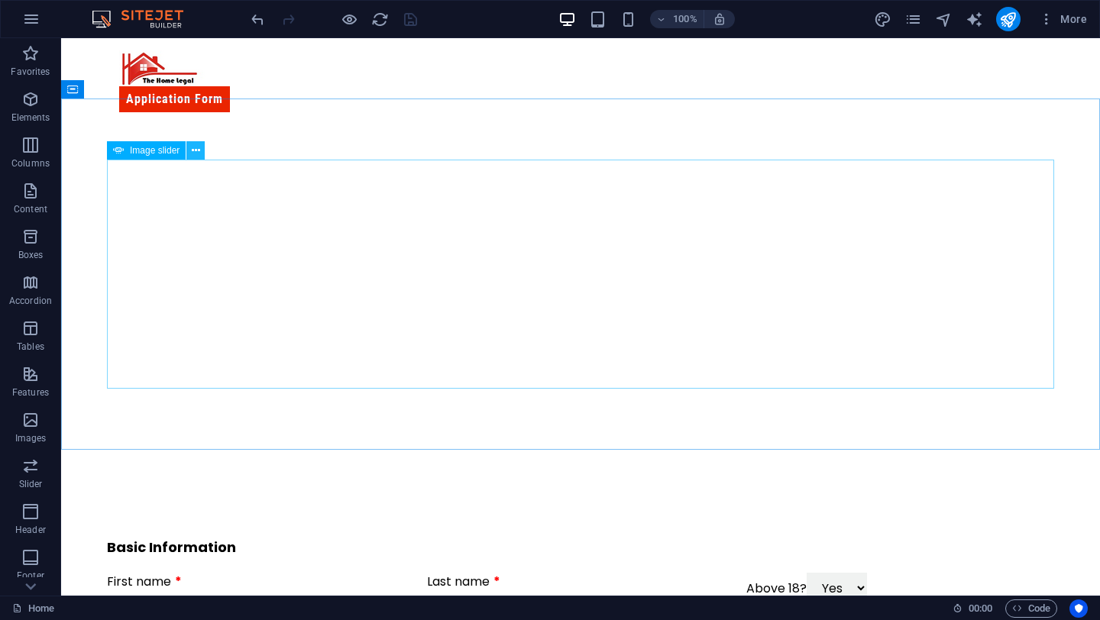
click at [193, 152] on icon at bounding box center [196, 151] width 8 height 16
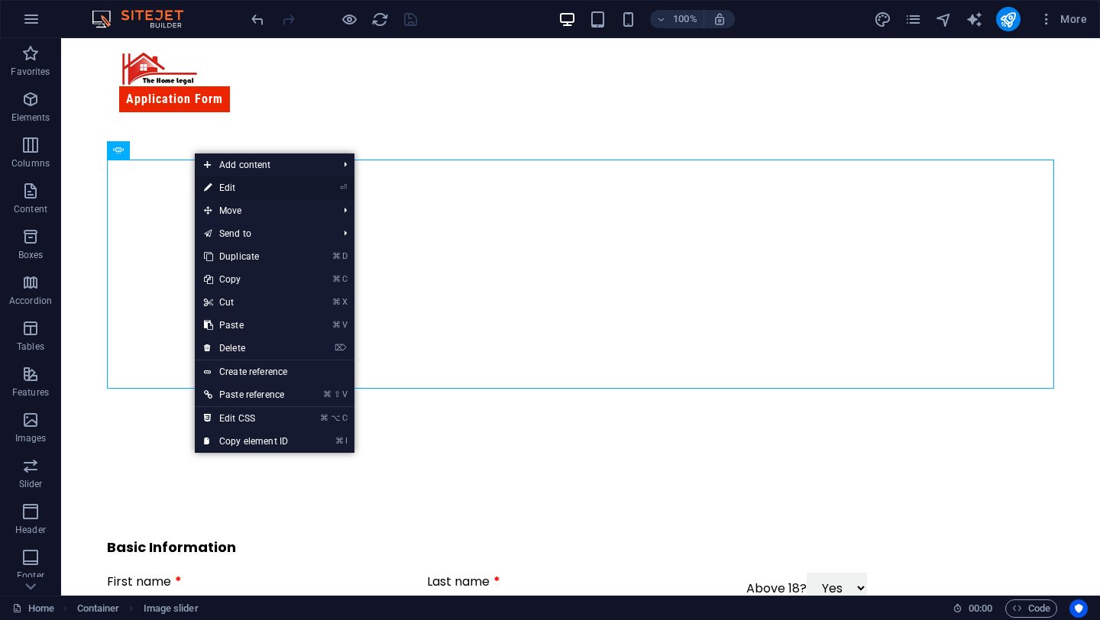
click at [215, 190] on link "⏎ Edit" at bounding box center [246, 187] width 102 height 23
select select "px"
select select "ms"
select select "s"
select select "progressive"
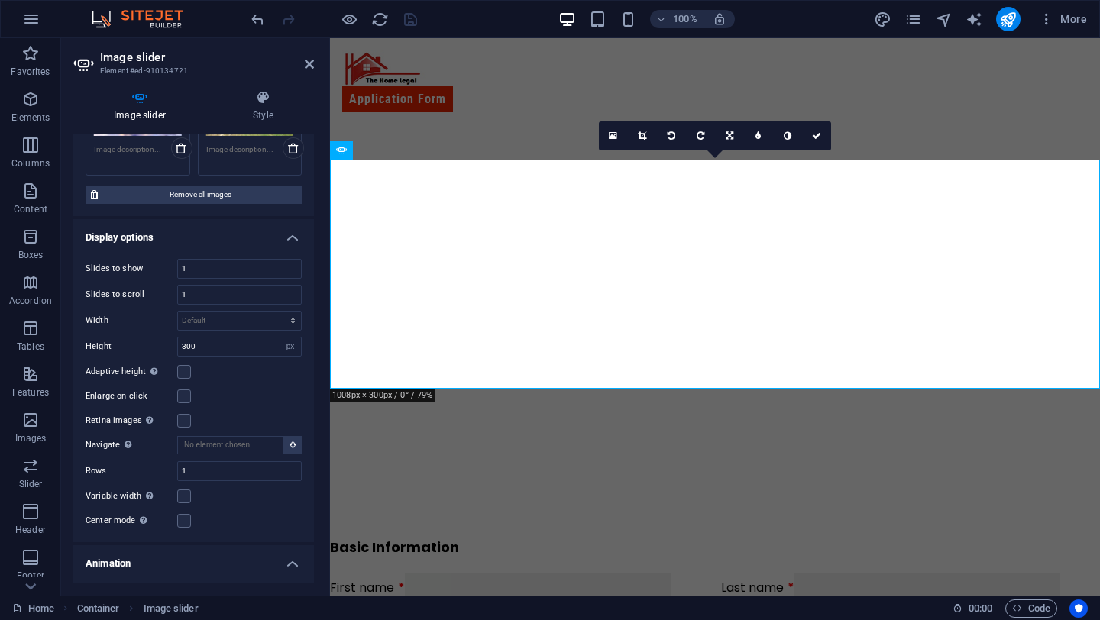
scroll to position [286, 0]
click at [205, 318] on select "Default px % rem em vw vh" at bounding box center [239, 320] width 123 height 18
select select "px"
type input "0"
click at [208, 326] on input "0" at bounding box center [239, 320] width 123 height 18
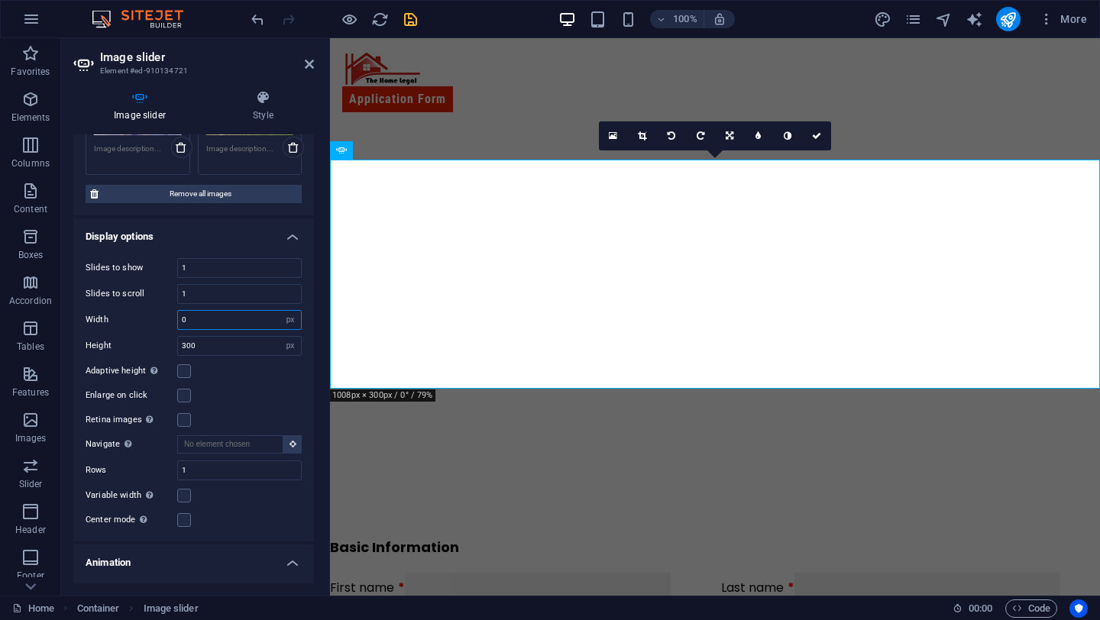
click at [208, 326] on input "0" at bounding box center [239, 320] width 123 height 18
type input "900"
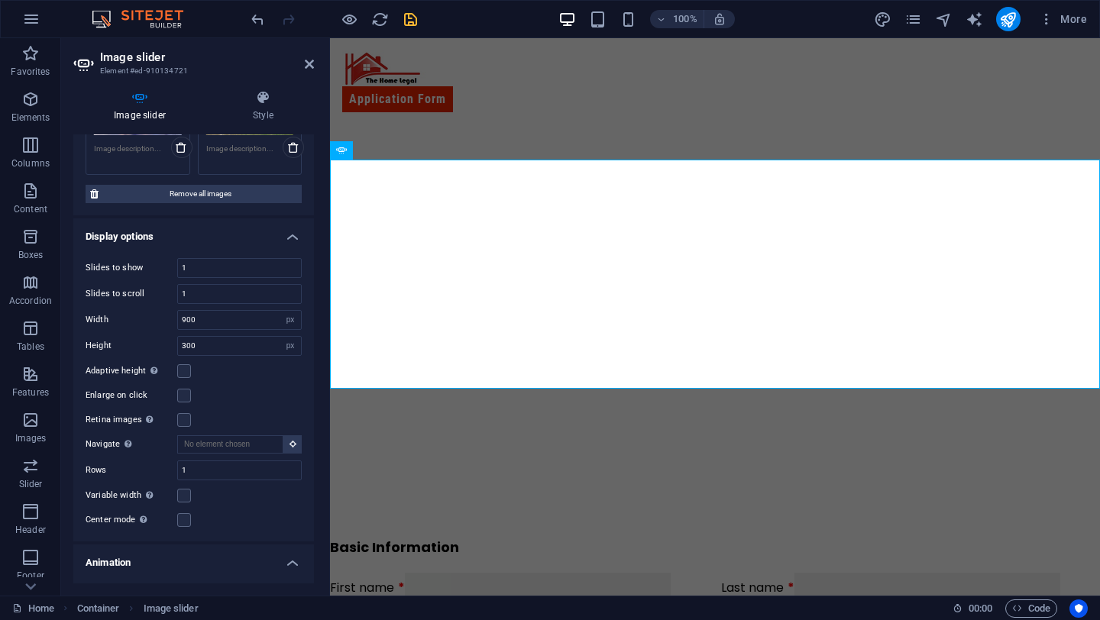
click at [296, 393] on div "Enlarge on click" at bounding box center [194, 395] width 216 height 18
click at [303, 61] on h2 "Image slider" at bounding box center [207, 57] width 214 height 14
click at [308, 63] on icon at bounding box center [309, 64] width 9 height 12
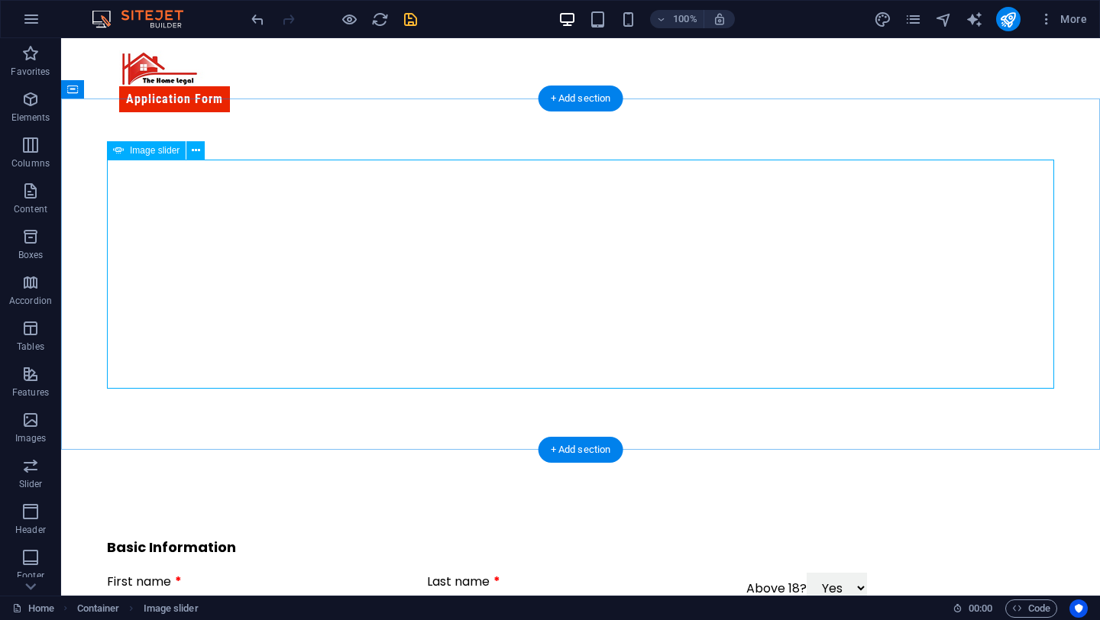
click at [167, 153] on span "Image slider" at bounding box center [155, 150] width 50 height 9
select select "px"
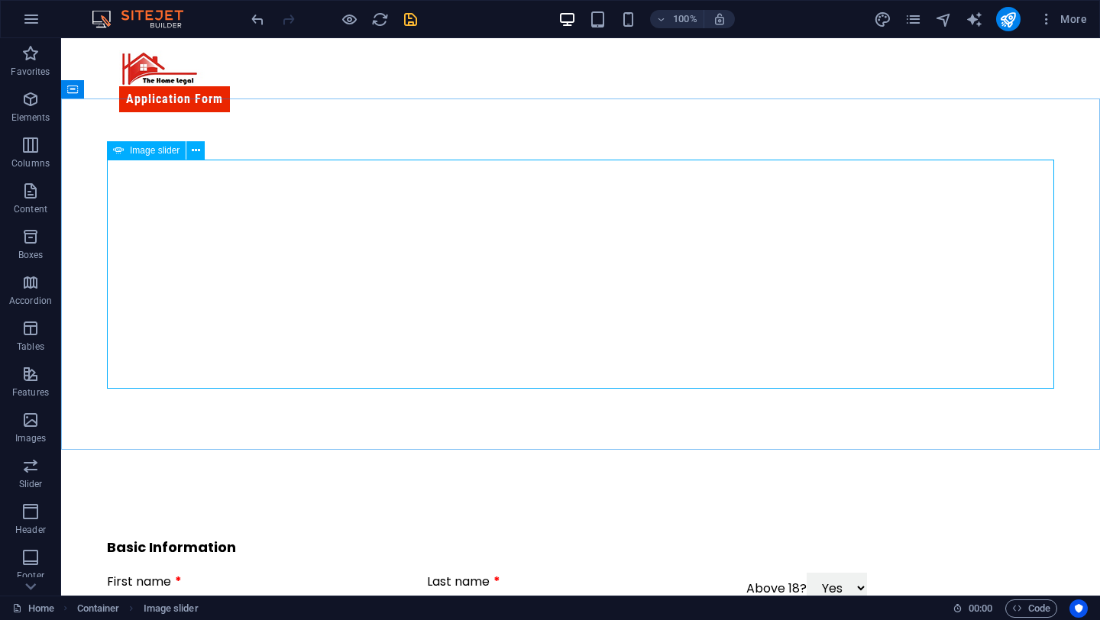
select select "ms"
select select "s"
select select "progressive"
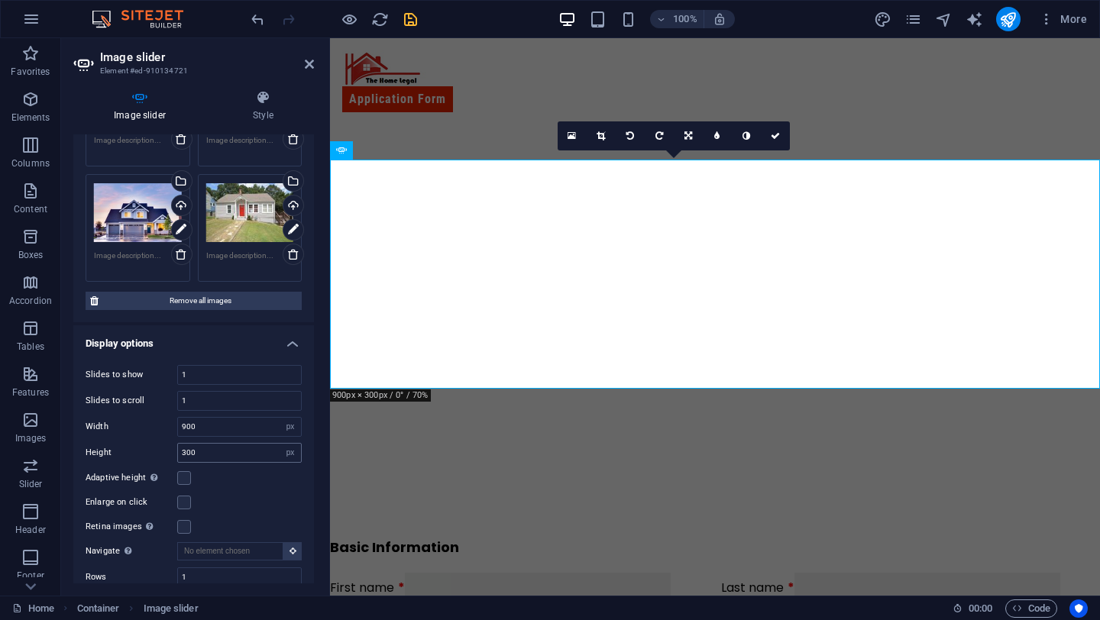
scroll to position [239, 0]
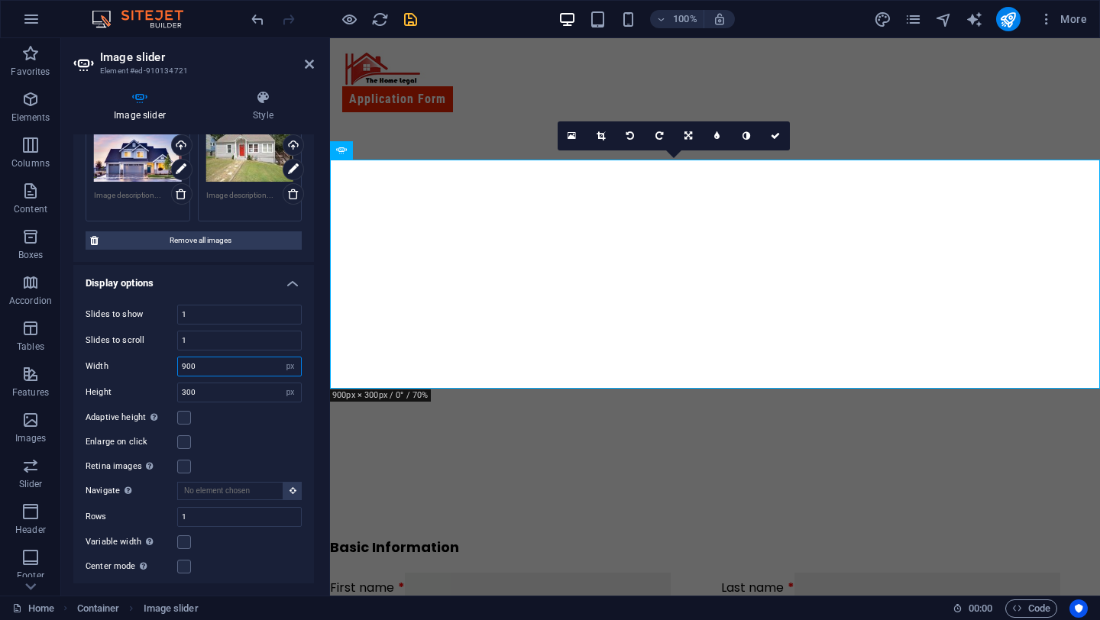
click at [234, 364] on input "900" at bounding box center [239, 366] width 123 height 18
click at [287, 360] on select "Default px % rem em vw vh" at bounding box center [289, 366] width 21 height 18
select select "DISABLED_OPTION_VALUE"
click at [268, 436] on div "Enlarge on click" at bounding box center [194, 442] width 216 height 18
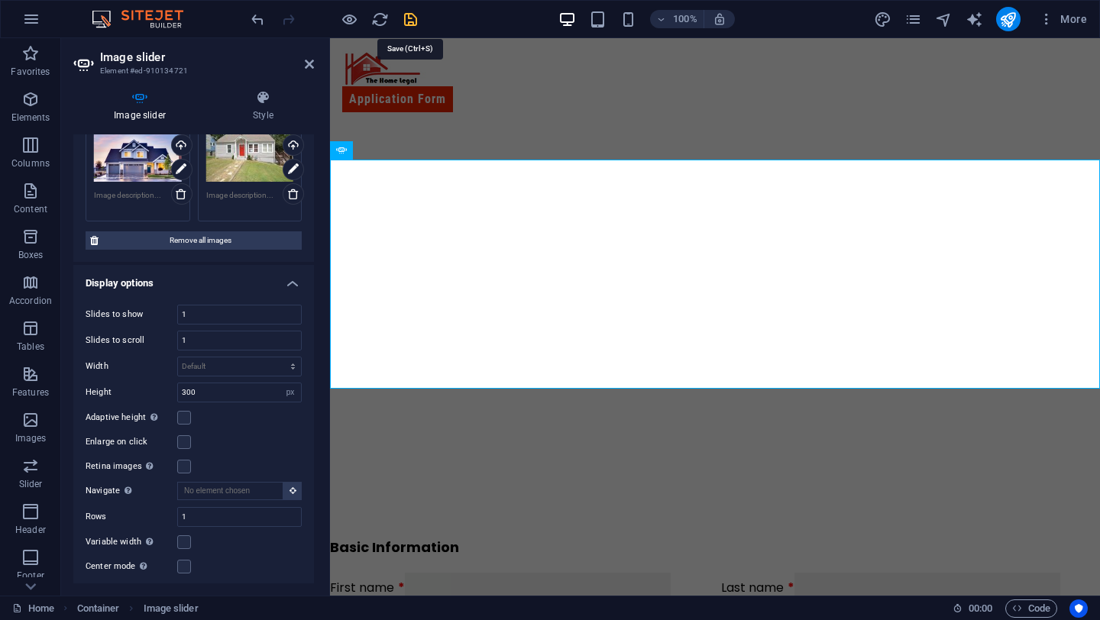
click at [415, 22] on icon "save" at bounding box center [411, 20] width 18 height 18
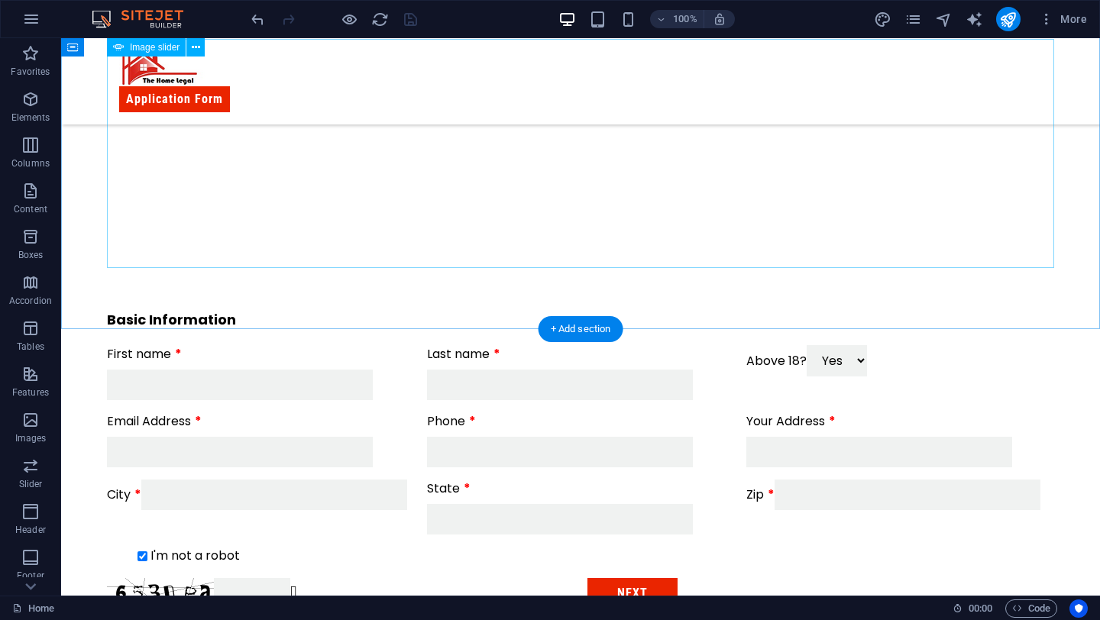
scroll to position [0, 0]
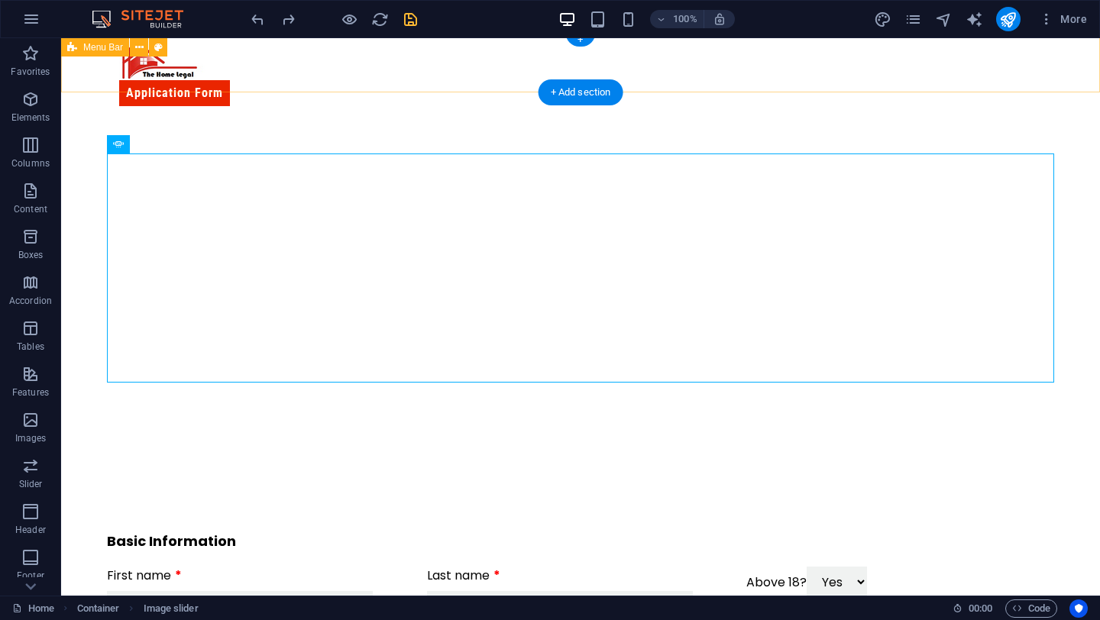
click at [418, 69] on div "Application Form" at bounding box center [580, 75] width 1039 height 86
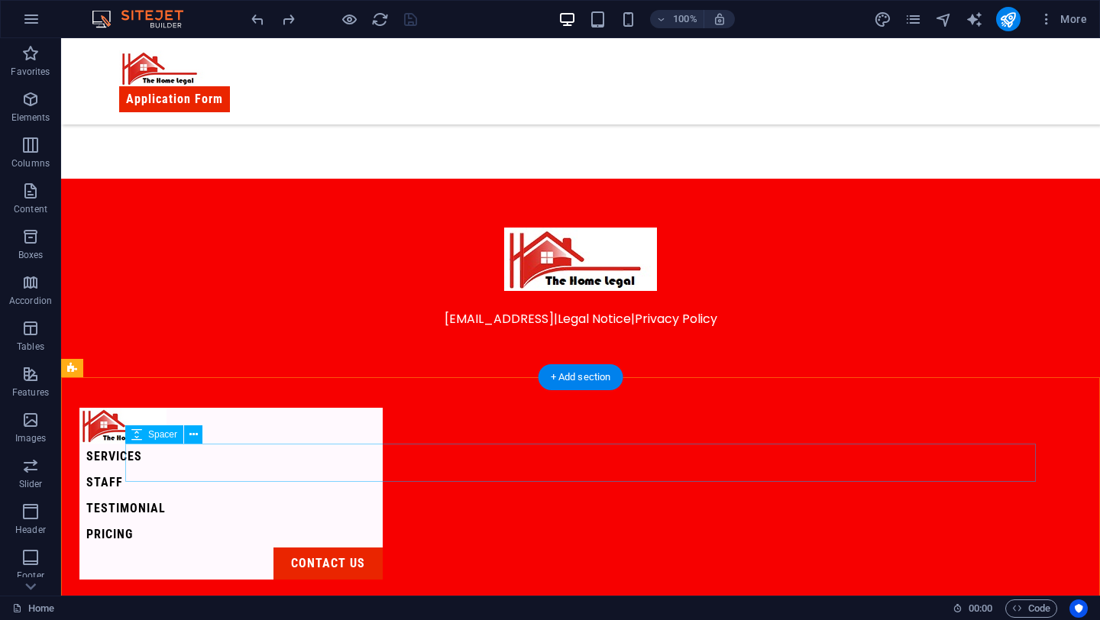
scroll to position [709, 0]
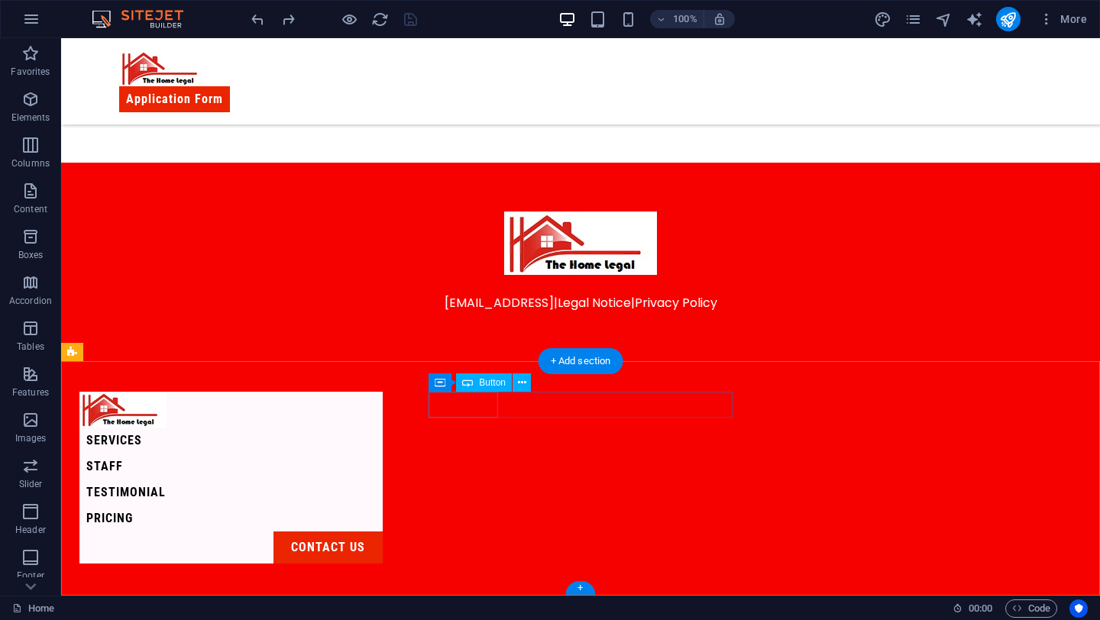
click at [383, 428] on div "services" at bounding box center [230, 441] width 303 height 26
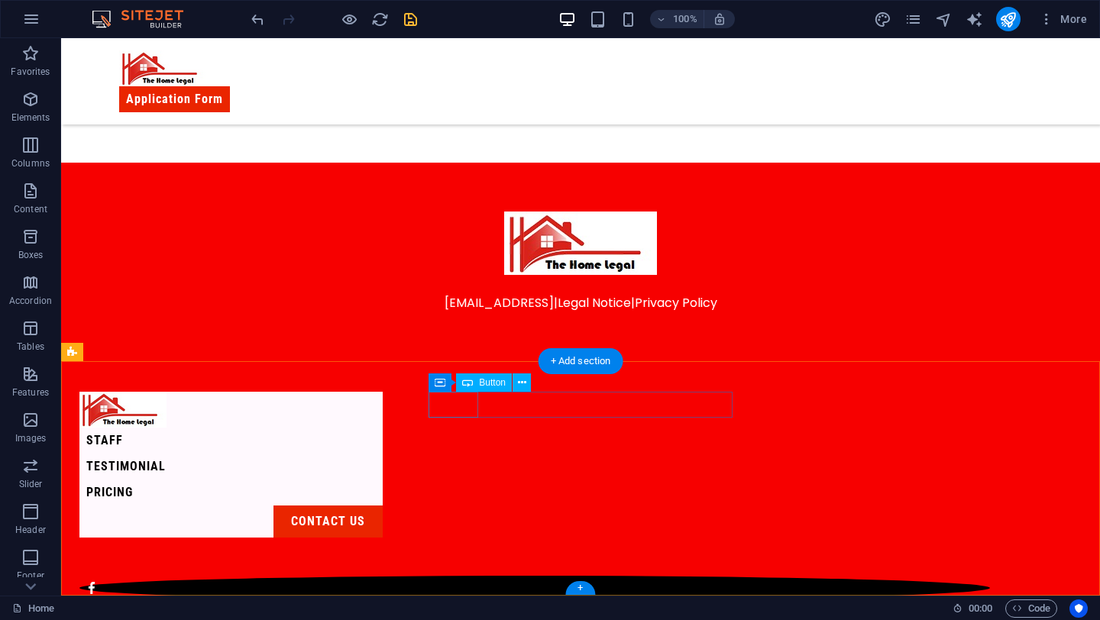
click at [383, 428] on div "staff" at bounding box center [230, 441] width 303 height 26
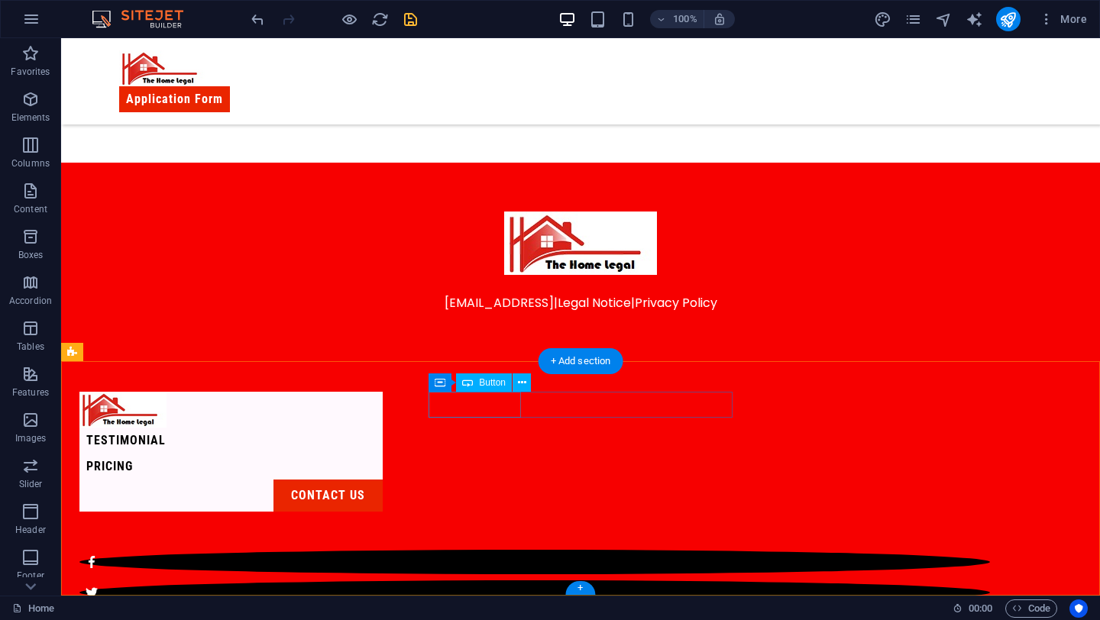
click at [383, 428] on div "testimonial" at bounding box center [230, 441] width 303 height 26
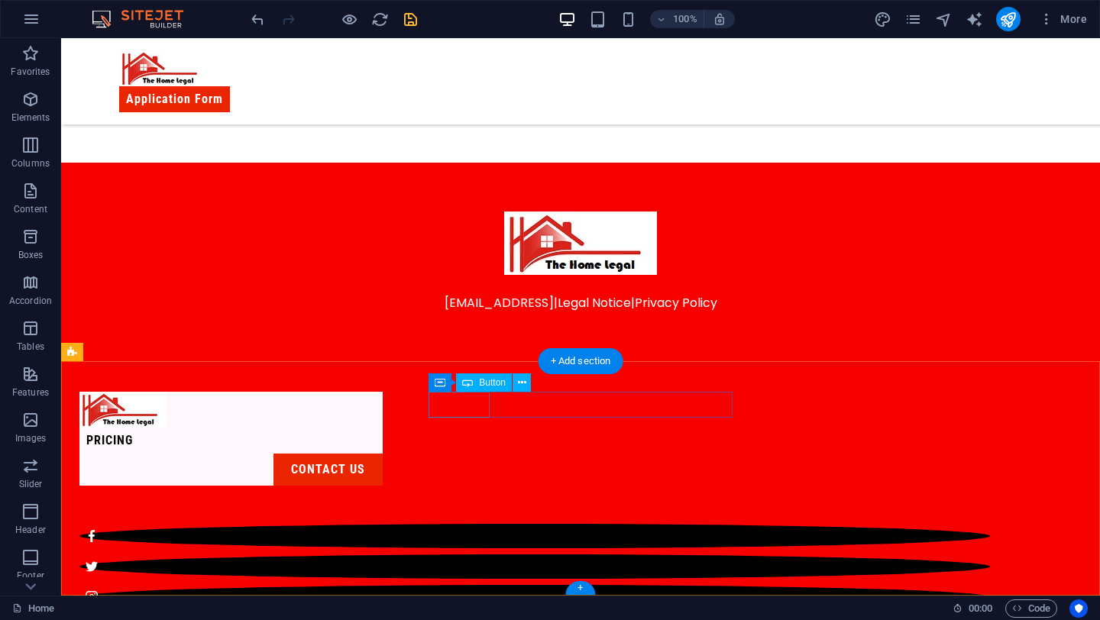
click at [383, 428] on div "pricing" at bounding box center [230, 441] width 303 height 26
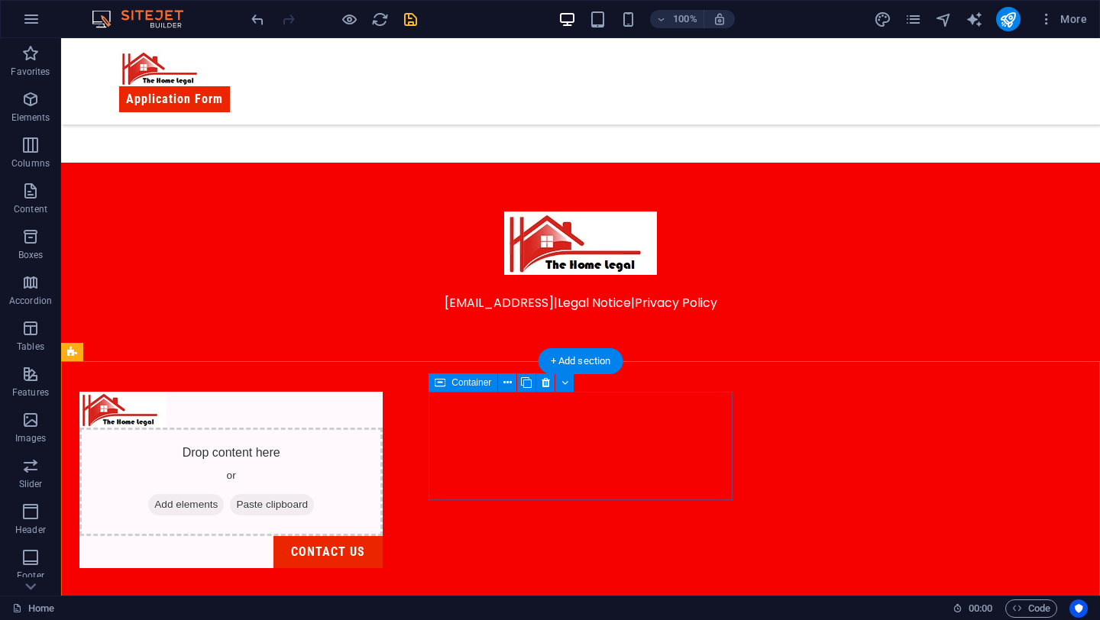
click at [314, 494] on span "Paste clipboard" at bounding box center [272, 504] width 84 height 21
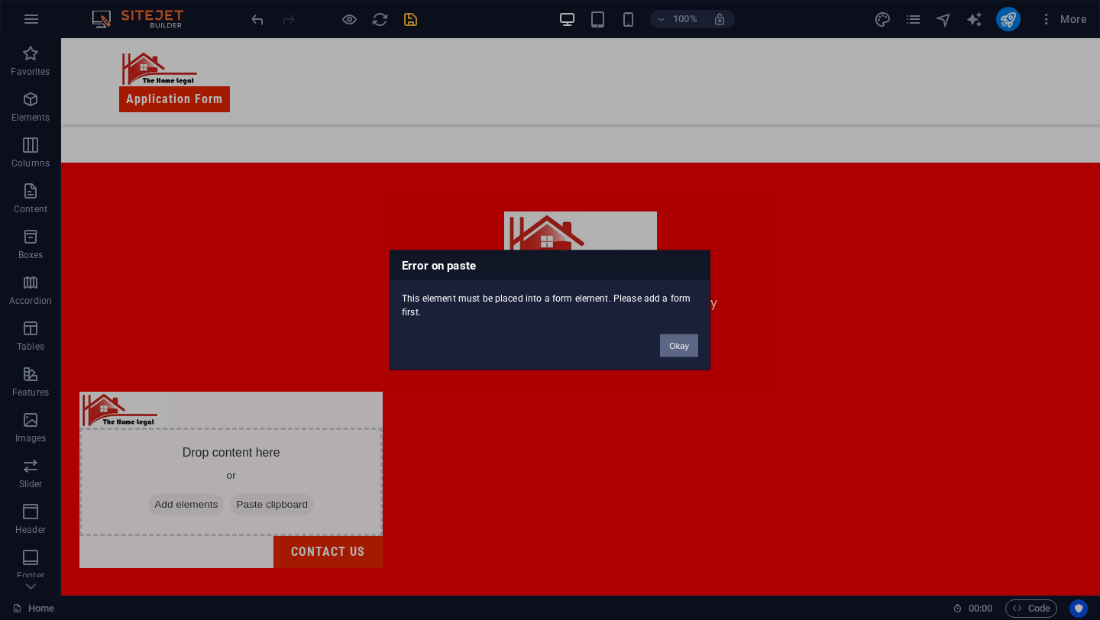
click at [687, 351] on button "Okay" at bounding box center [679, 345] width 38 height 23
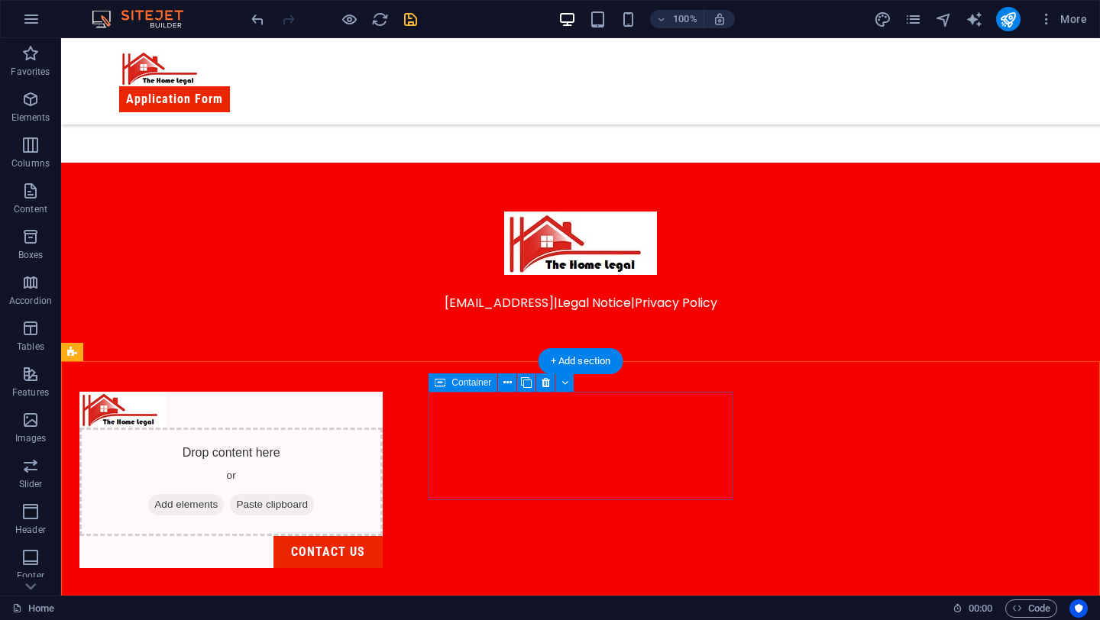
click at [383, 428] on div "Drop content here or Add elements Paste clipboard" at bounding box center [230, 482] width 303 height 108
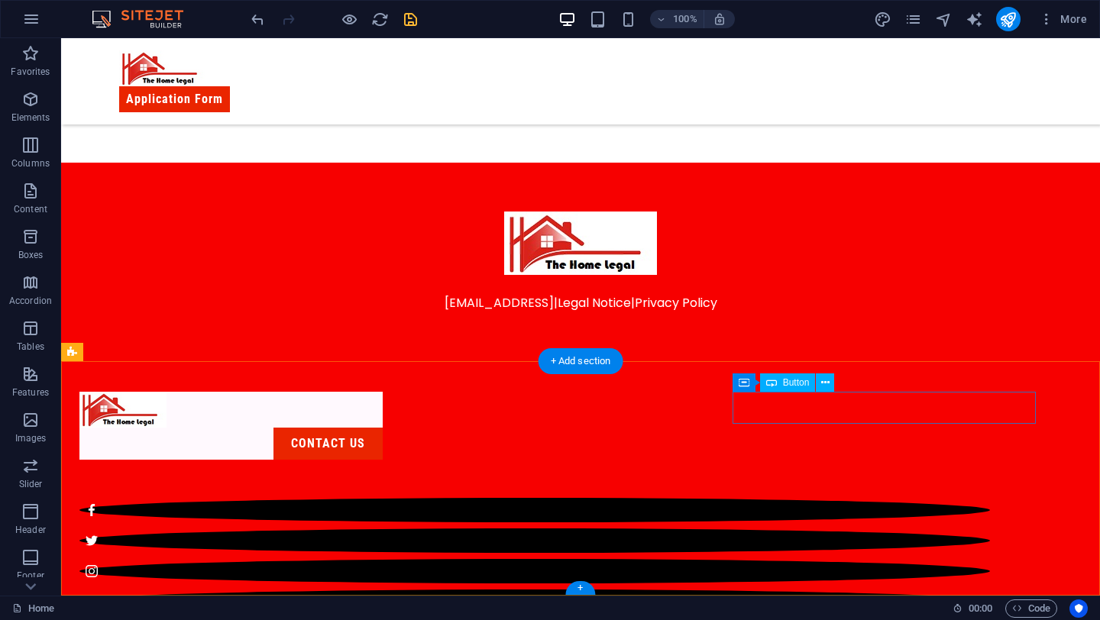
click at [383, 428] on div "contact us" at bounding box center [230, 444] width 303 height 32
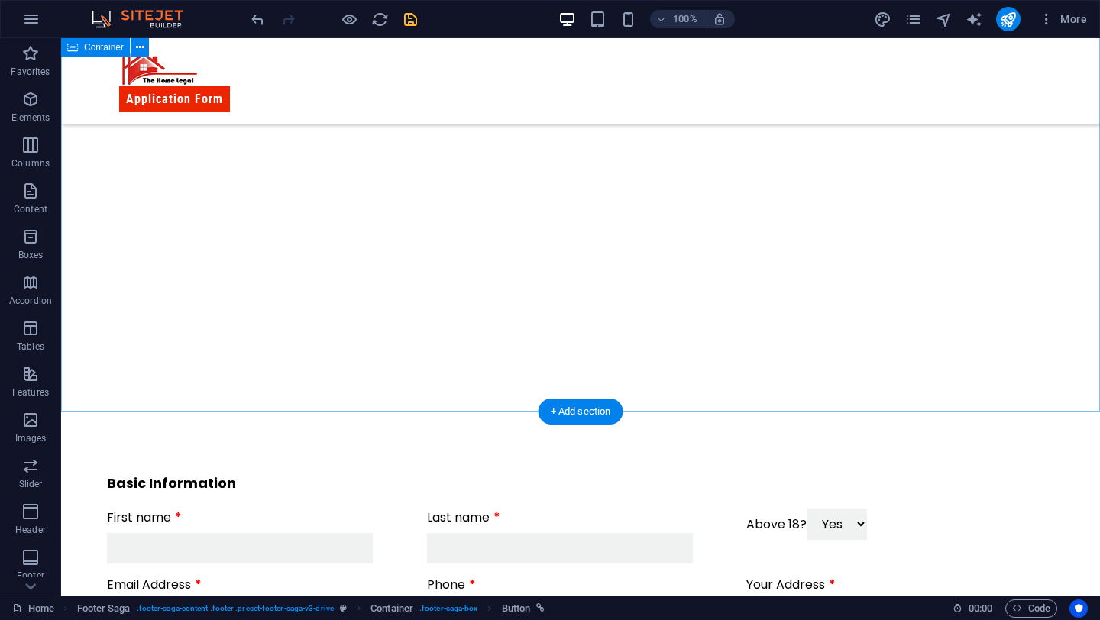
scroll to position [0, 0]
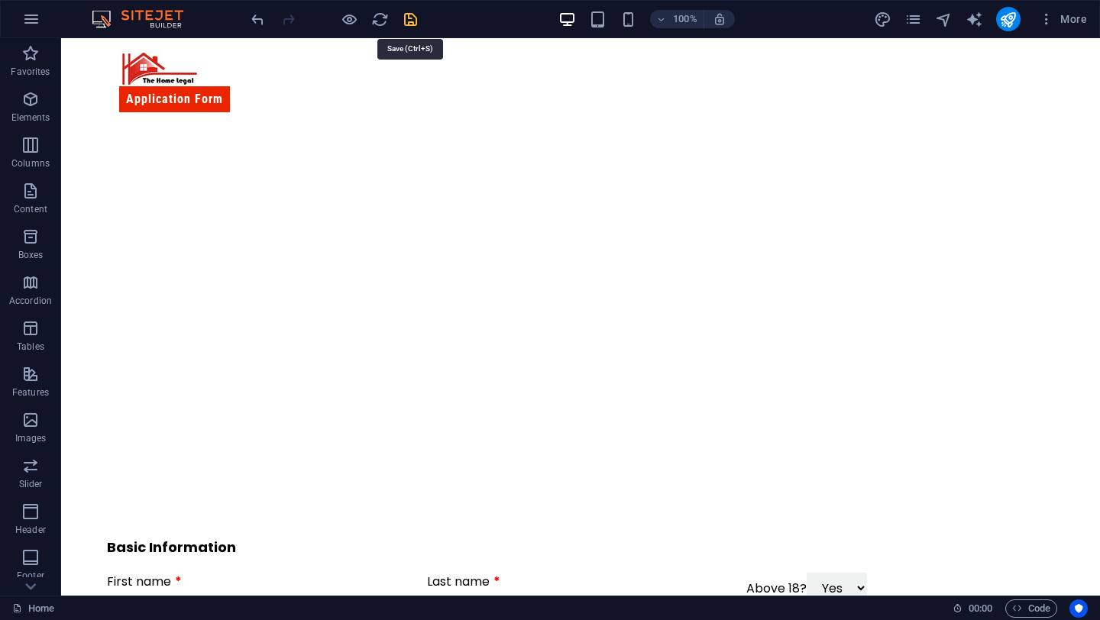
click at [402, 19] on icon "save" at bounding box center [411, 20] width 18 height 18
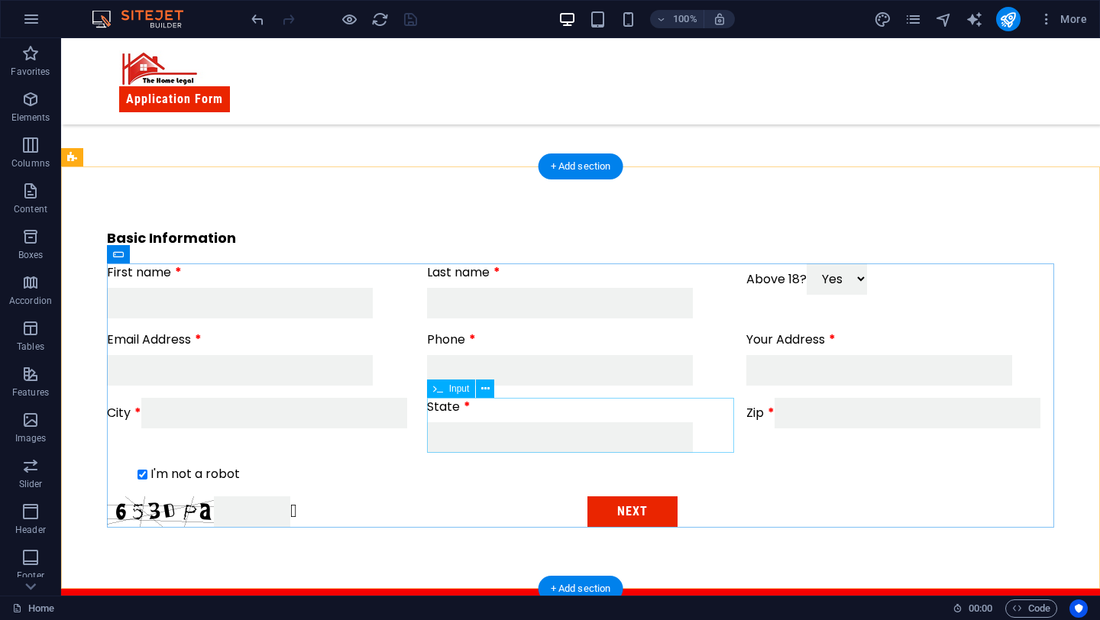
scroll to position [279, 0]
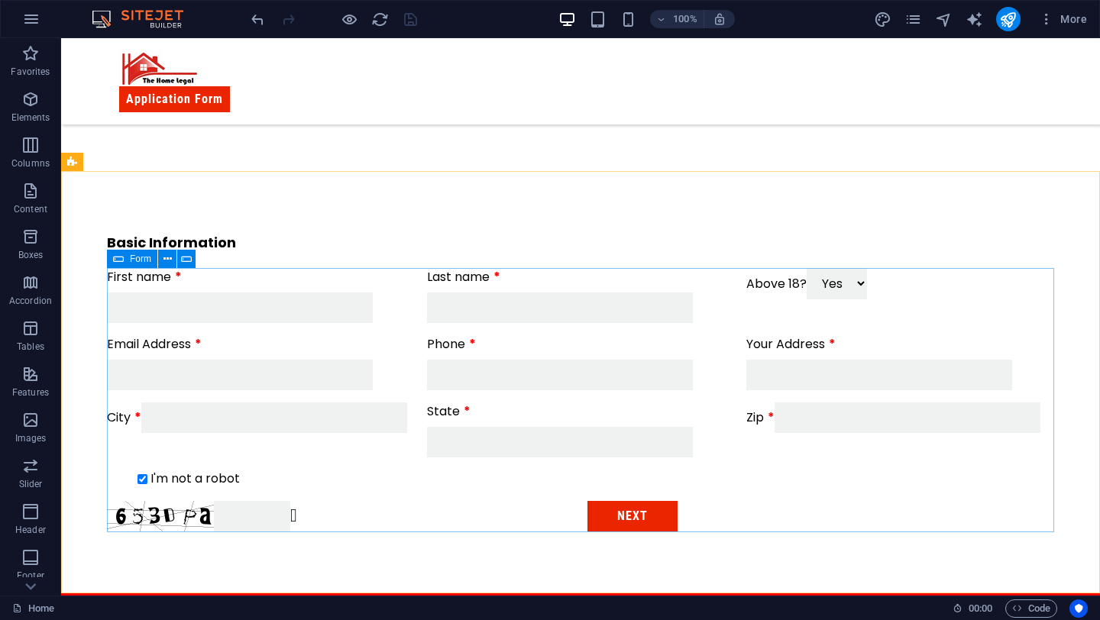
click at [119, 262] on icon at bounding box center [118, 259] width 11 height 18
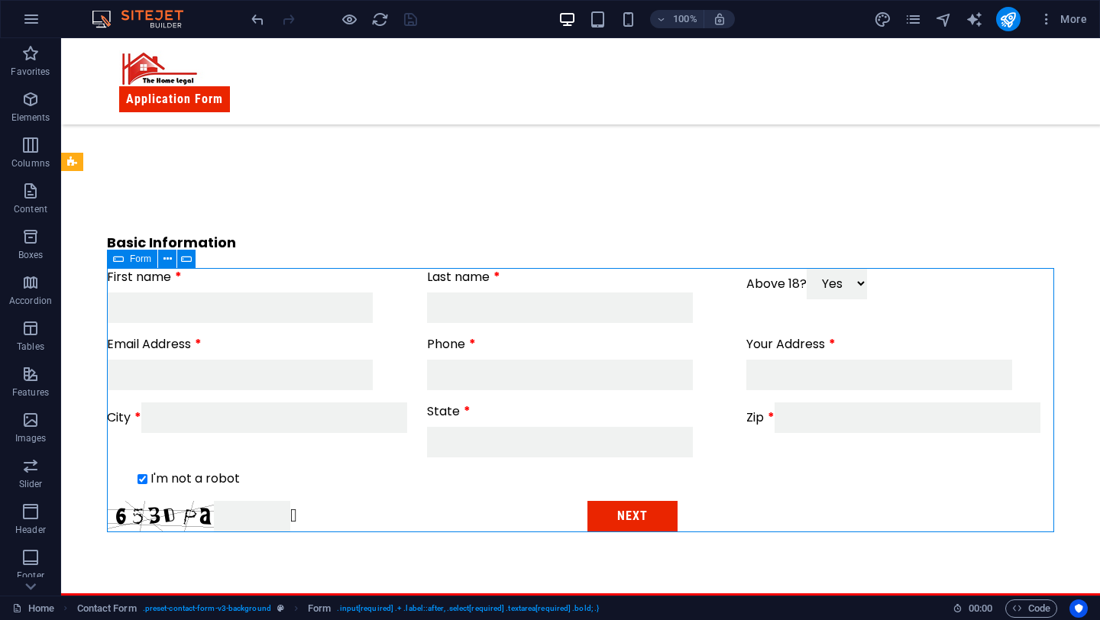
click at [119, 262] on icon at bounding box center [118, 259] width 11 height 18
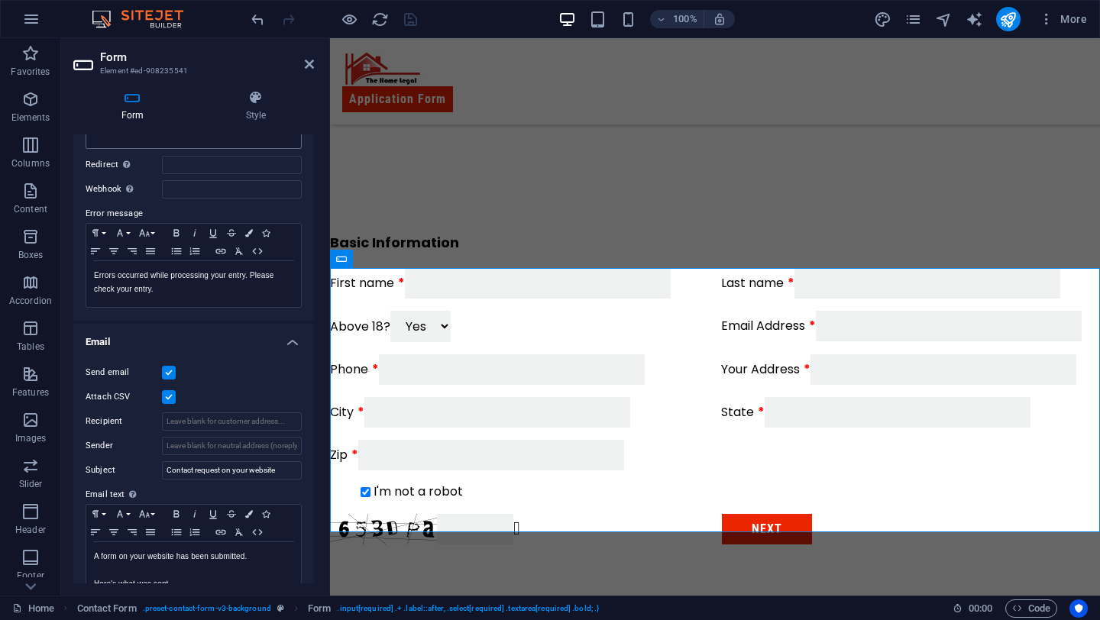
scroll to position [203, 0]
click at [240, 425] on input "Recipient" at bounding box center [232, 420] width 140 height 18
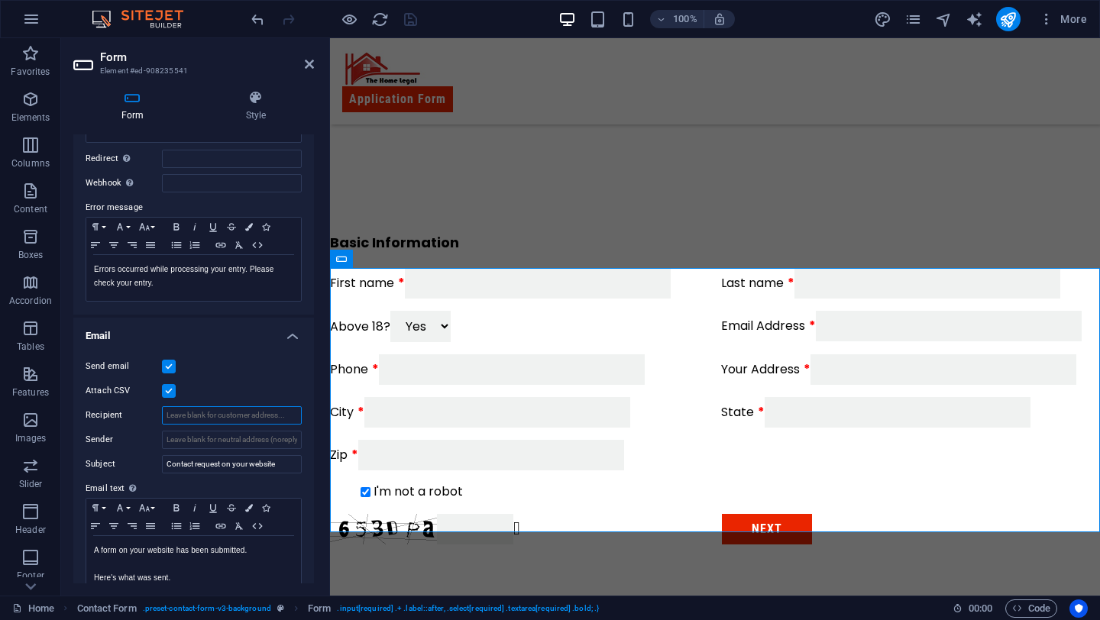
scroll to position [205, 0]
click at [502, 546] on div "Basic Information First name Last name Above 18? Yes No Email Address Phone You…" at bounding box center [715, 388] width 770 height 435
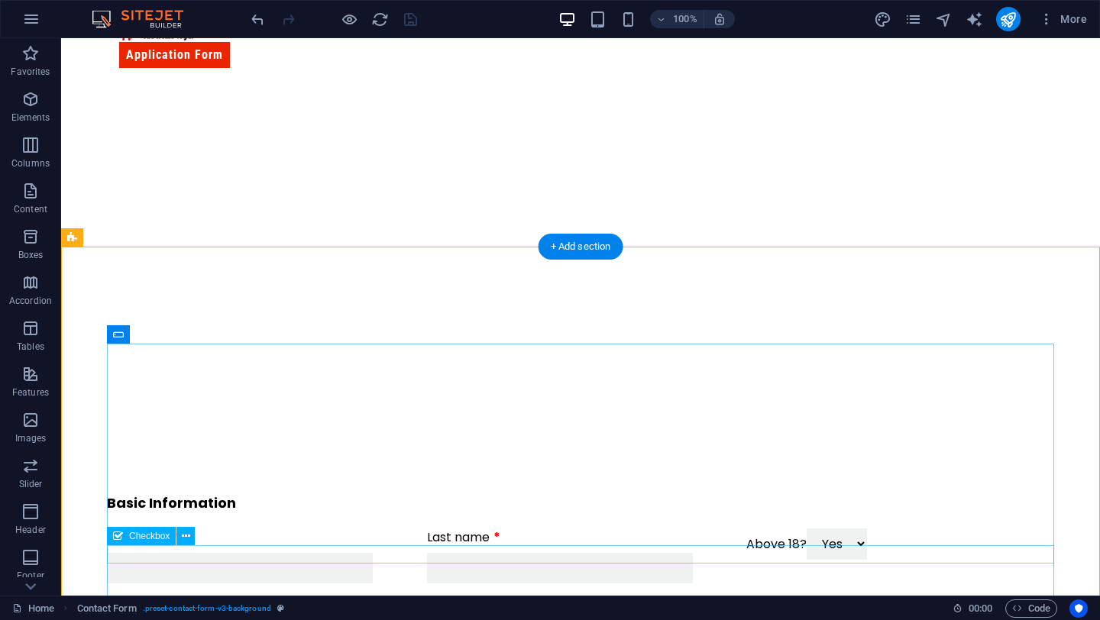
scroll to position [0, 0]
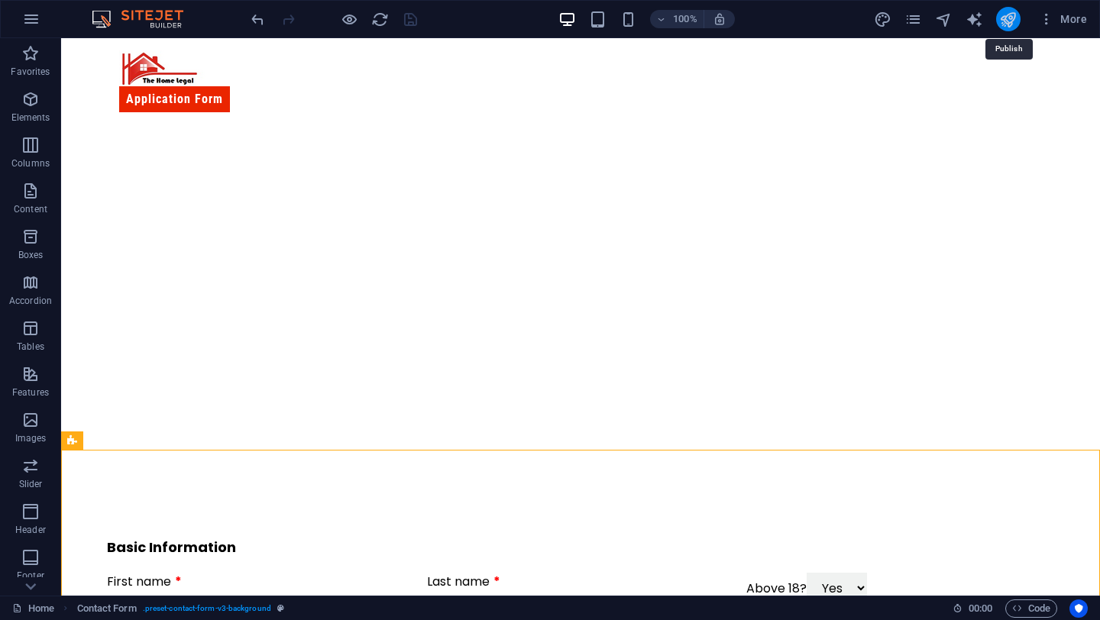
click at [1010, 27] on icon "publish" at bounding box center [1008, 20] width 18 height 18
